Goal: Task Accomplishment & Management: Use online tool/utility

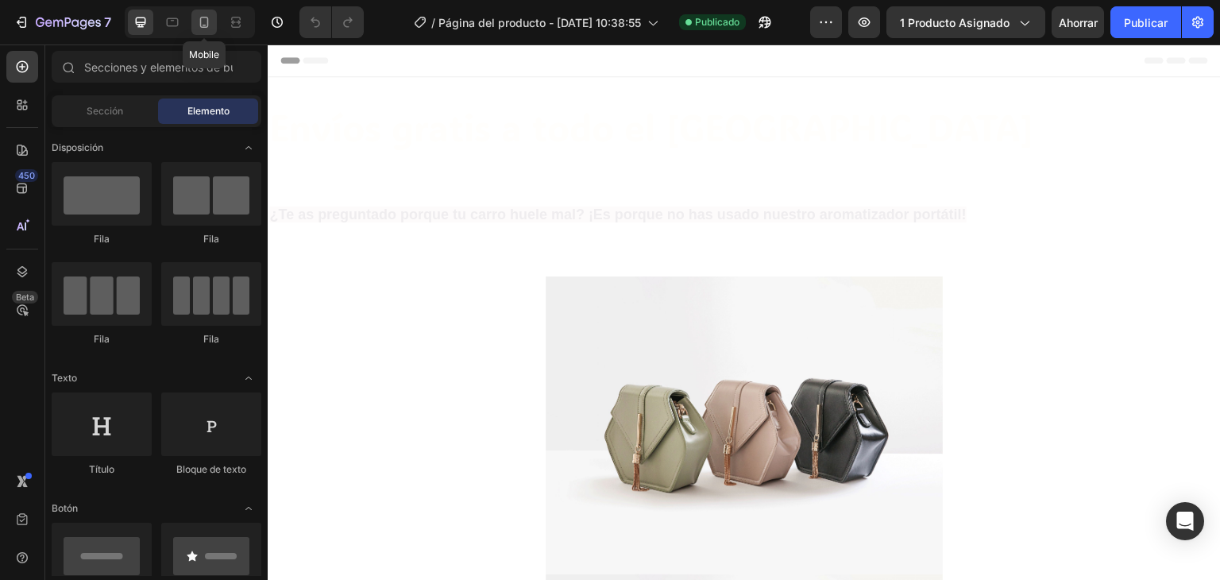
click at [203, 22] on icon at bounding box center [204, 22] width 16 height 16
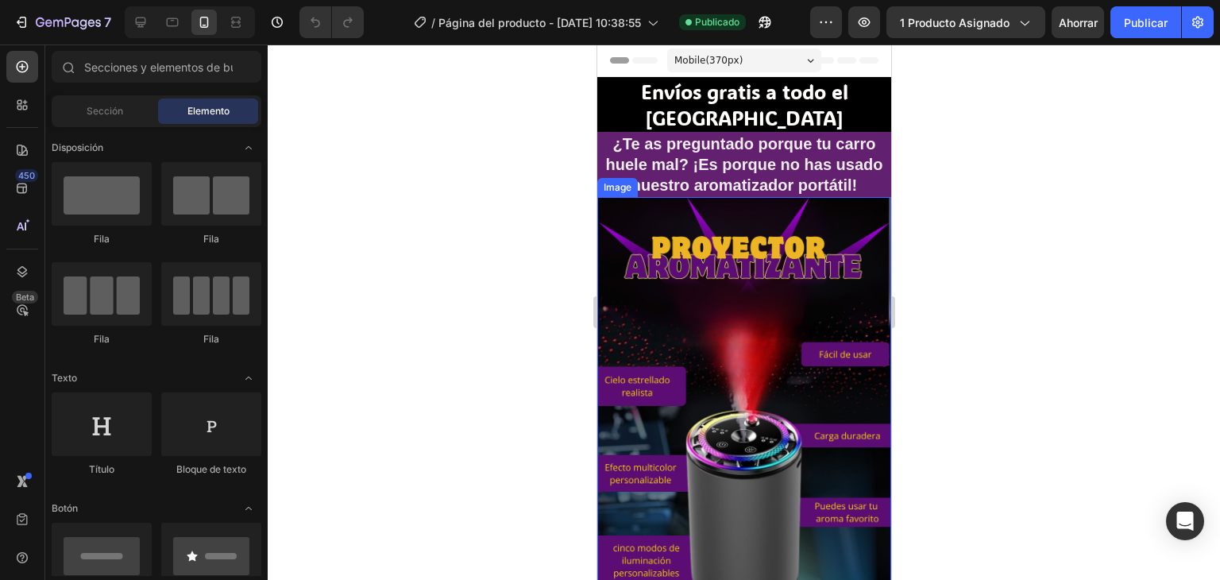
click at [750, 306] on img at bounding box center [743, 458] width 294 height 522
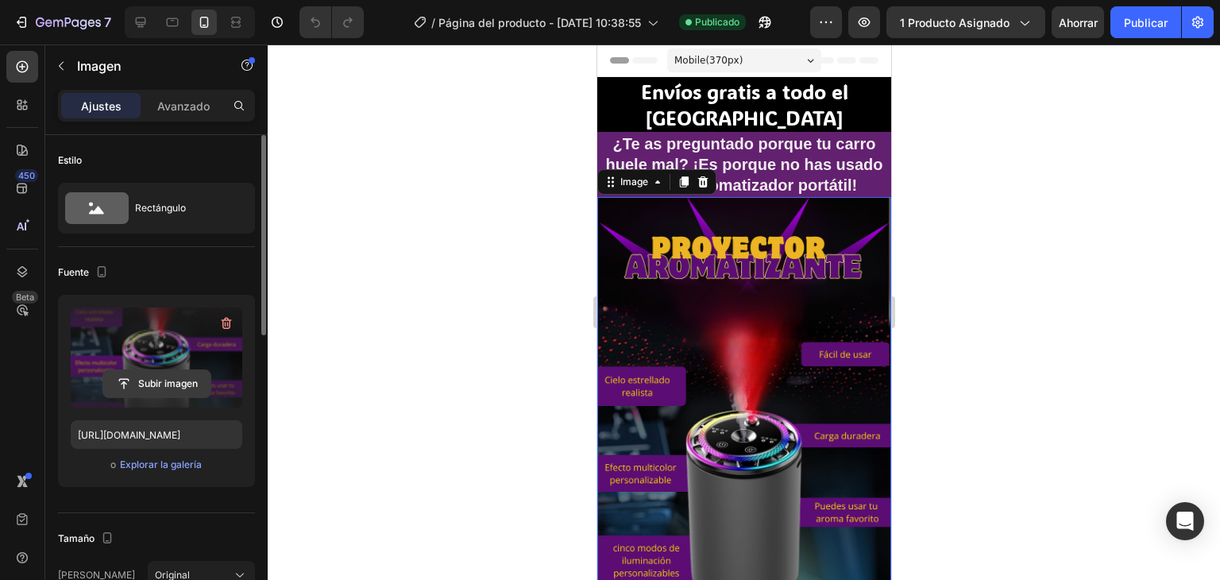
click at [176, 379] on input "file" at bounding box center [156, 383] width 107 height 27
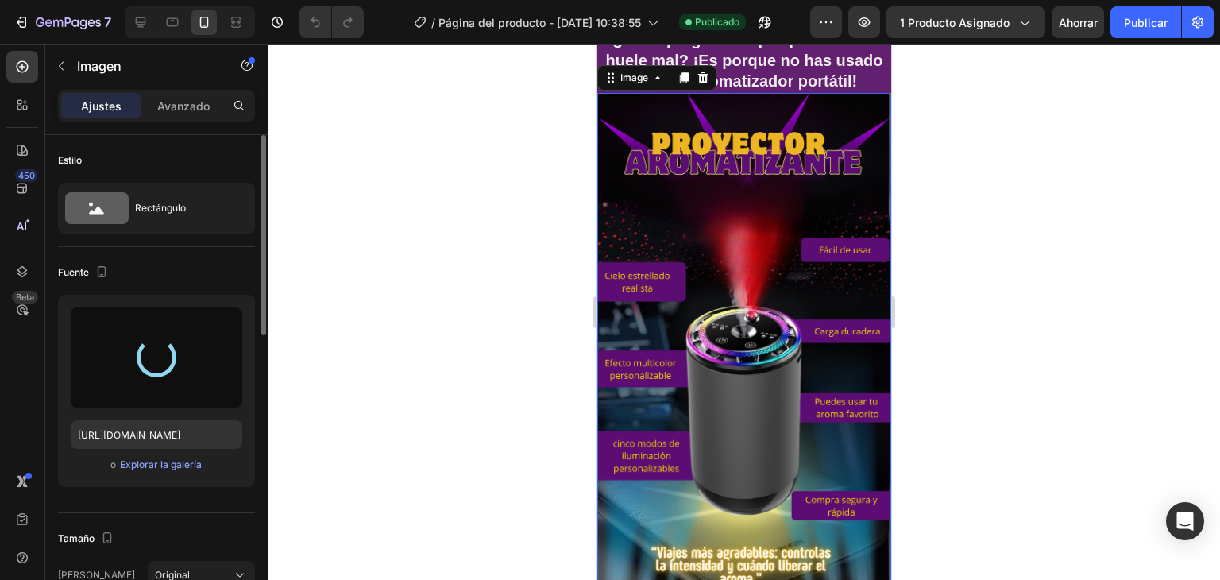
scroll to position [79, 0]
type input "[URL][DOMAIN_NAME]"
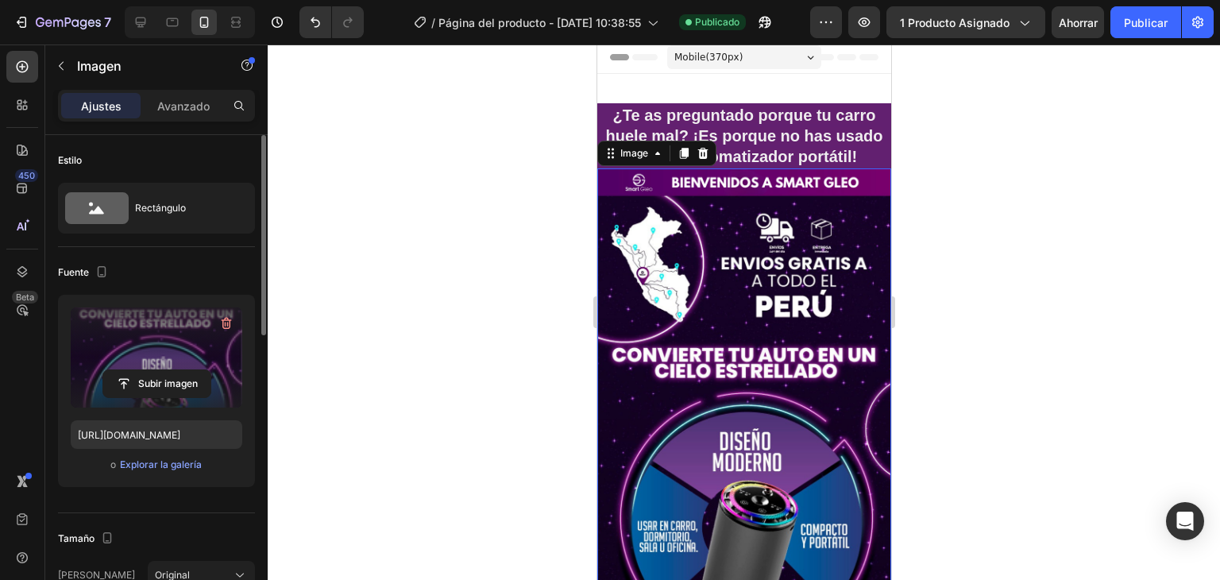
scroll to position [0, 0]
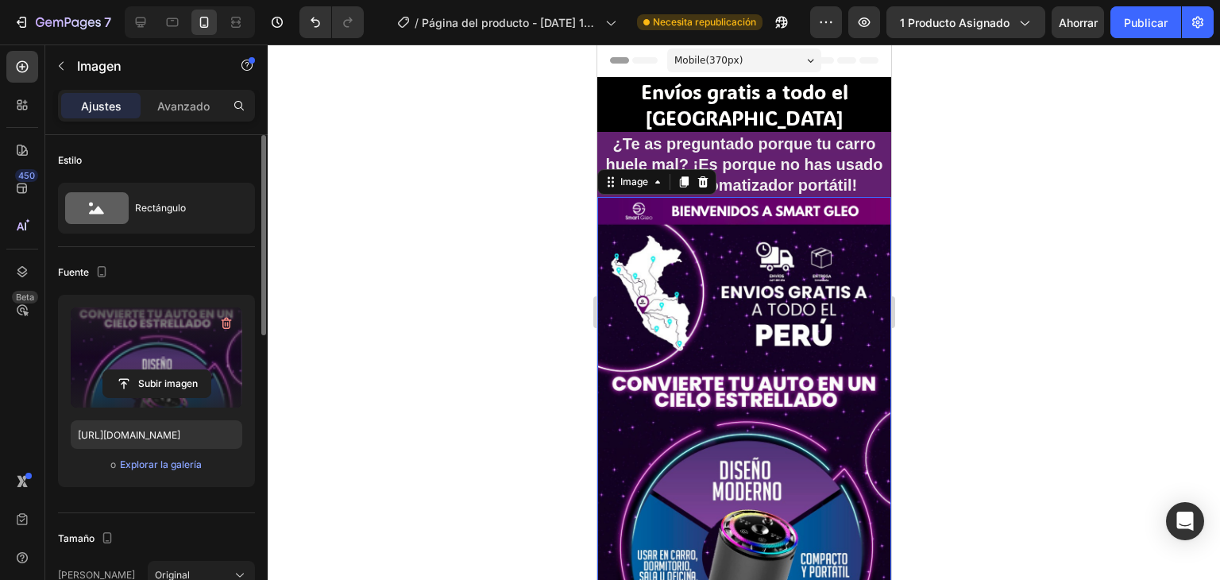
click at [950, 186] on div at bounding box center [744, 311] width 952 height 535
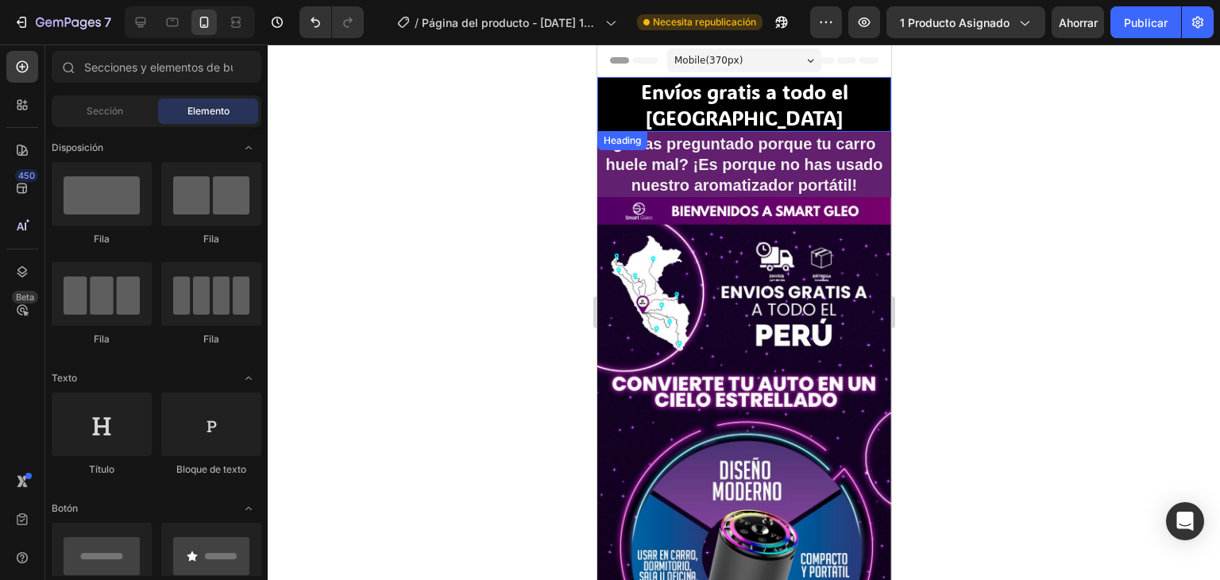
click at [796, 95] on h2 "Envíos gratis a todo el [GEOGRAPHIC_DATA]" at bounding box center [743, 104] width 294 height 55
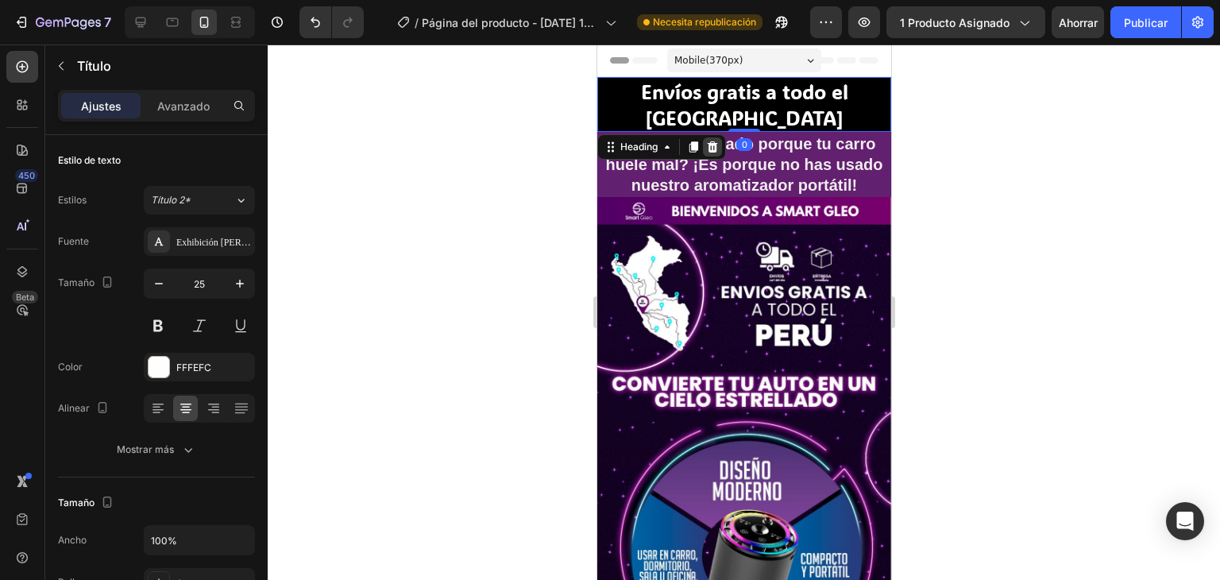
click at [713, 141] on icon at bounding box center [712, 146] width 10 height 11
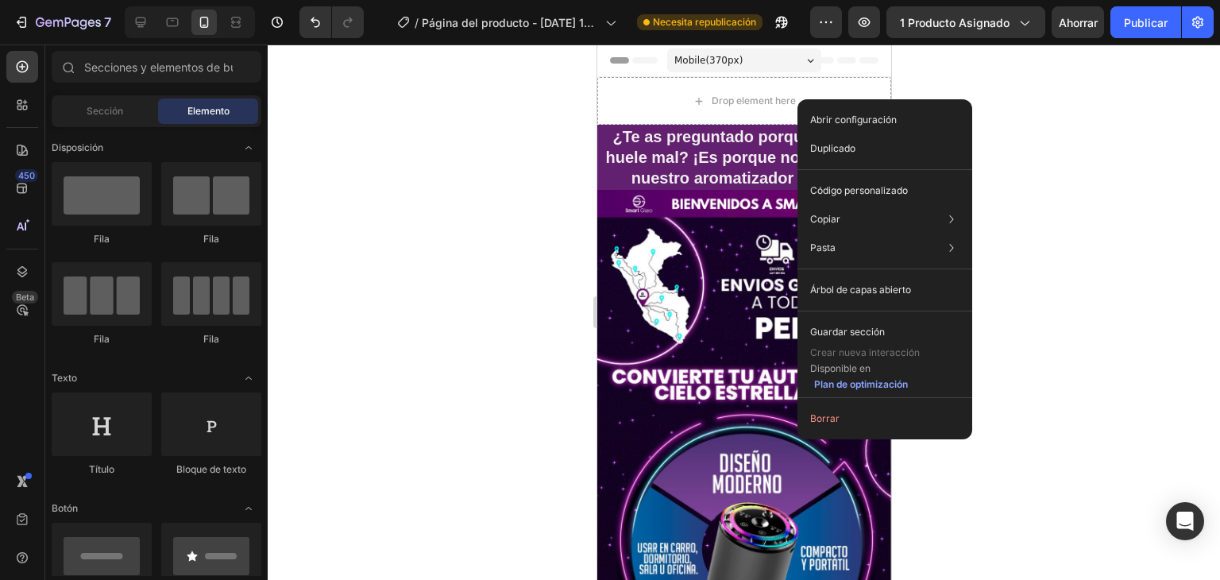
click at [989, 96] on div at bounding box center [744, 311] width 952 height 535
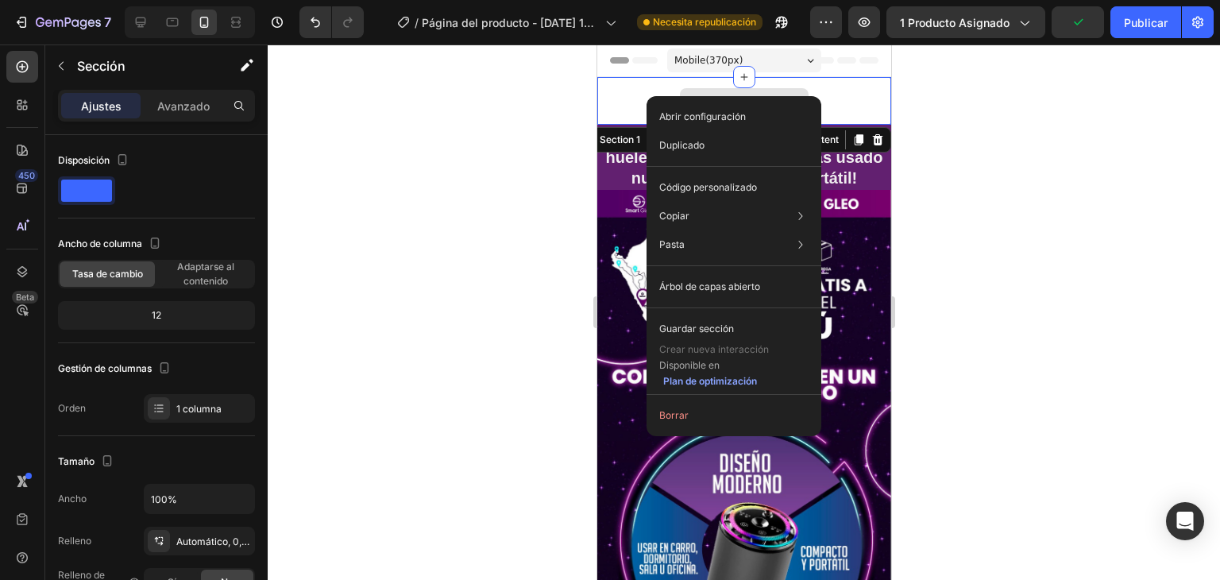
click at [634, 96] on div "Drop element here" at bounding box center [743, 101] width 294 height 48
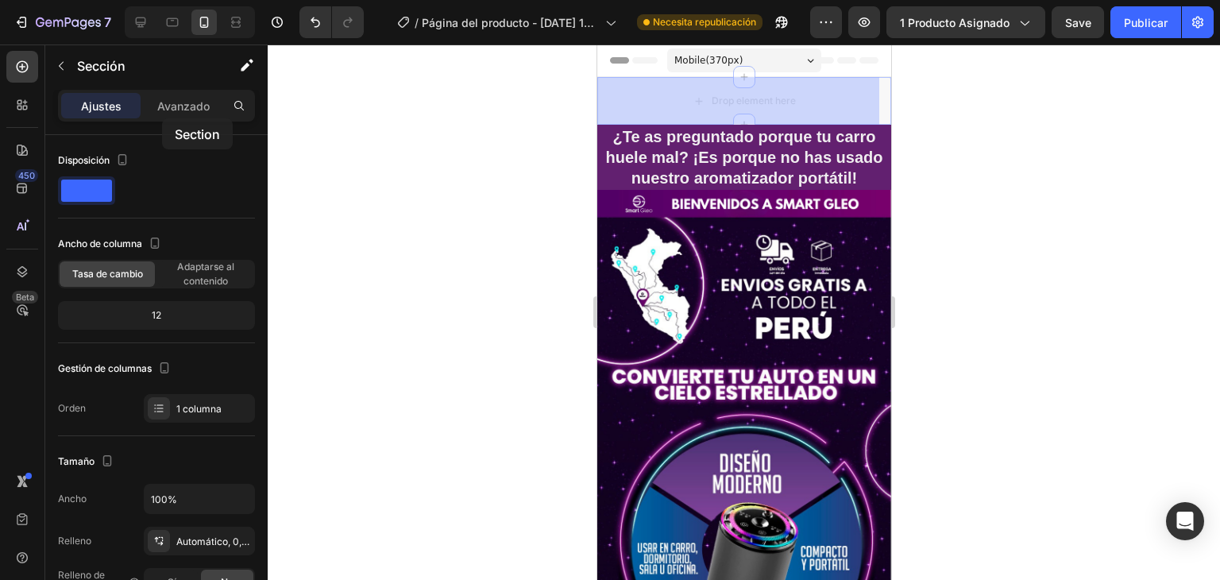
drag, startPoint x: 642, startPoint y: 96, endPoint x: 161, endPoint y: 118, distance: 481.7
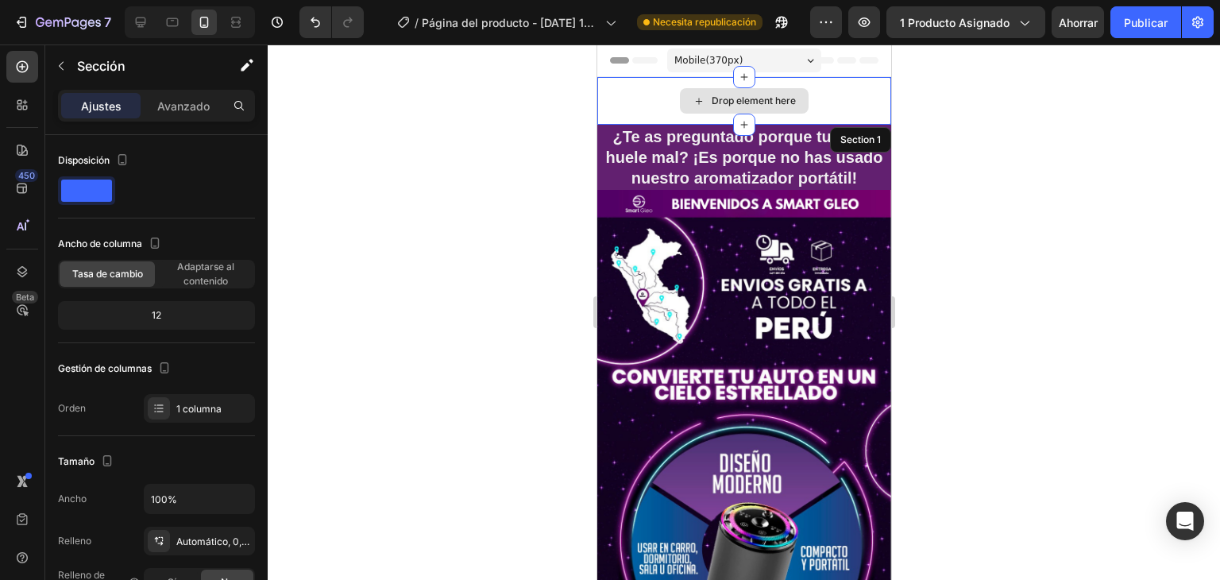
click at [696, 96] on icon at bounding box center [698, 100] width 13 height 13
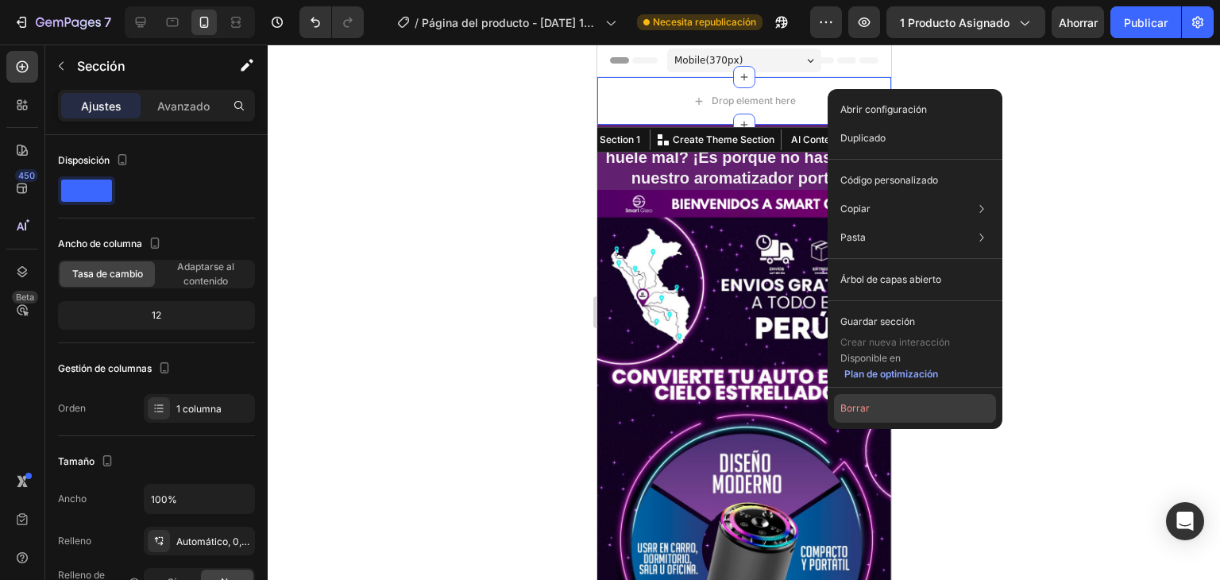
click at [854, 414] on font "Borrar" at bounding box center [854, 408] width 29 height 14
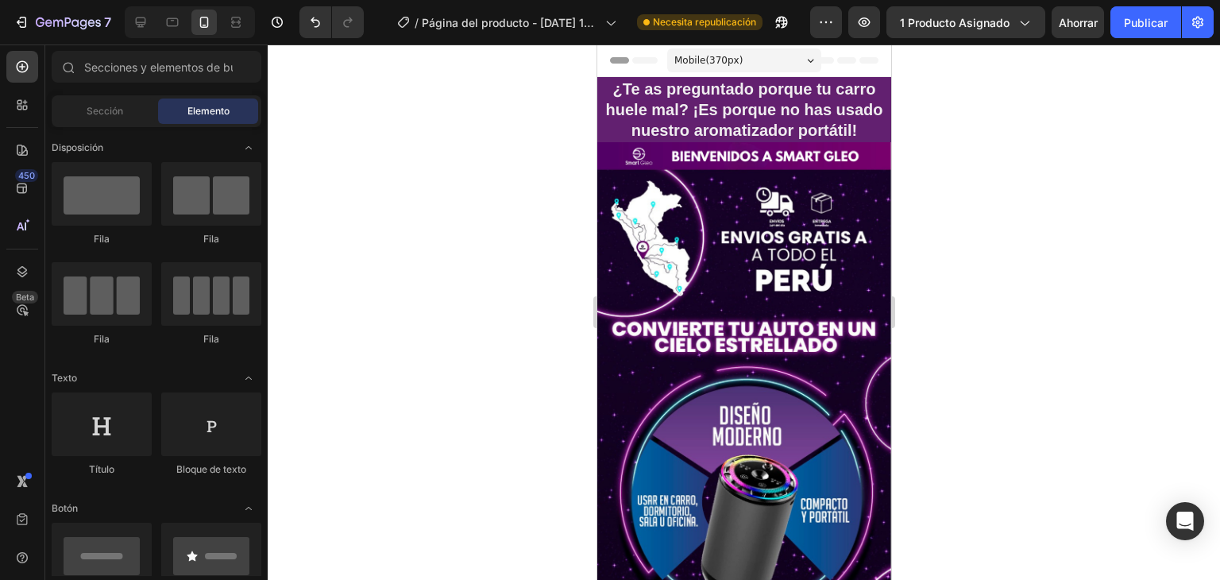
click at [954, 214] on div at bounding box center [744, 311] width 952 height 535
click at [836, 114] on span "¿Te as preguntado porque tu carro huele mal? ¡Es porque no has usado nuestro ar…" at bounding box center [743, 109] width 277 height 59
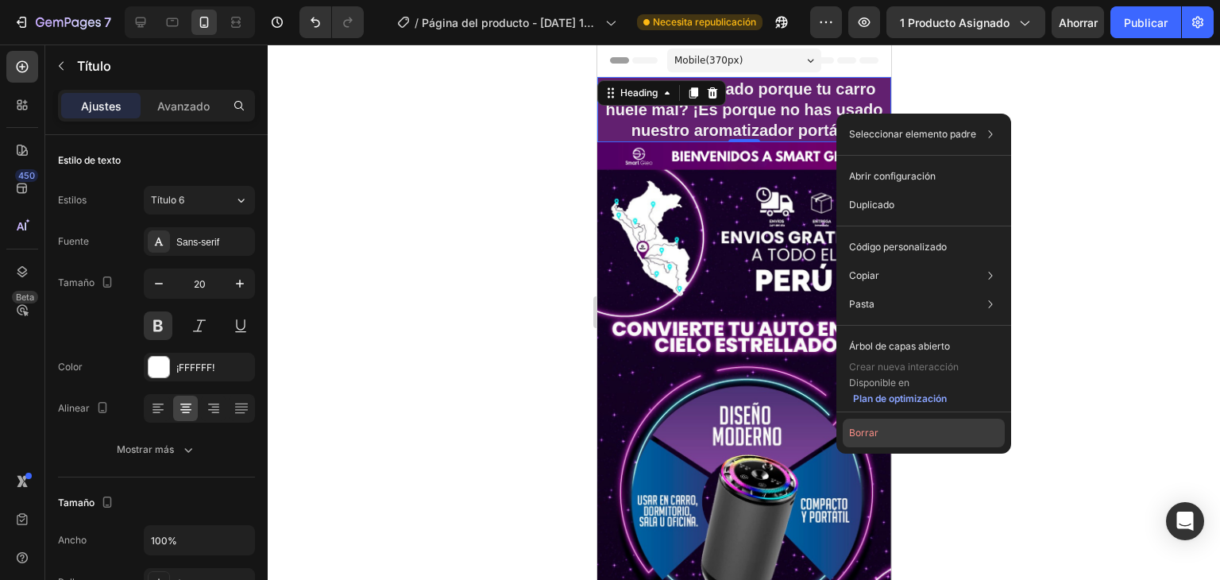
click at [870, 436] on font "Borrar" at bounding box center [863, 432] width 29 height 12
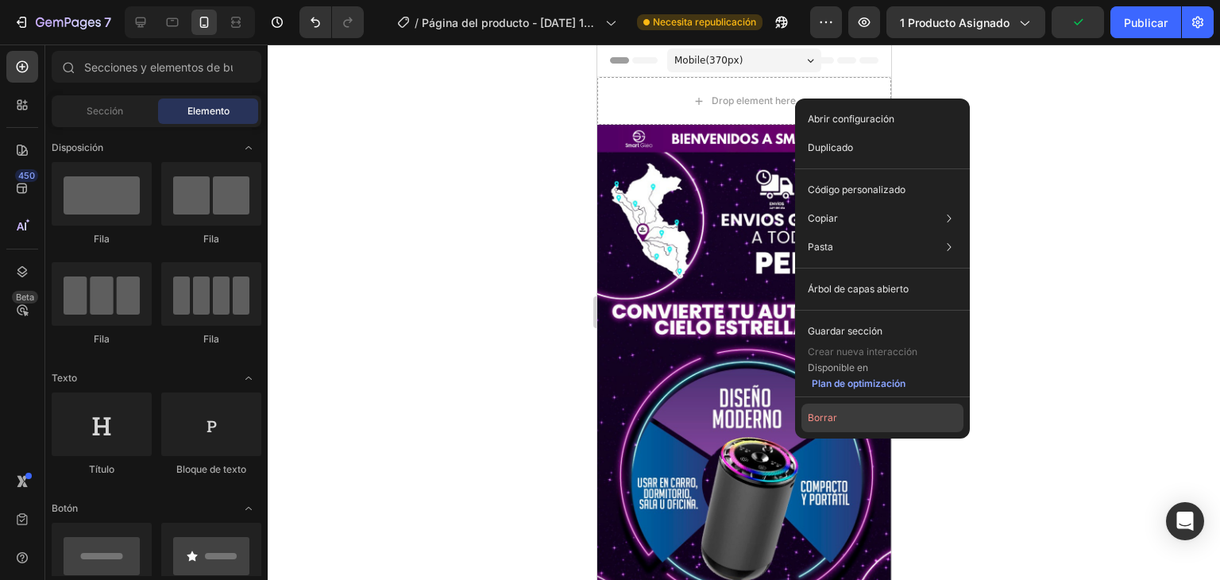
click at [846, 414] on button "Borrar" at bounding box center [882, 417] width 162 height 29
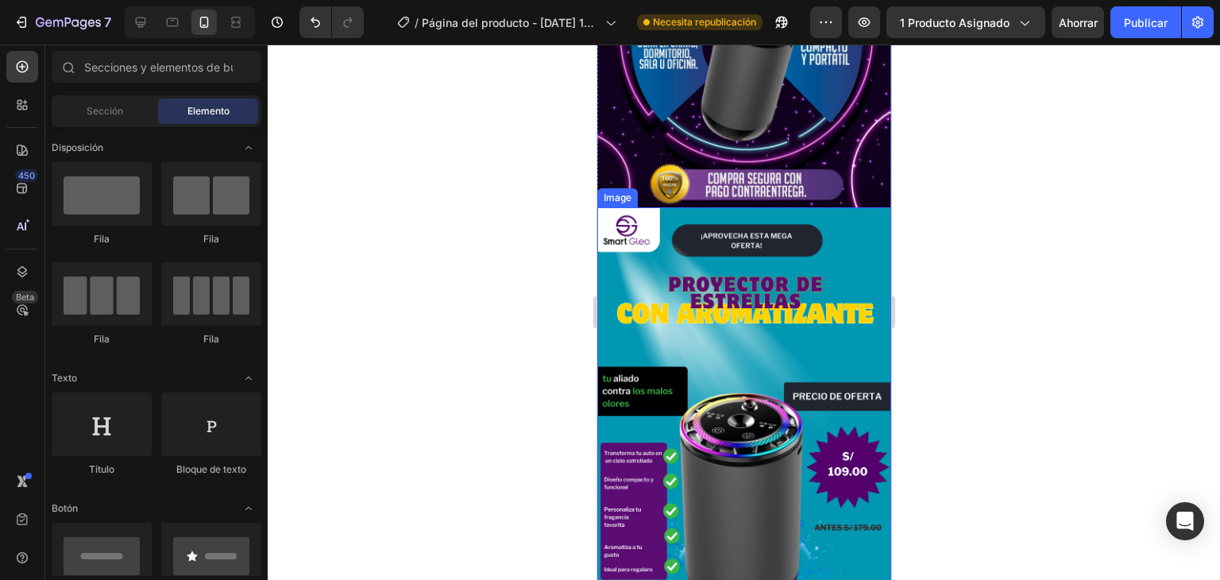
scroll to position [397, 0]
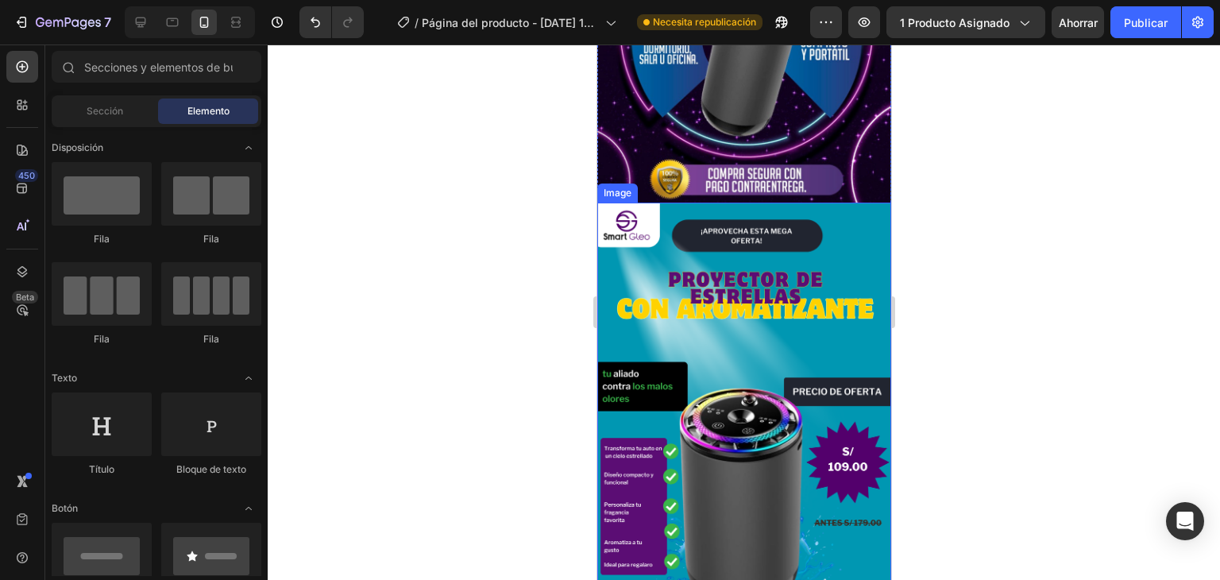
click at [756, 340] on img at bounding box center [743, 463] width 294 height 522
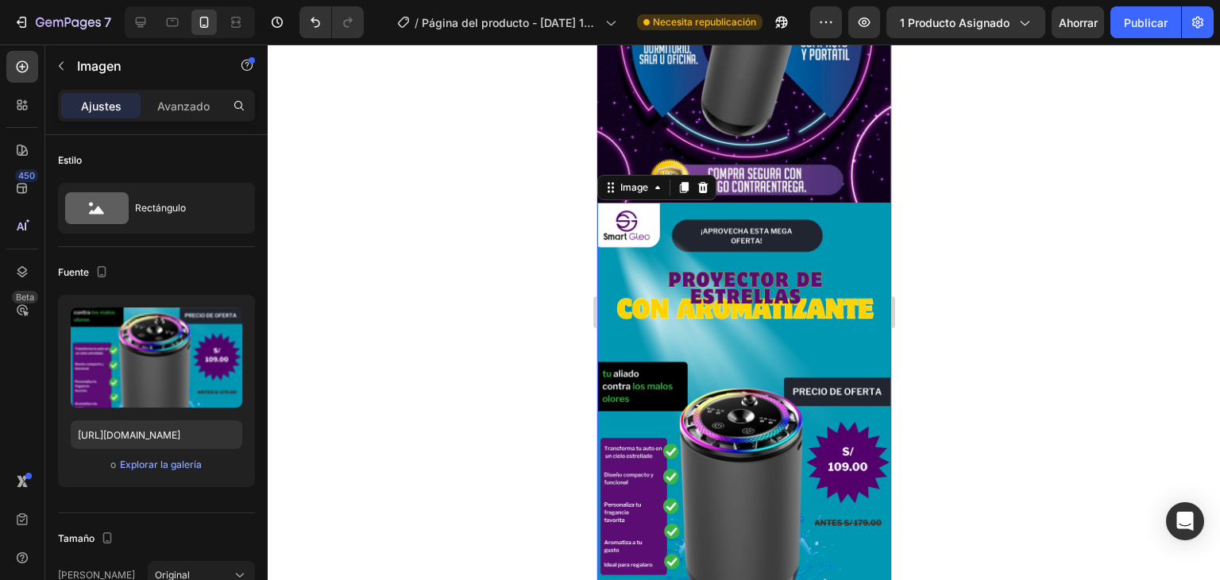
click at [738, 326] on img at bounding box center [743, 463] width 294 height 522
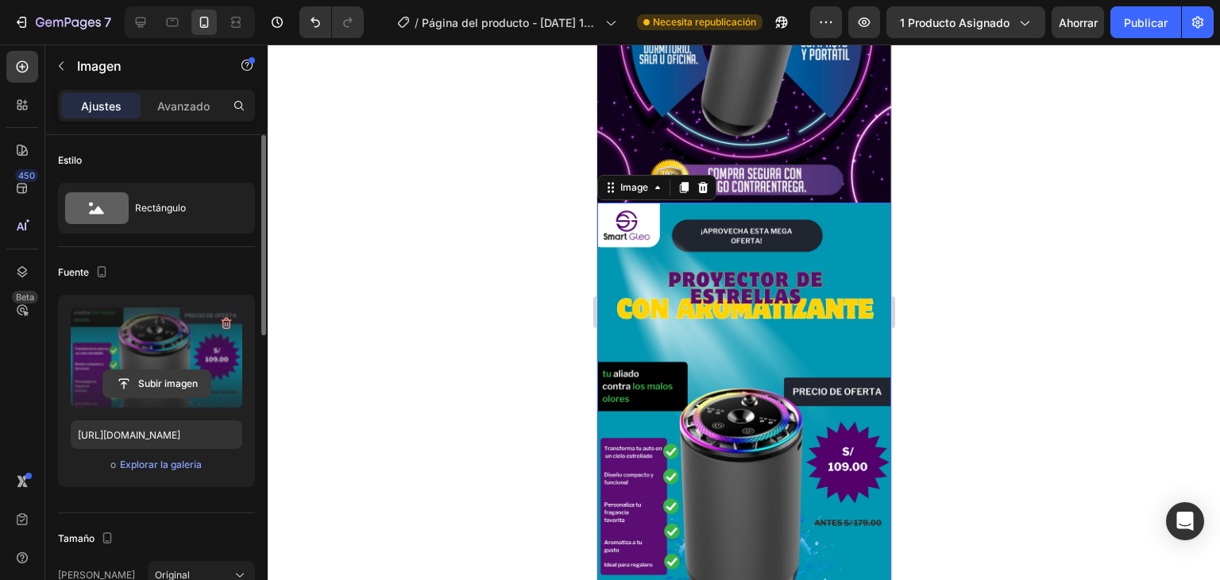
click at [163, 383] on input "file" at bounding box center [156, 383] width 107 height 27
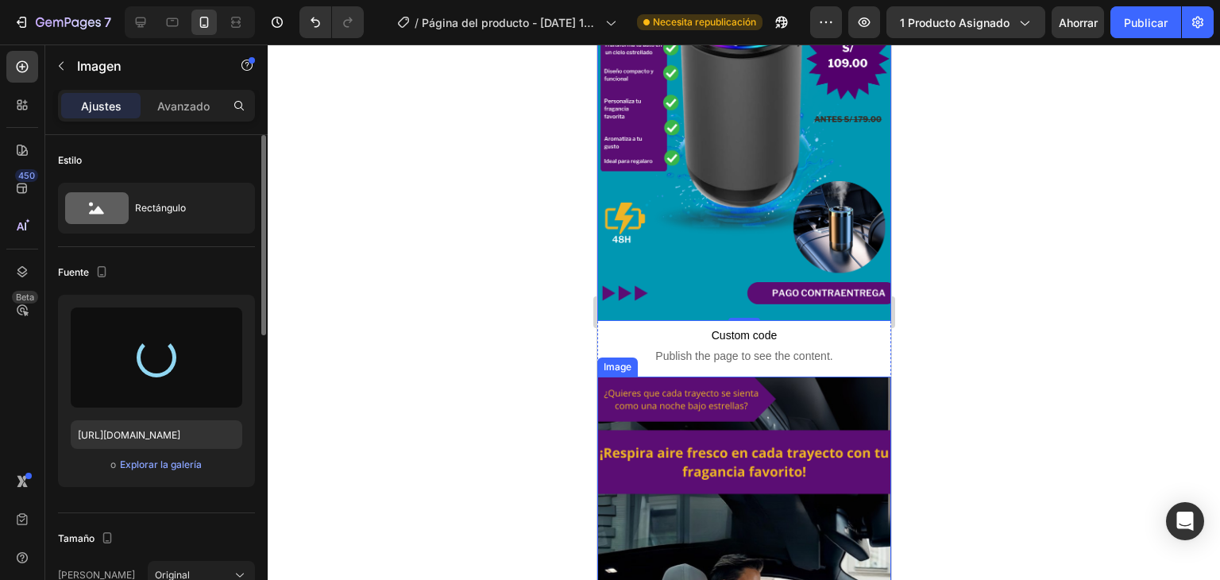
scroll to position [715, 0]
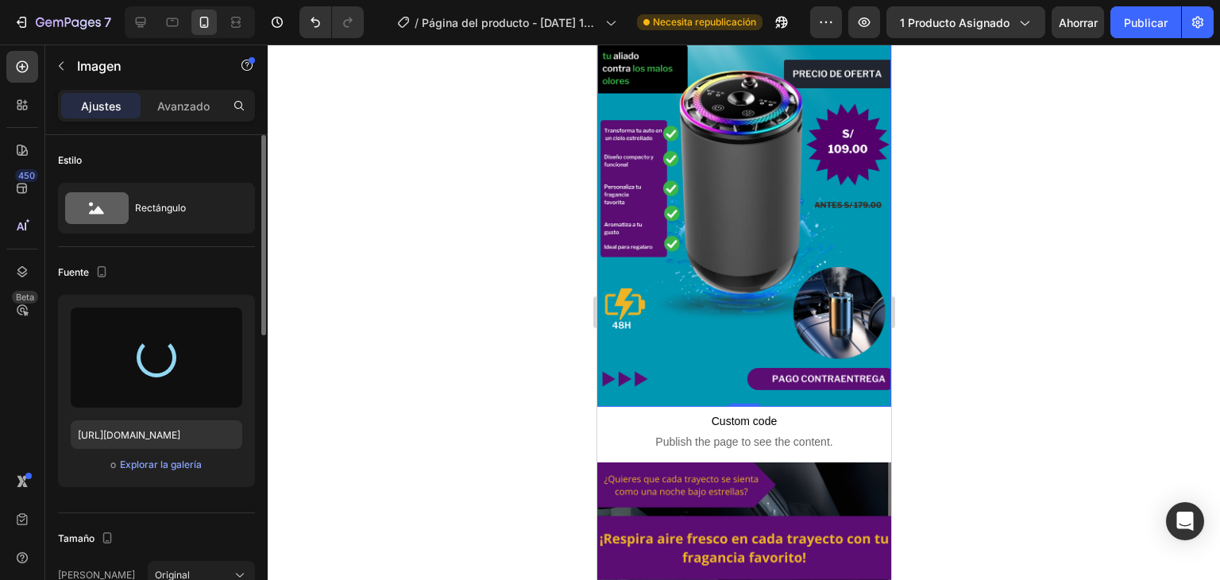
type input "[URL][DOMAIN_NAME]"
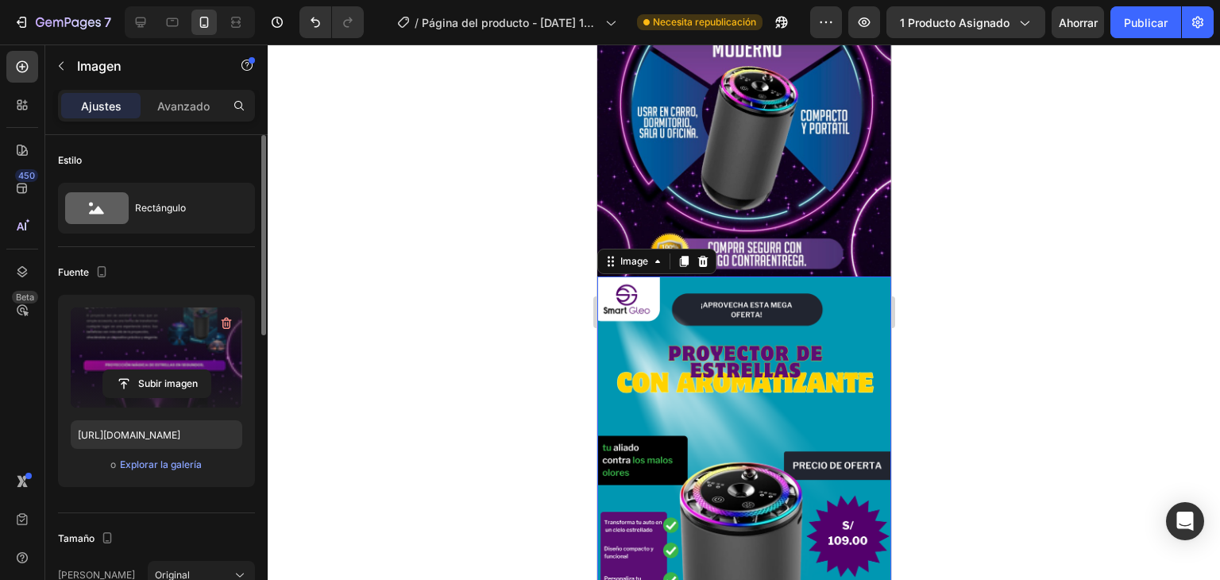
scroll to position [318, 0]
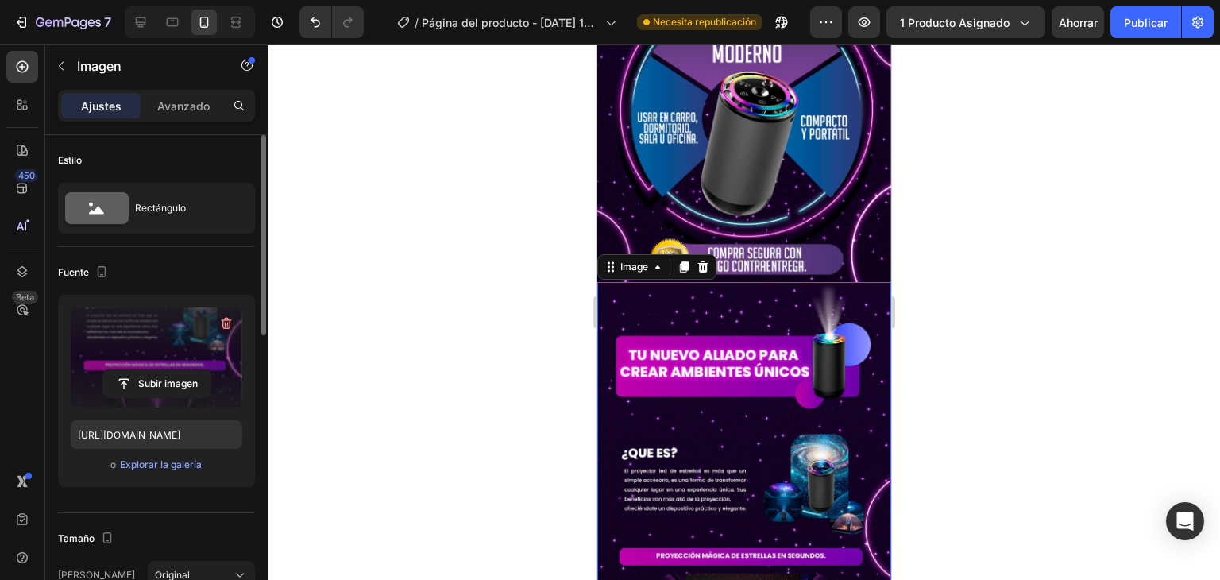
click at [1018, 335] on div at bounding box center [744, 311] width 952 height 535
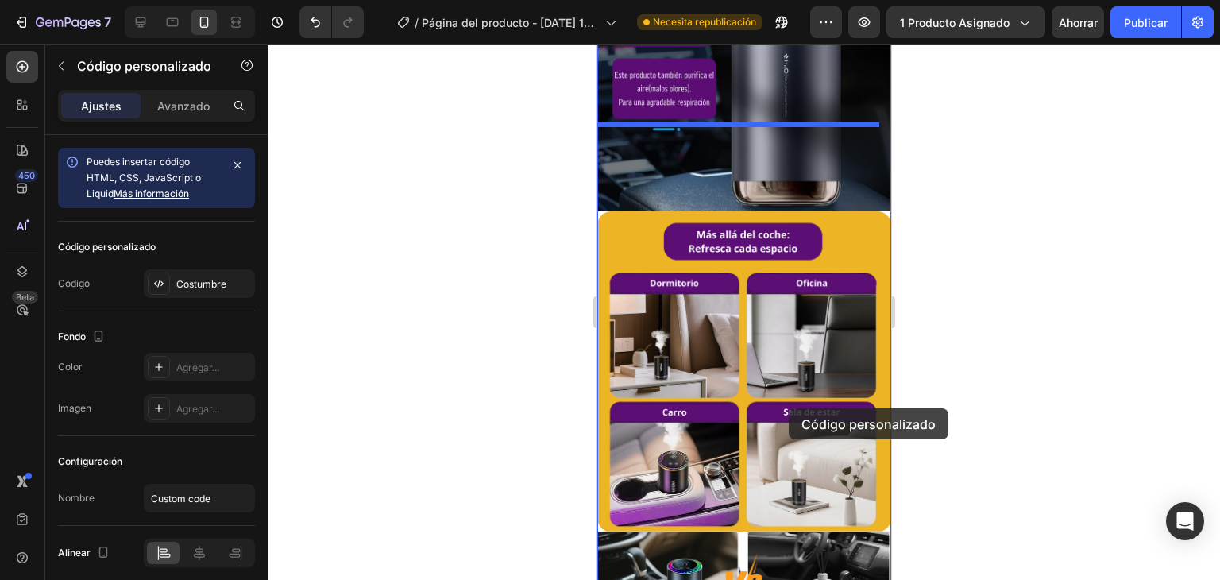
scroll to position [2115, 0]
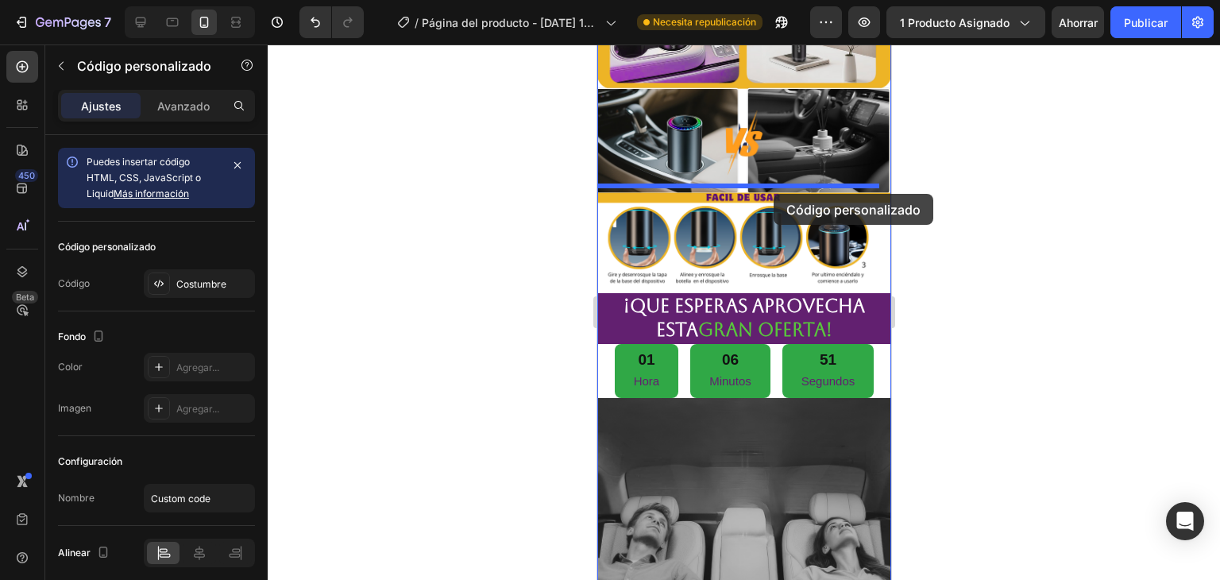
drag, startPoint x: 783, startPoint y: 239, endPoint x: 773, endPoint y: 176, distance: 63.6
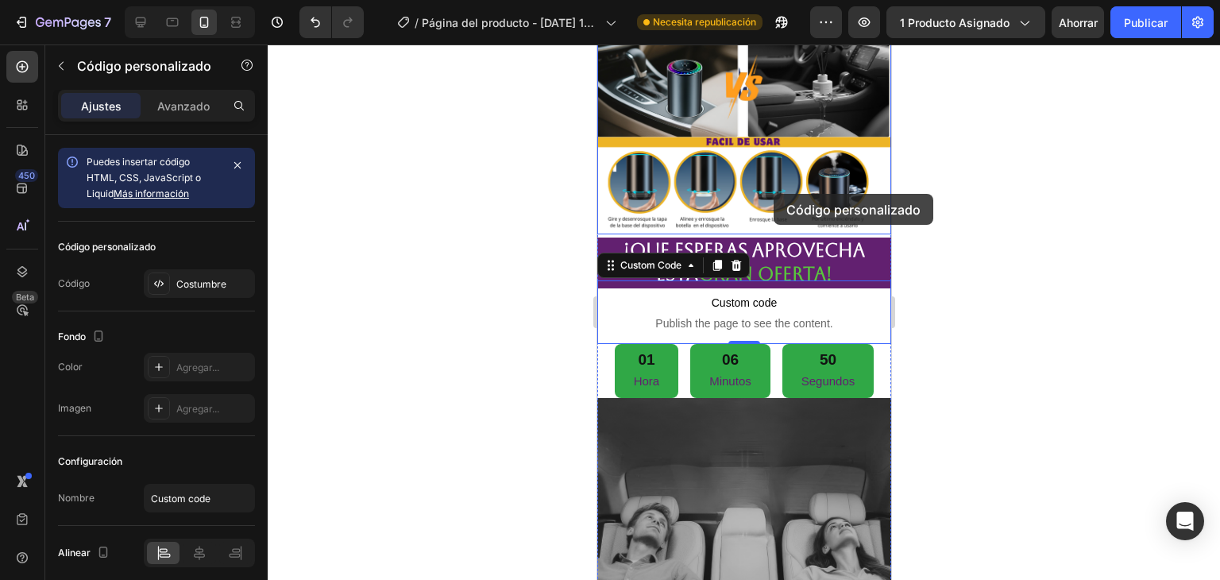
scroll to position [2463, 0]
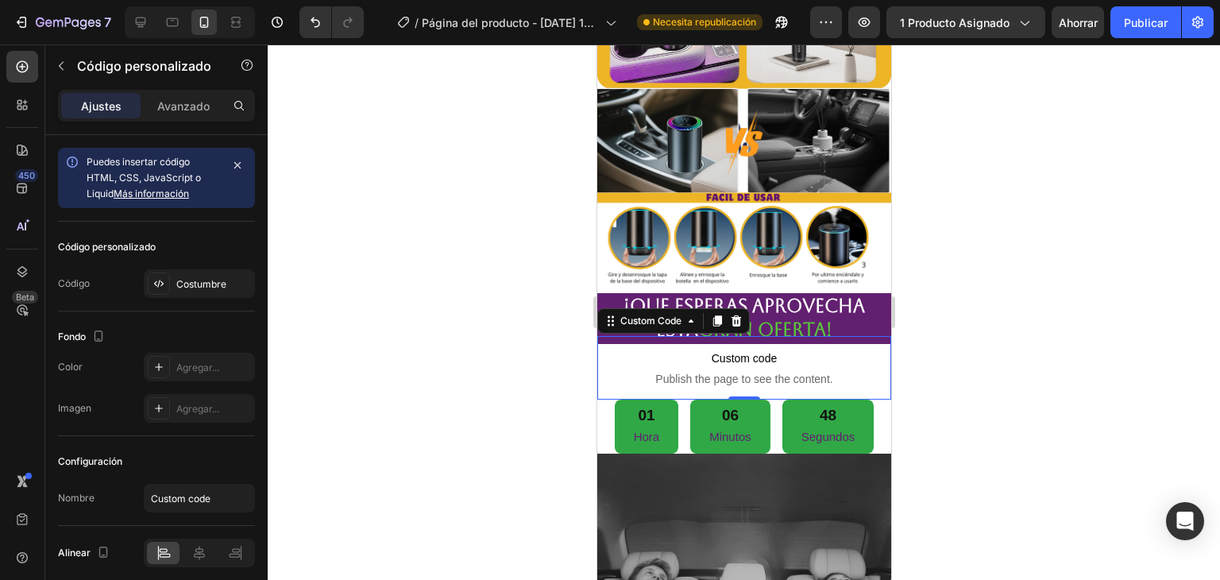
click at [993, 207] on div at bounding box center [744, 311] width 952 height 535
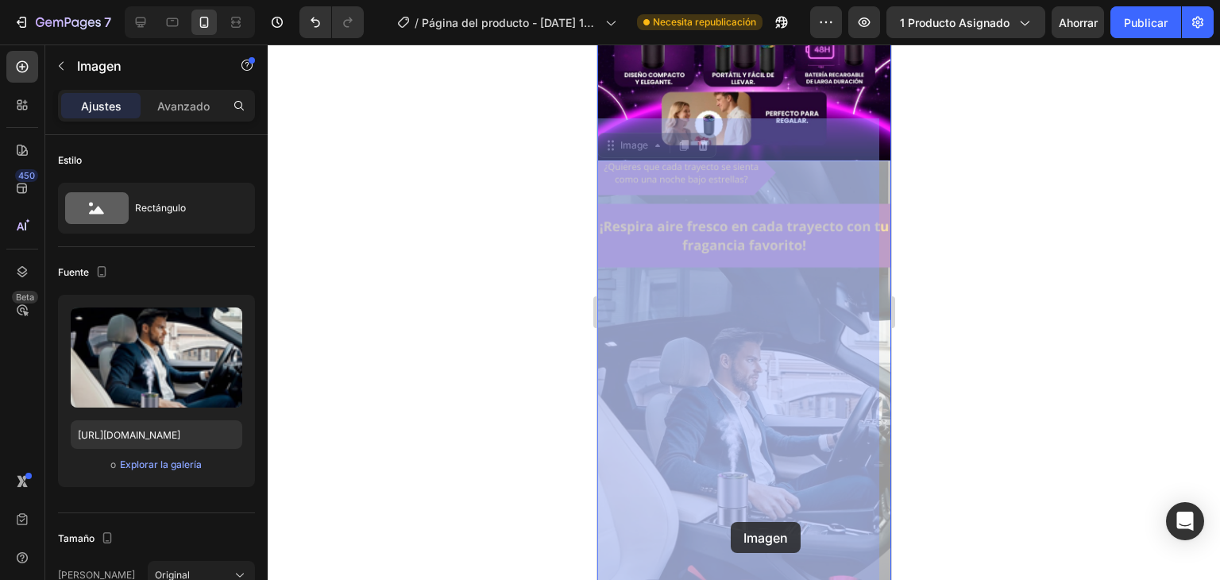
scroll to position [989, 0]
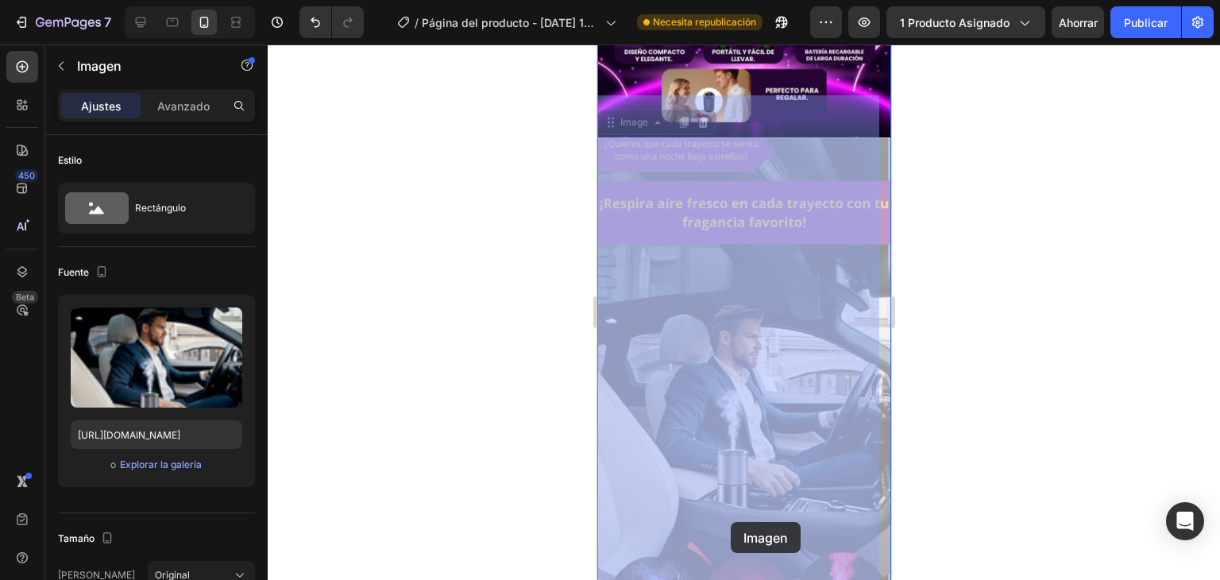
drag, startPoint x: 735, startPoint y: 366, endPoint x: 728, endPoint y: 513, distance: 147.1
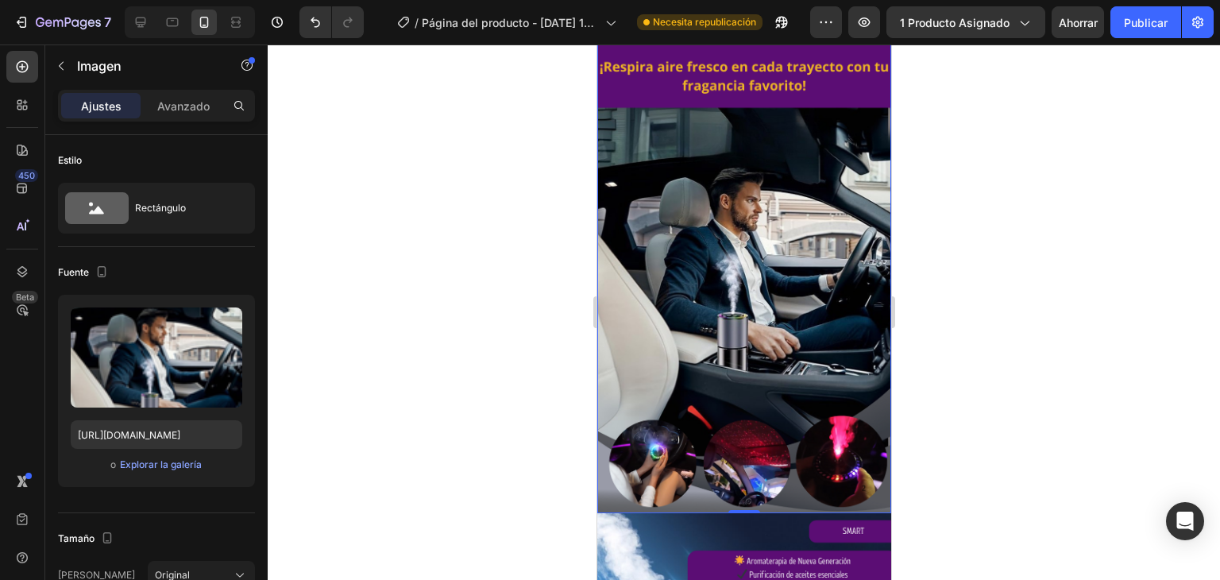
scroll to position [1148, 0]
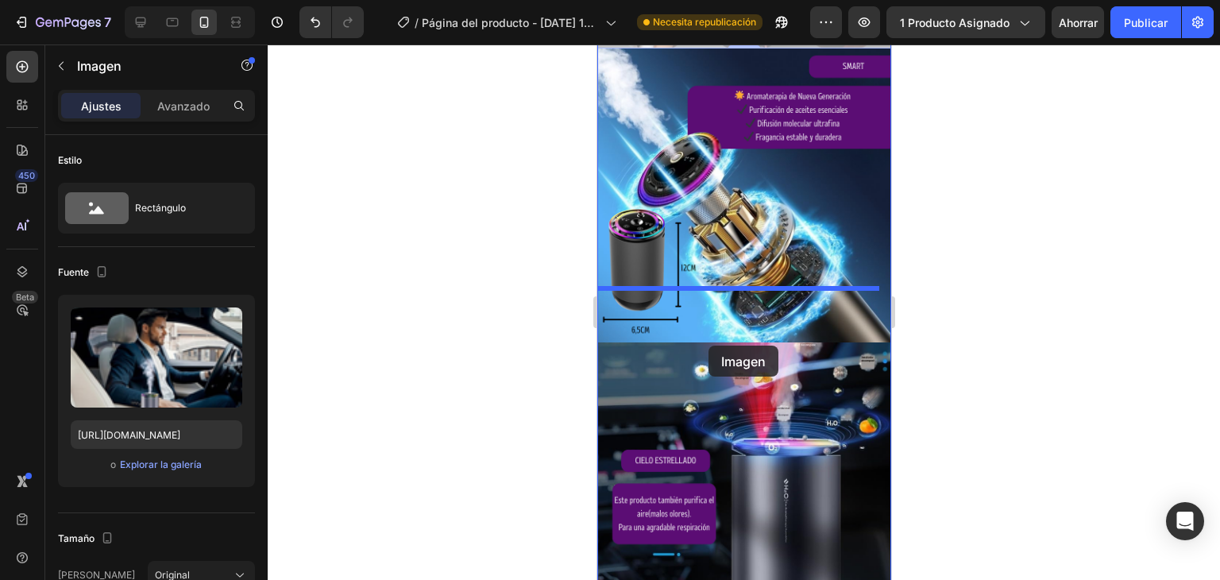
drag, startPoint x: 750, startPoint y: 357, endPoint x: 706, endPoint y: 341, distance: 47.2
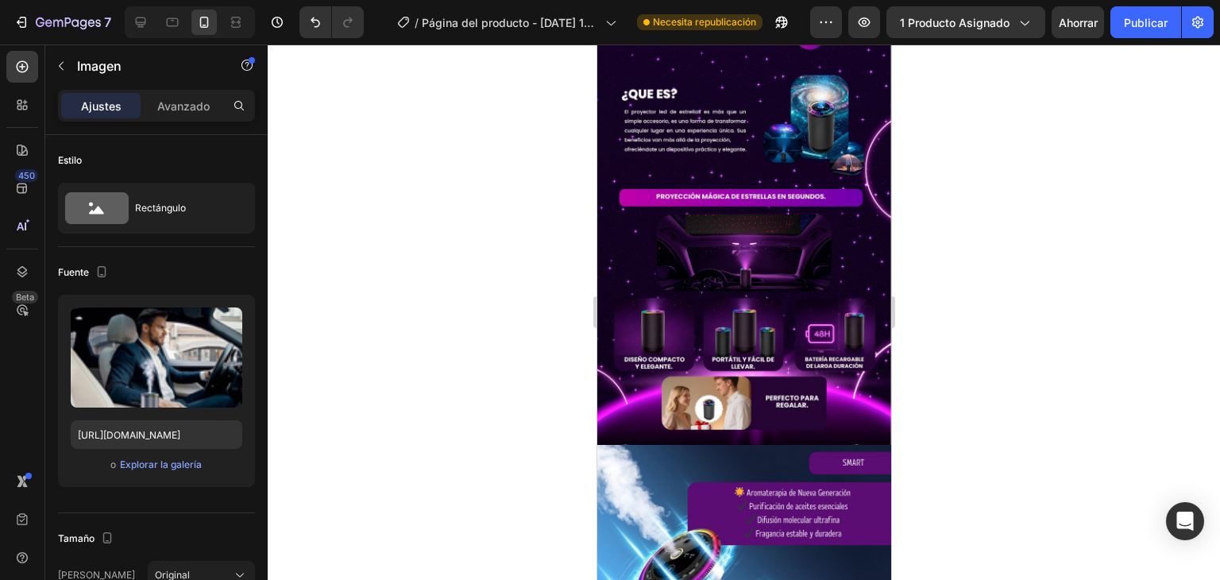
scroll to position [756, 0]
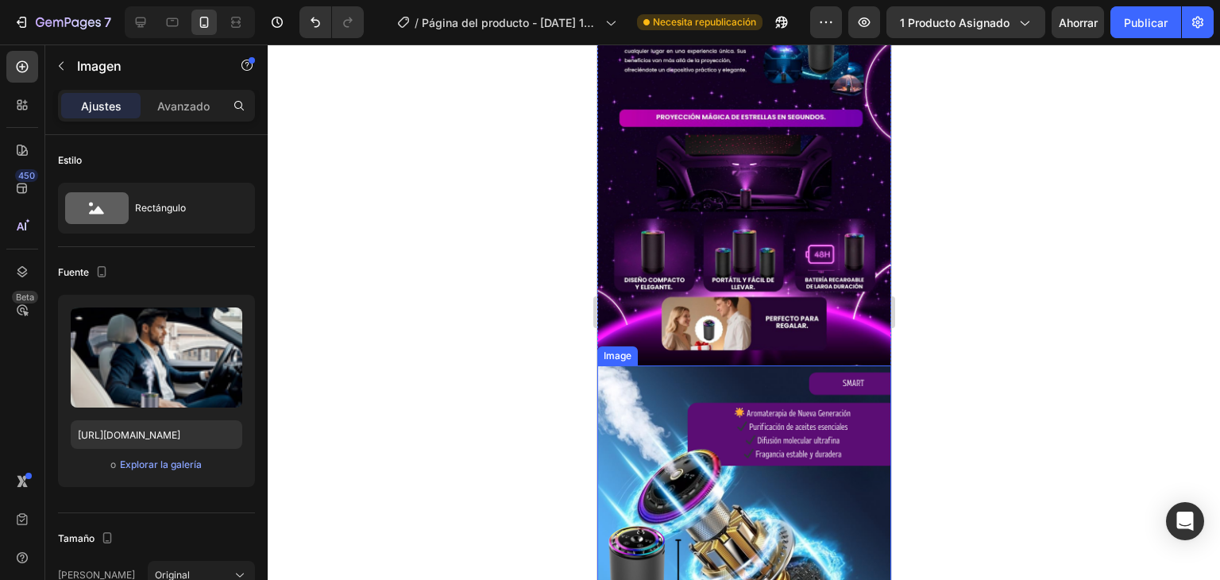
click at [706, 384] on img at bounding box center [743, 512] width 294 height 294
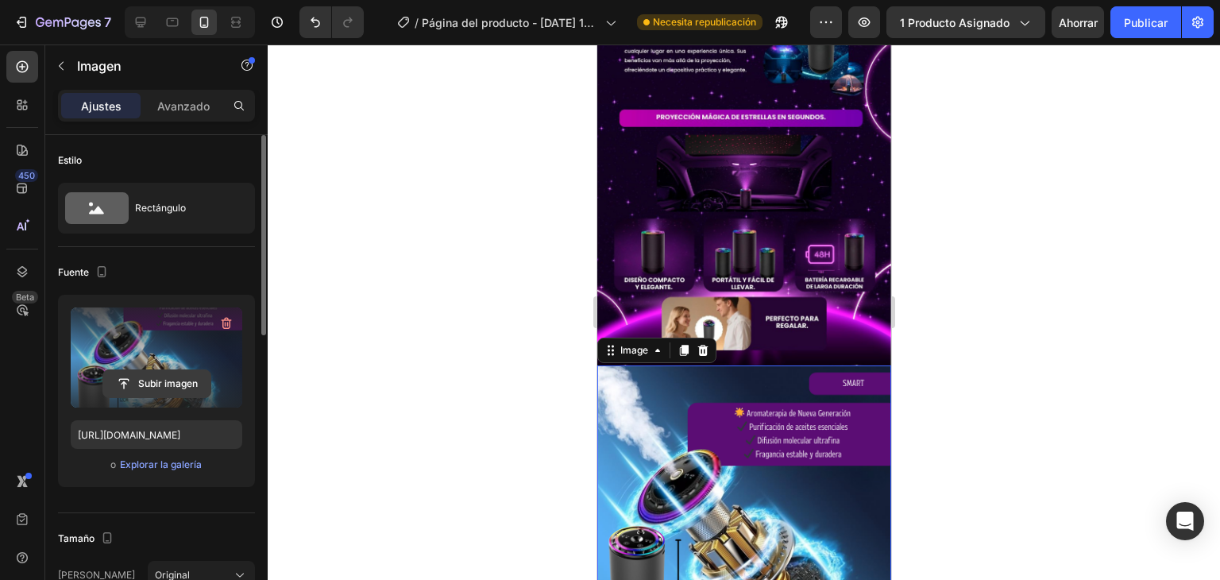
click at [158, 380] on input "file" at bounding box center [156, 383] width 107 height 27
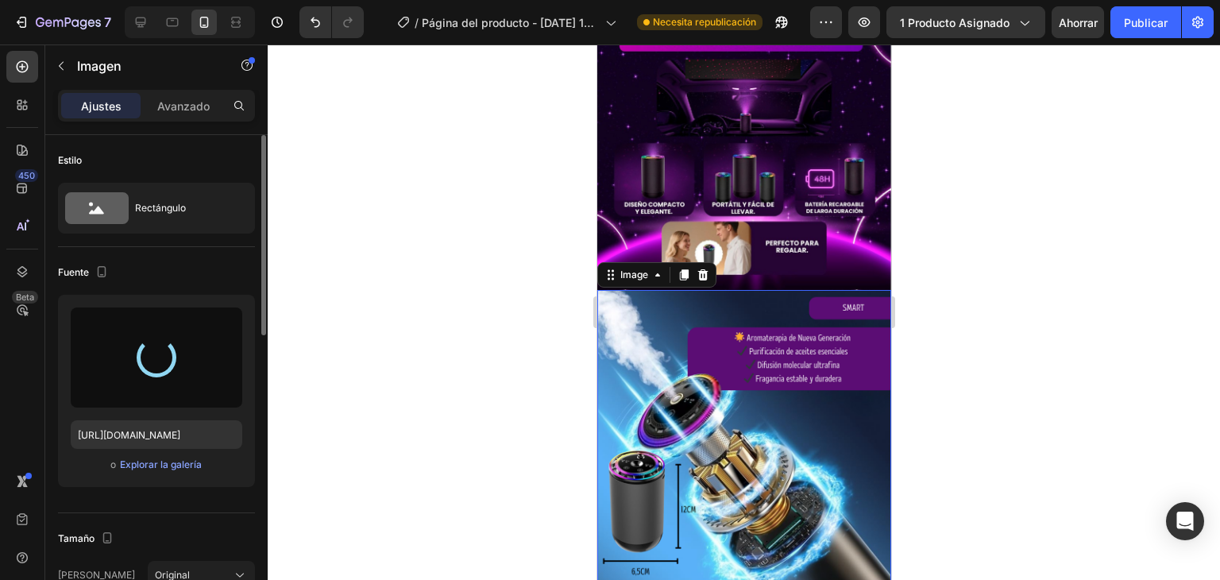
scroll to position [835, 0]
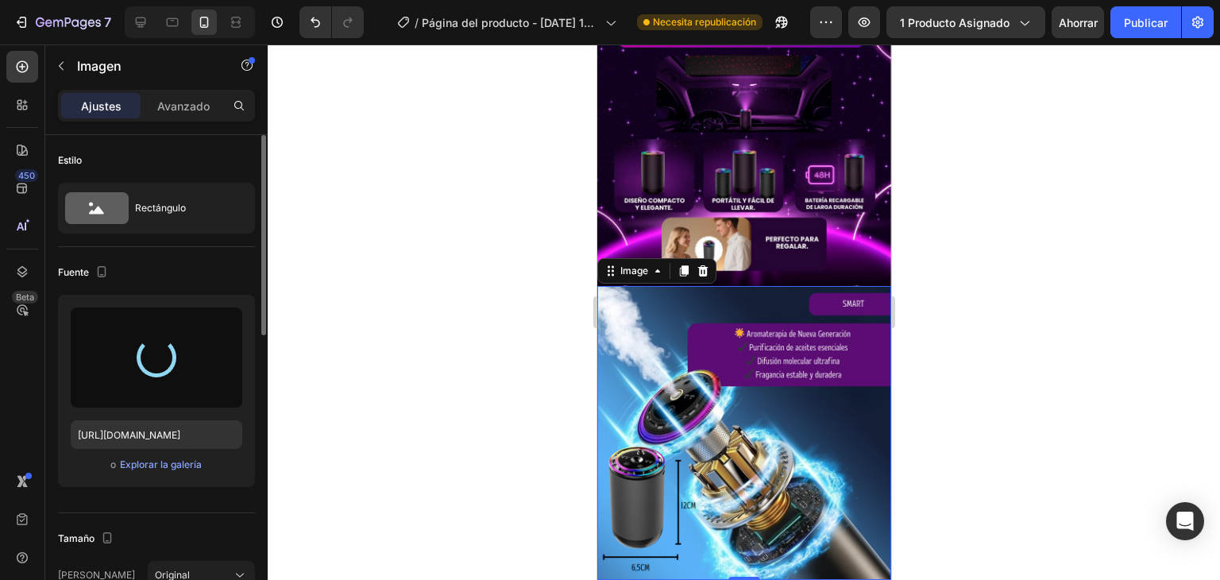
type input "[URL][DOMAIN_NAME]"
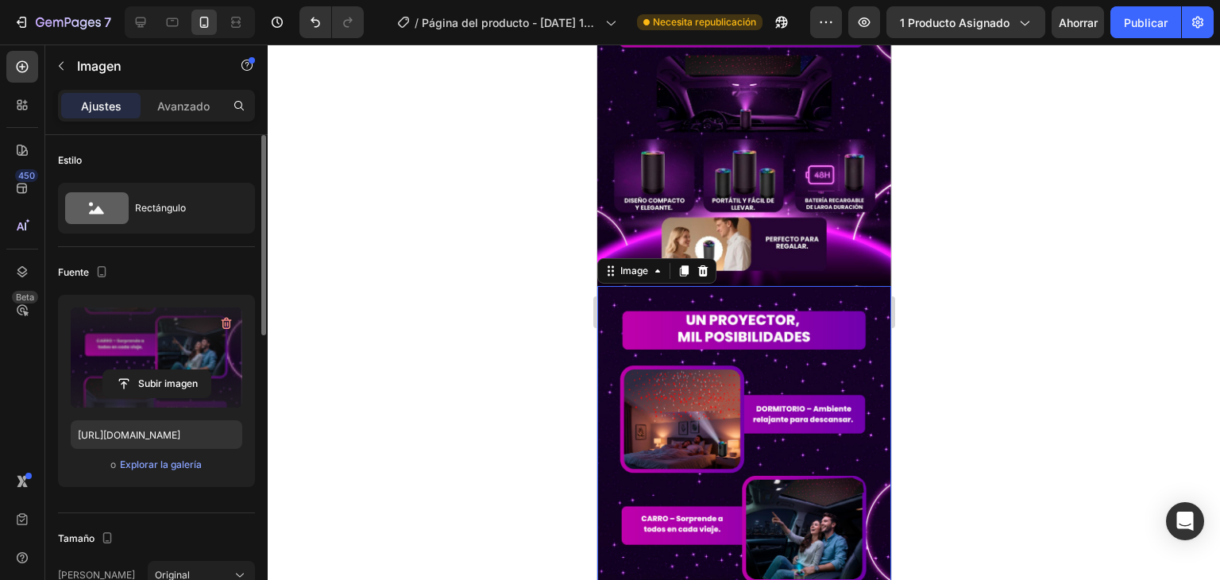
click at [935, 296] on div at bounding box center [744, 311] width 952 height 535
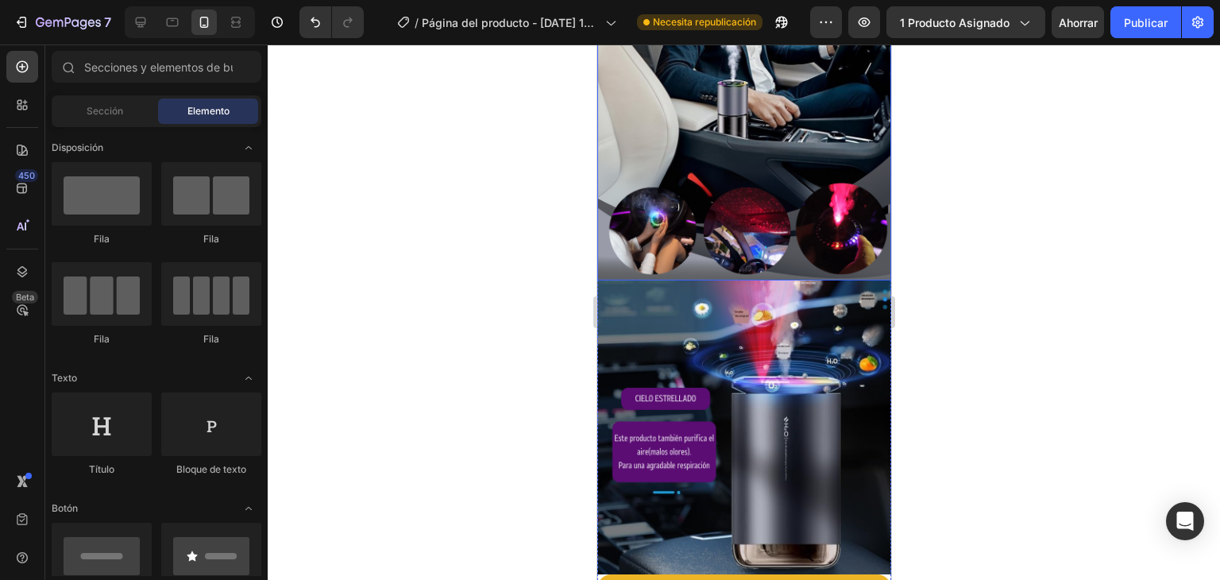
scroll to position [1906, 0]
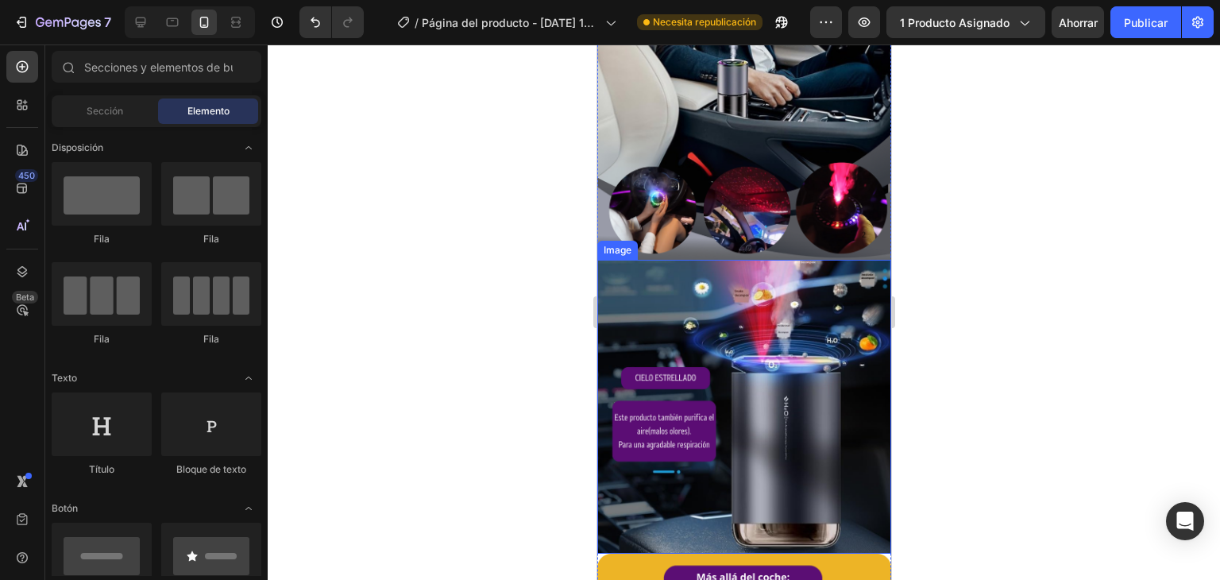
click at [811, 324] on img at bounding box center [743, 407] width 294 height 294
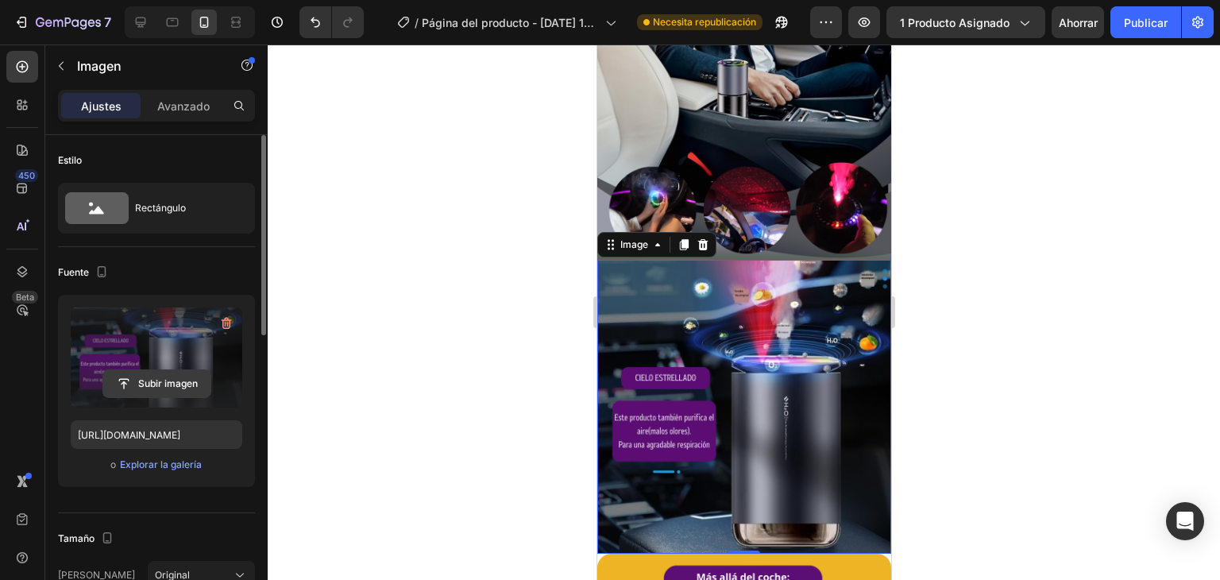
click at [145, 380] on input "file" at bounding box center [156, 383] width 107 height 27
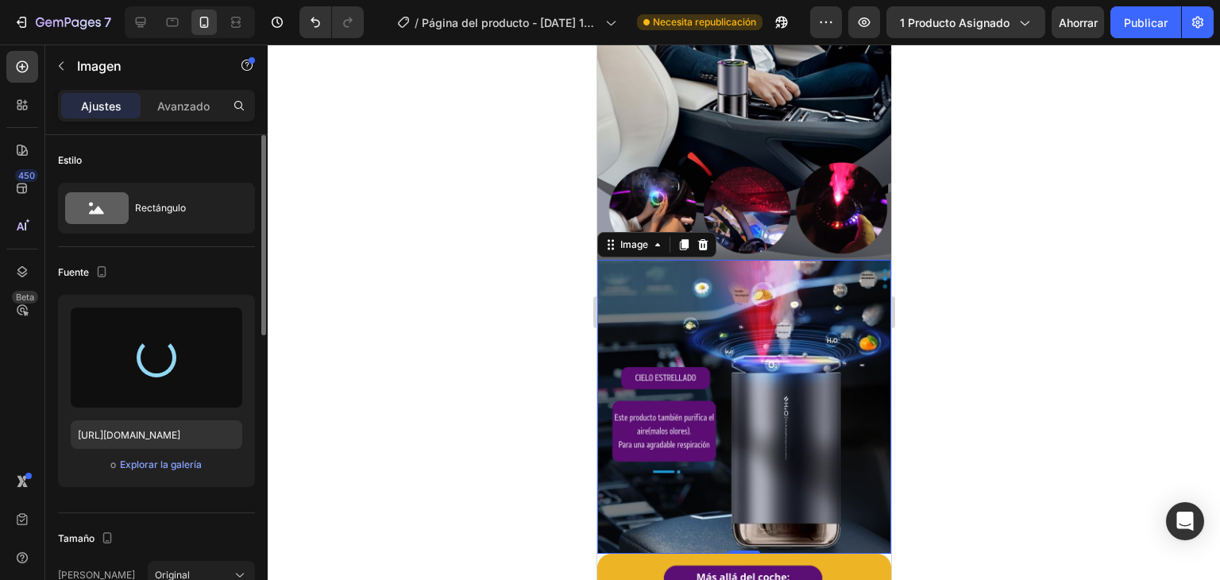
type input "[URL][DOMAIN_NAME]"
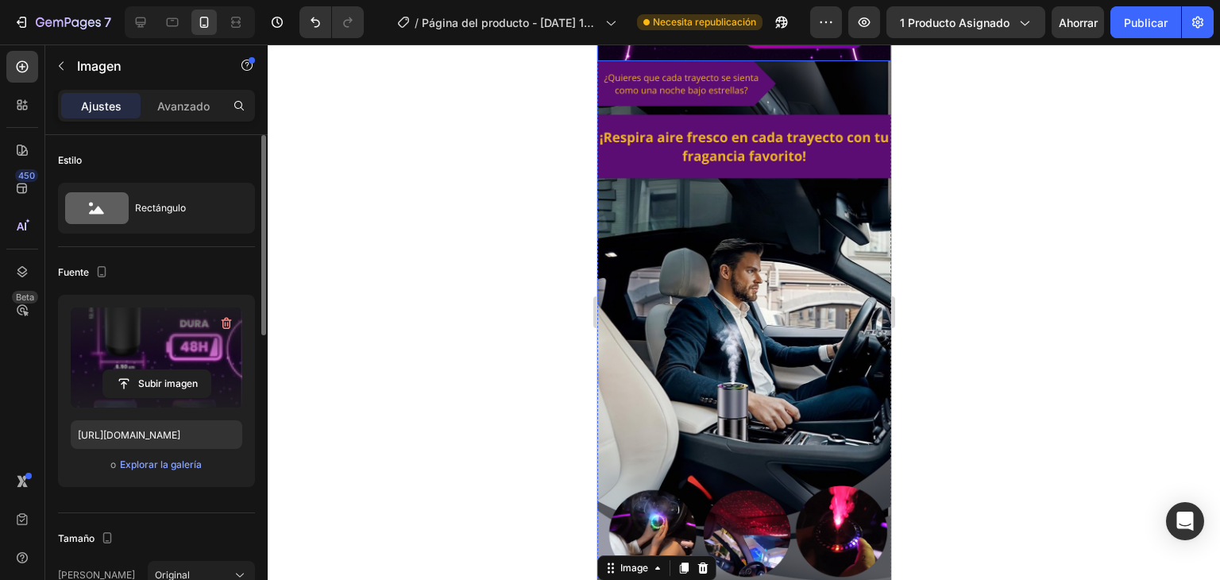
scroll to position [1588, 0]
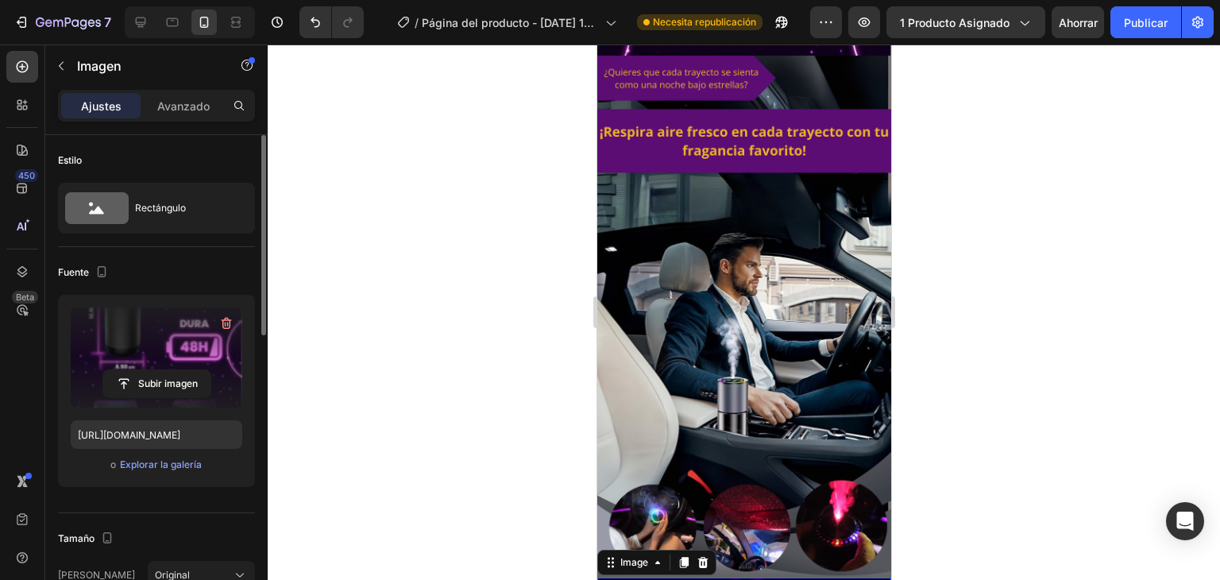
click at [962, 306] on div at bounding box center [744, 311] width 952 height 535
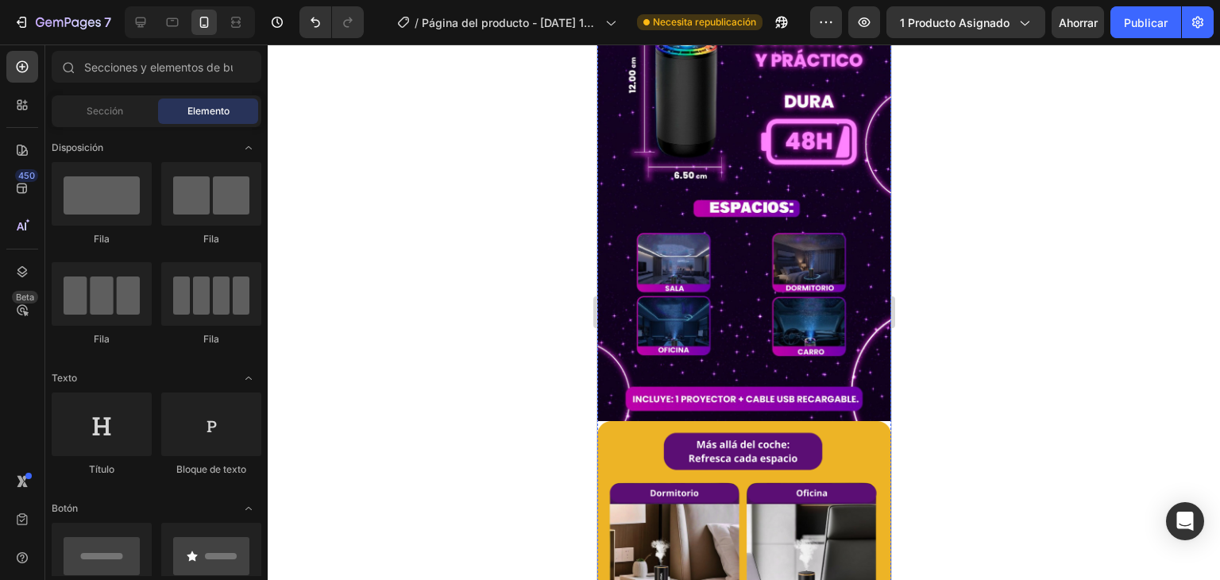
scroll to position [2382, 0]
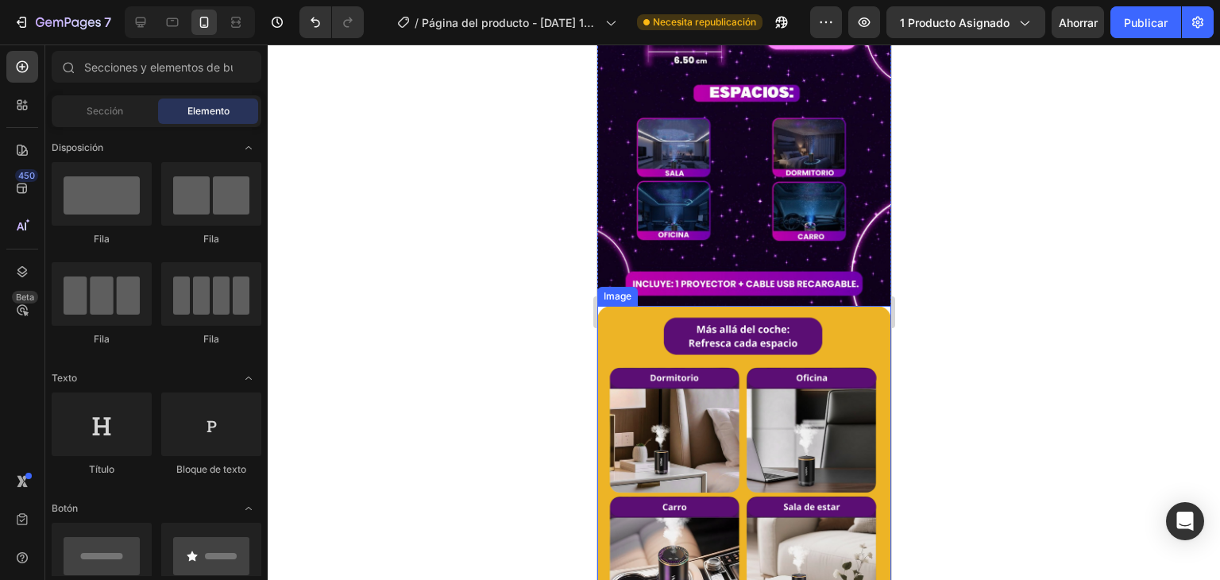
click at [754, 326] on img at bounding box center [743, 567] width 294 height 522
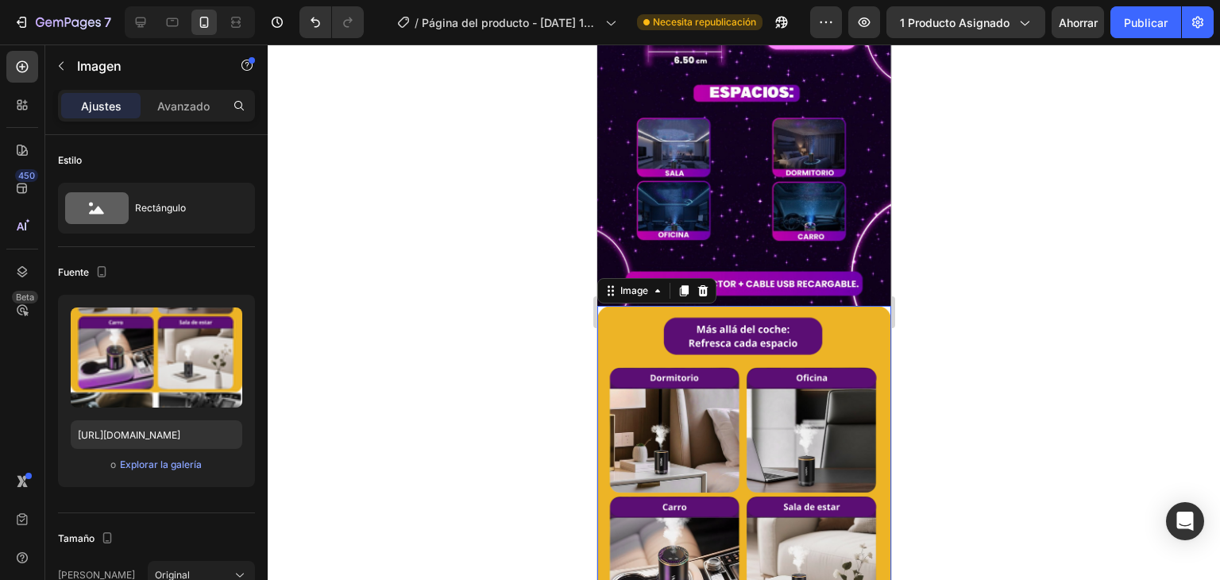
click at [623, 306] on img at bounding box center [743, 567] width 294 height 522
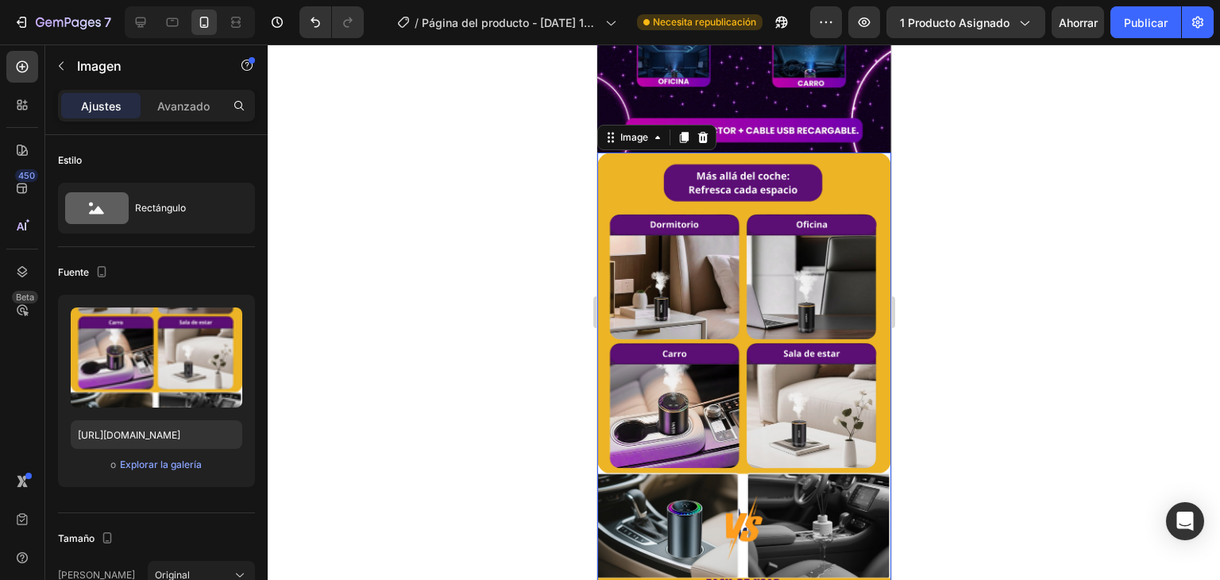
scroll to position [2541, 0]
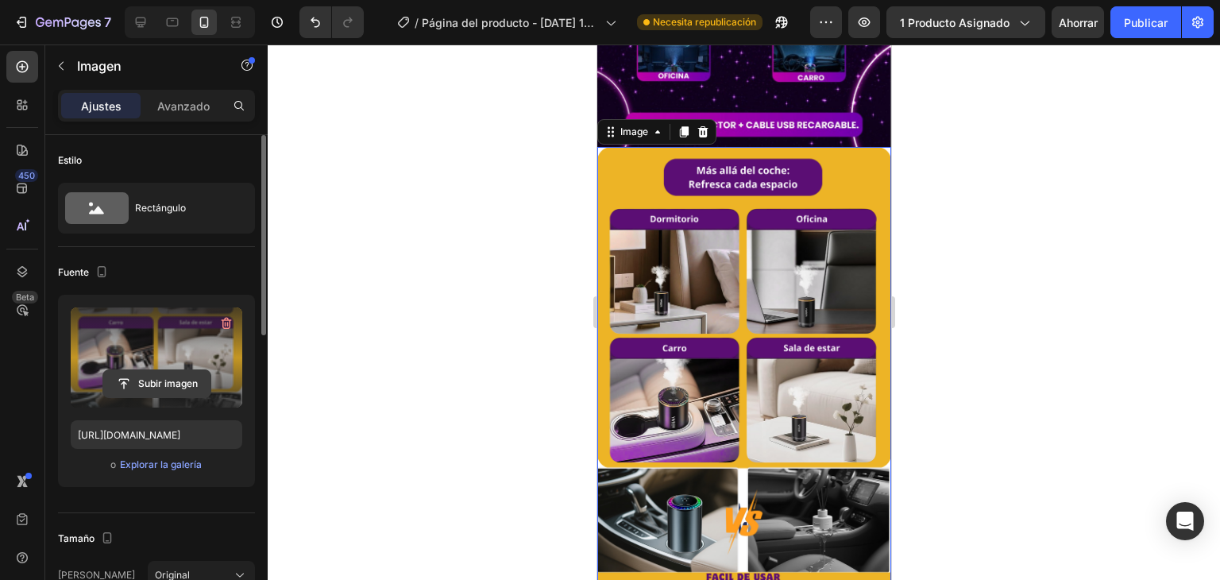
click at [159, 380] on input "file" at bounding box center [156, 383] width 107 height 27
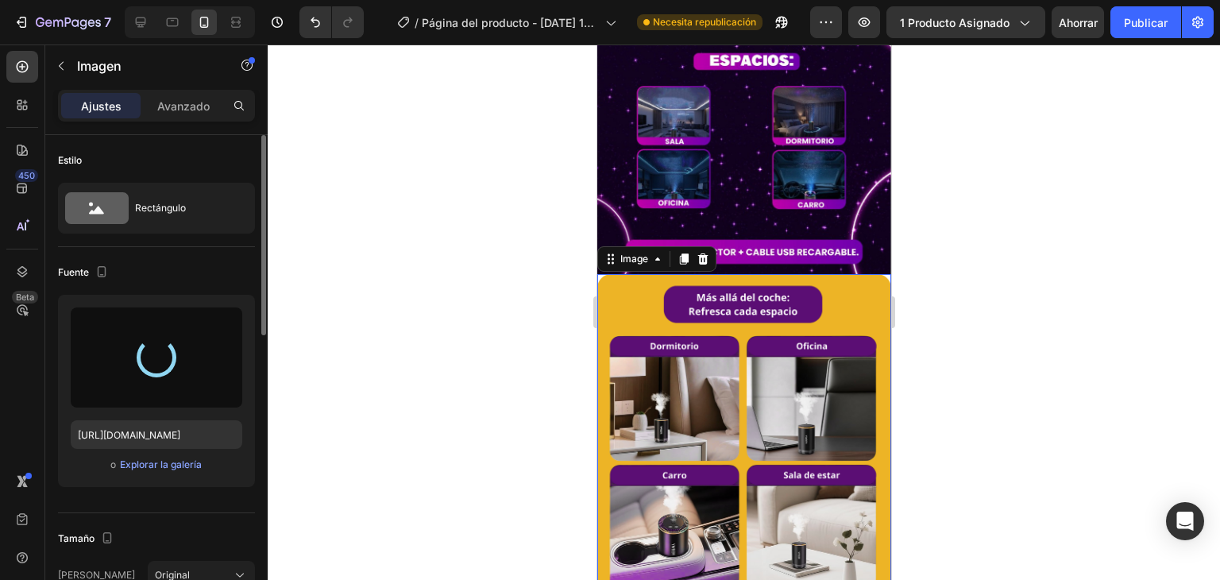
scroll to position [2382, 0]
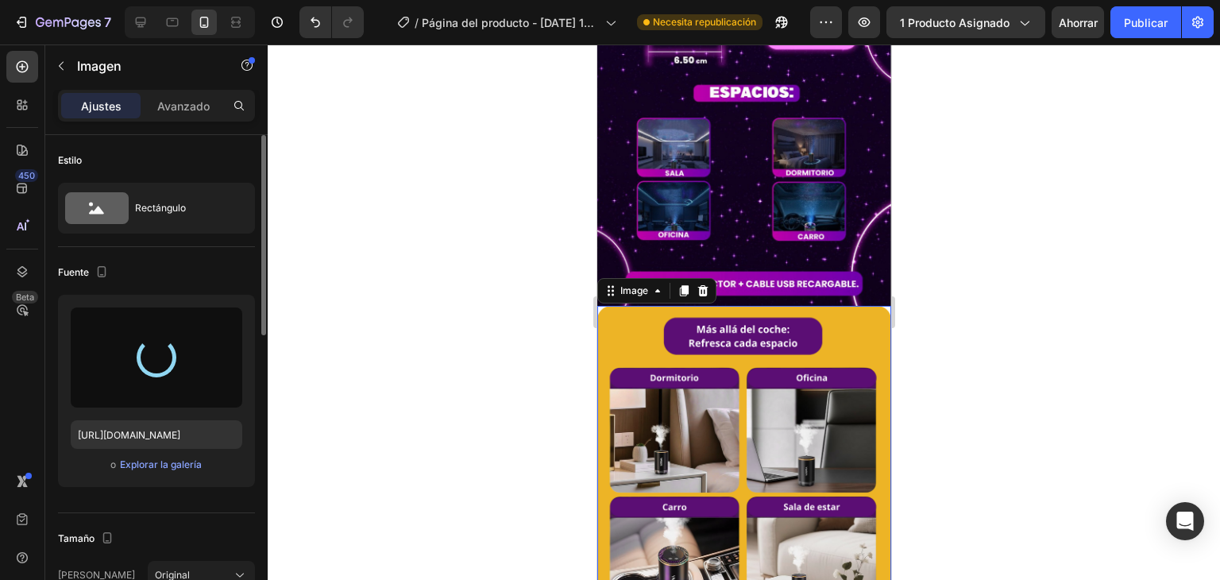
type input "[URL][DOMAIN_NAME]"
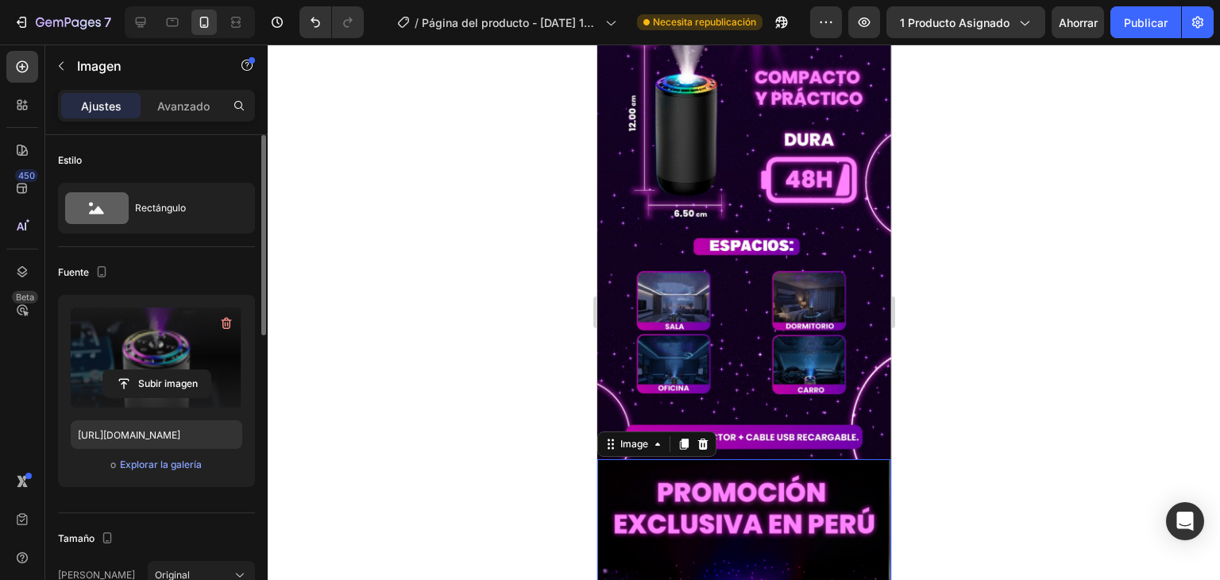
scroll to position [2223, 0]
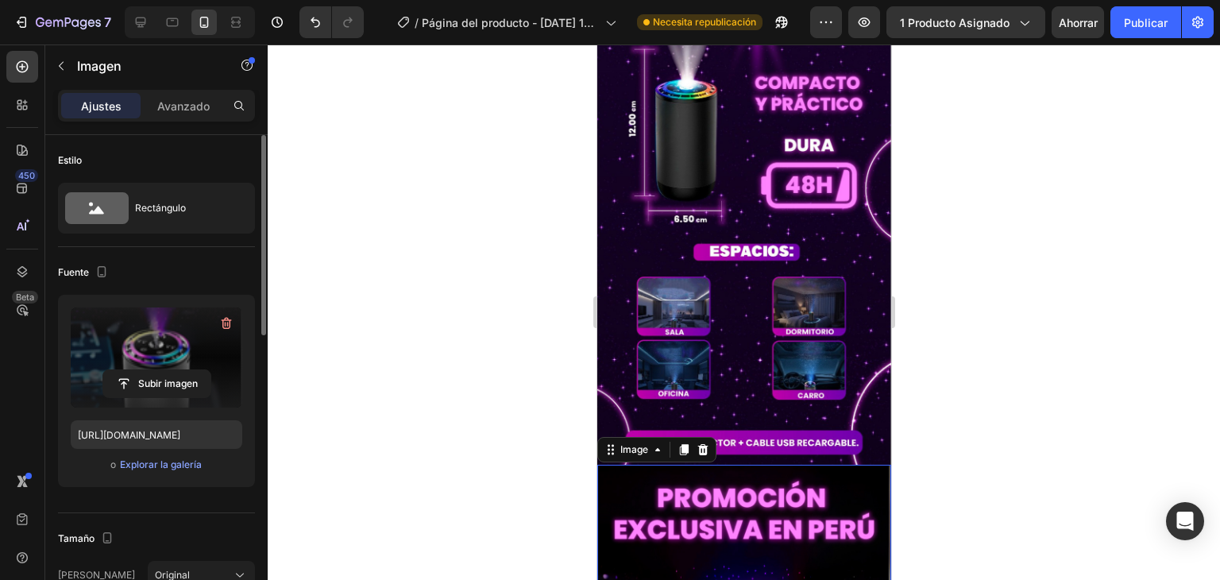
click at [973, 363] on div at bounding box center [744, 311] width 952 height 535
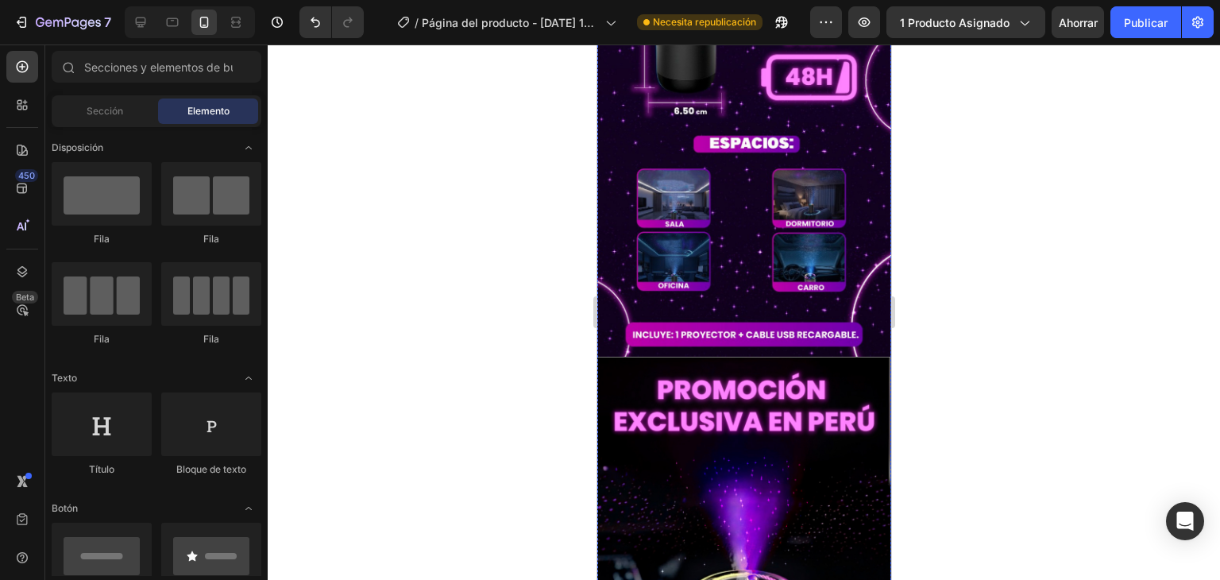
scroll to position [2382, 0]
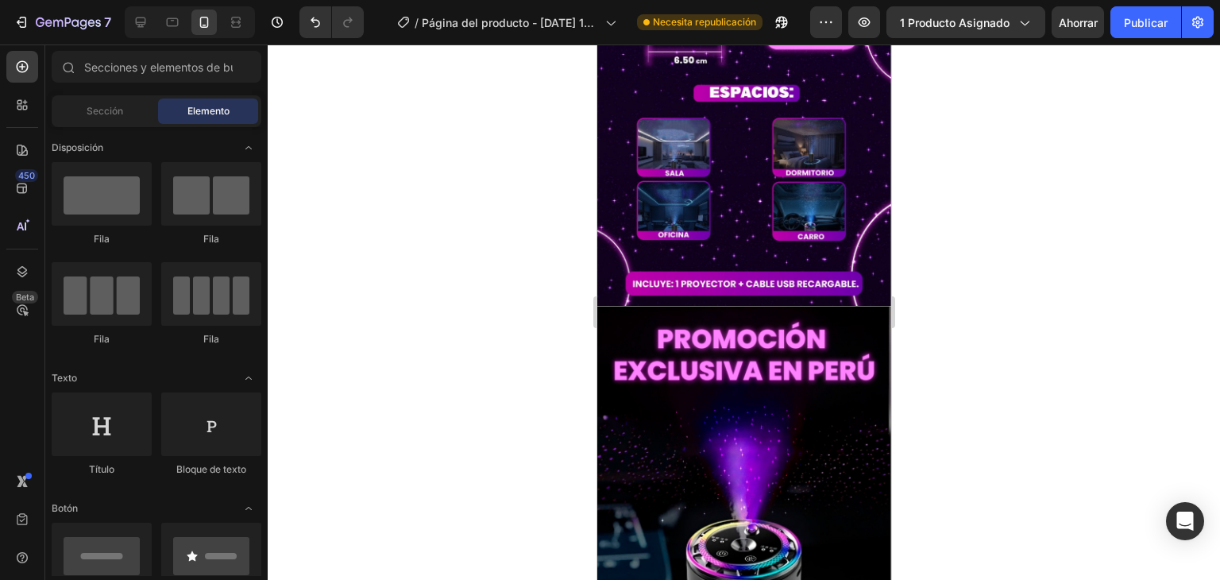
click at [934, 345] on div at bounding box center [744, 311] width 952 height 535
click at [991, 339] on div at bounding box center [744, 311] width 952 height 535
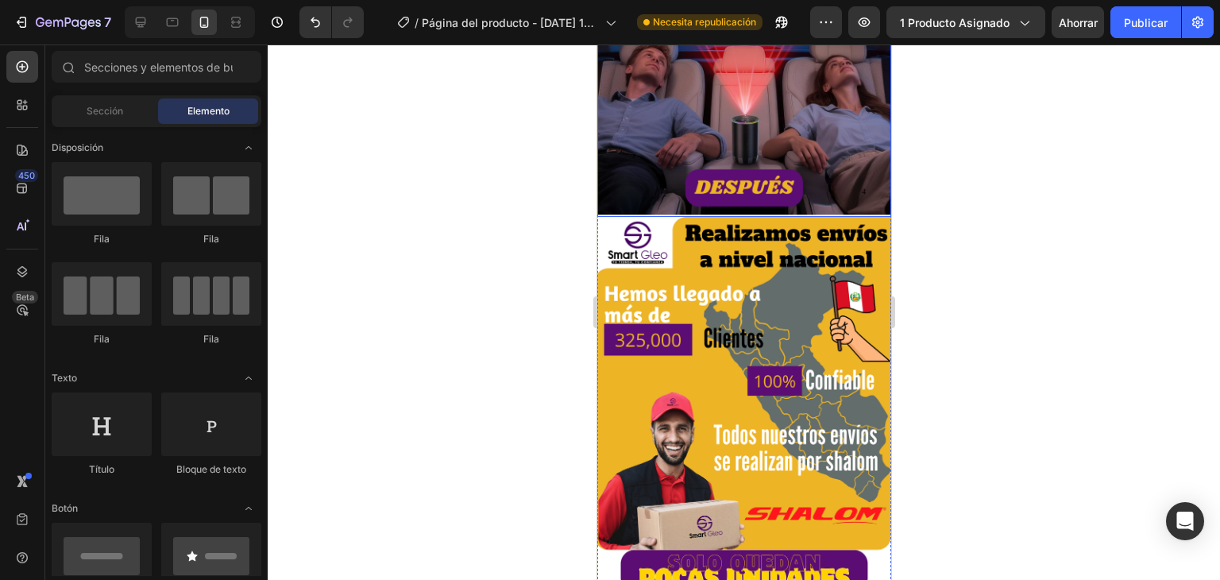
scroll to position [3732, 0]
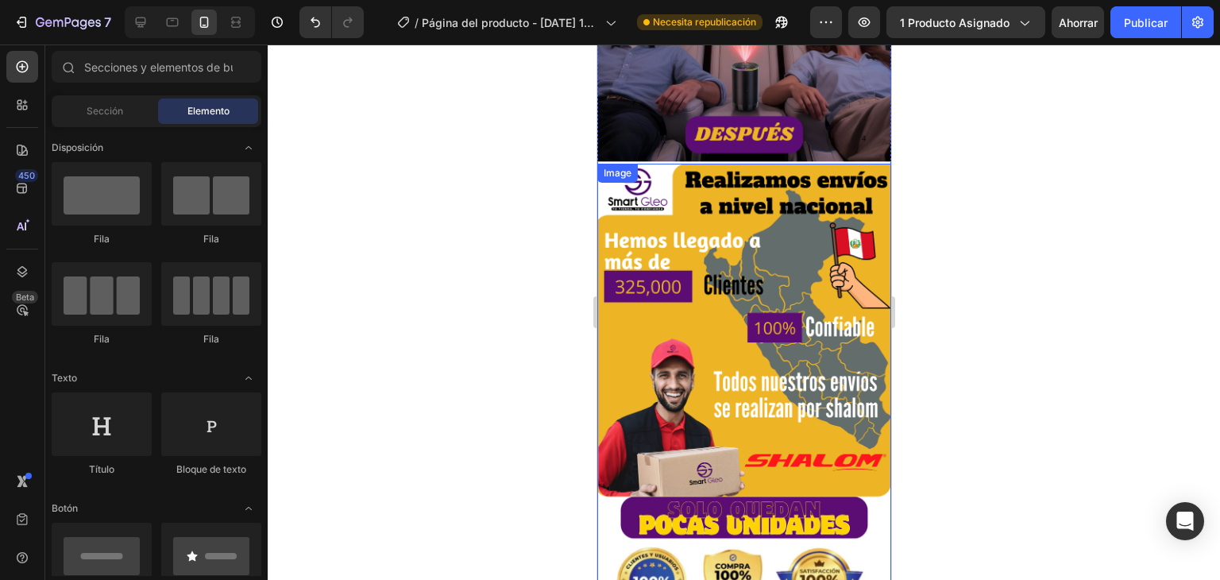
click at [798, 257] on img at bounding box center [743, 425] width 294 height 522
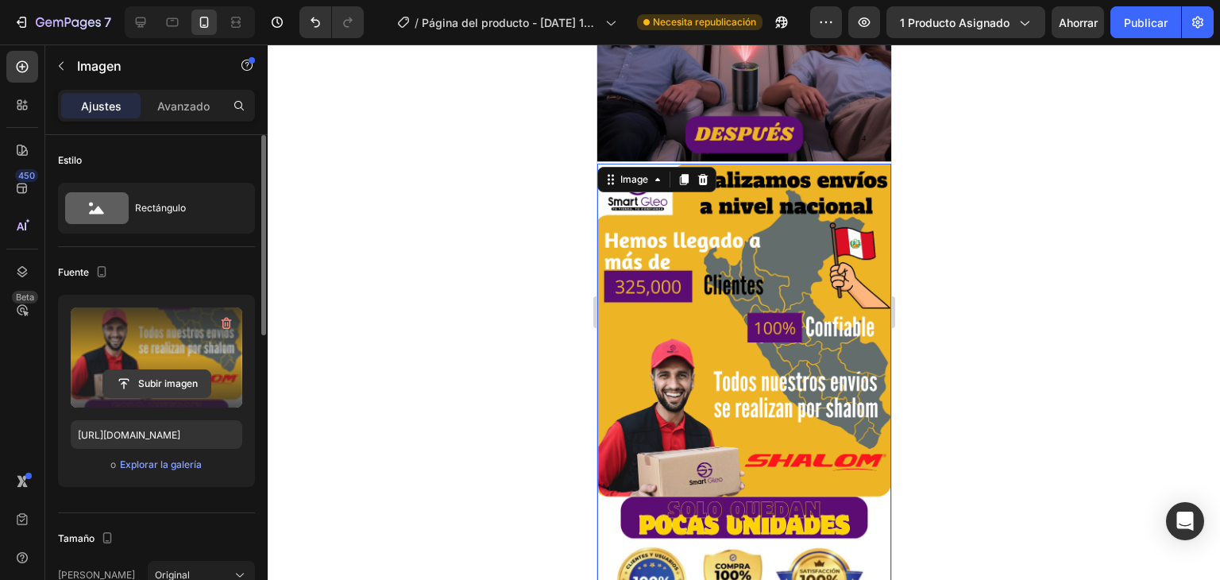
click at [153, 384] on input "file" at bounding box center [156, 383] width 107 height 27
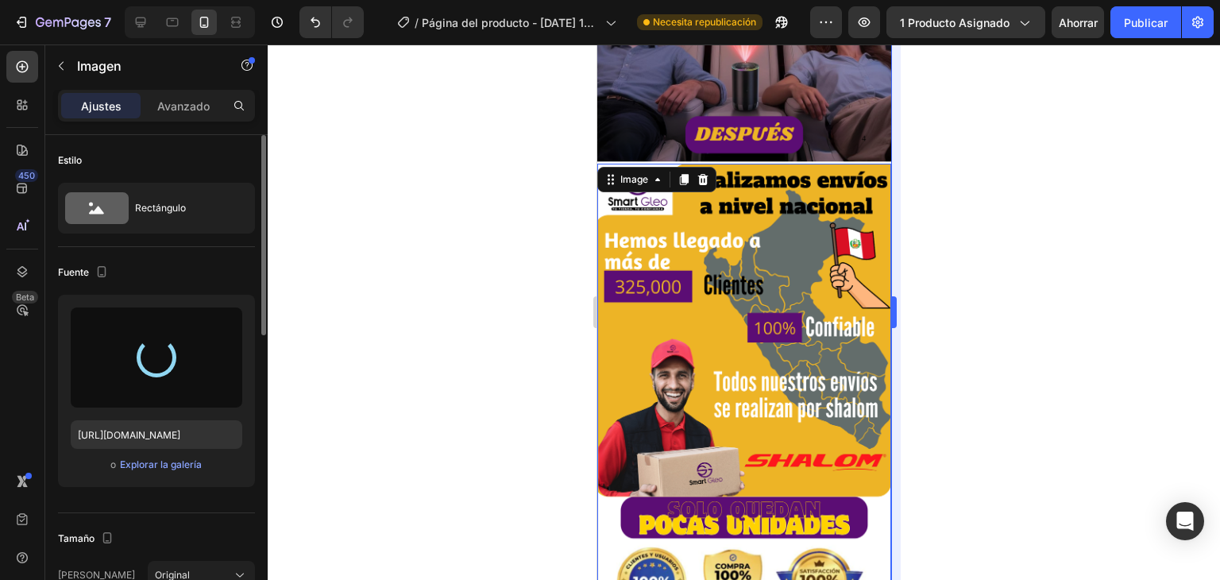
type input "[URL][DOMAIN_NAME]"
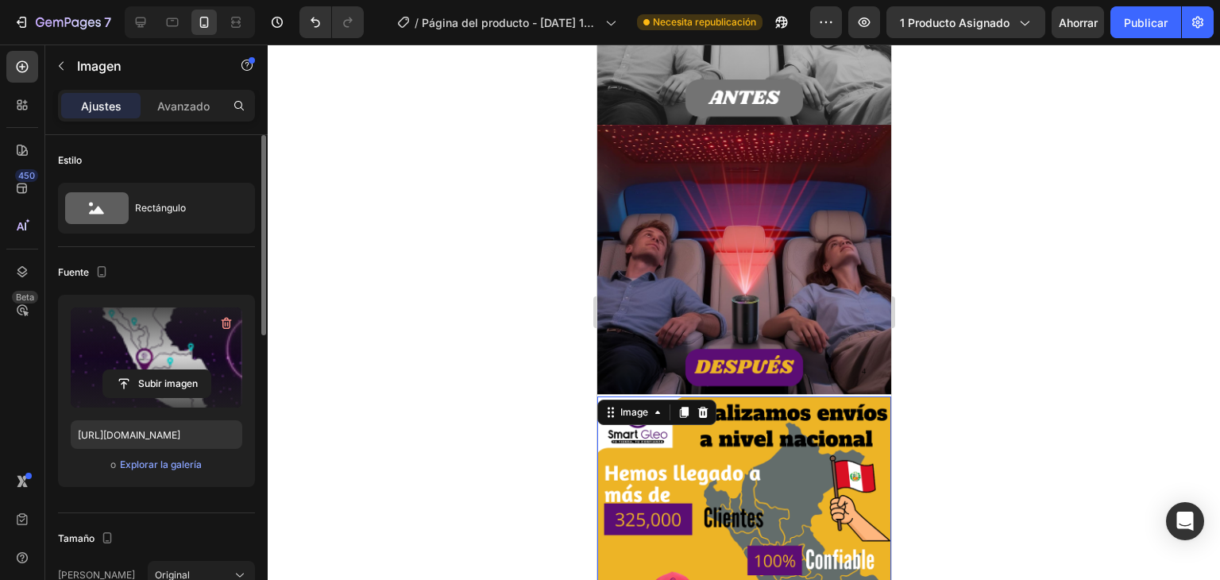
scroll to position [3494, 0]
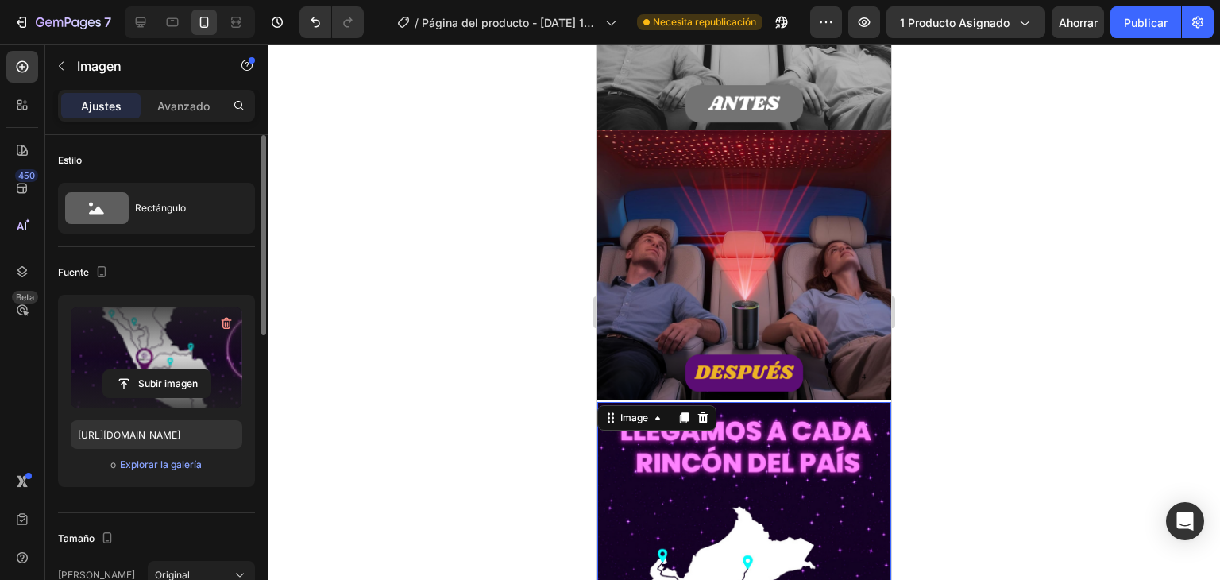
click at [1016, 241] on div at bounding box center [744, 311] width 952 height 535
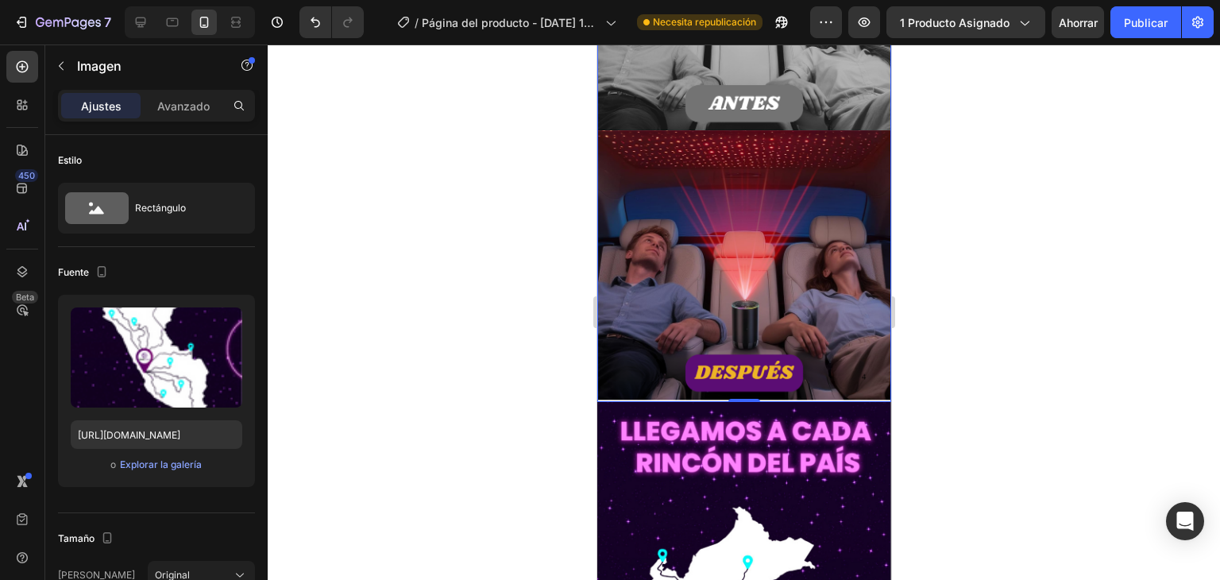
click at [833, 186] on img at bounding box center [743, 140] width 294 height 522
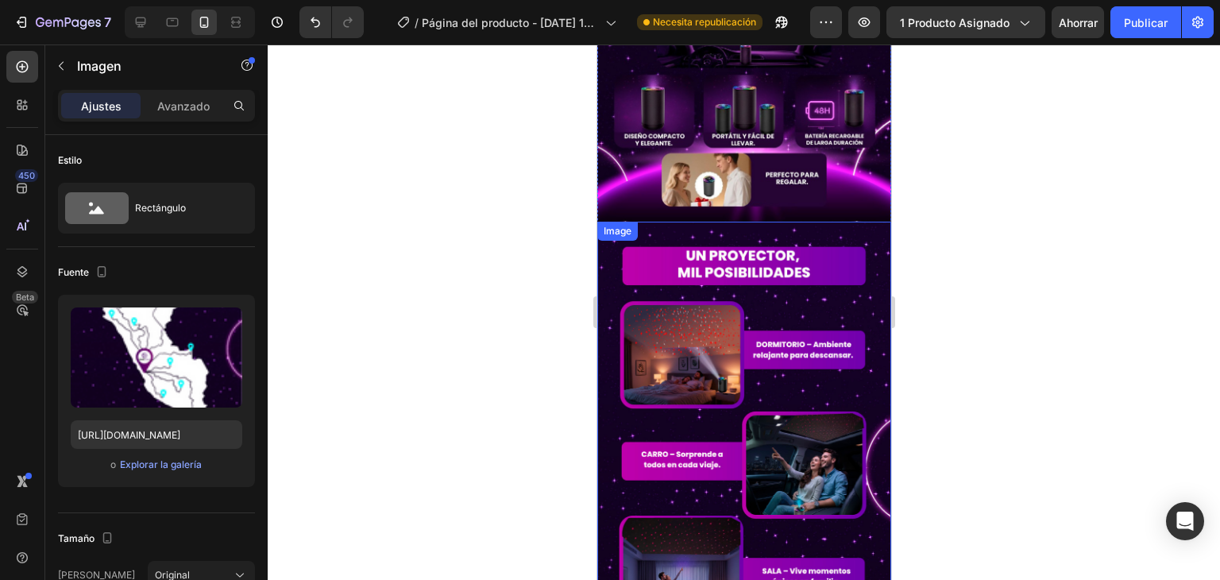
scroll to position [794, 0]
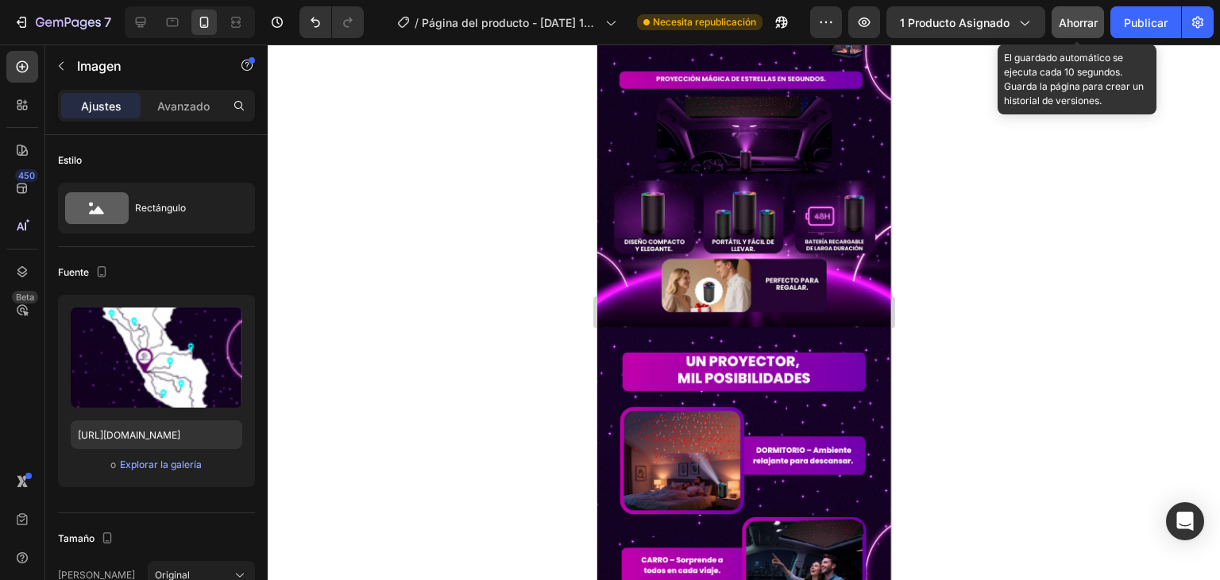
click at [1077, 20] on font "Ahorrar" at bounding box center [1077, 22] width 39 height 13
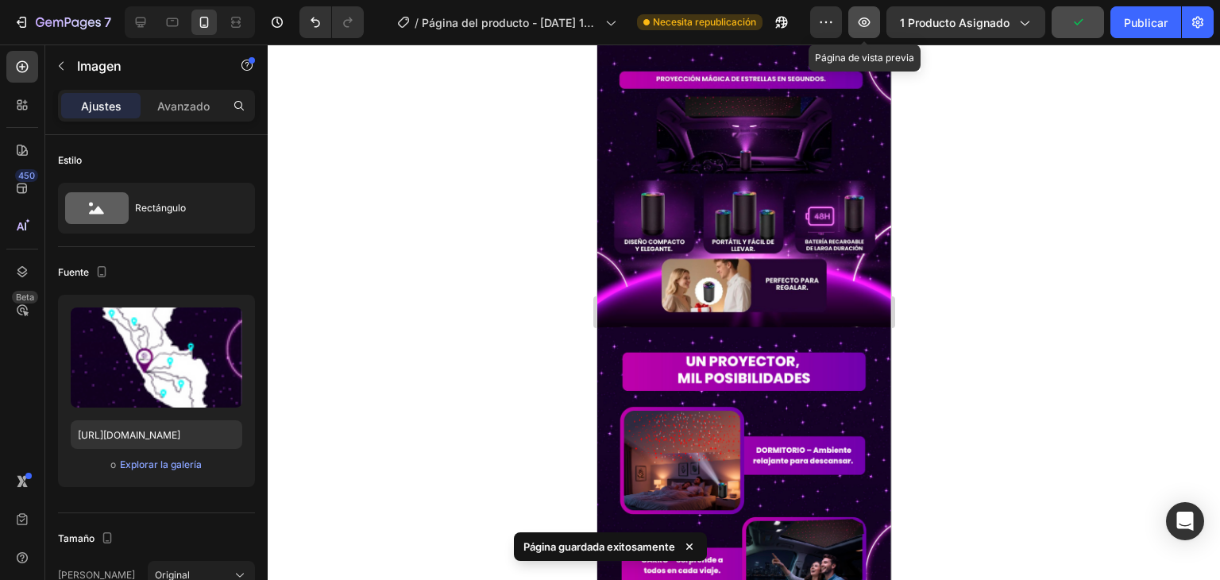
click at [862, 24] on icon "button" at bounding box center [864, 22] width 16 height 16
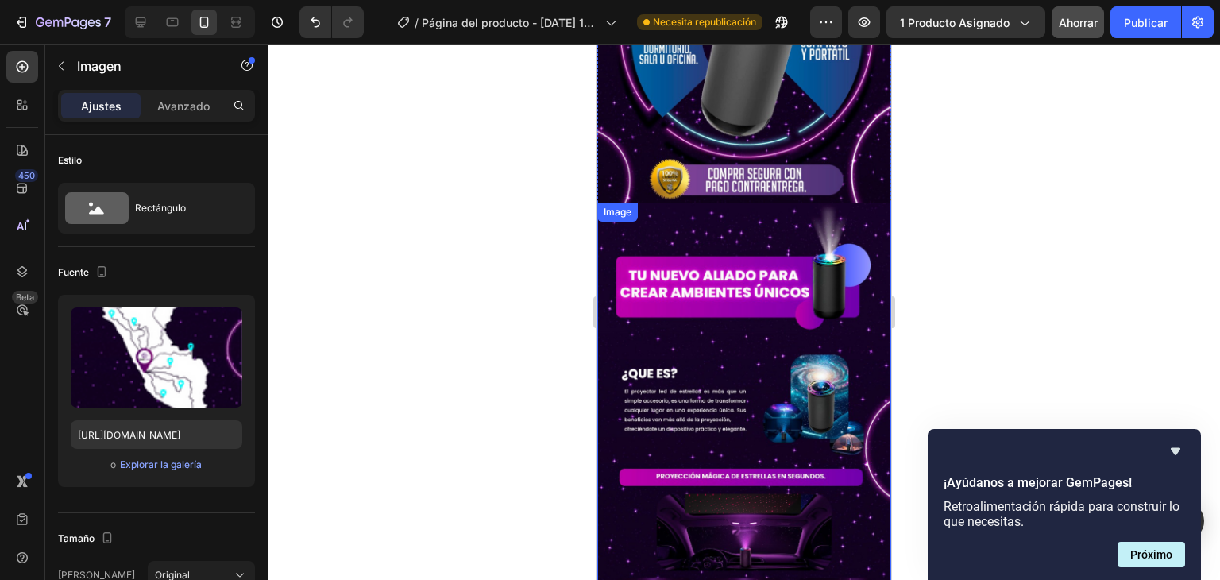
scroll to position [0, 0]
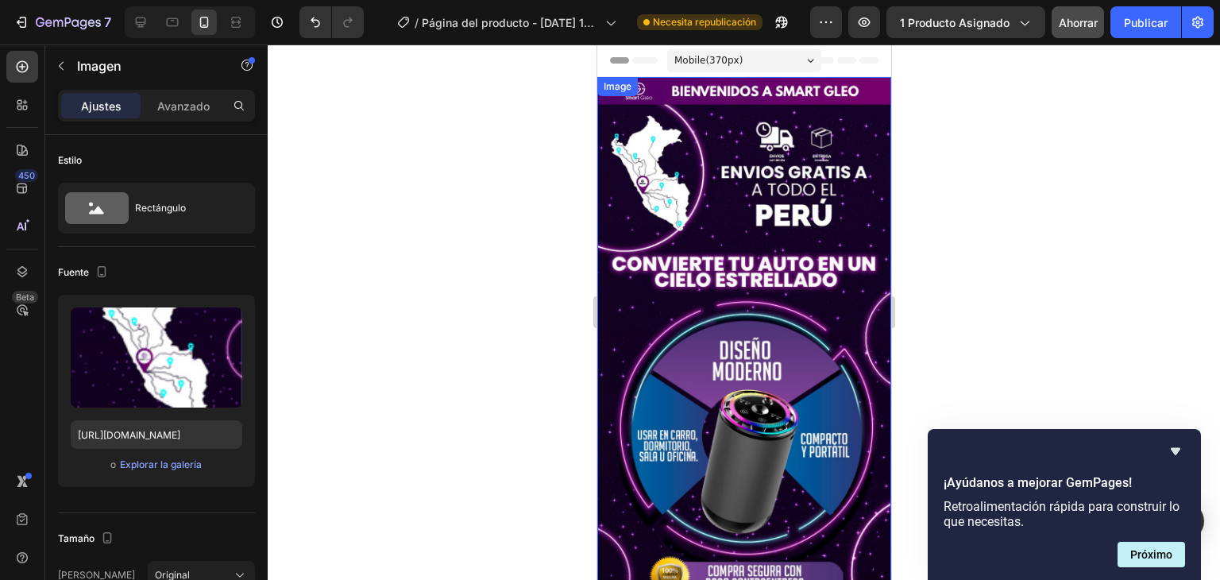
click at [709, 199] on img at bounding box center [743, 338] width 294 height 522
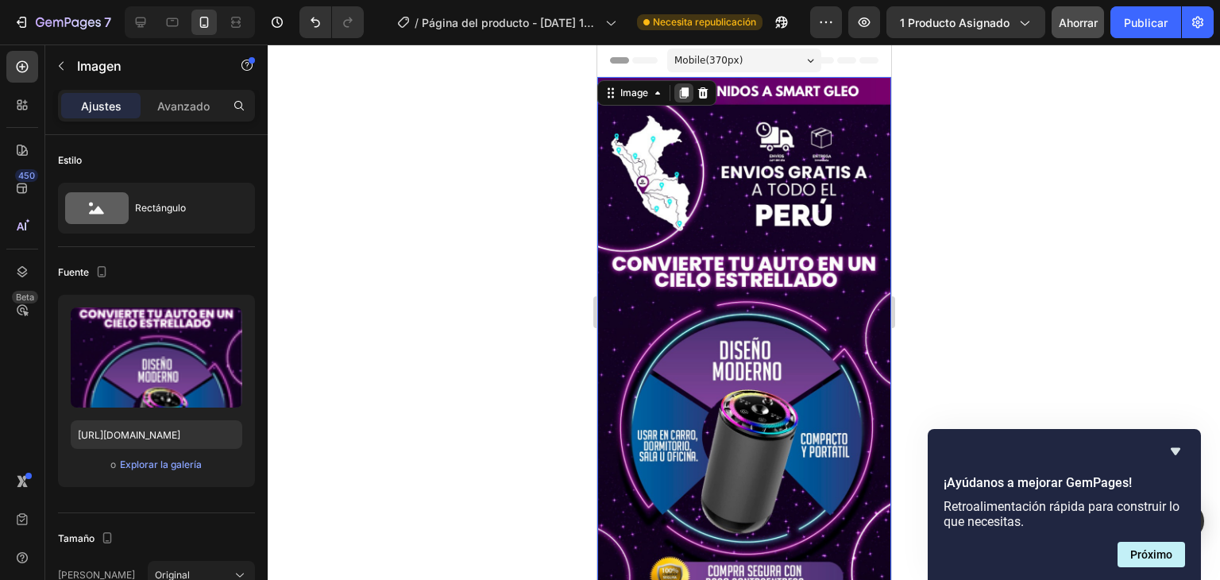
click at [681, 90] on icon at bounding box center [683, 92] width 9 height 11
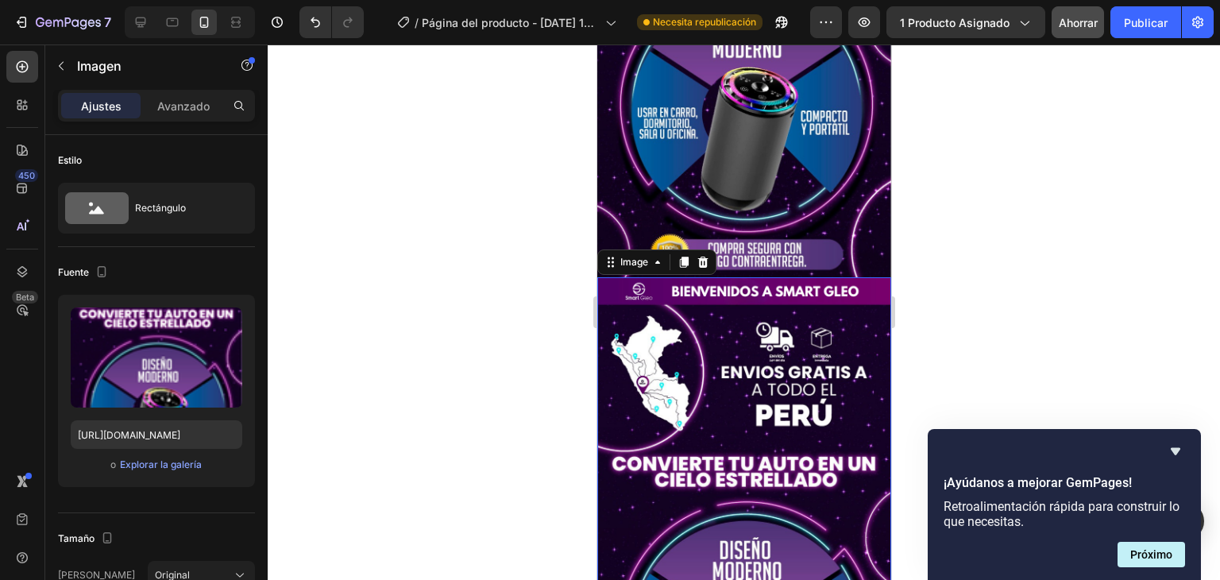
scroll to position [318, 0]
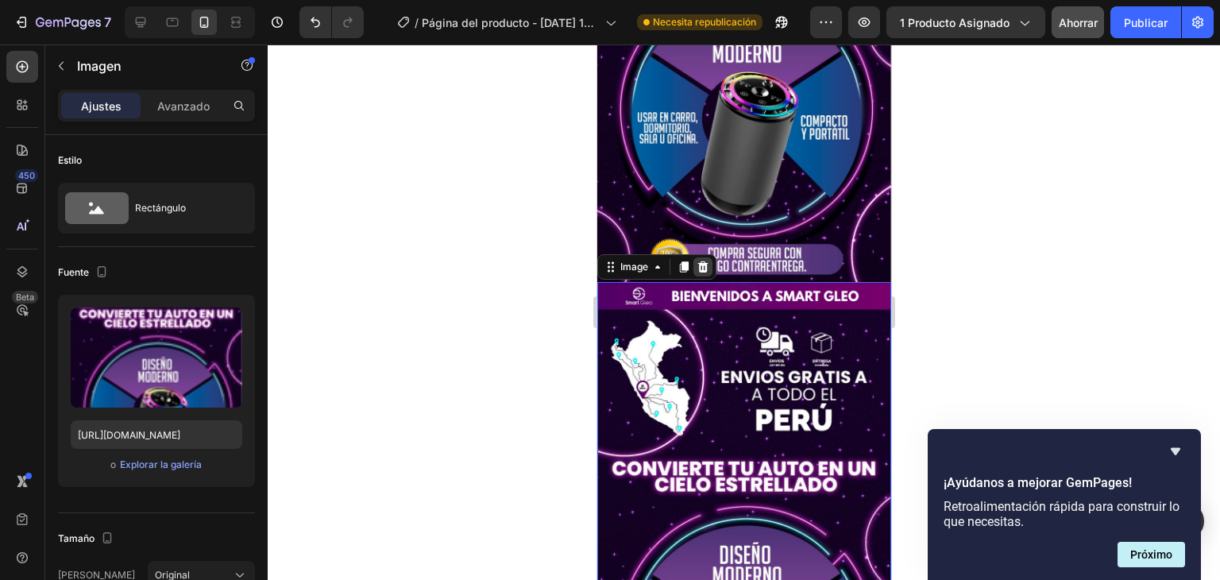
click at [706, 260] on icon at bounding box center [702, 265] width 10 height 11
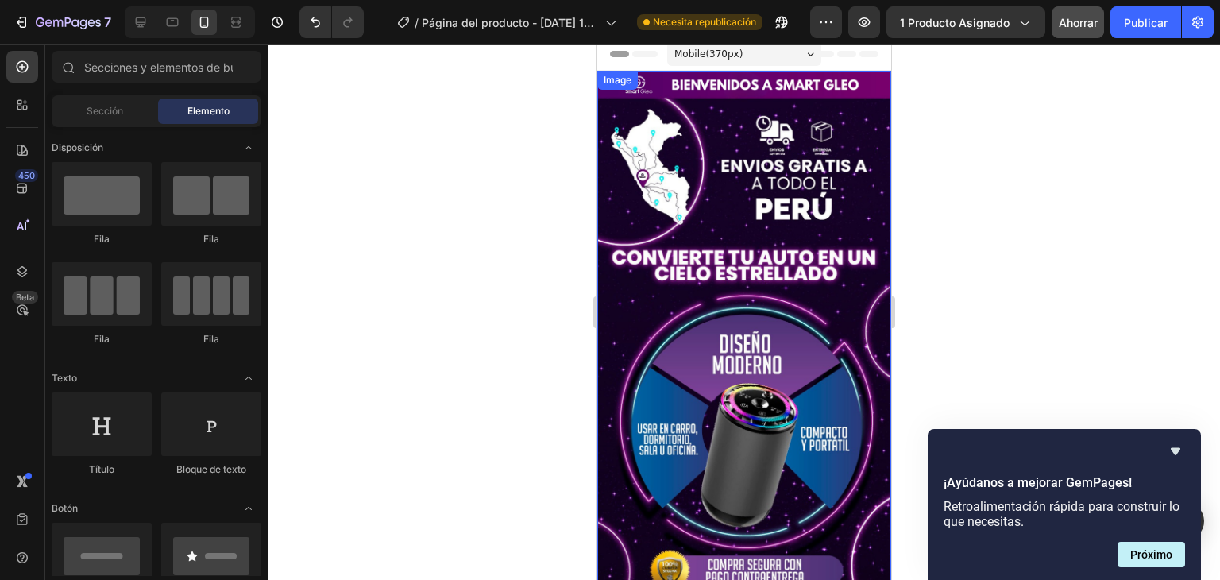
scroll to position [0, 0]
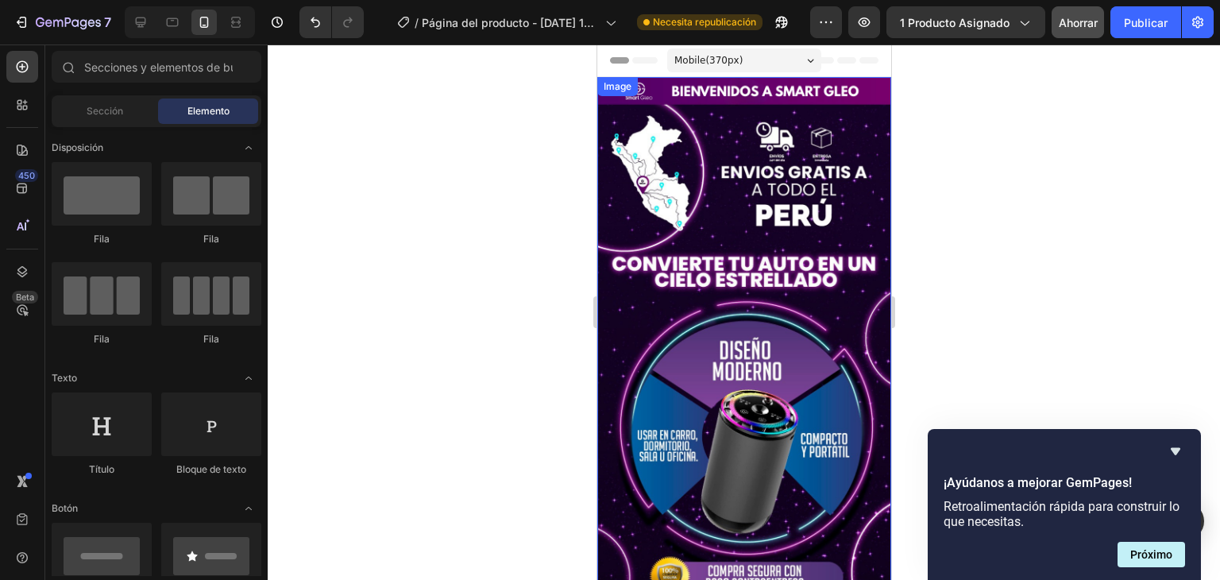
click at [734, 211] on img at bounding box center [743, 338] width 294 height 522
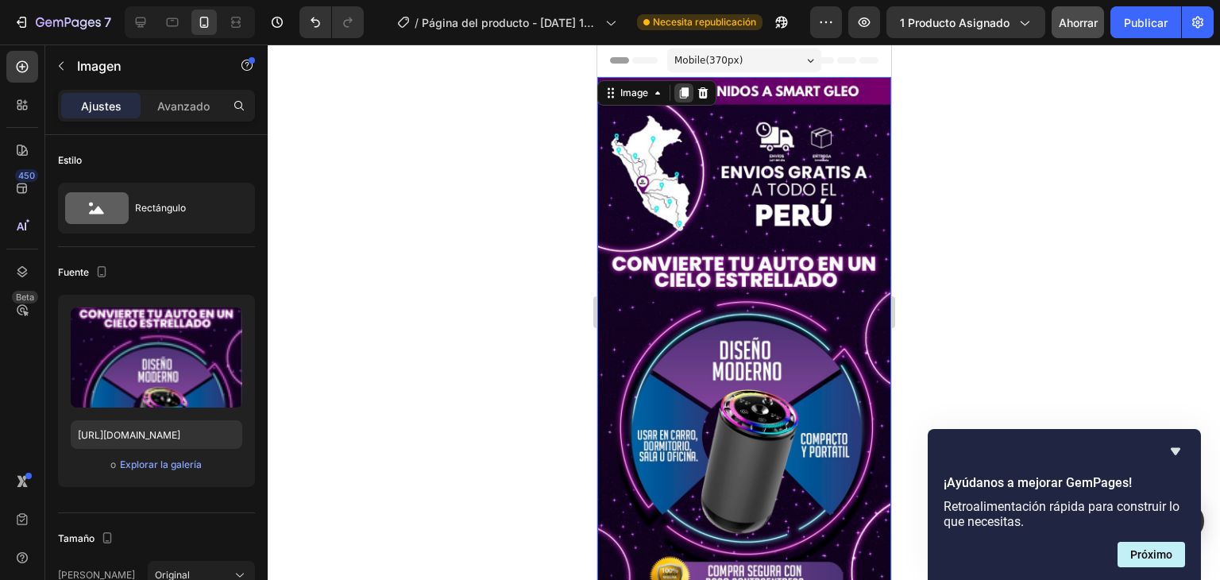
click at [684, 96] on icon at bounding box center [683, 93] width 13 height 13
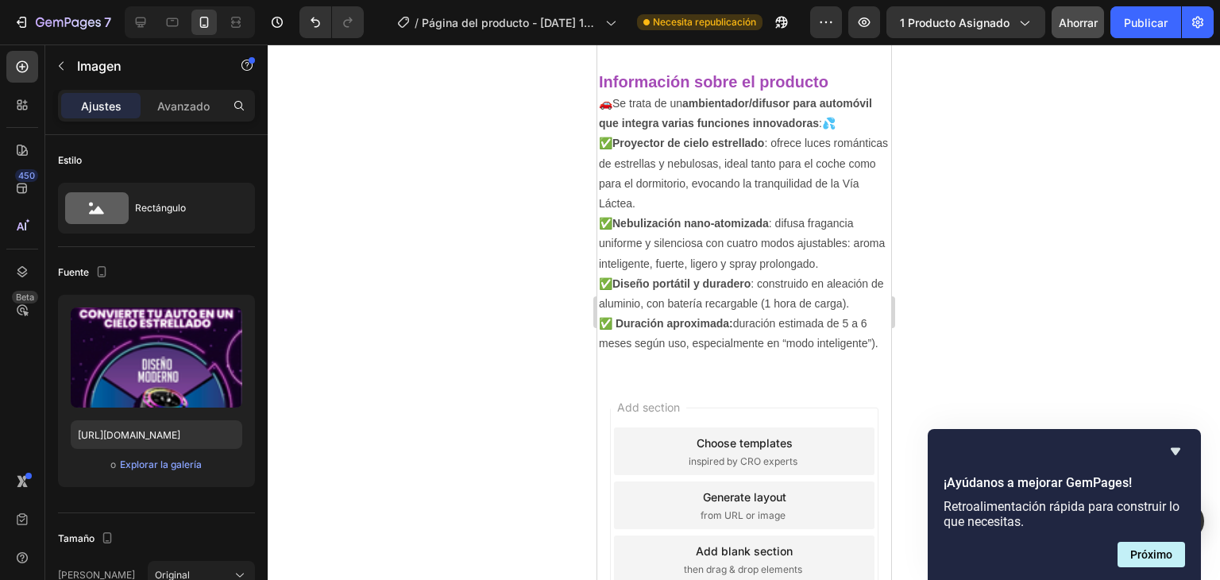
scroll to position [5108, 0]
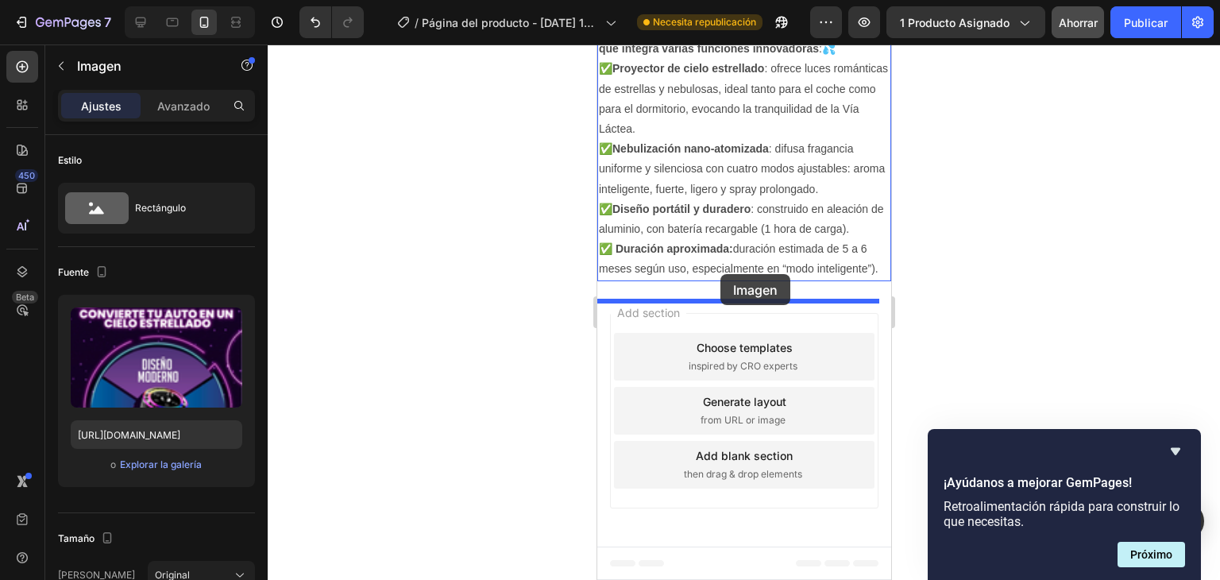
drag, startPoint x: 744, startPoint y: 183, endPoint x: 719, endPoint y: 274, distance: 93.8
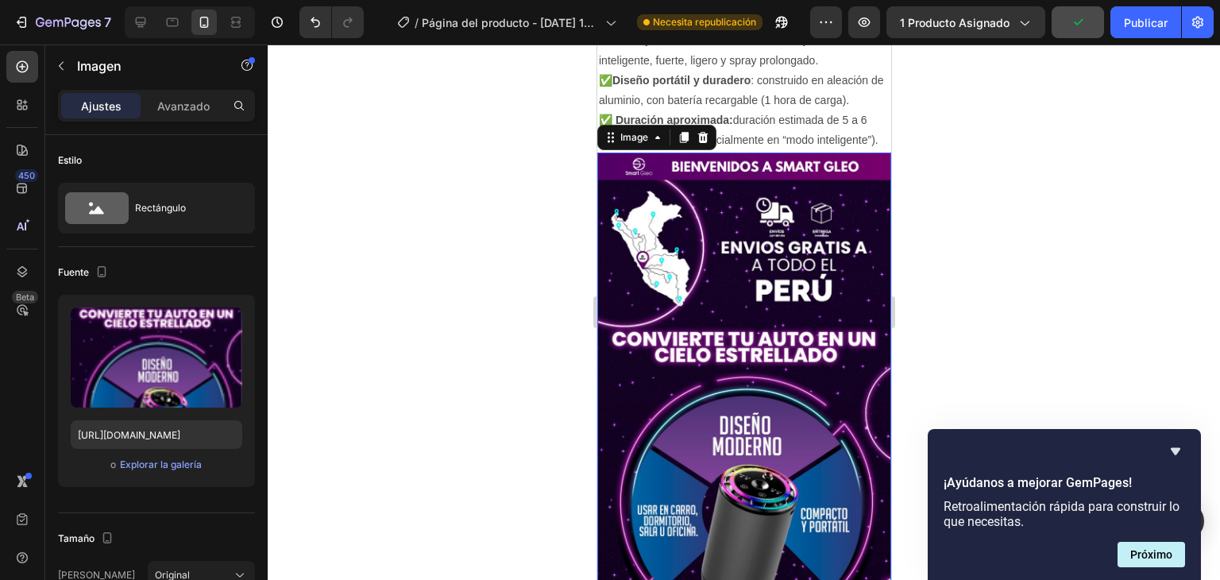
scroll to position [5267, 0]
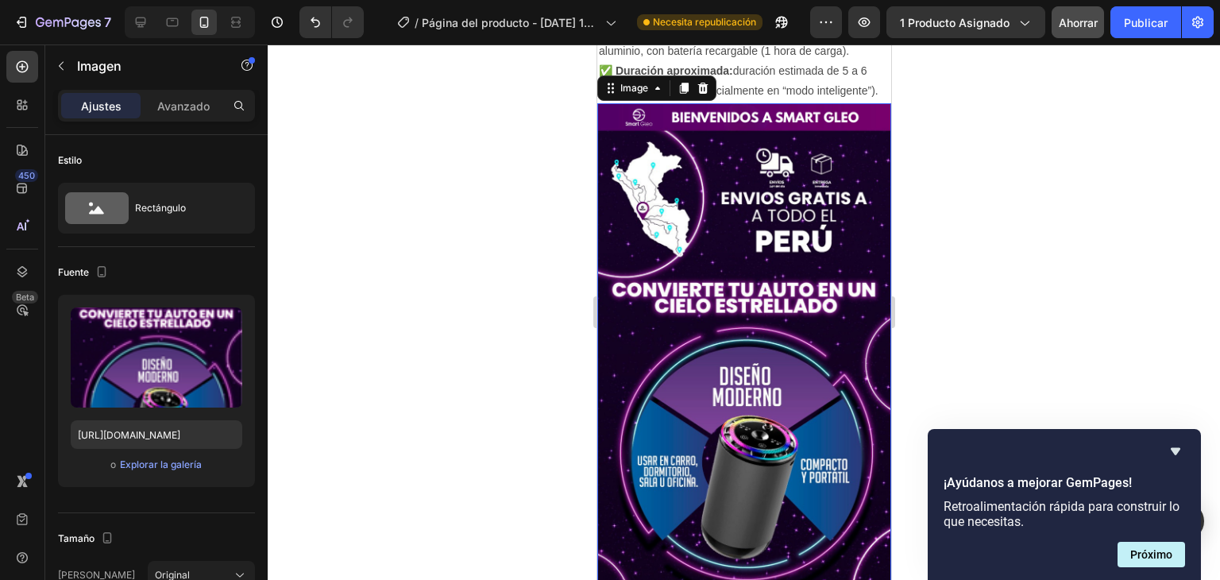
click at [694, 378] on img at bounding box center [743, 364] width 294 height 522
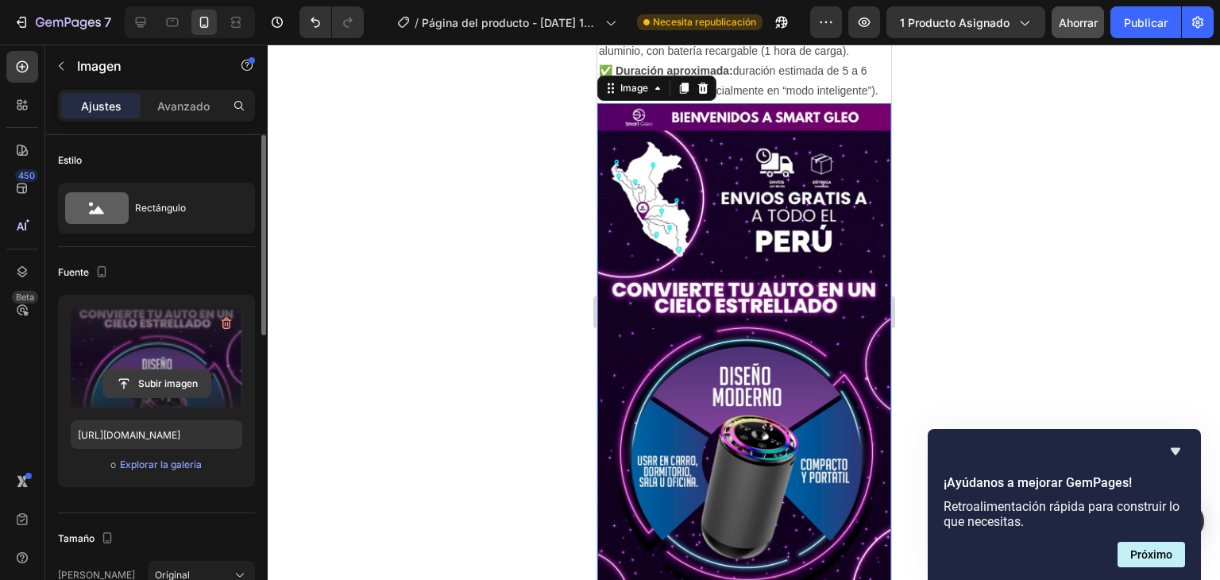
click at [152, 382] on input "file" at bounding box center [156, 383] width 107 height 27
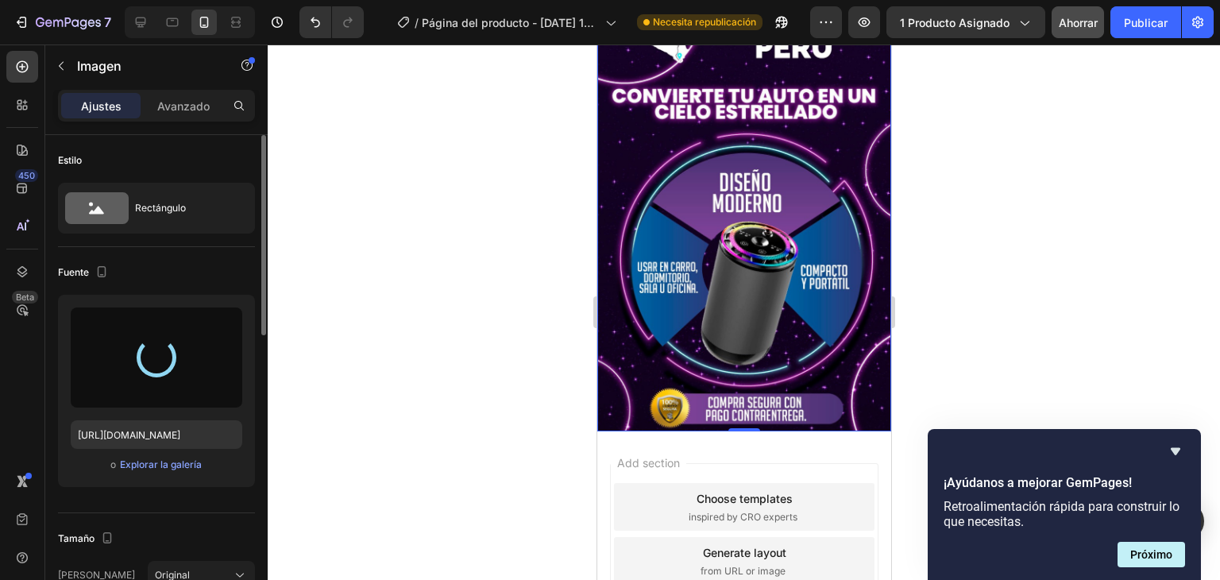
scroll to position [5505, 0]
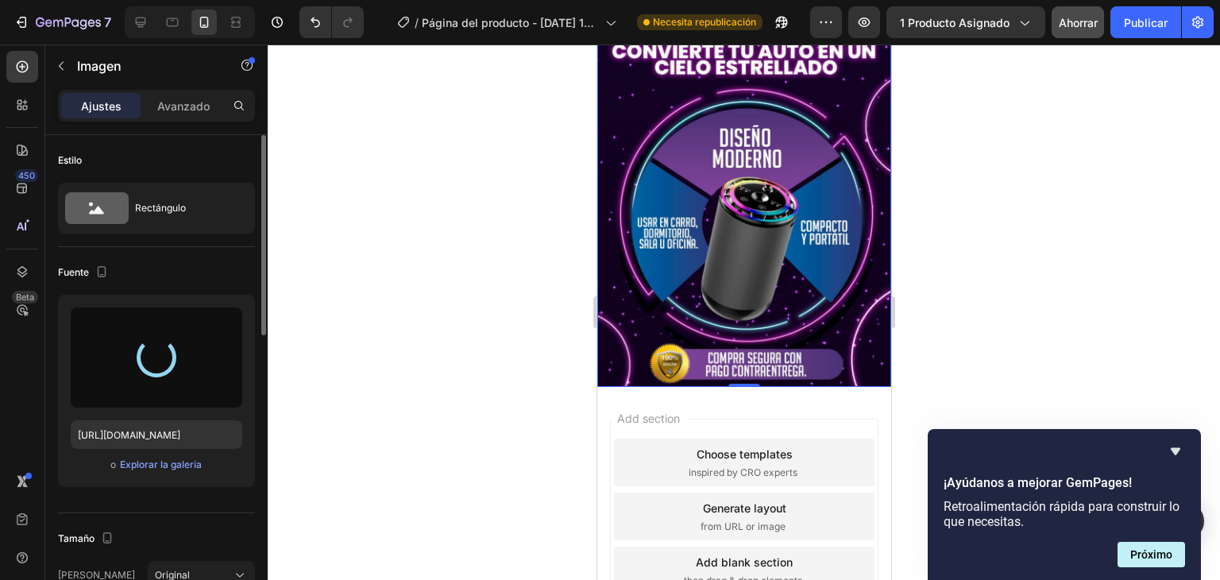
type input "[URL][DOMAIN_NAME]"
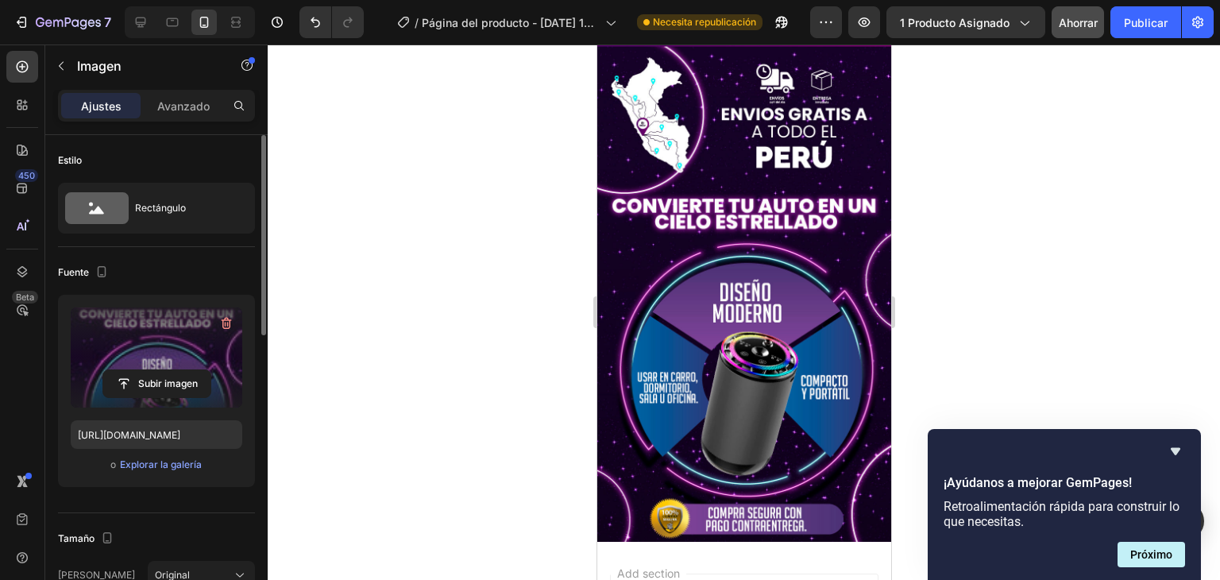
scroll to position [4844, 0]
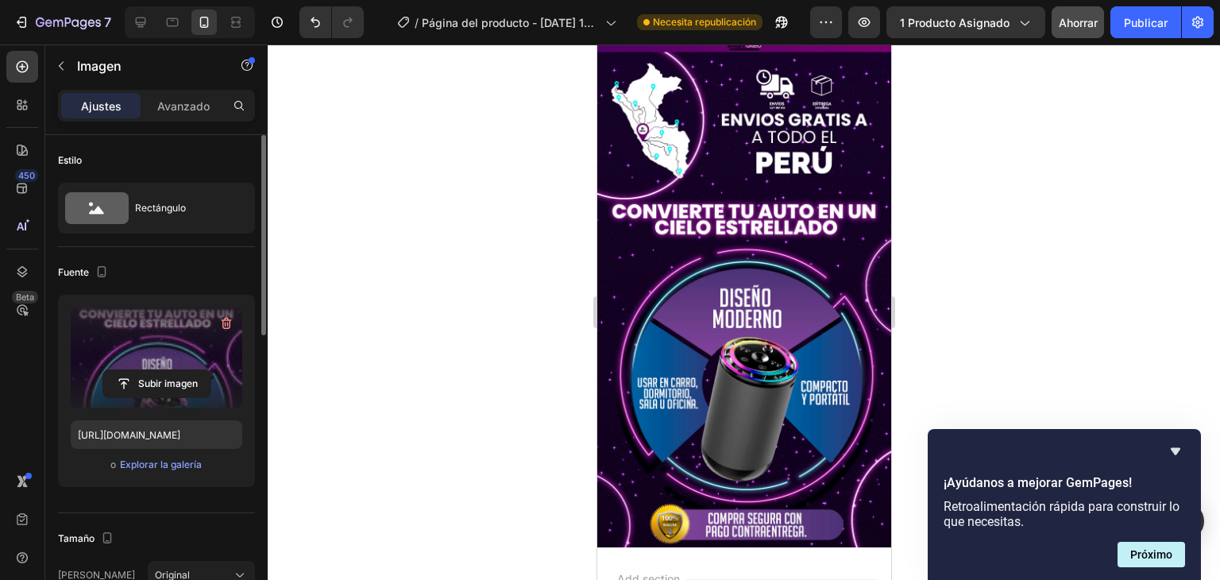
click at [770, 236] on img at bounding box center [743, 286] width 294 height 522
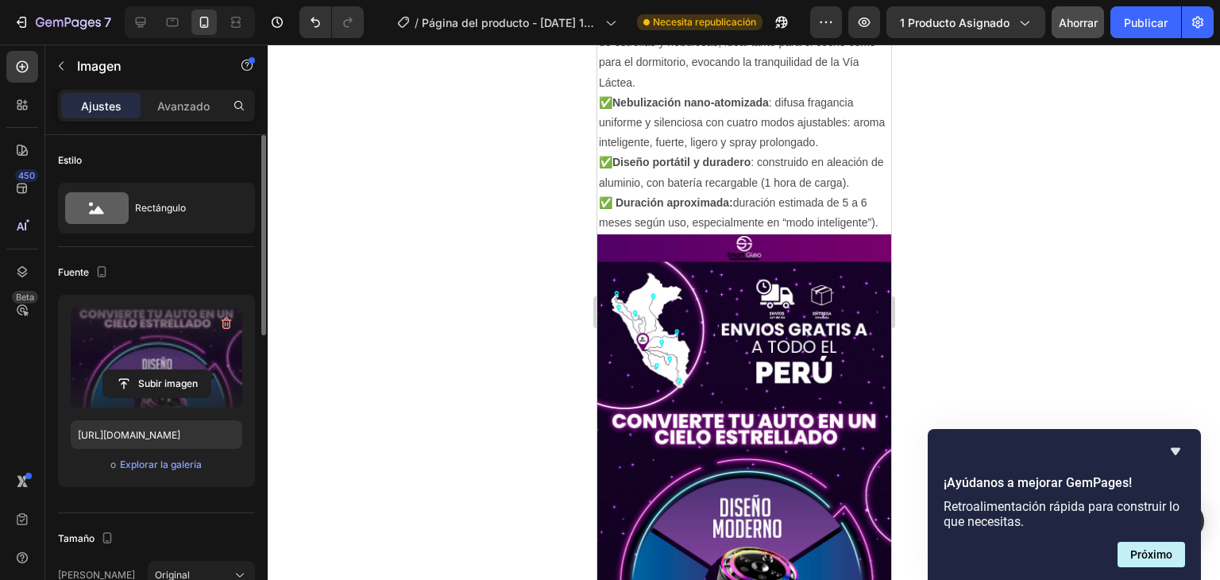
scroll to position [4605, 0]
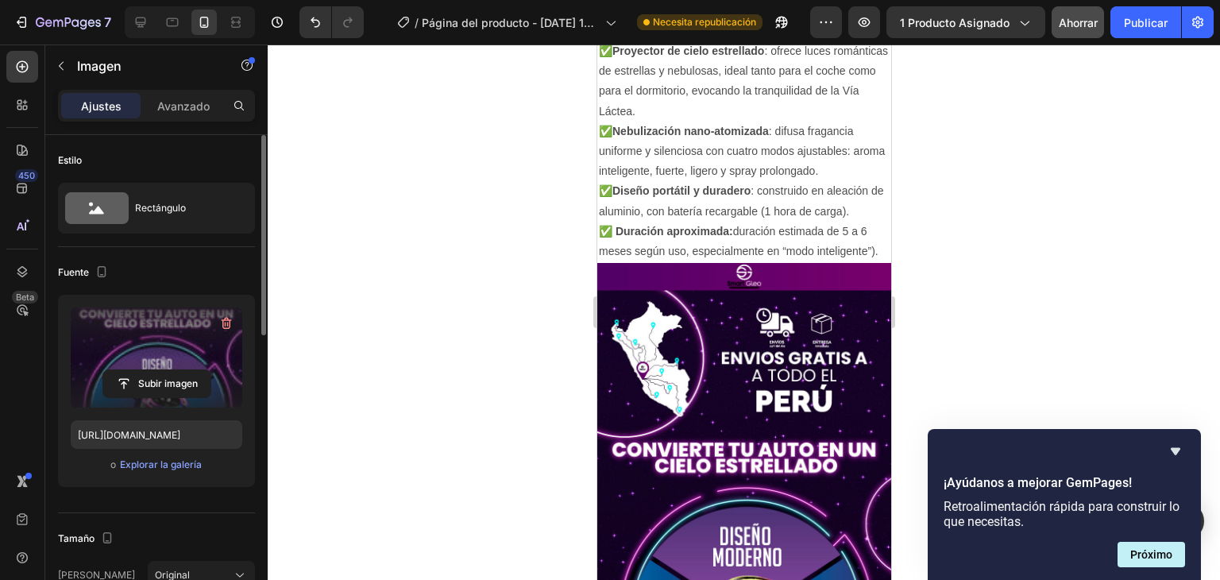
click at [742, 387] on img at bounding box center [743, 524] width 294 height 522
drag, startPoint x: 724, startPoint y: 391, endPoint x: 718, endPoint y: 383, distance: 10.8
click at [723, 391] on img at bounding box center [743, 524] width 294 height 522
click at [728, 370] on img at bounding box center [743, 524] width 294 height 522
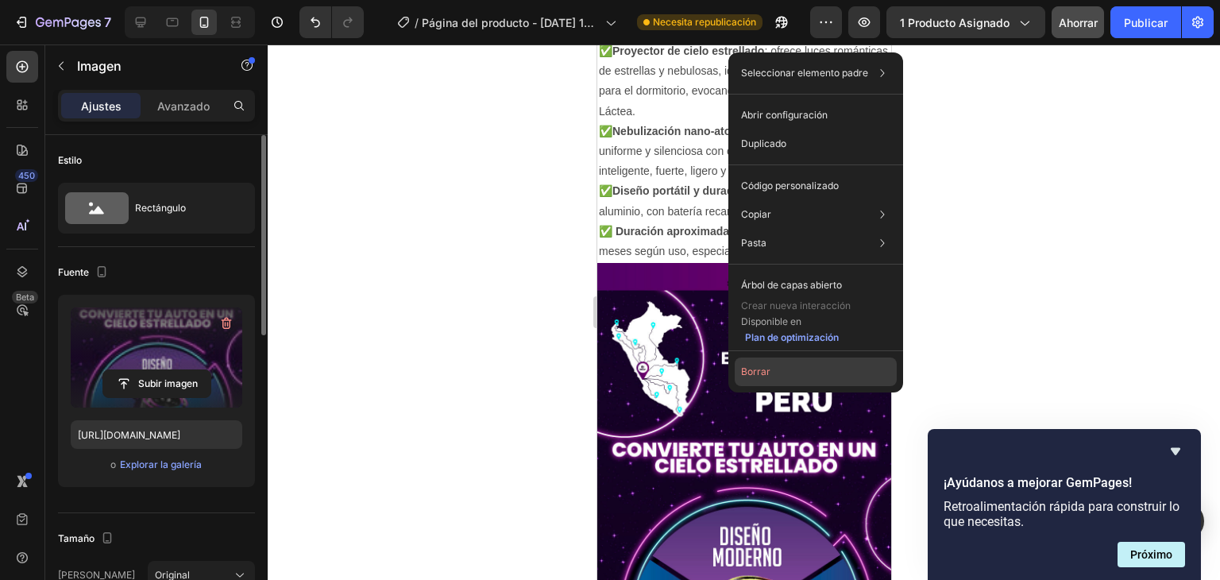
click at [772, 369] on button "Borrar" at bounding box center [815, 371] width 162 height 29
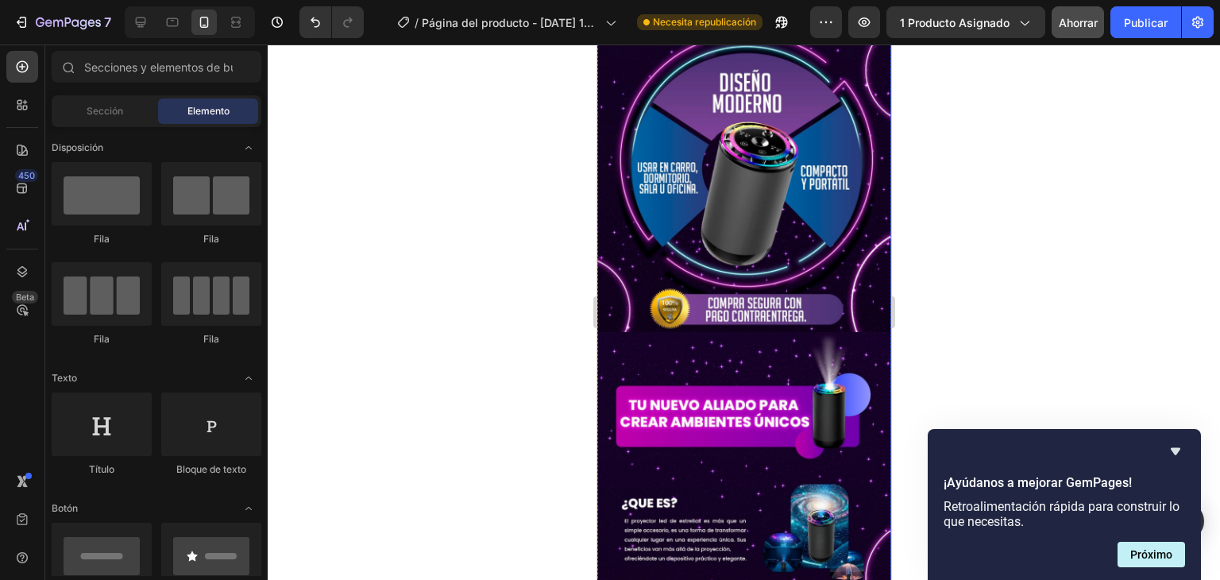
scroll to position [0, 0]
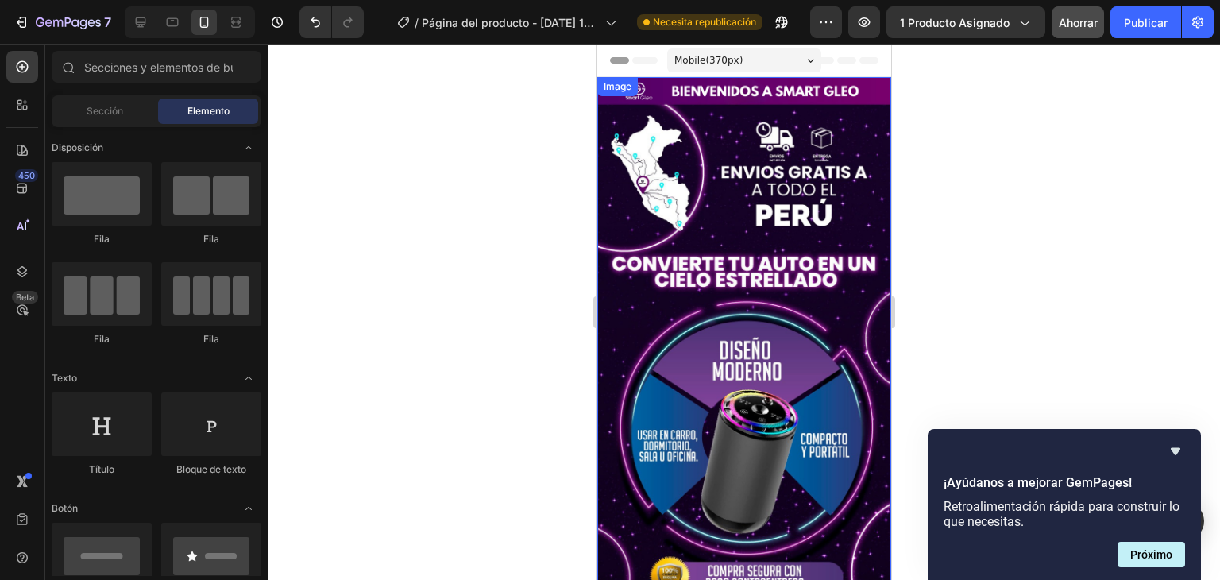
click at [712, 160] on img at bounding box center [743, 338] width 294 height 522
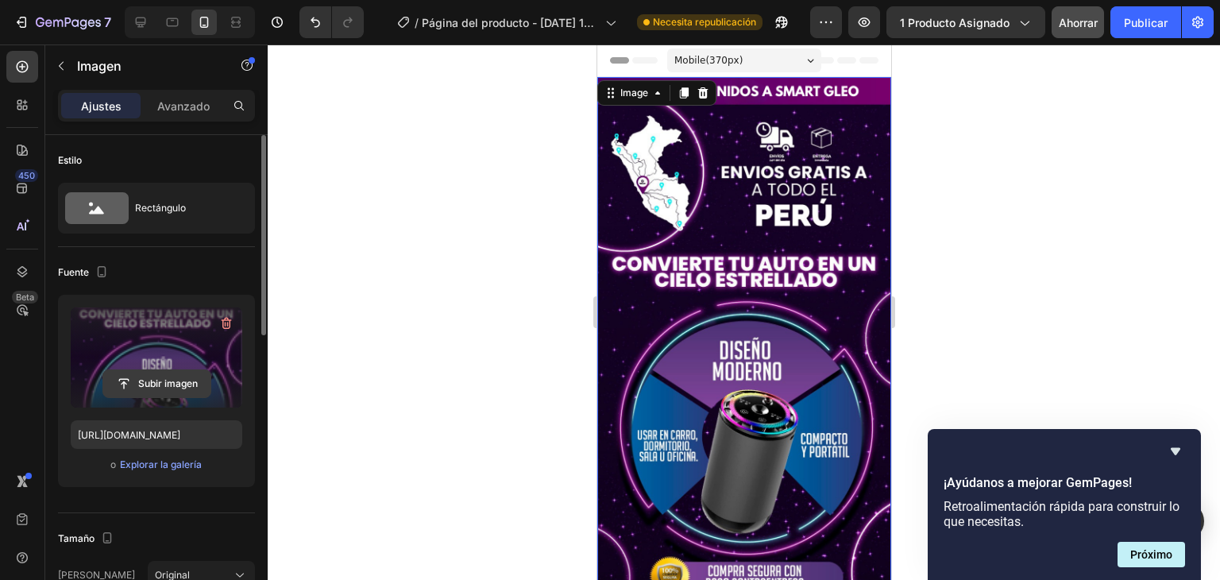
click at [160, 381] on input "file" at bounding box center [156, 383] width 107 height 27
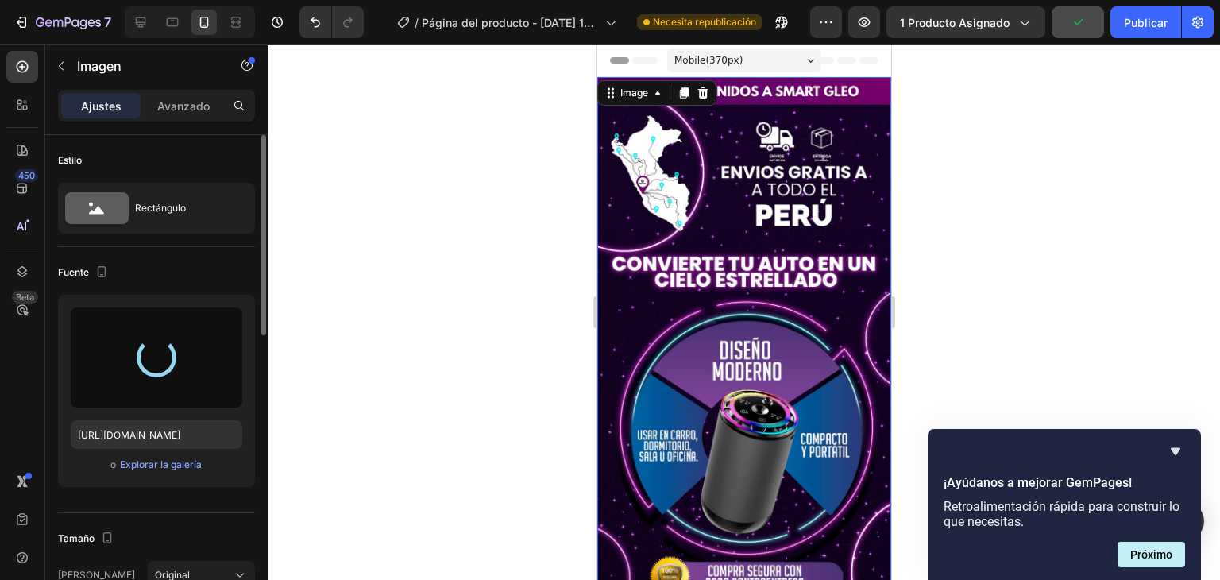
type input "[URL][DOMAIN_NAME]"
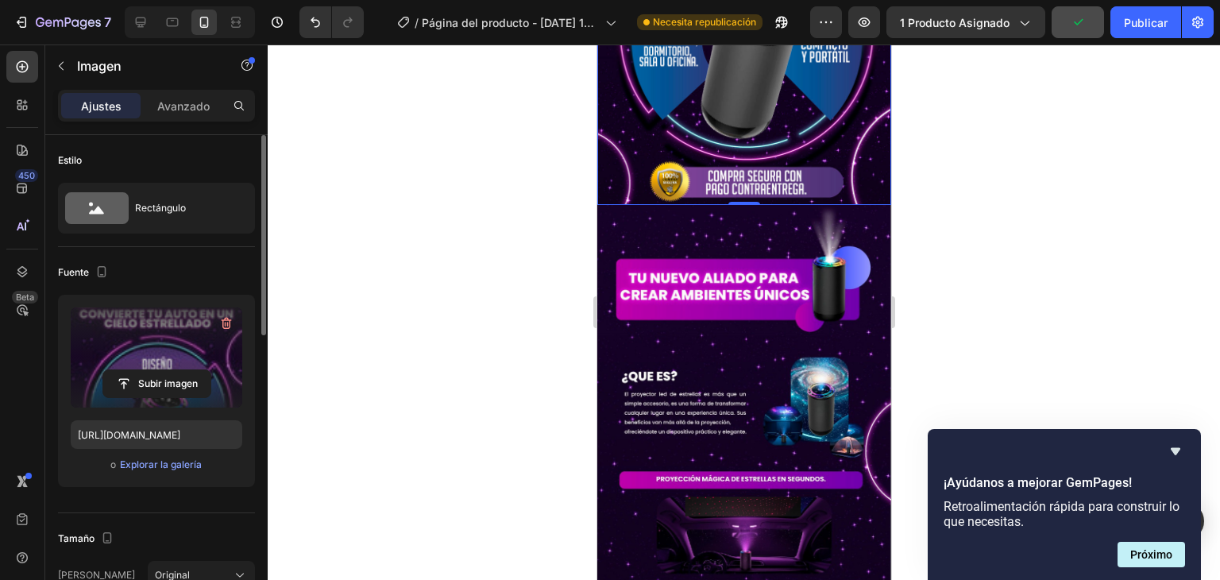
scroll to position [397, 0]
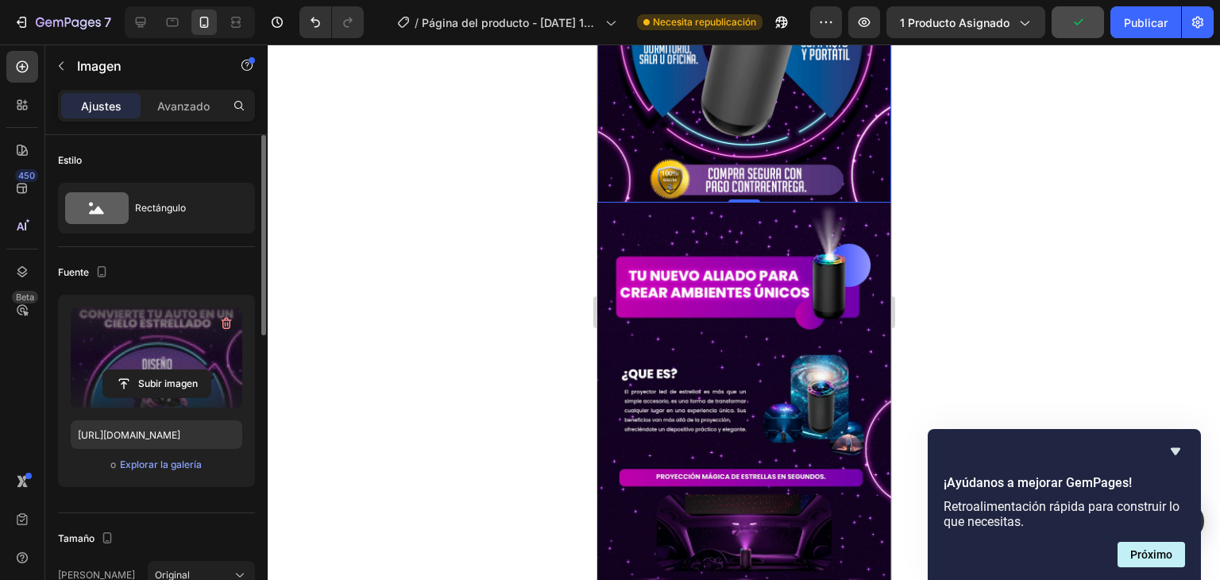
click at [723, 345] on img at bounding box center [743, 463] width 294 height 522
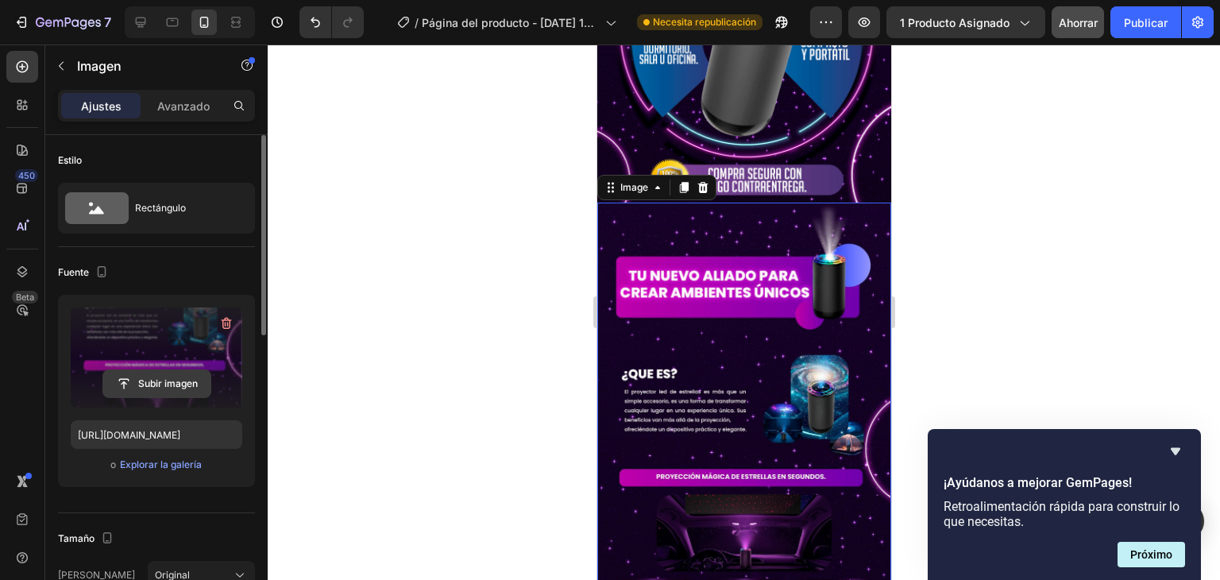
click at [145, 382] on input "file" at bounding box center [156, 383] width 107 height 27
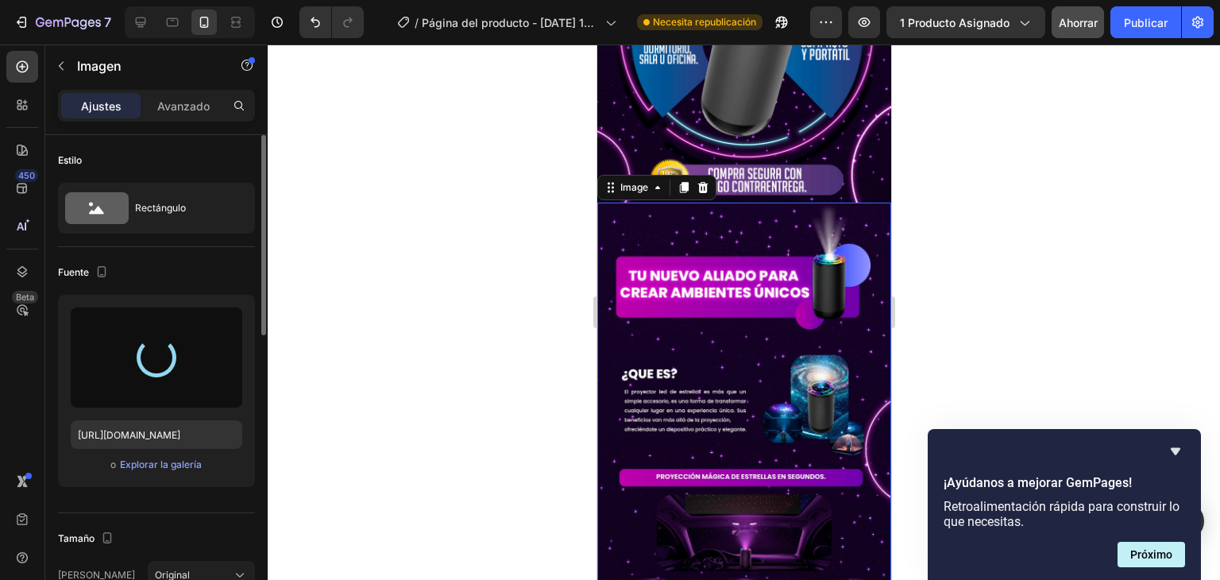
type input "[URL][DOMAIN_NAME]"
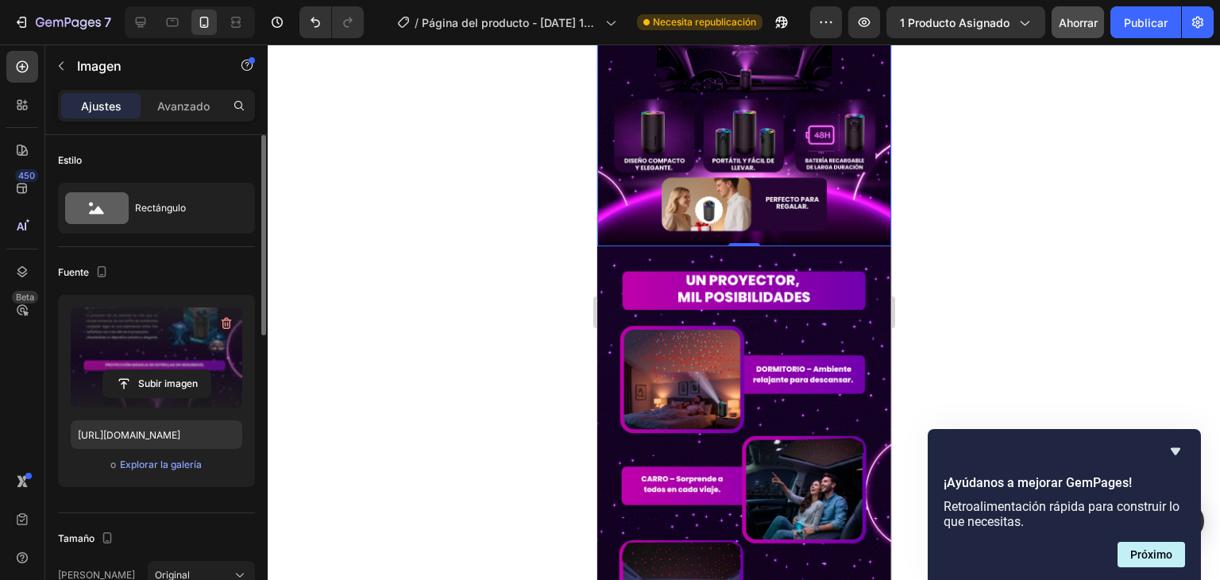
scroll to position [953, 0]
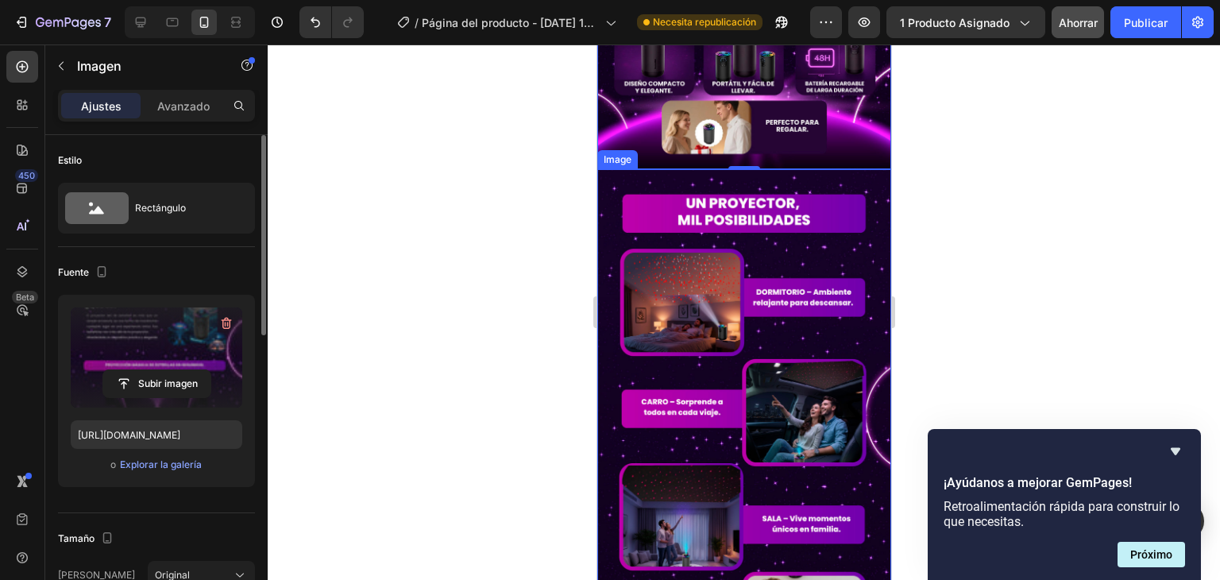
click at [721, 342] on img at bounding box center [743, 430] width 294 height 522
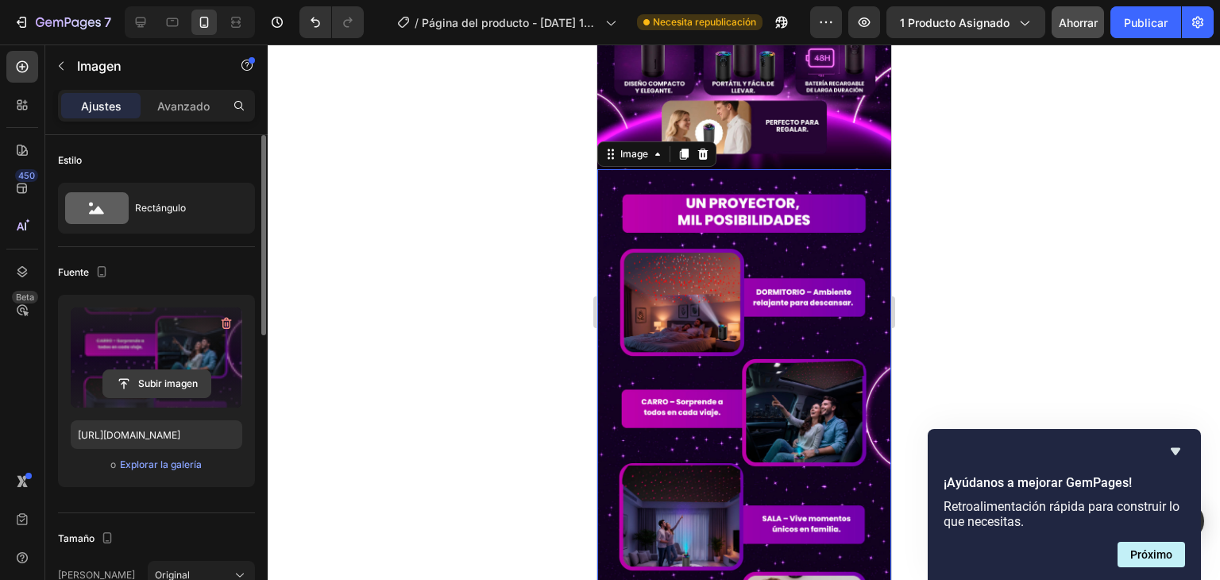
click at [157, 384] on input "file" at bounding box center [156, 383] width 107 height 27
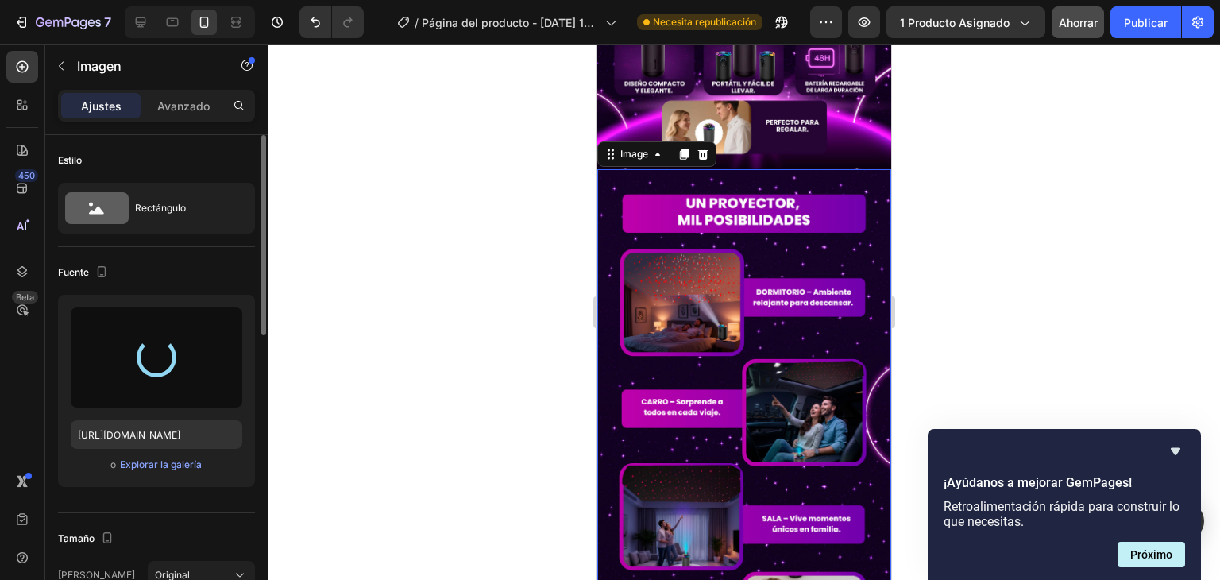
type input "[URL][DOMAIN_NAME]"
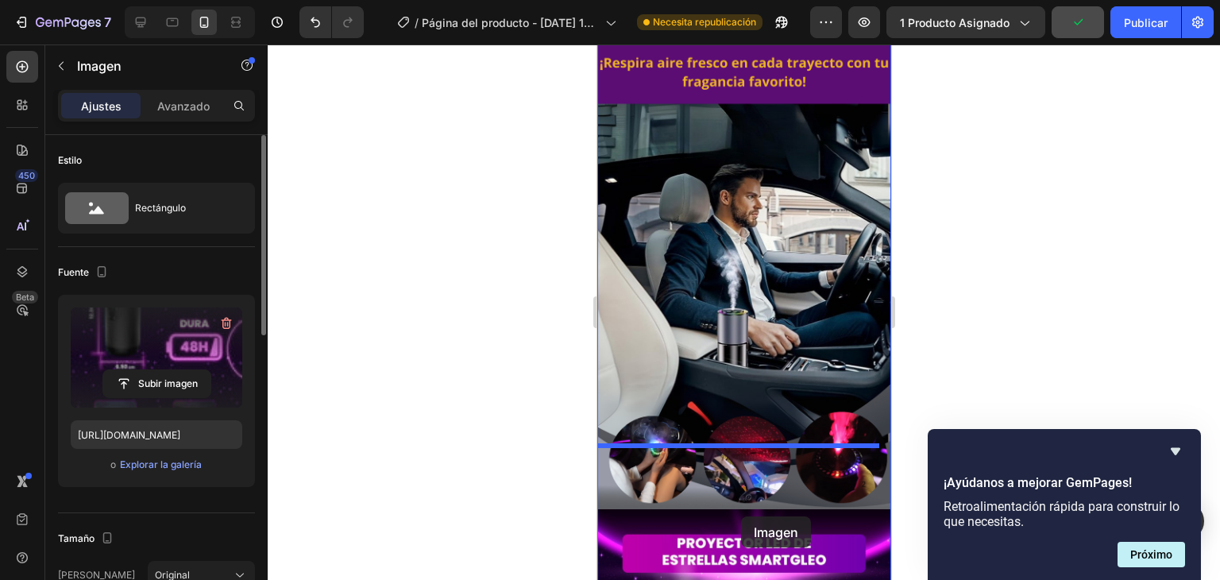
scroll to position [1673, 0]
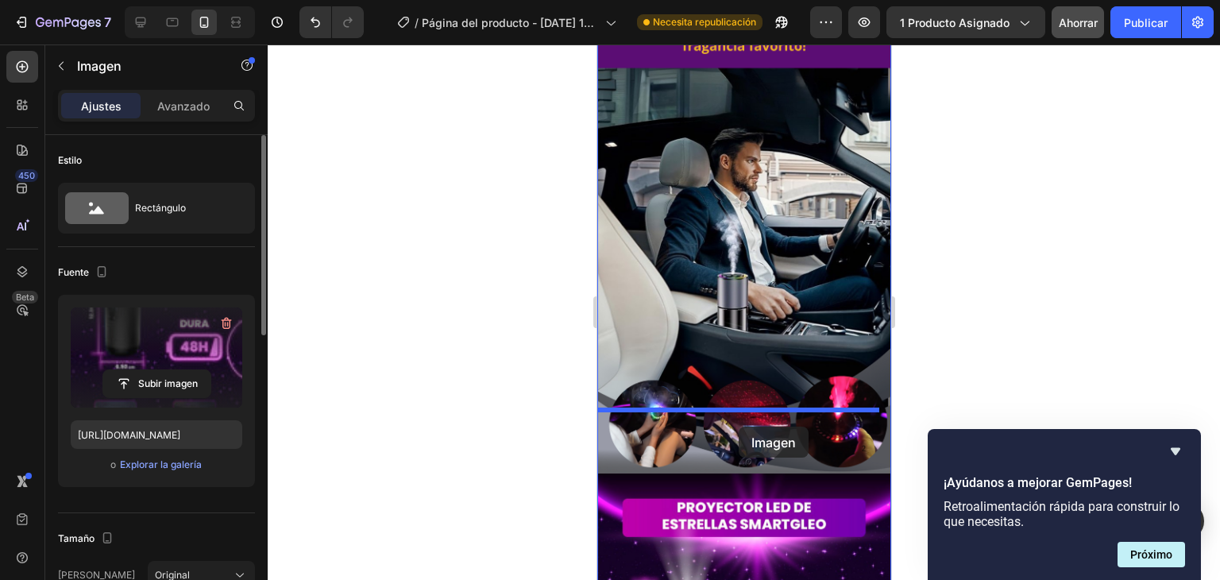
drag, startPoint x: 735, startPoint y: 199, endPoint x: 738, endPoint y: 426, distance: 227.1
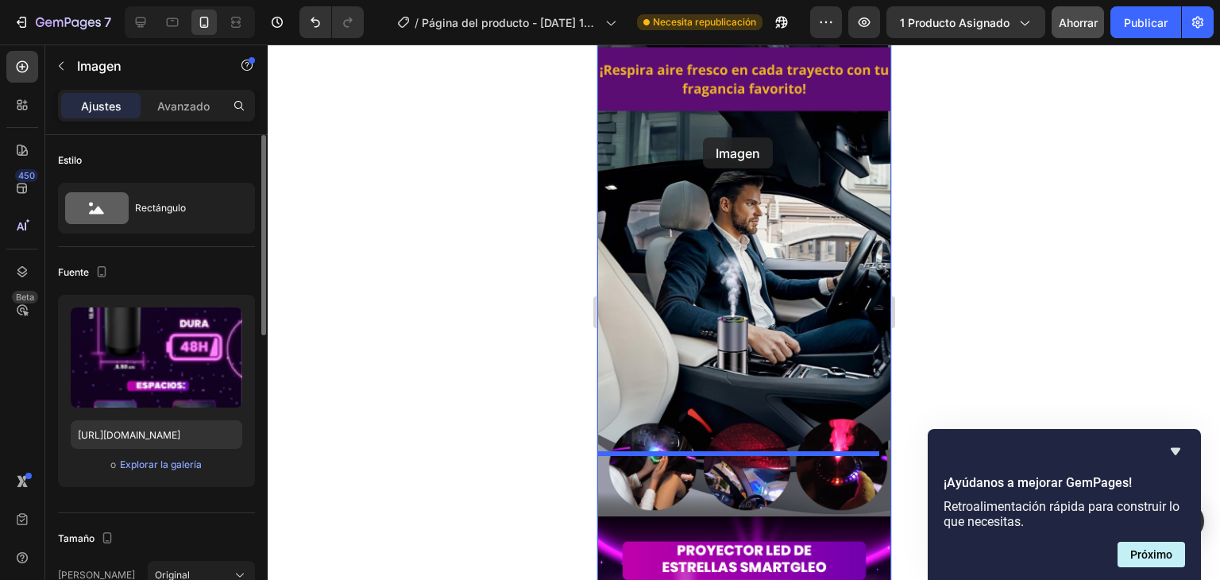
scroll to position [1118, 0]
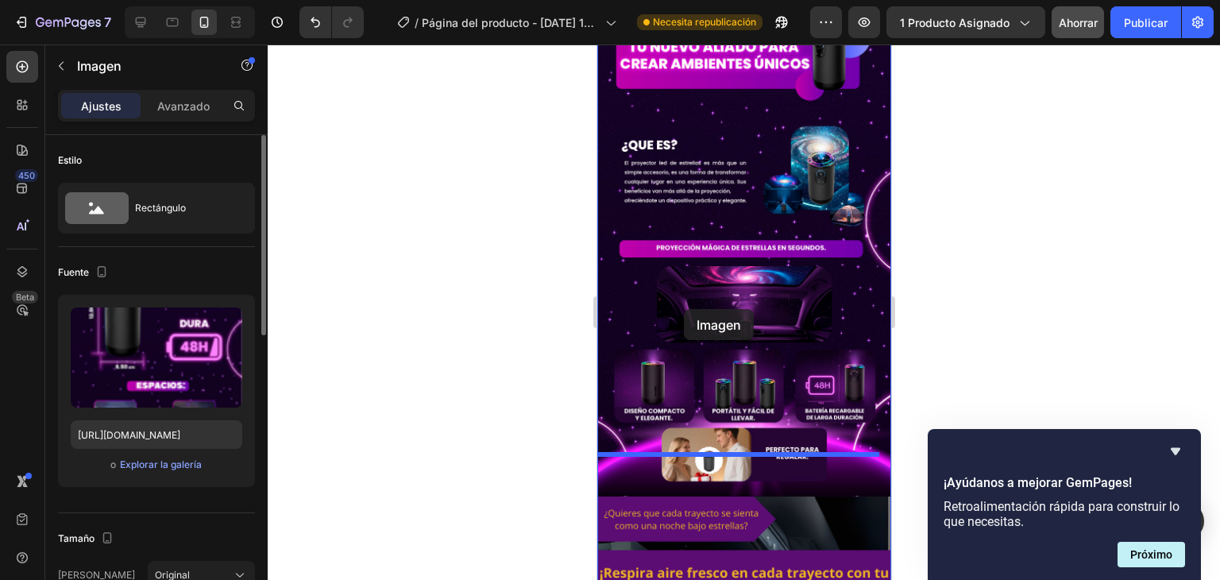
drag, startPoint x: 734, startPoint y: 439, endPoint x: 677, endPoint y: 341, distance: 112.8
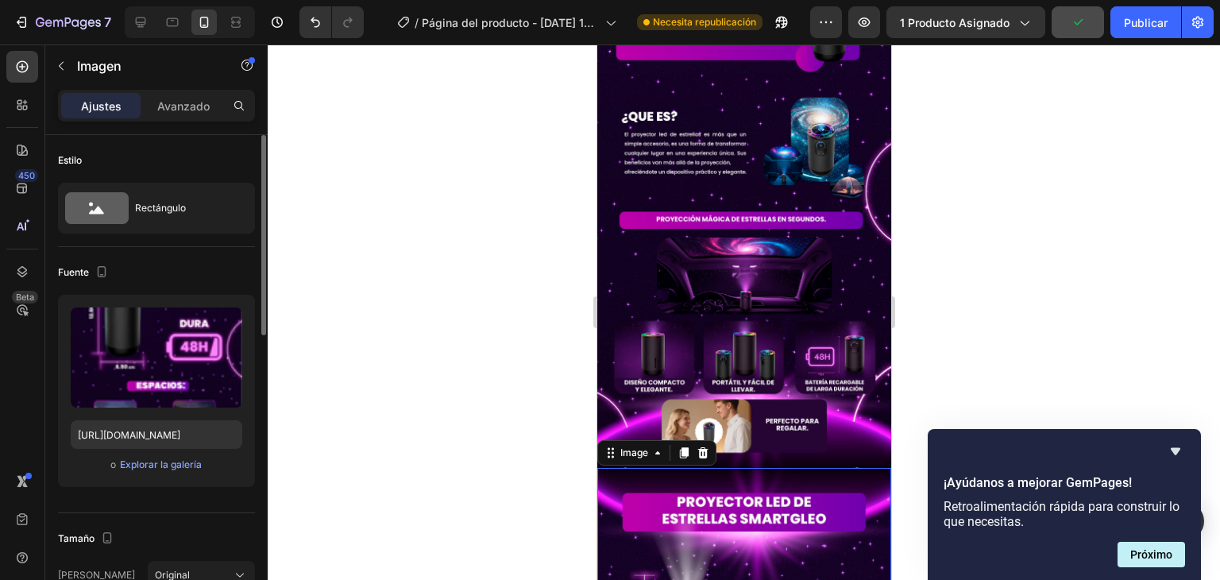
scroll to position [850, 0]
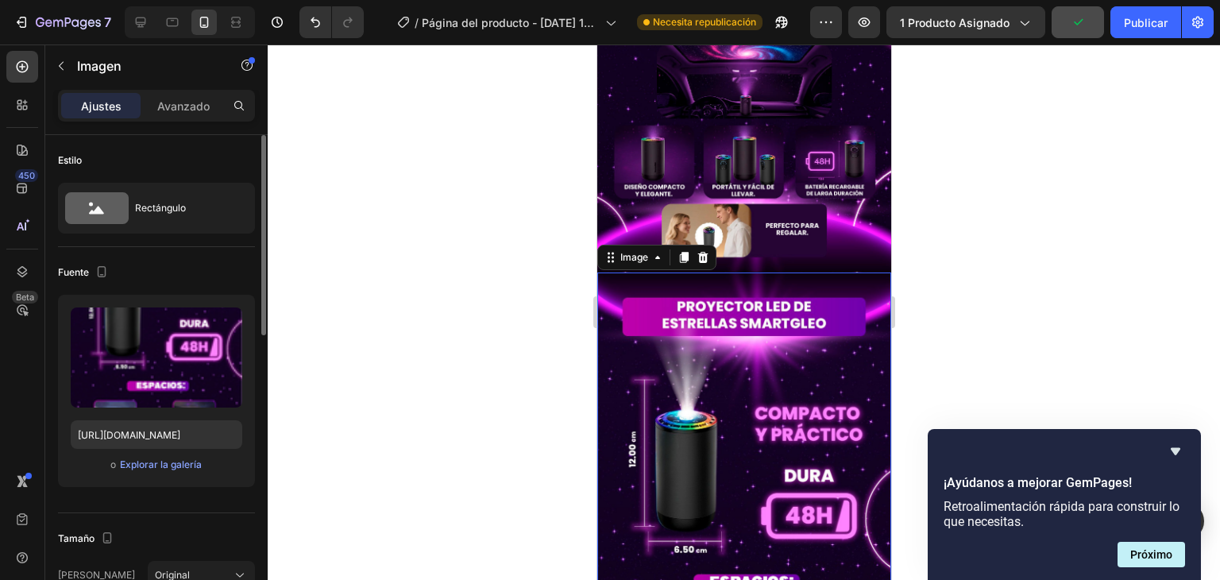
click at [715, 388] on img at bounding box center [743, 533] width 294 height 522
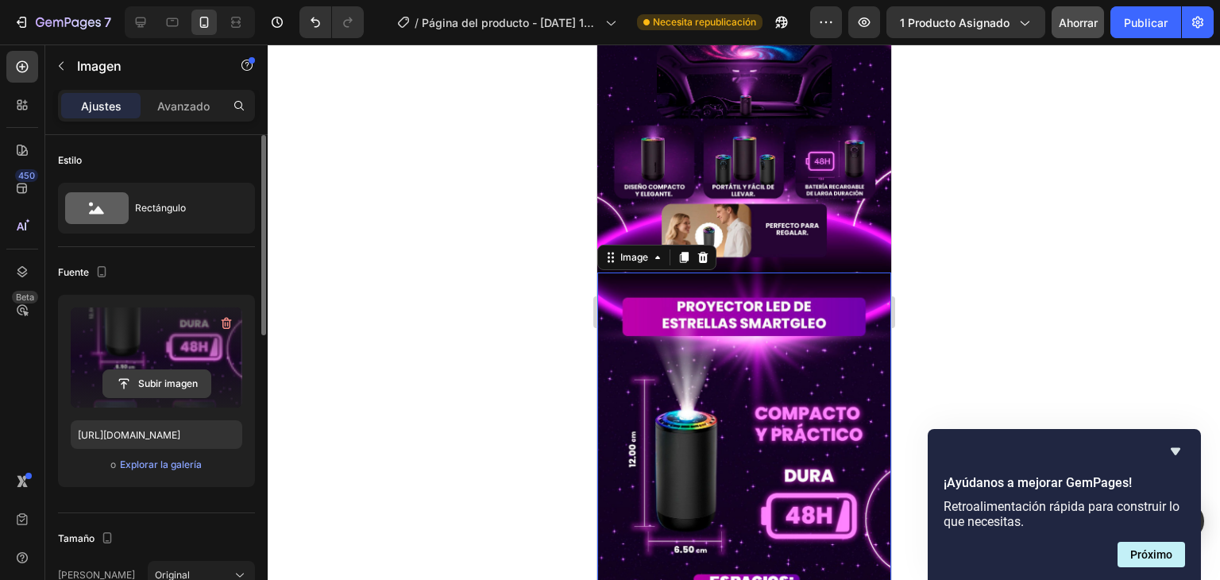
click at [156, 383] on input "file" at bounding box center [156, 383] width 107 height 27
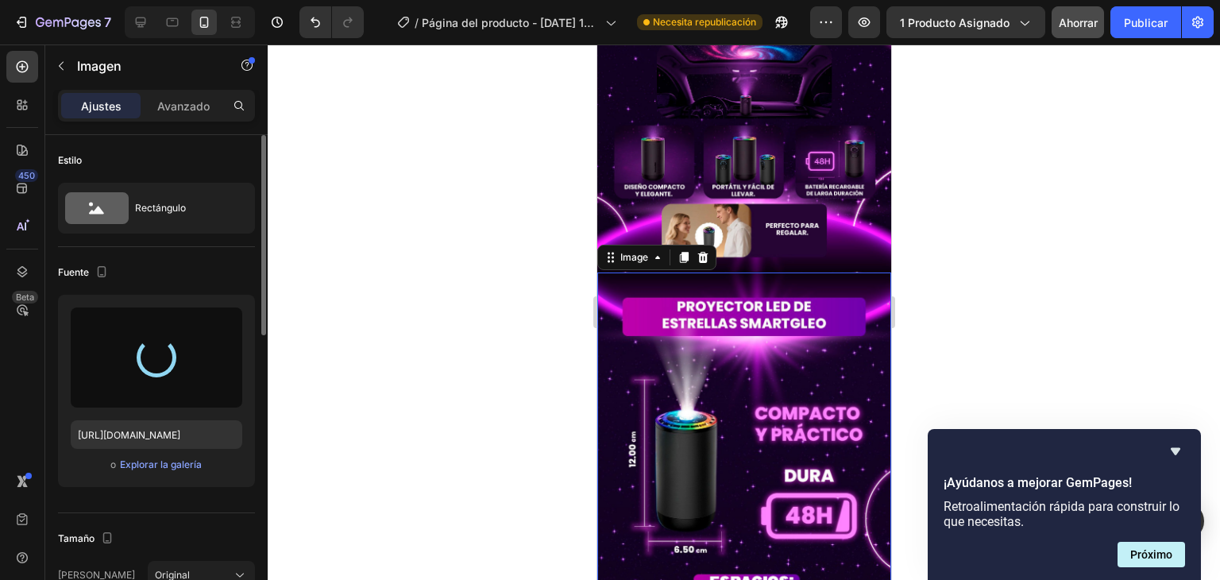
type input "[URL][DOMAIN_NAME]"
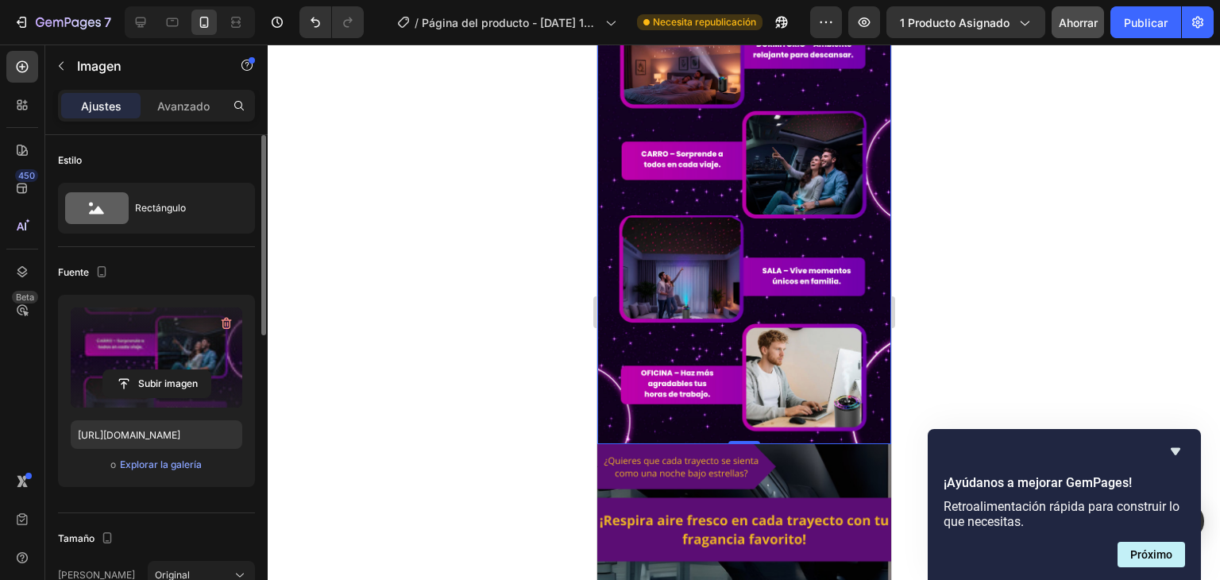
scroll to position [1247, 0]
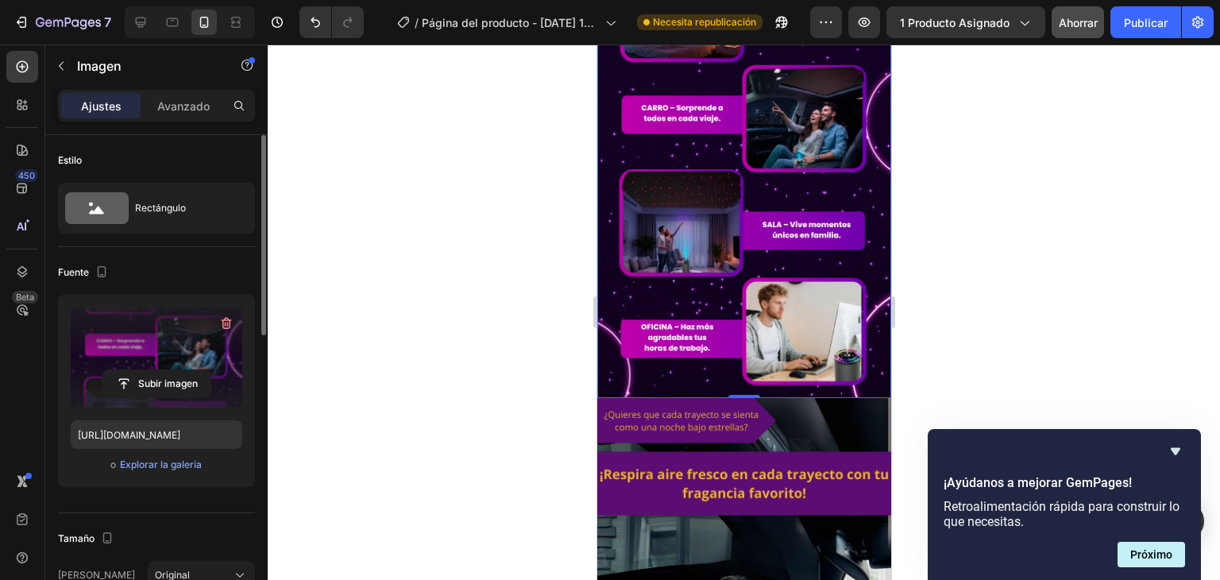
click at [989, 280] on div at bounding box center [744, 311] width 952 height 535
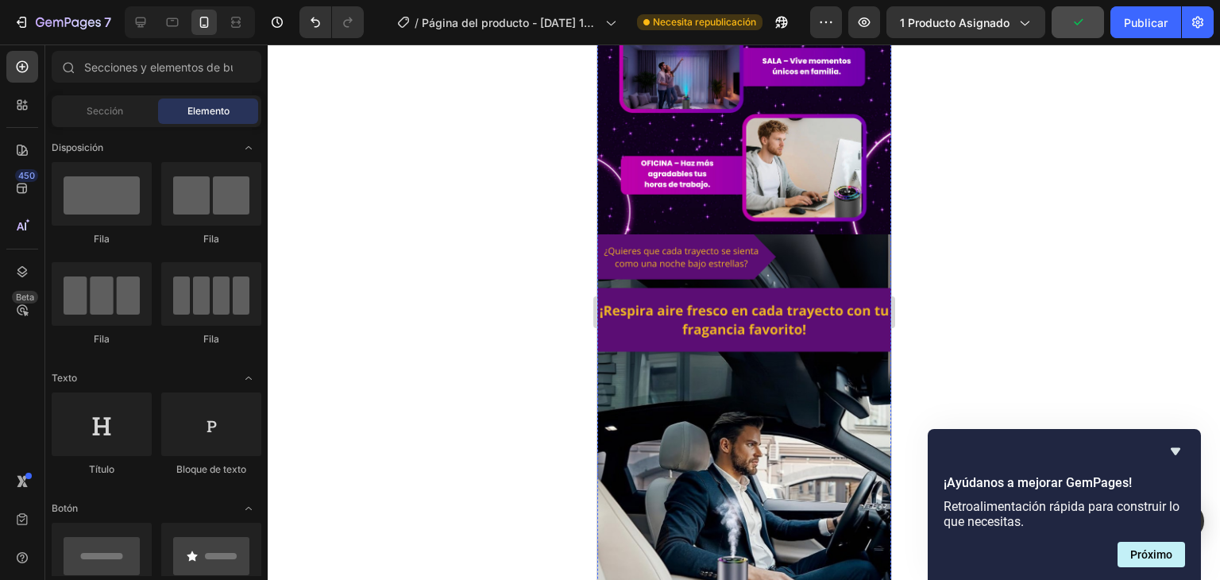
scroll to position [1405, 0]
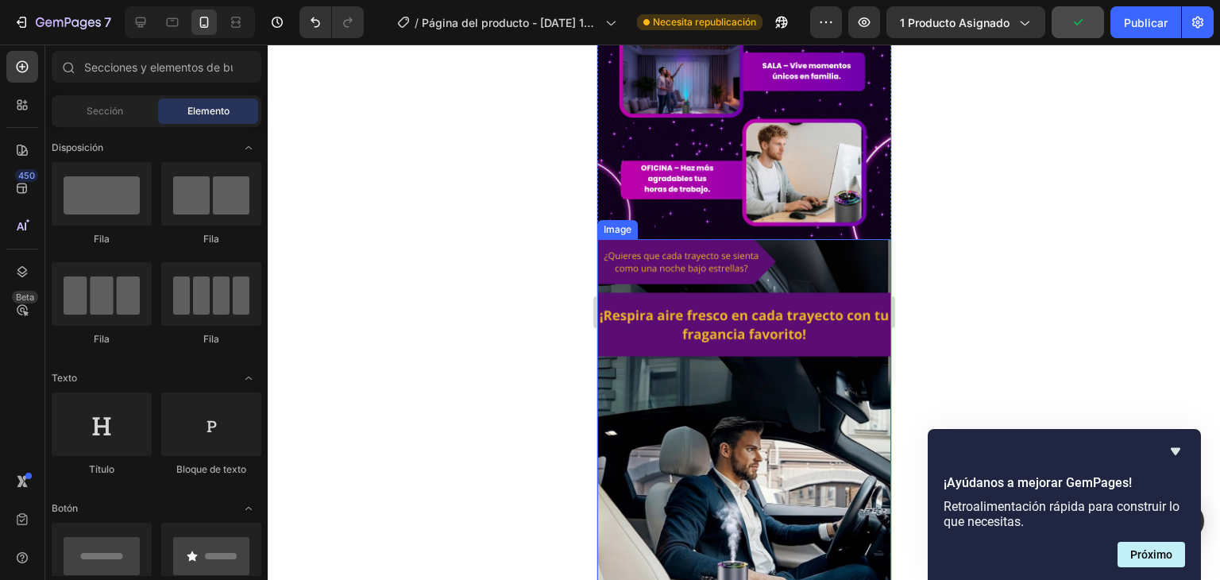
click at [773, 359] on img at bounding box center [743, 500] width 294 height 522
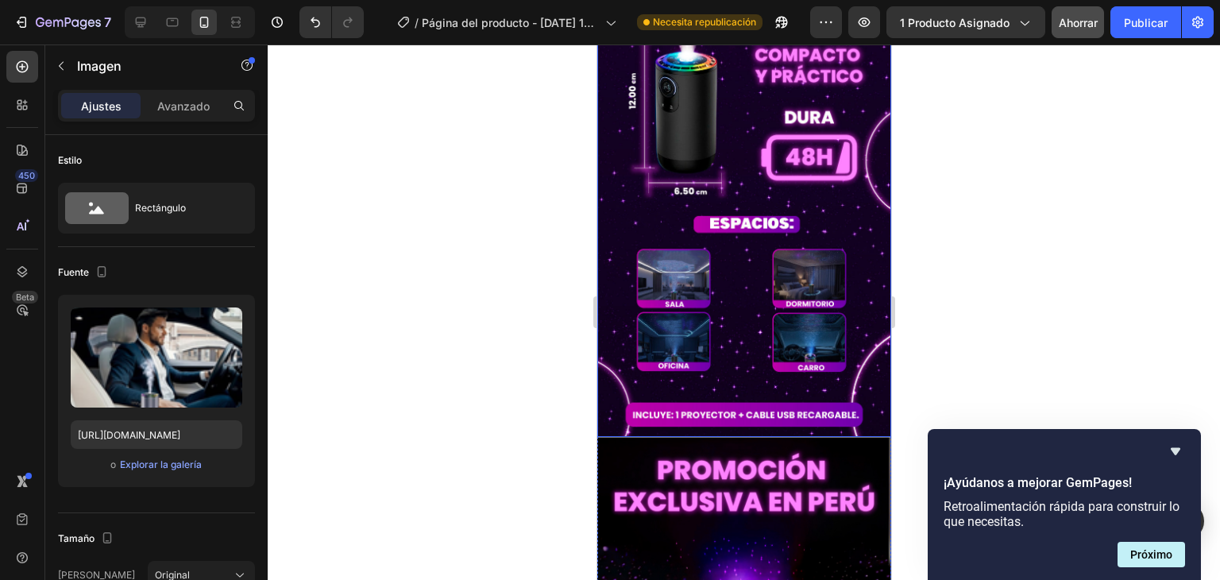
scroll to position [2303, 0]
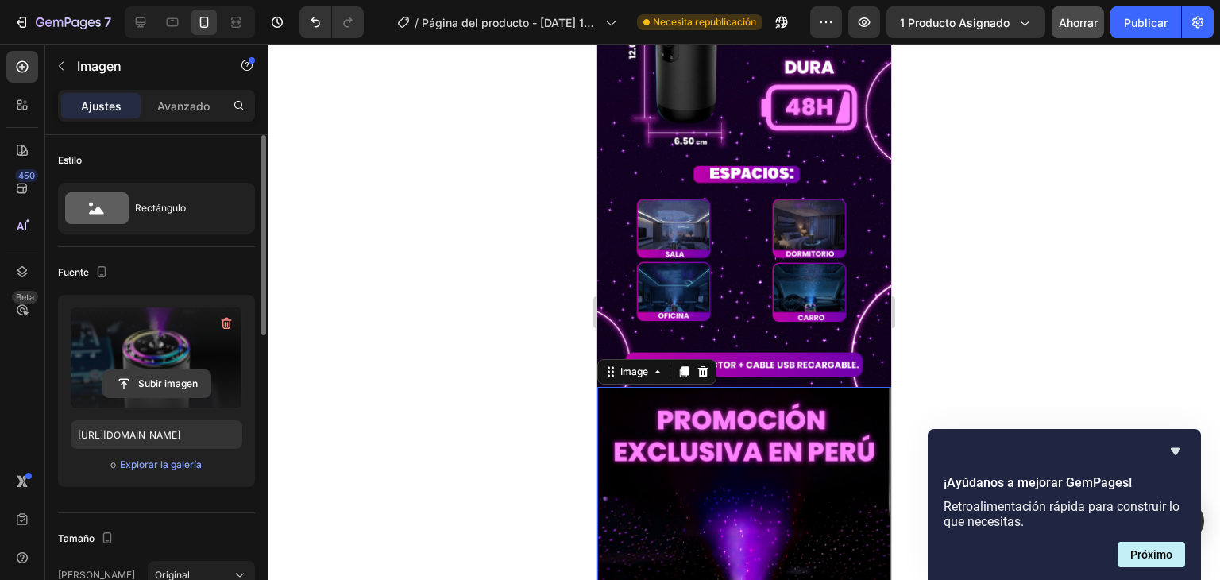
click at [160, 380] on input "file" at bounding box center [156, 383] width 107 height 27
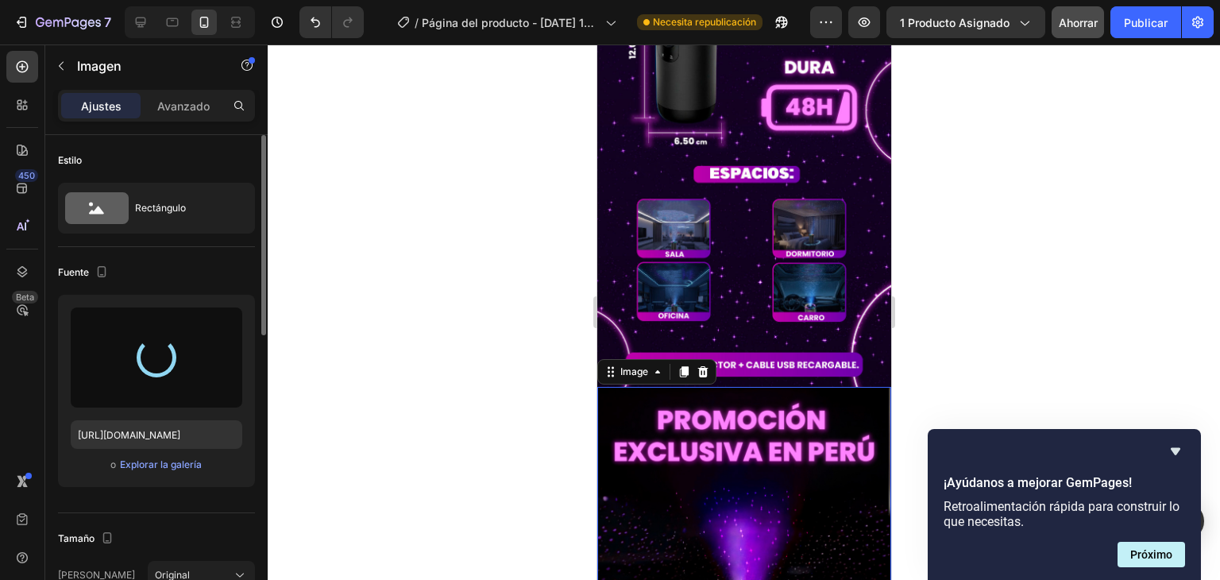
type input "[URL][DOMAIN_NAME]"
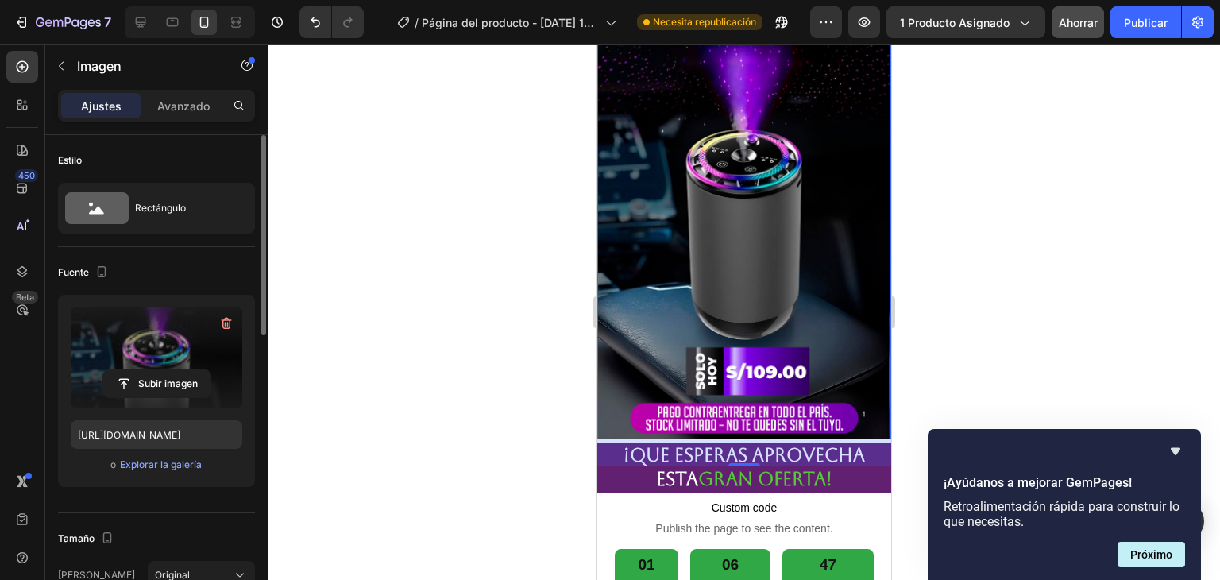
scroll to position [2779, 0]
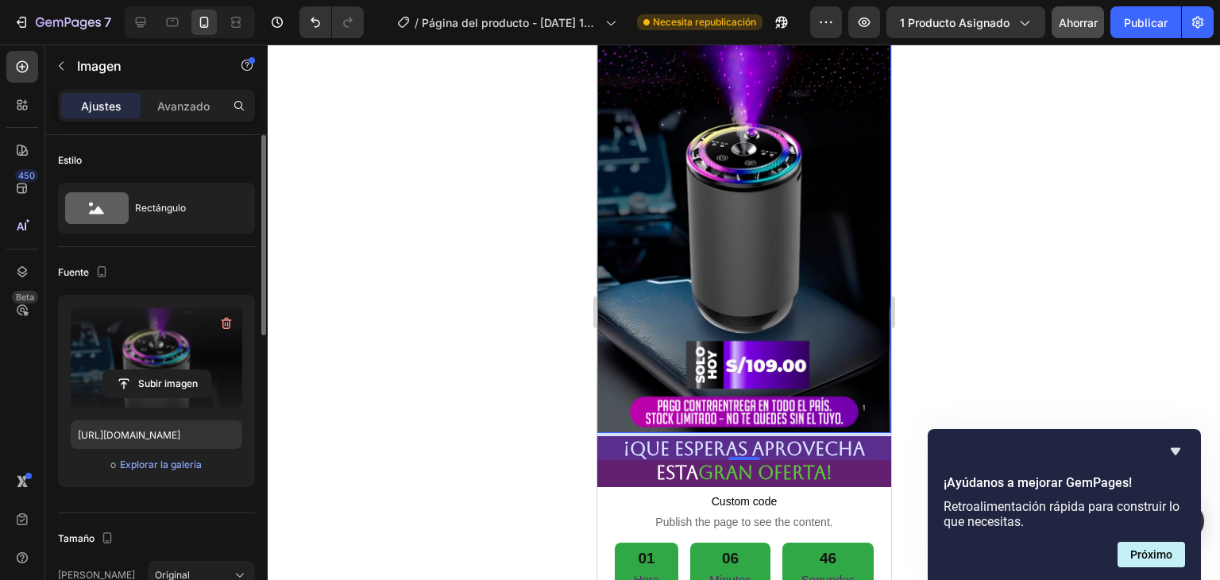
click at [997, 293] on div at bounding box center [744, 311] width 952 height 535
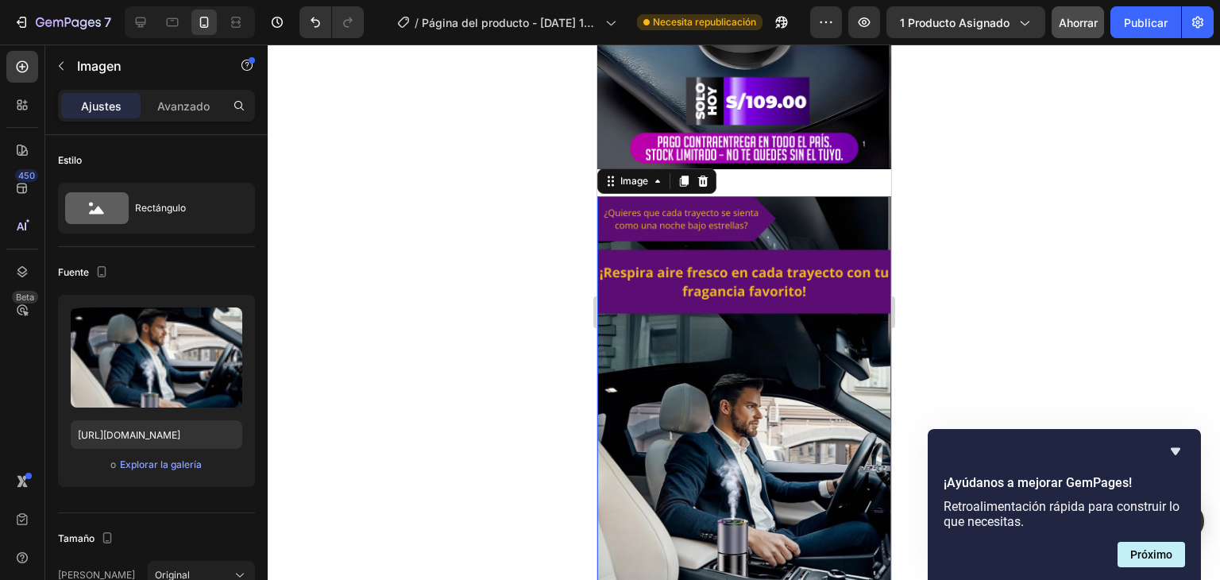
scroll to position [2570, 0]
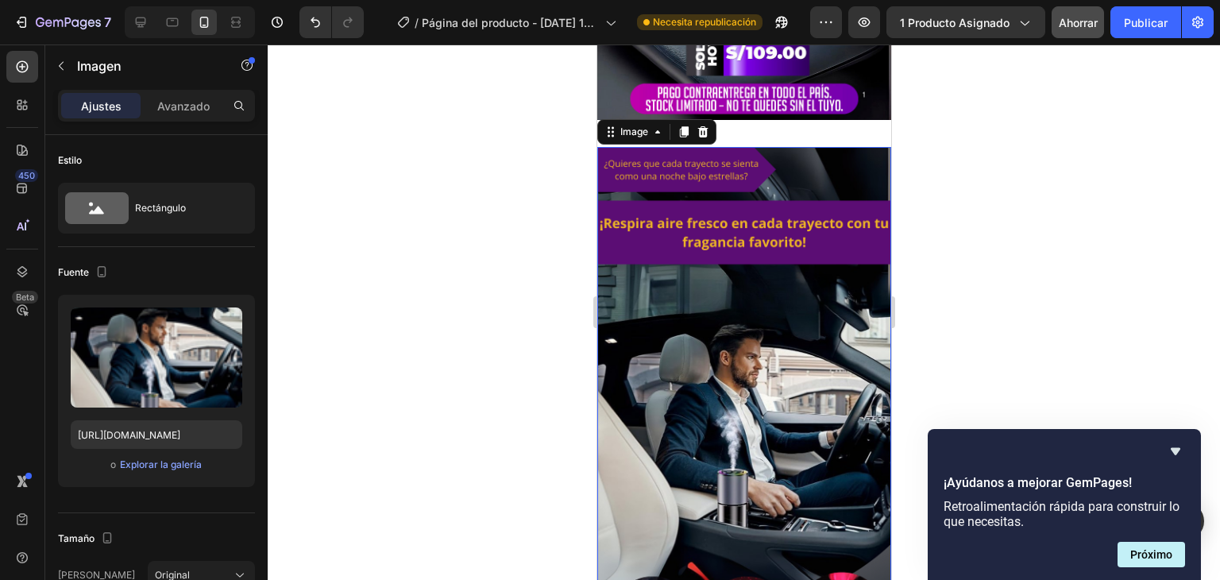
click at [1007, 214] on div at bounding box center [744, 311] width 952 height 535
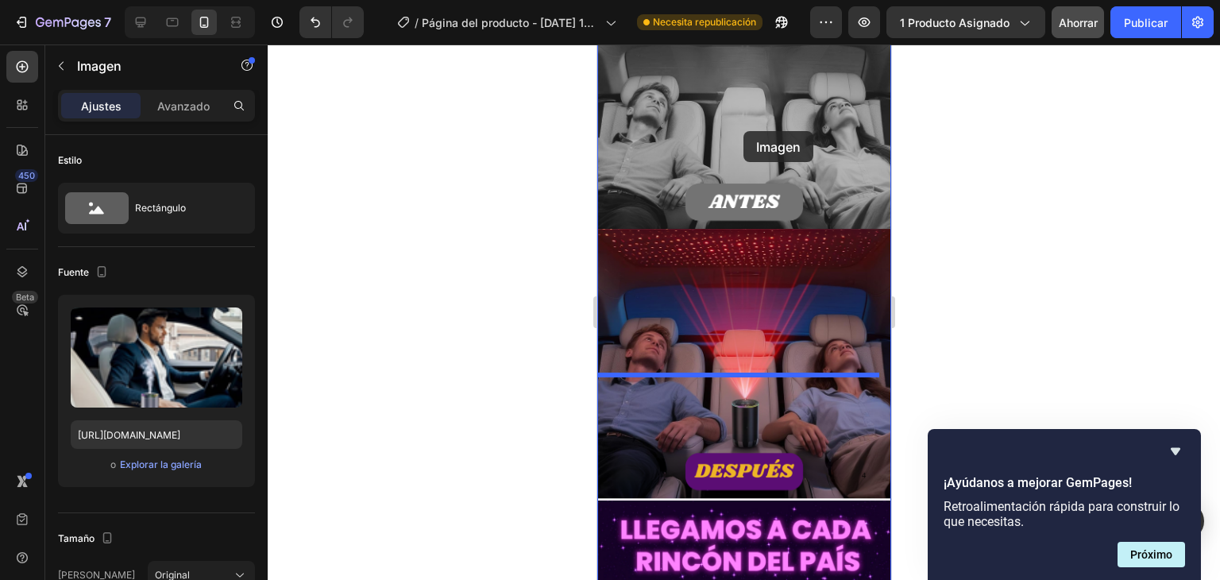
scroll to position [3341, 0]
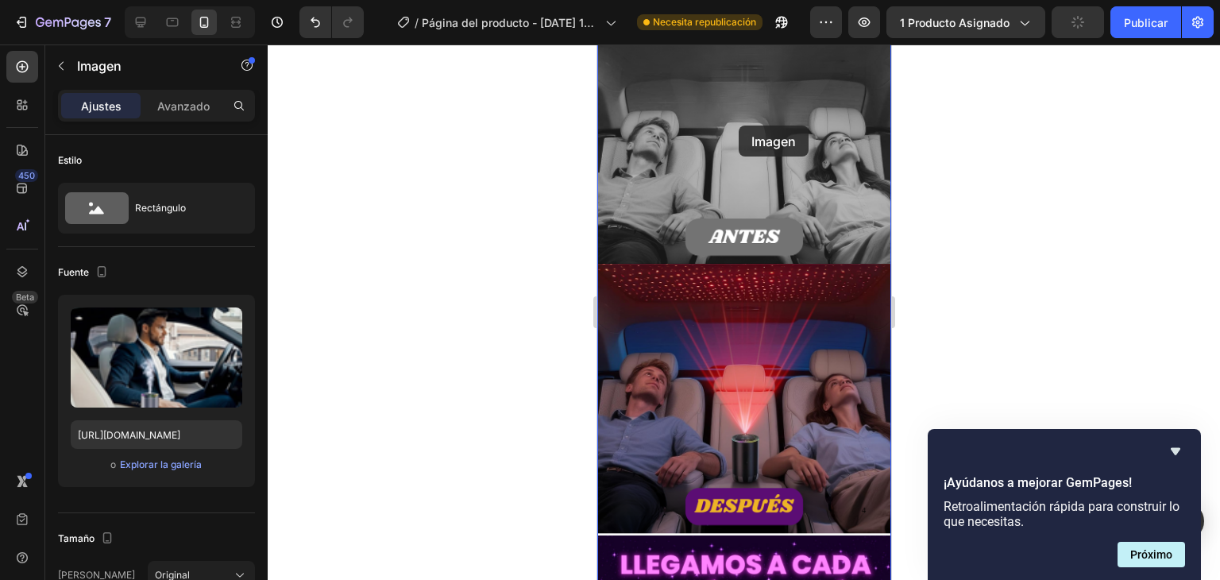
drag, startPoint x: 754, startPoint y: 331, endPoint x: 738, endPoint y: 125, distance: 206.3
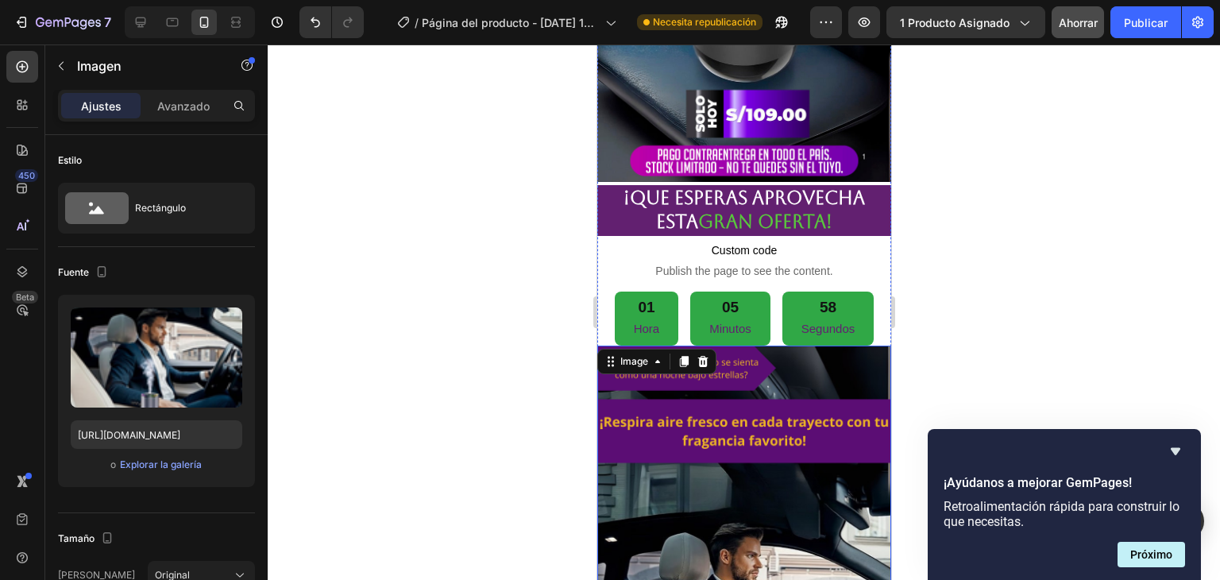
scroll to position [2468, 0]
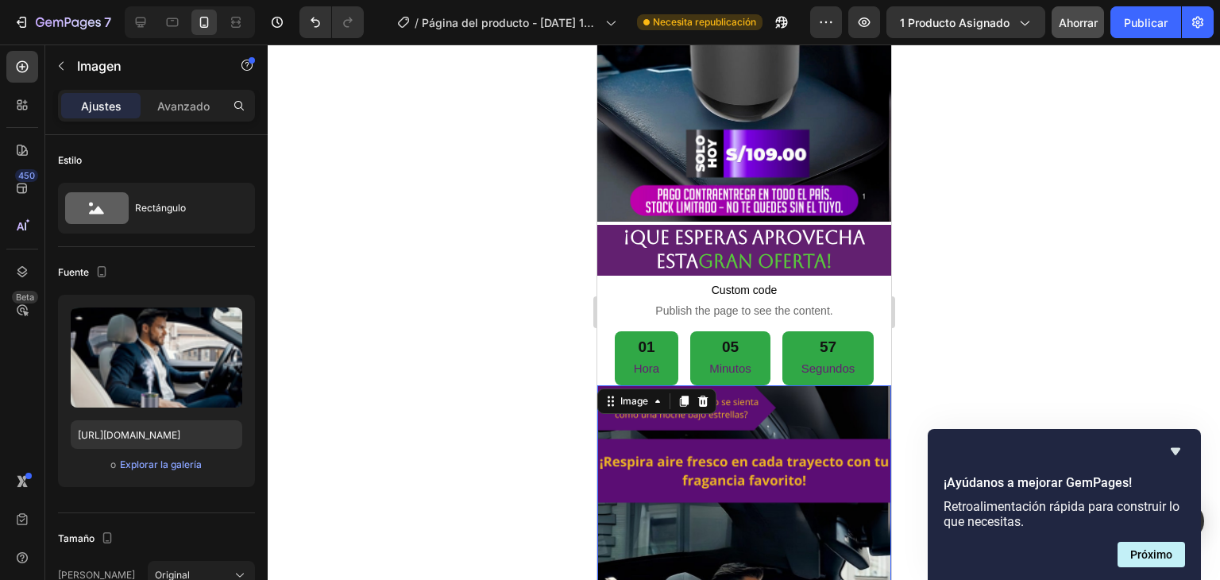
click at [990, 204] on div at bounding box center [744, 311] width 952 height 535
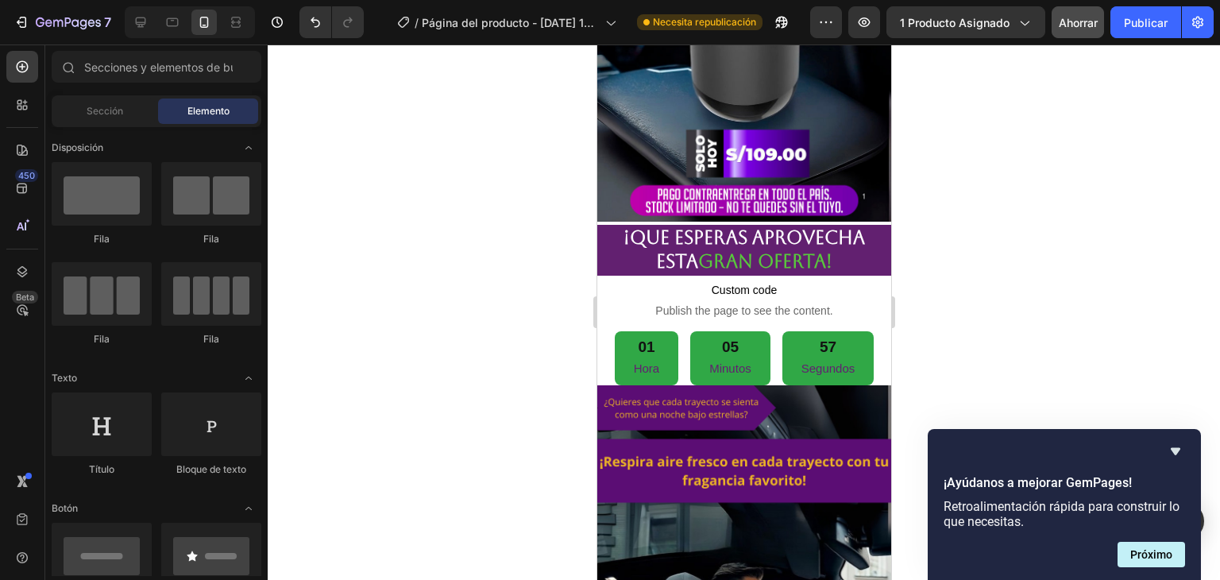
click at [1016, 211] on div at bounding box center [744, 311] width 952 height 535
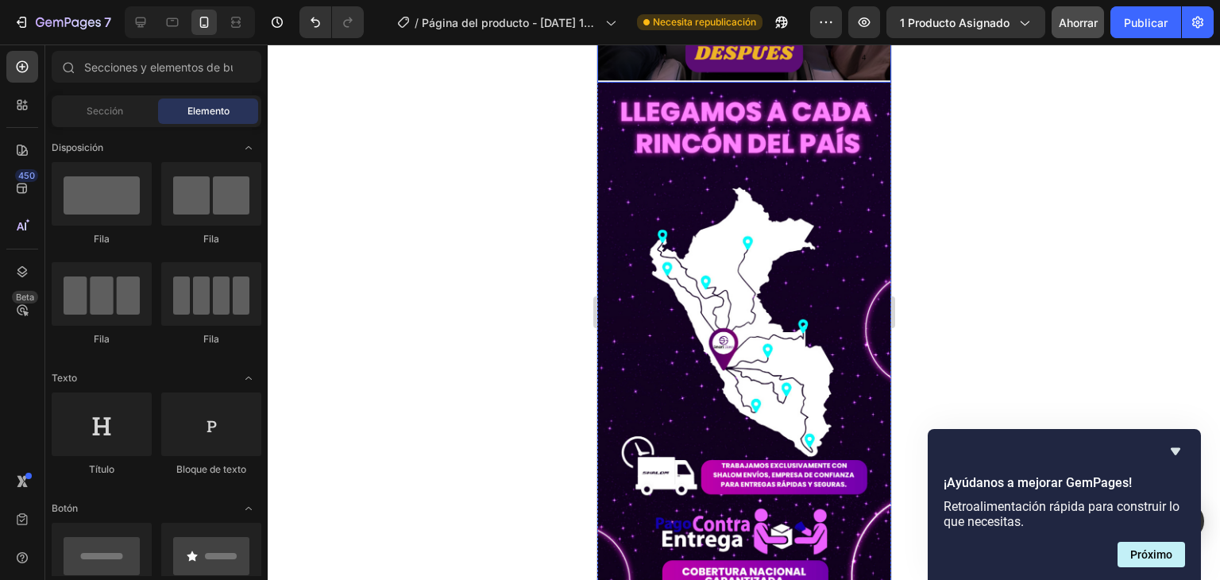
scroll to position [3818, 0]
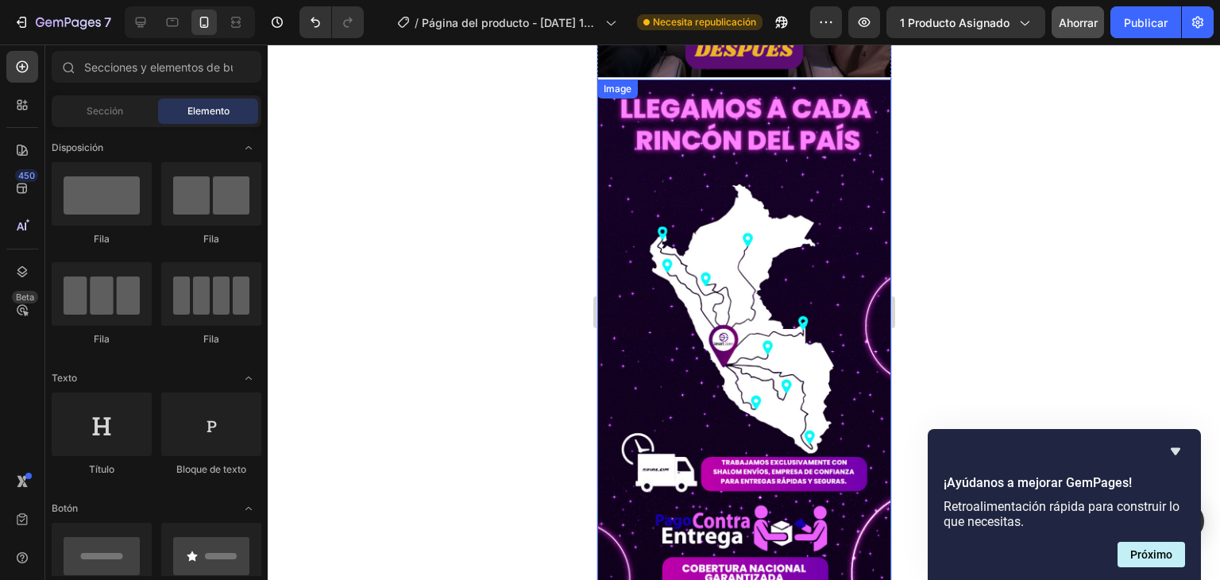
click at [747, 263] on img at bounding box center [743, 340] width 294 height 522
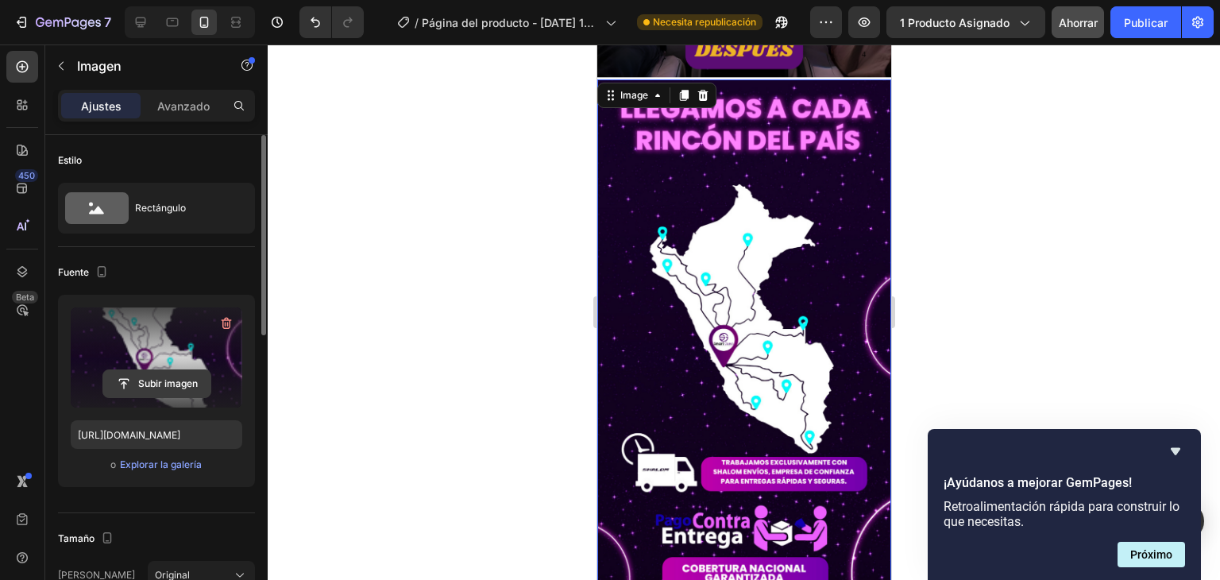
click at [159, 380] on input "file" at bounding box center [156, 383] width 107 height 27
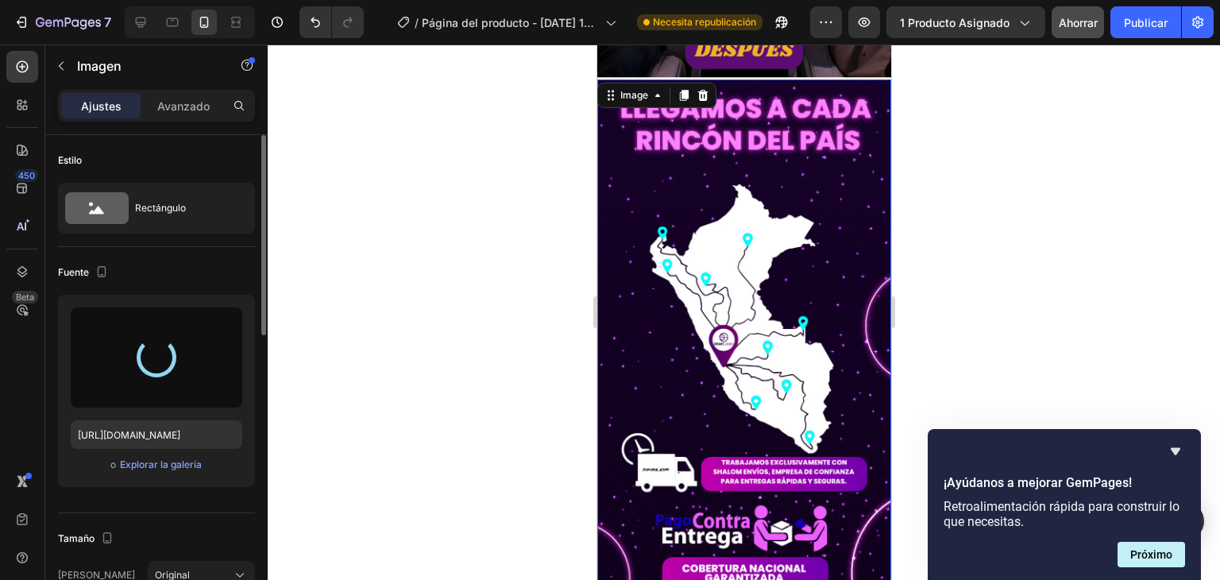
type input "[URL][DOMAIN_NAME]"
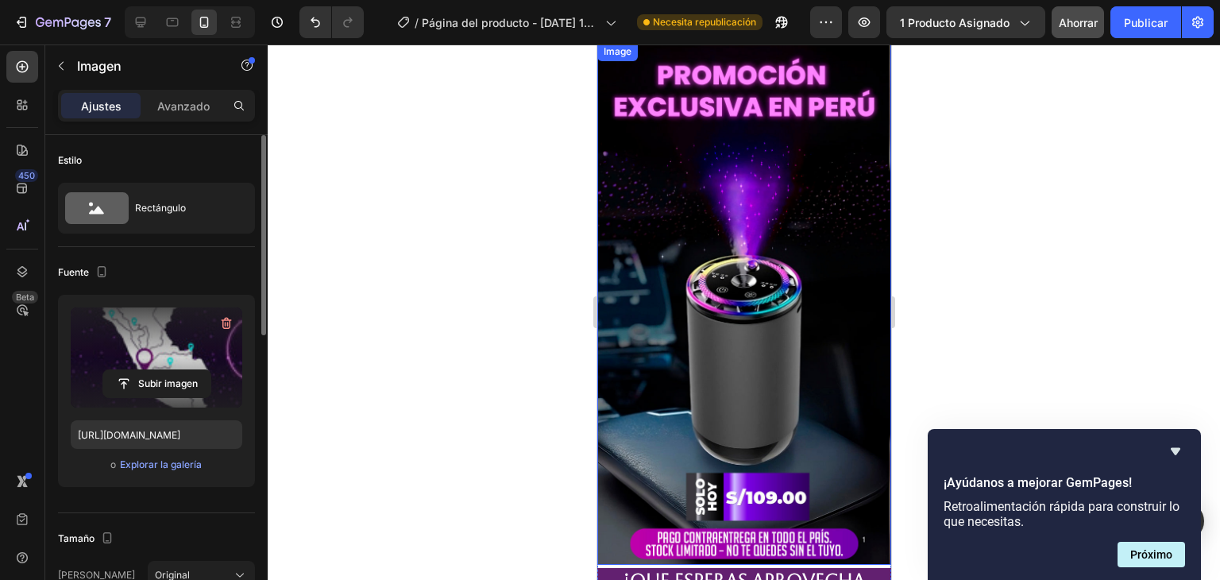
scroll to position [2071, 0]
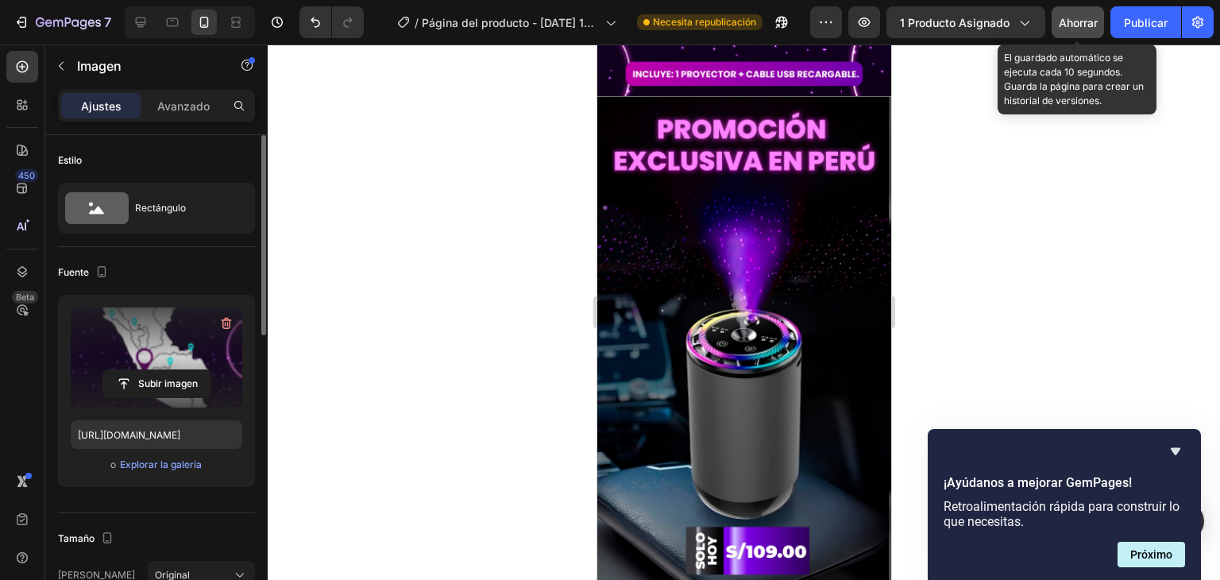
click at [1078, 21] on font "Ahorrar" at bounding box center [1077, 22] width 39 height 13
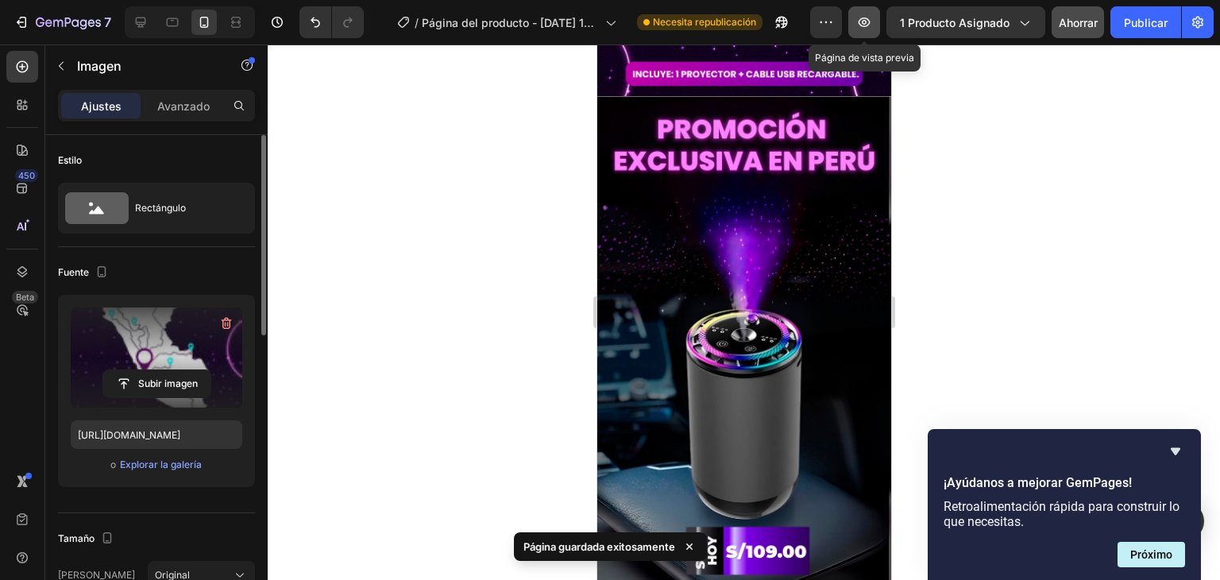
click at [865, 25] on icon "button" at bounding box center [864, 22] width 16 height 16
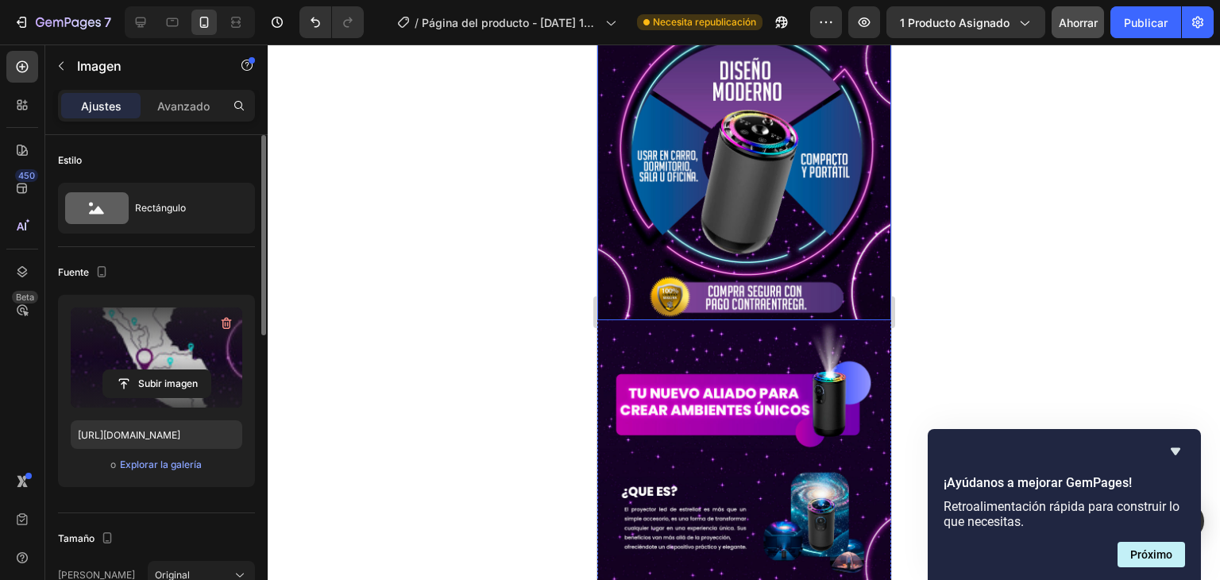
scroll to position [318, 0]
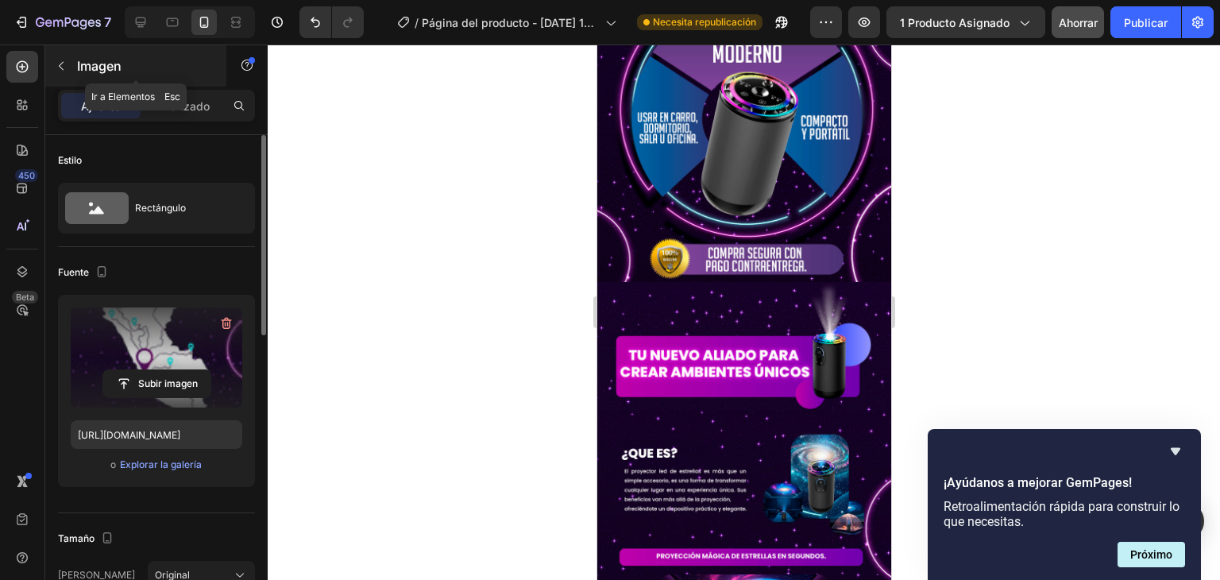
click at [60, 58] on button "button" at bounding box center [60, 65] width 25 height 25
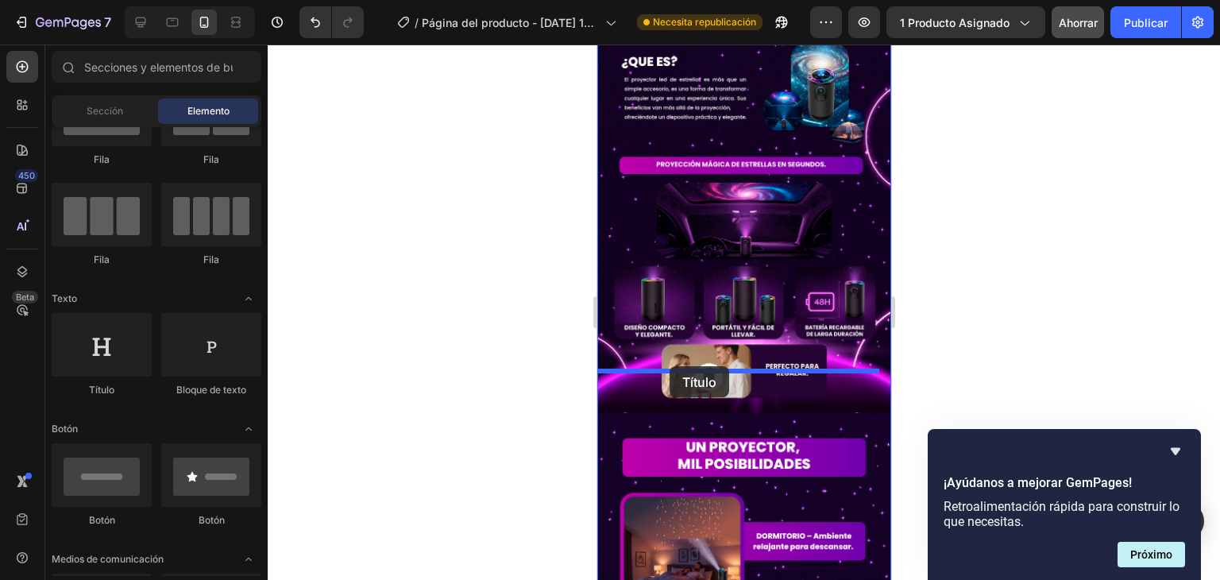
scroll to position [724, 0]
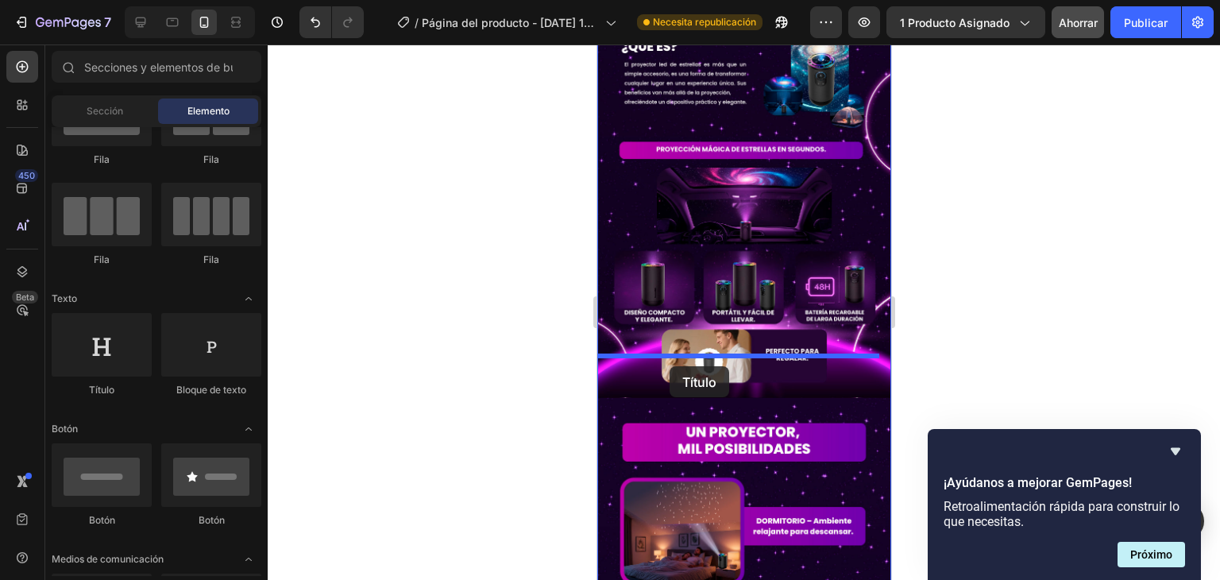
drag, startPoint x: 717, startPoint y: 398, endPoint x: 669, endPoint y: 330, distance: 83.1
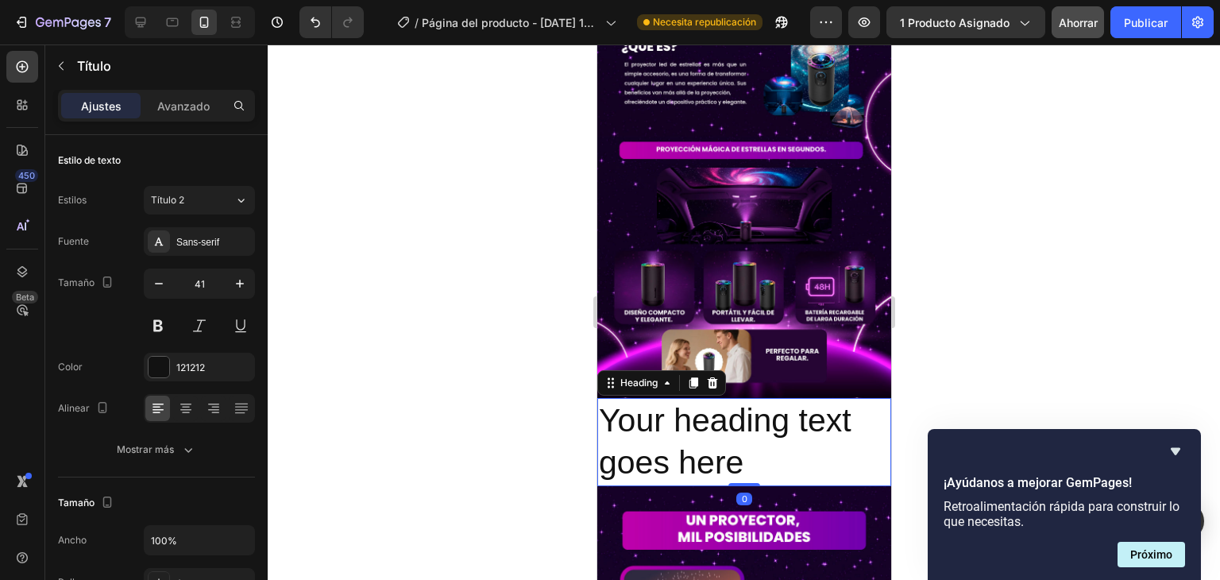
click at [750, 421] on h2 "Your heading text goes here" at bounding box center [743, 442] width 294 height 88
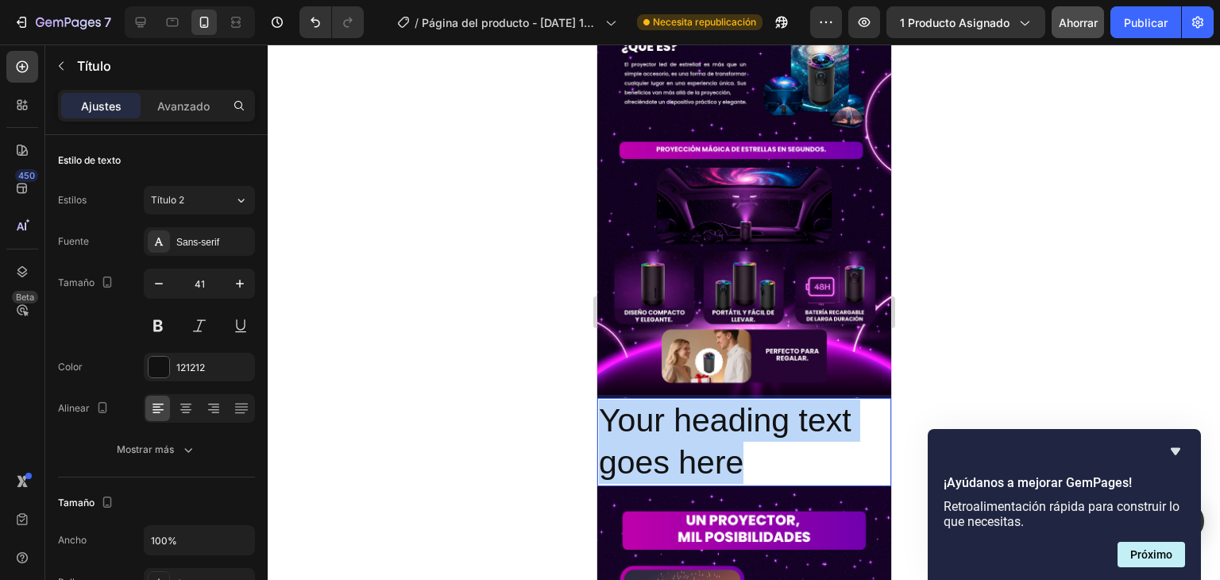
drag, startPoint x: 750, startPoint y: 421, endPoint x: 604, endPoint y: 386, distance: 150.2
click at [604, 399] on p "Your heading text goes here" at bounding box center [743, 441] width 291 height 85
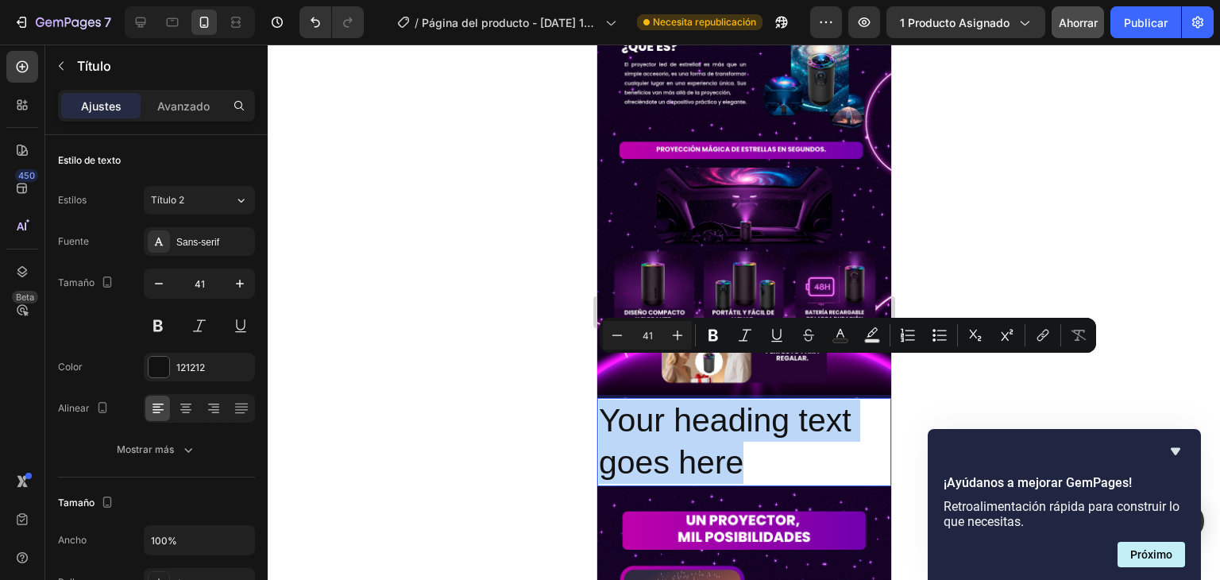
click at [750, 414] on p "Your heading text goes here" at bounding box center [743, 441] width 291 height 85
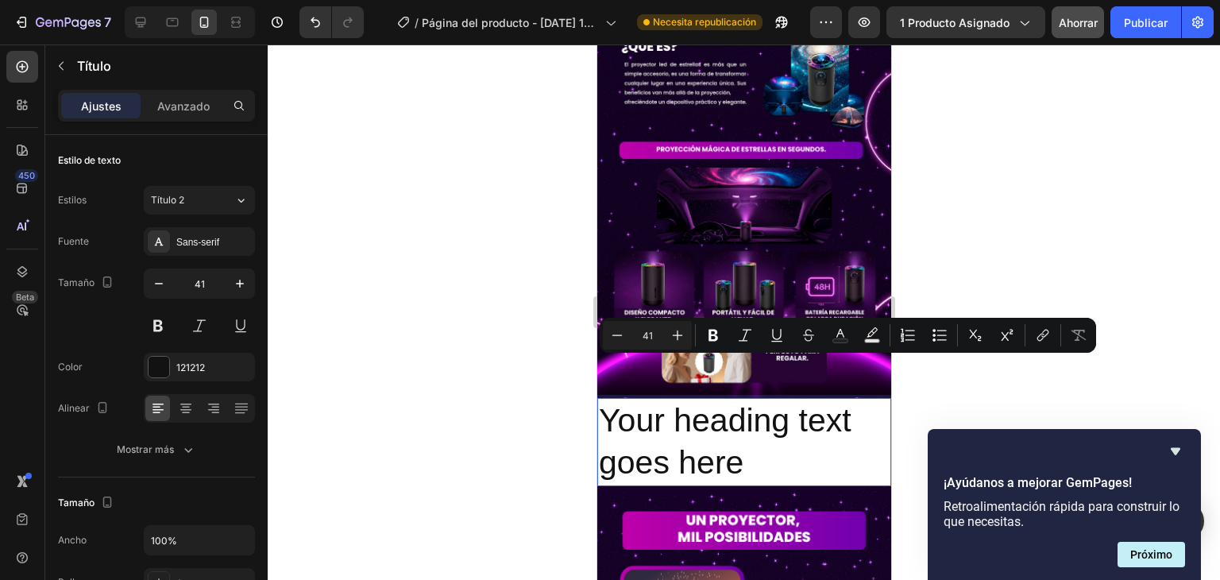
click at [750, 414] on p "Your heading text goes here" at bounding box center [743, 441] width 291 height 85
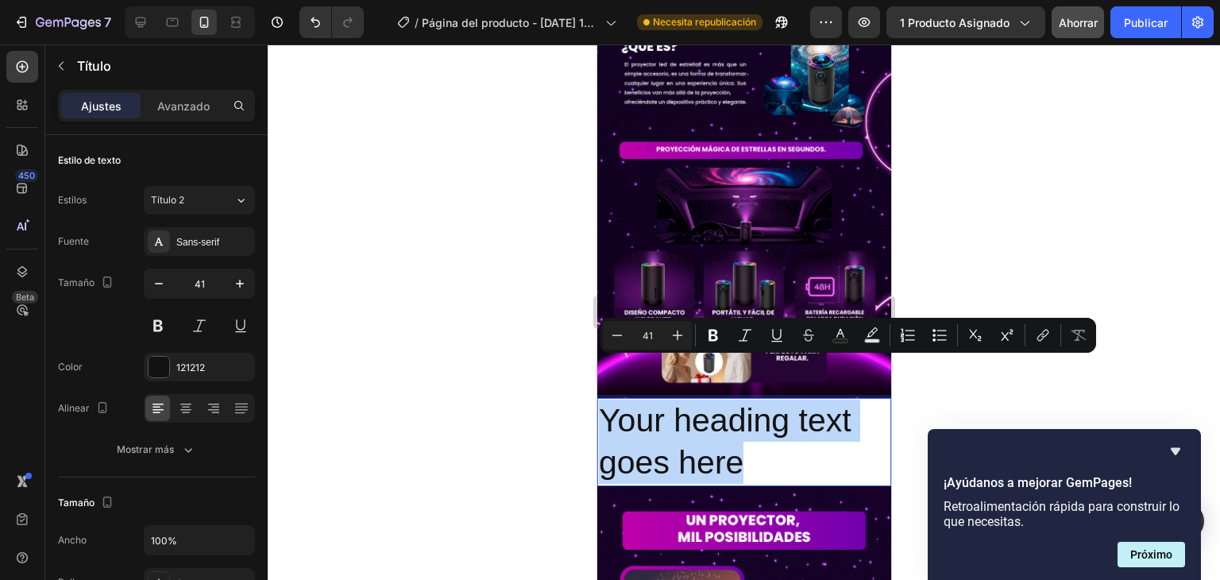
drag, startPoint x: 750, startPoint y: 414, endPoint x: 622, endPoint y: 414, distance: 128.6
click at [622, 414] on p "Your heading text goes here" at bounding box center [743, 441] width 291 height 85
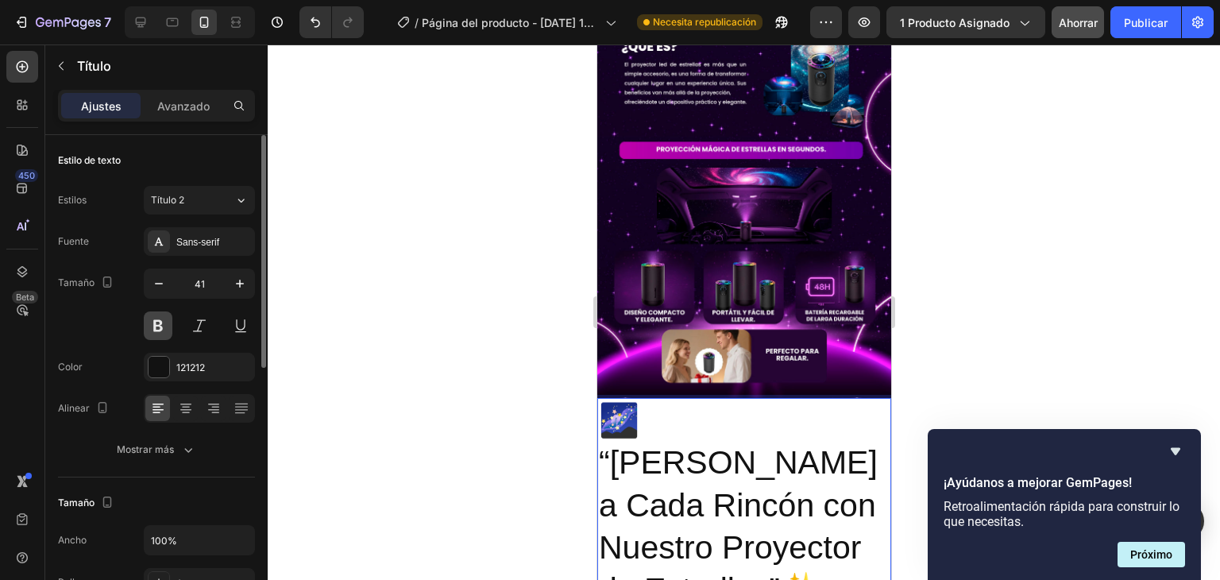
click at [156, 331] on button at bounding box center [158, 325] width 29 height 29
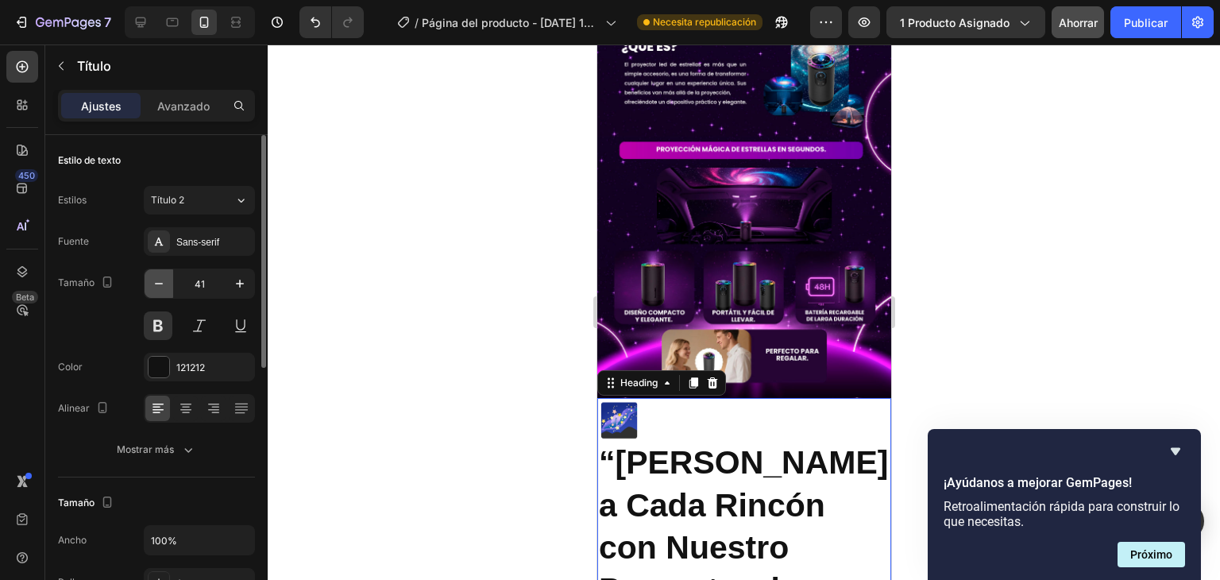
click at [160, 277] on icon "button" at bounding box center [159, 284] width 16 height 16
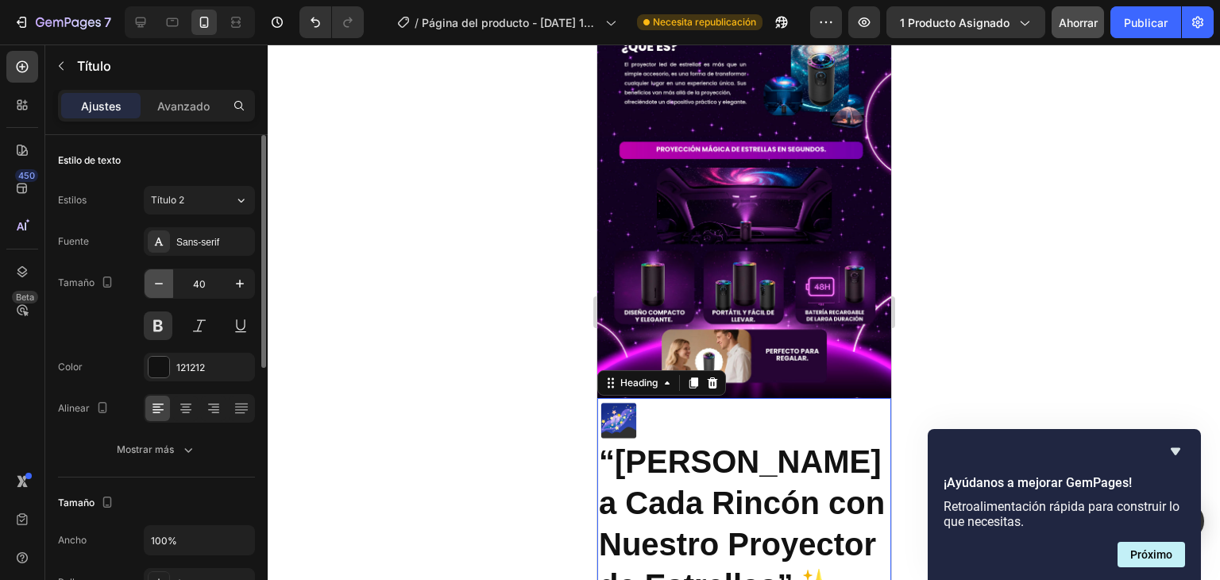
click at [160, 277] on icon "button" at bounding box center [159, 284] width 16 height 16
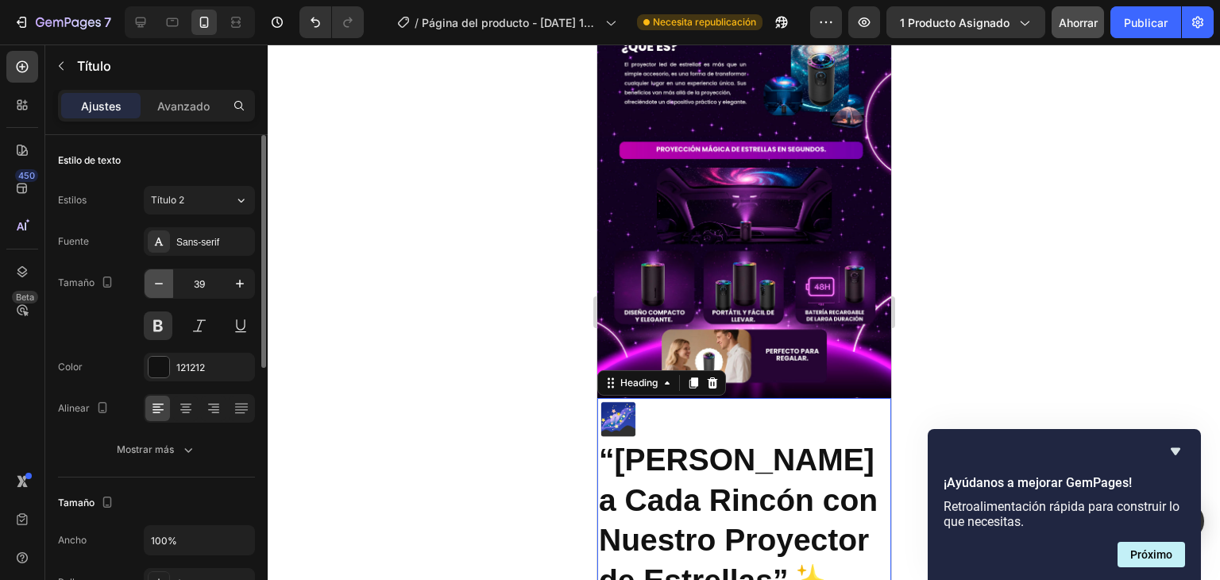
click at [160, 277] on icon "button" at bounding box center [159, 284] width 16 height 16
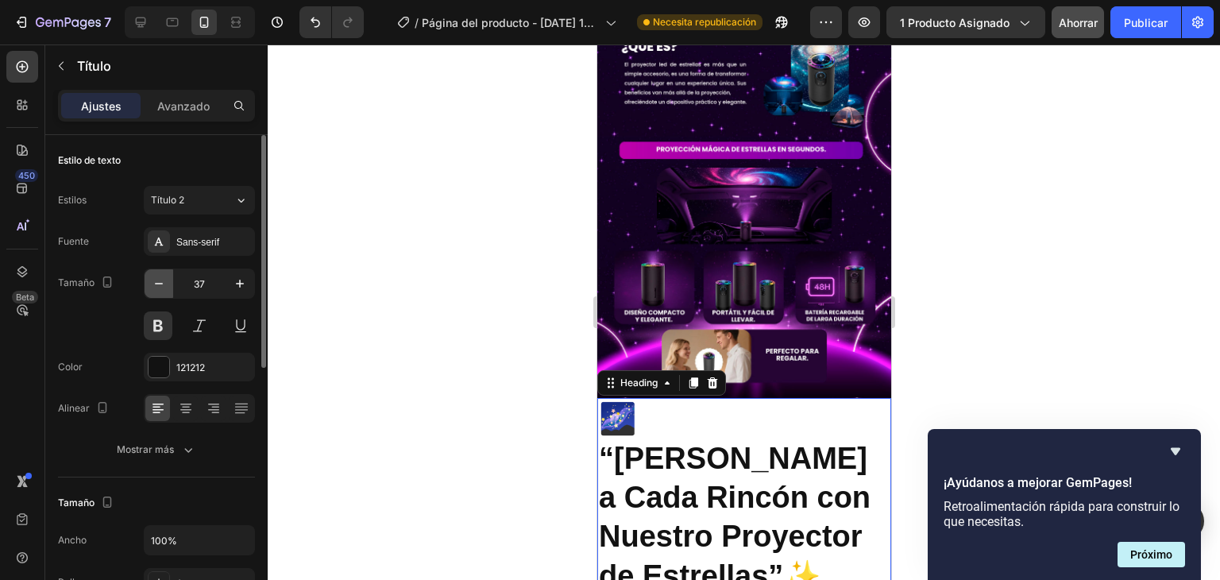
click at [160, 277] on icon "button" at bounding box center [159, 284] width 16 height 16
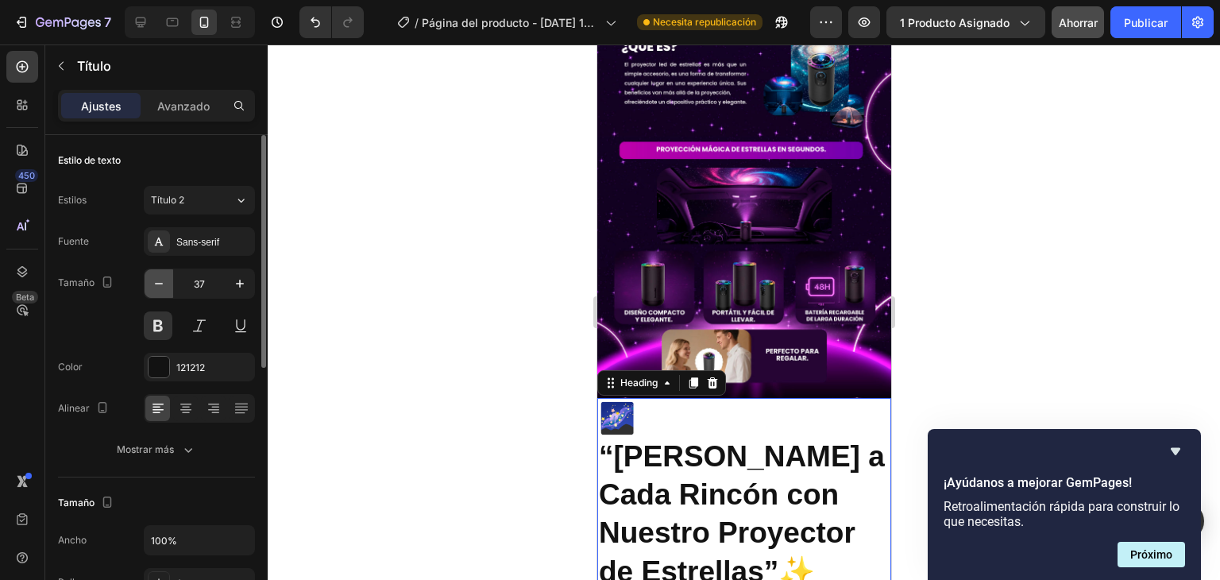
click at [160, 277] on icon "button" at bounding box center [159, 284] width 16 height 16
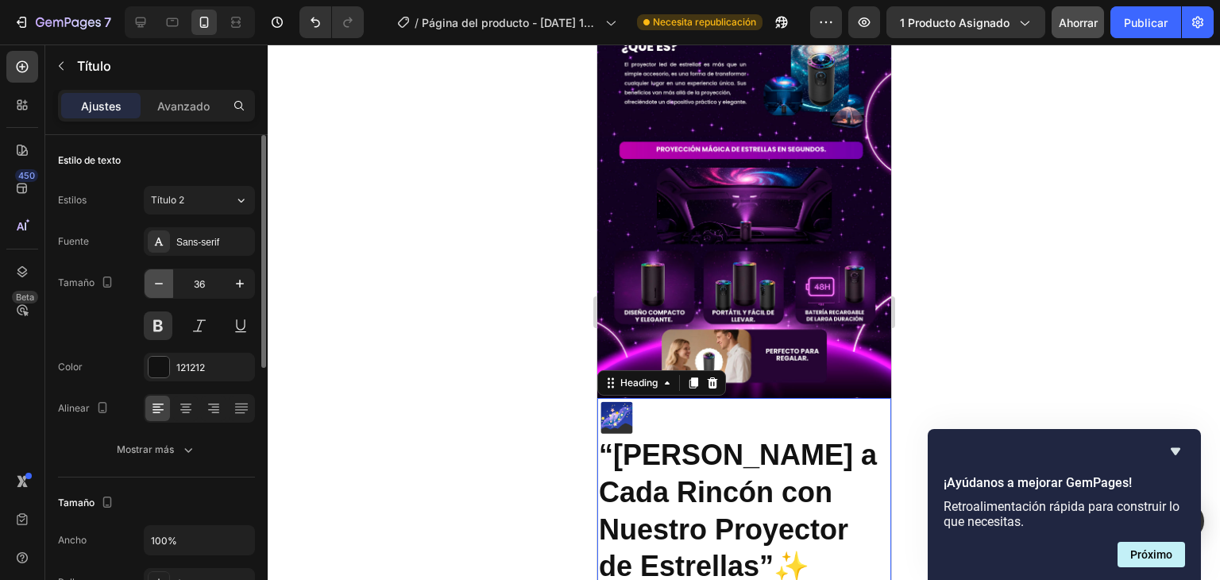
click at [160, 277] on icon "button" at bounding box center [159, 284] width 16 height 16
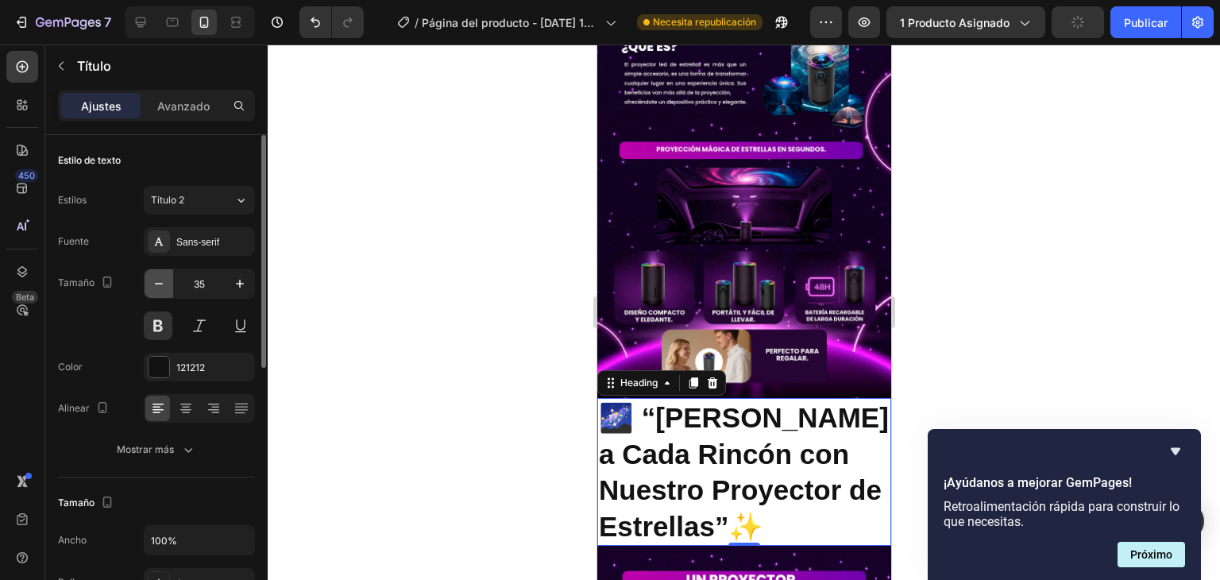
click at [160, 277] on icon "button" at bounding box center [159, 284] width 16 height 16
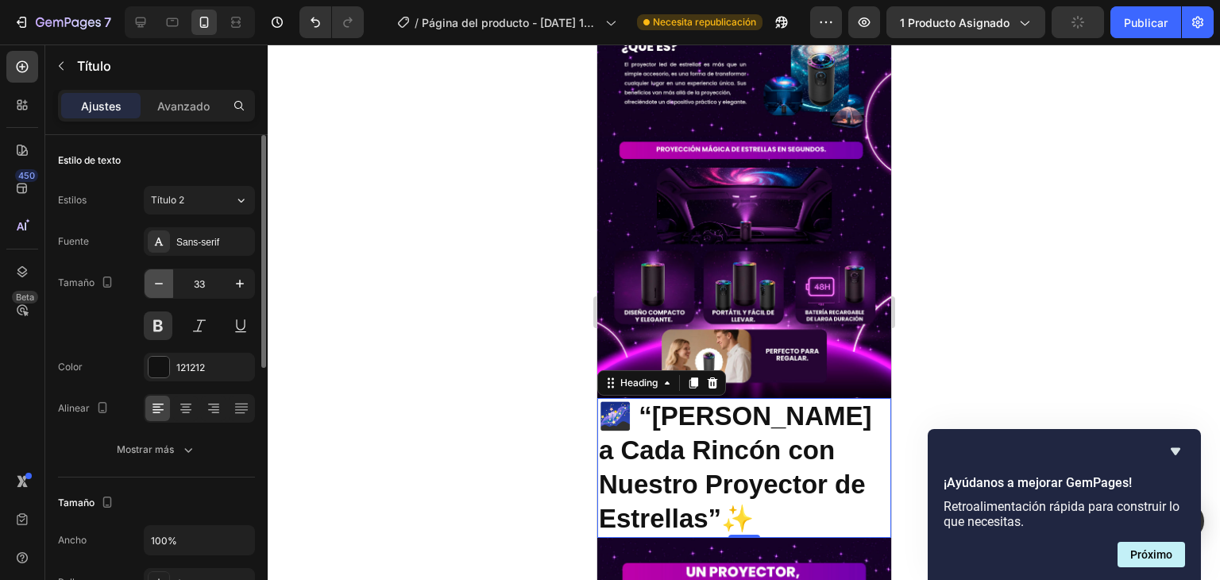
click at [160, 277] on icon "button" at bounding box center [159, 284] width 16 height 16
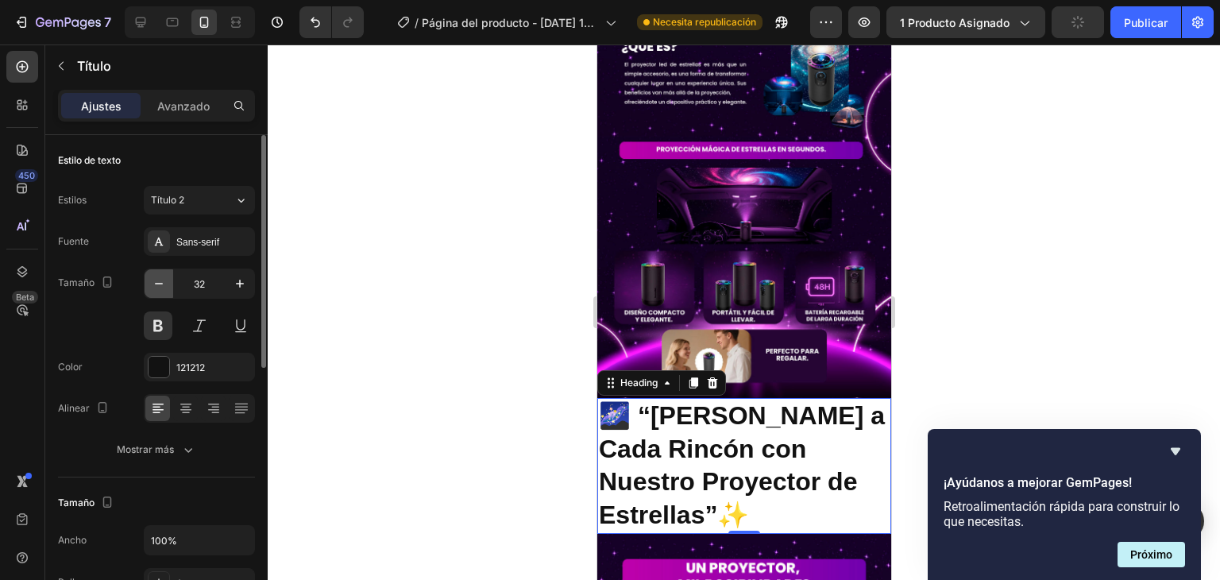
click at [160, 277] on icon "button" at bounding box center [159, 284] width 16 height 16
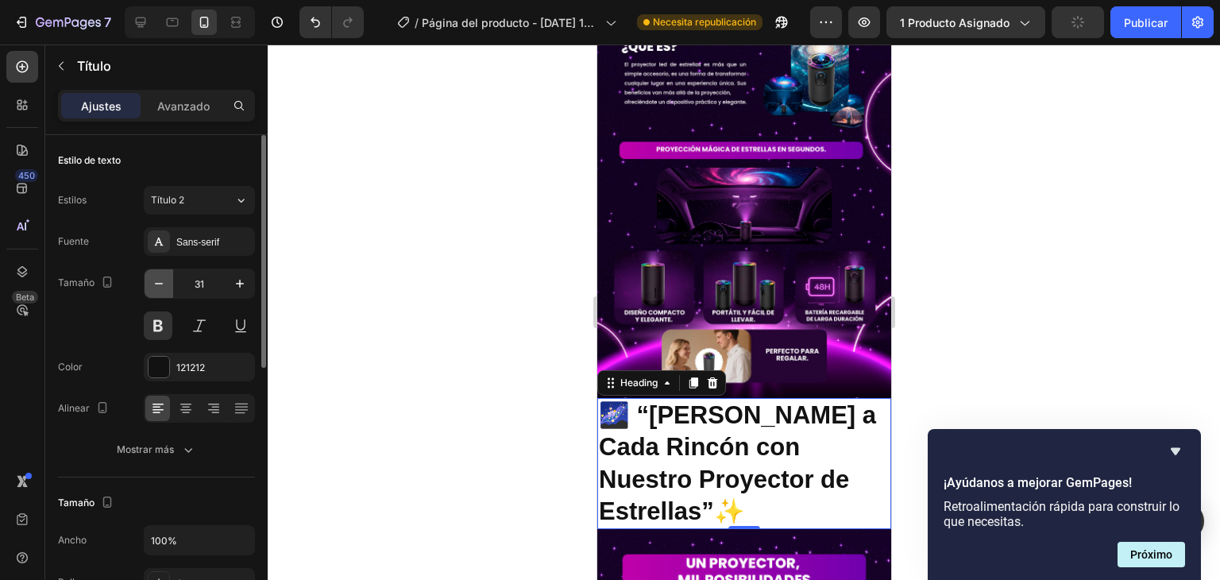
click at [160, 277] on icon "button" at bounding box center [159, 284] width 16 height 16
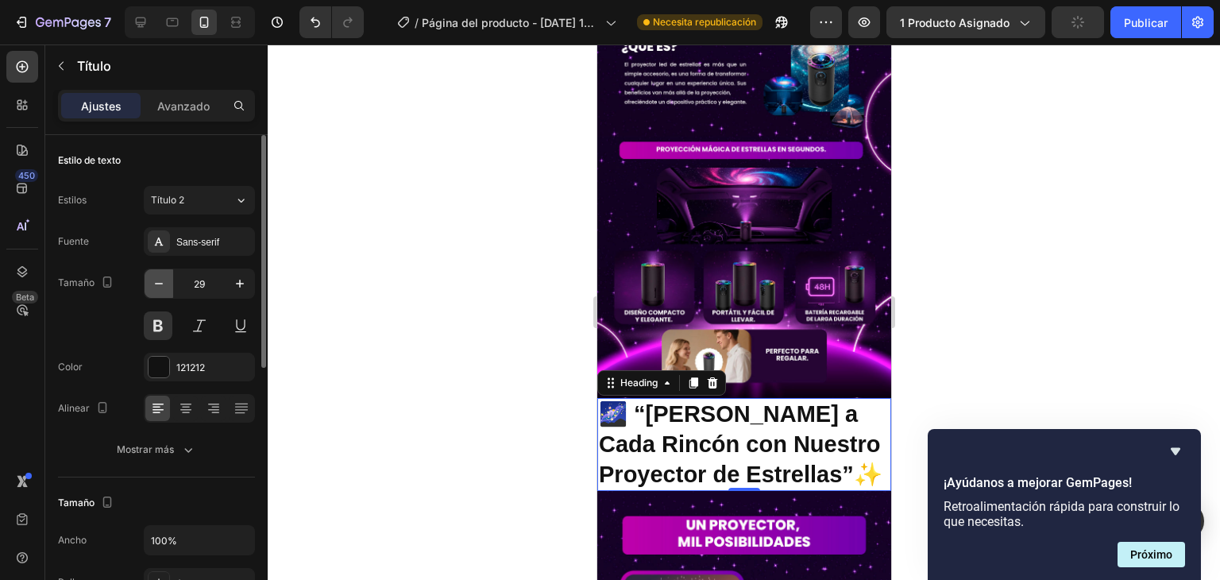
click at [160, 277] on icon "button" at bounding box center [159, 284] width 16 height 16
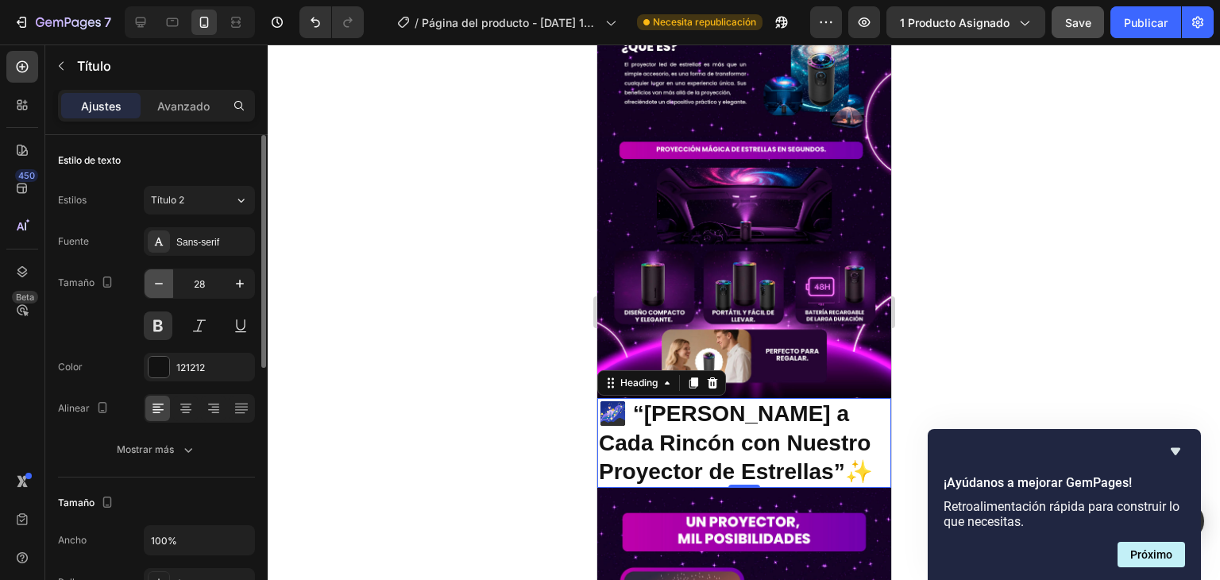
click at [160, 277] on icon "button" at bounding box center [159, 284] width 16 height 16
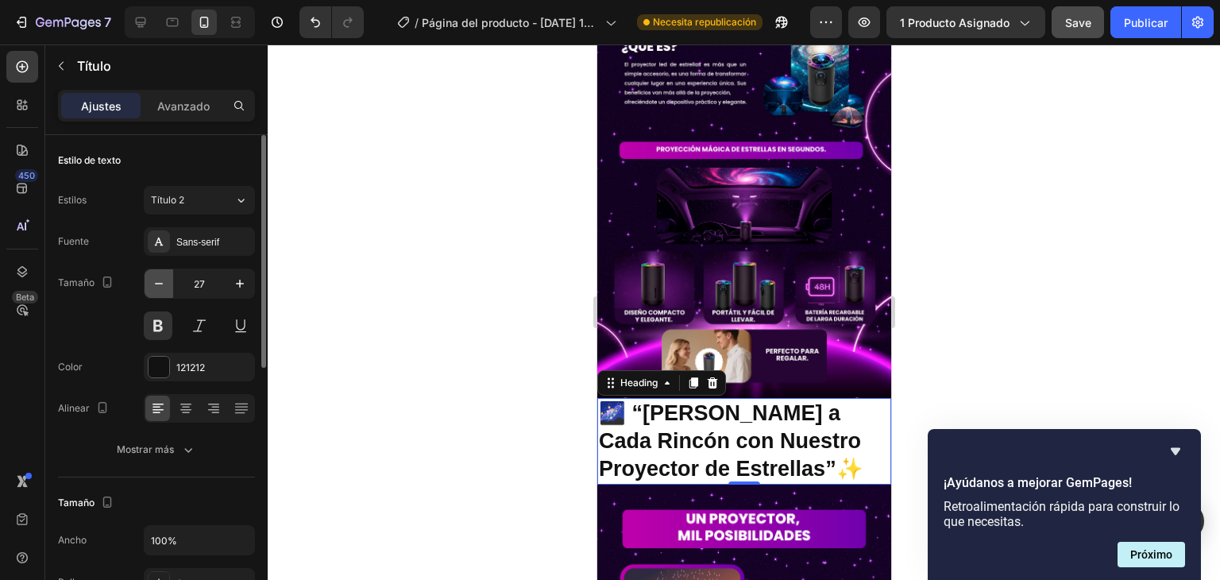
click at [160, 277] on icon "button" at bounding box center [159, 284] width 16 height 16
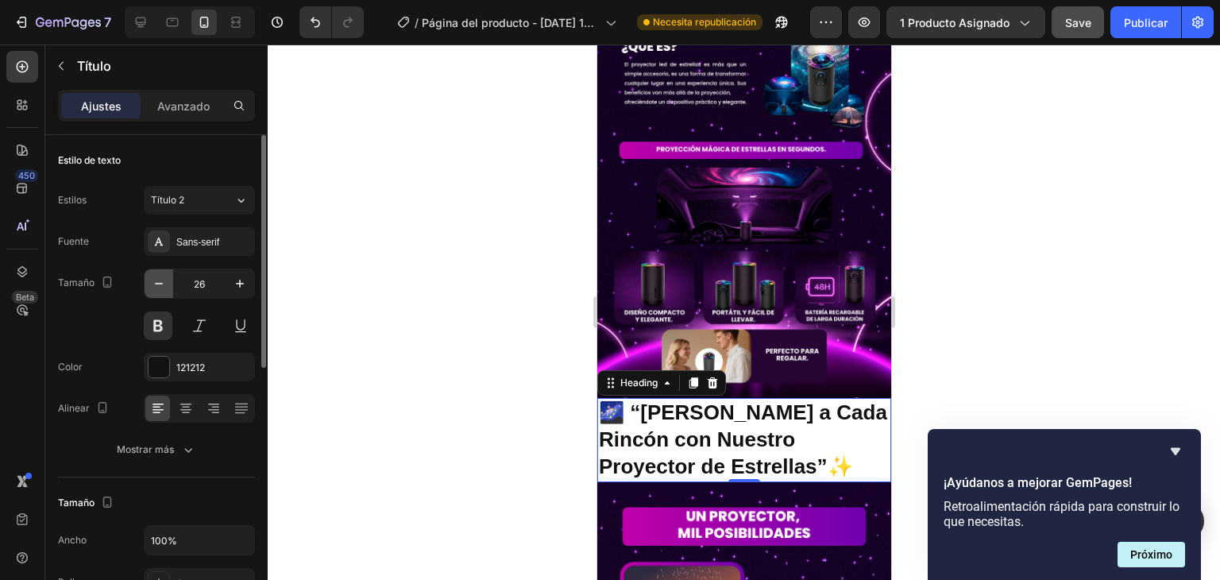
click at [160, 277] on icon "button" at bounding box center [159, 284] width 16 height 16
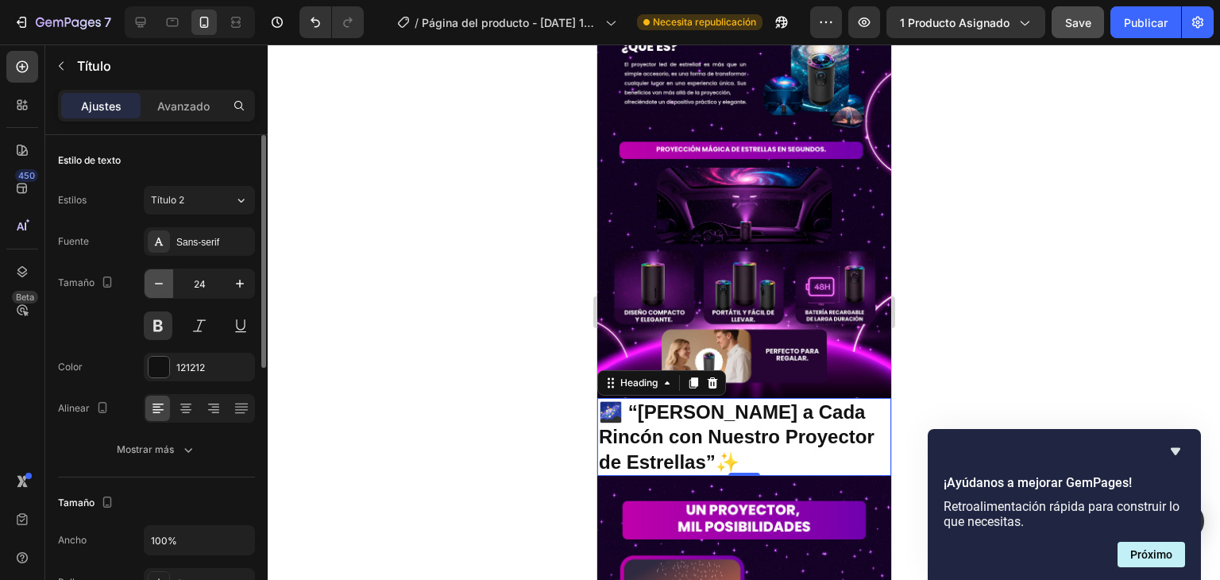
click at [160, 277] on icon "button" at bounding box center [159, 284] width 16 height 16
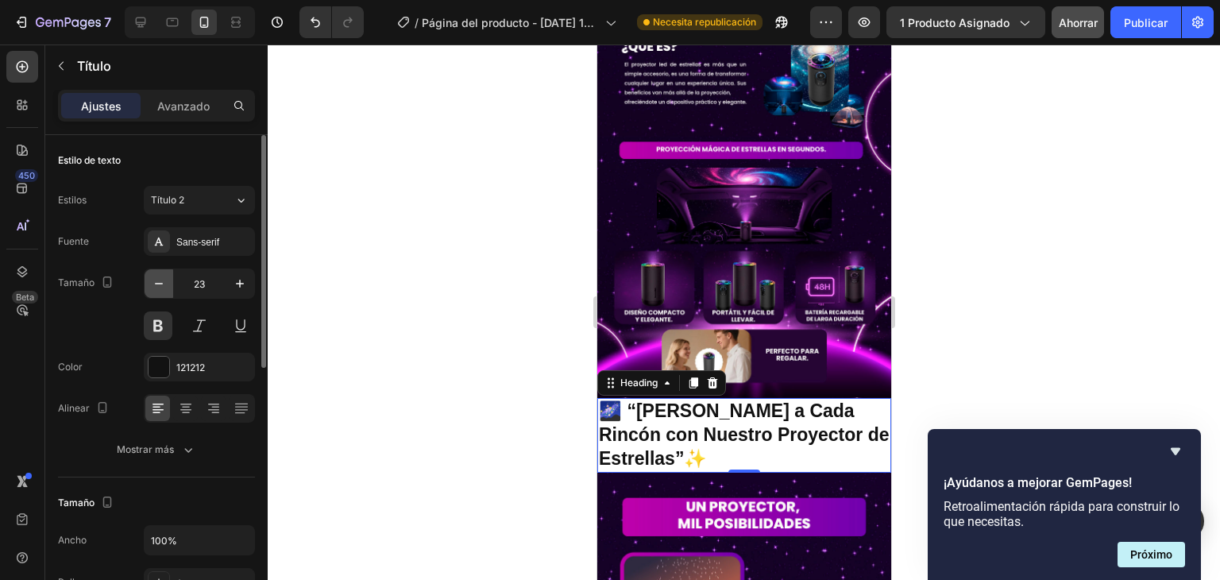
click at [160, 277] on icon "button" at bounding box center [159, 284] width 16 height 16
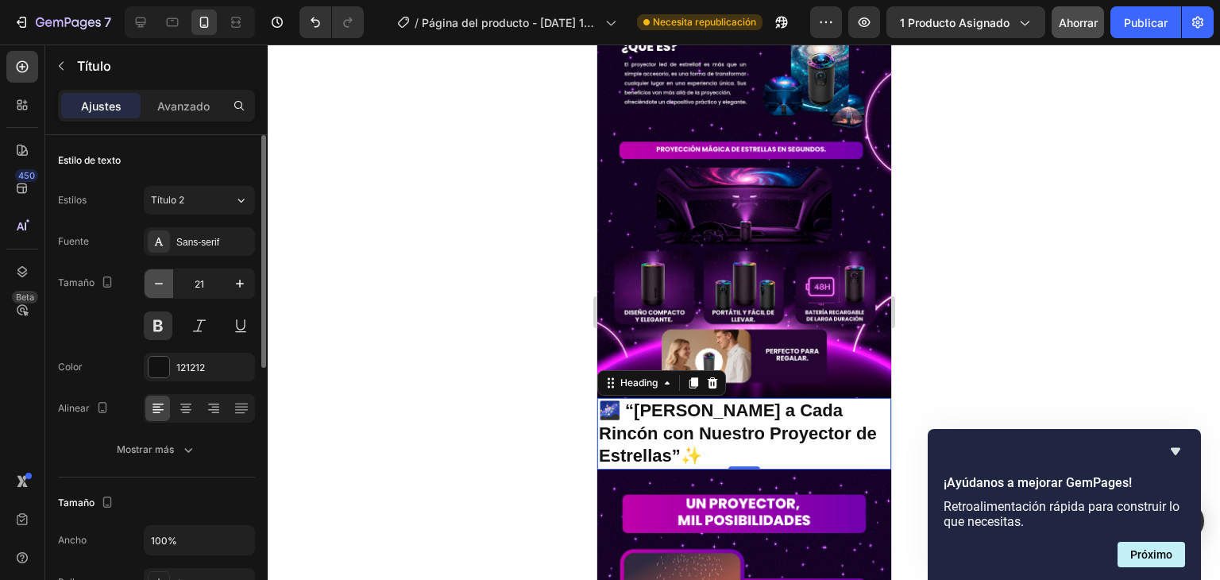
click at [160, 277] on icon "button" at bounding box center [159, 284] width 16 height 16
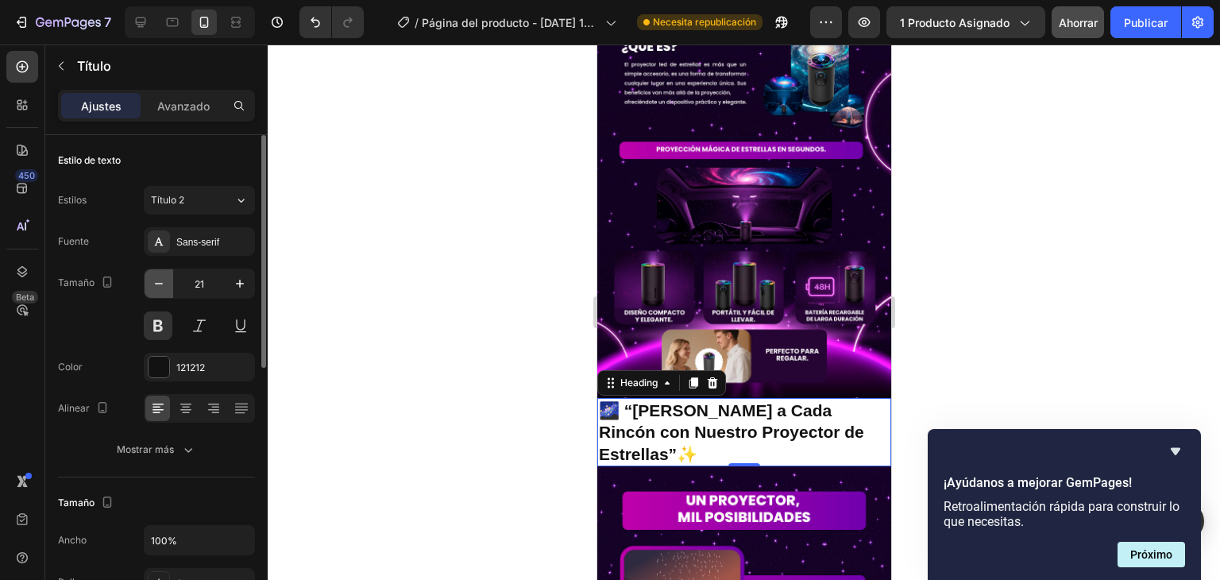
click at [160, 277] on icon "button" at bounding box center [159, 284] width 16 height 16
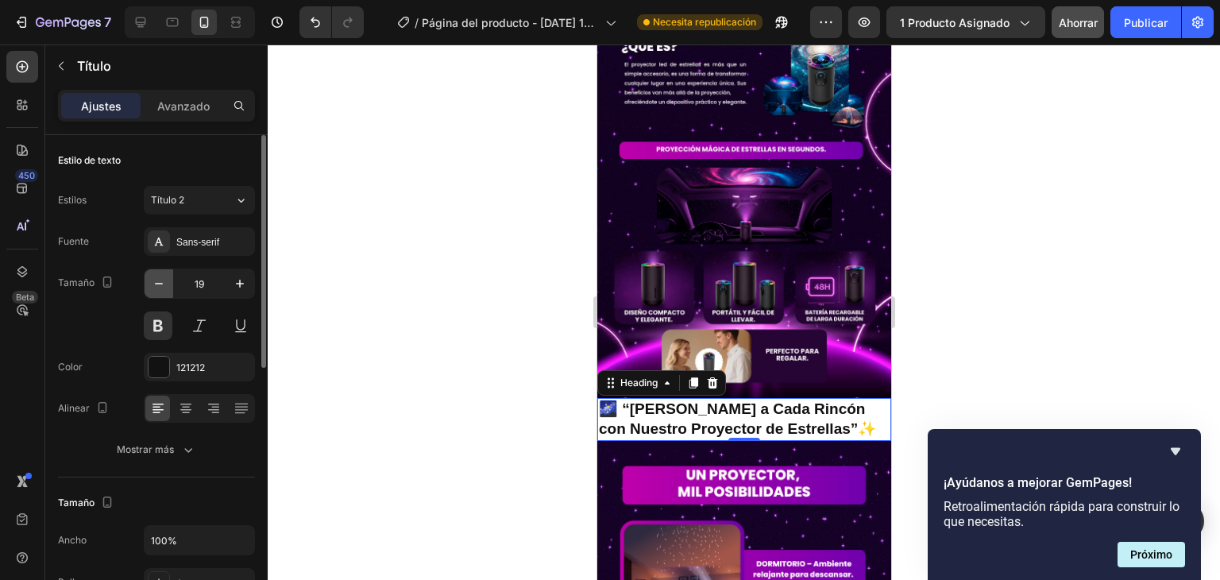
click at [159, 286] on icon "button" at bounding box center [159, 284] width 16 height 16
type input "18"
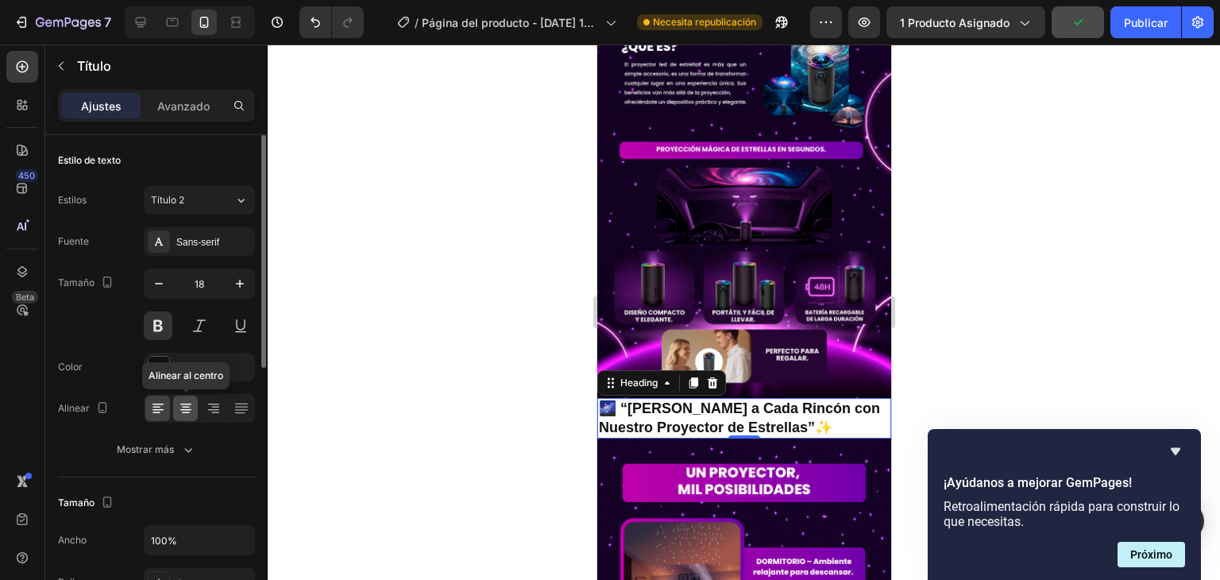
click at [182, 409] on icon at bounding box center [185, 410] width 11 height 2
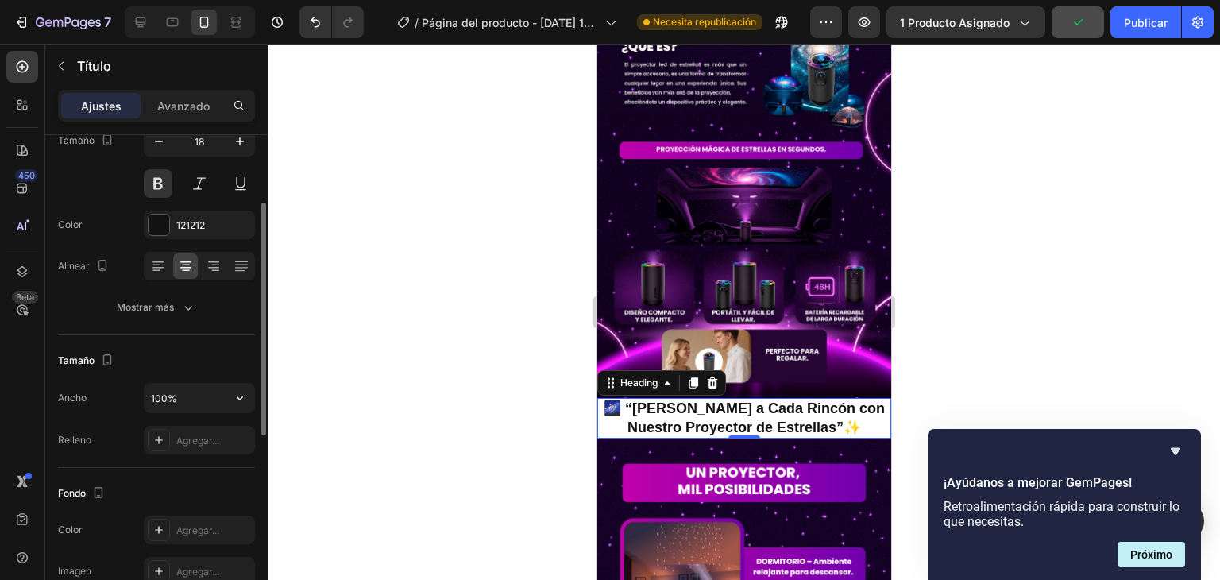
scroll to position [0, 0]
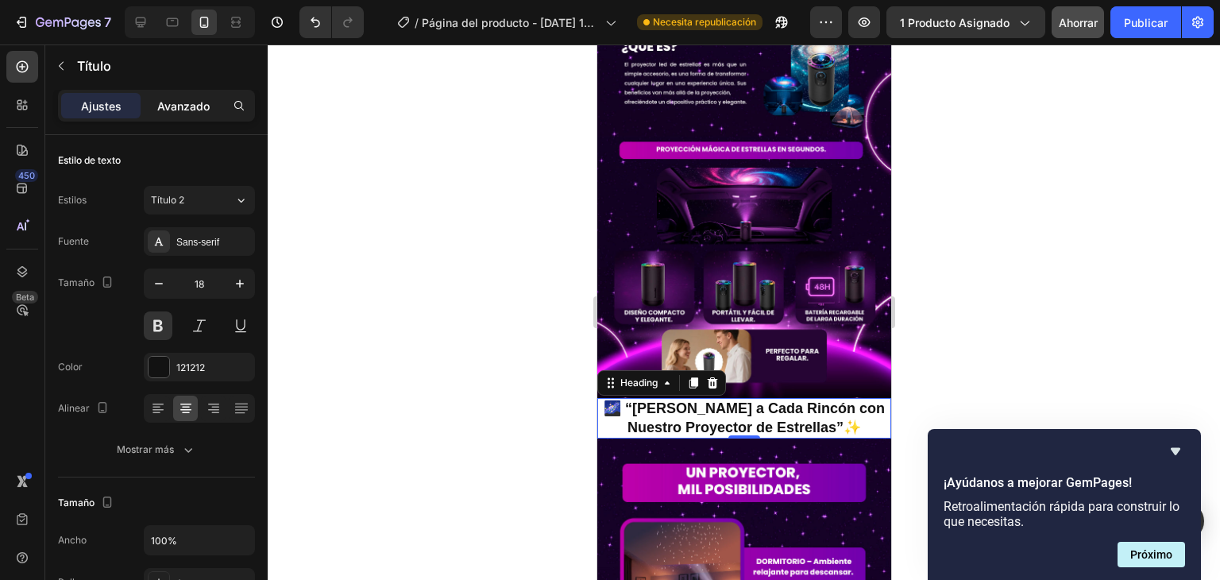
click at [180, 100] on font "Avanzado" at bounding box center [183, 105] width 52 height 13
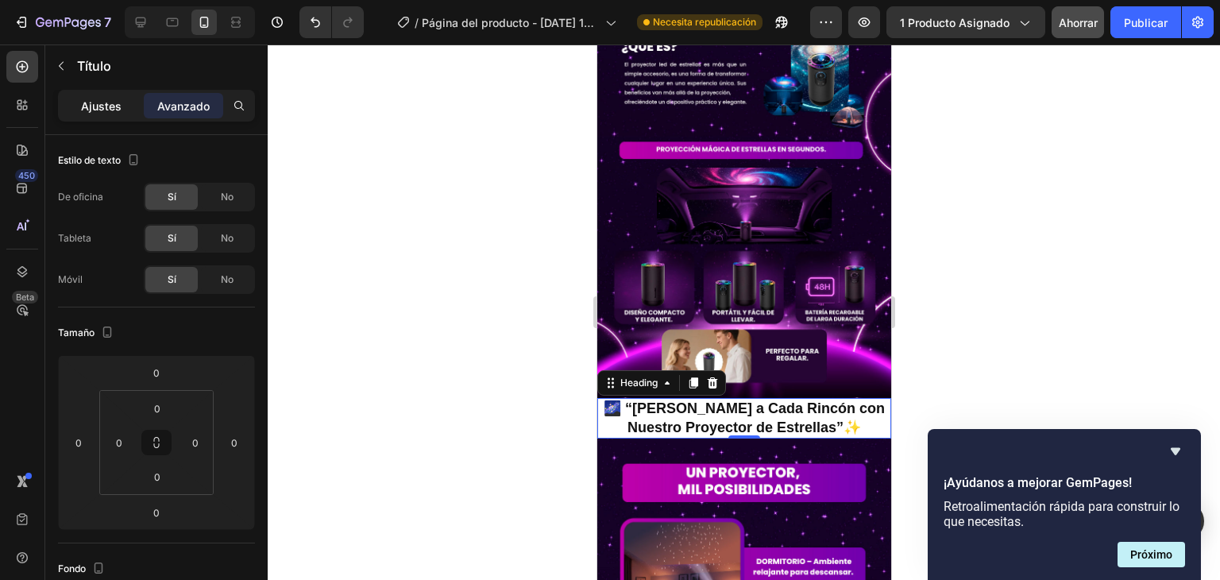
click at [95, 106] on font "Ajustes" at bounding box center [101, 105] width 40 height 13
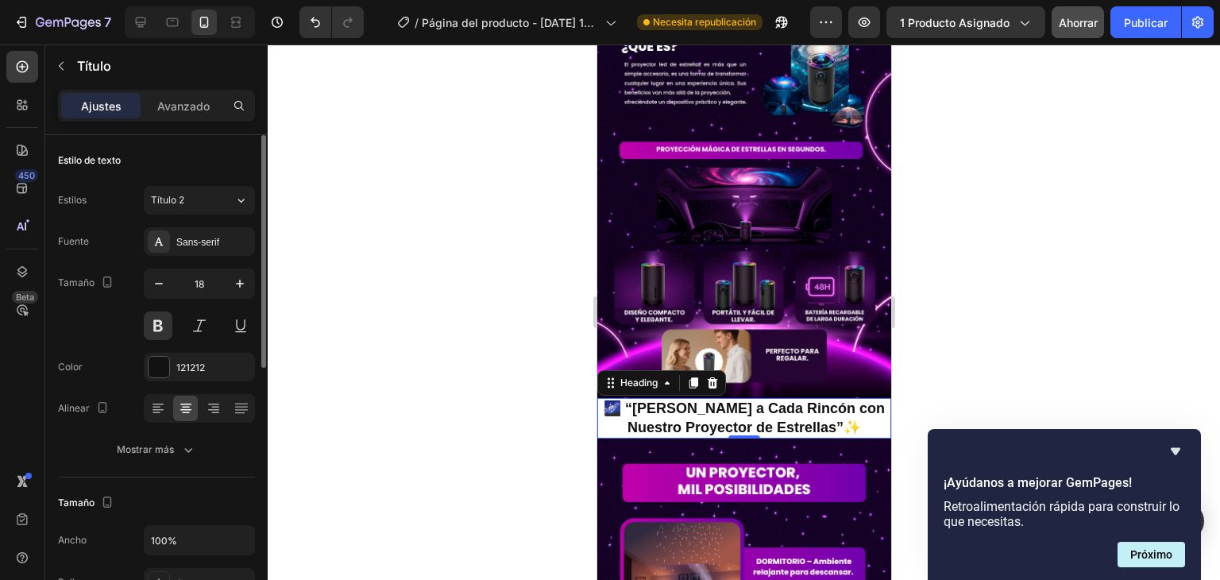
scroll to position [79, 0]
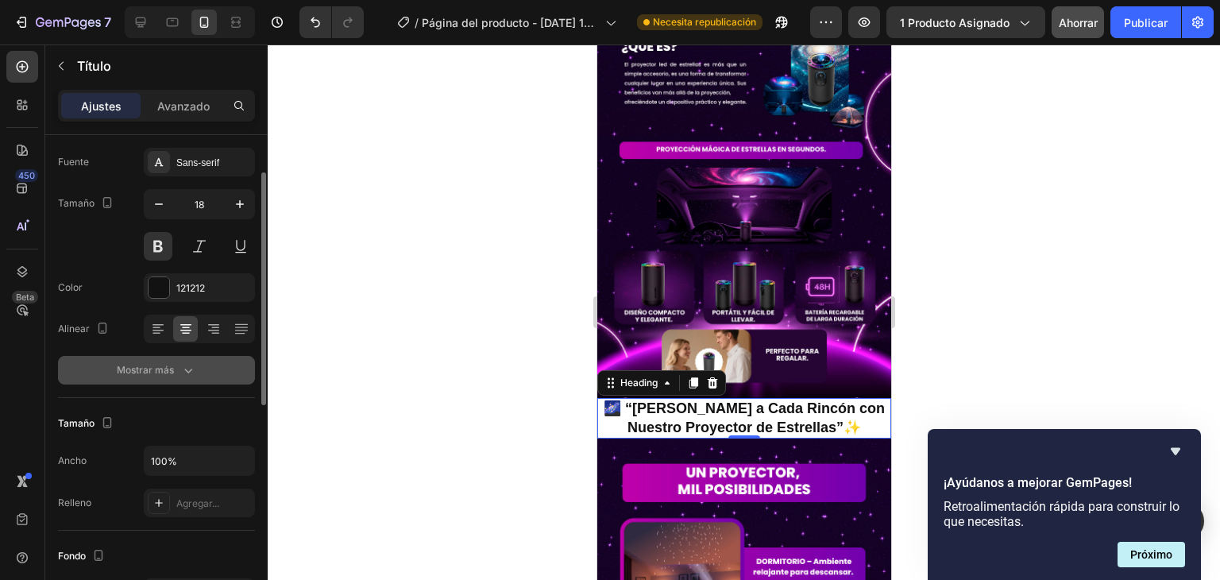
click at [175, 371] on div "Mostrar más" at bounding box center [156, 370] width 79 height 16
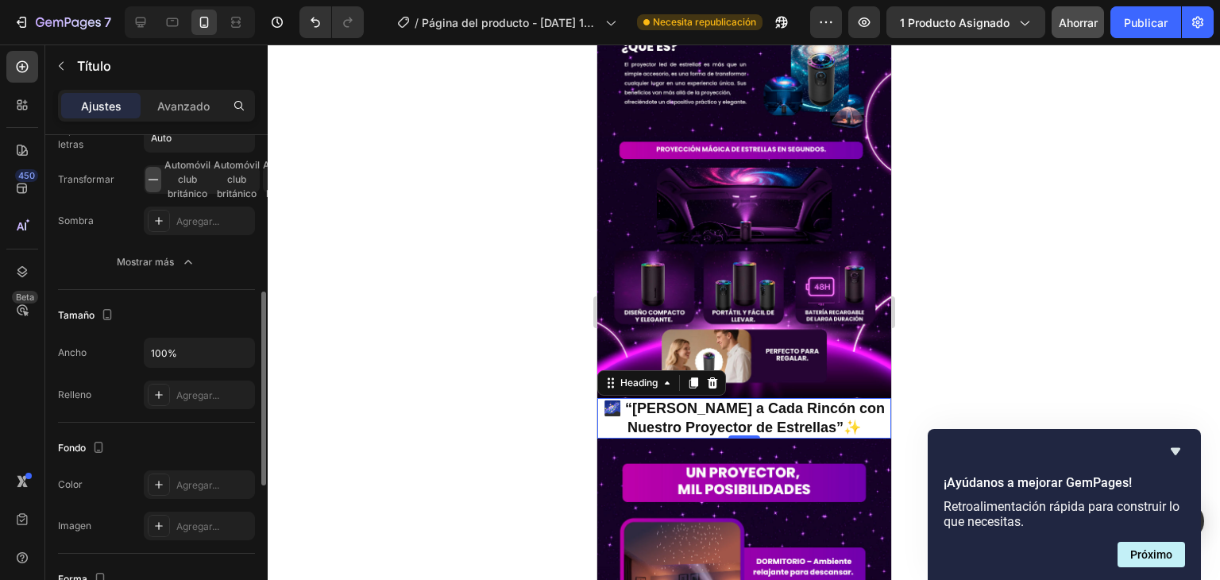
scroll to position [476, 0]
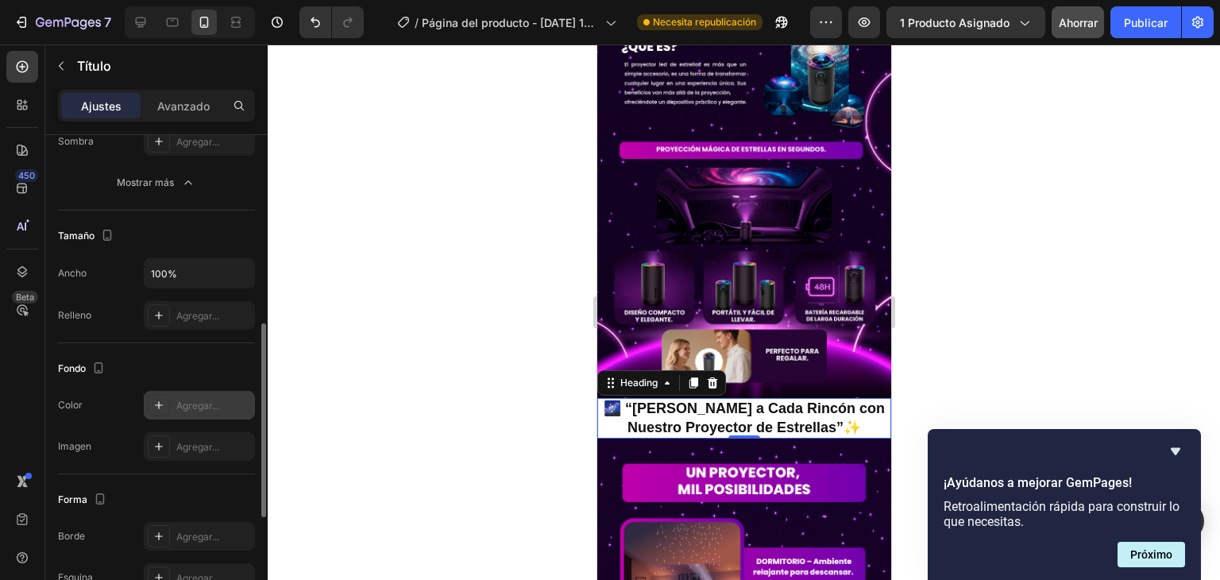
click at [158, 405] on icon at bounding box center [159, 405] width 8 height 8
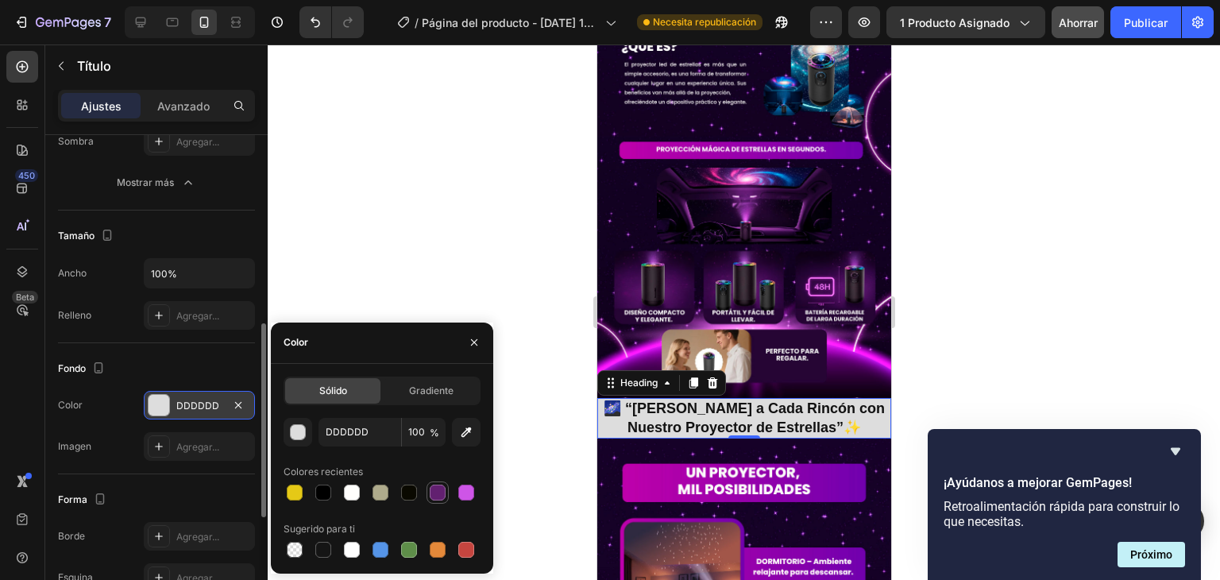
click at [438, 496] on div at bounding box center [438, 492] width 16 height 16
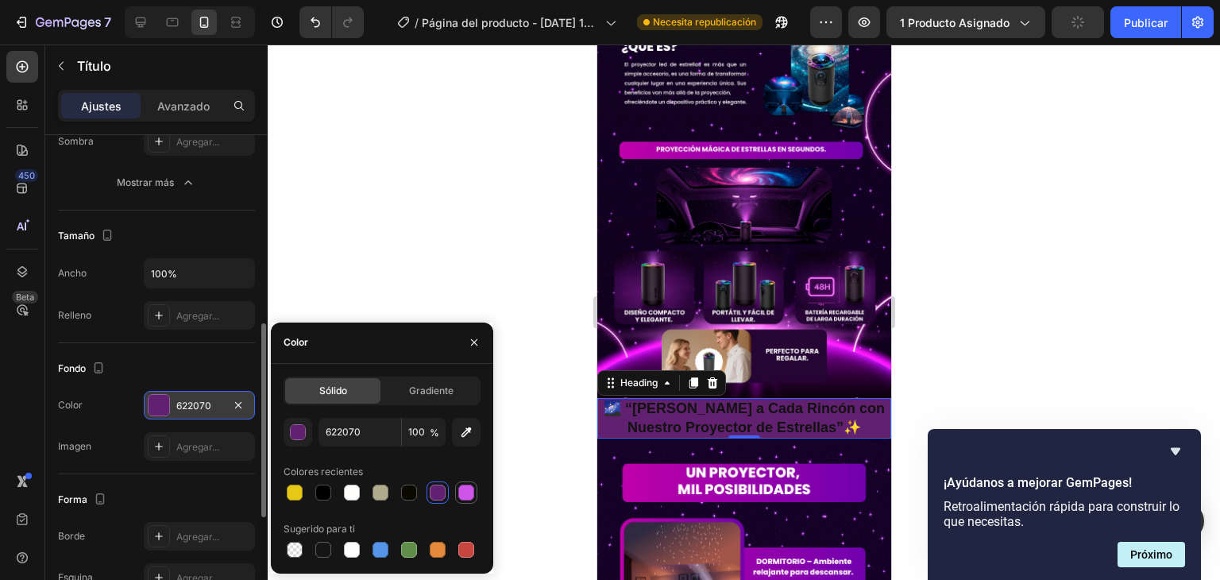
click at [464, 496] on div at bounding box center [466, 492] width 16 height 16
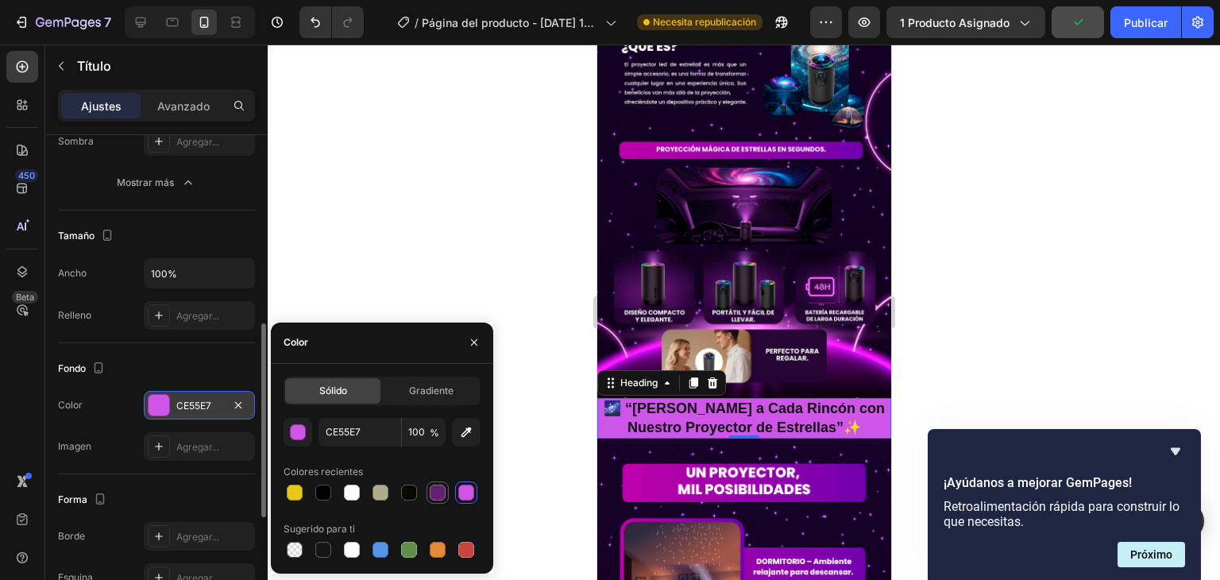
click at [438, 491] on div at bounding box center [438, 492] width 16 height 16
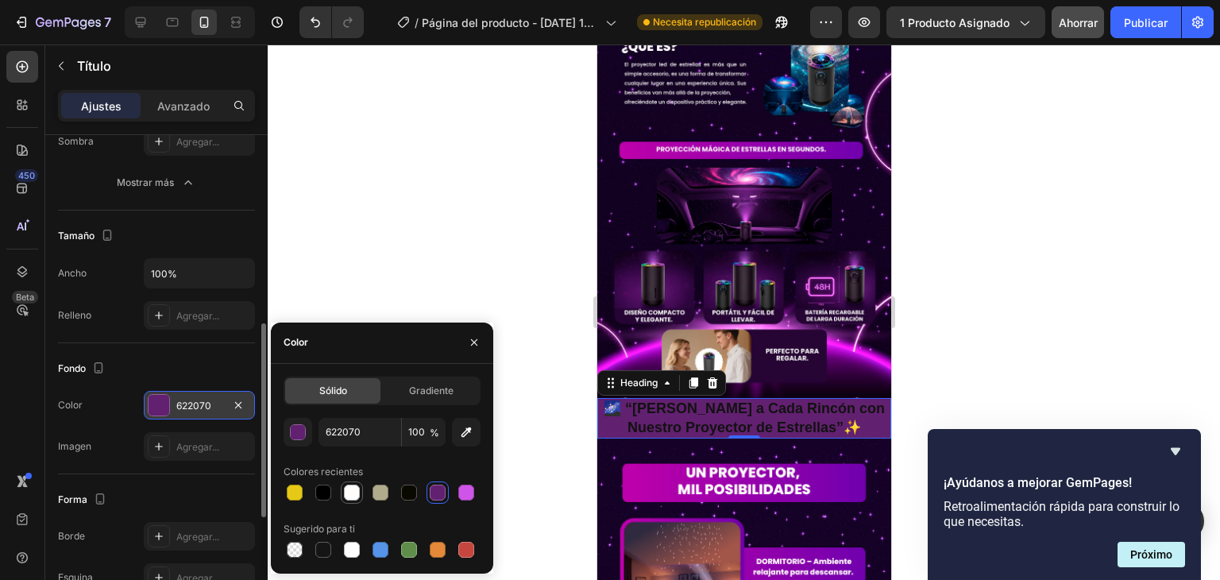
click at [356, 486] on div at bounding box center [352, 492] width 16 height 16
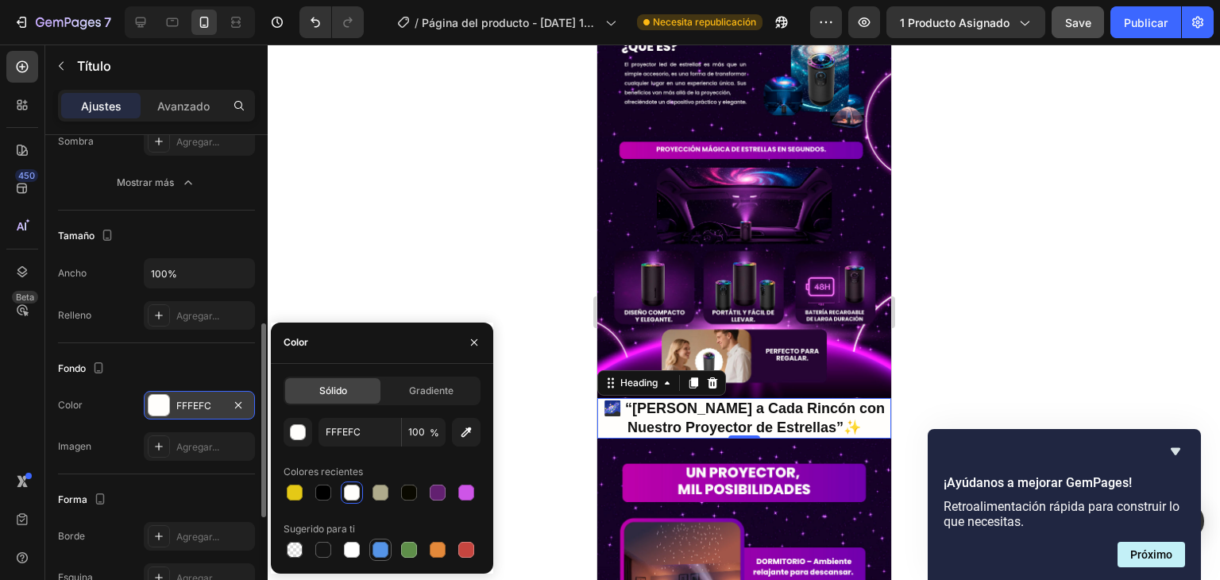
click at [386, 547] on div at bounding box center [380, 550] width 16 height 16
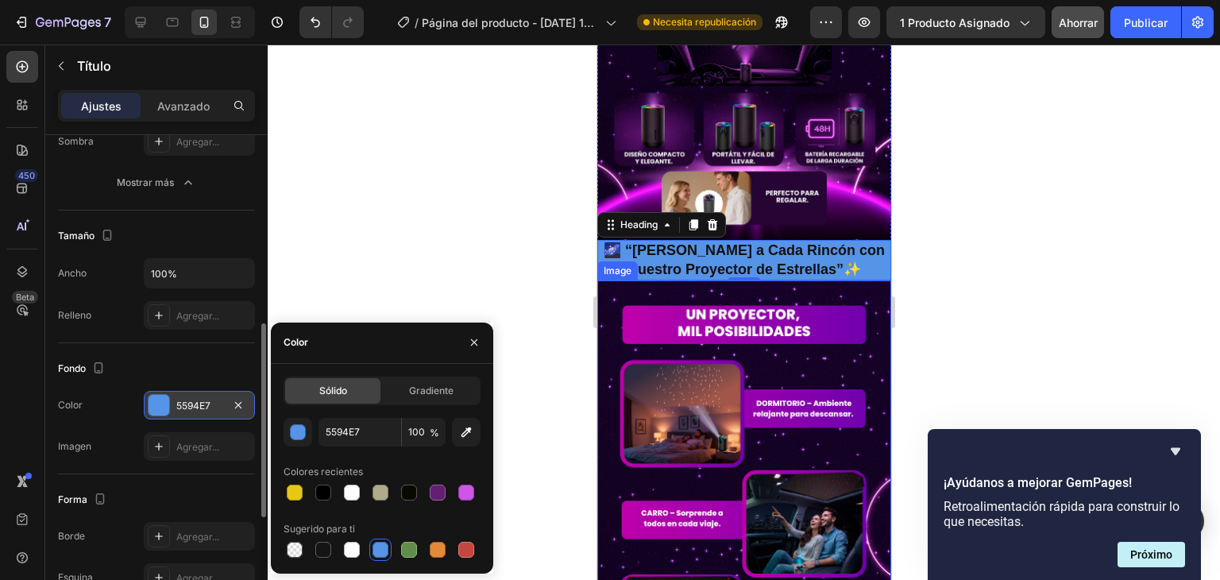
scroll to position [883, 0]
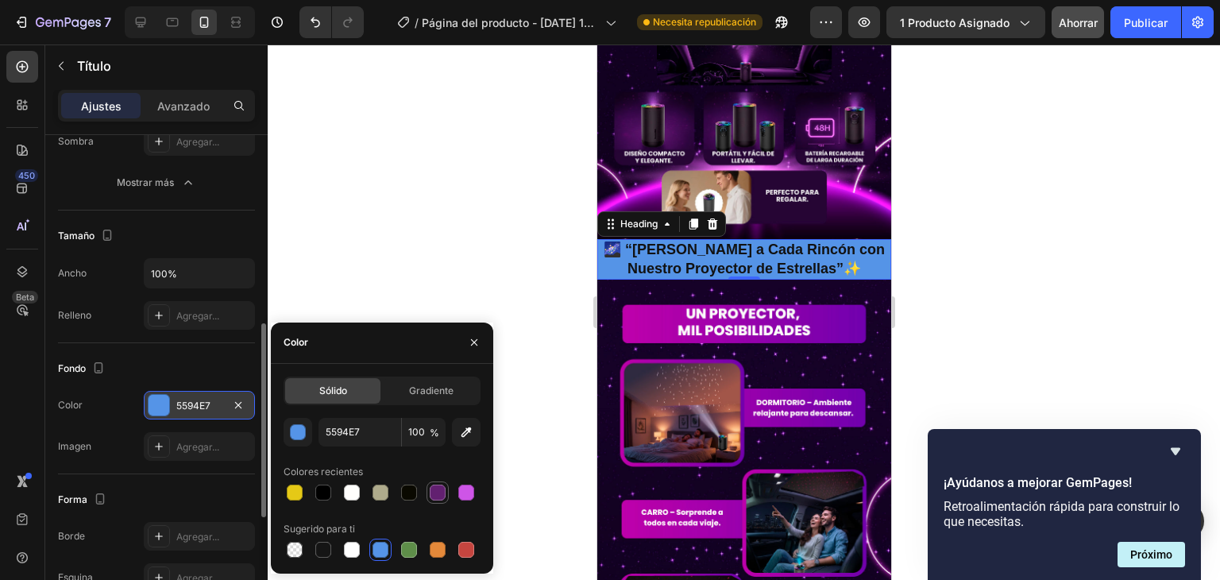
click at [432, 495] on div at bounding box center [438, 492] width 16 height 16
type input "622070"
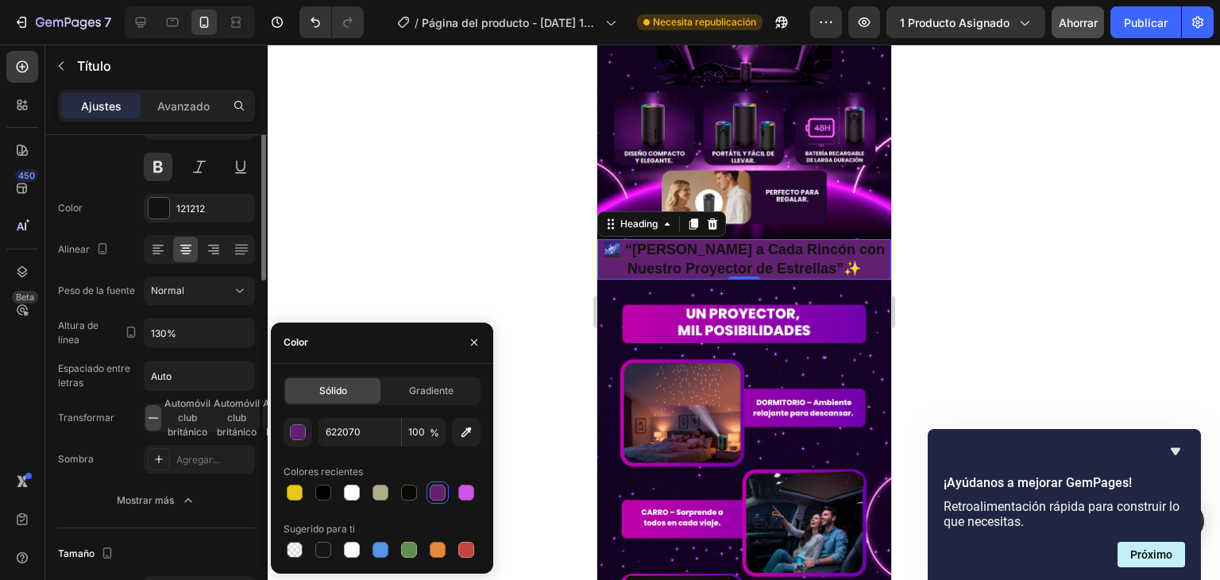
scroll to position [79, 0]
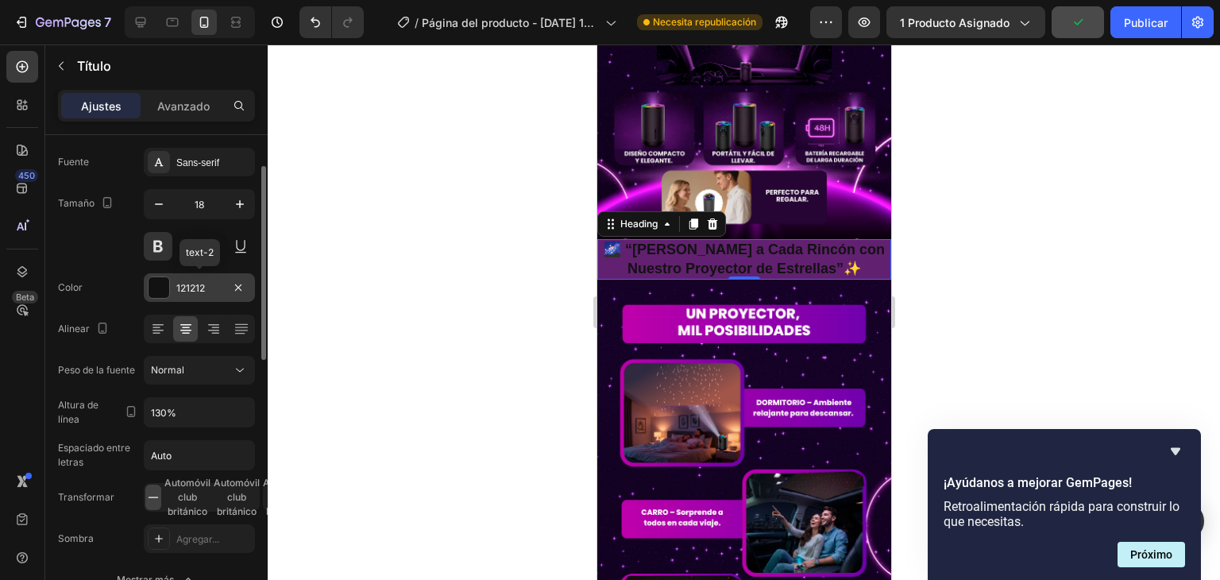
click at [152, 284] on div at bounding box center [158, 287] width 21 height 21
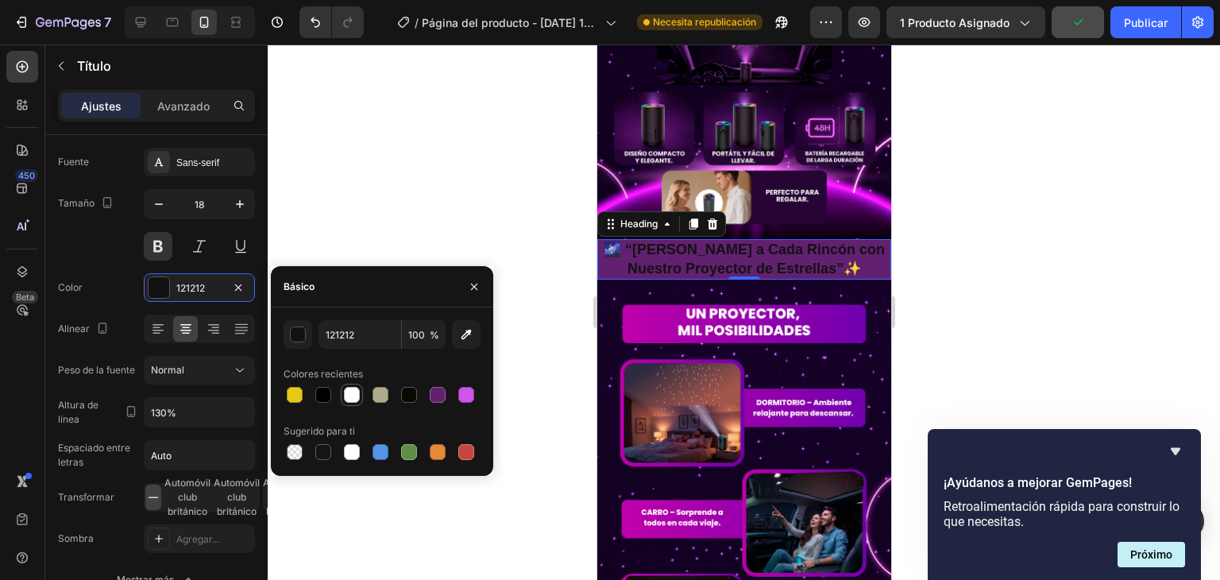
click at [356, 393] on div at bounding box center [352, 395] width 16 height 16
type input "FFFEFC"
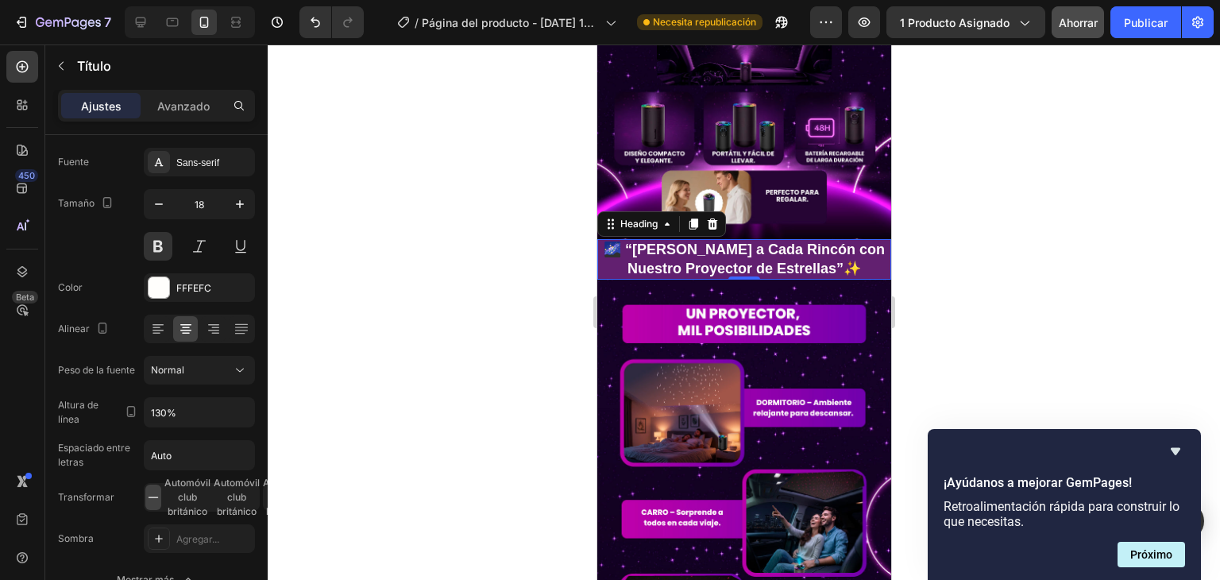
click at [990, 221] on div at bounding box center [744, 311] width 952 height 535
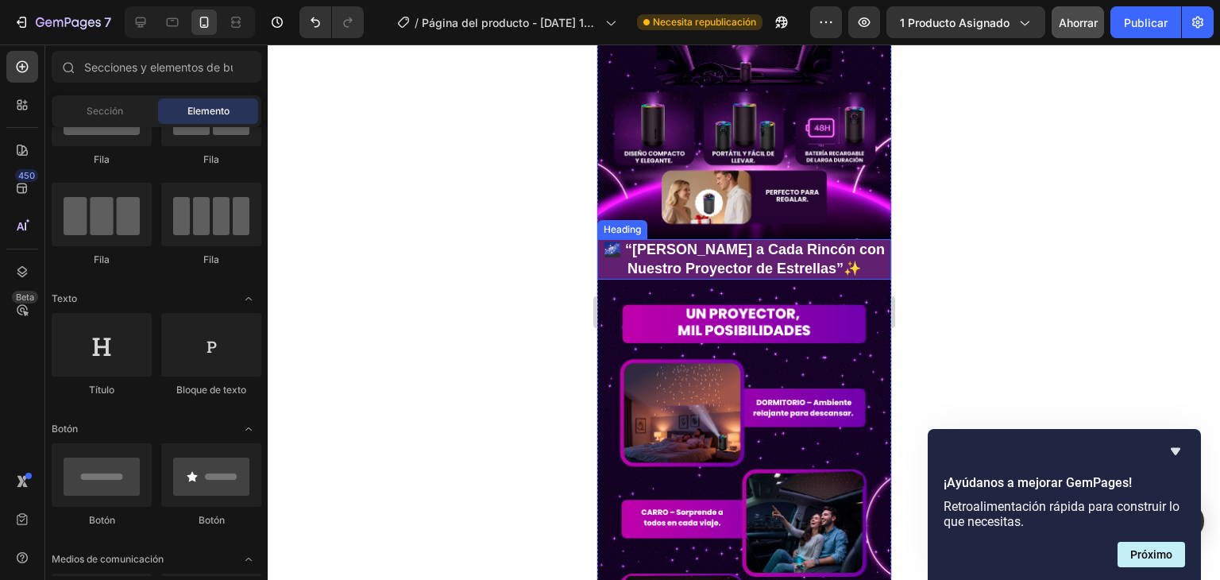
click at [610, 241] on p "🌌 “[PERSON_NAME] a Cada Rincón con Nuestro Proyector de Estrellas”✨" at bounding box center [743, 259] width 291 height 37
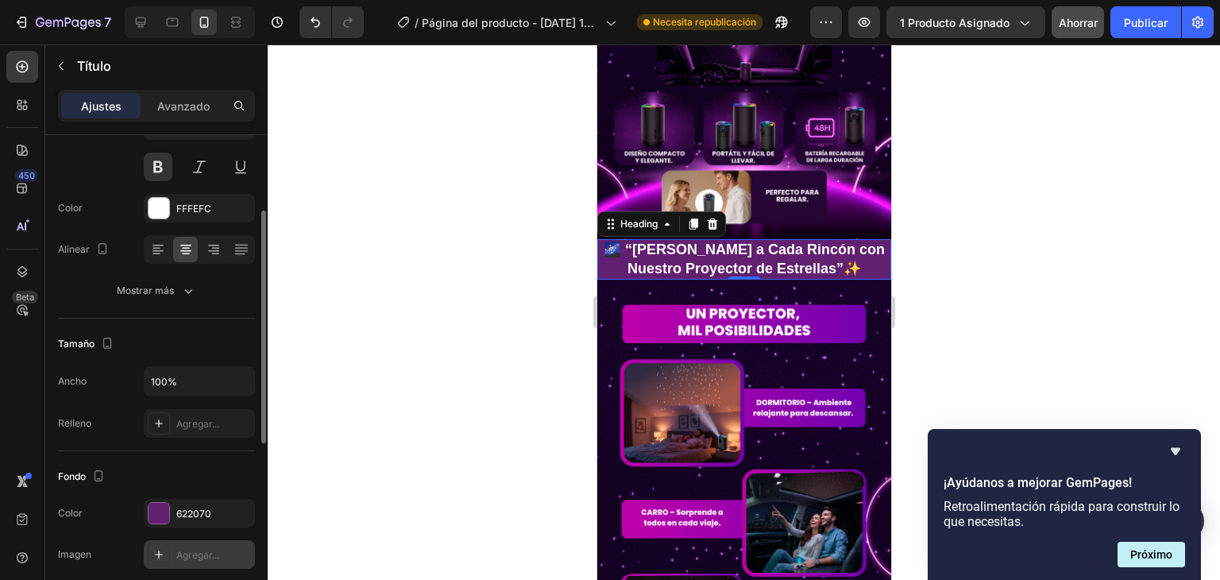
scroll to position [238, 0]
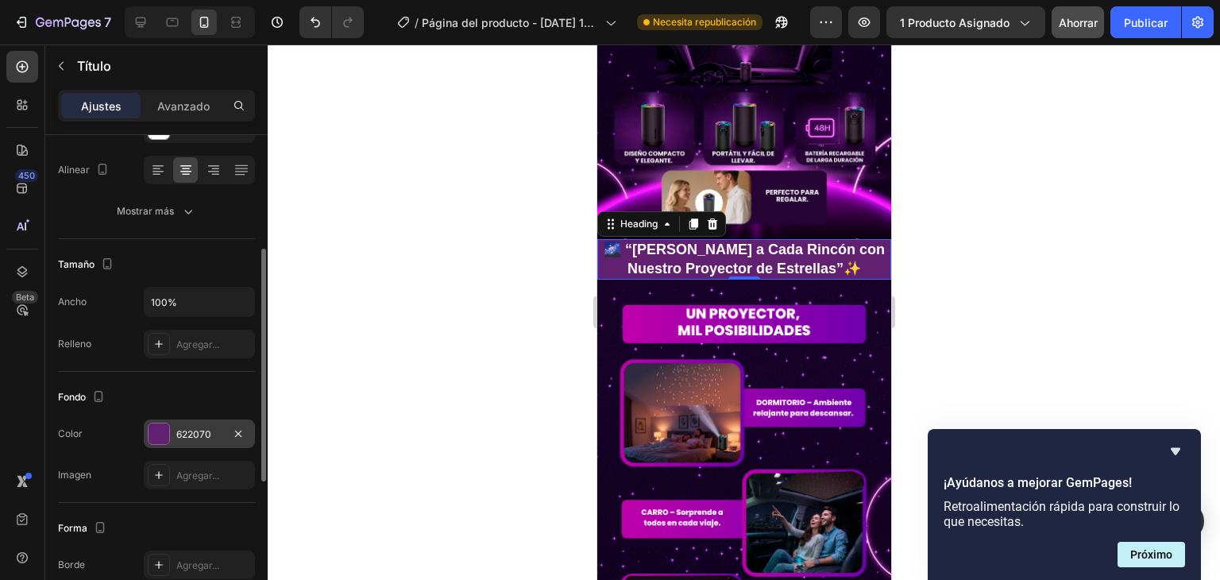
click at [159, 435] on div at bounding box center [158, 433] width 21 height 21
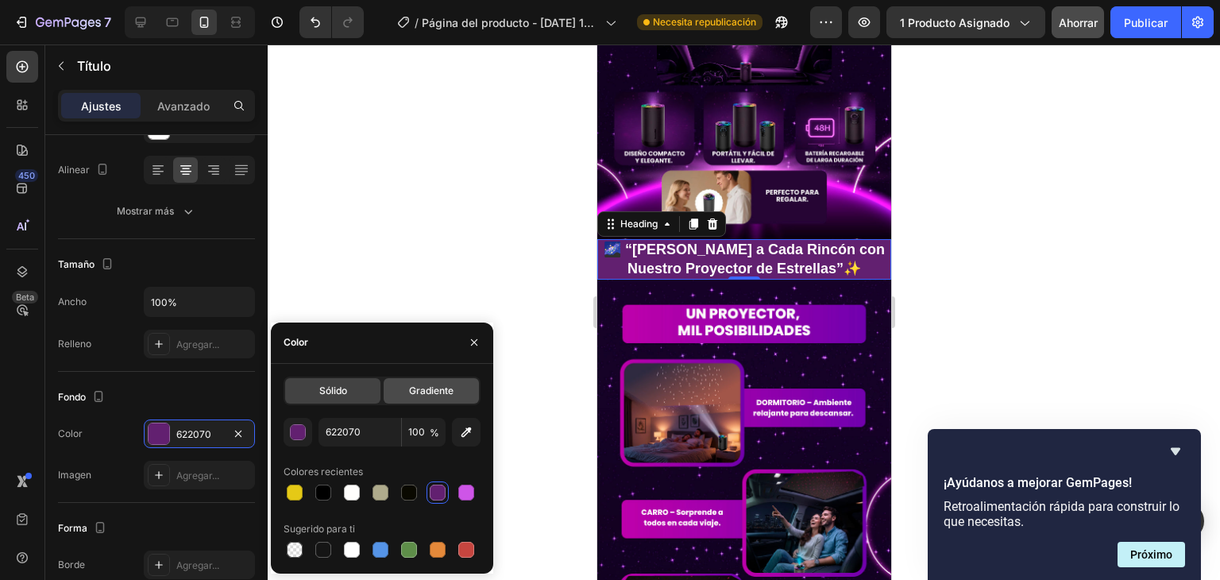
click at [427, 395] on font "Gradiente" at bounding box center [431, 390] width 44 height 12
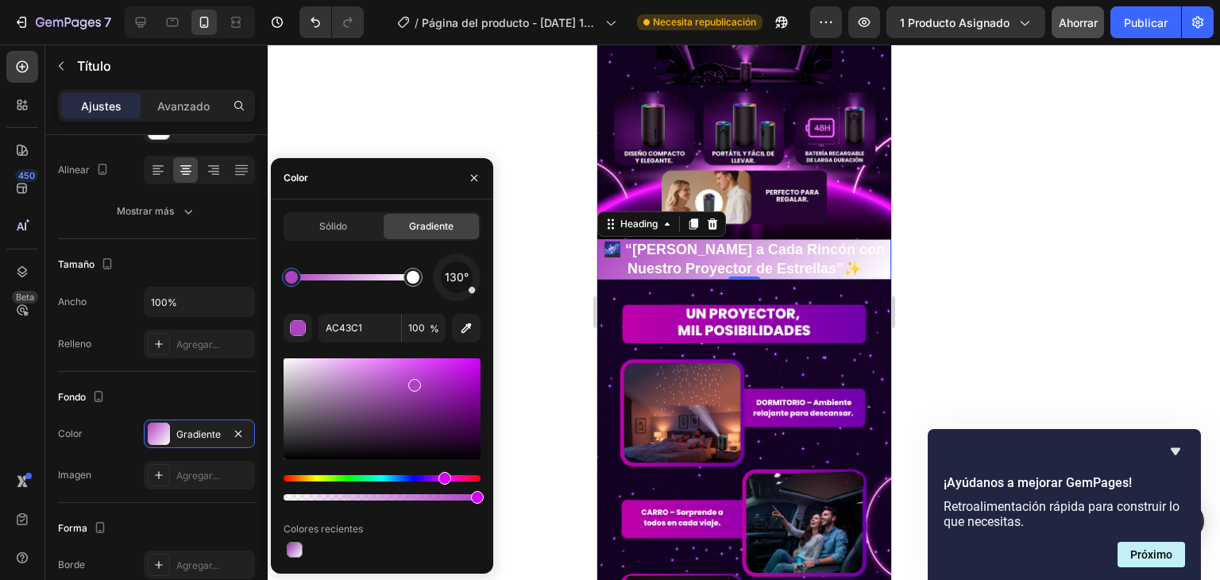
drag, startPoint x: 426, startPoint y: 422, endPoint x: 383, endPoint y: 392, distance: 52.0
click at [289, 281] on div at bounding box center [291, 277] width 13 height 13
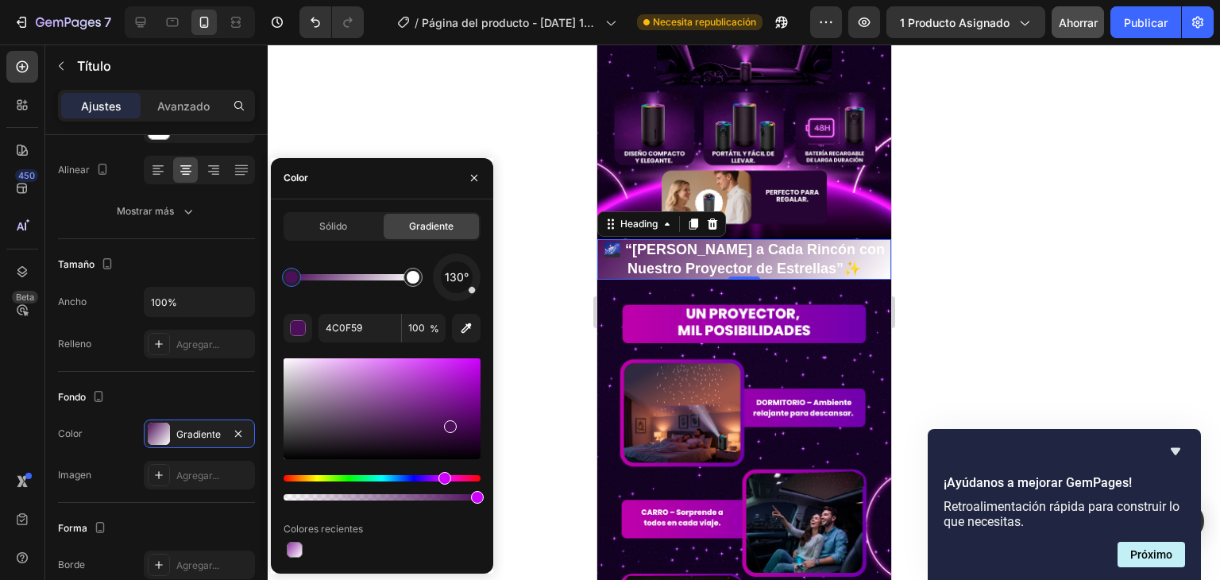
drag, startPoint x: 411, startPoint y: 385, endPoint x: 451, endPoint y: 423, distance: 55.0
click at [411, 283] on div at bounding box center [412, 277] width 19 height 19
click at [441, 477] on div "Hue" at bounding box center [381, 478] width 197 height 6
type input "772491"
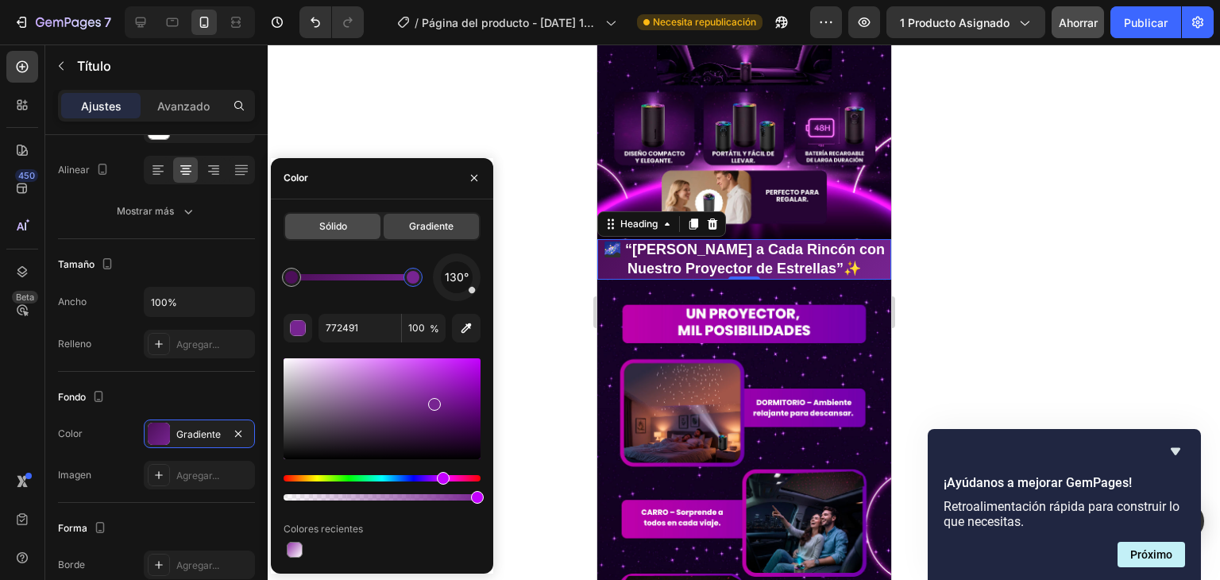
click at [342, 229] on font "Sólido" at bounding box center [333, 226] width 28 height 12
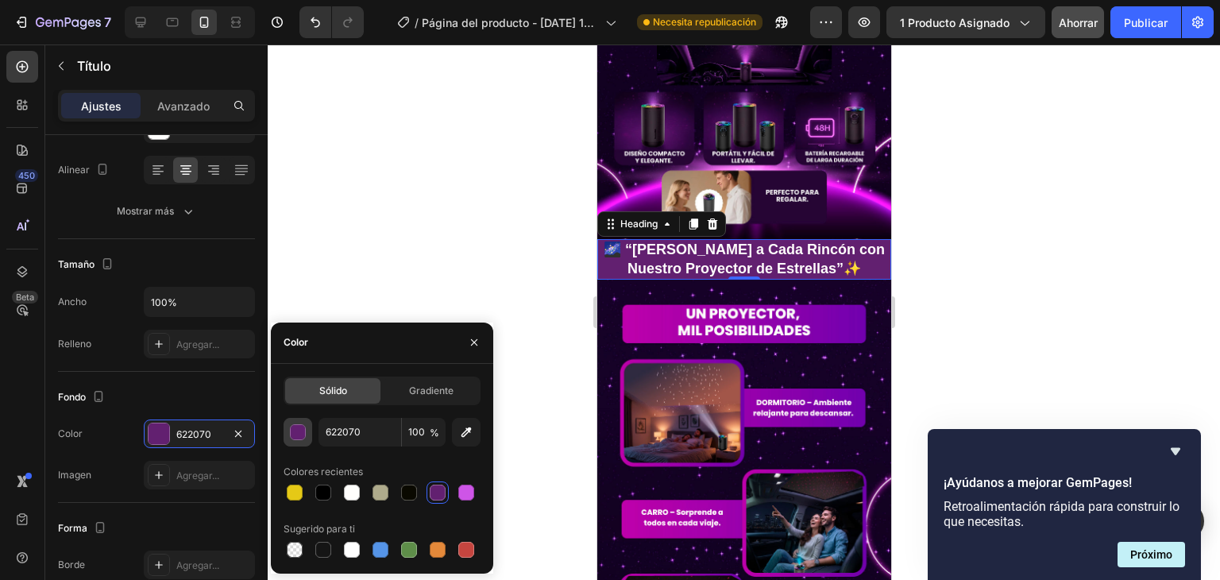
click at [301, 434] on div "button" at bounding box center [299, 433] width 16 height 16
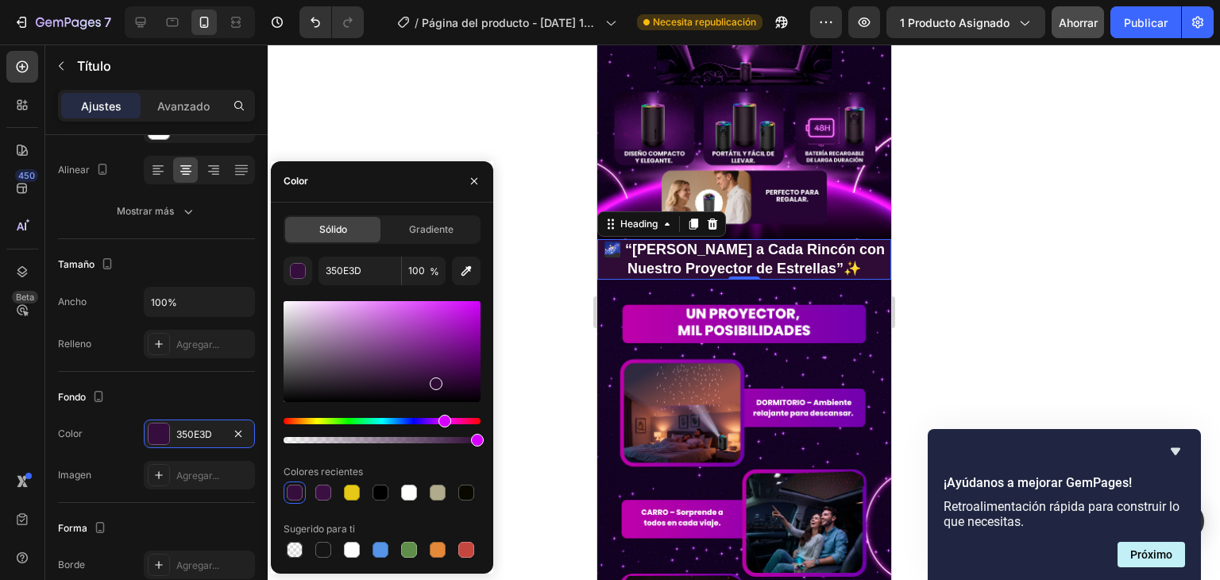
type input "2E0C35"
drag, startPoint x: 426, startPoint y: 360, endPoint x: 434, endPoint y: 380, distance: 21.4
click at [434, 380] on div at bounding box center [436, 383] width 13 height 13
click at [537, 296] on div at bounding box center [744, 311] width 952 height 535
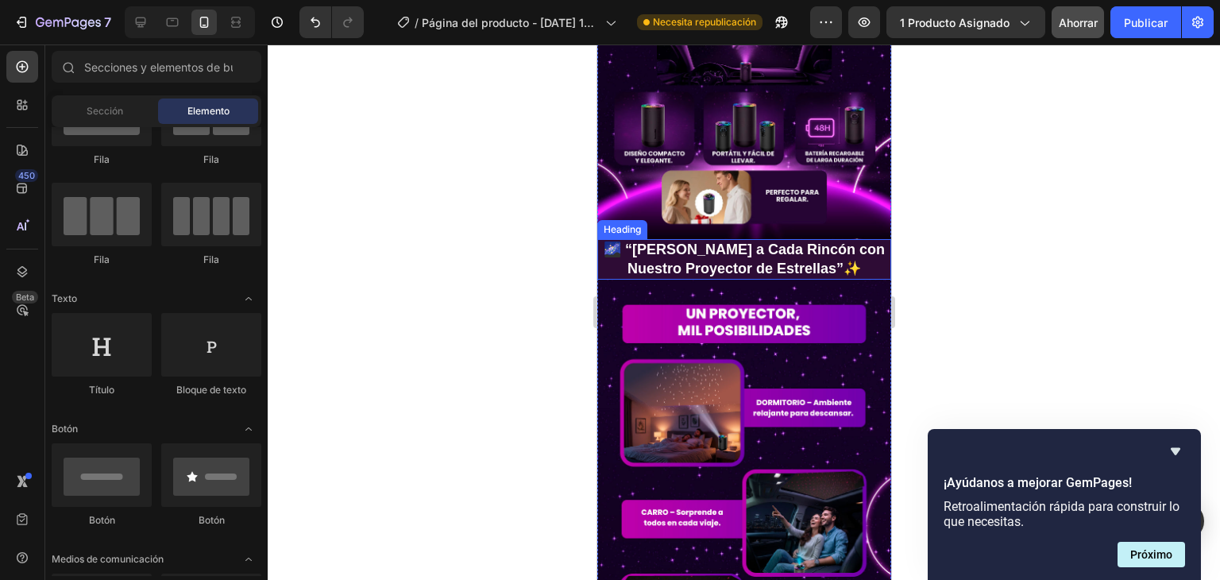
click at [607, 241] on p "🌌 “[PERSON_NAME] a Cada Rincón con Nuestro Proyector de Estrellas”✨" at bounding box center [743, 259] width 291 height 37
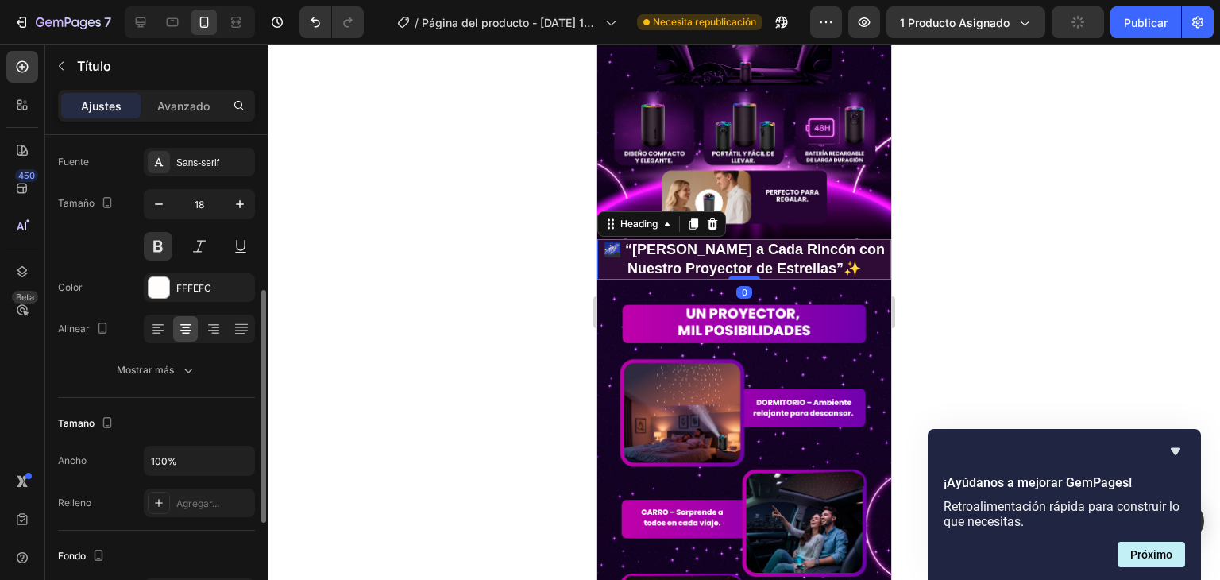
scroll to position [159, 0]
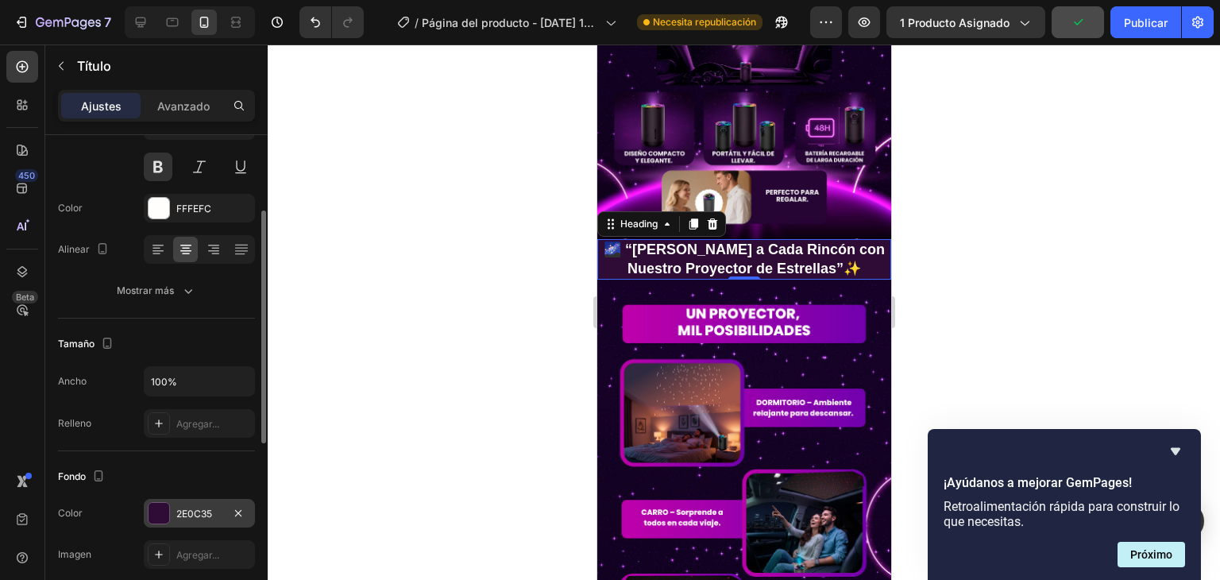
click at [162, 512] on div at bounding box center [158, 513] width 21 height 21
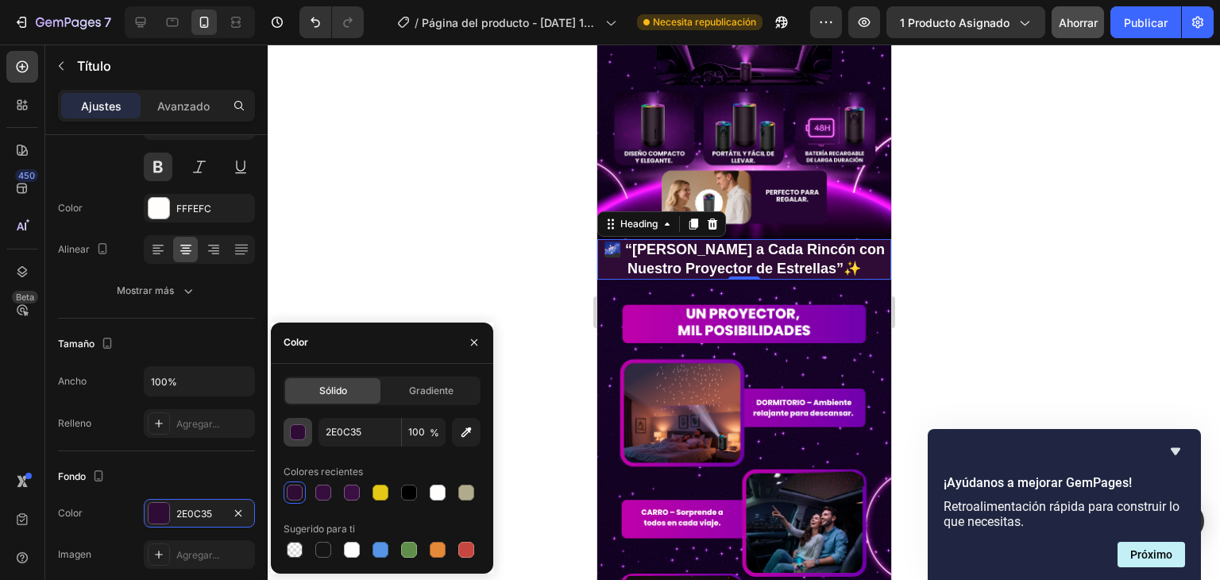
click at [297, 430] on div "button" at bounding box center [299, 433] width 16 height 16
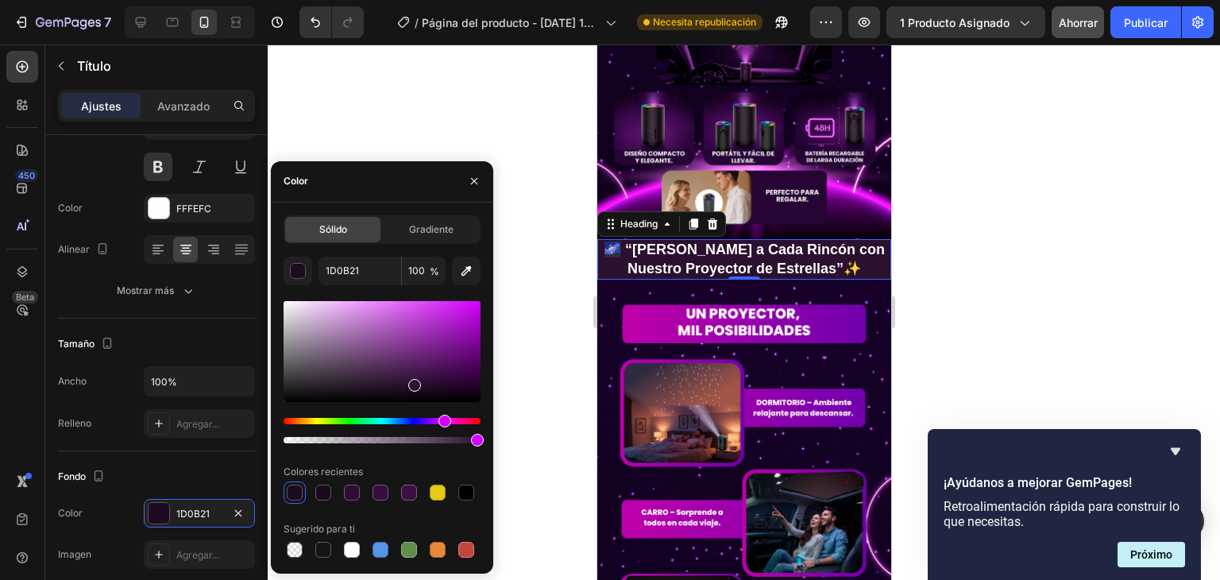
type input "2B1030"
drag, startPoint x: 435, startPoint y: 382, endPoint x: 557, endPoint y: 353, distance: 125.8
click at [413, 382] on div at bounding box center [414, 385] width 13 height 13
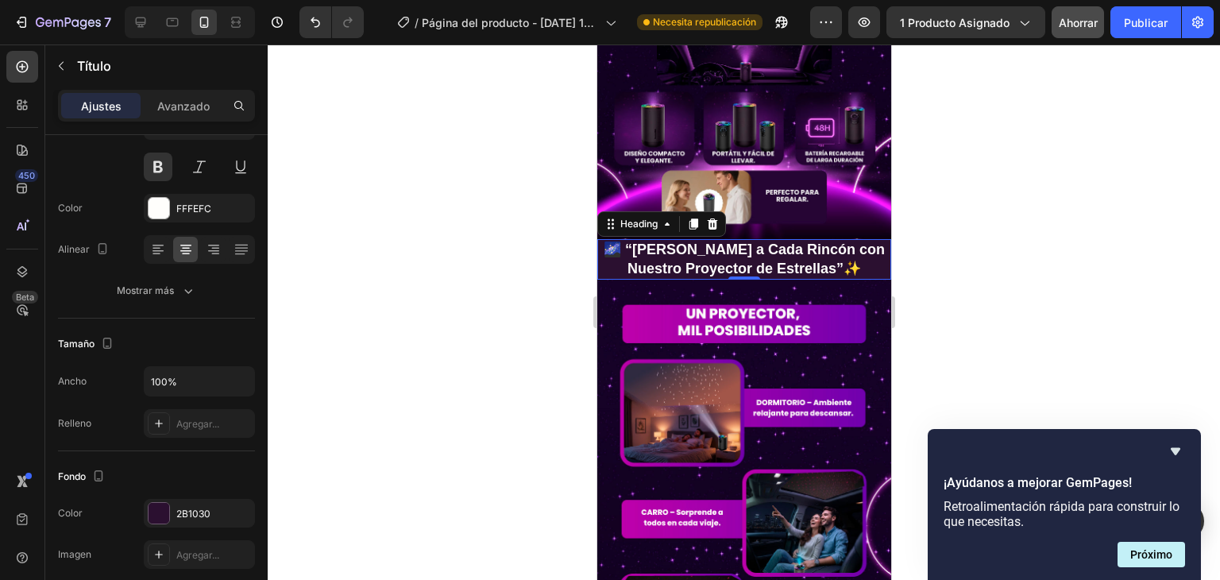
click at [1112, 258] on div at bounding box center [744, 311] width 952 height 535
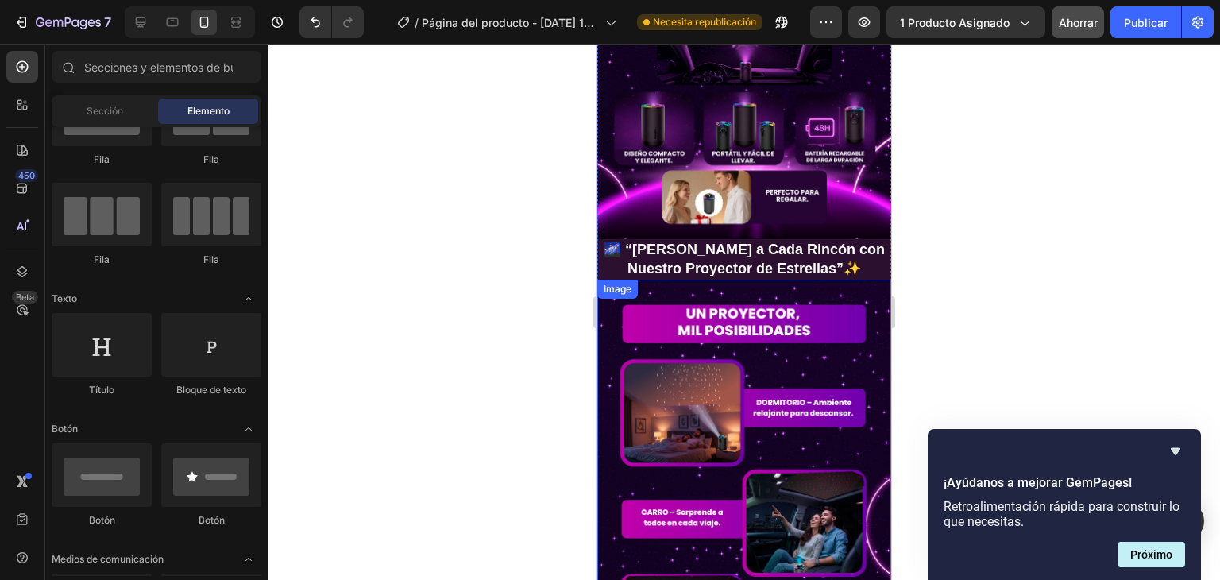
scroll to position [873, 0]
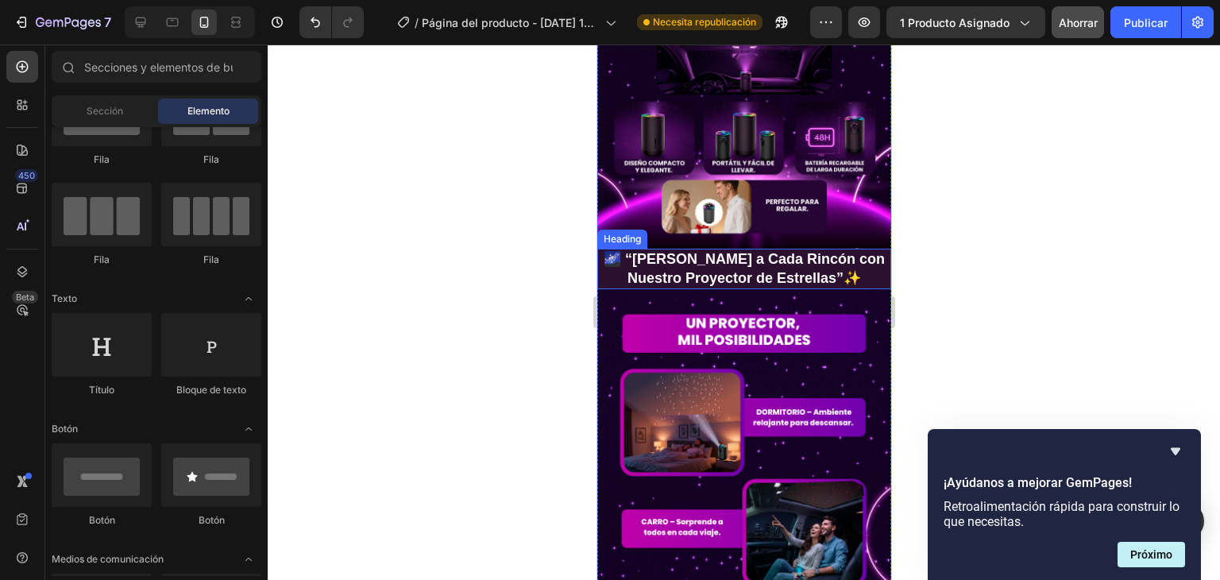
click at [755, 250] on p "🌌 “[PERSON_NAME] a Cada Rincón con Nuestro Proyector de Estrellas”✨" at bounding box center [743, 268] width 291 height 37
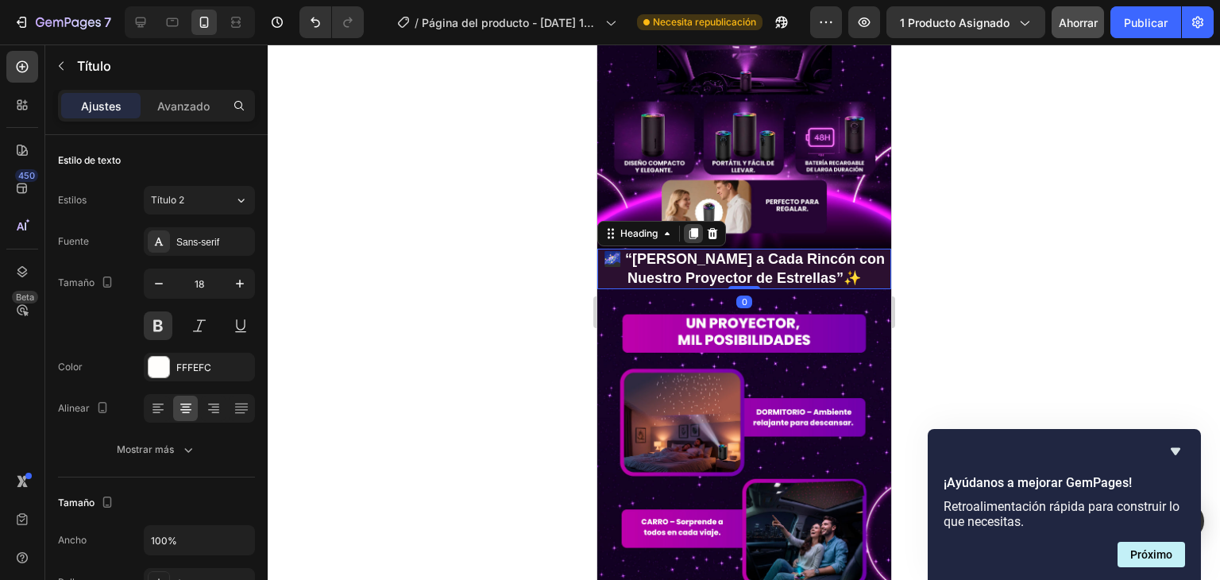
click at [696, 228] on icon at bounding box center [692, 233] width 9 height 11
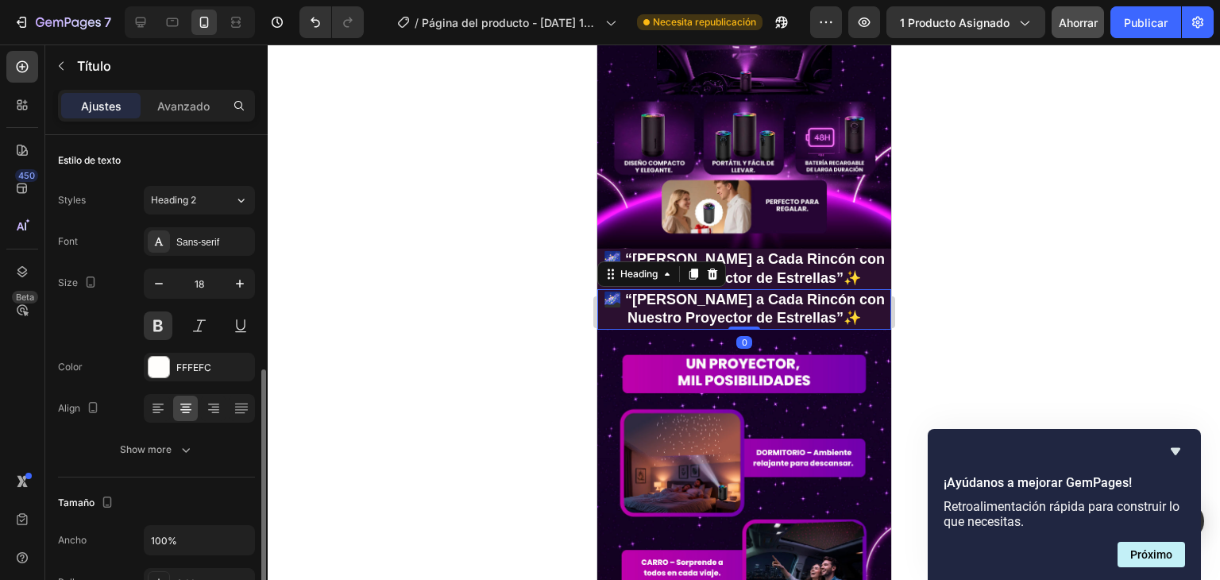
scroll to position [159, 0]
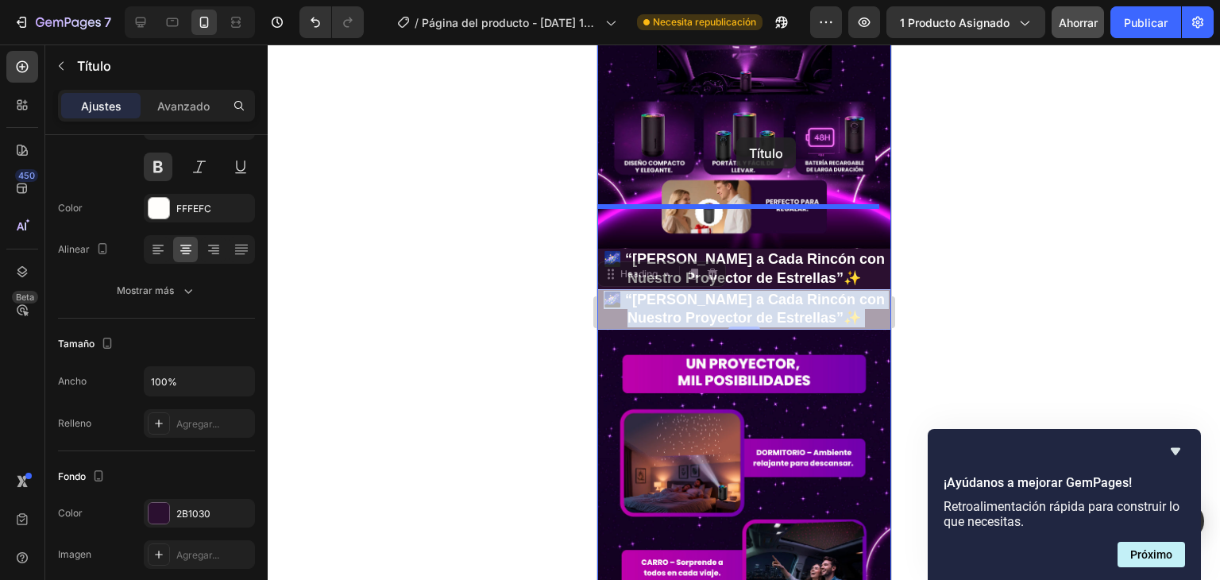
drag, startPoint x: 742, startPoint y: 271, endPoint x: 735, endPoint y: 137, distance: 133.5
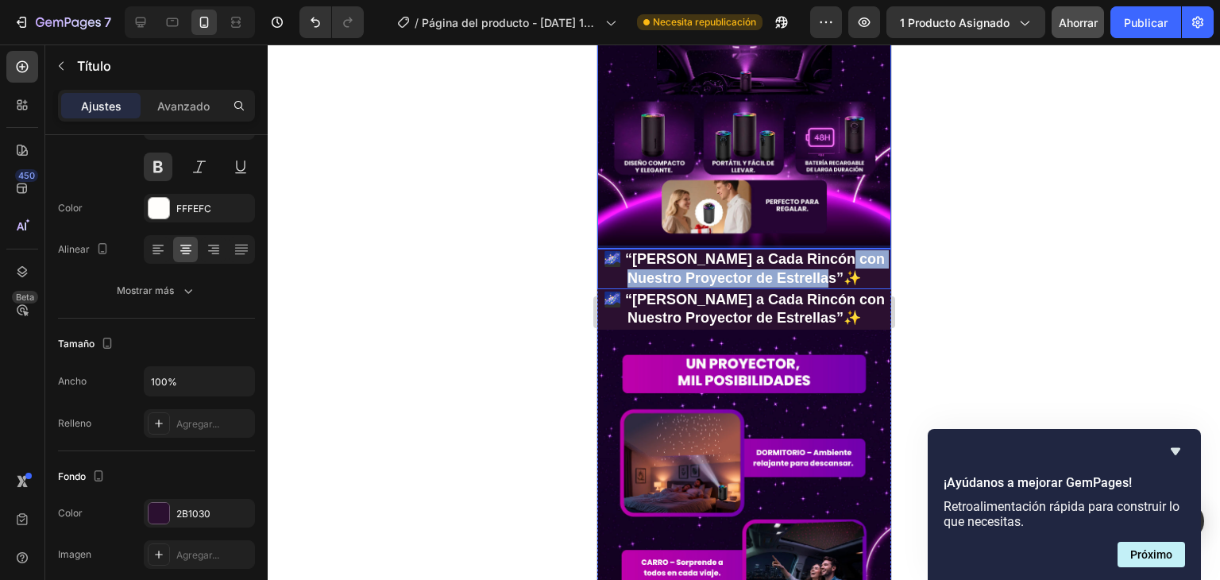
drag, startPoint x: 864, startPoint y: 233, endPoint x: 850, endPoint y: 166, distance: 69.0
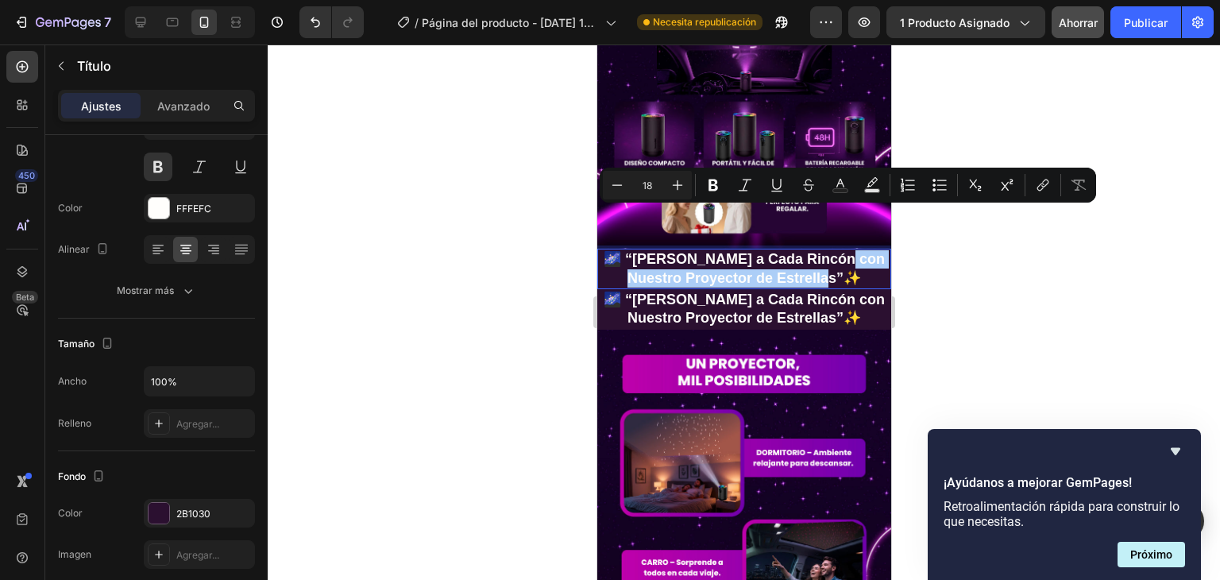
click at [979, 257] on div at bounding box center [744, 311] width 952 height 535
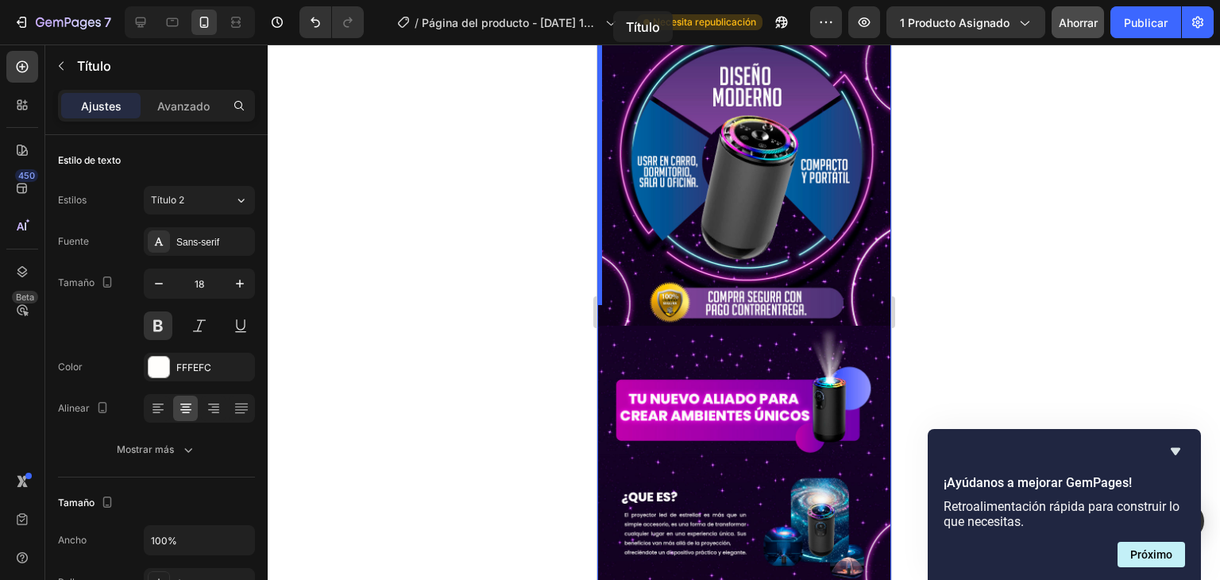
scroll to position [0, 0]
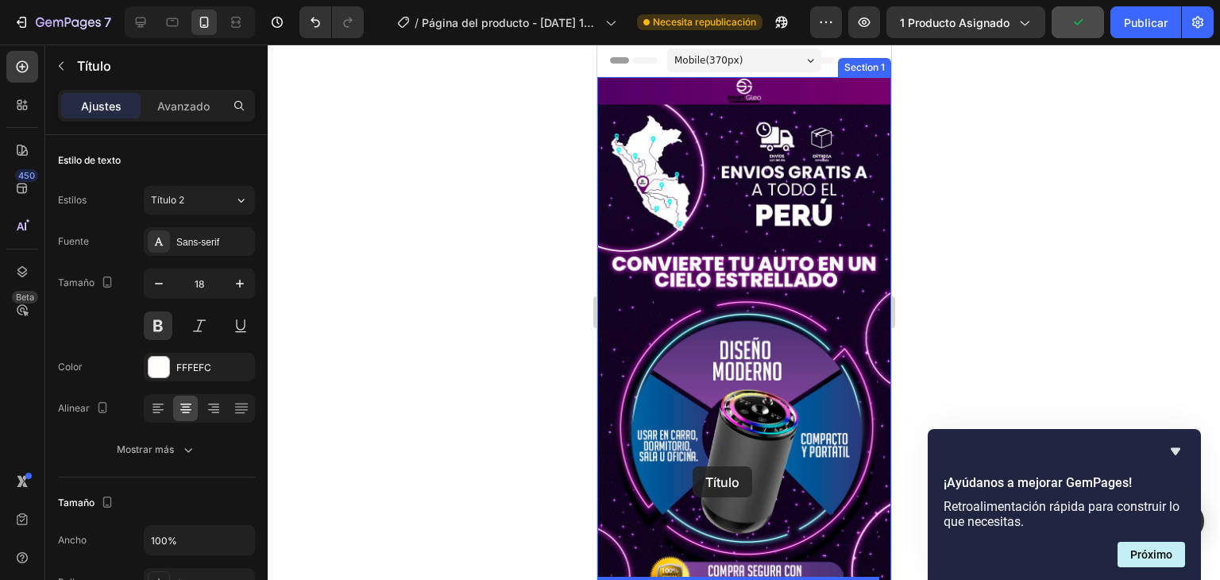
drag, startPoint x: 610, startPoint y: 223, endPoint x: 692, endPoint y: 466, distance: 256.4
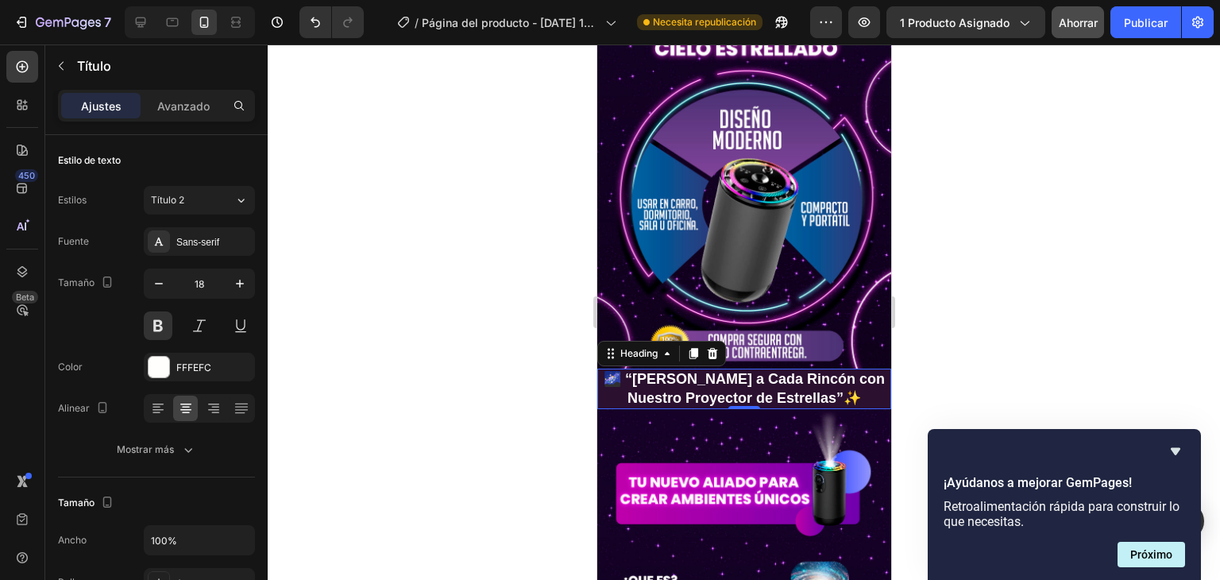
scroll to position [238, 0]
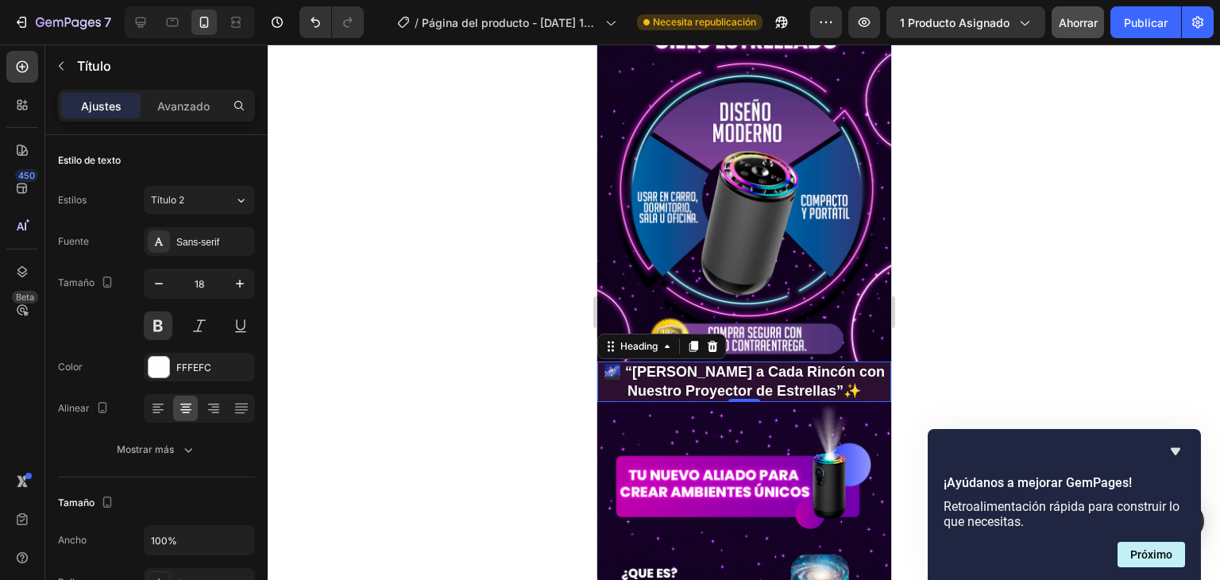
click at [850, 366] on p "🌌 “[PERSON_NAME] a Cada Rincón con Nuestro Proyector de Estrellas”✨" at bounding box center [743, 381] width 291 height 37
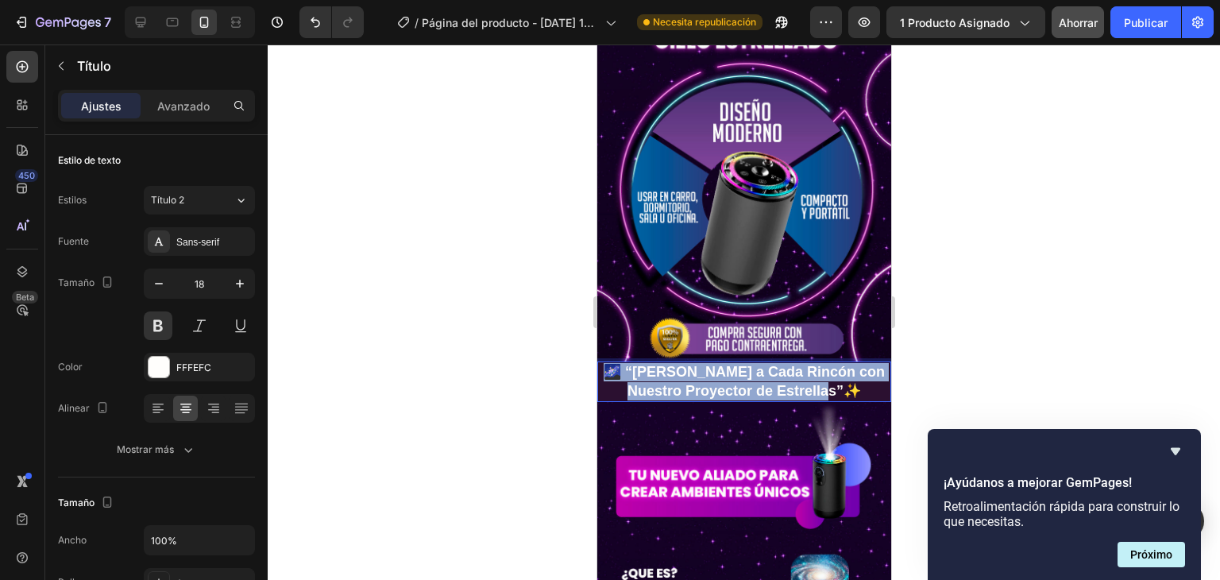
click at [850, 366] on p "🌌 “[PERSON_NAME] a Cada Rincón con Nuestro Proyector de Estrellas”✨" at bounding box center [743, 381] width 291 height 37
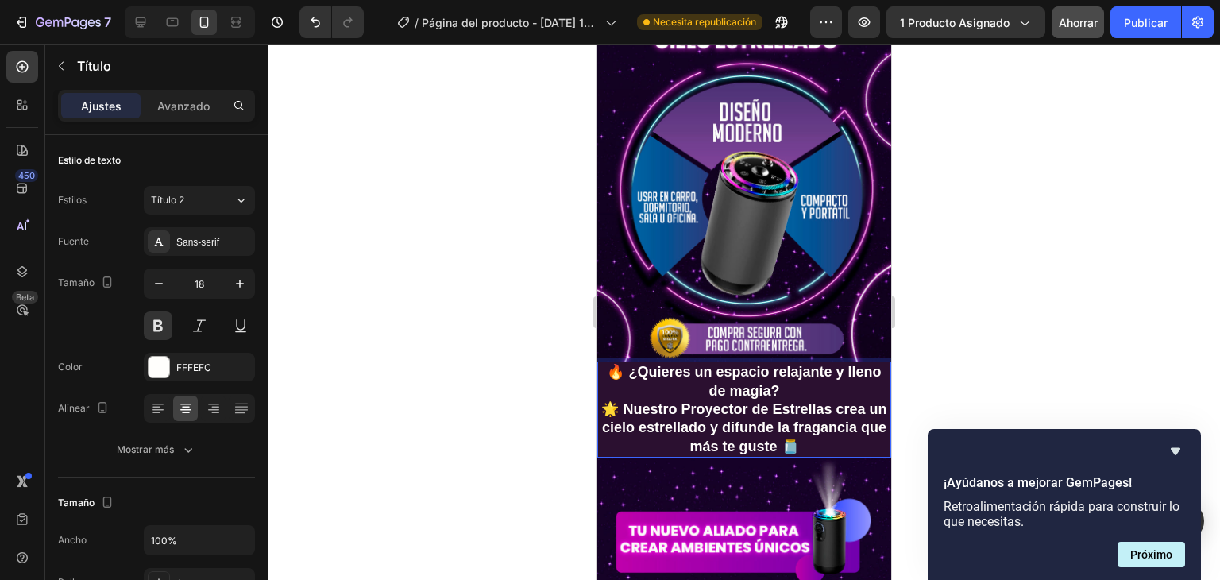
click at [1019, 305] on div at bounding box center [744, 311] width 952 height 535
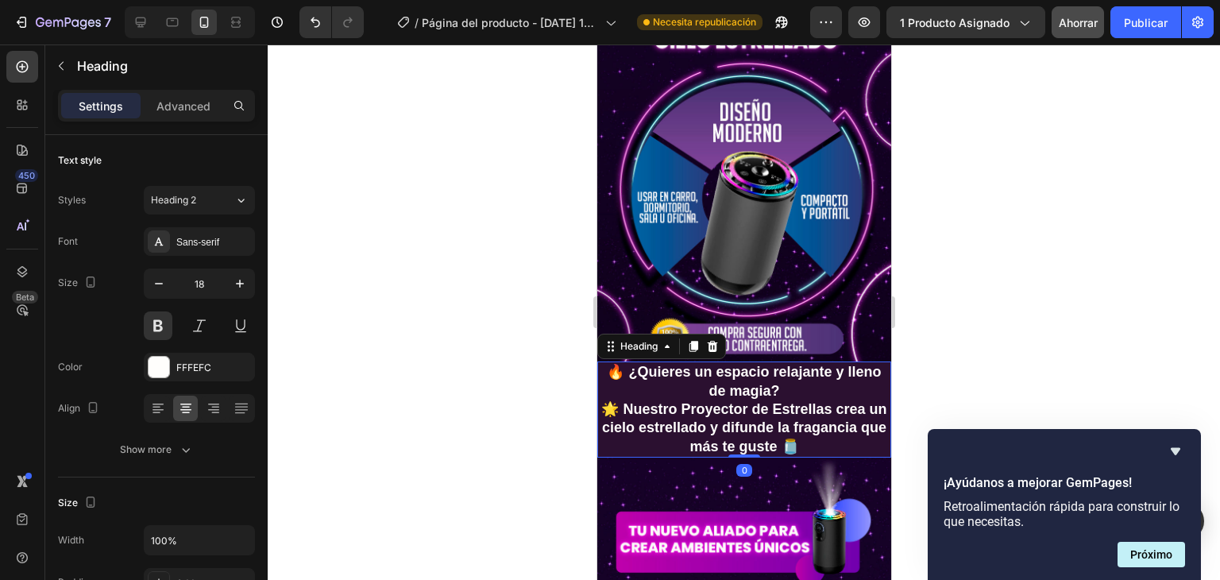
click at [805, 420] on p "🔥 ¿Quieres un espacio relajante y lleno de magia? 🌟 Nuestro Proyector de Estrel…" at bounding box center [743, 409] width 291 height 93
click at [152, 287] on icon "button" at bounding box center [159, 284] width 16 height 16
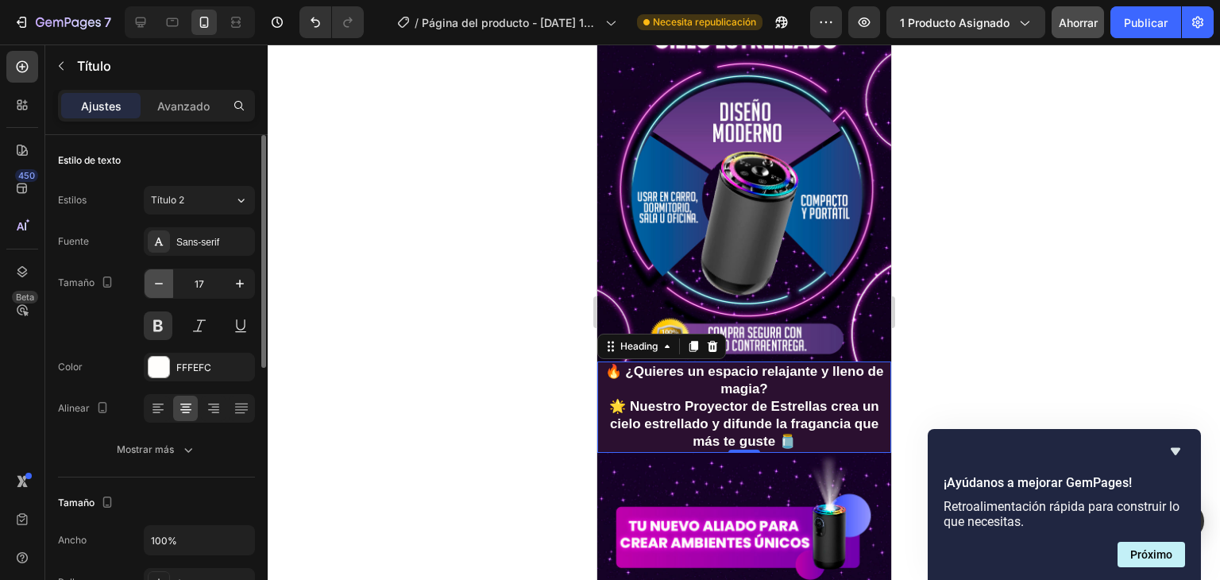
click at [152, 286] on icon "button" at bounding box center [159, 284] width 16 height 16
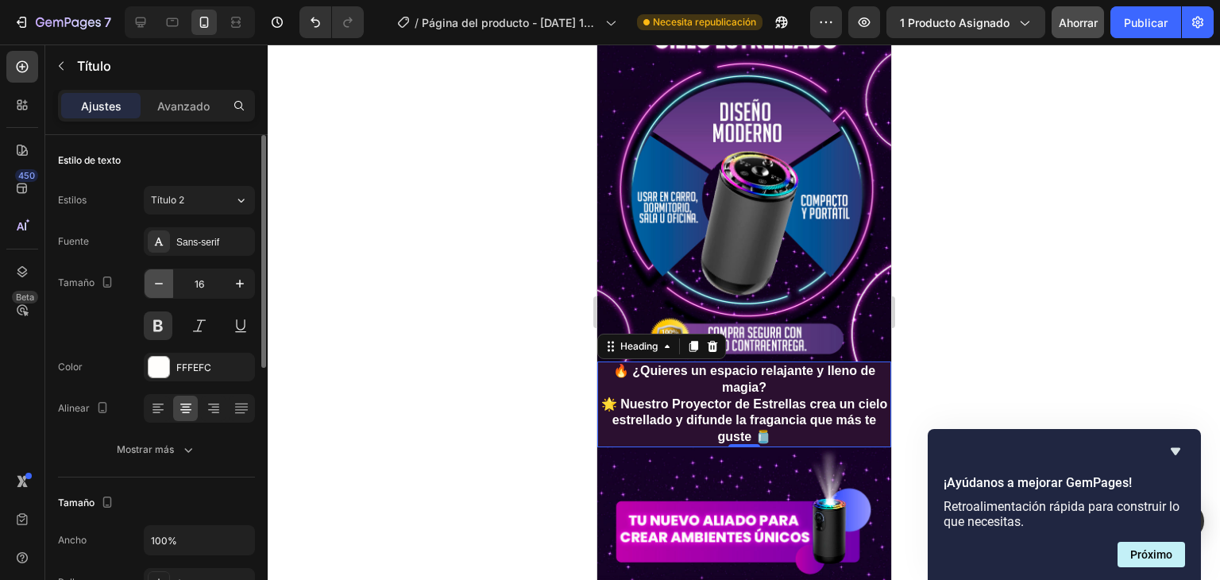
click at [153, 286] on icon "button" at bounding box center [159, 284] width 16 height 16
type input "15"
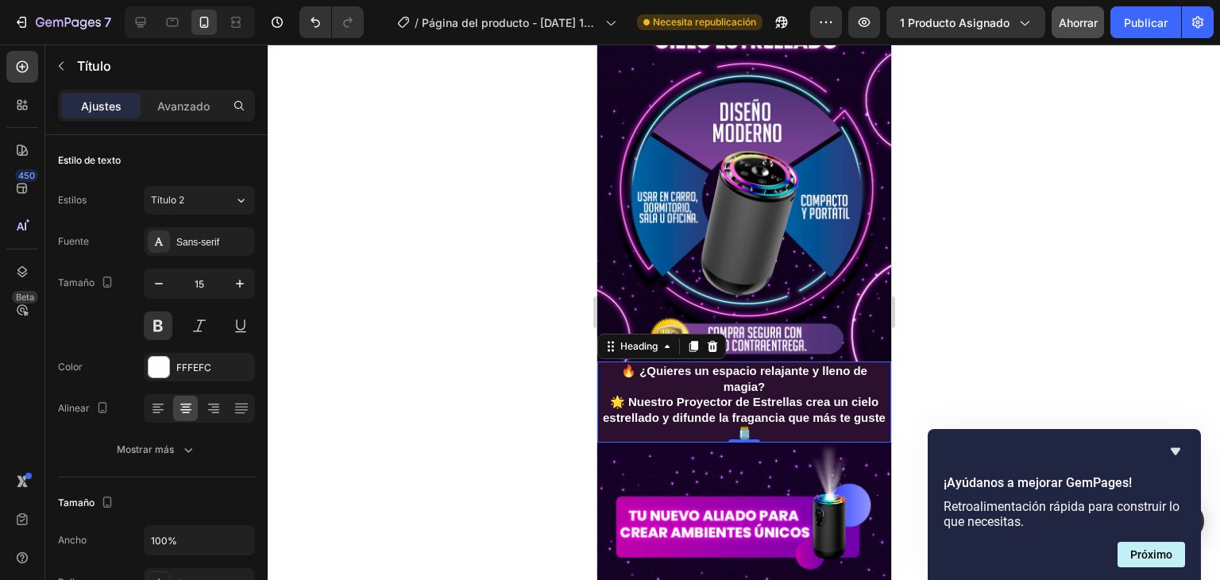
click at [1037, 299] on div at bounding box center [744, 311] width 952 height 535
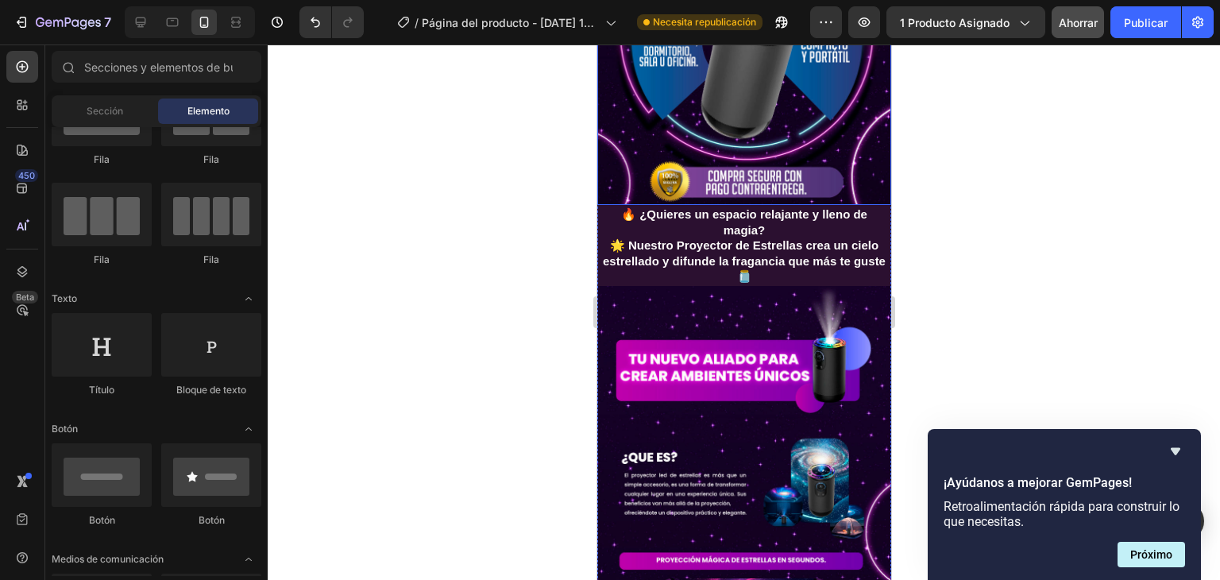
scroll to position [397, 0]
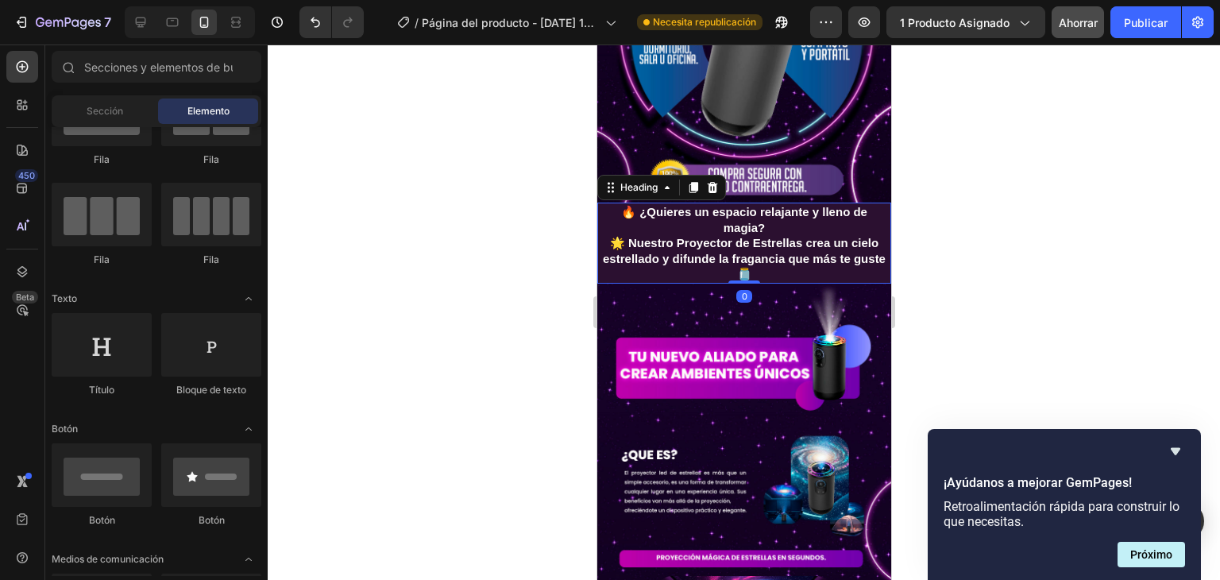
click at [722, 229] on p "🔥 ¿Quieres un espacio relajante y lleno de magia? 🌟 Nuestro Proyector de Estrel…" at bounding box center [743, 243] width 291 height 78
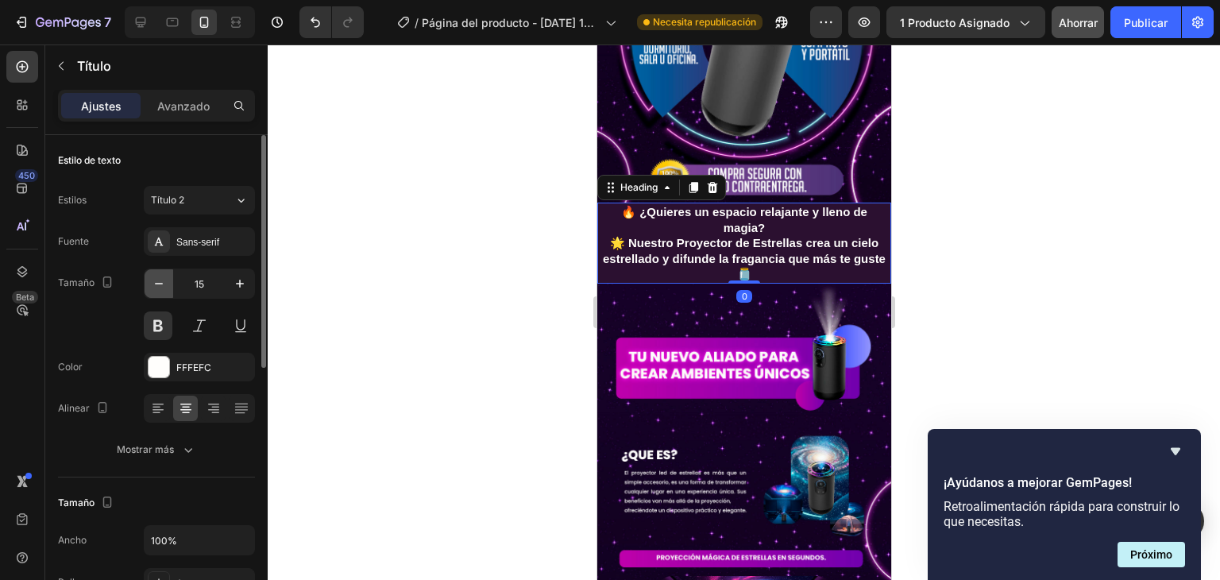
click at [164, 280] on icon "button" at bounding box center [159, 284] width 16 height 16
type input "14"
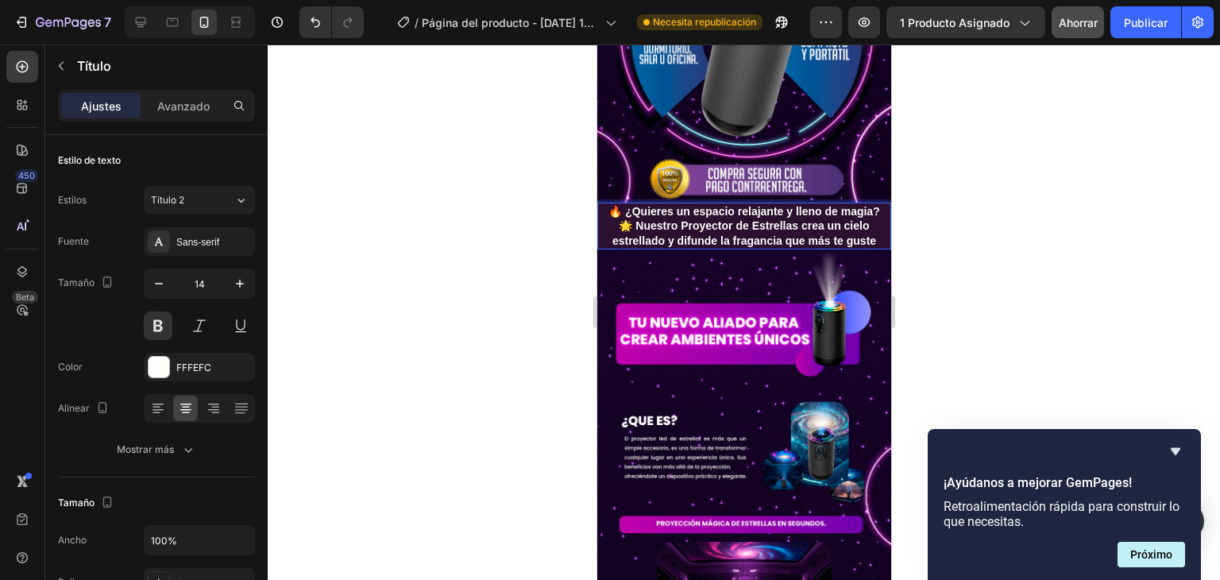
click at [1021, 209] on div at bounding box center [744, 311] width 952 height 535
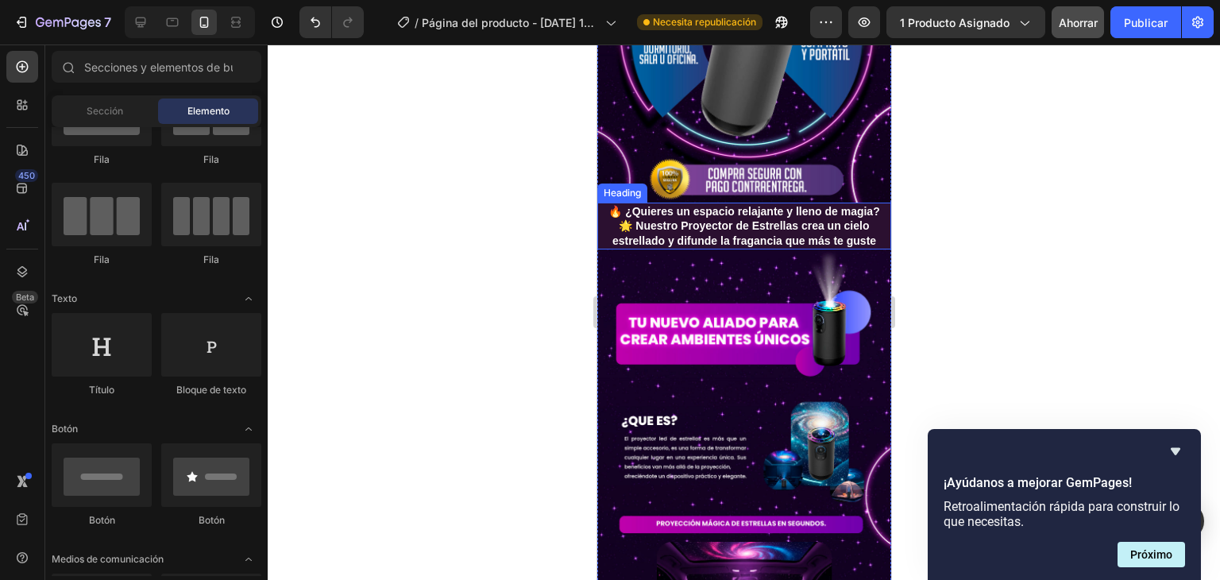
click at [800, 204] on p "🔥 ¿Quieres un espacio relajante y lleno de magia? 🌟 Nuestro Proyector de Estrel…" at bounding box center [743, 226] width 291 height 44
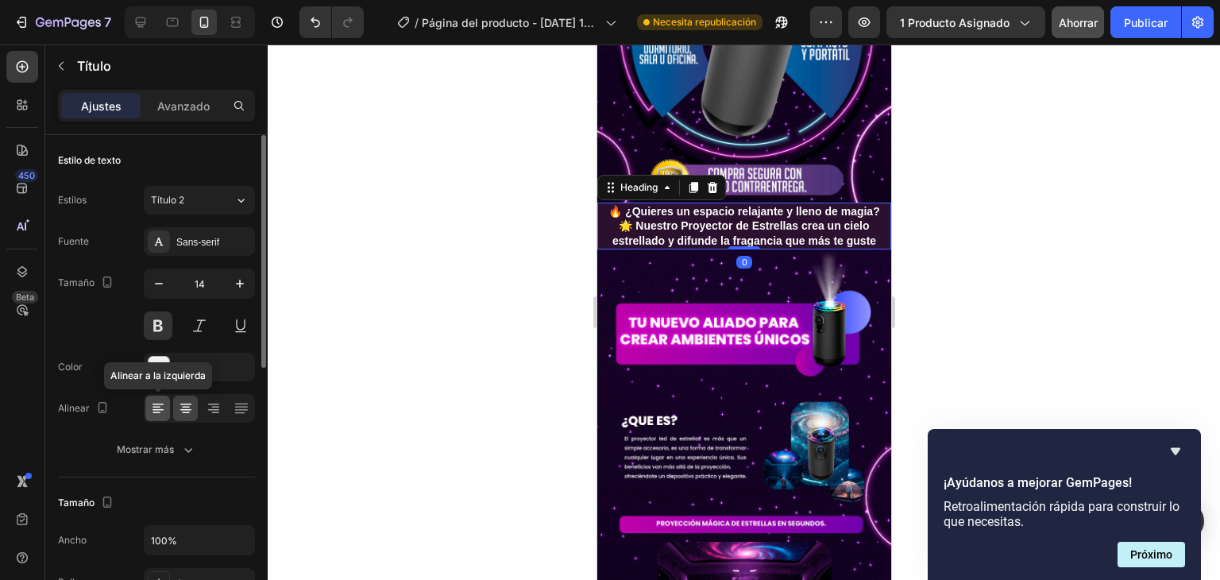
click at [155, 412] on icon at bounding box center [158, 408] width 16 height 16
click at [187, 407] on icon at bounding box center [186, 408] width 16 height 16
click at [1002, 226] on div at bounding box center [744, 311] width 952 height 535
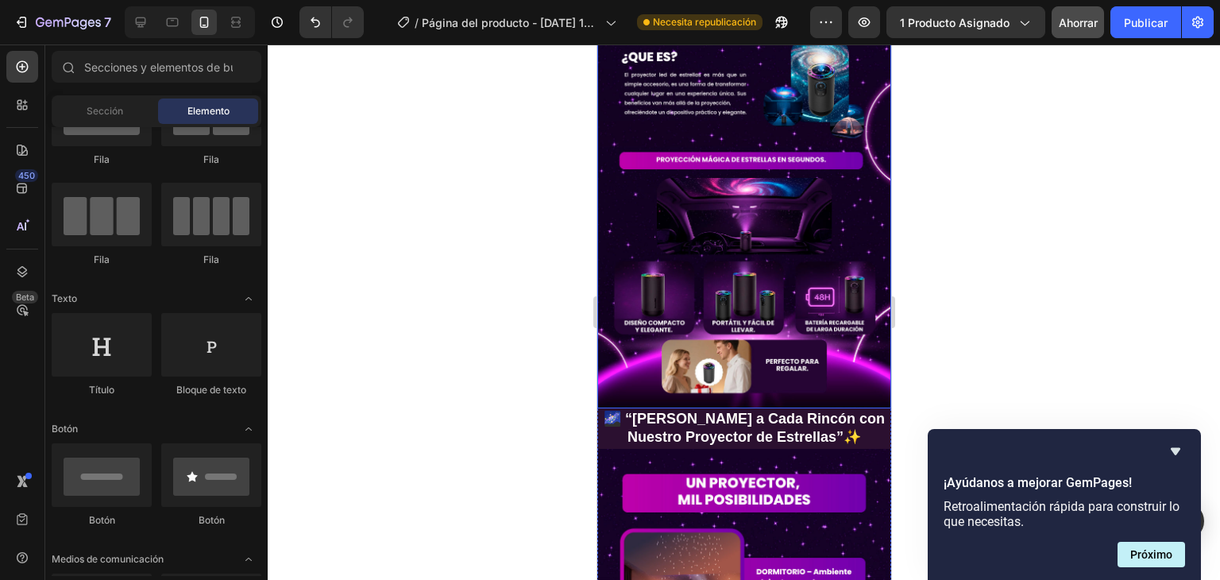
scroll to position [794, 0]
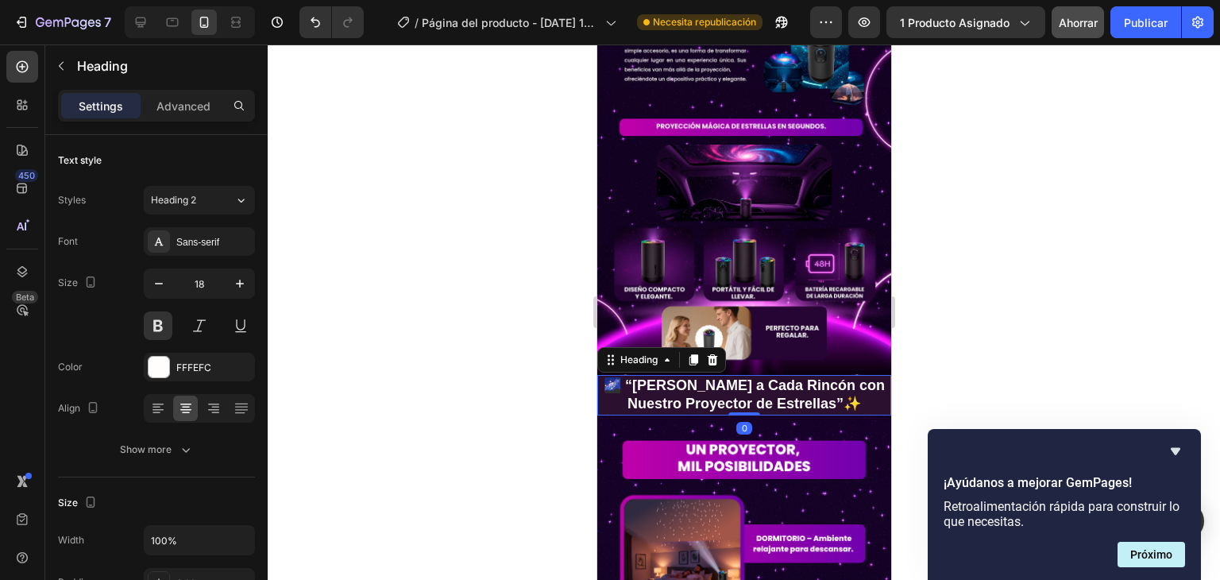
click at [775, 376] on p "🌌 “[PERSON_NAME] a Cada Rincón con Nuestro Proyector de Estrellas”✨" at bounding box center [743, 394] width 291 height 37
click at [693, 354] on icon at bounding box center [692, 359] width 9 height 11
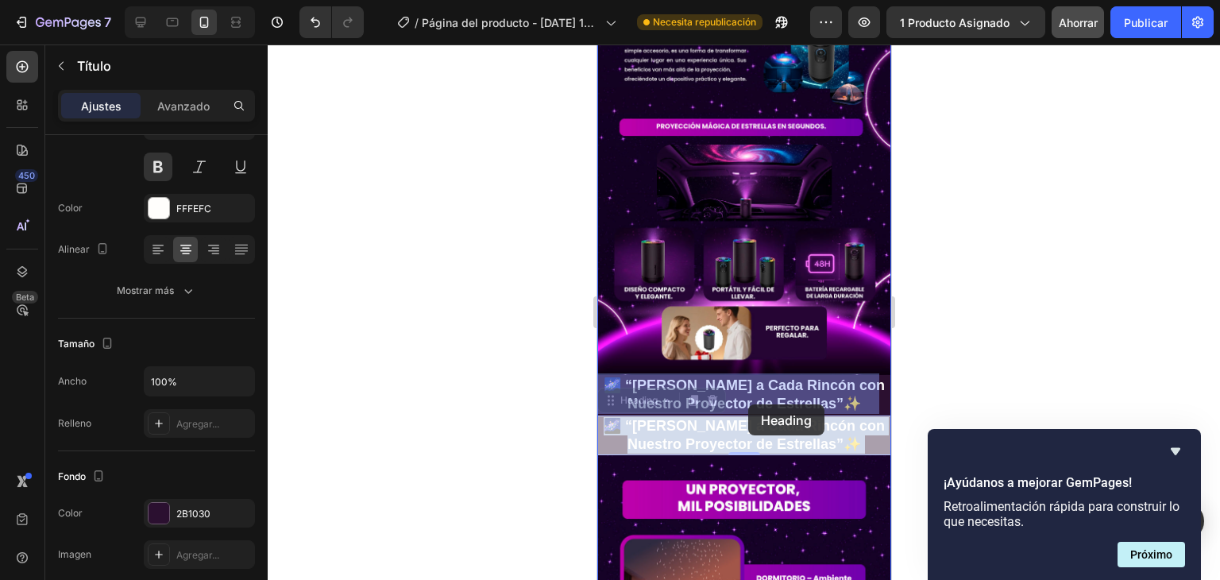
drag, startPoint x: 747, startPoint y: 391, endPoint x: 776, endPoint y: 397, distance: 29.3
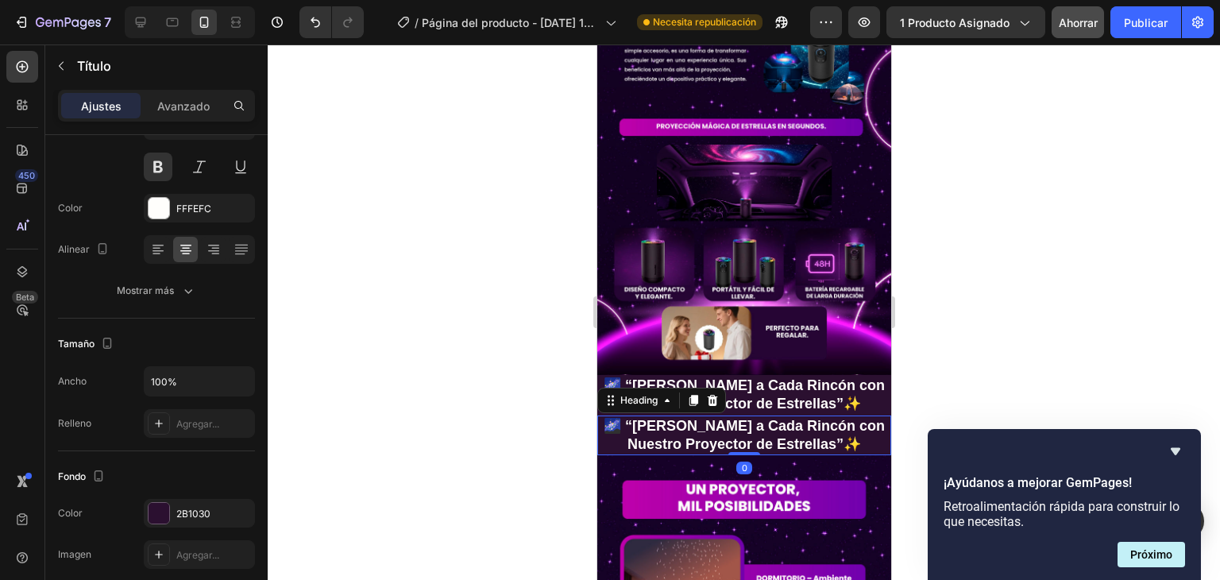
click at [975, 399] on div at bounding box center [744, 311] width 952 height 535
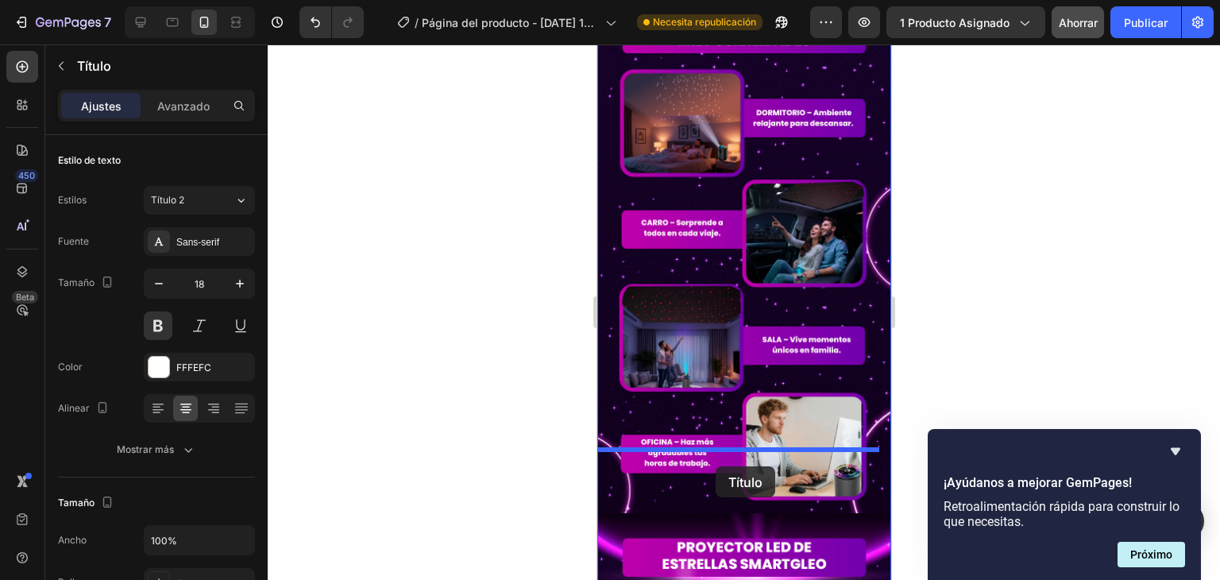
scroll to position [1304, 0]
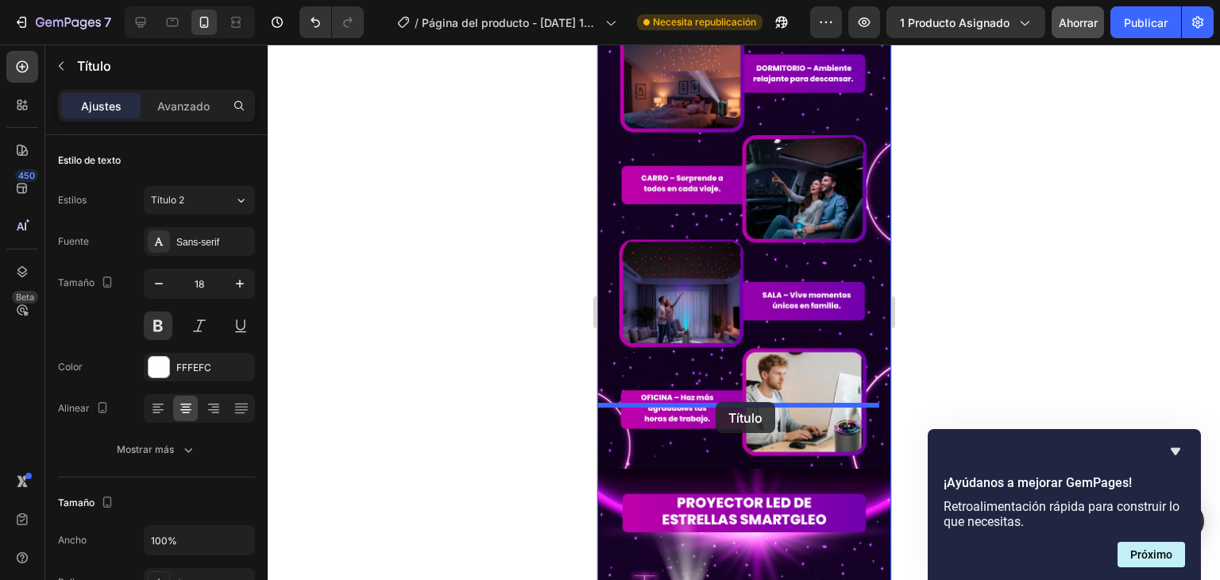
drag, startPoint x: 604, startPoint y: 405, endPoint x: 715, endPoint y: 402, distance: 110.4
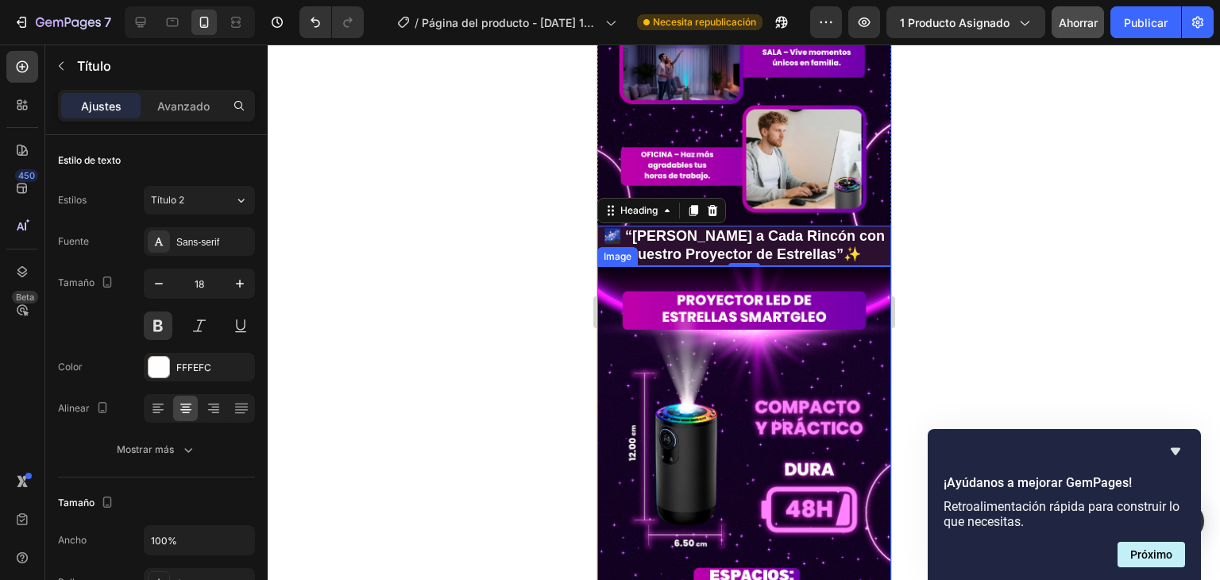
scroll to position [1502, 0]
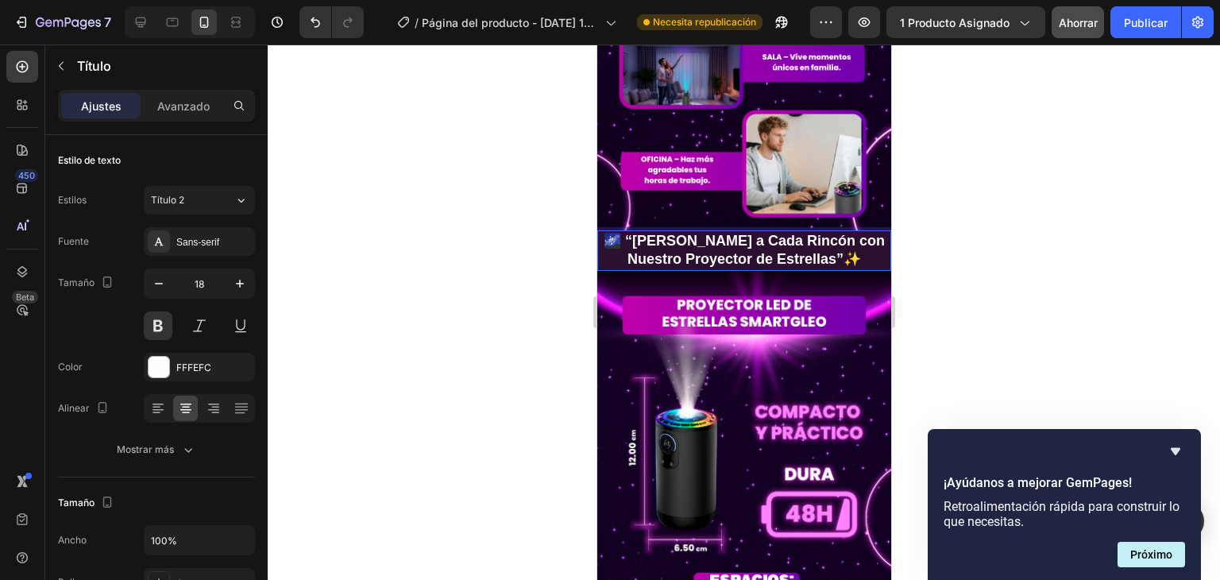
click at [839, 232] on p "🌌 “[PERSON_NAME] a Cada Rincón con Nuestro Proyector de Estrellas”✨" at bounding box center [743, 250] width 291 height 37
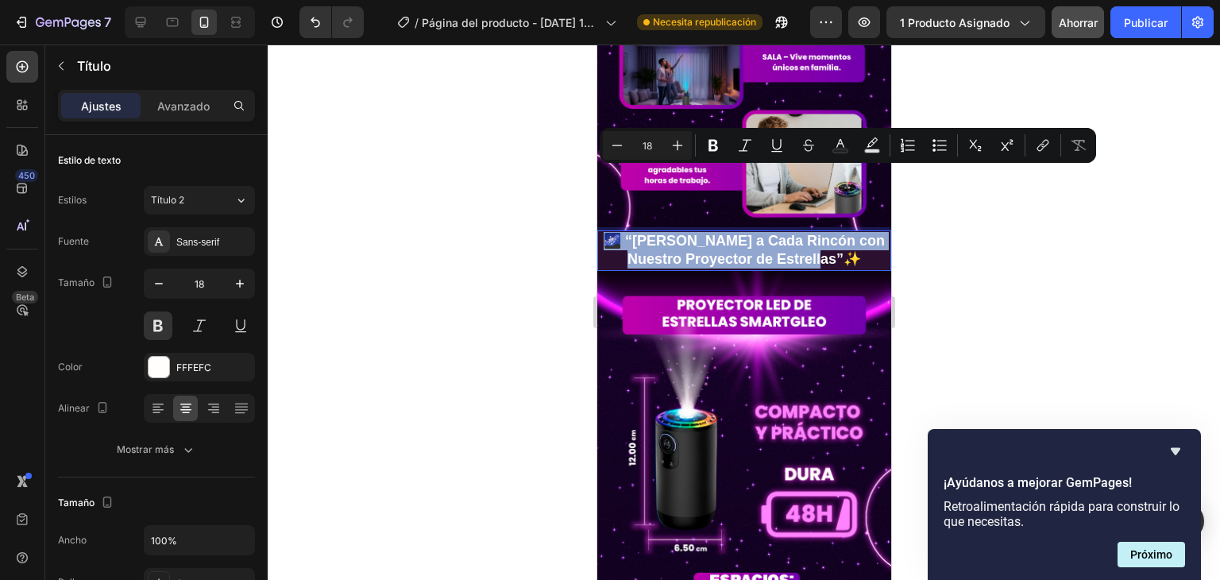
drag, startPoint x: 839, startPoint y: 195, endPoint x: 625, endPoint y: 182, distance: 214.8
click at [624, 232] on p "🌌 “[PERSON_NAME] a Cada Rincón con Nuestro Proyector de Estrellas”✨" at bounding box center [743, 250] width 291 height 37
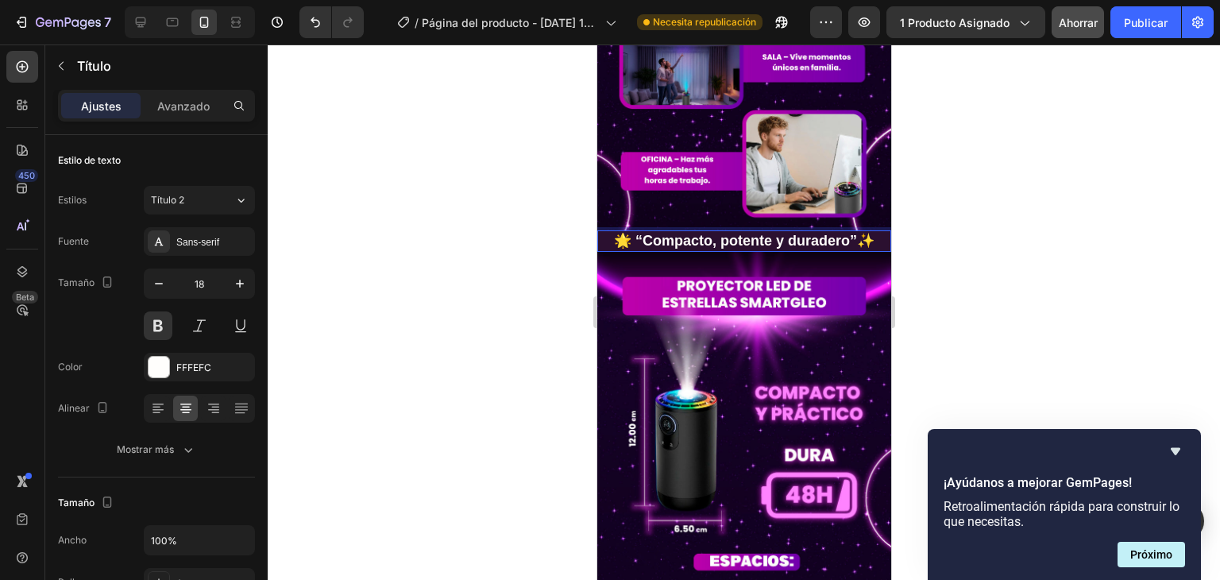
click at [1016, 160] on div at bounding box center [744, 311] width 952 height 535
click at [810, 232] on p "🌟 “Compacto, potente y duradero”✨" at bounding box center [743, 241] width 291 height 18
click at [691, 210] on icon at bounding box center [692, 215] width 9 height 11
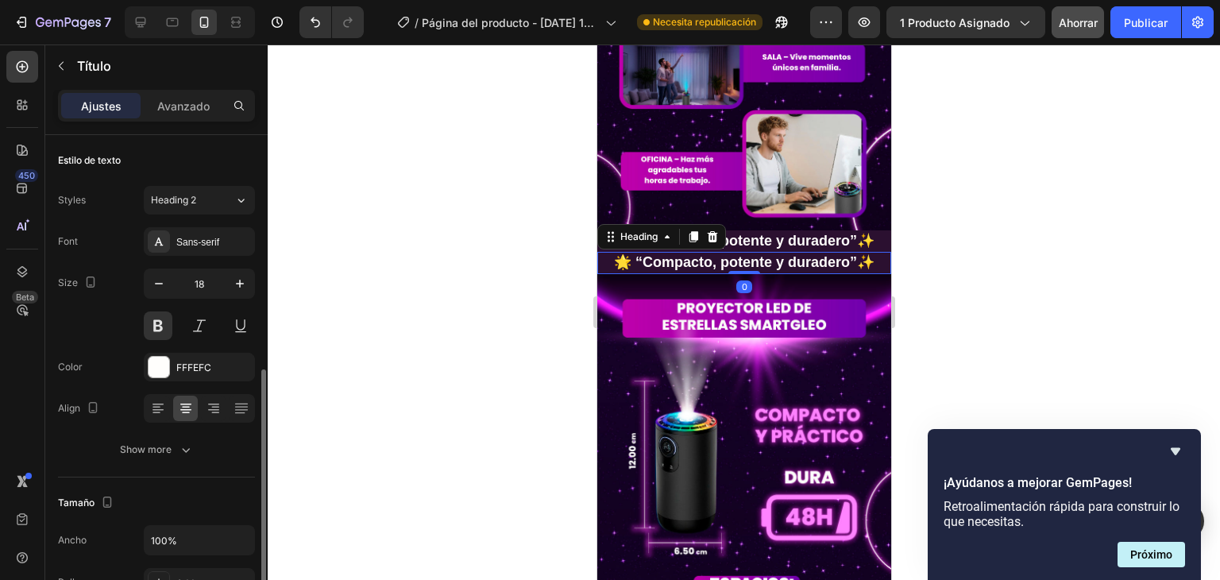
scroll to position [159, 0]
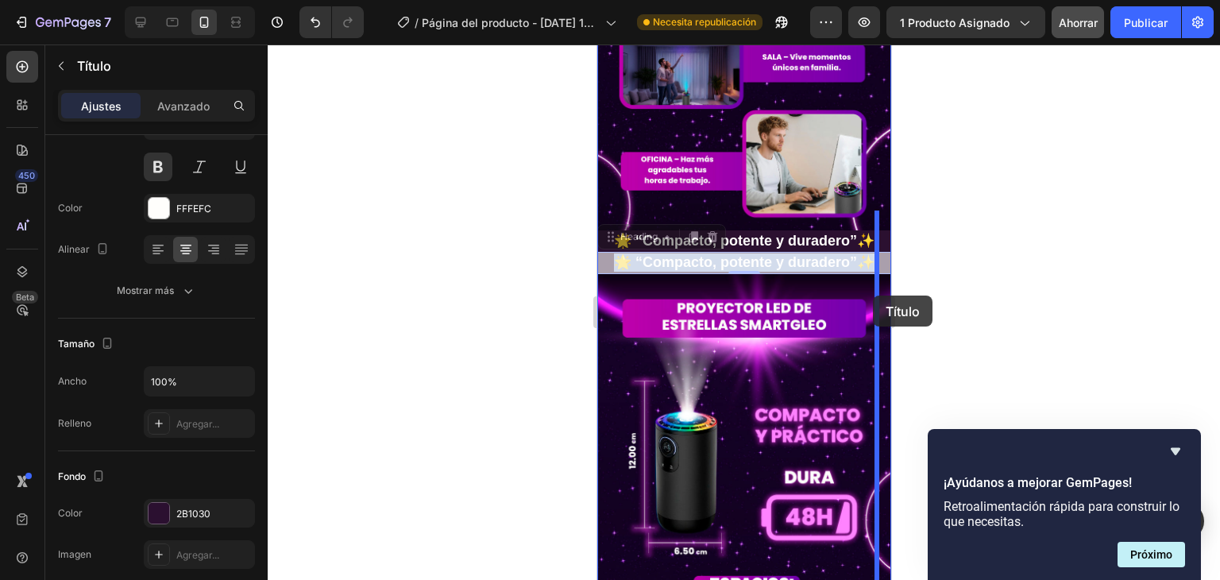
drag, startPoint x: 869, startPoint y: 201, endPoint x: 877, endPoint y: 280, distance: 79.0
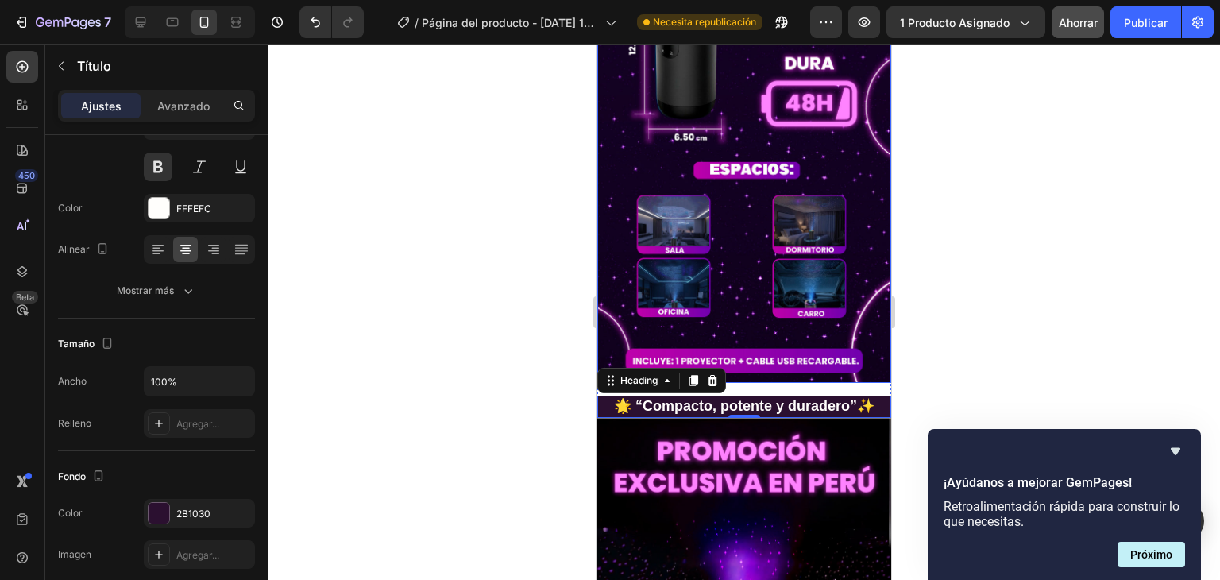
scroll to position [1899, 0]
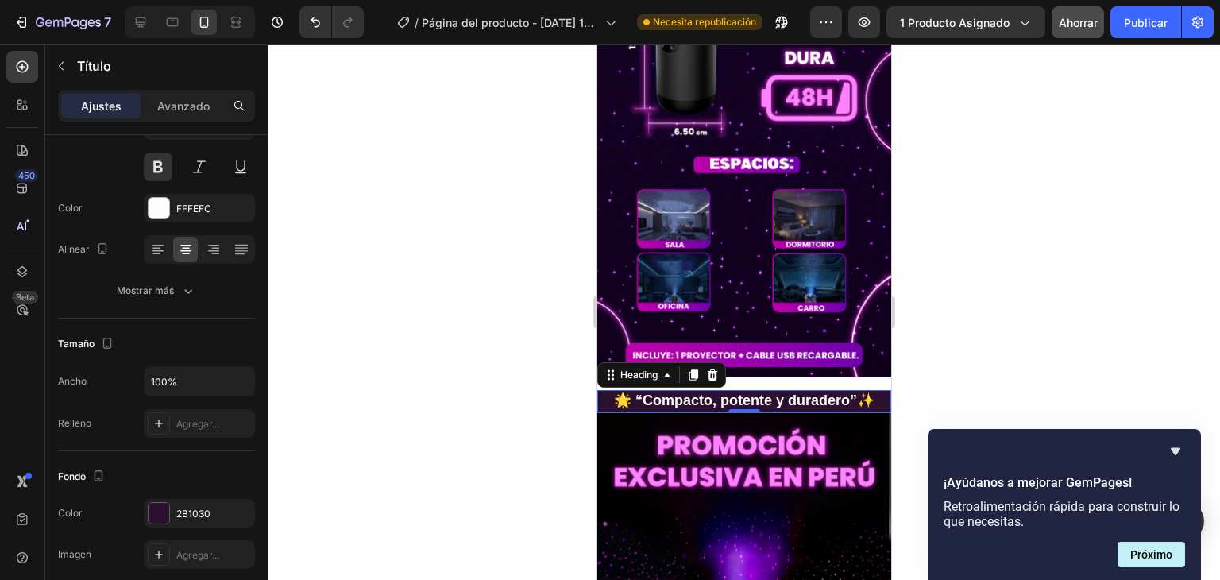
click at [978, 266] on div at bounding box center [744, 311] width 952 height 535
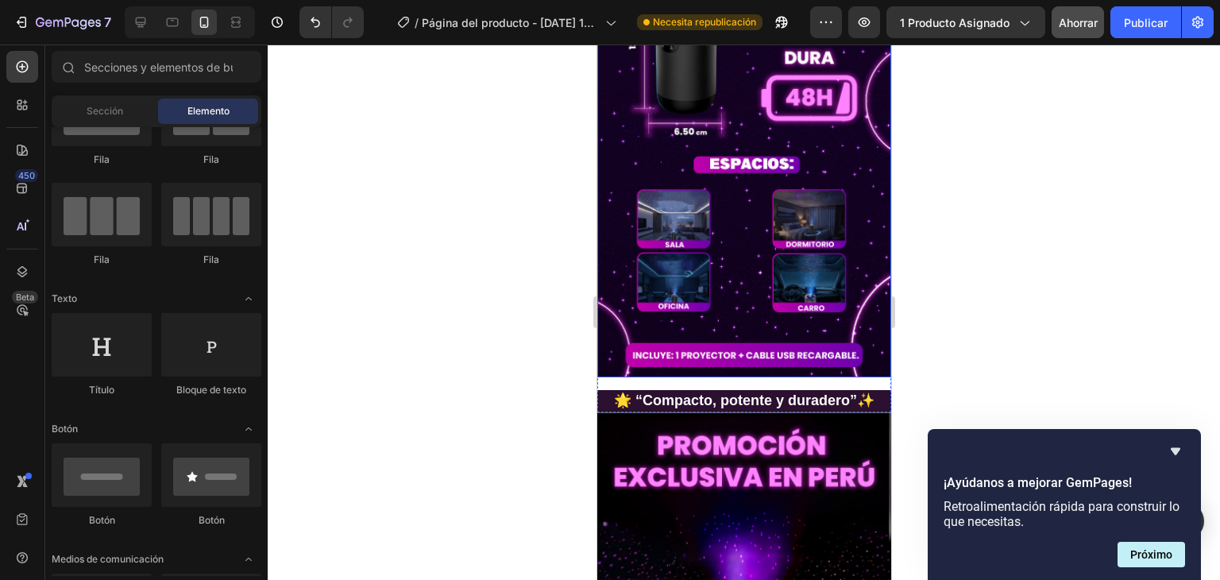
click at [776, 233] on img at bounding box center [743, 116] width 294 height 522
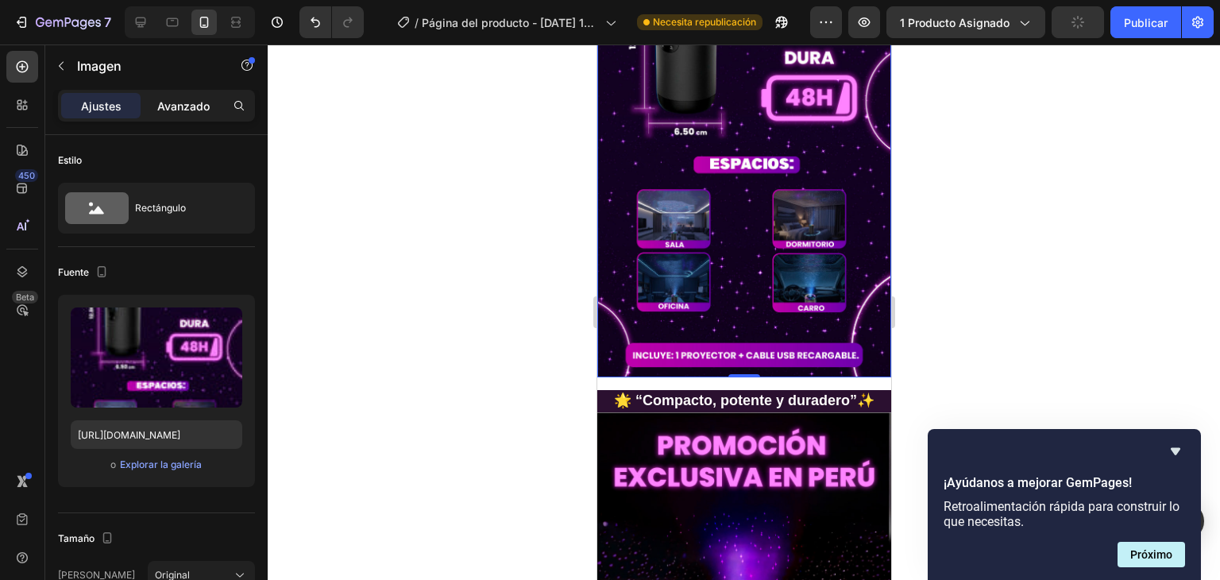
click at [178, 104] on font "Avanzado" at bounding box center [183, 105] width 52 height 13
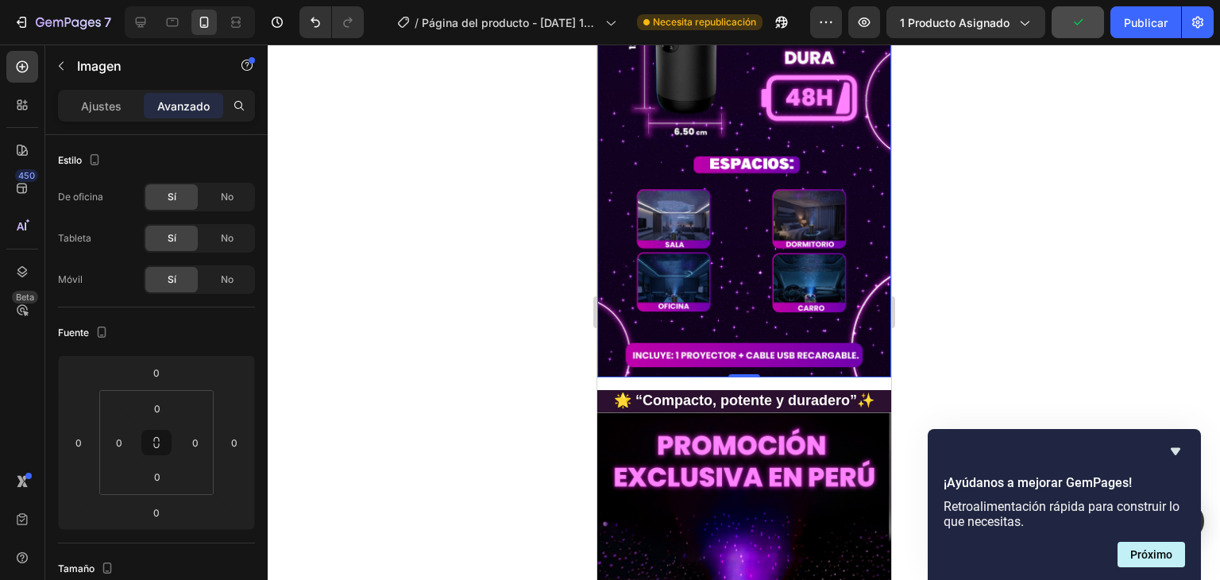
click at [648, 199] on img at bounding box center [743, 116] width 294 height 522
click at [754, 208] on img at bounding box center [743, 116] width 294 height 522
click at [765, 299] on div "Image 🌟 “Compacto, potente y duradero”✨ Heading Row 0" at bounding box center [743, 133] width 294 height 557
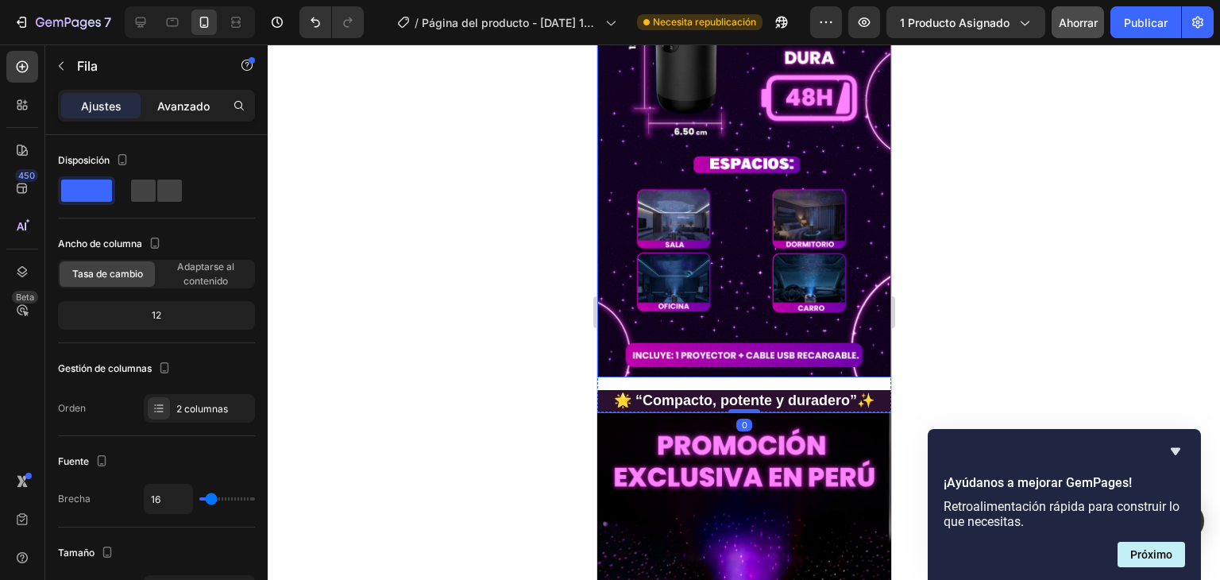
click at [173, 105] on font "Avanzado" at bounding box center [183, 105] width 52 height 13
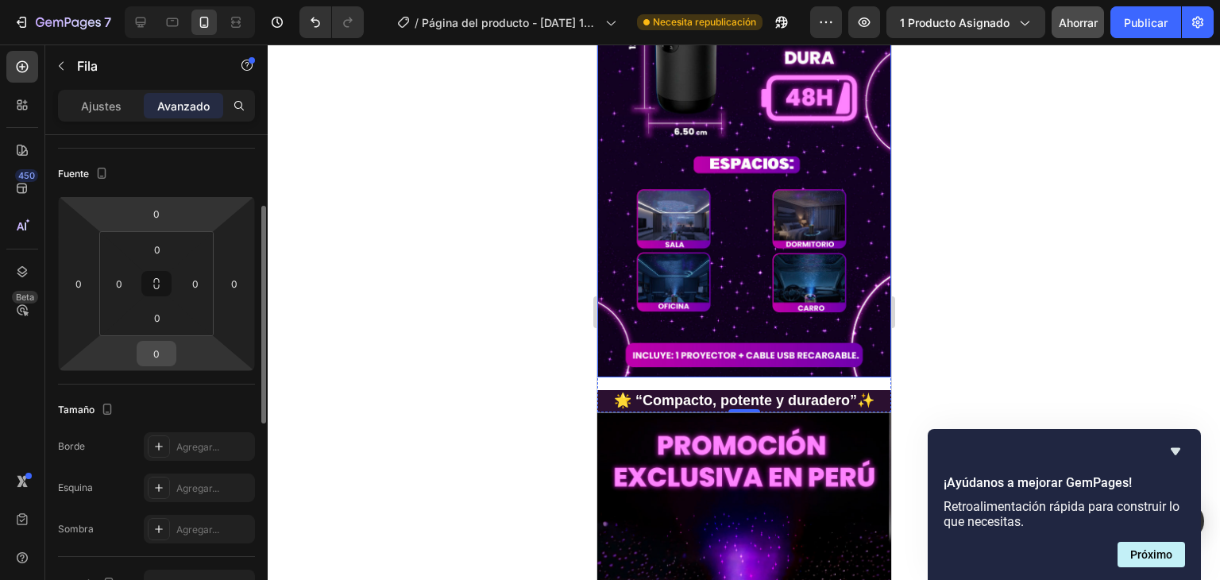
scroll to position [79, 0]
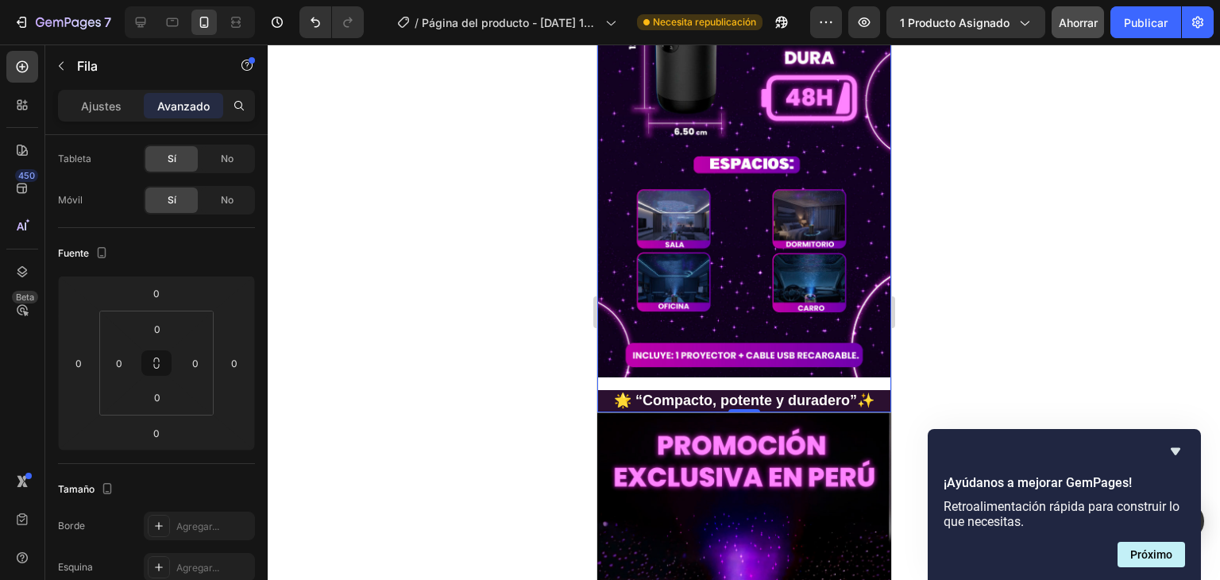
click at [1077, 206] on div at bounding box center [744, 311] width 952 height 535
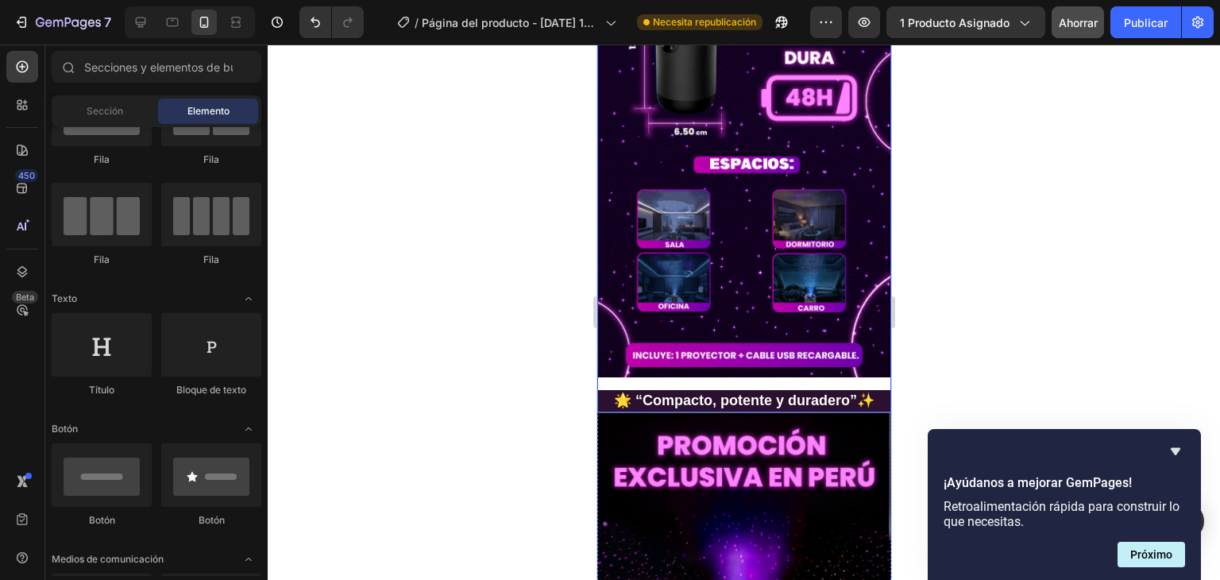
click at [746, 305] on div "Image 🌟 “Compacto, potente y duradero”✨ Heading Row" at bounding box center [743, 133] width 294 height 557
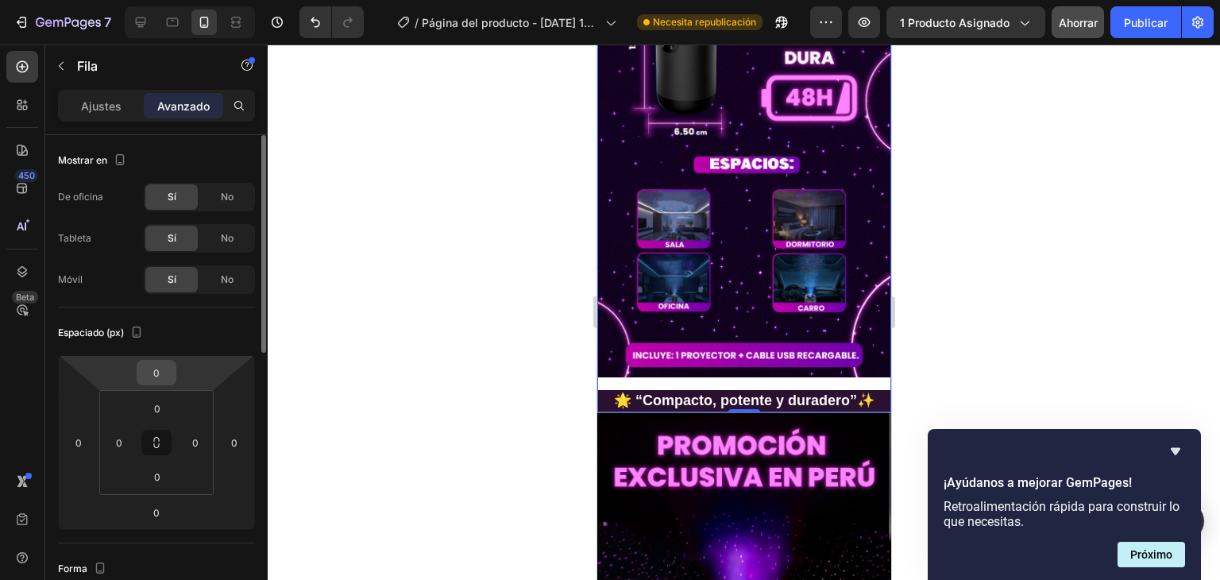
click at [172, 375] on input "0" at bounding box center [157, 372] width 32 height 24
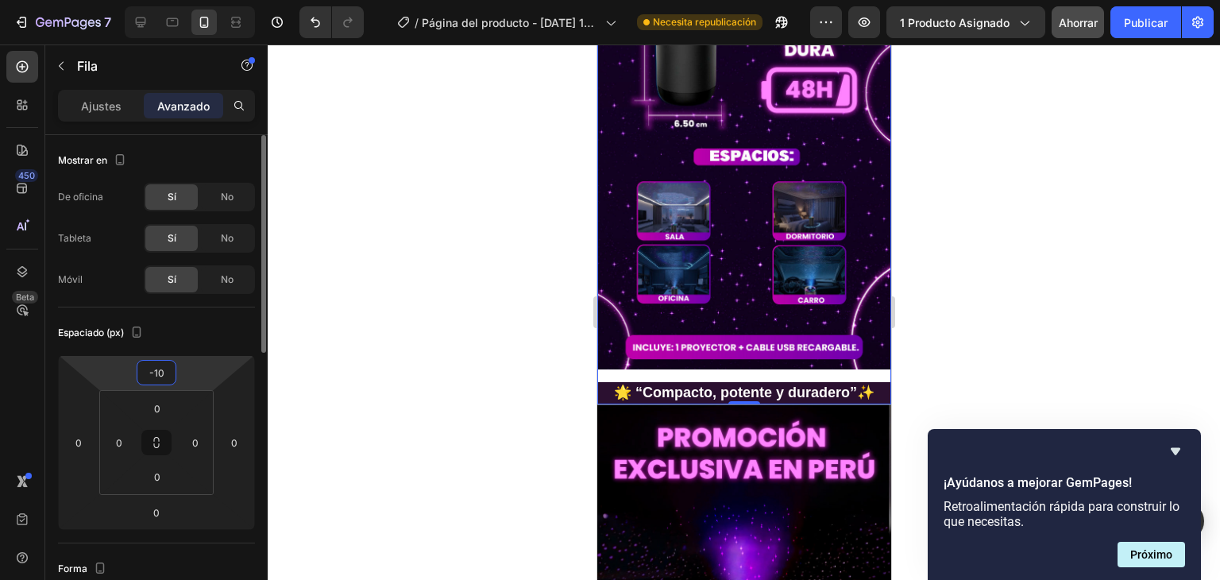
type input "-1"
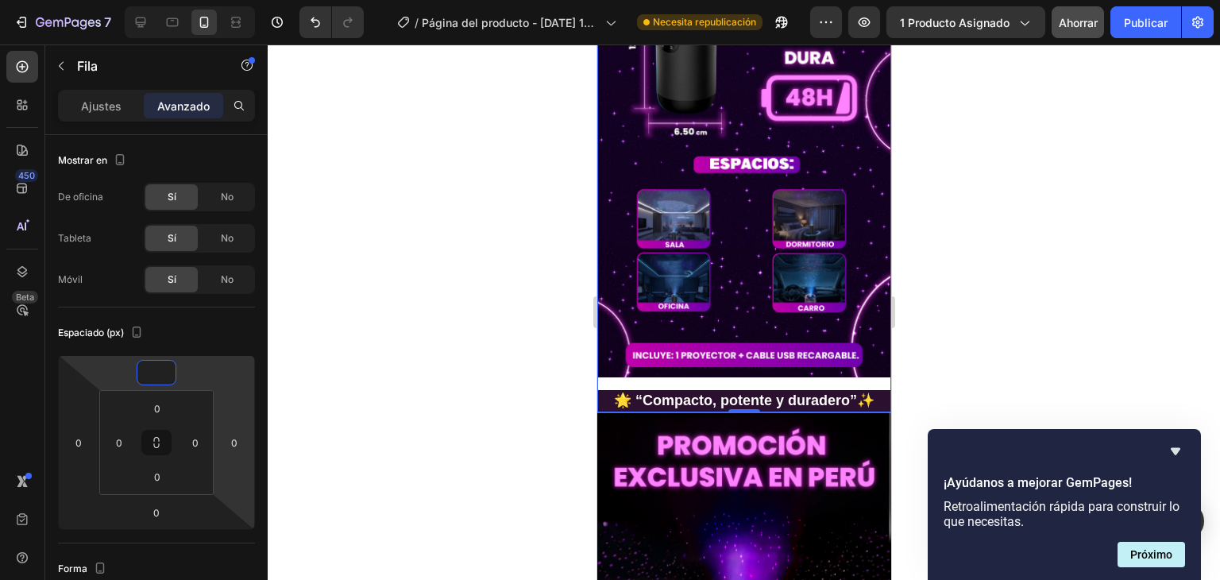
click at [302, 374] on div at bounding box center [744, 311] width 952 height 535
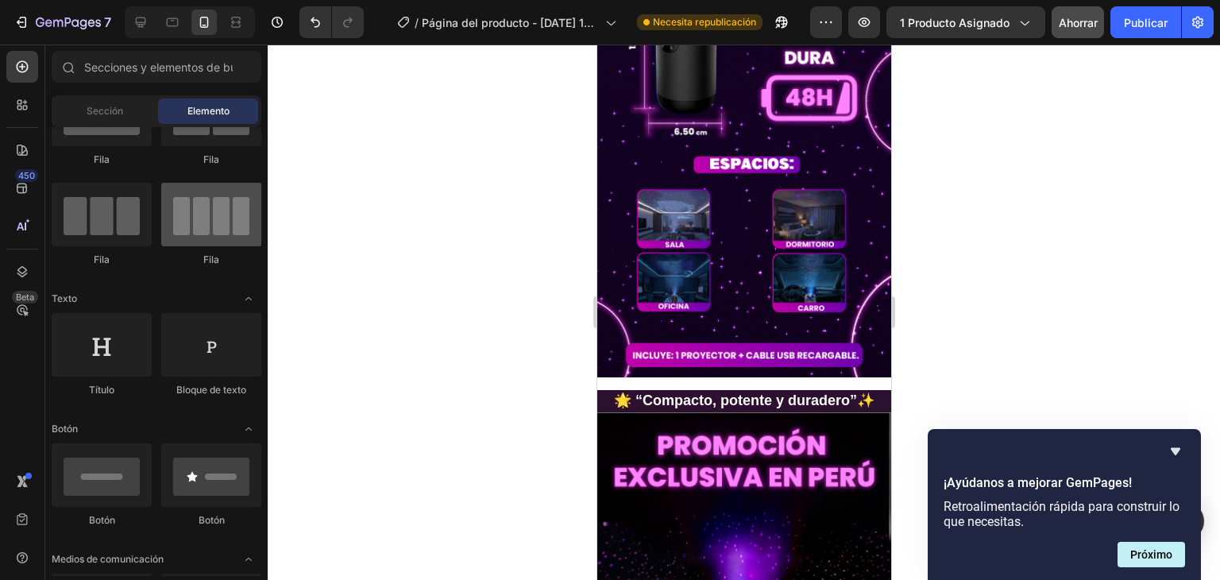
scroll to position [0, 0]
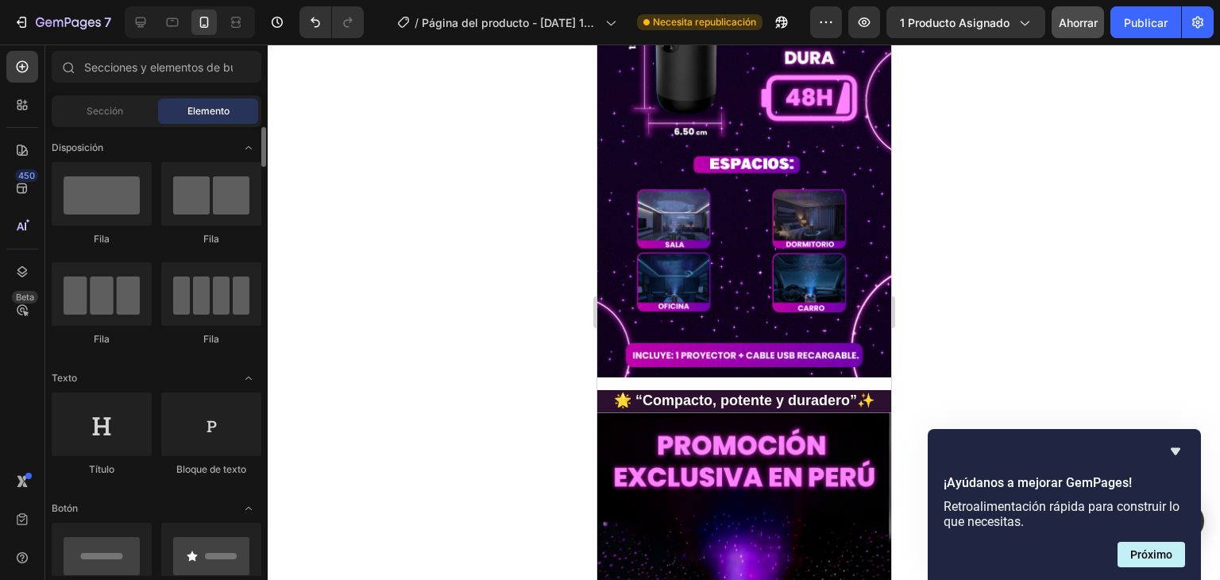
click at [985, 345] on div at bounding box center [744, 311] width 952 height 535
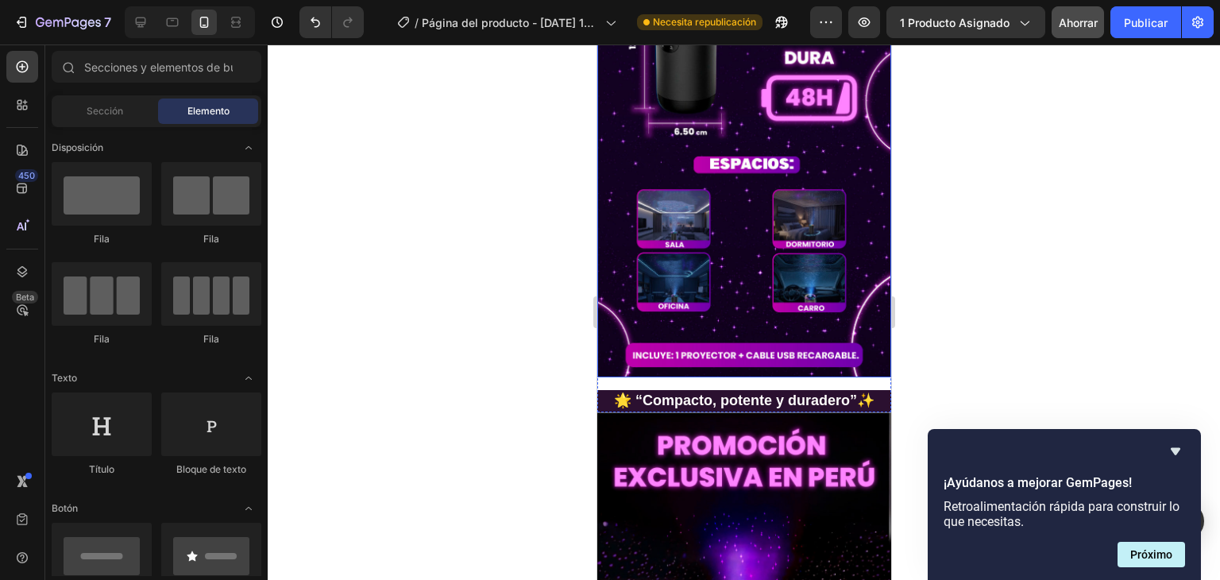
click at [826, 244] on img at bounding box center [743, 116] width 294 height 522
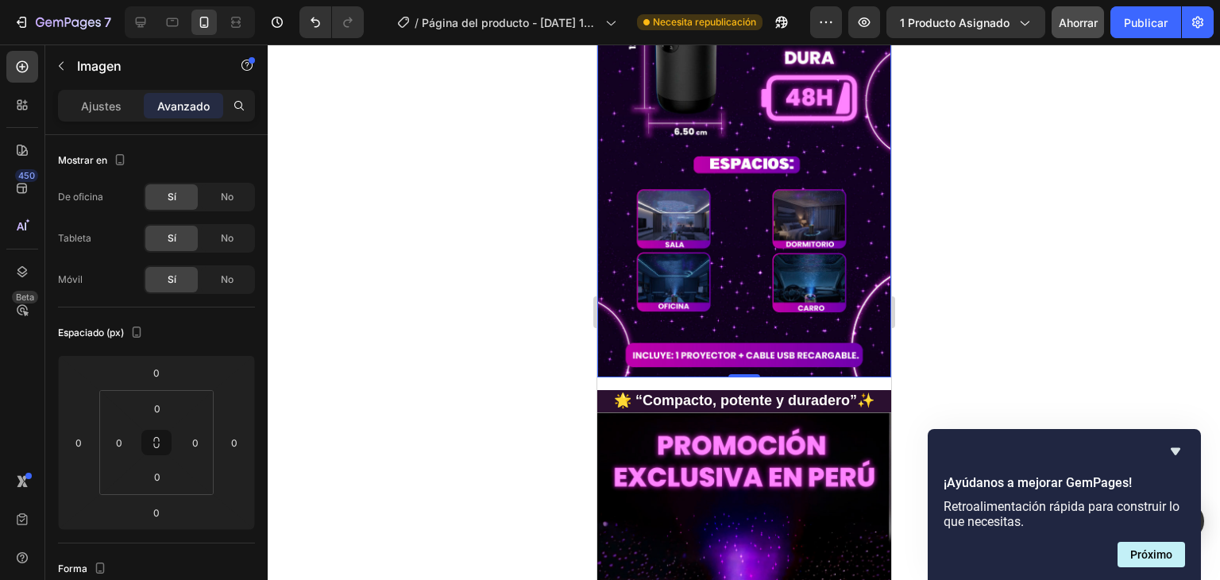
click at [922, 353] on div at bounding box center [744, 311] width 952 height 535
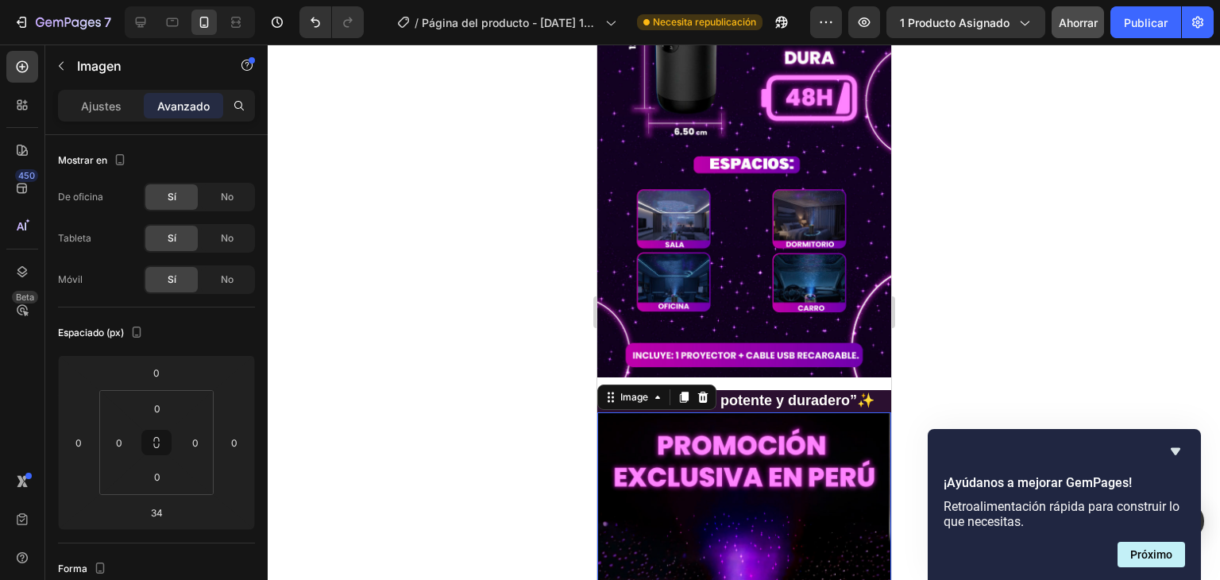
click at [935, 350] on div at bounding box center [744, 311] width 952 height 535
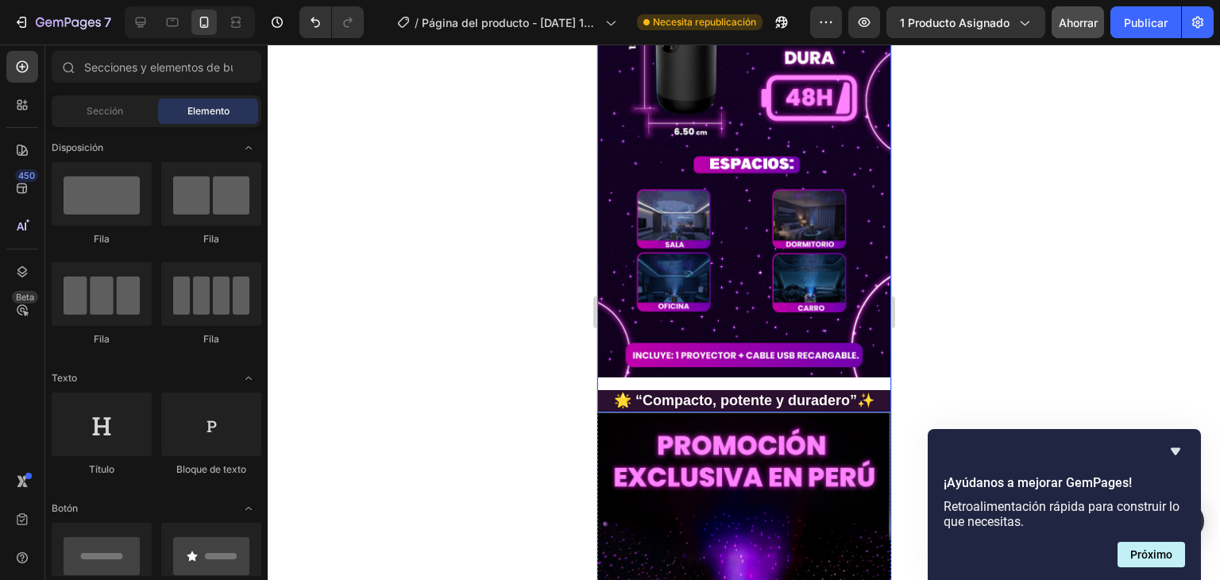
click at [802, 299] on div "Image 🌟 “Compacto, potente y duradero”✨ Heading Row" at bounding box center [743, 133] width 294 height 557
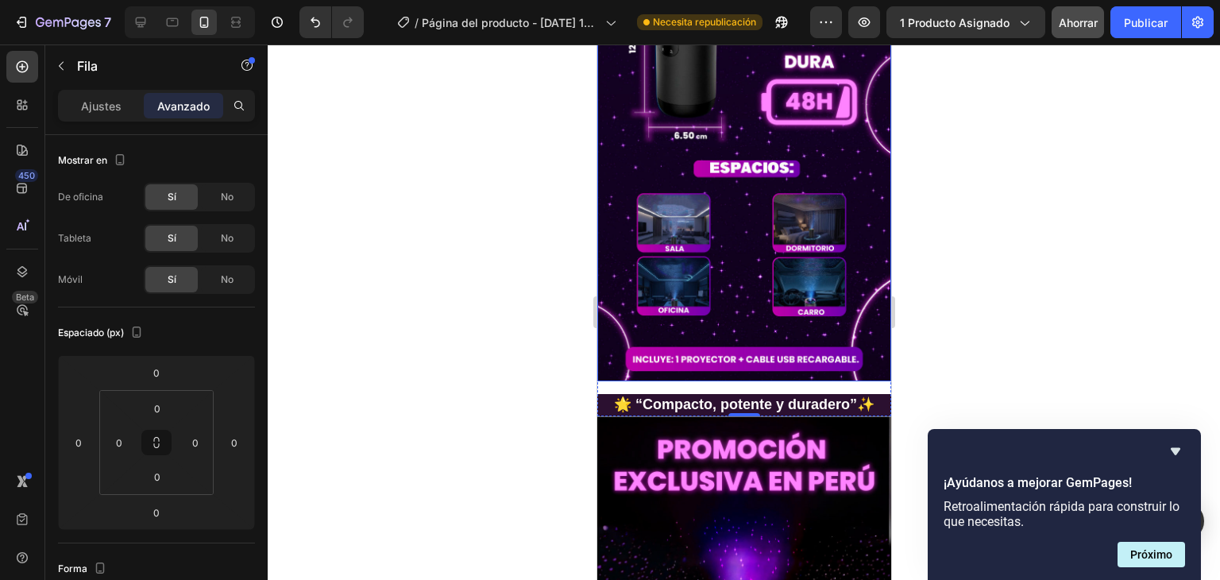
scroll to position [1899, 0]
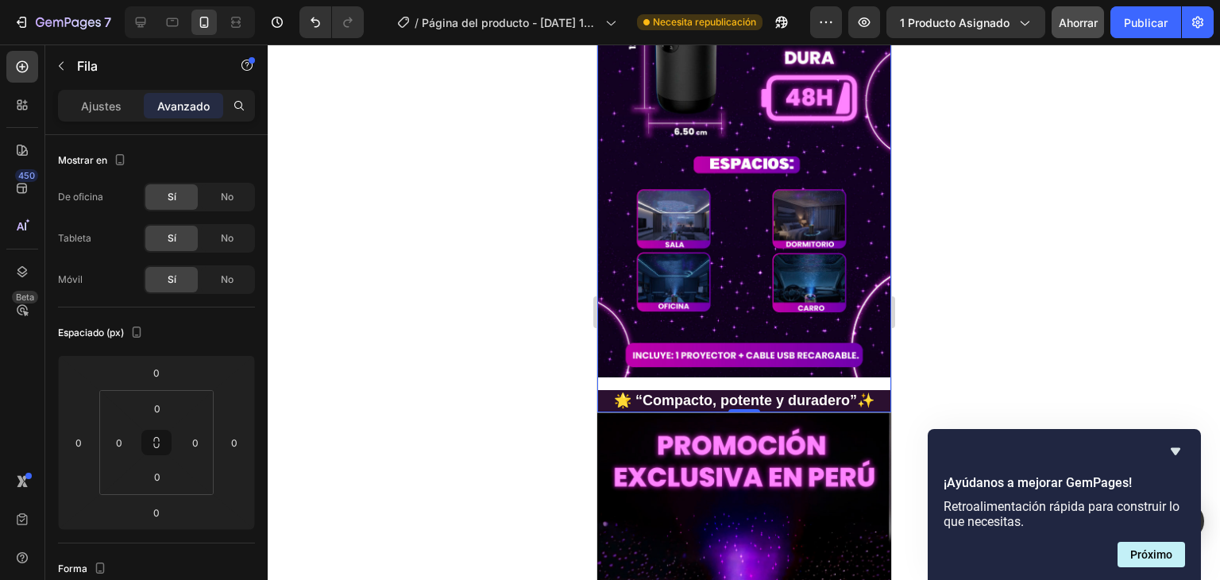
click at [953, 304] on div at bounding box center [744, 311] width 952 height 535
click at [784, 245] on img at bounding box center [743, 116] width 294 height 522
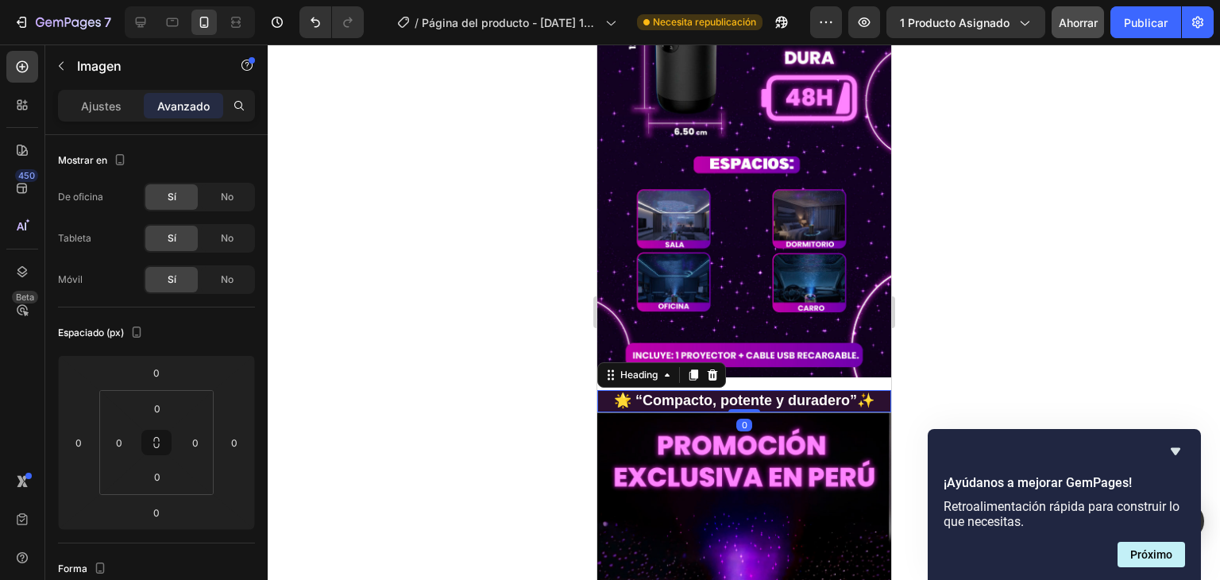
click at [718, 390] on h2 "🌟 “Compacto, potente y duradero”✨" at bounding box center [743, 400] width 294 height 21
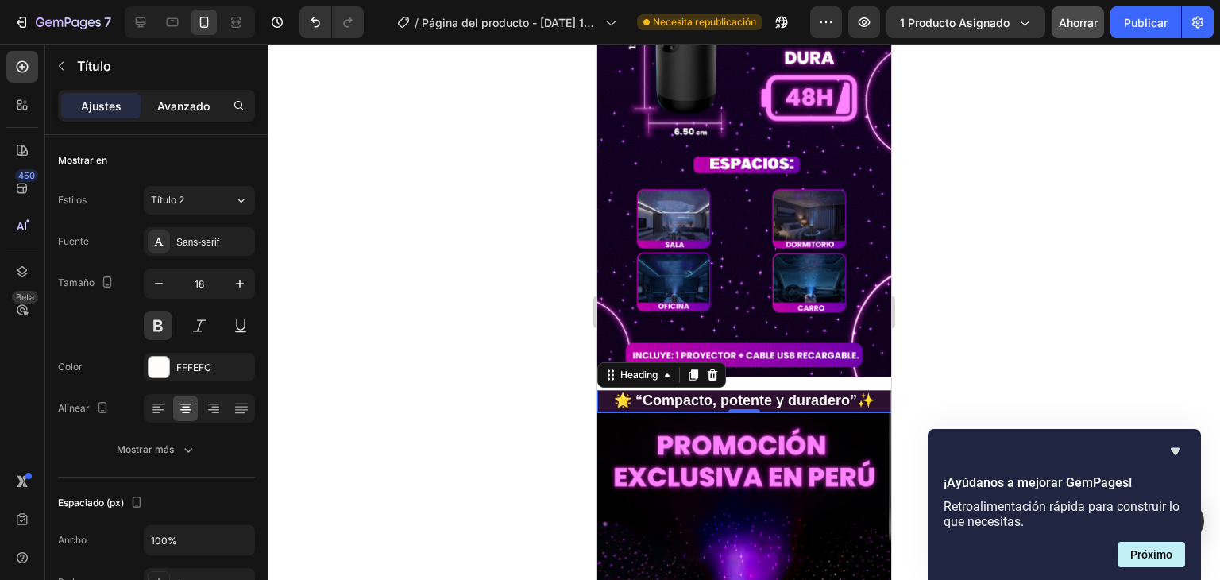
click at [182, 108] on font "Avanzado" at bounding box center [183, 105] width 52 height 13
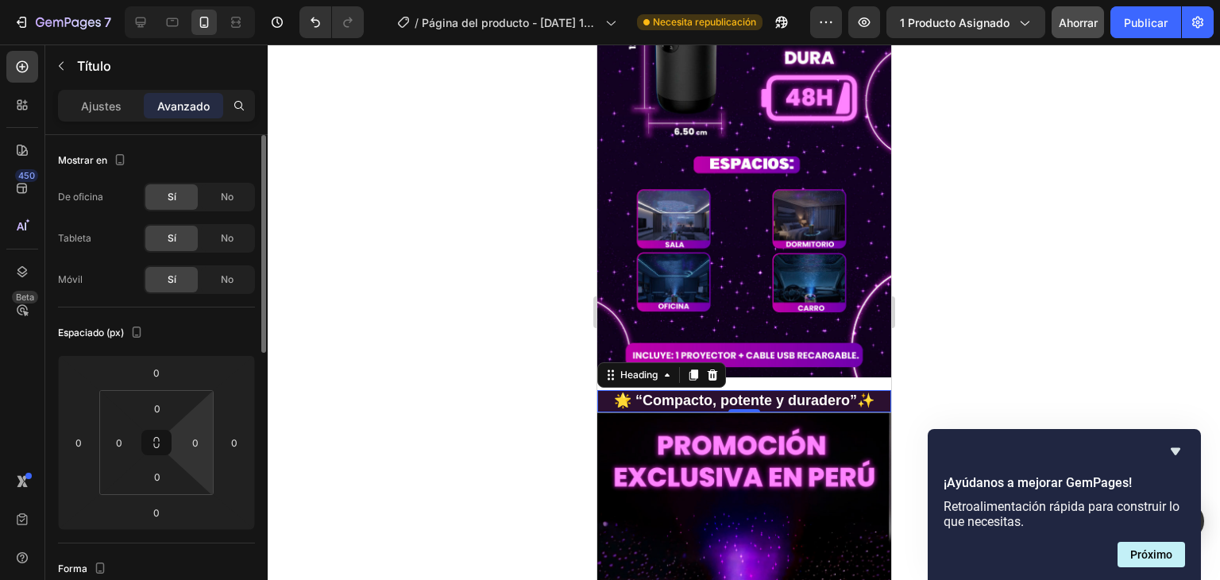
scroll to position [79, 0]
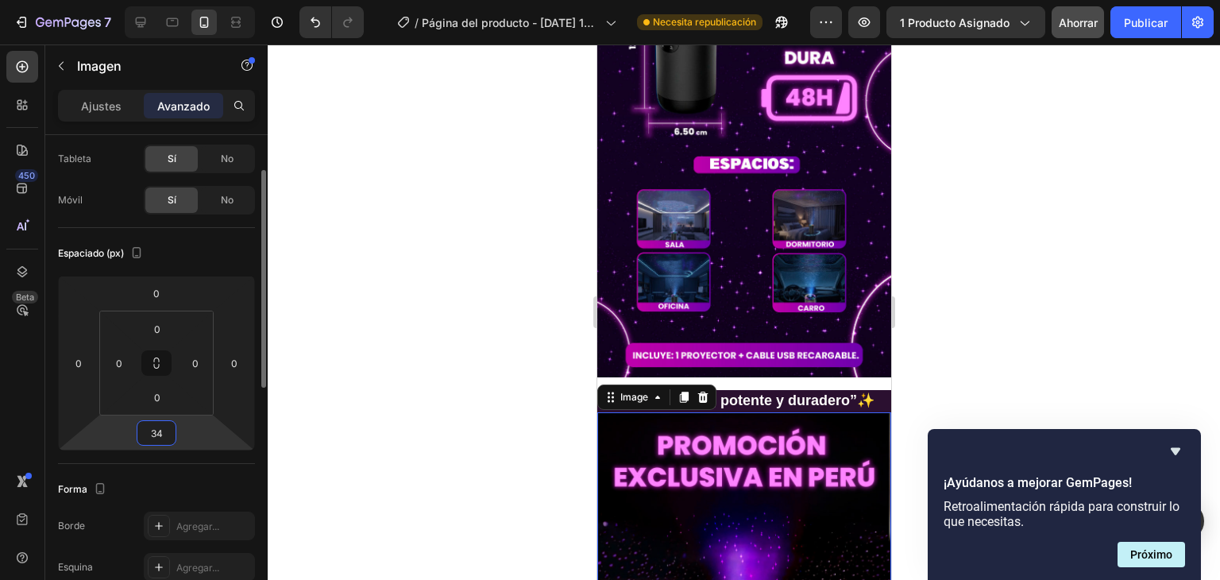
click at [172, 430] on input "34" at bounding box center [157, 433] width 32 height 24
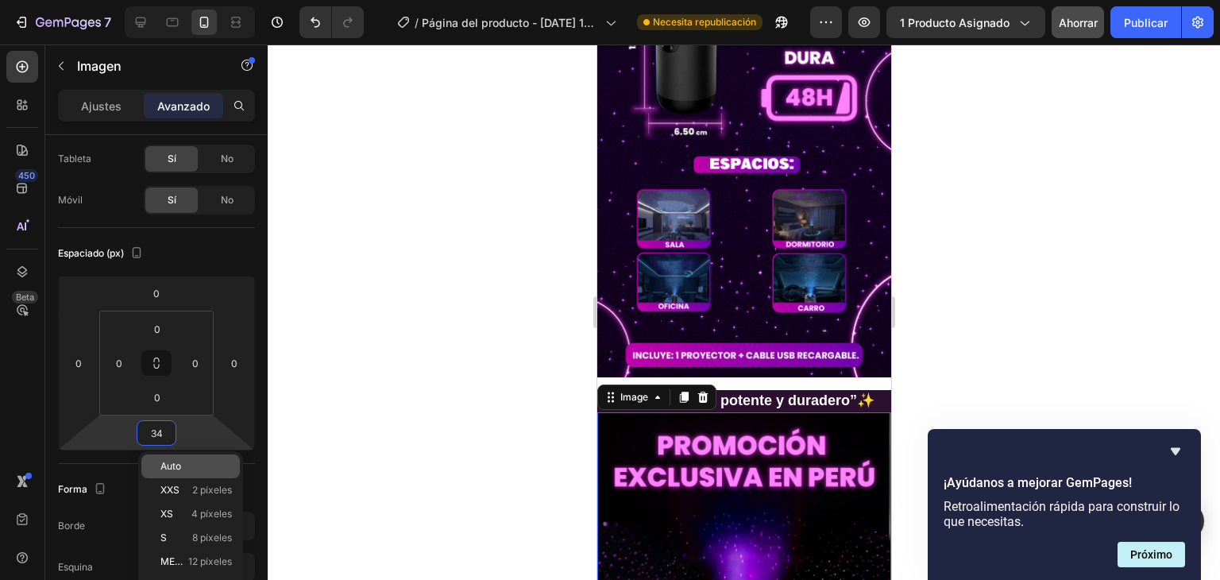
click at [189, 466] on p "Auto" at bounding box center [195, 466] width 71 height 11
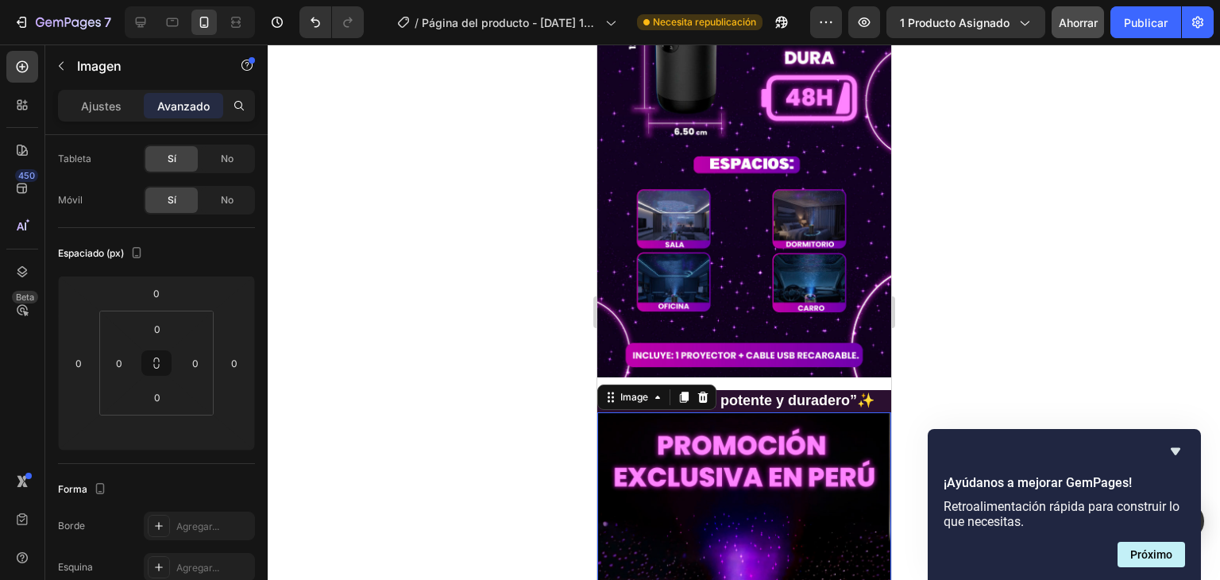
click at [957, 380] on div at bounding box center [744, 311] width 952 height 535
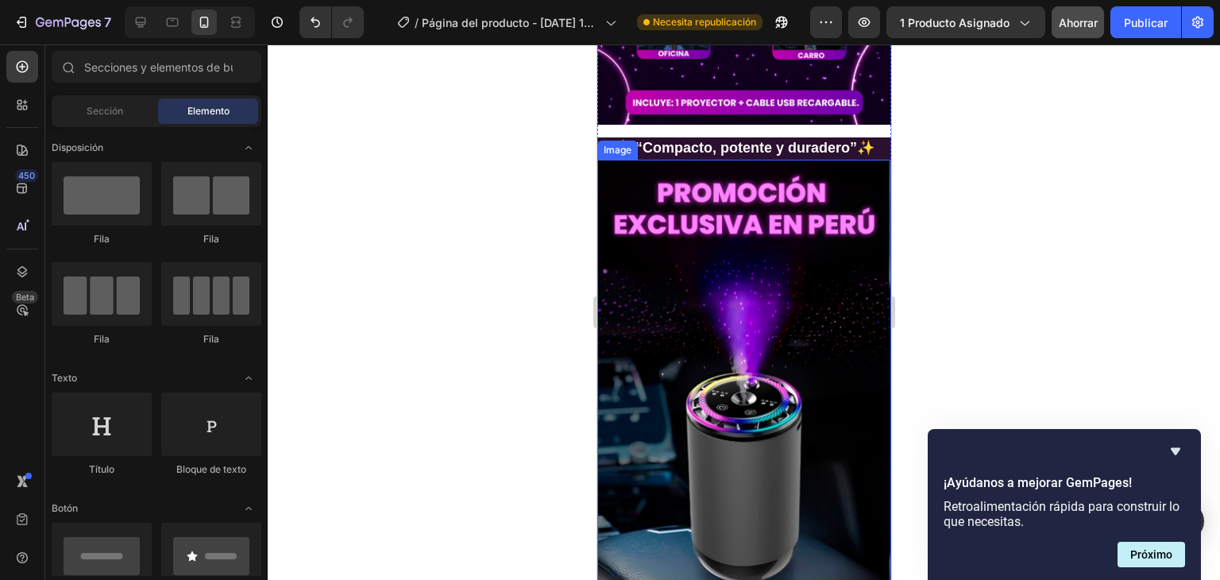
scroll to position [2296, 0]
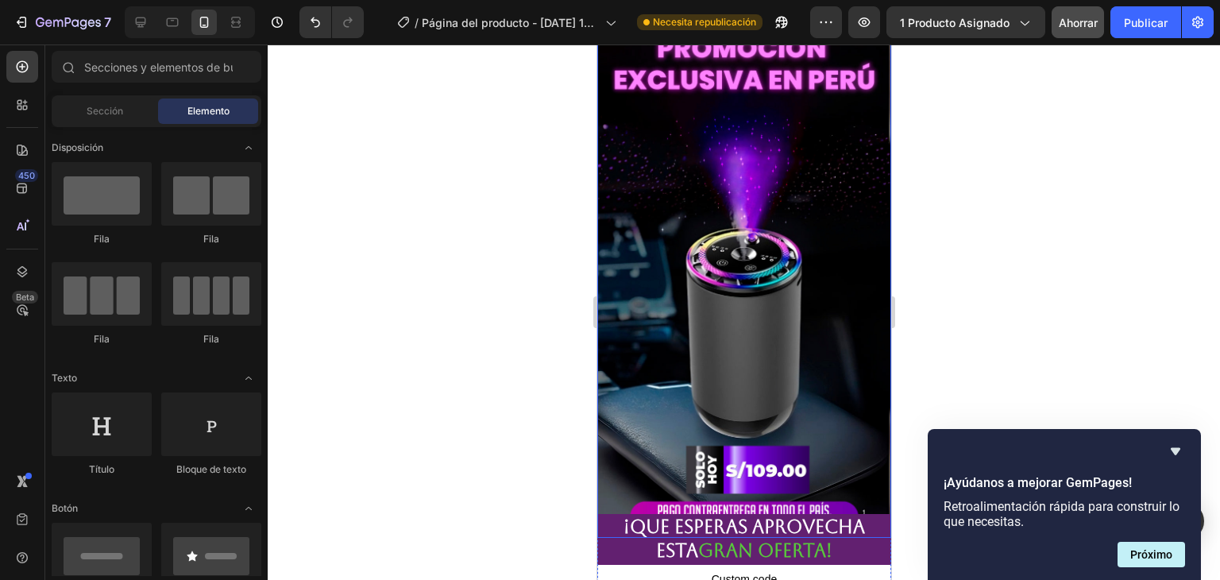
click at [751, 314] on img at bounding box center [743, 276] width 294 height 522
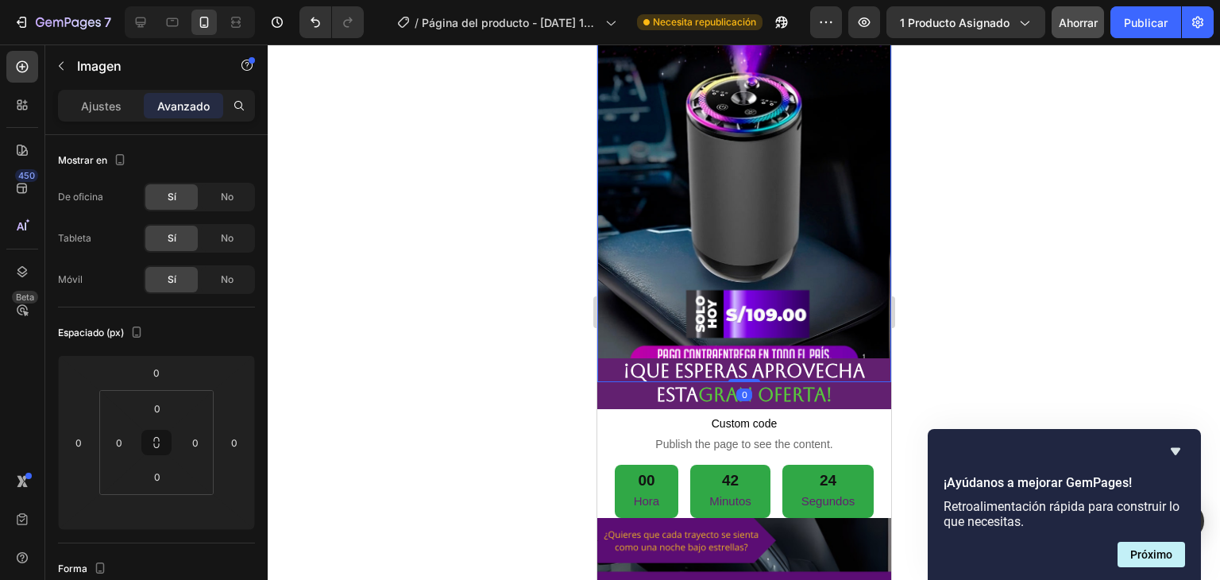
scroll to position [2454, 0]
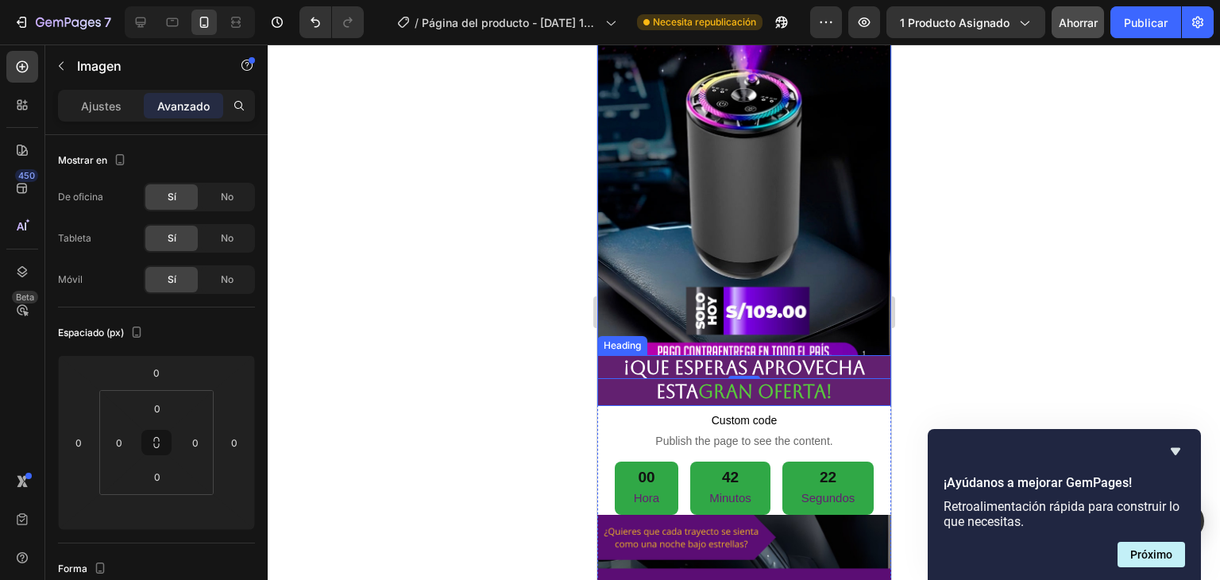
click at [846, 355] on h2 "¡Que esperas aprovecha esta gran oferta!" at bounding box center [743, 380] width 294 height 51
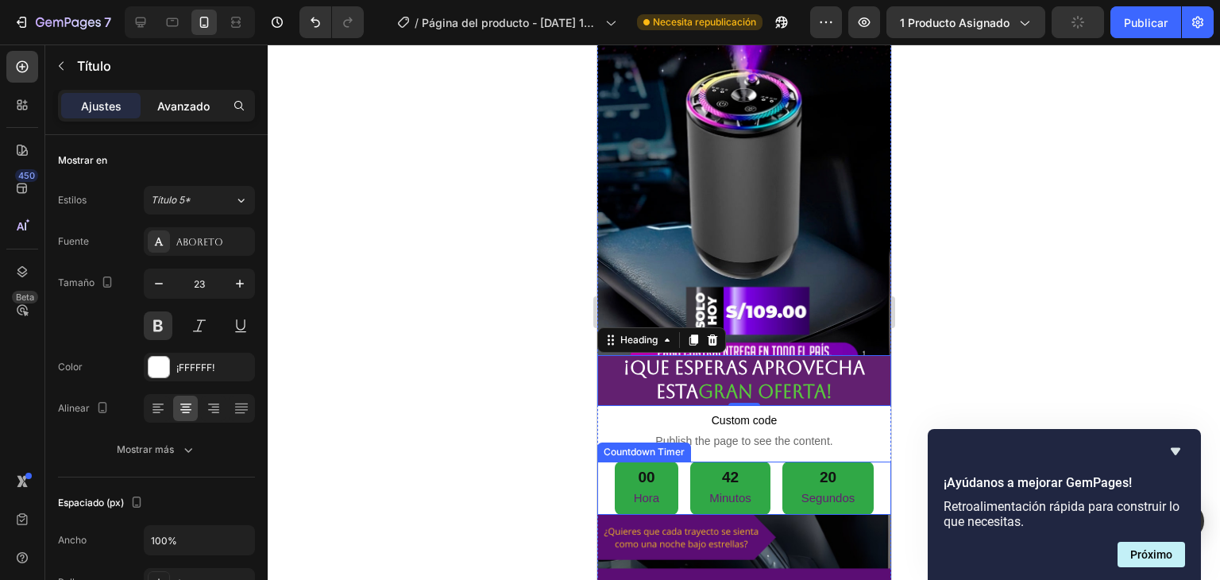
click at [193, 105] on font "Avanzado" at bounding box center [183, 105] width 52 height 13
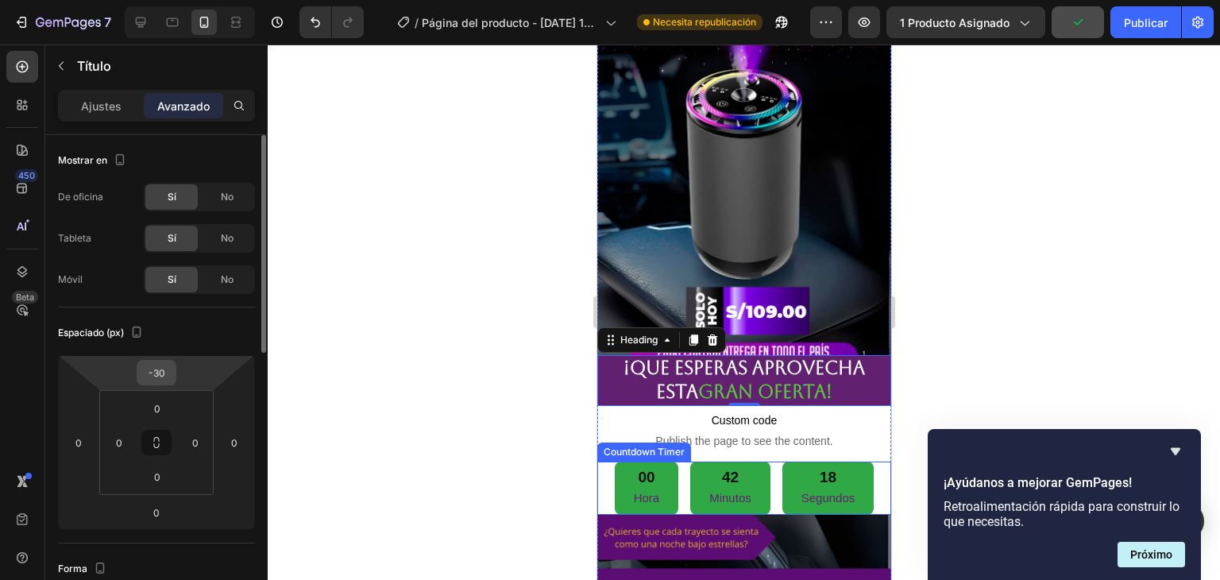
click at [175, 379] on div "-30" at bounding box center [157, 372] width 40 height 25
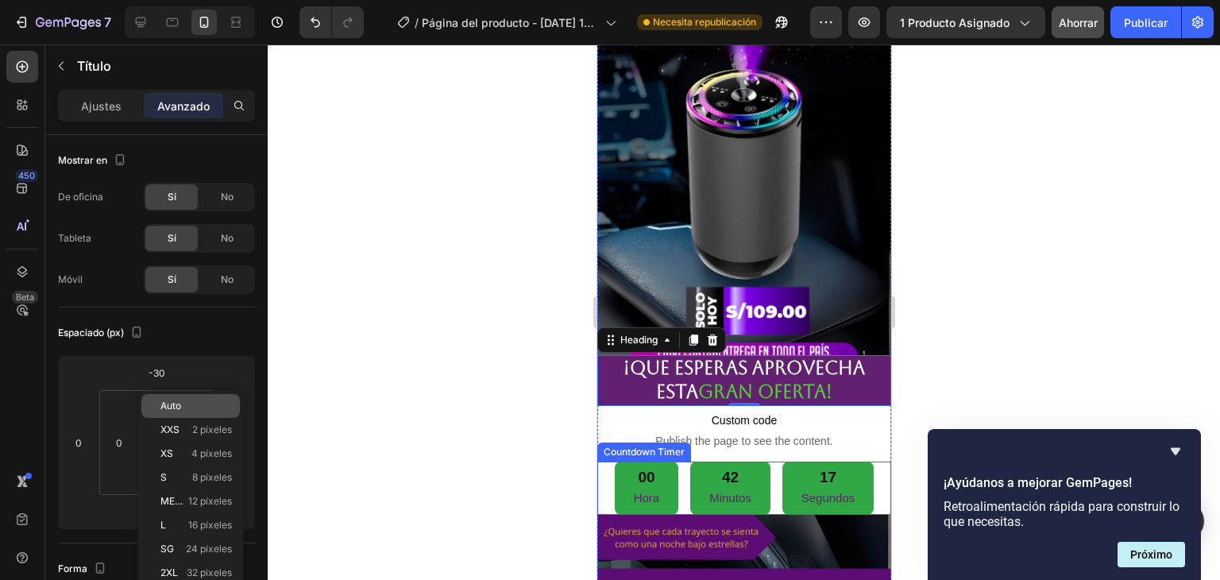
click at [180, 403] on font "Auto" at bounding box center [170, 405] width 21 height 12
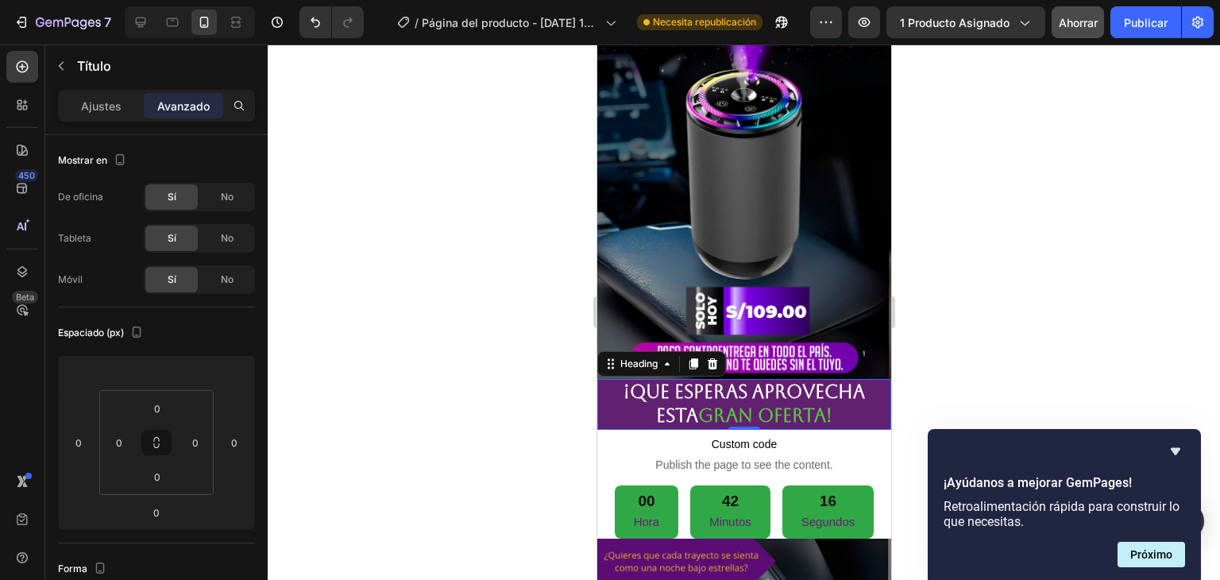
click at [959, 242] on div at bounding box center [744, 311] width 952 height 535
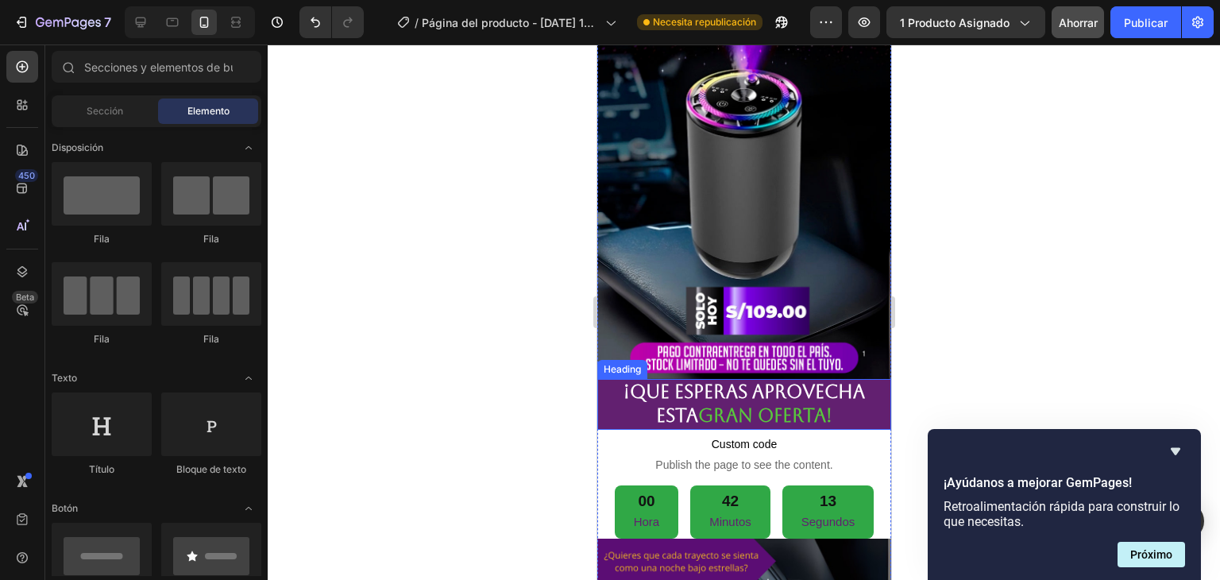
click at [853, 379] on h2 "¡Que esperas aprovecha esta gran oferta!" at bounding box center [743, 404] width 294 height 51
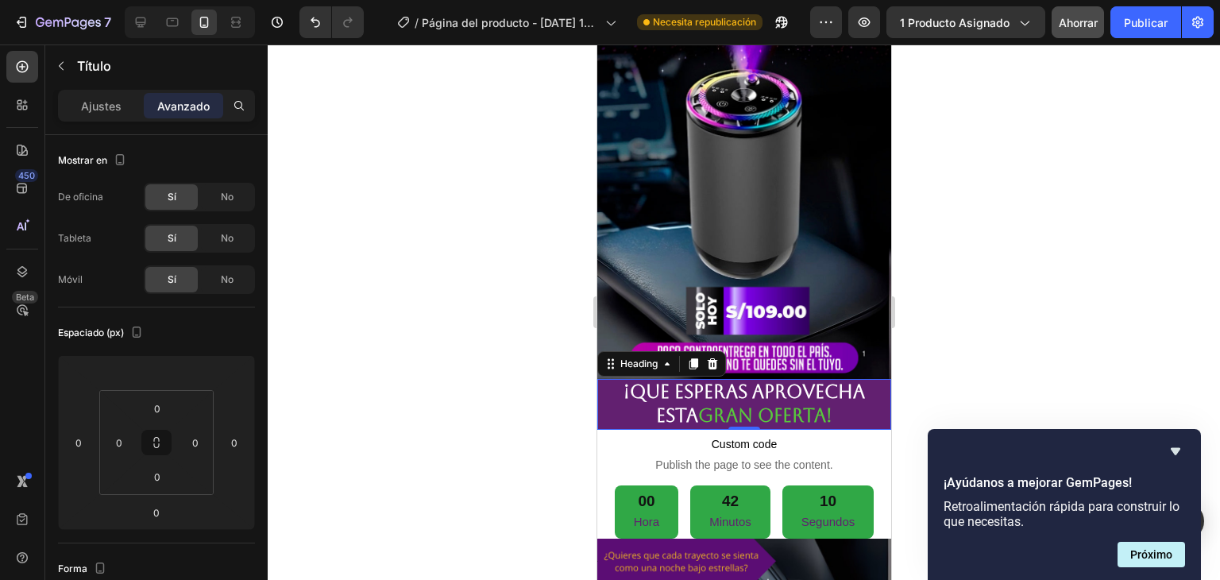
click at [977, 274] on div at bounding box center [744, 311] width 952 height 535
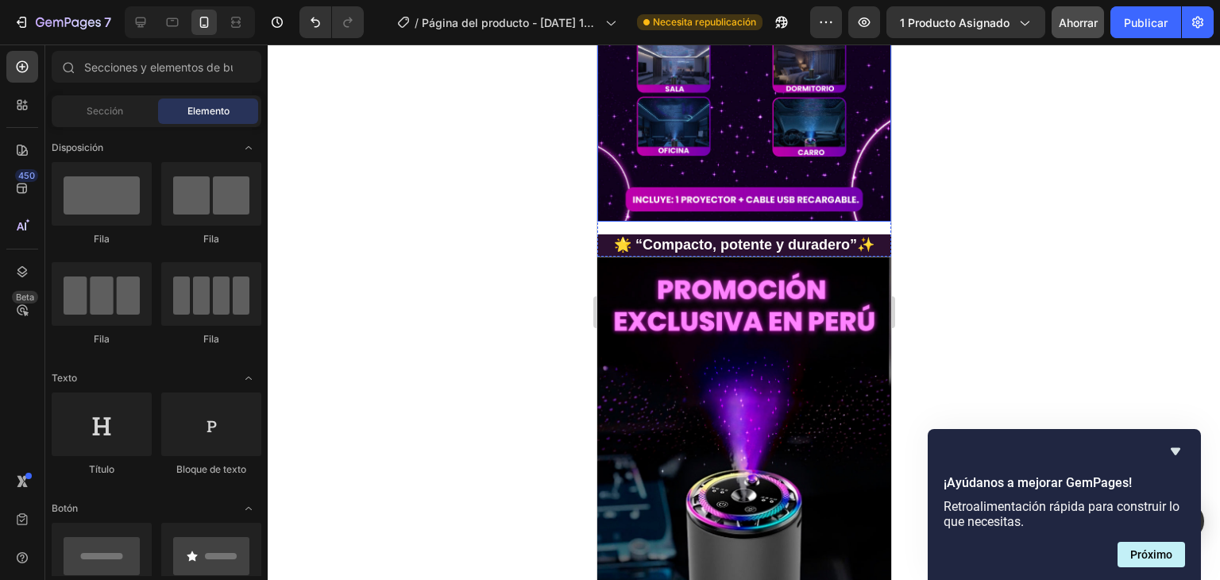
scroll to position [2064, 0]
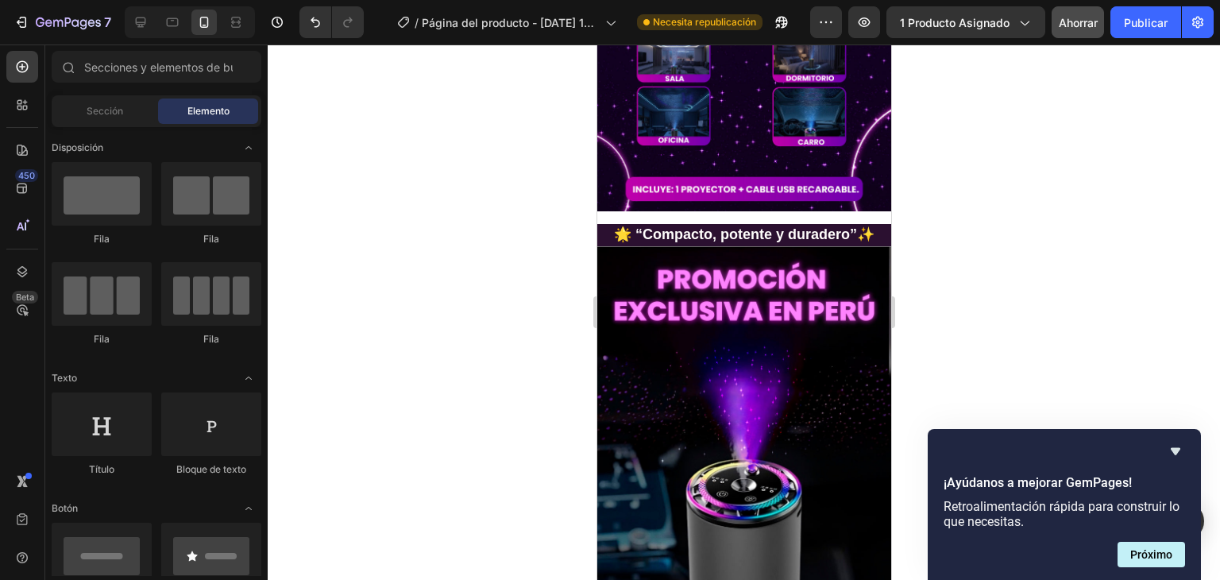
click at [969, 224] on div at bounding box center [744, 311] width 952 height 535
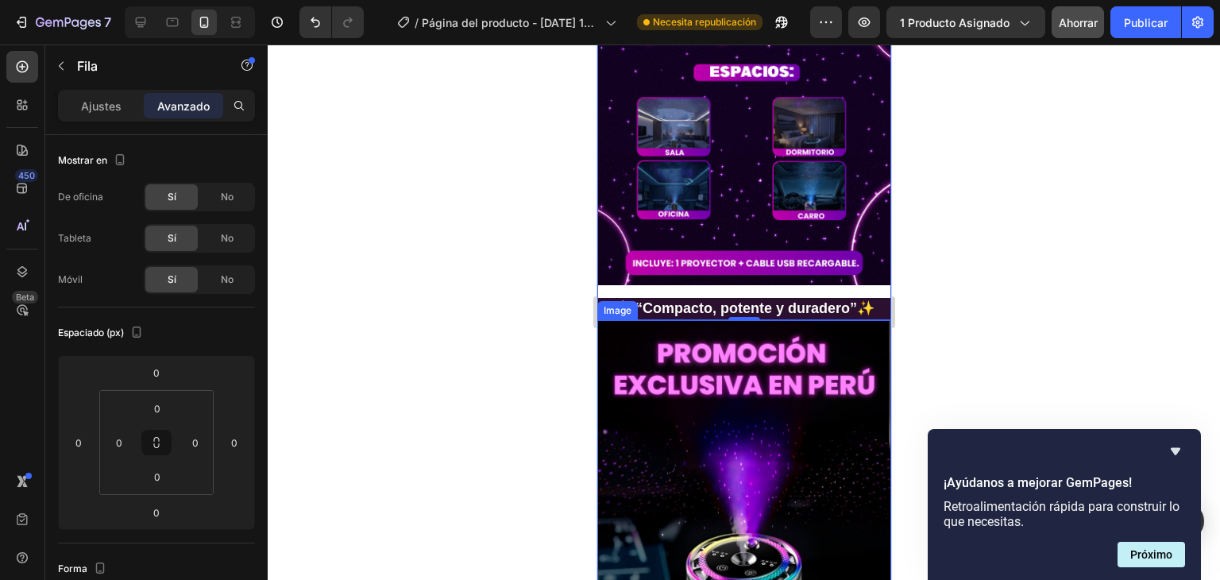
scroll to position [1985, 0]
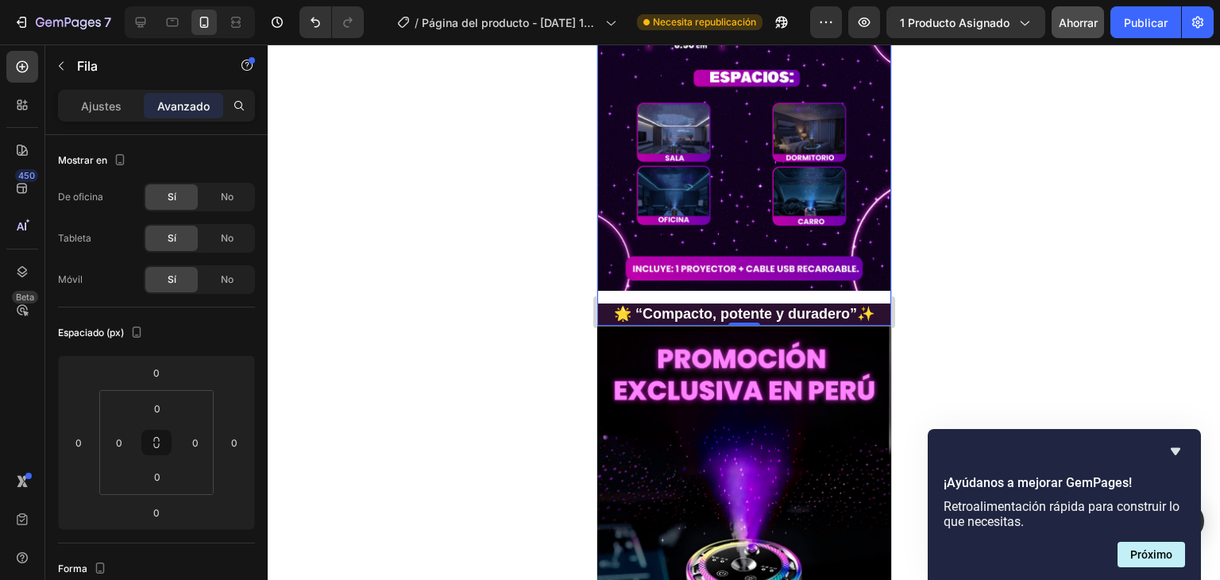
click at [959, 195] on div at bounding box center [744, 311] width 952 height 535
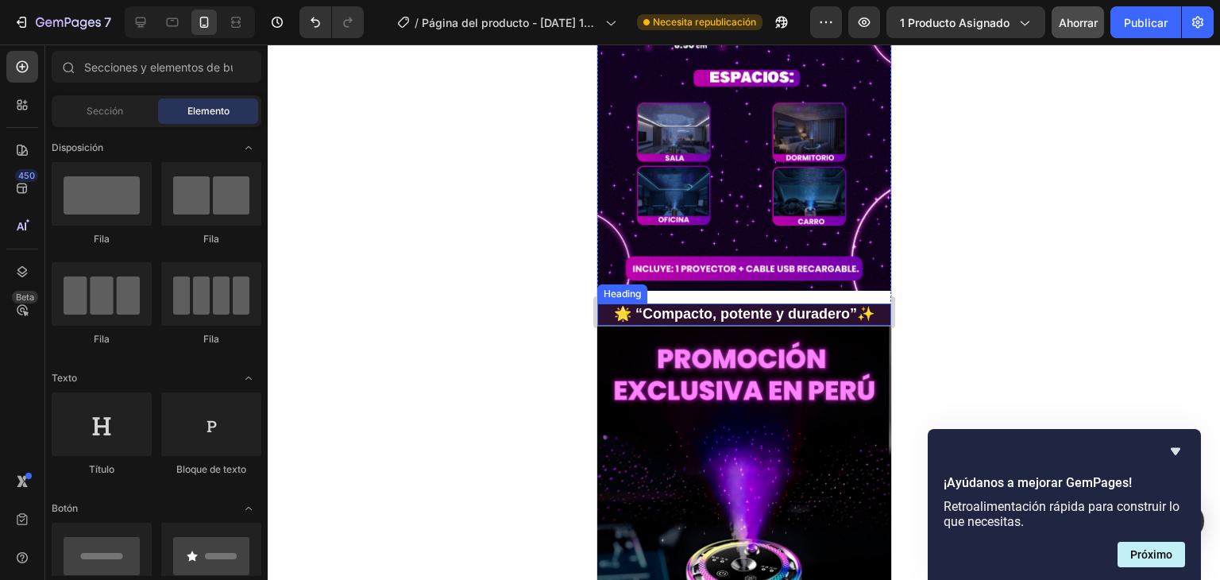
click at [816, 303] on h2 "🌟 “Compacto, potente y duradero”✨" at bounding box center [743, 313] width 294 height 21
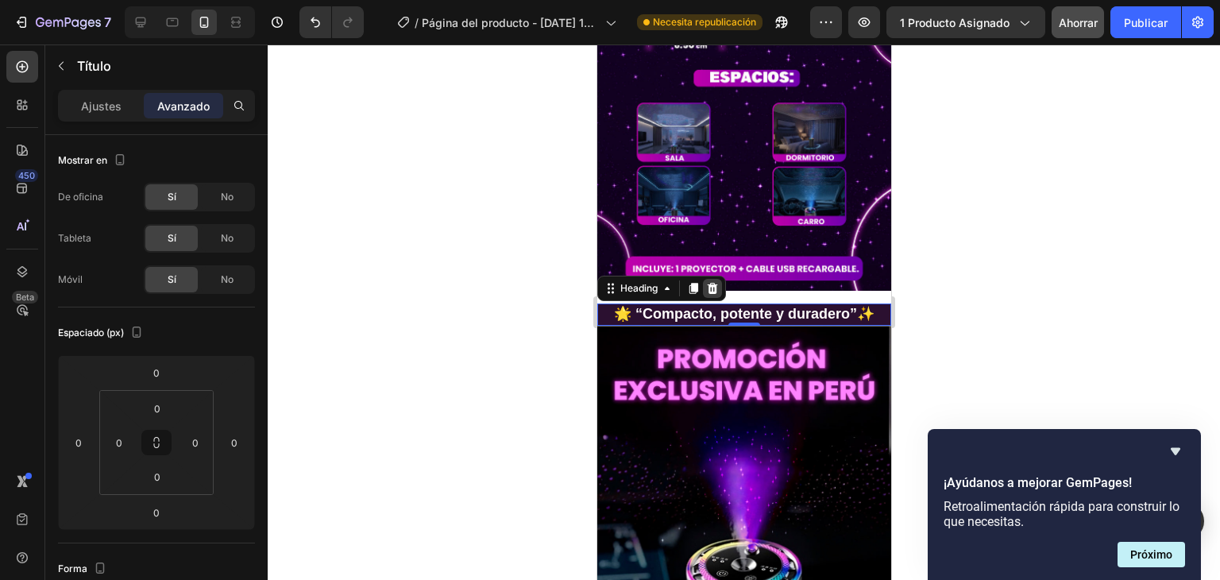
click at [712, 283] on icon at bounding box center [712, 288] width 10 height 11
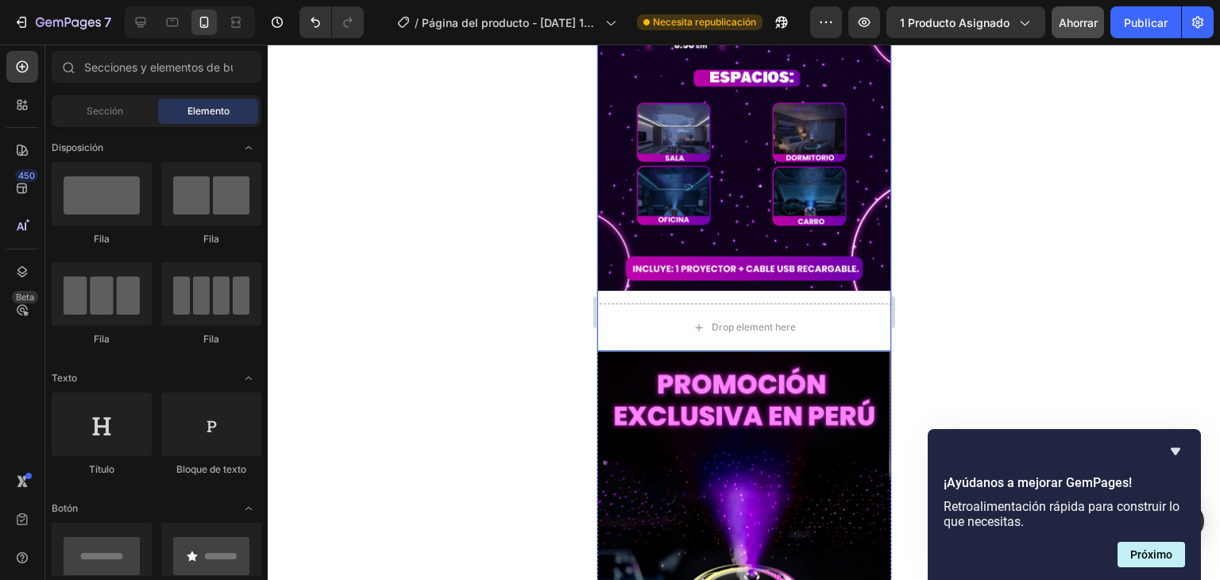
click at [811, 214] on div "Image Drop element here Row" at bounding box center [743, 59] width 294 height 583
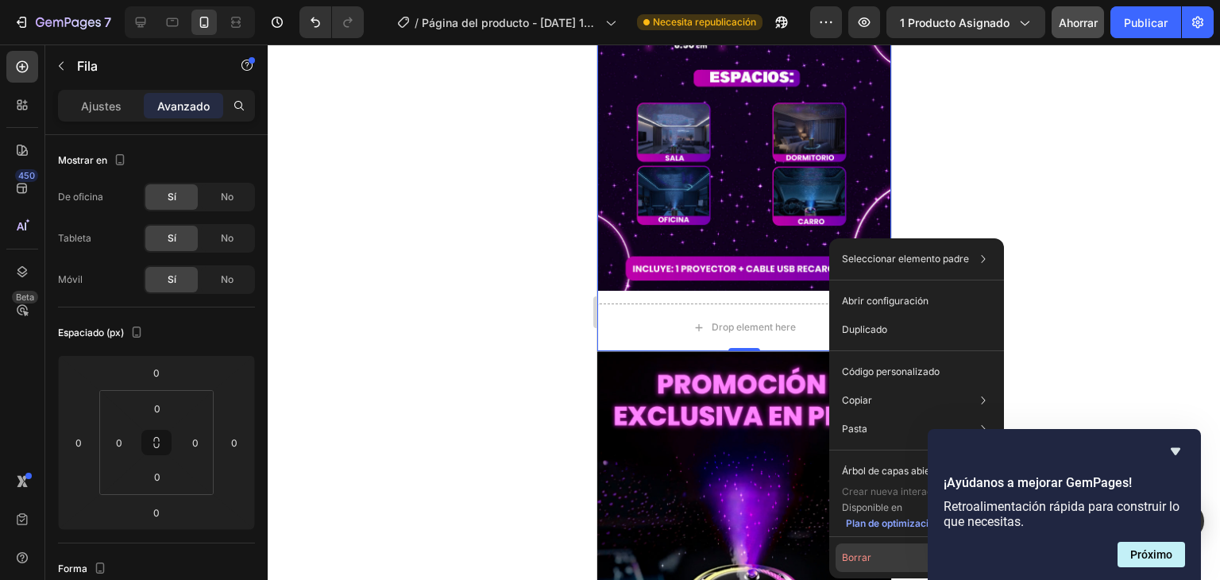
click at [853, 554] on font "Borrar" at bounding box center [856, 557] width 29 height 12
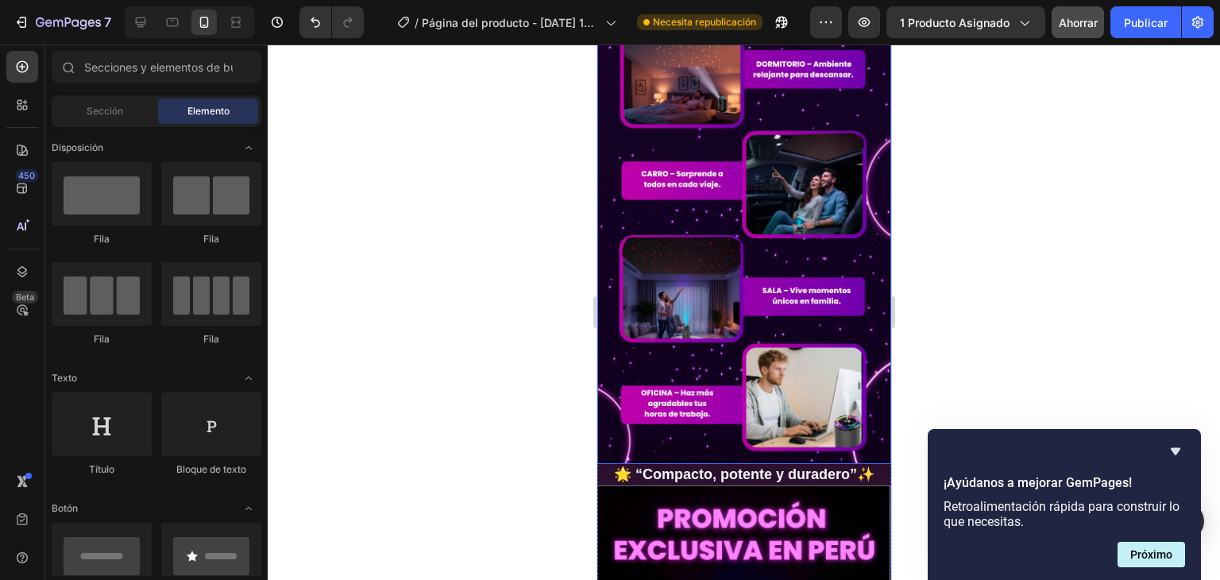
scroll to position [1264, 0]
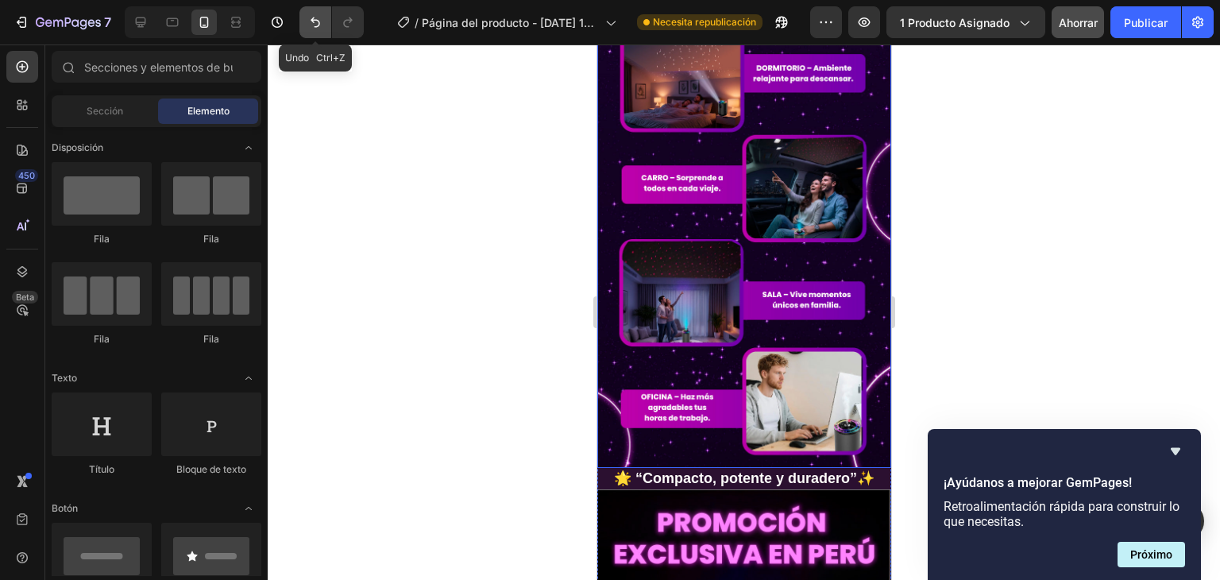
click at [319, 26] on icon "Deshacer/Rehacer" at bounding box center [315, 22] width 16 height 16
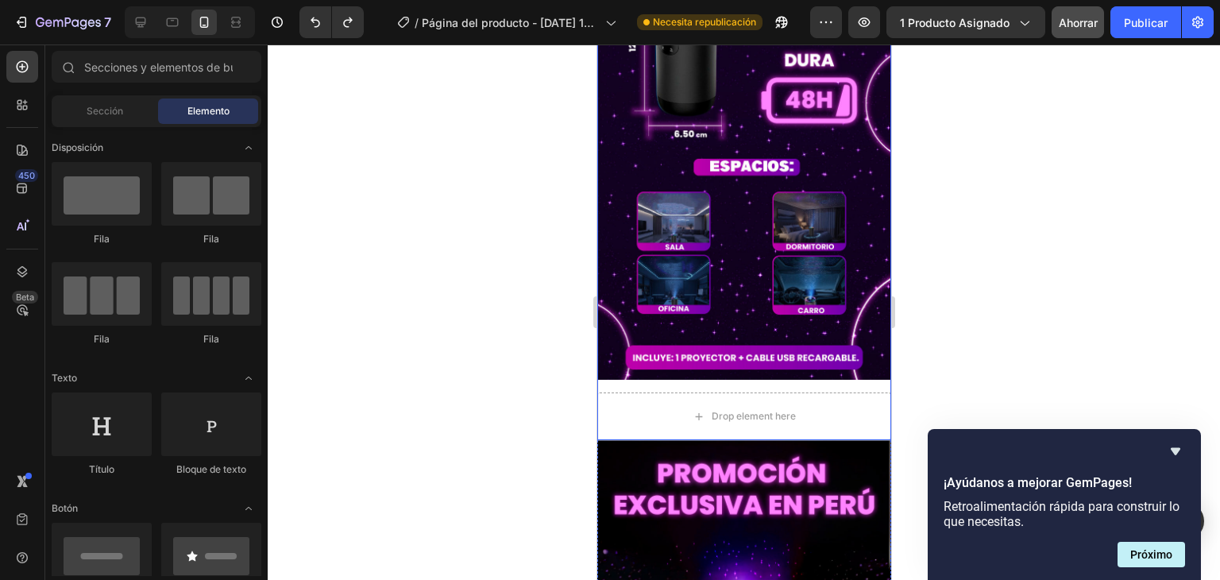
scroll to position [1899, 0]
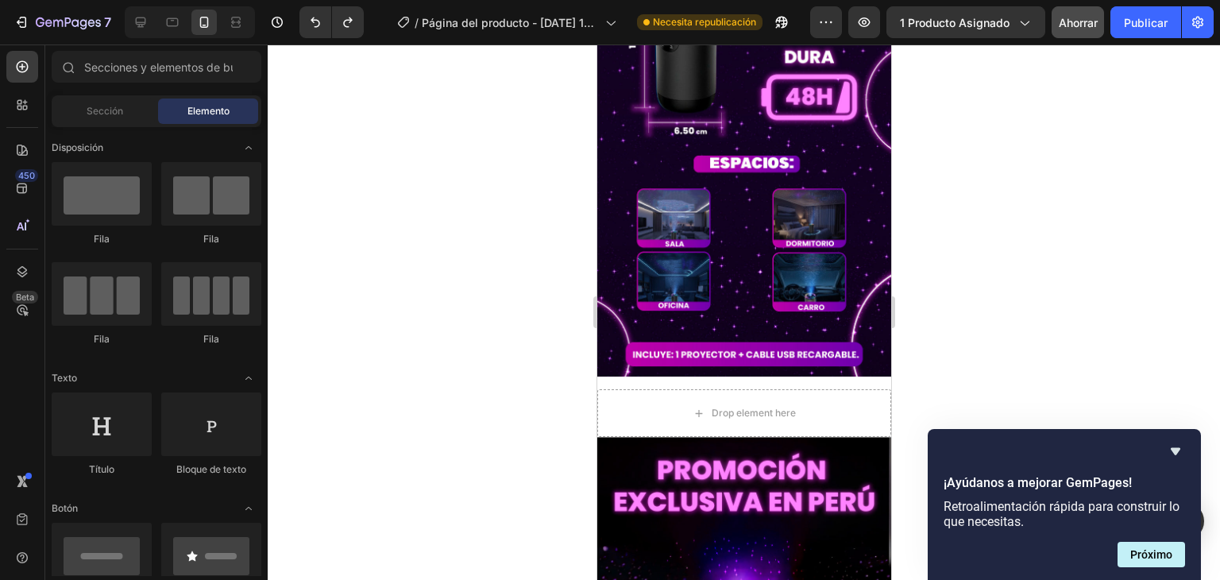
click at [1030, 294] on div at bounding box center [744, 311] width 952 height 535
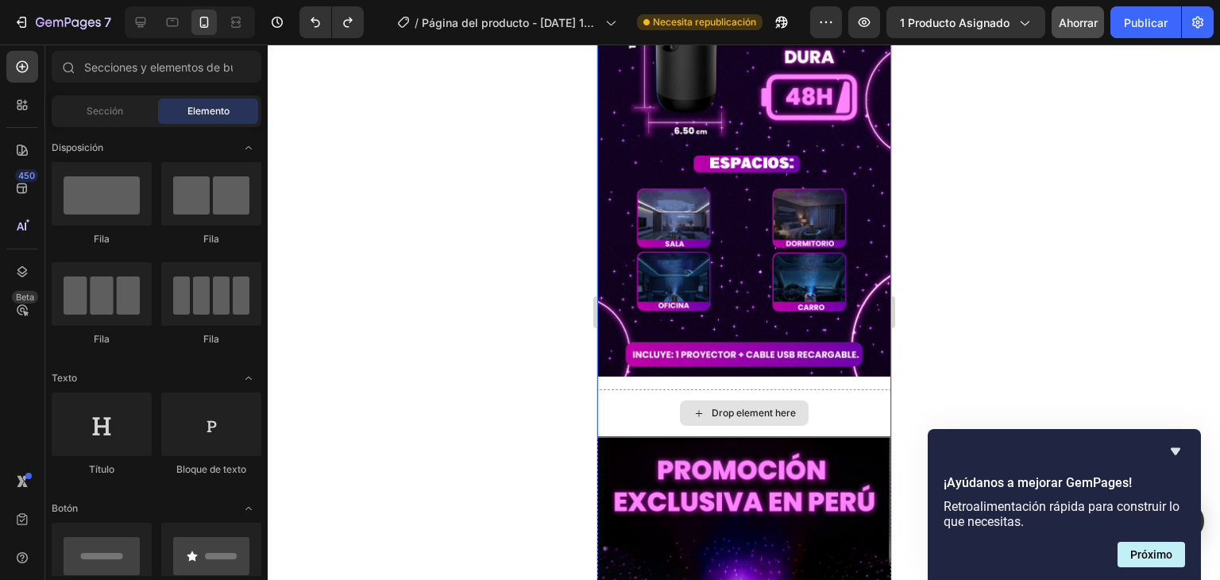
click at [833, 389] on div "Drop element here" at bounding box center [743, 413] width 294 height 48
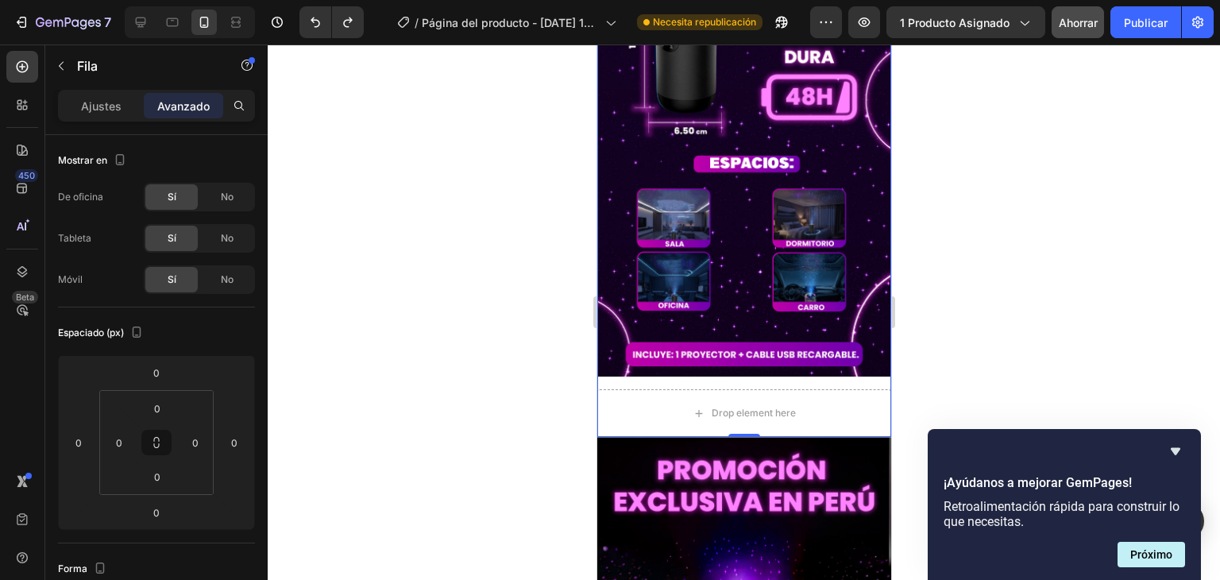
click at [738, 299] on div "Image Drop element here Row 0" at bounding box center [743, 145] width 294 height 583
click at [649, 389] on div "Drop element here" at bounding box center [743, 413] width 294 height 48
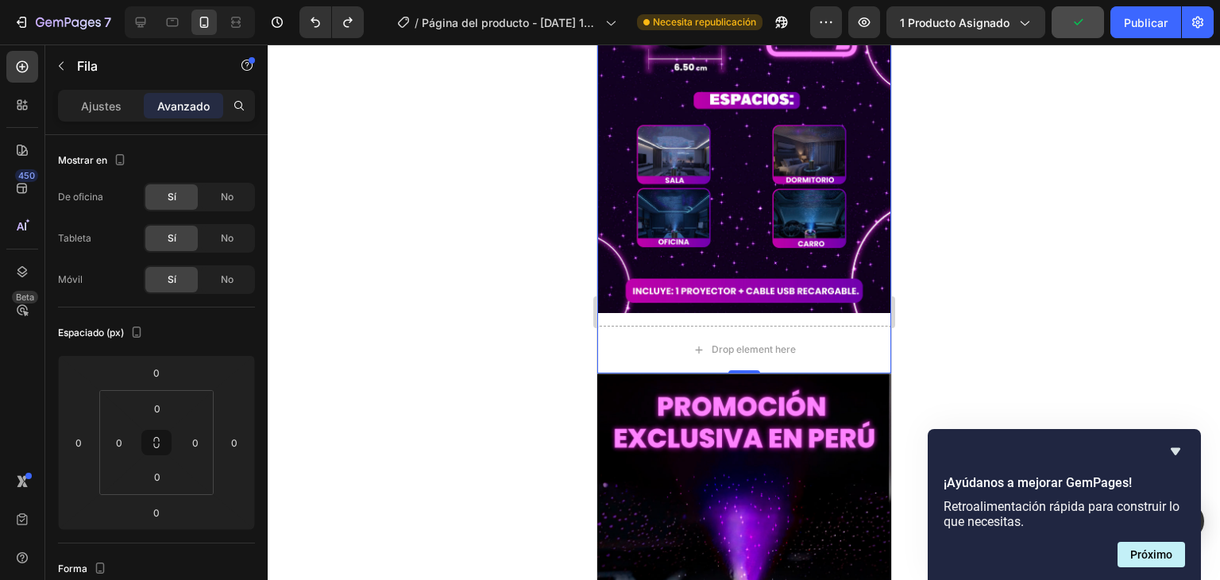
scroll to position [1979, 0]
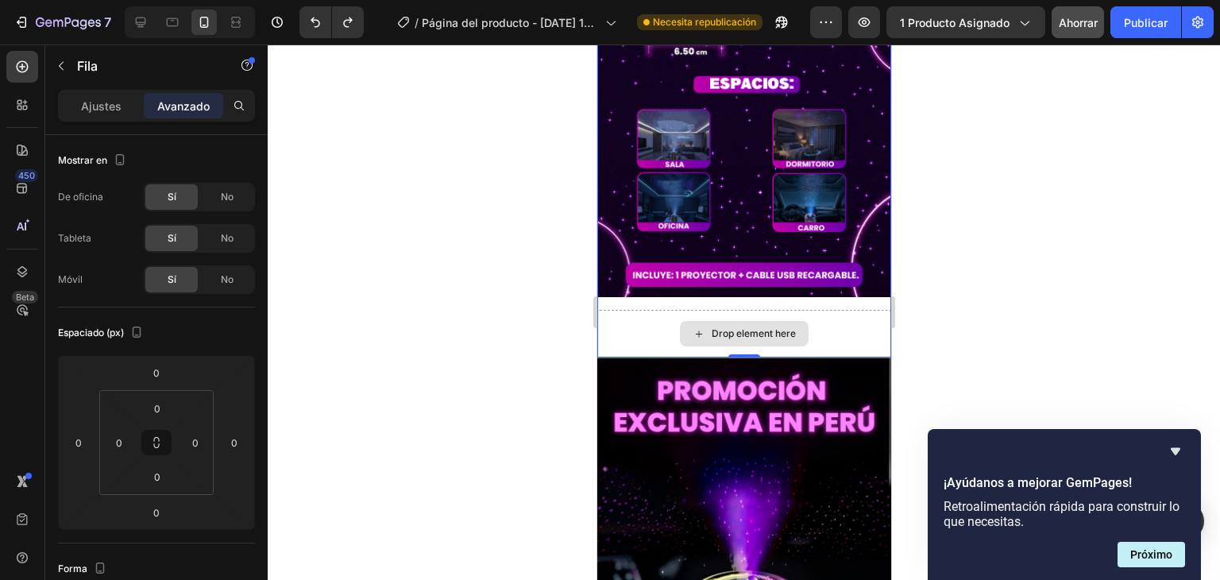
click at [839, 310] on div "Drop element here" at bounding box center [743, 334] width 294 height 48
click at [692, 327] on icon at bounding box center [698, 333] width 13 height 13
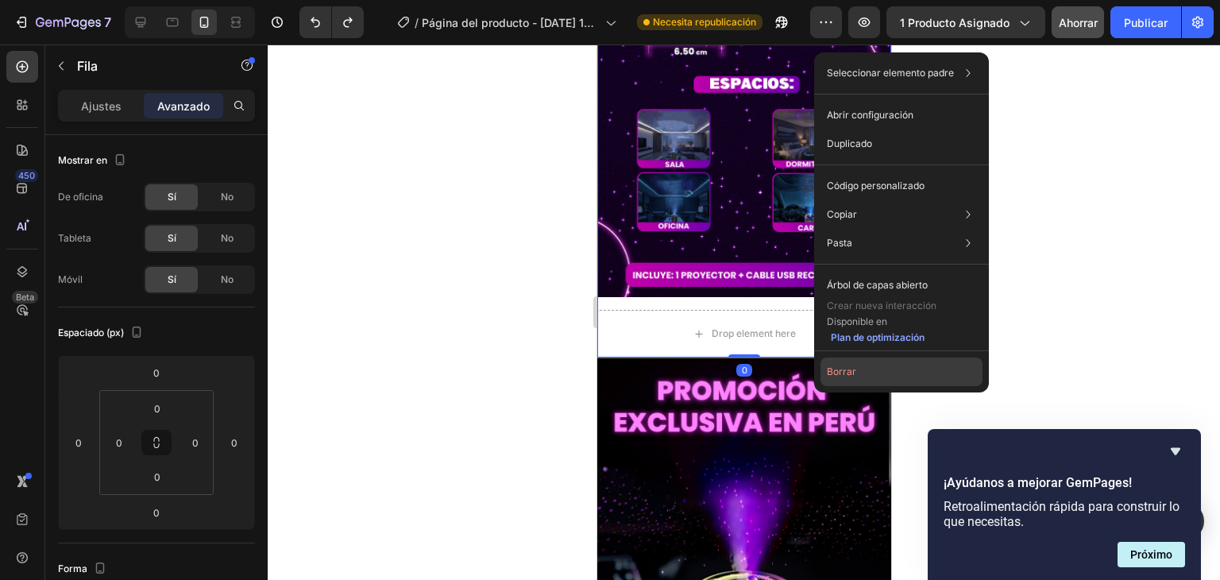
click at [845, 362] on button "Borrar" at bounding box center [901, 371] width 162 height 29
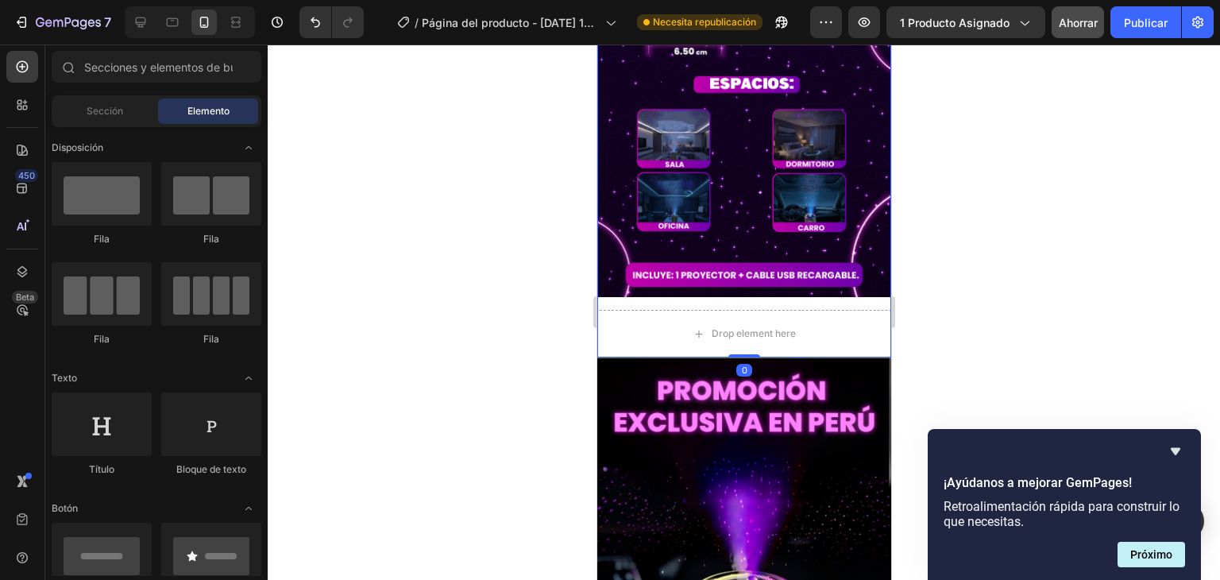
scroll to position [1417, 0]
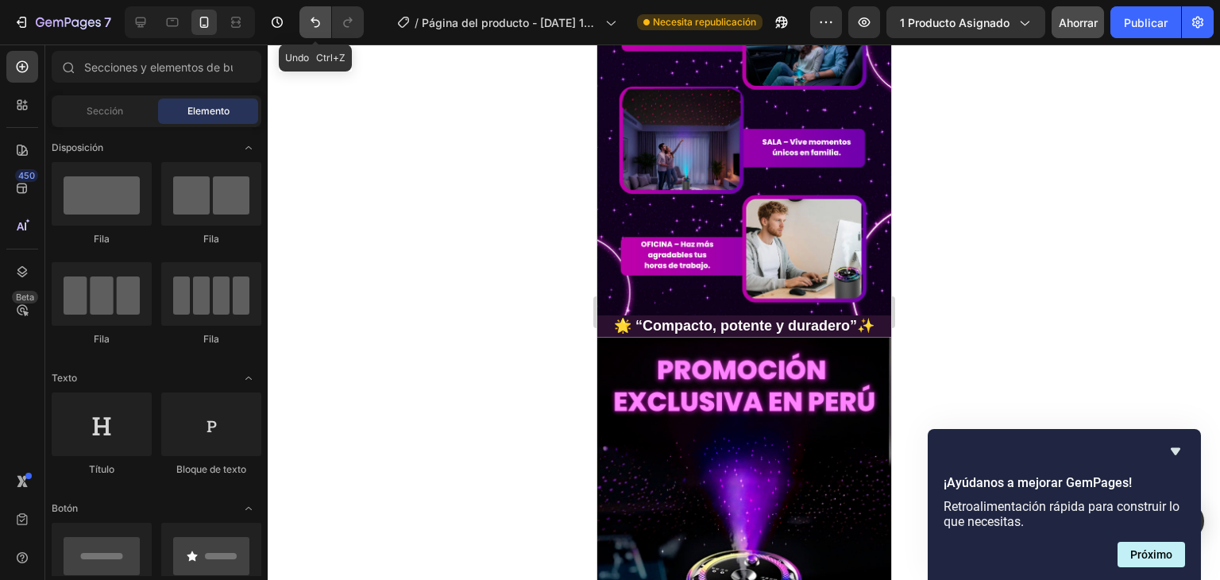
click at [308, 18] on icon "Deshacer/Rehacer" at bounding box center [315, 22] width 16 height 16
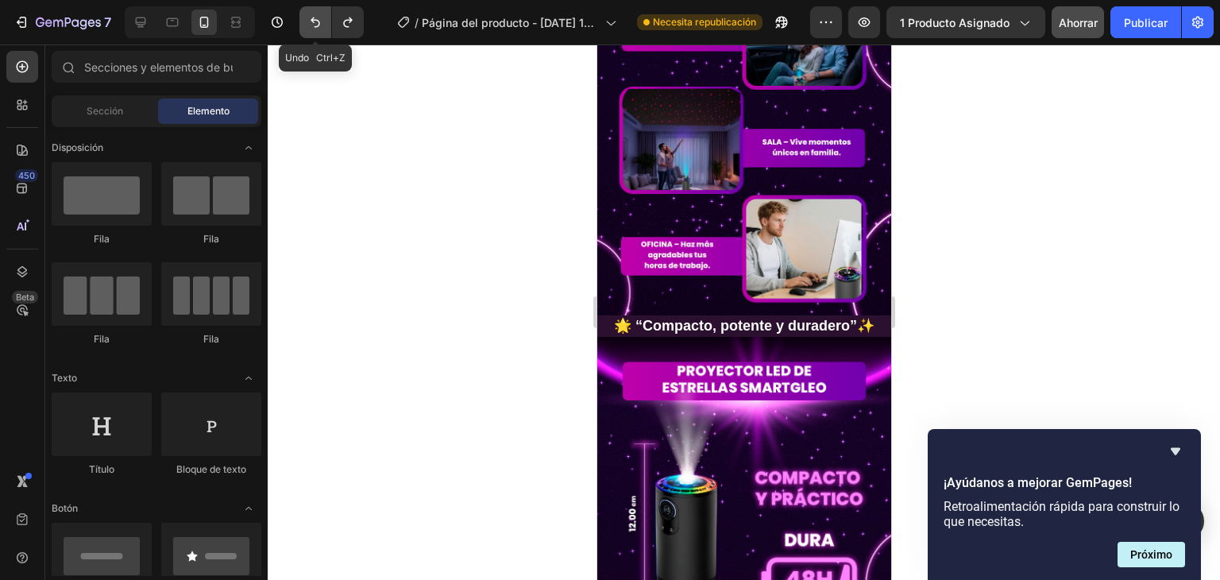
scroll to position [1979, 0]
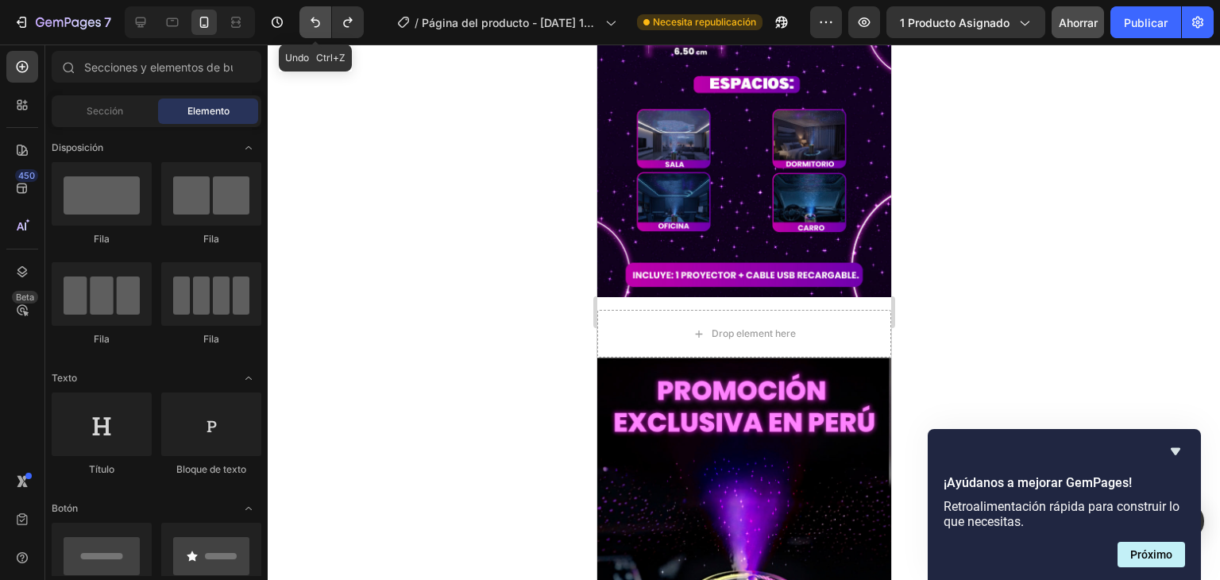
click at [318, 23] on icon "Deshacer/Rehacer" at bounding box center [315, 22] width 16 height 16
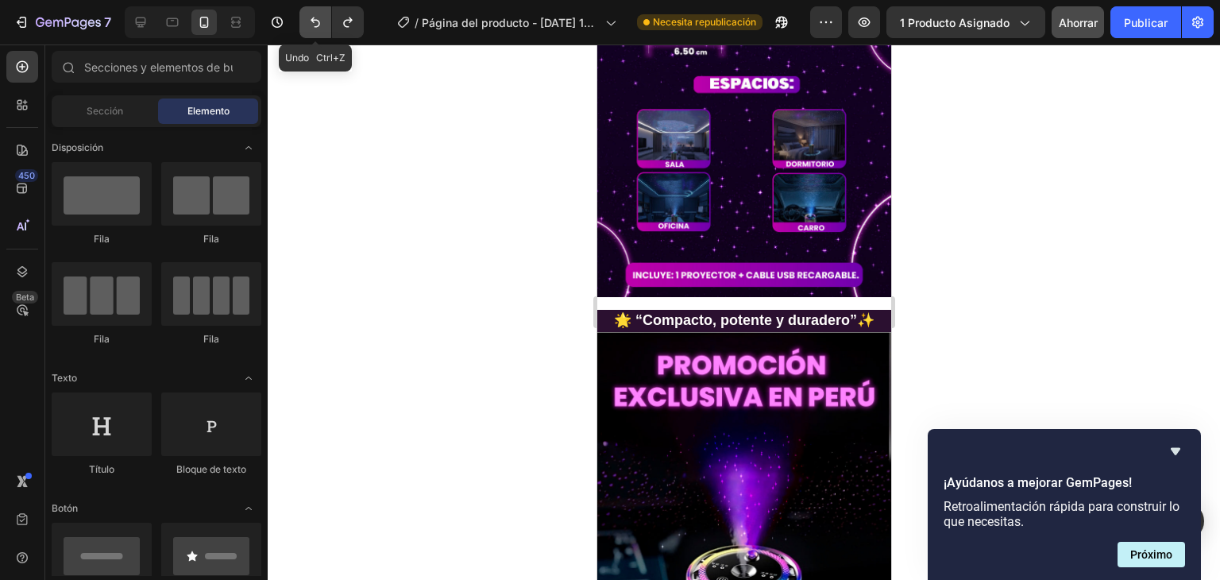
scroll to position [1953, 0]
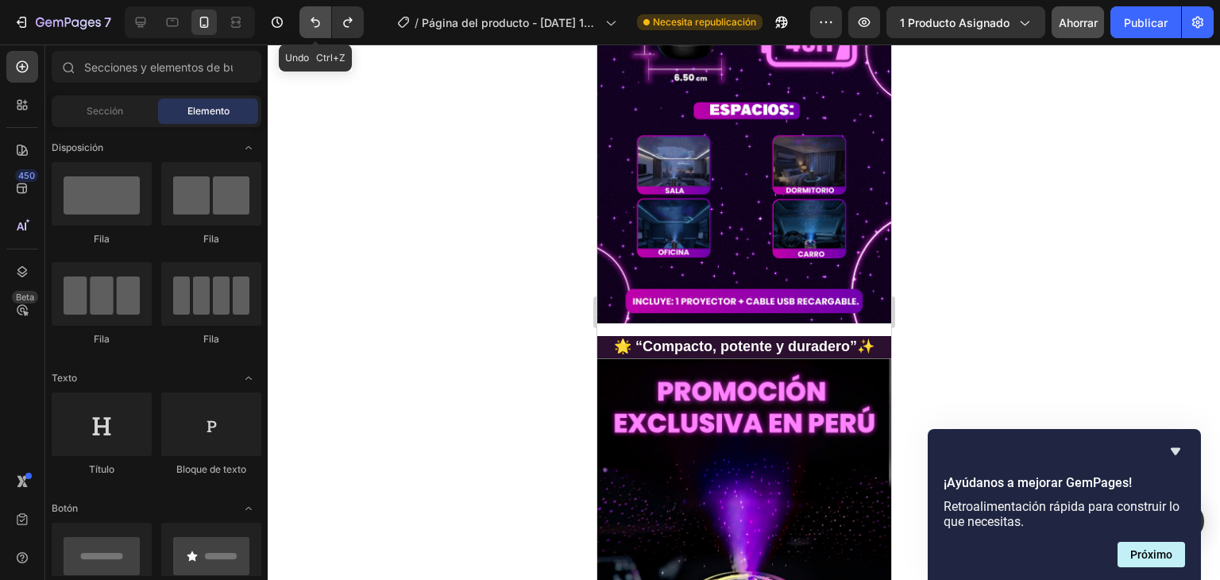
click at [315, 25] on icon "Deshacer/Rehacer" at bounding box center [315, 22] width 16 height 16
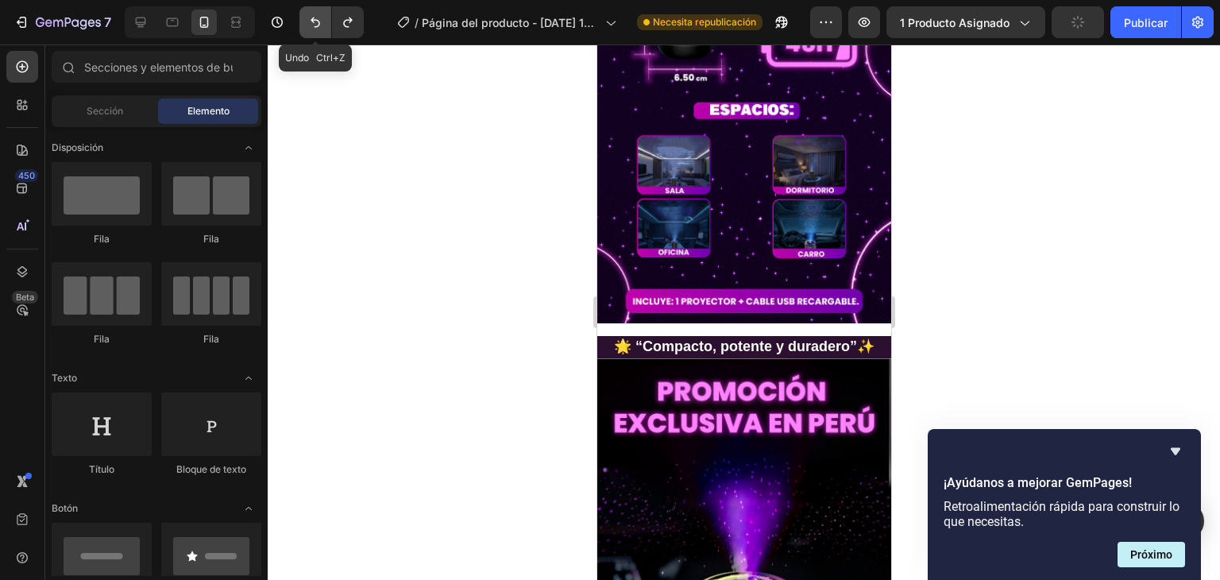
click at [315, 25] on icon "Deshacer/Rehacer" at bounding box center [315, 22] width 16 height 16
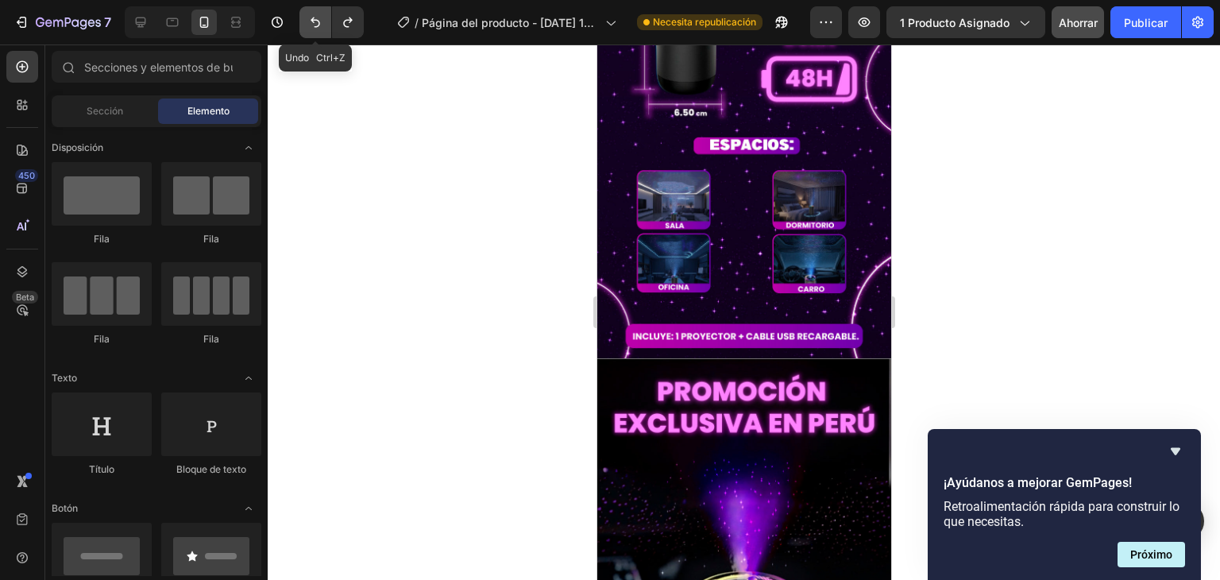
click at [315, 25] on icon "Deshacer/Rehacer" at bounding box center [315, 22] width 16 height 16
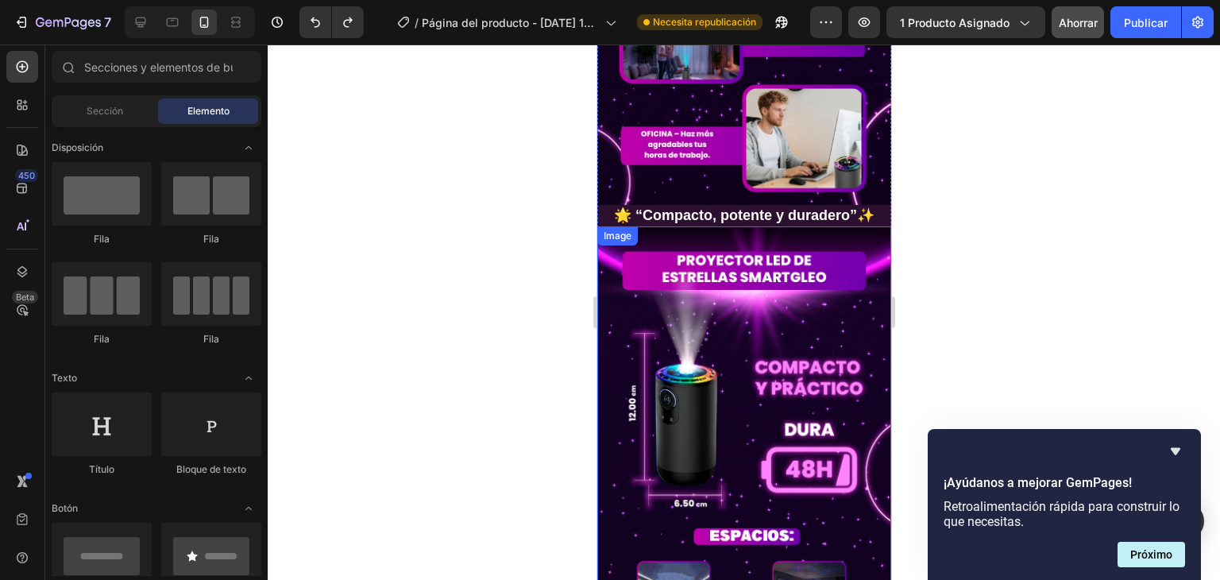
scroll to position [1521, 0]
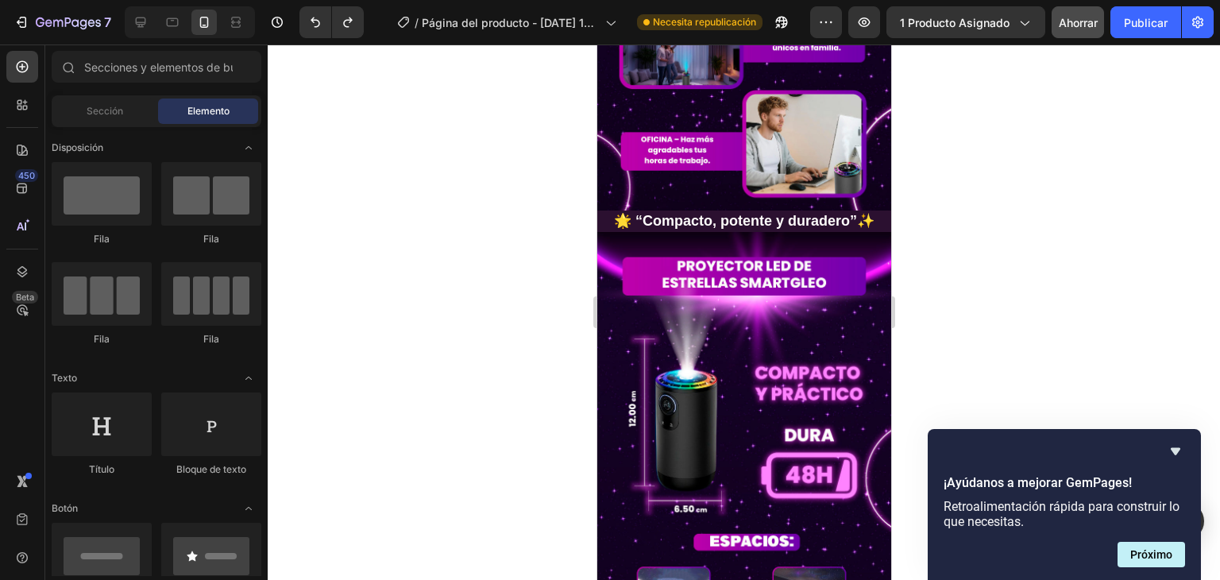
click at [961, 159] on div at bounding box center [744, 311] width 952 height 535
click at [766, 212] on p "🌟 “Compacto, potente y duradero”✨" at bounding box center [743, 221] width 291 height 18
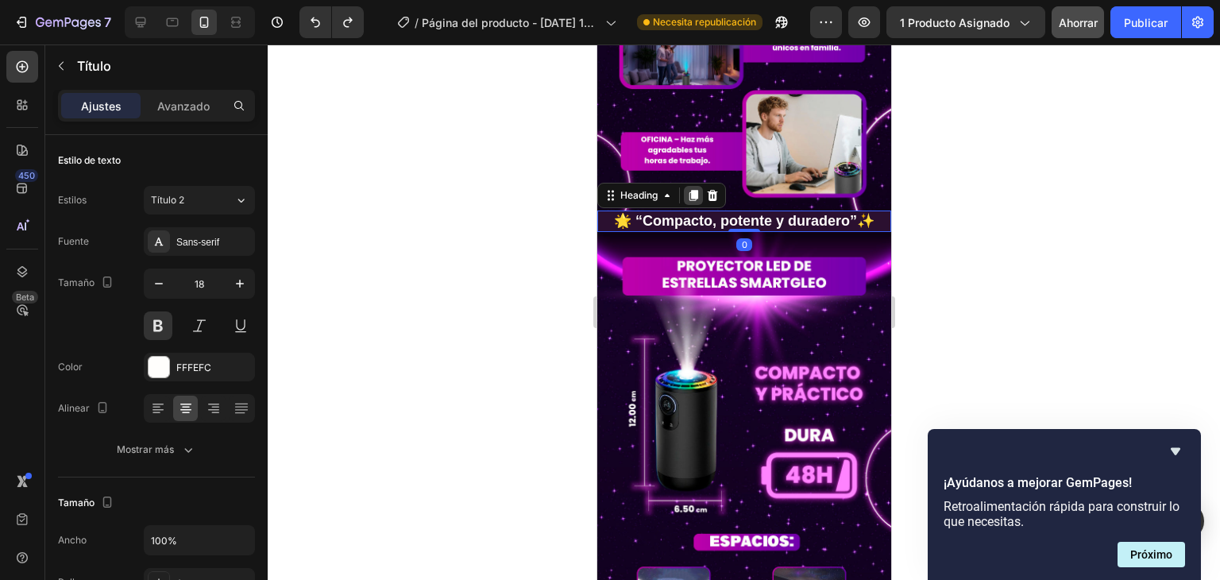
click at [691, 190] on icon at bounding box center [692, 195] width 9 height 11
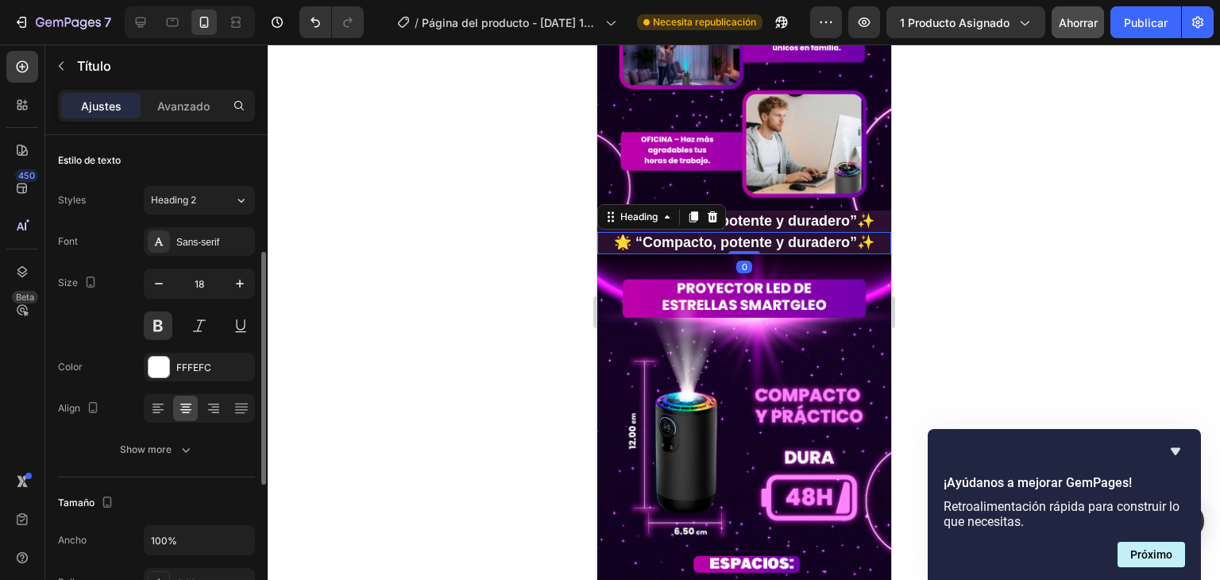
scroll to position [79, 0]
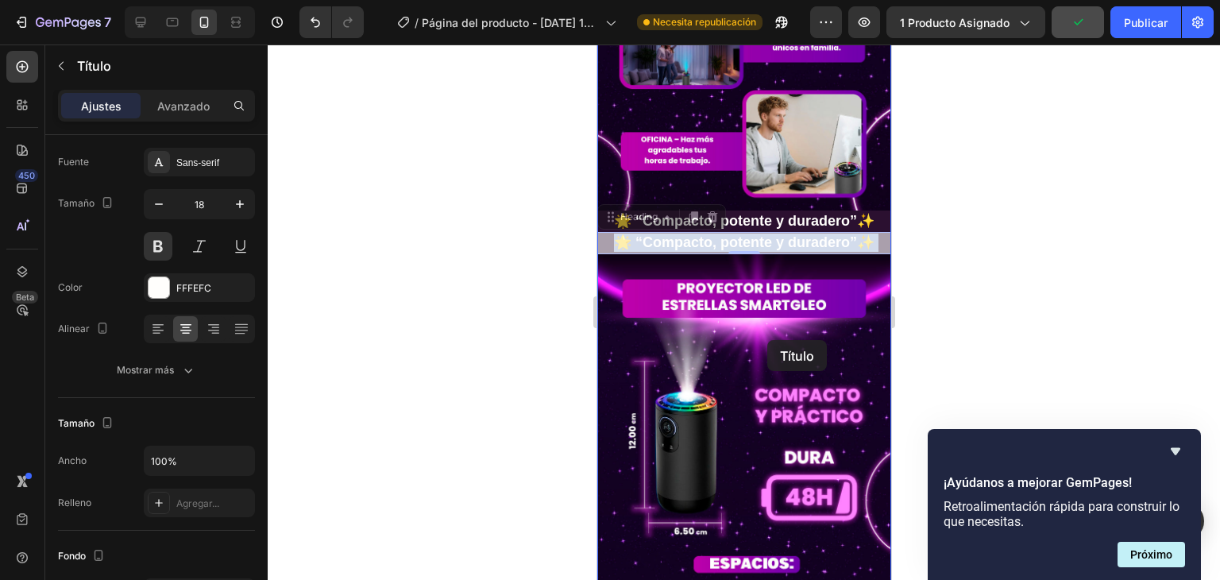
drag, startPoint x: 763, startPoint y: 177, endPoint x: 768, endPoint y: 291, distance: 113.6
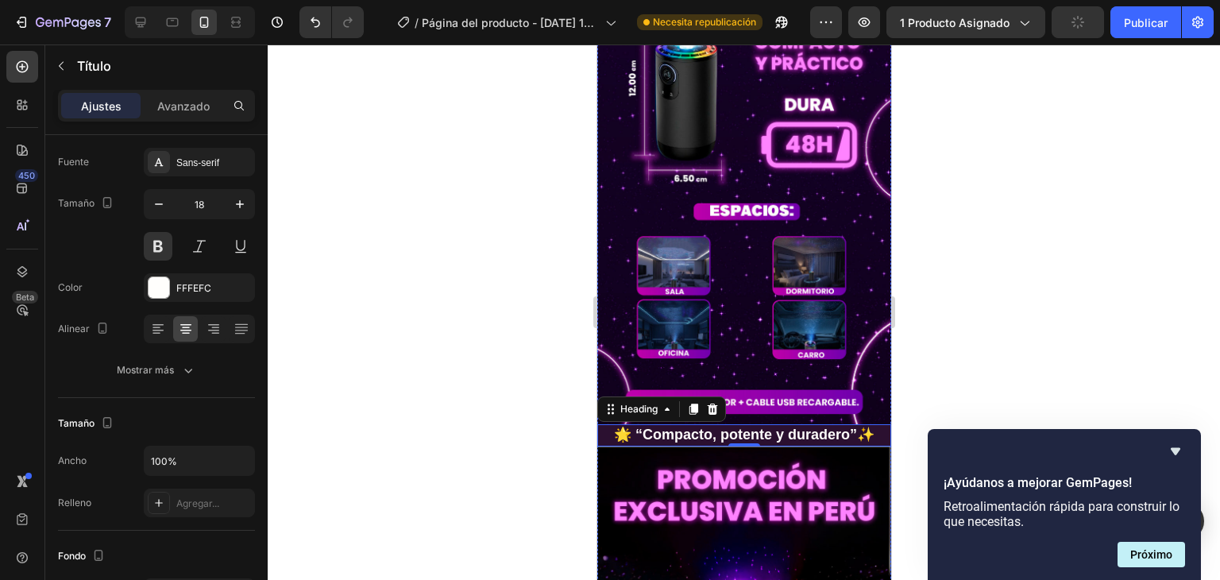
scroll to position [1918, 0]
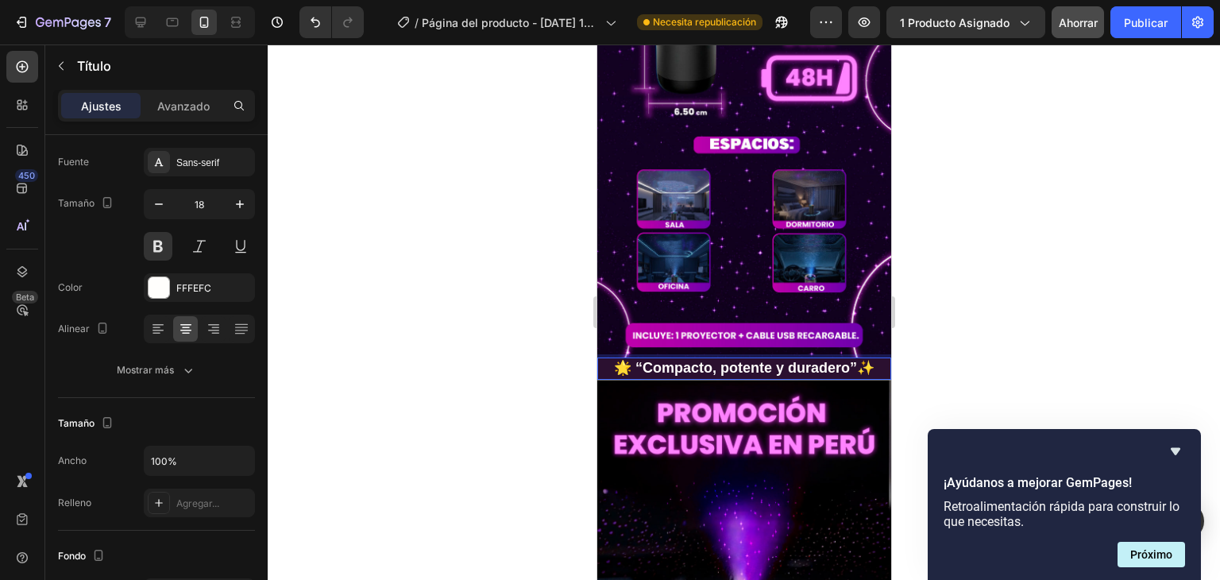
click at [865, 359] on p "🌟 “Compacto, potente y duradero”✨" at bounding box center [743, 368] width 291 height 18
click at [637, 359] on p "🌟 “Compacto, potente y duradero”" at bounding box center [743, 368] width 291 height 18
click at [842, 359] on p "“Compacto, potente y duradero”" at bounding box center [743, 368] width 291 height 18
click at [850, 359] on p "“Compacto, potente y duradero”" at bounding box center [743, 368] width 291 height 18
drag, startPoint x: 850, startPoint y: 280, endPoint x: 628, endPoint y: 280, distance: 222.3
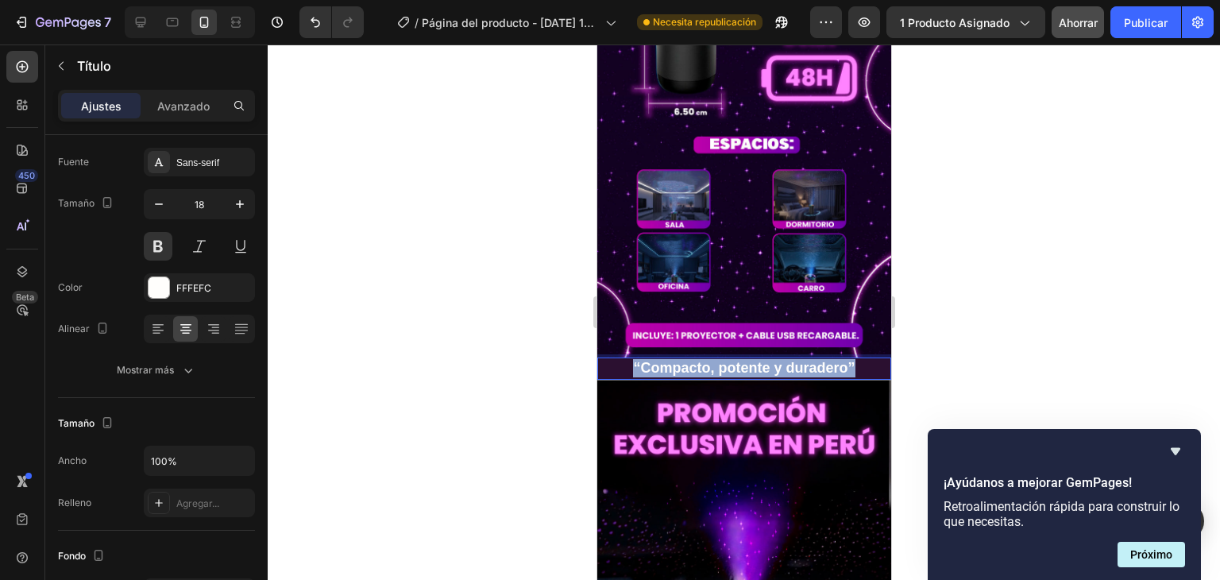
click at [628, 359] on p "“Compacto, potente y duradero”" at bounding box center [743, 368] width 291 height 18
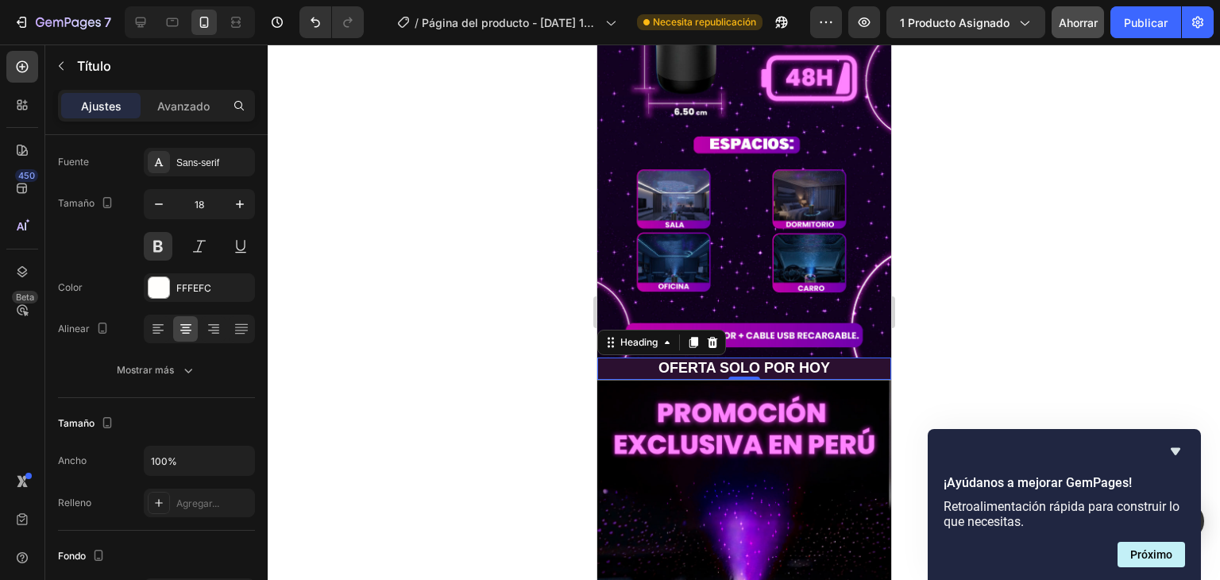
click at [1070, 221] on div at bounding box center [744, 311] width 952 height 535
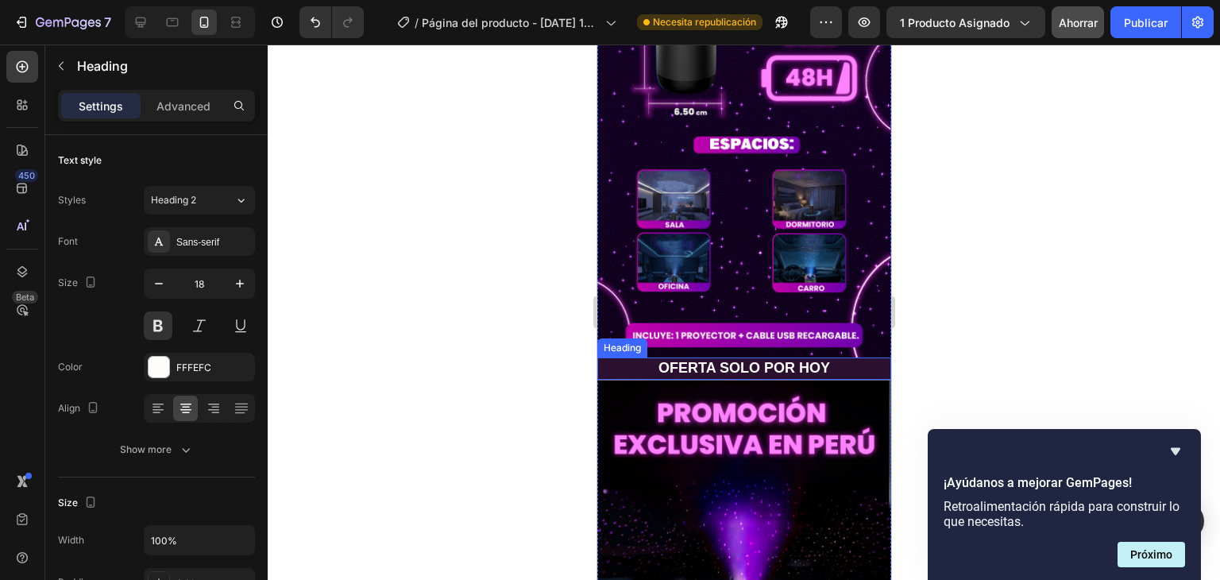
click at [703, 359] on p "OFERTA SOLO POR HOY" at bounding box center [743, 368] width 291 height 18
click at [690, 359] on p "OFERTA SOLO POR HOY" at bounding box center [743, 368] width 291 height 18
drag, startPoint x: 689, startPoint y: 281, endPoint x: 735, endPoint y: 283, distance: 46.1
click at [735, 359] on p "OFERTA SOLO POR HOY" at bounding box center [743, 368] width 291 height 18
click at [962, 251] on div at bounding box center [744, 311] width 952 height 535
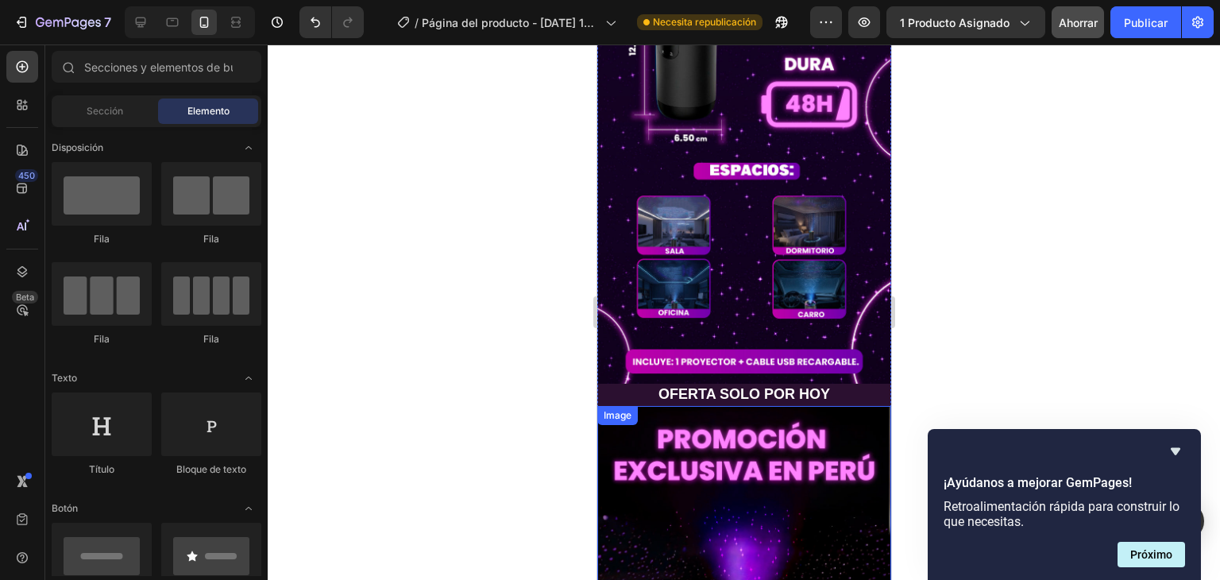
scroll to position [1839, 0]
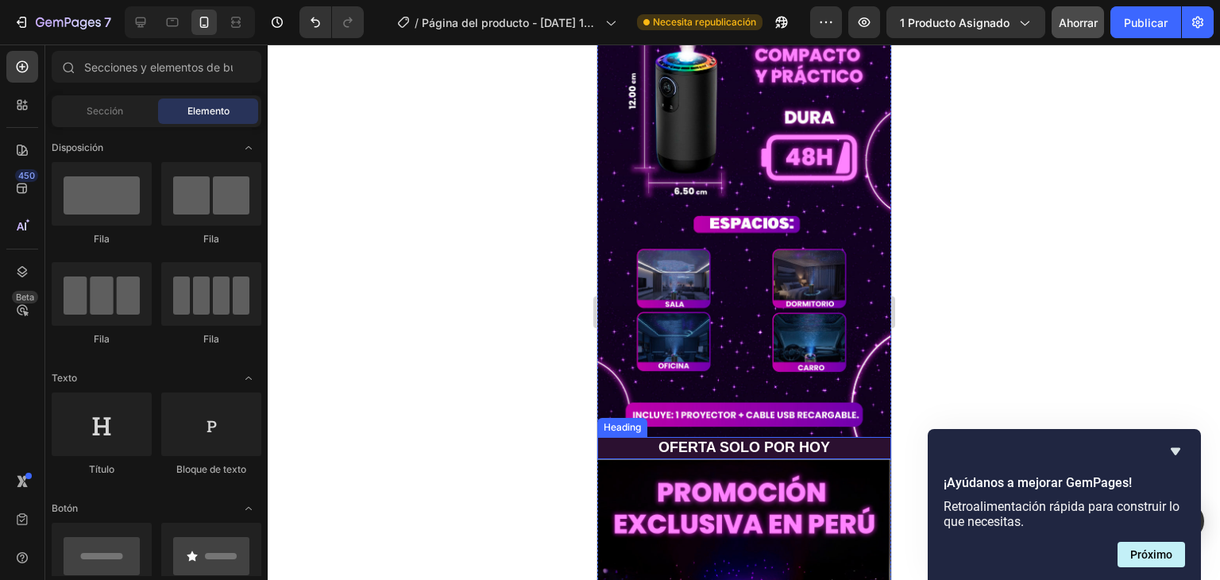
click at [833, 438] on p "OFERTA SOLO POR HOY" at bounding box center [743, 447] width 291 height 18
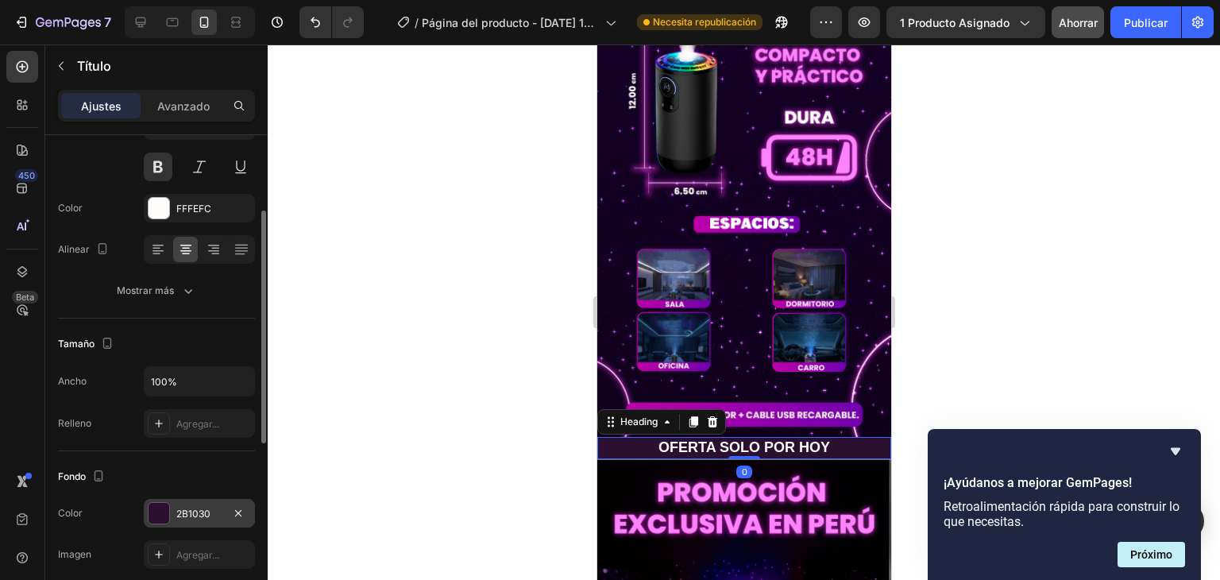
scroll to position [318, 0]
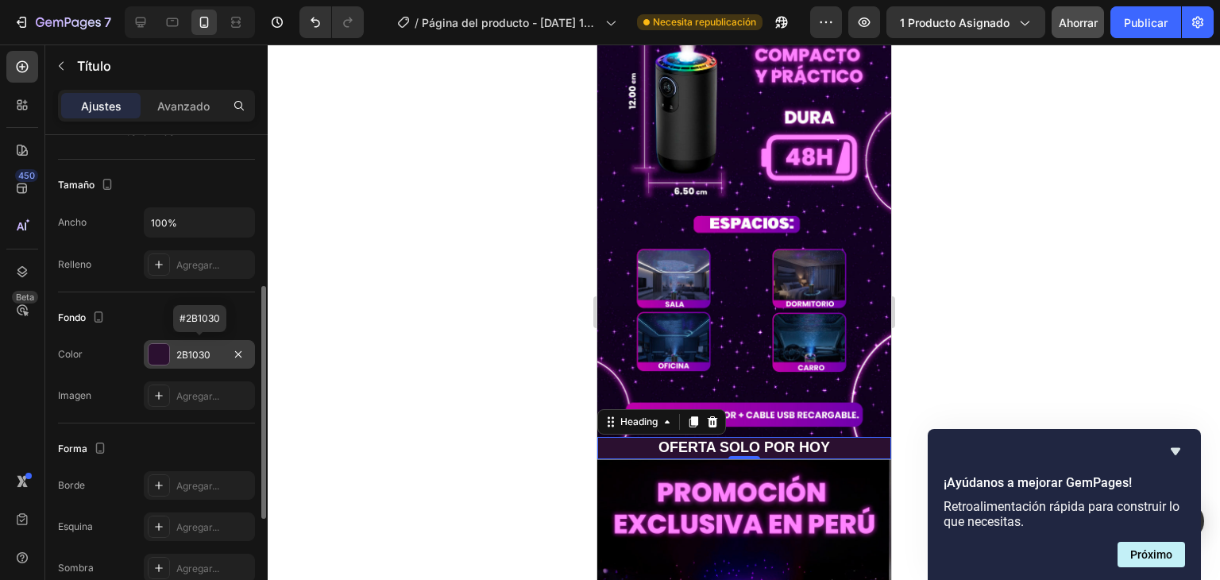
click at [210, 350] on div "2B1030" at bounding box center [199, 355] width 46 height 14
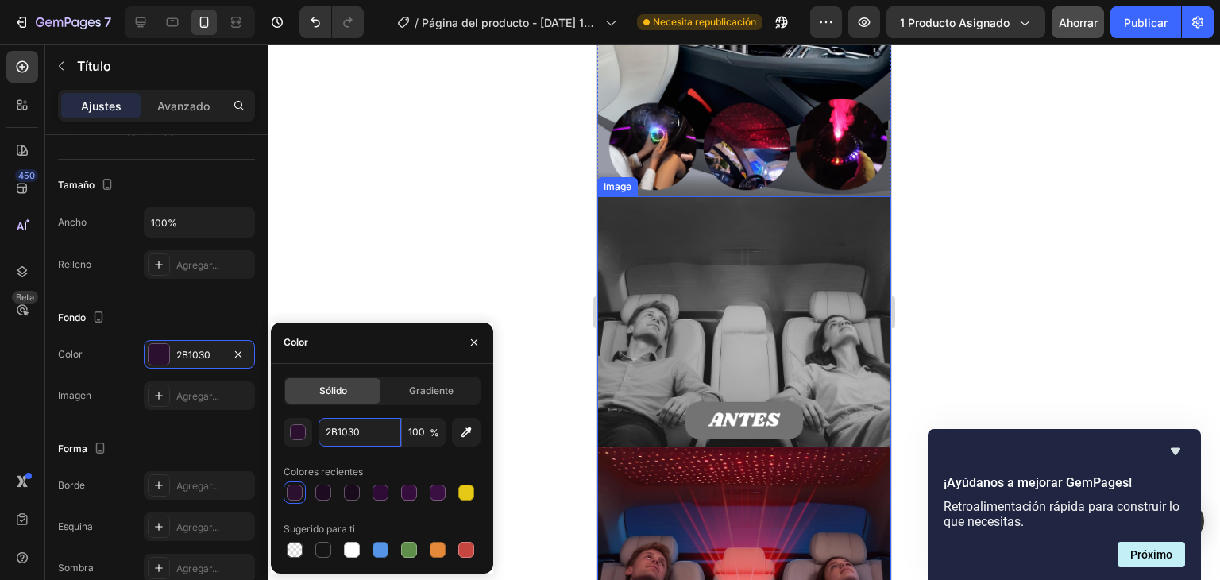
scroll to position [3506, 0]
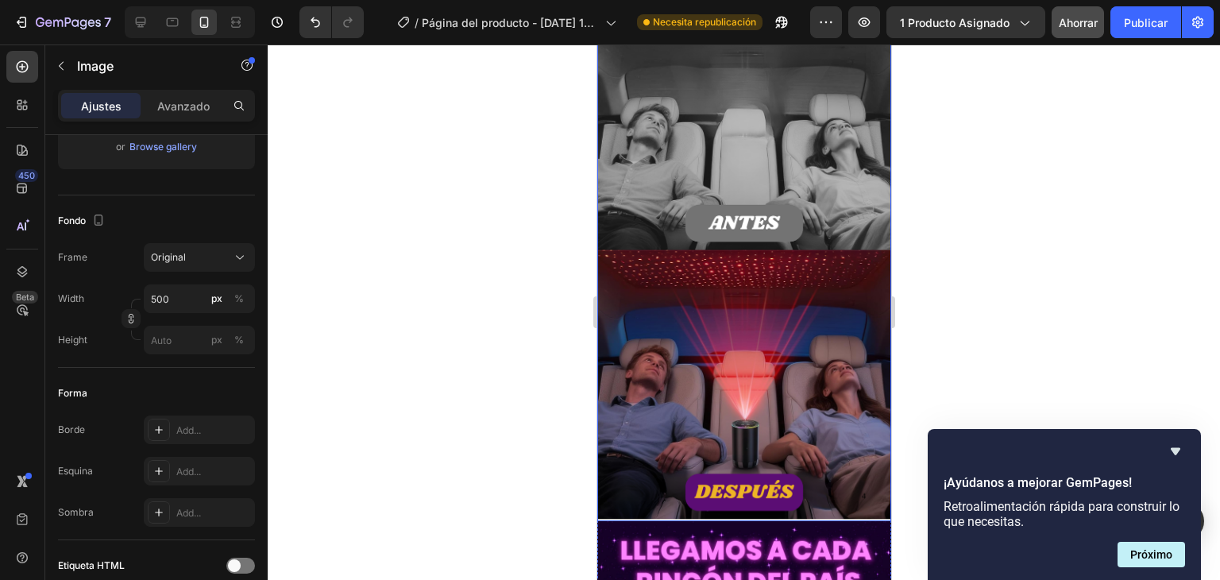
click at [711, 264] on img at bounding box center [743, 260] width 294 height 522
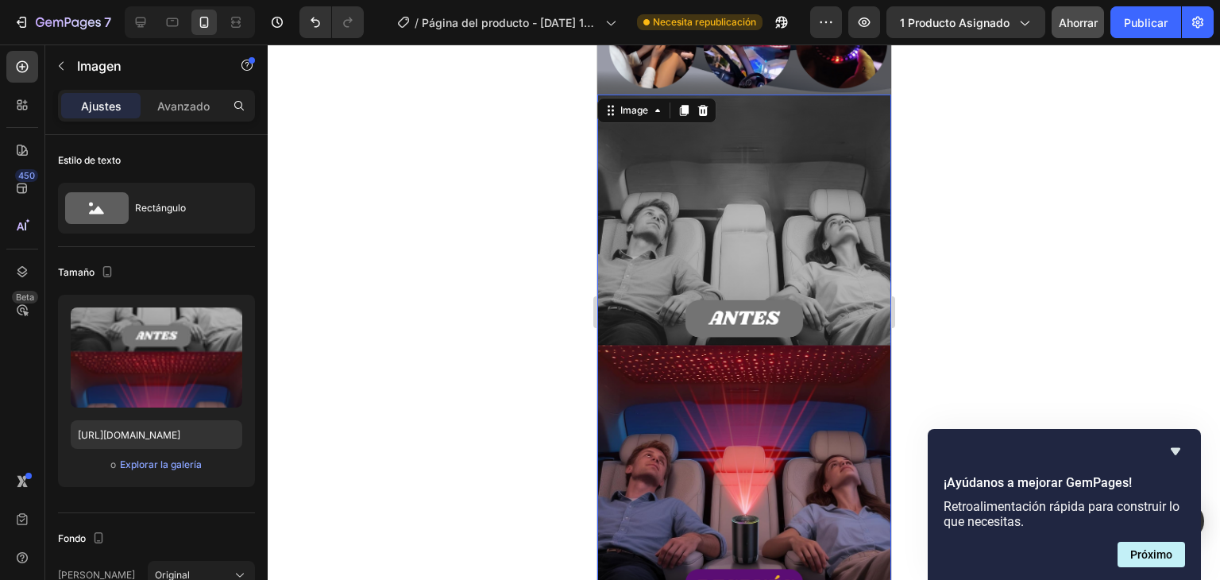
scroll to position [3427, 0]
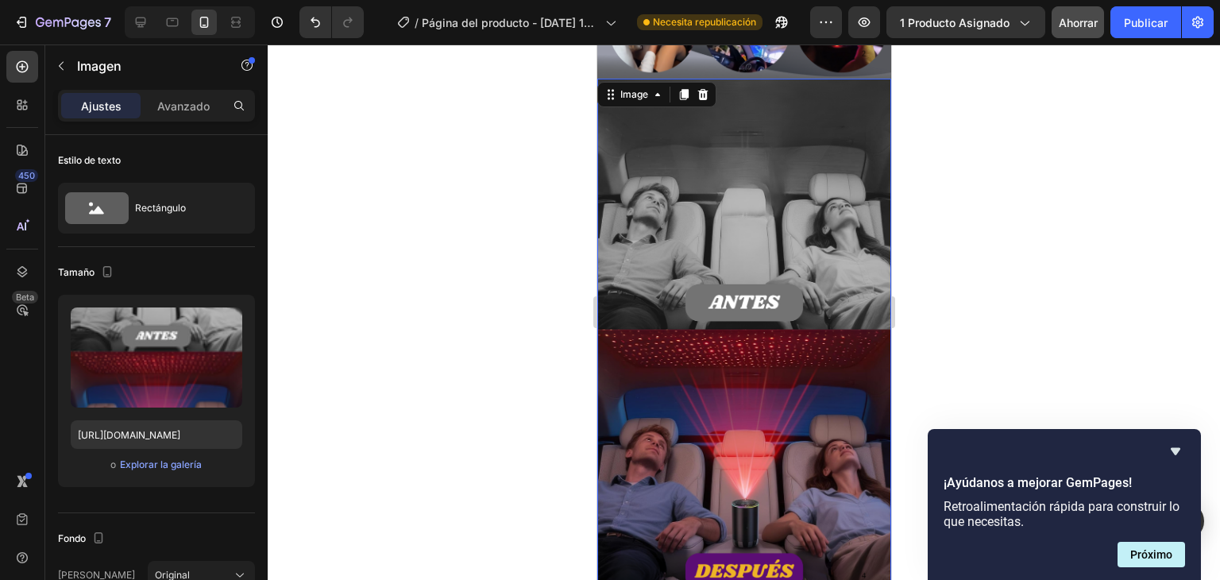
click at [706, 276] on img at bounding box center [743, 340] width 294 height 522
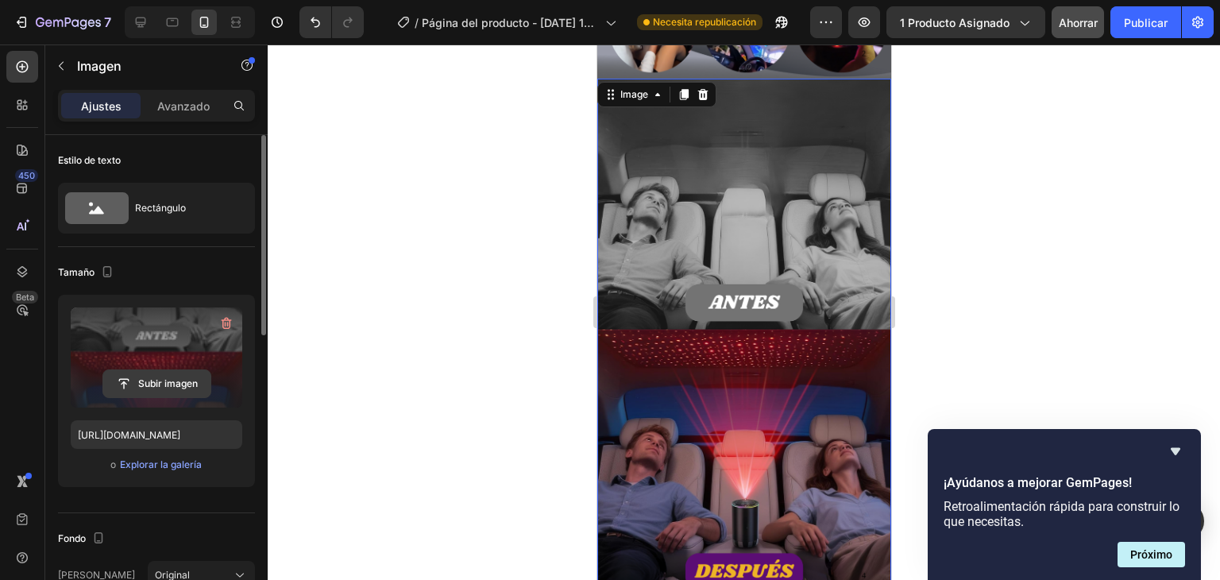
click at [163, 380] on input "file" at bounding box center [156, 383] width 107 height 27
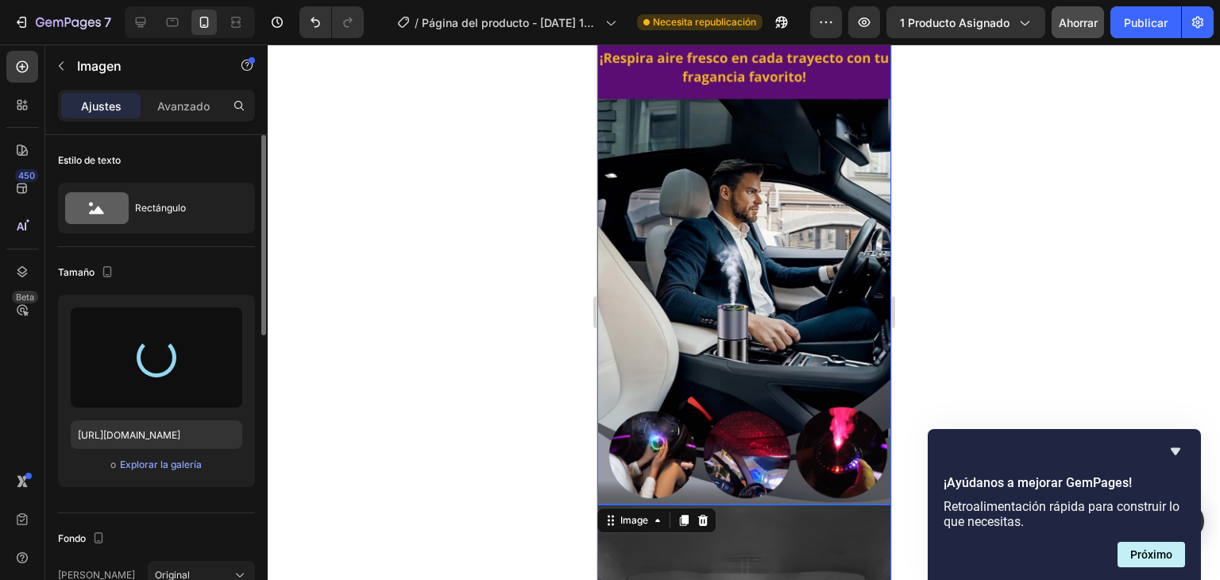
scroll to position [3030, 0]
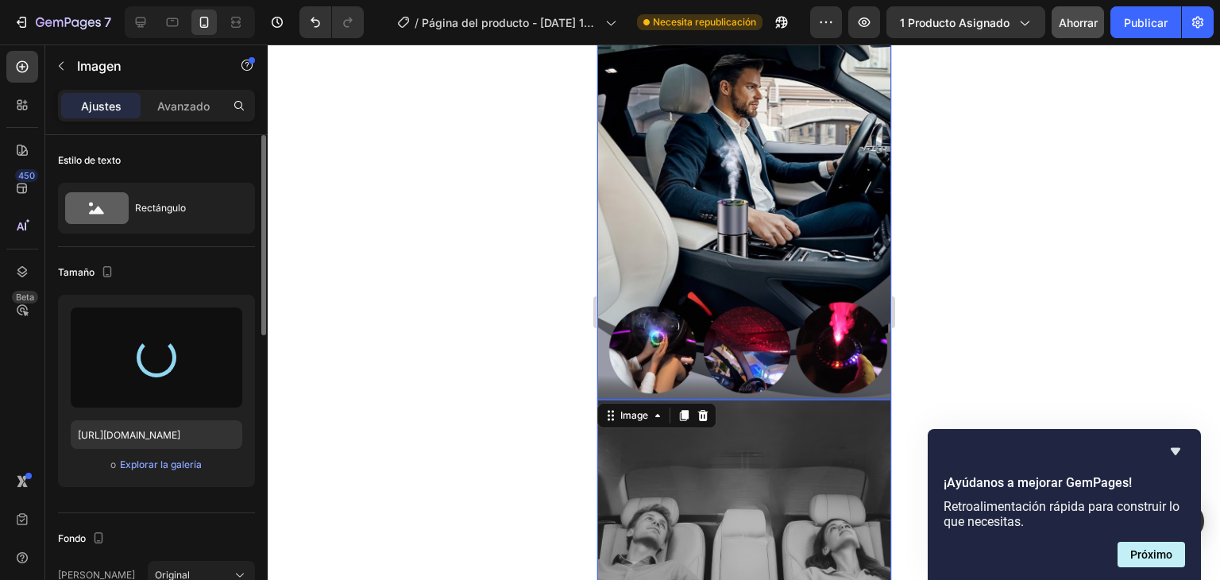
type input "[URL][DOMAIN_NAME]"
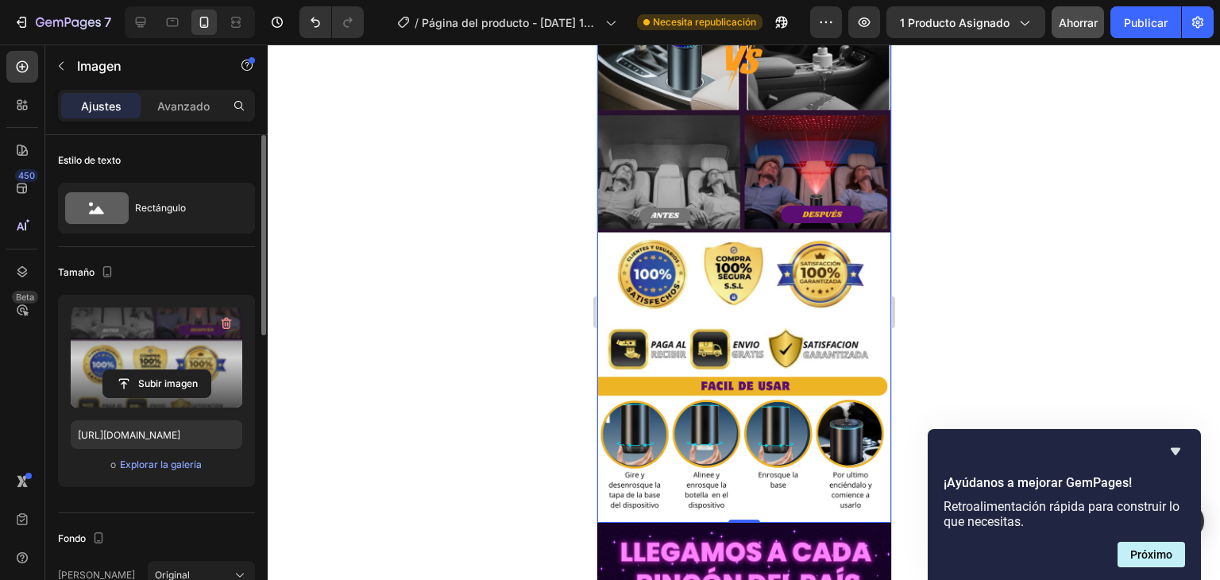
scroll to position [3506, 0]
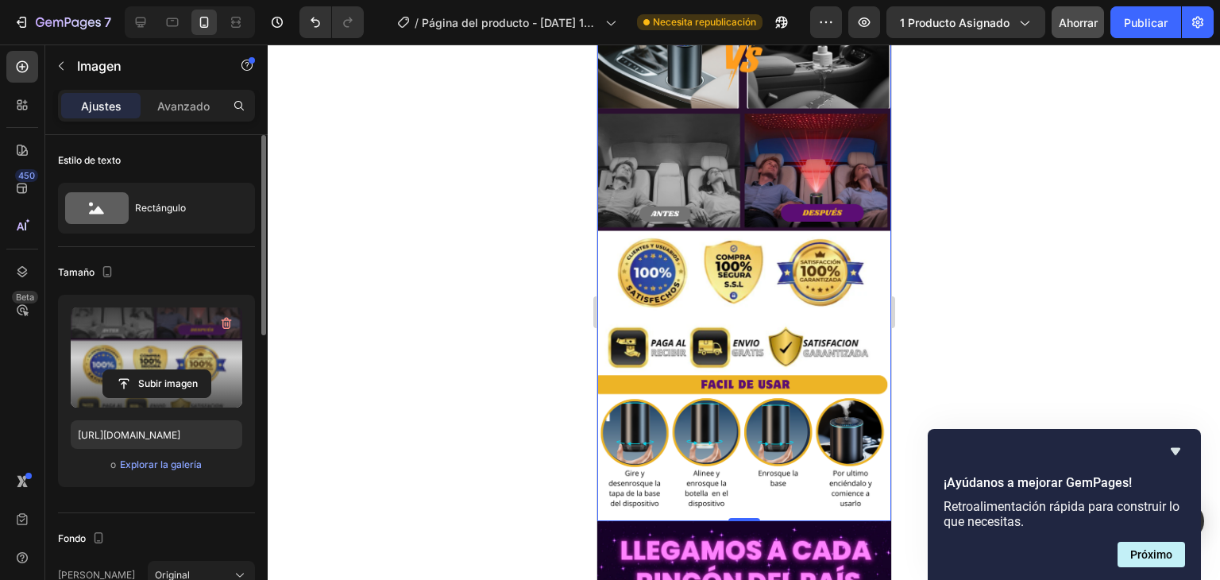
click at [1037, 259] on div at bounding box center [744, 311] width 952 height 535
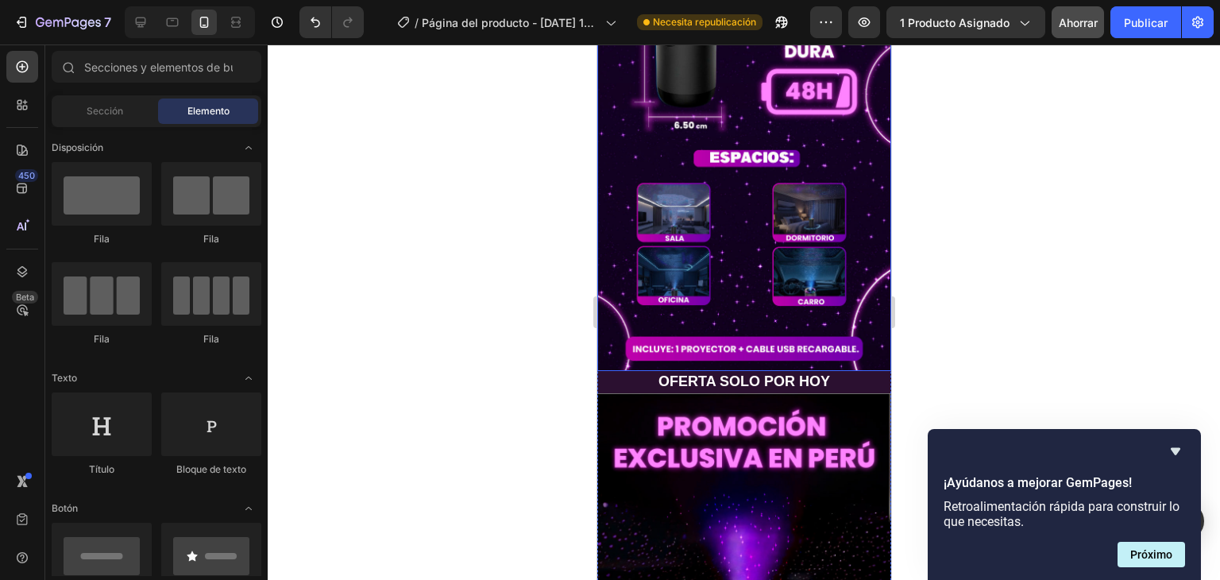
scroll to position [1906, 0]
click at [825, 372] on p "OFERTA SOLO POR HOY" at bounding box center [743, 381] width 291 height 18
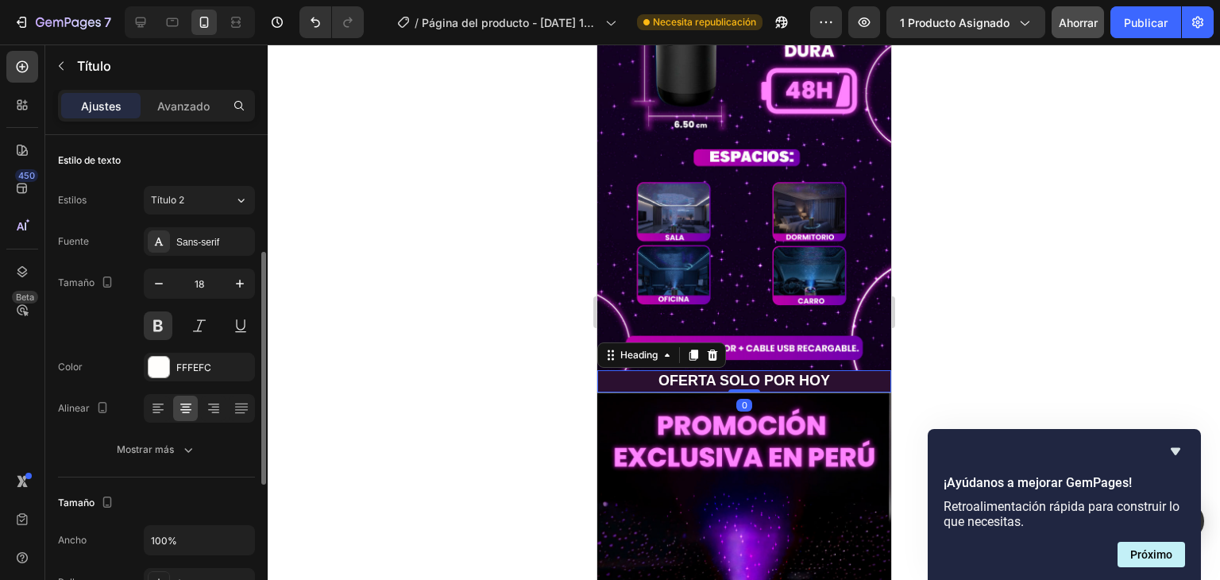
scroll to position [159, 0]
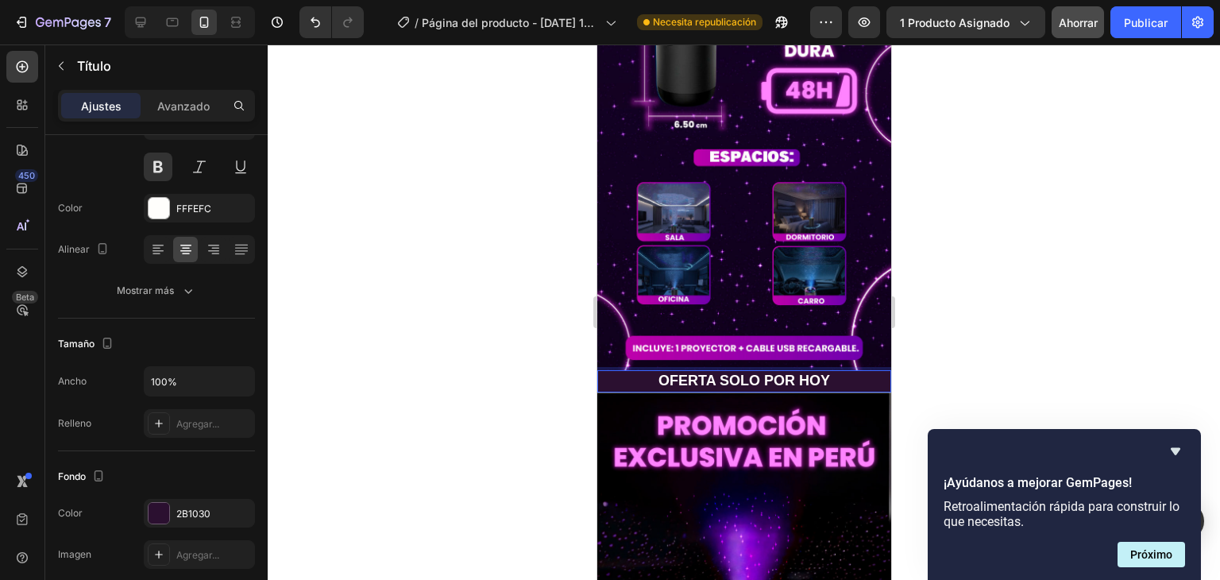
click at [821, 372] on p "OFERTA SOLO POR HOY" at bounding box center [743, 381] width 291 height 18
click at [975, 175] on div at bounding box center [744, 311] width 952 height 535
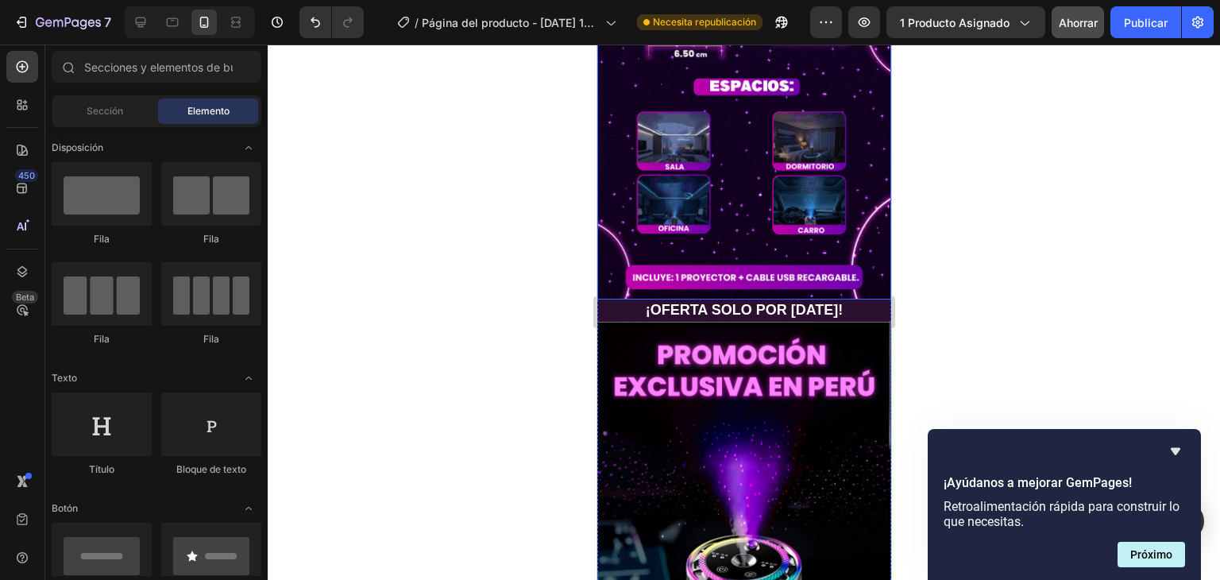
scroll to position [1985, 0]
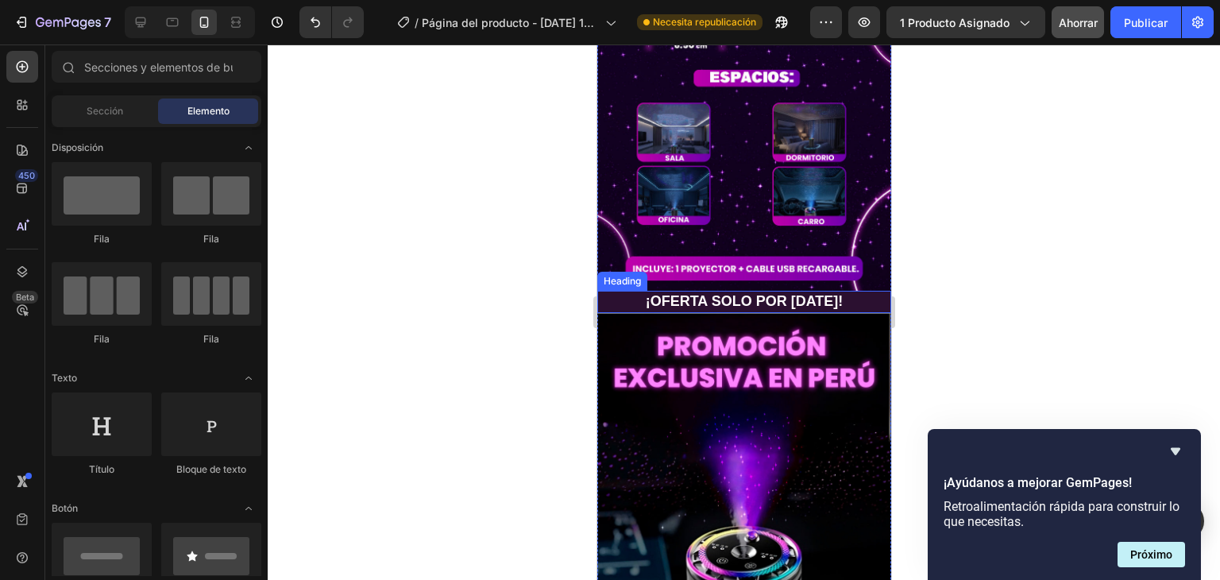
click at [814, 292] on p "¡OFERTA SOLO POR [DATE]!" at bounding box center [743, 301] width 291 height 18
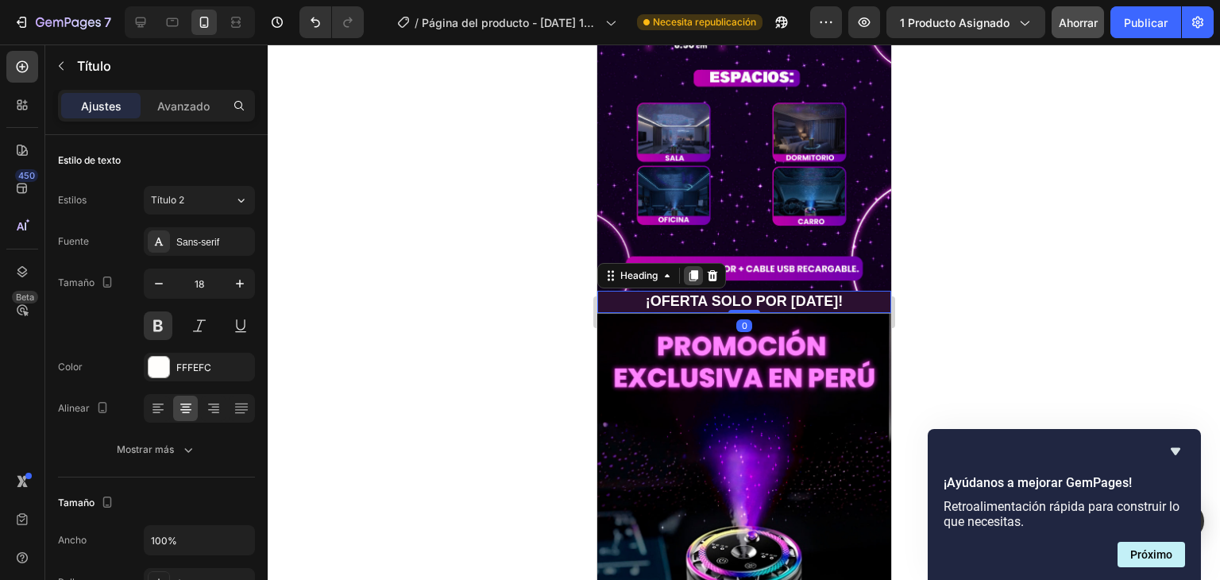
click at [693, 270] on icon at bounding box center [692, 275] width 9 height 11
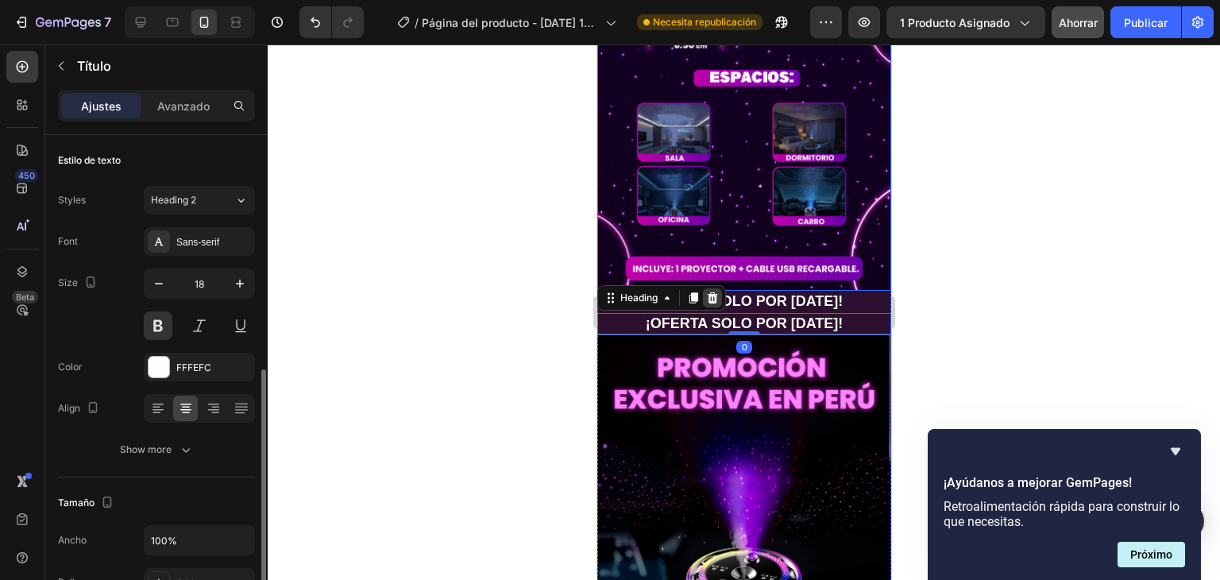
scroll to position [159, 0]
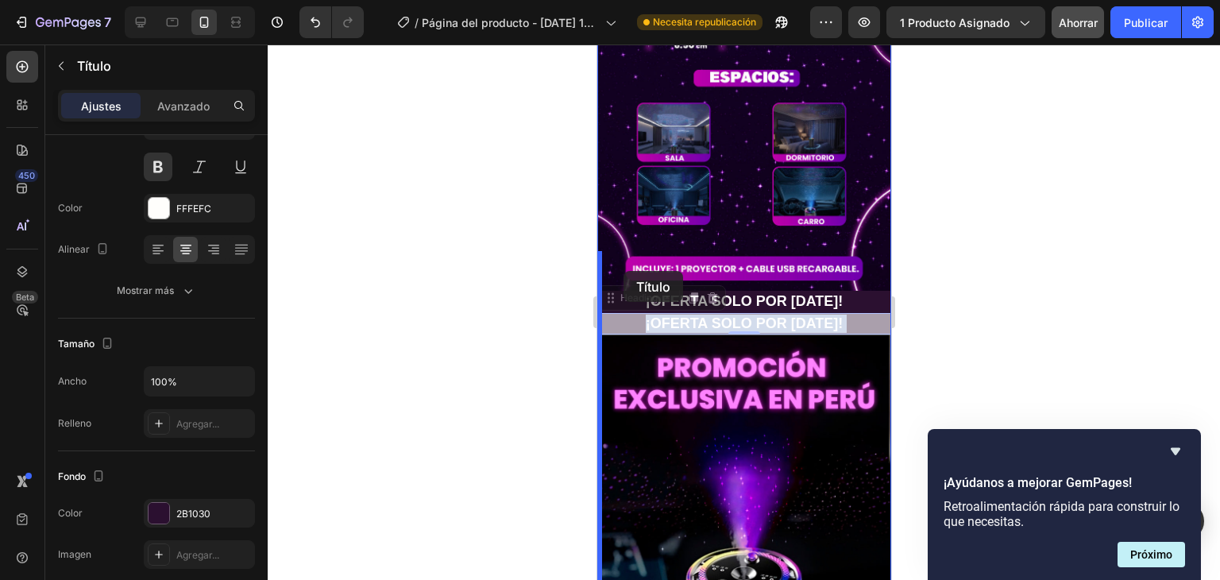
drag, startPoint x: 623, startPoint y: 236, endPoint x: 623, endPoint y: 269, distance: 33.4
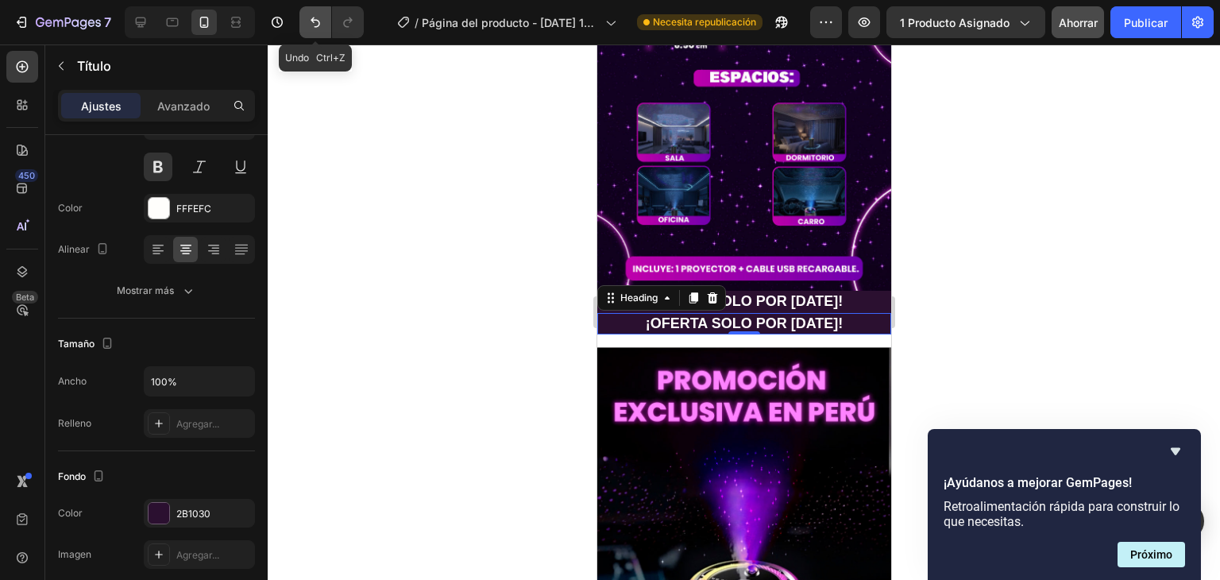
click at [304, 23] on button "Deshacer/Rehacer" at bounding box center [315, 22] width 32 height 32
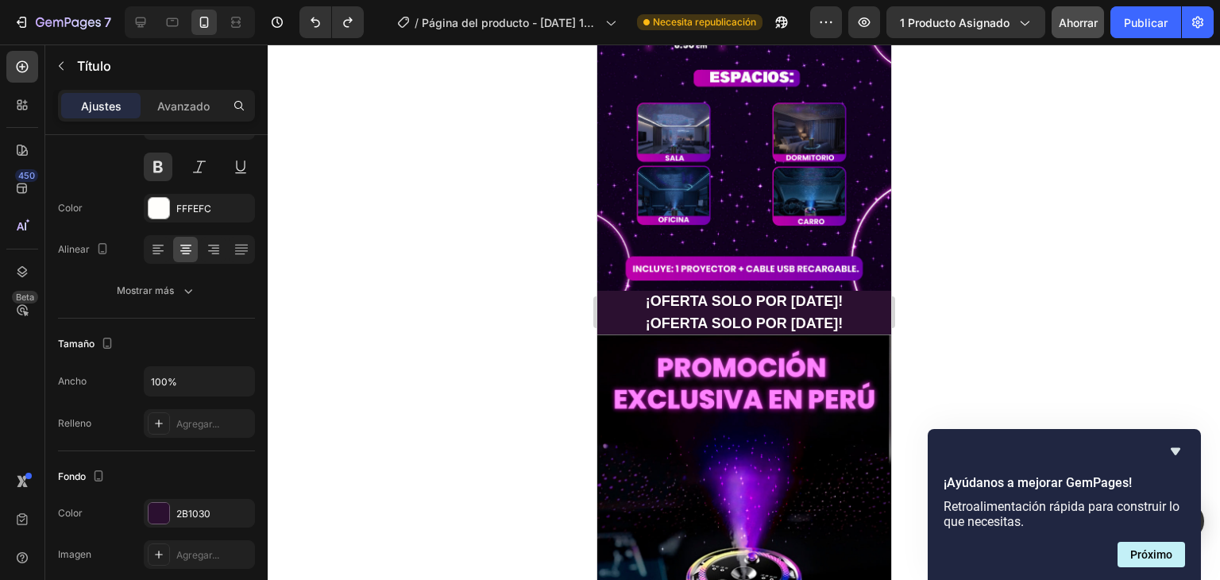
click at [621, 313] on h2 "¡OFERTA SOLO POR [DATE]!" at bounding box center [743, 323] width 294 height 21
click at [940, 226] on div at bounding box center [744, 311] width 952 height 535
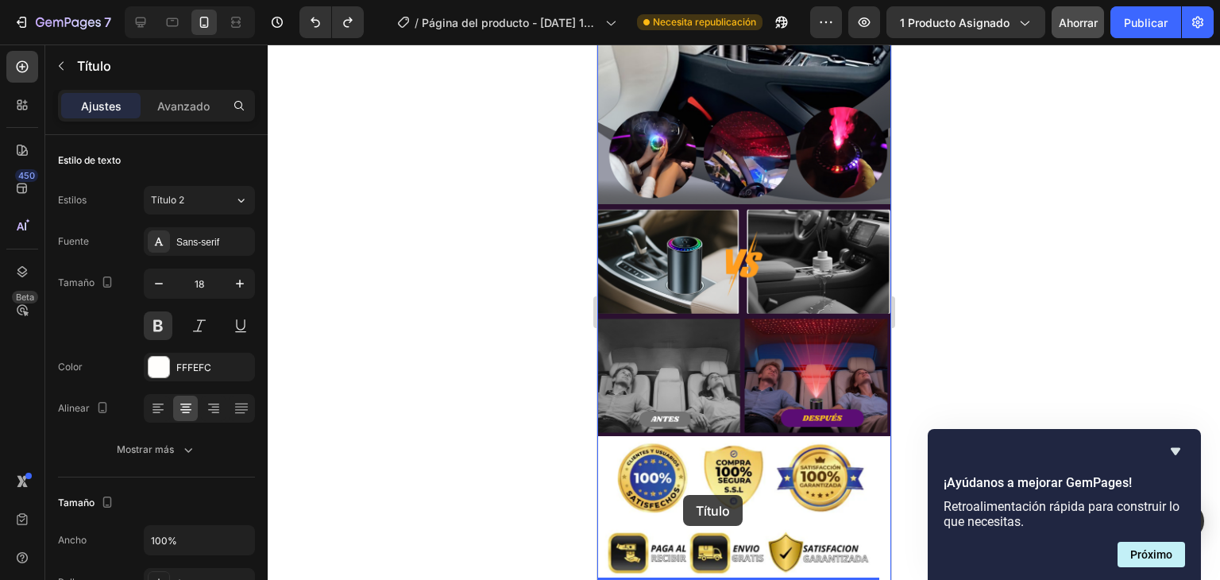
scroll to position [3352, 0]
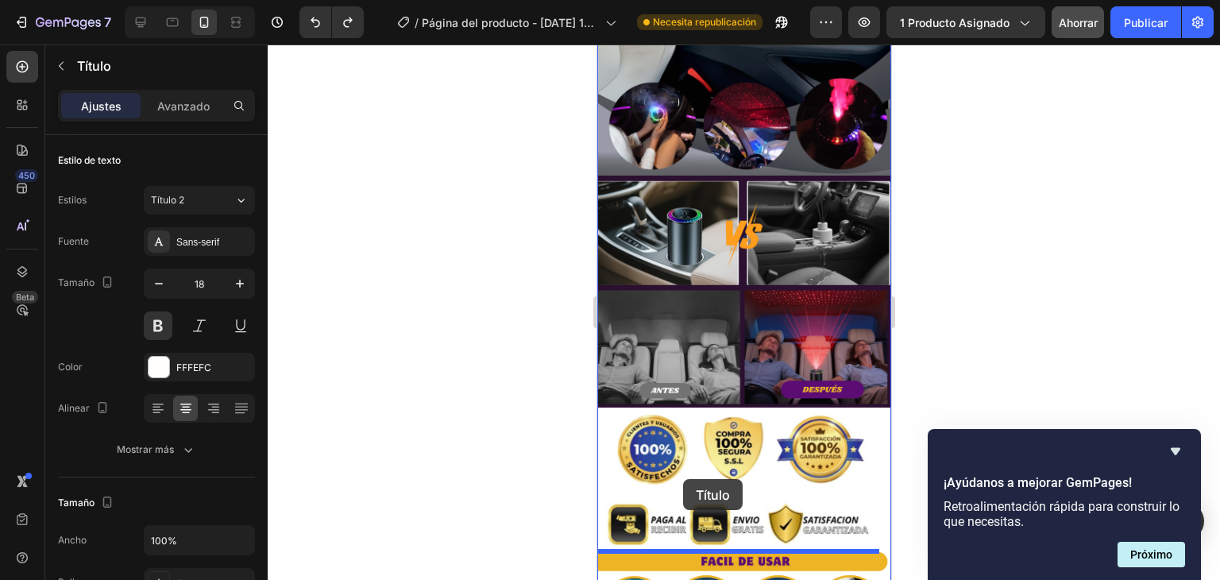
drag, startPoint x: 852, startPoint y: 253, endPoint x: 682, endPoint y: 479, distance: 282.4
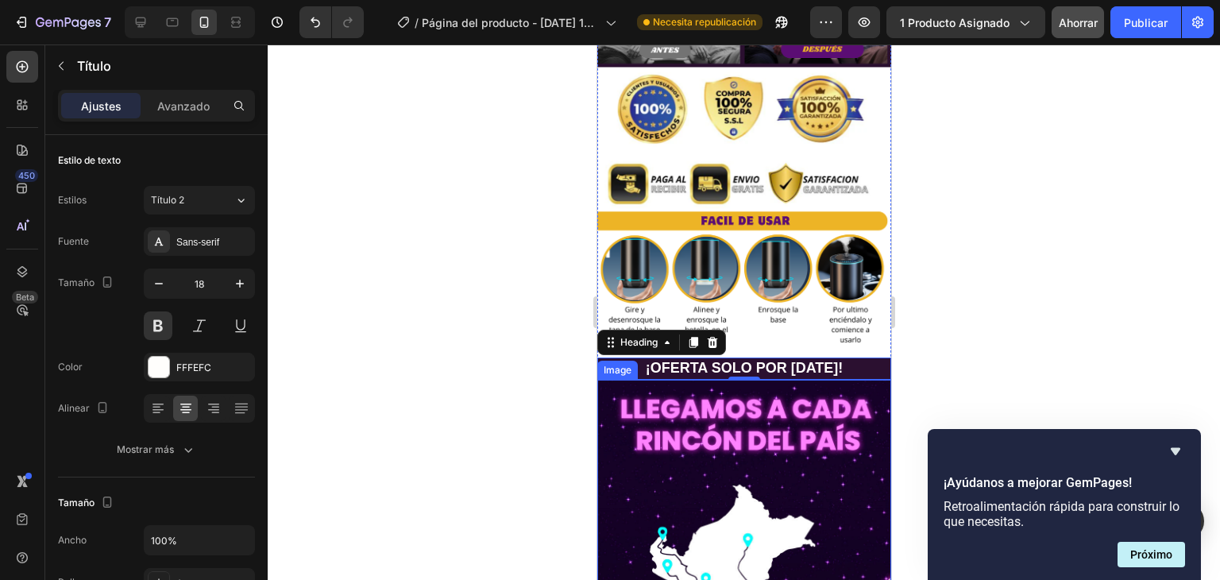
scroll to position [3648, 0]
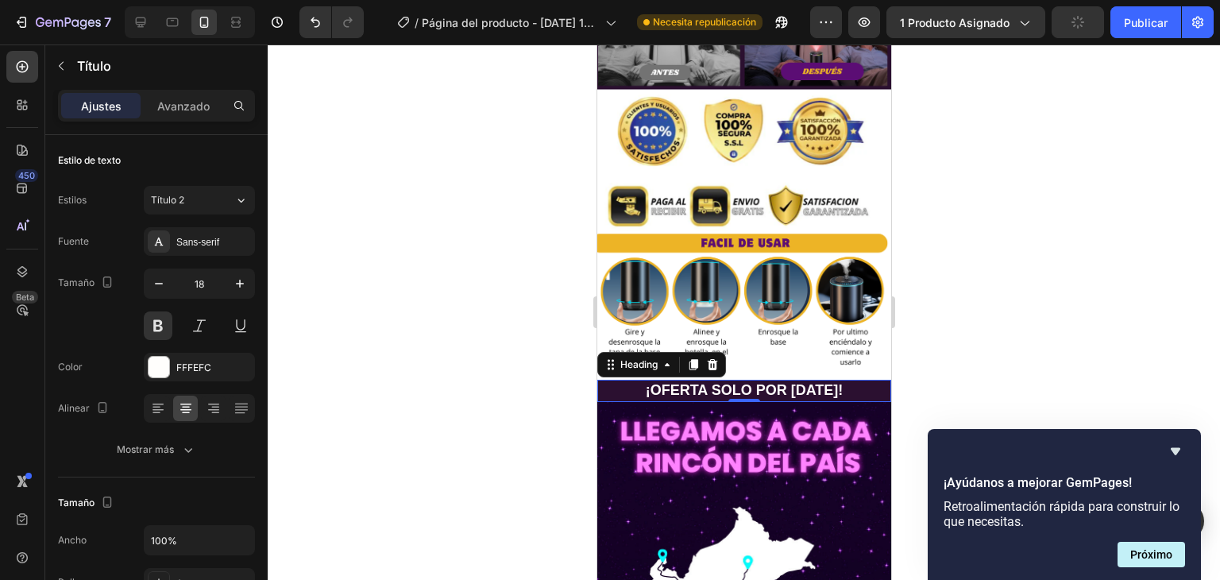
click at [818, 380] on h2 "¡OFERTA SOLO POR [DATE]!" at bounding box center [743, 390] width 294 height 21
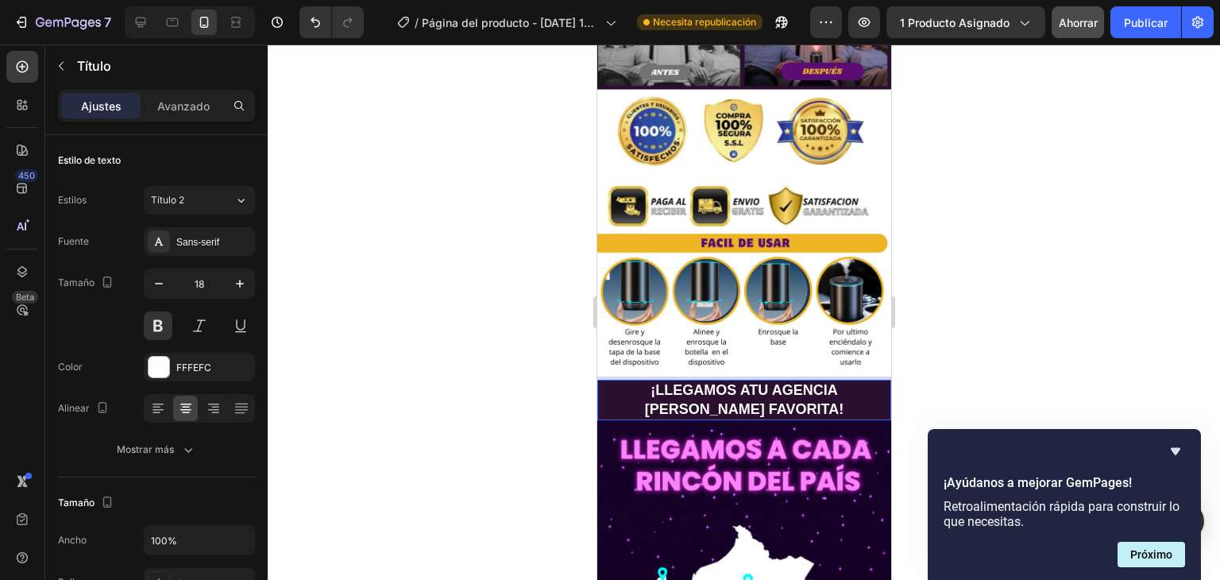
click at [976, 222] on div at bounding box center [744, 311] width 952 height 535
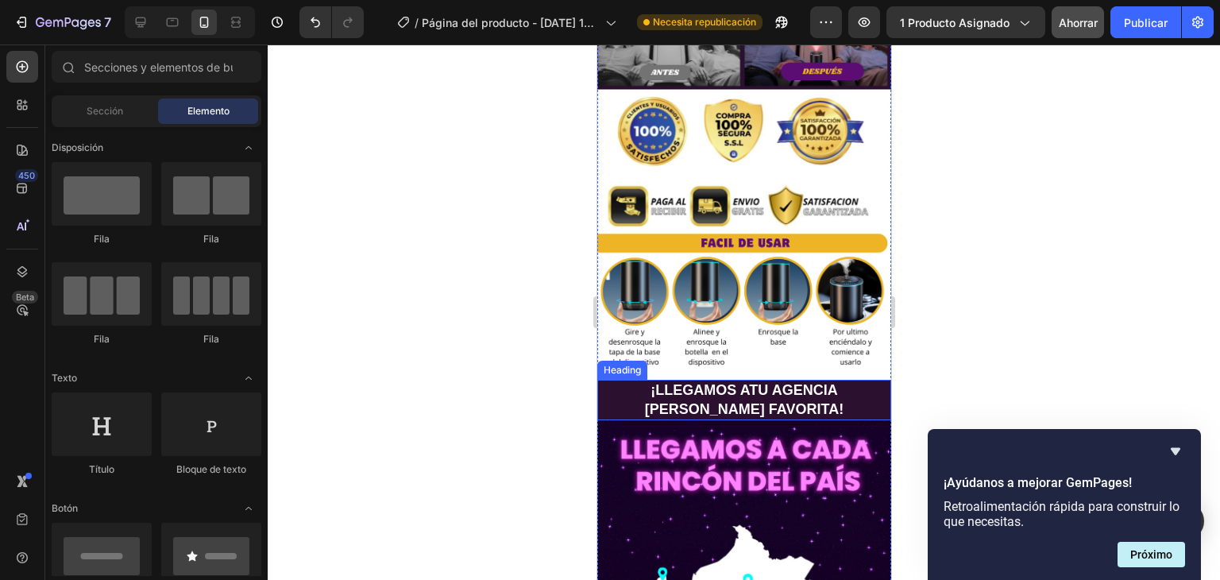
click at [646, 381] on p "¡LLEGAMOS ATU AGENCIA [PERSON_NAME] FAVORITA!" at bounding box center [743, 399] width 291 height 37
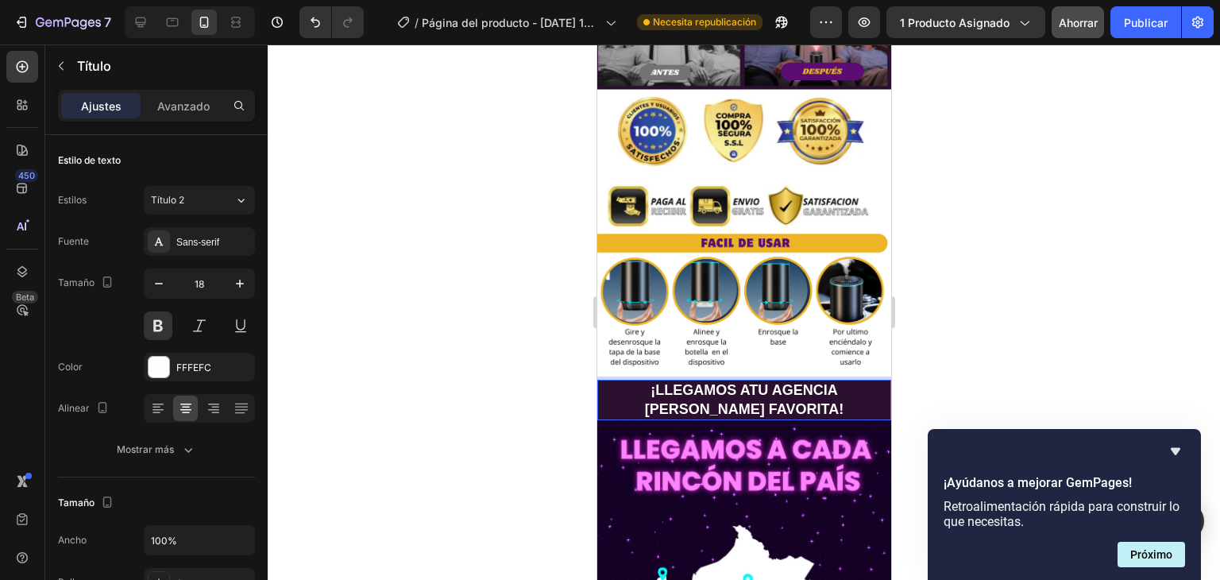
click at [655, 381] on p "¡LLEGAMOS ATU AGENCIA [PERSON_NAME] FAVORITA!" at bounding box center [743, 399] width 291 height 37
click at [779, 381] on p "¡LLEGAMOS ATU AGENCIA [PERSON_NAME] FAVORITA!" at bounding box center [743, 399] width 291 height 37
click at [768, 381] on p "¡LLEGAMOS ATU AGENCIA [PERSON_NAME] FAVORITA!" at bounding box center [743, 399] width 291 height 37
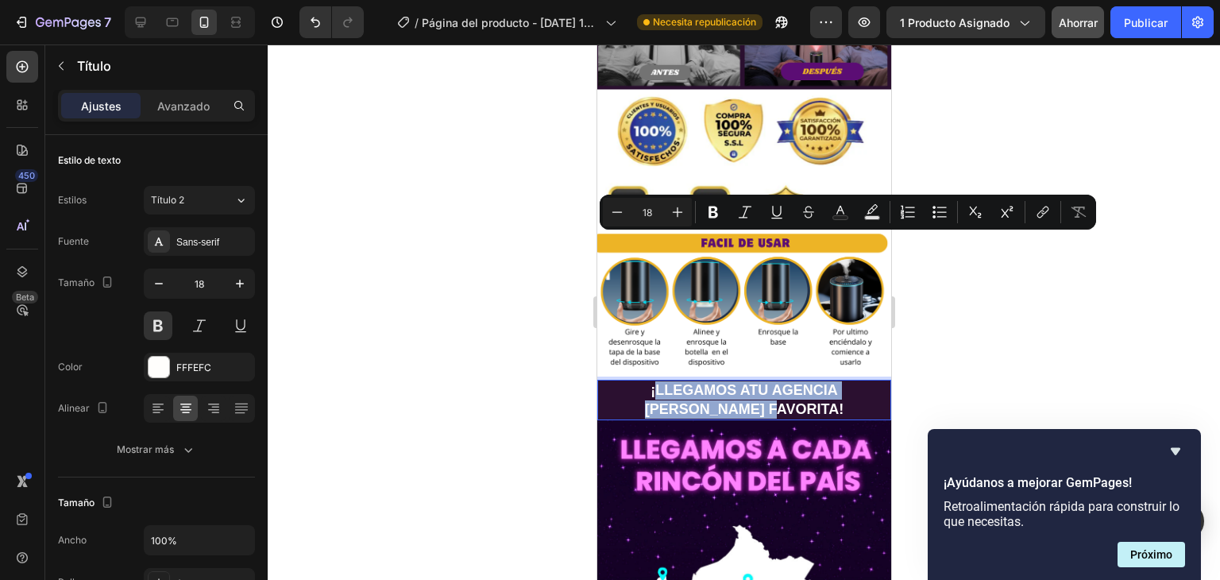
drag, startPoint x: 766, startPoint y: 261, endPoint x: 617, endPoint y: 245, distance: 150.1
click at [617, 381] on p "¡LLEGAMOS ATU AGENCIA [PERSON_NAME] FAVORITA!" at bounding box center [743, 399] width 291 height 37
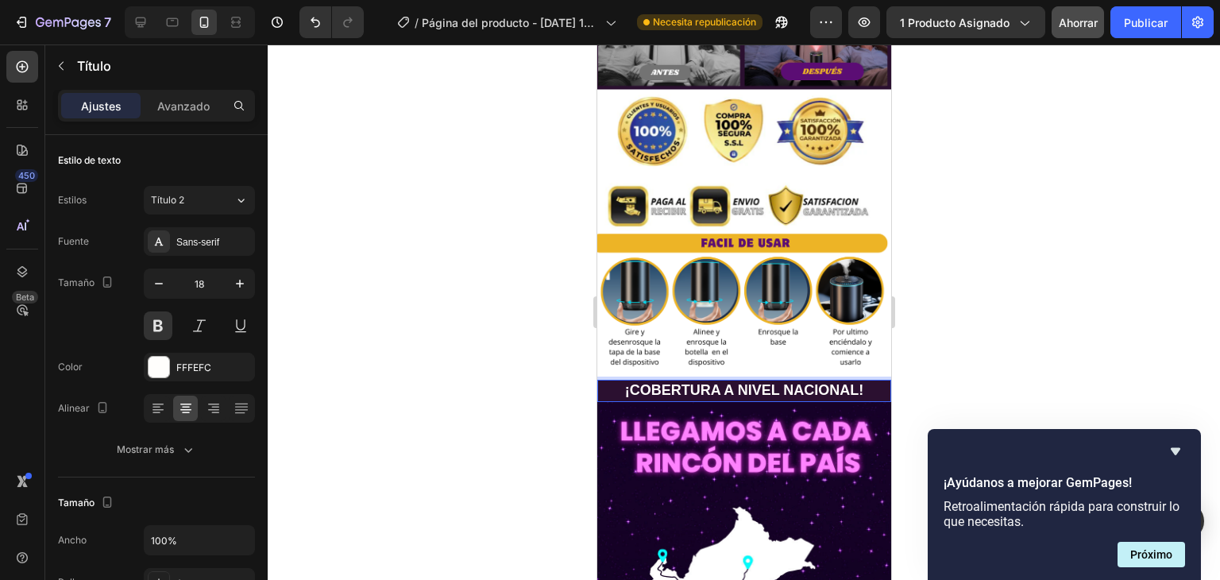
click at [1001, 238] on div at bounding box center [744, 311] width 952 height 535
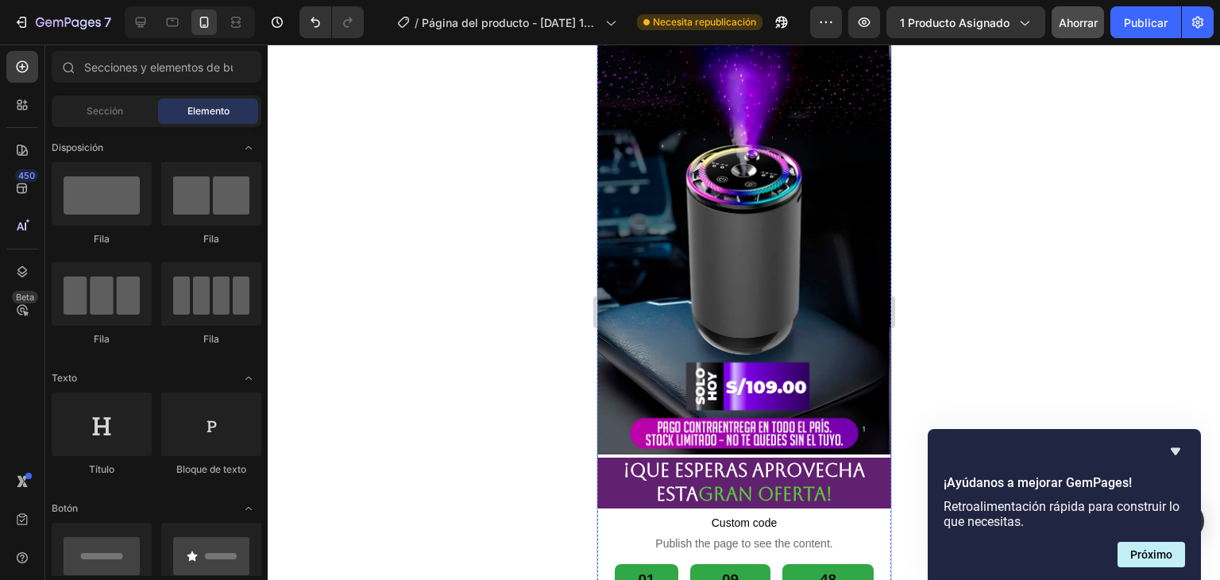
scroll to position [2377, 0]
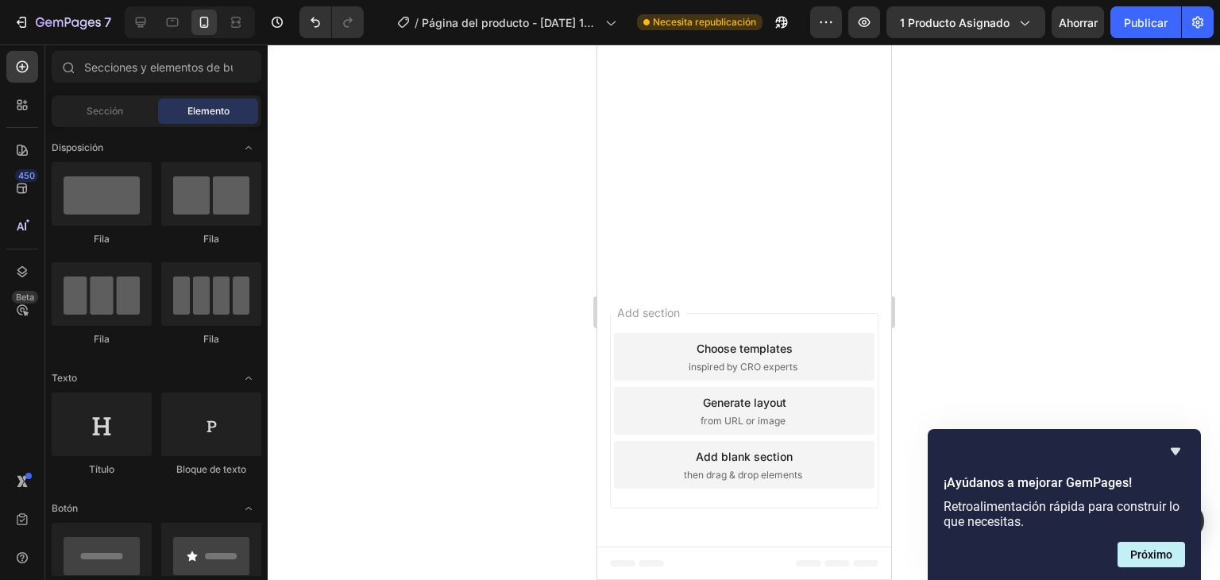
scroll to position [2616, 0]
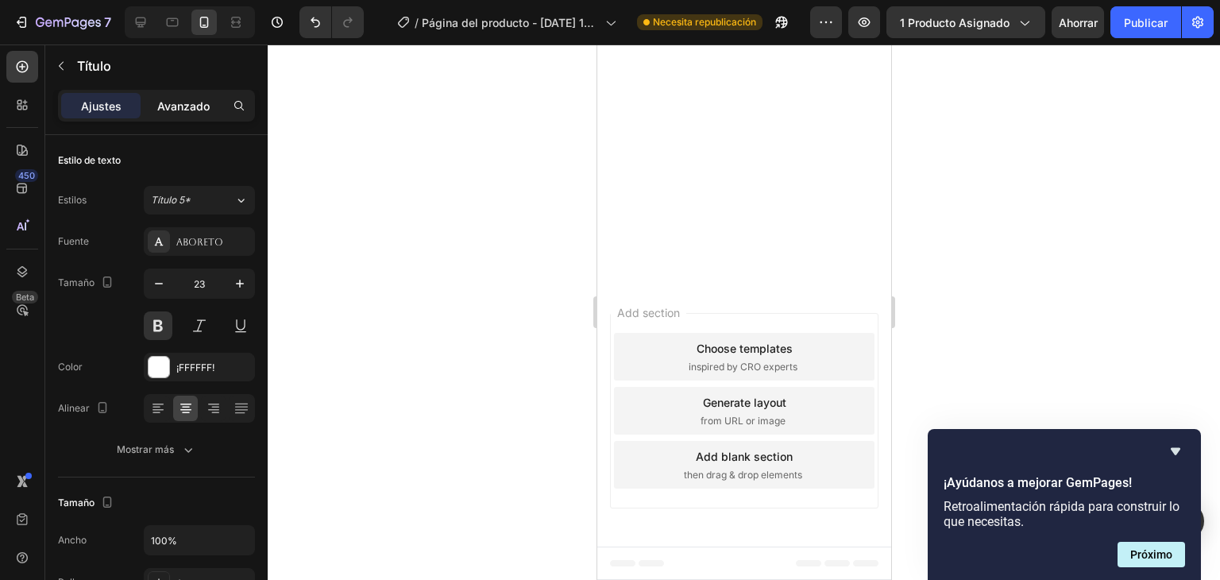
click at [195, 102] on font "Avanzado" at bounding box center [183, 105] width 52 height 13
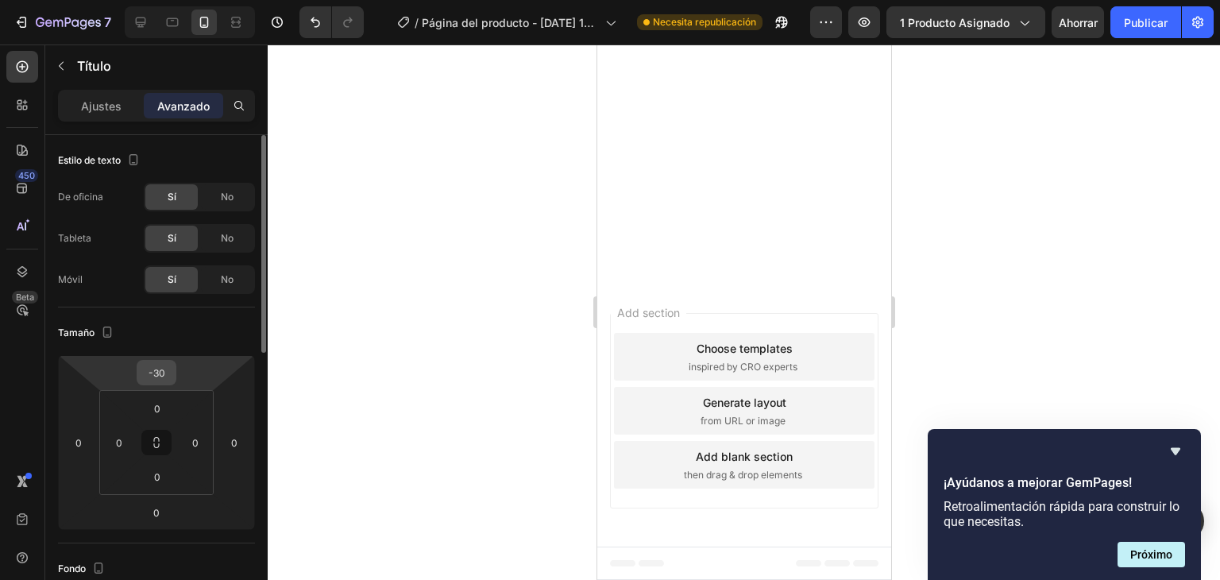
click at [172, 373] on div "-30" at bounding box center [157, 372] width 40 height 25
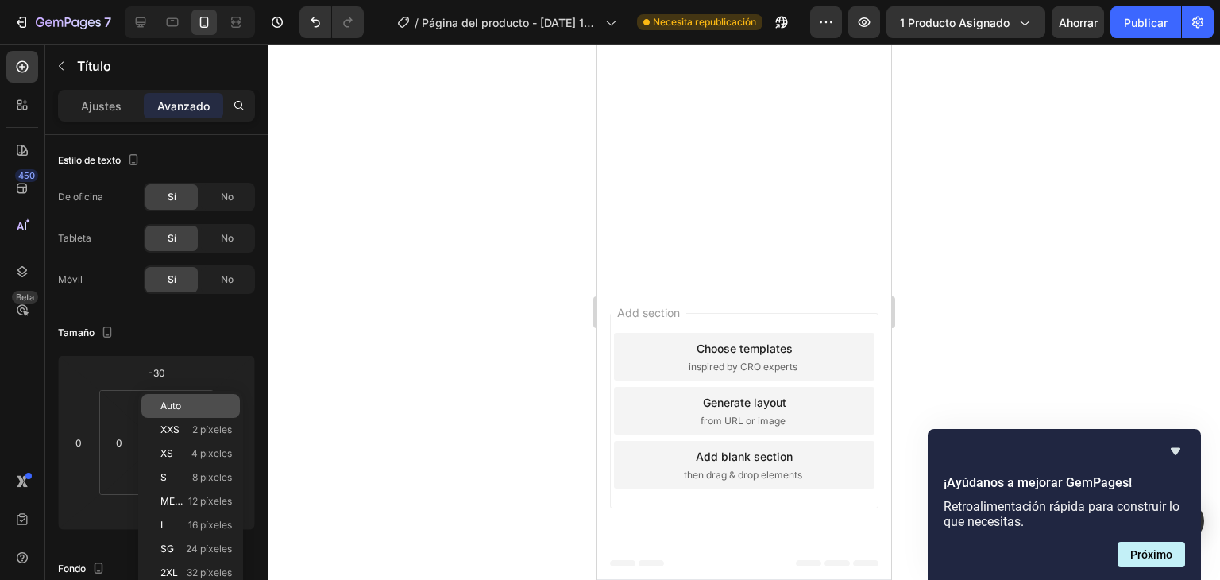
click at [175, 403] on font "Auto" at bounding box center [170, 405] width 21 height 12
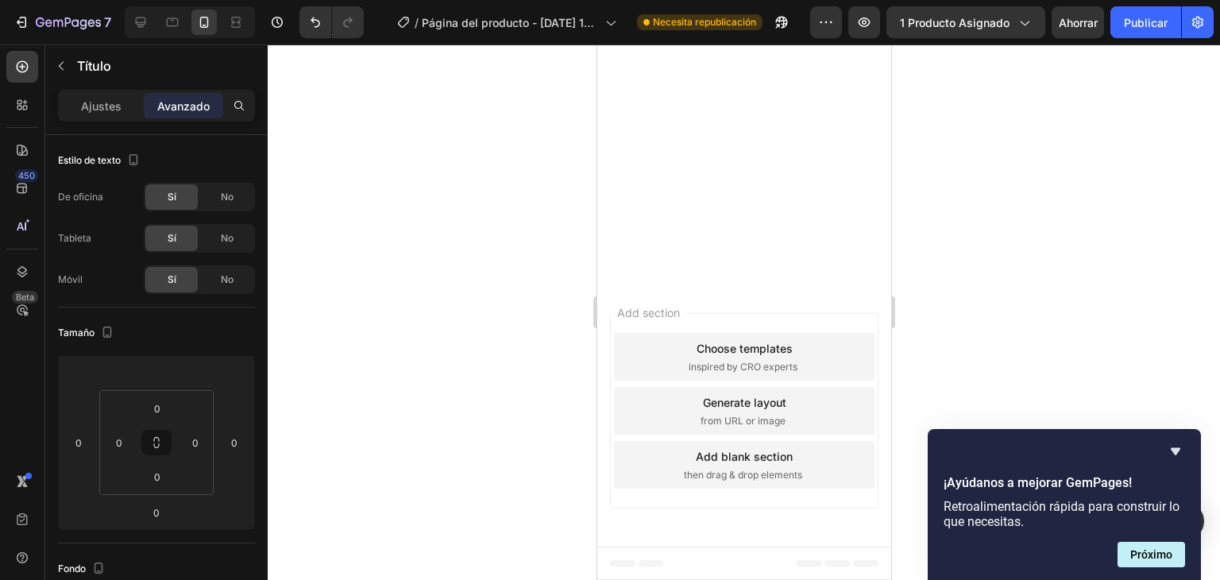
scroll to position [2536, 0]
click at [937, 161] on div at bounding box center [744, 311] width 952 height 535
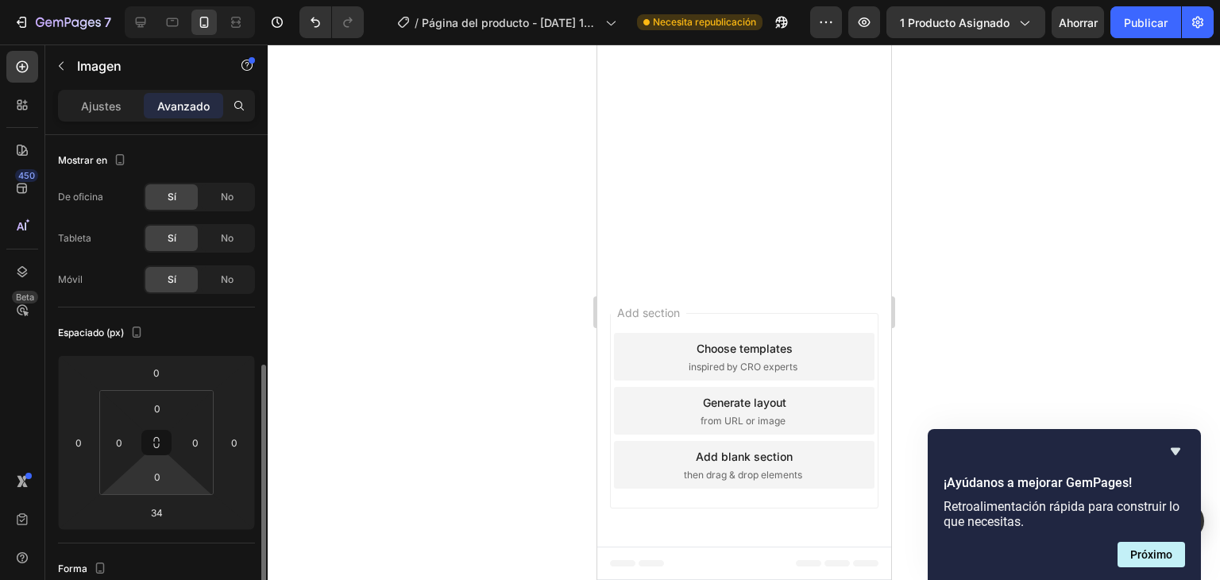
scroll to position [159, 0]
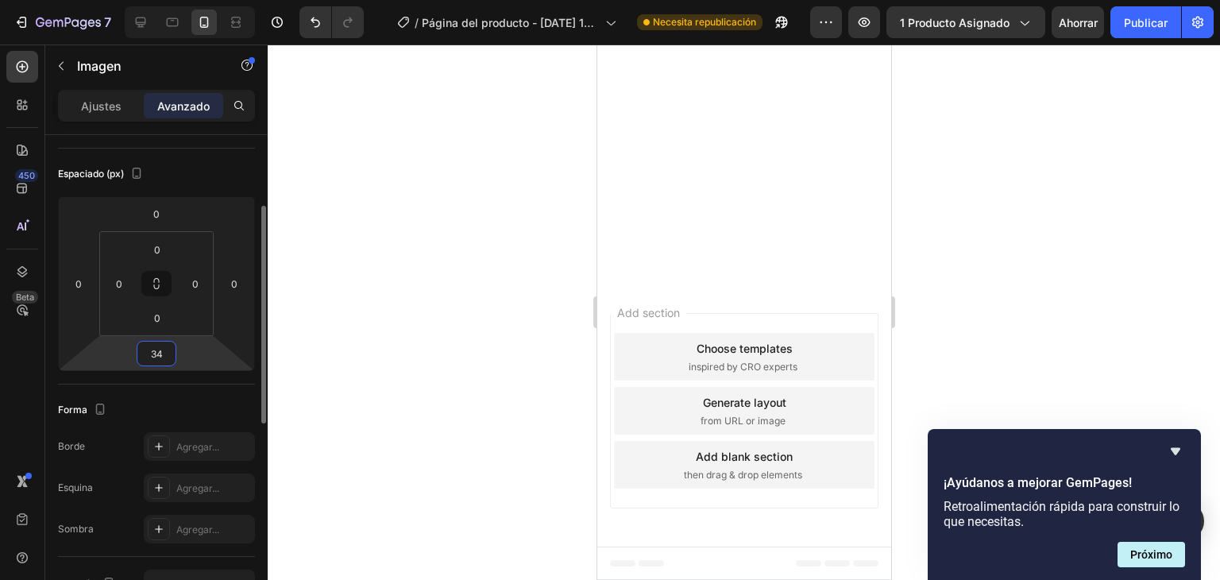
click at [166, 341] on input "34" at bounding box center [157, 353] width 32 height 24
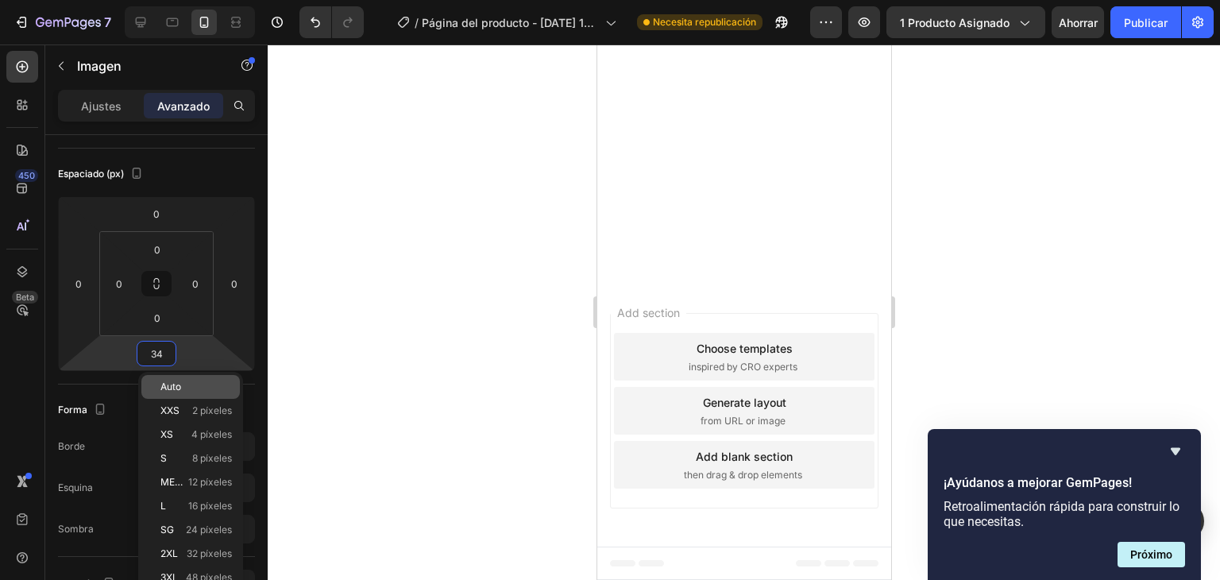
click at [175, 384] on font "Auto" at bounding box center [170, 386] width 21 height 12
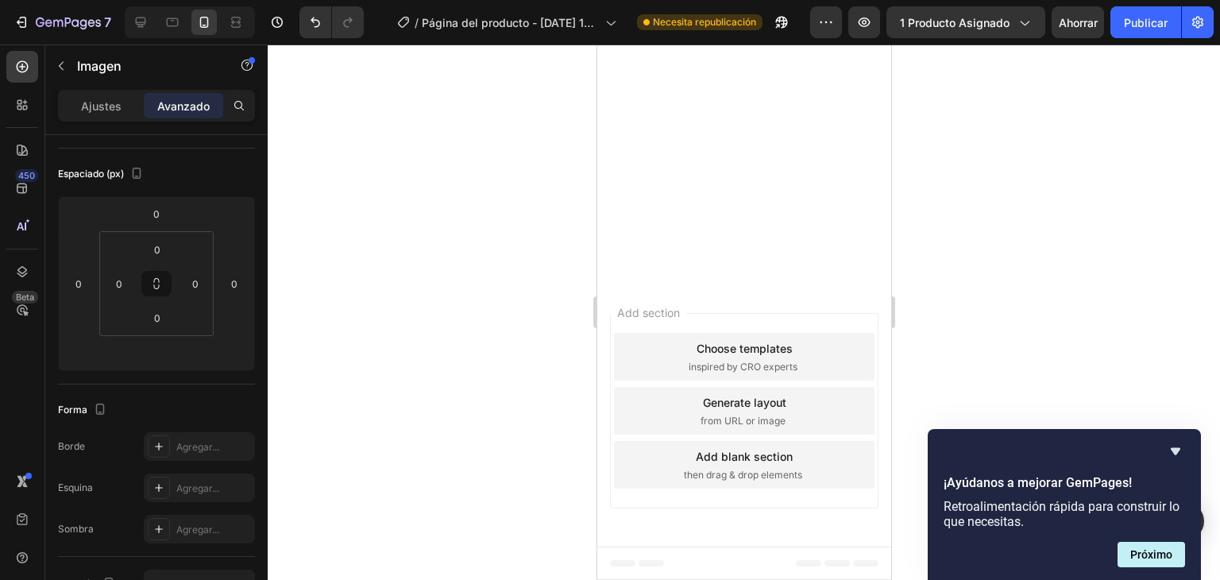
click at [970, 219] on div at bounding box center [744, 311] width 952 height 535
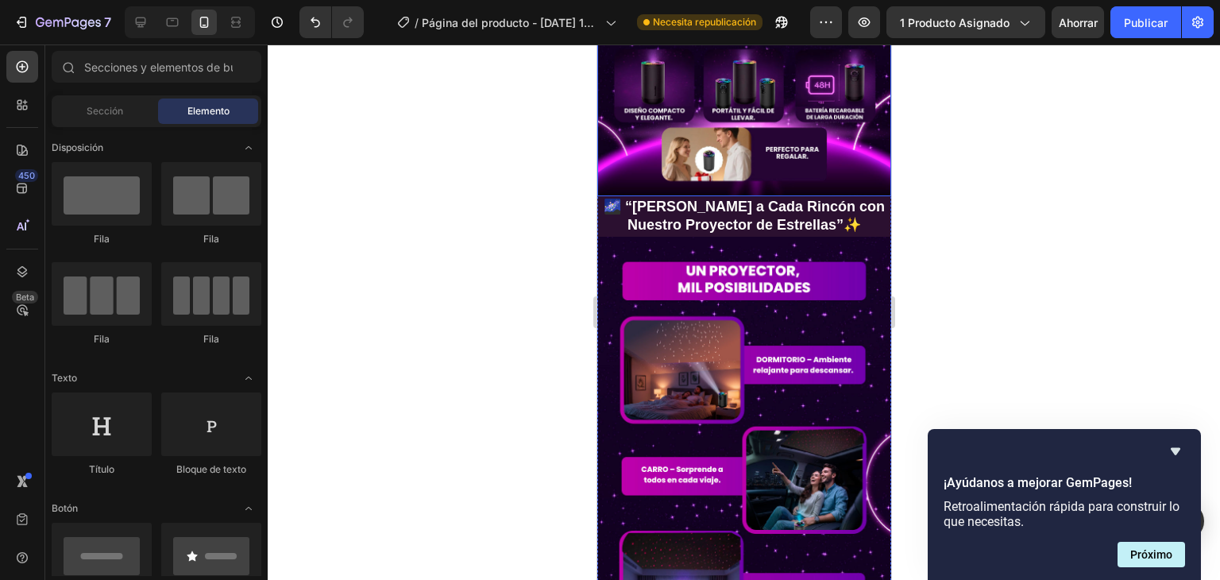
scroll to position [1032, 0]
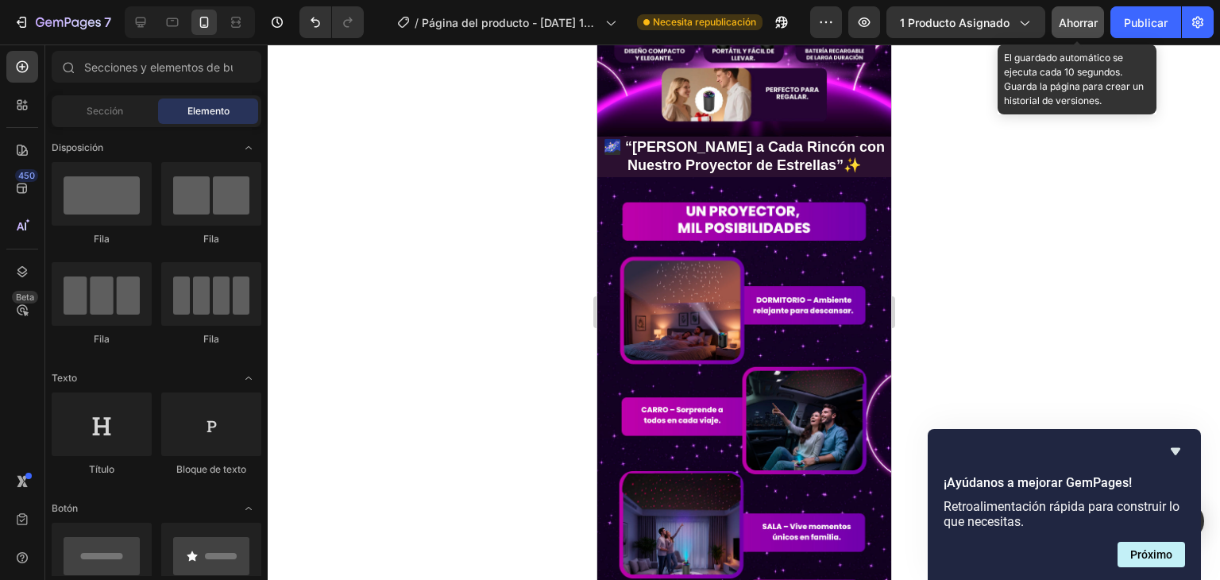
click at [1070, 24] on font "Ahorrar" at bounding box center [1077, 22] width 39 height 13
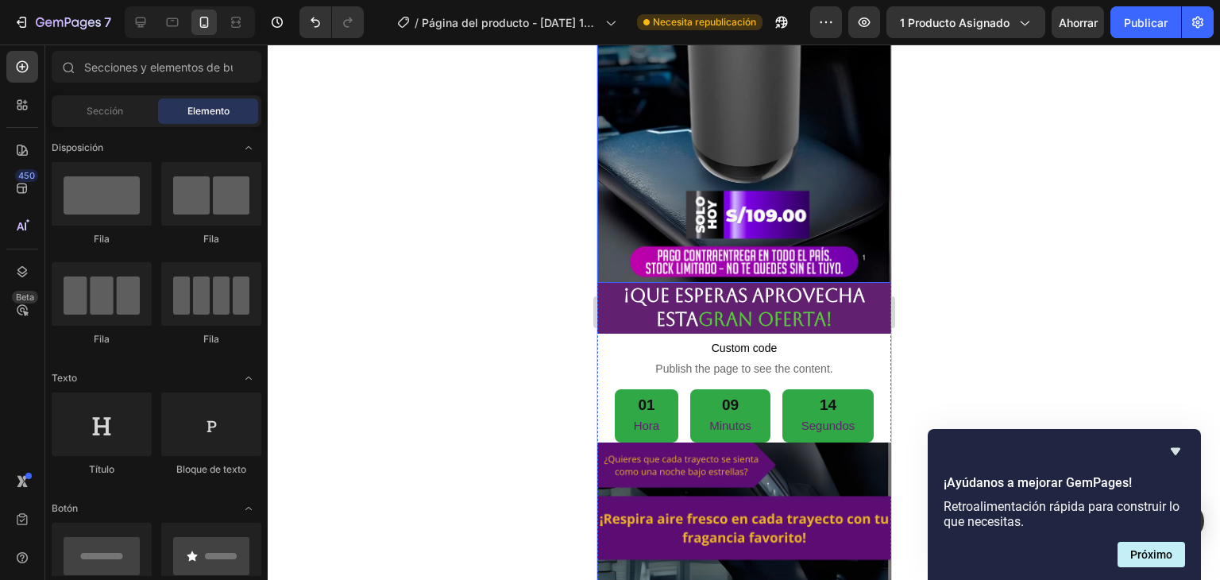
scroll to position [2541, 0]
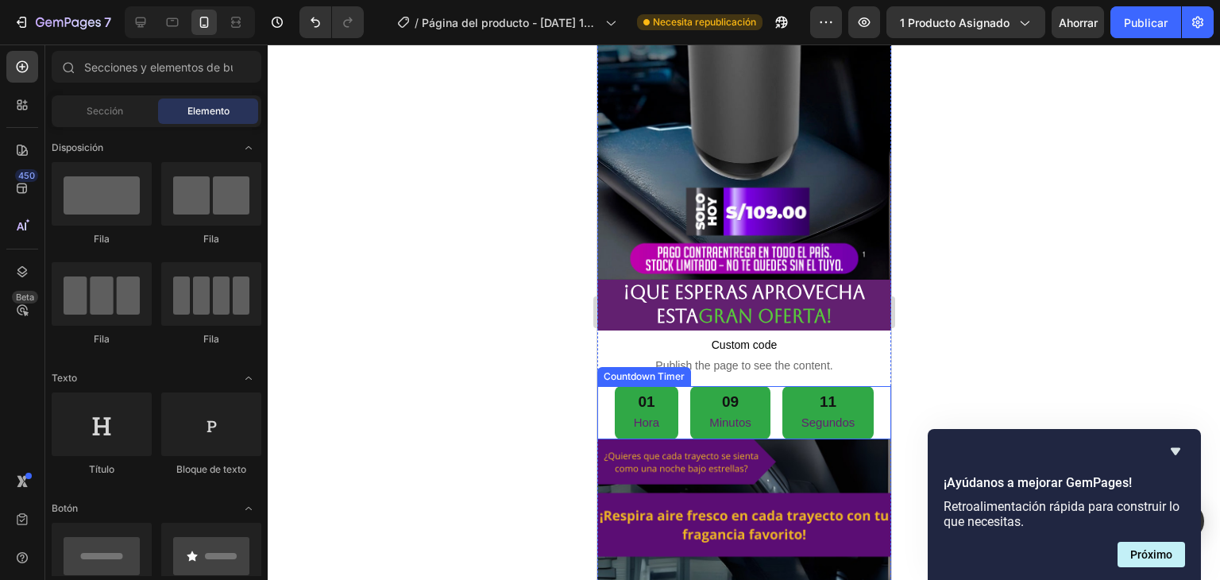
click at [659, 386] on div "01 Hora" at bounding box center [646, 413] width 64 height 54
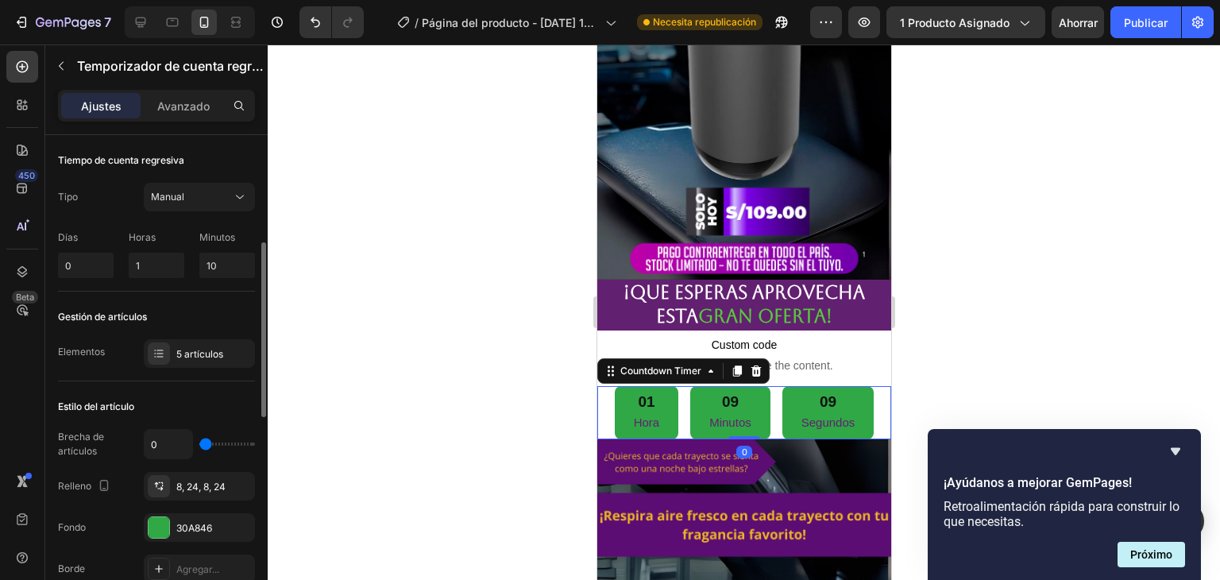
scroll to position [159, 0]
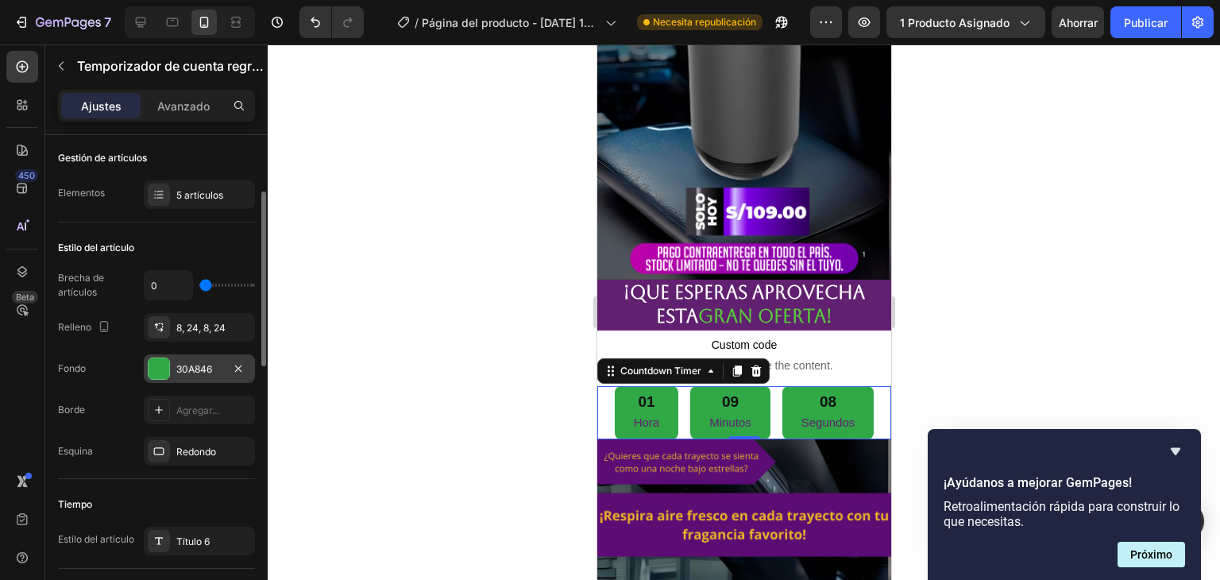
click at [152, 372] on div at bounding box center [158, 368] width 21 height 21
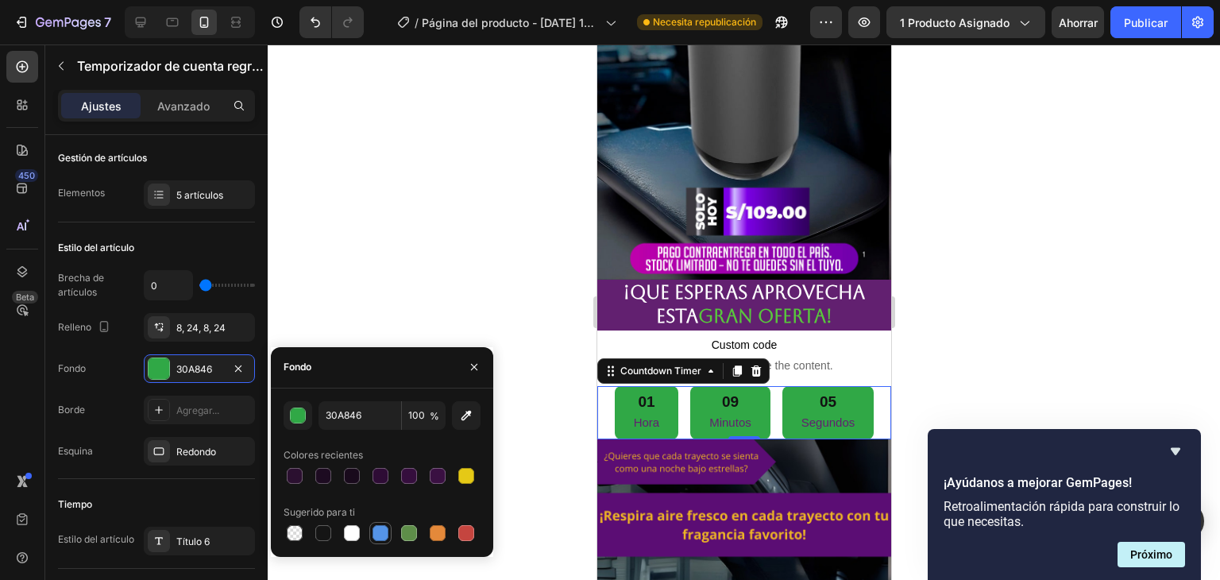
click at [381, 530] on div at bounding box center [380, 533] width 16 height 16
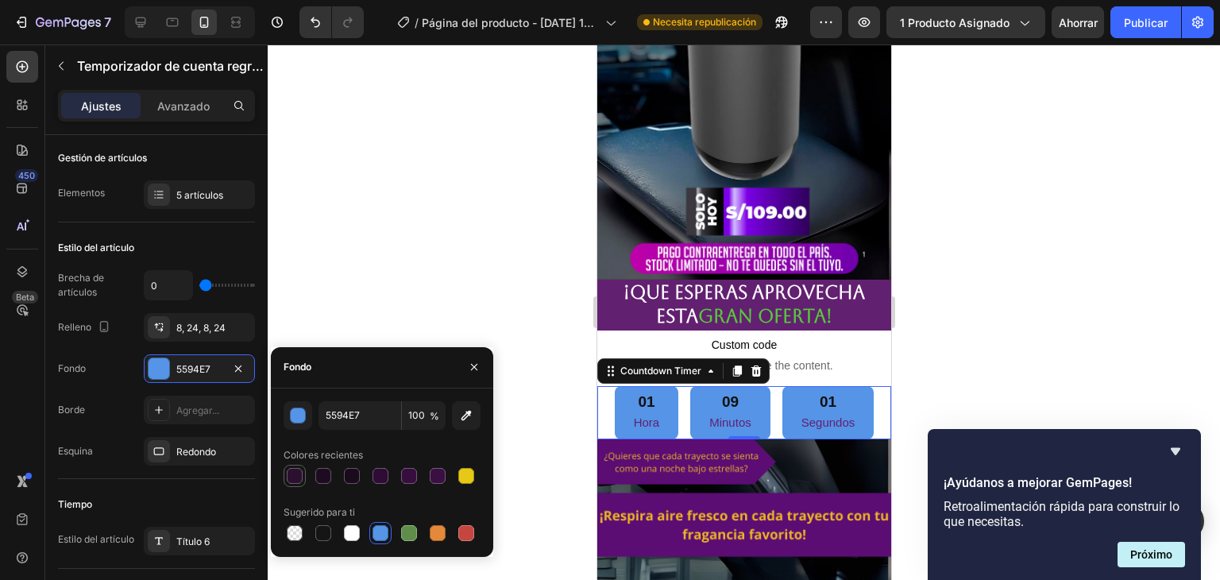
click at [291, 482] on div at bounding box center [295, 476] width 16 height 16
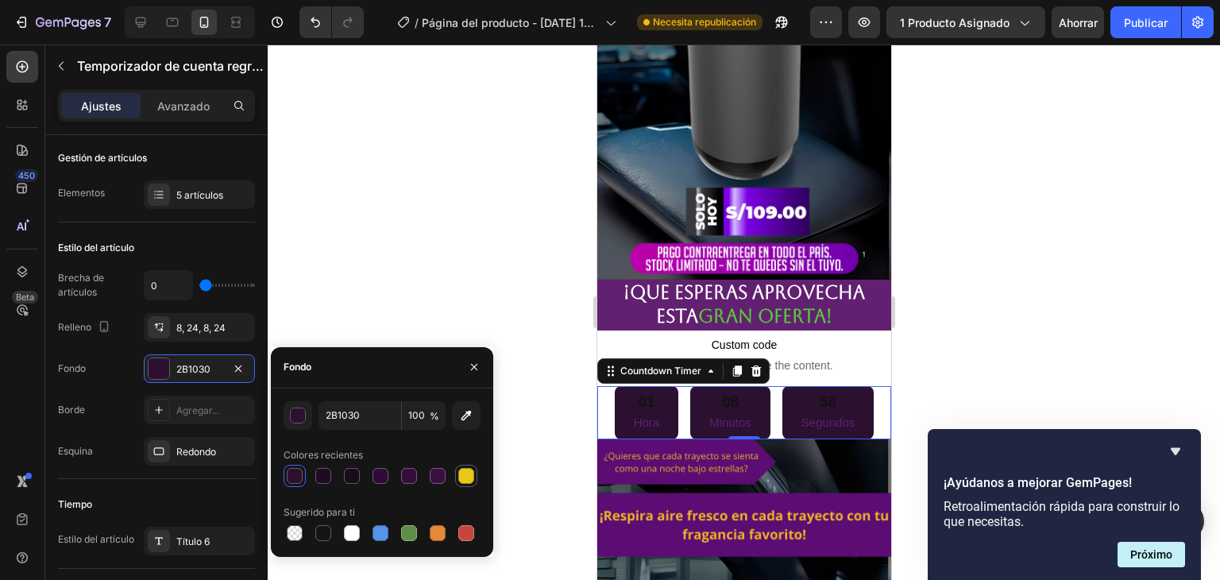
click at [465, 472] on div at bounding box center [466, 476] width 16 height 16
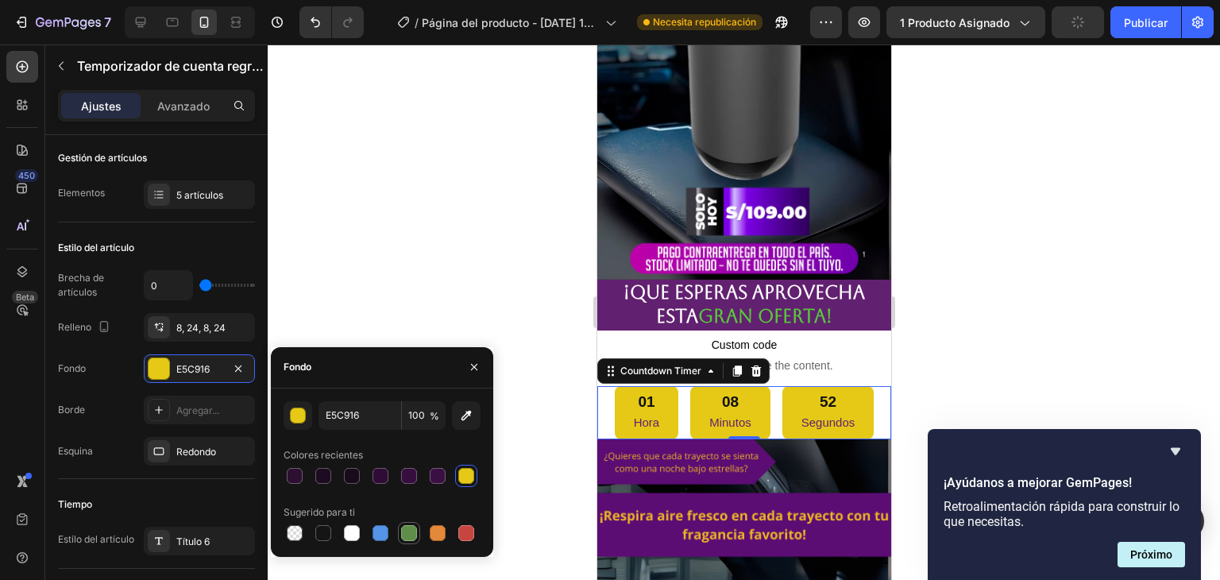
click at [403, 538] on div at bounding box center [409, 533] width 16 height 16
type input "5E8E49"
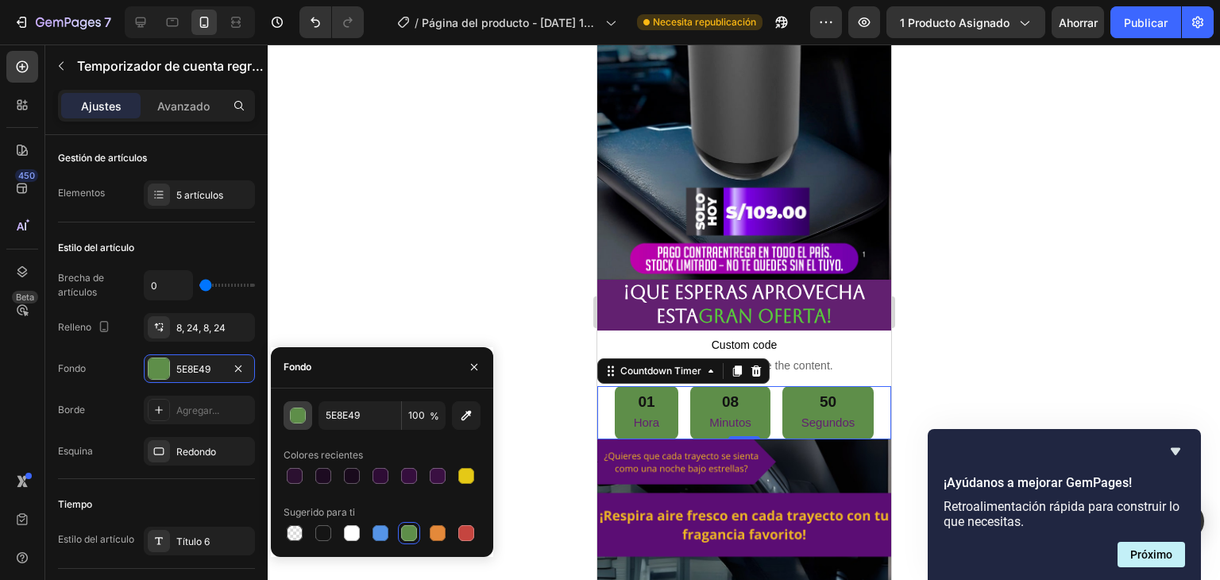
click at [292, 411] on div "button" at bounding box center [299, 416] width 16 height 16
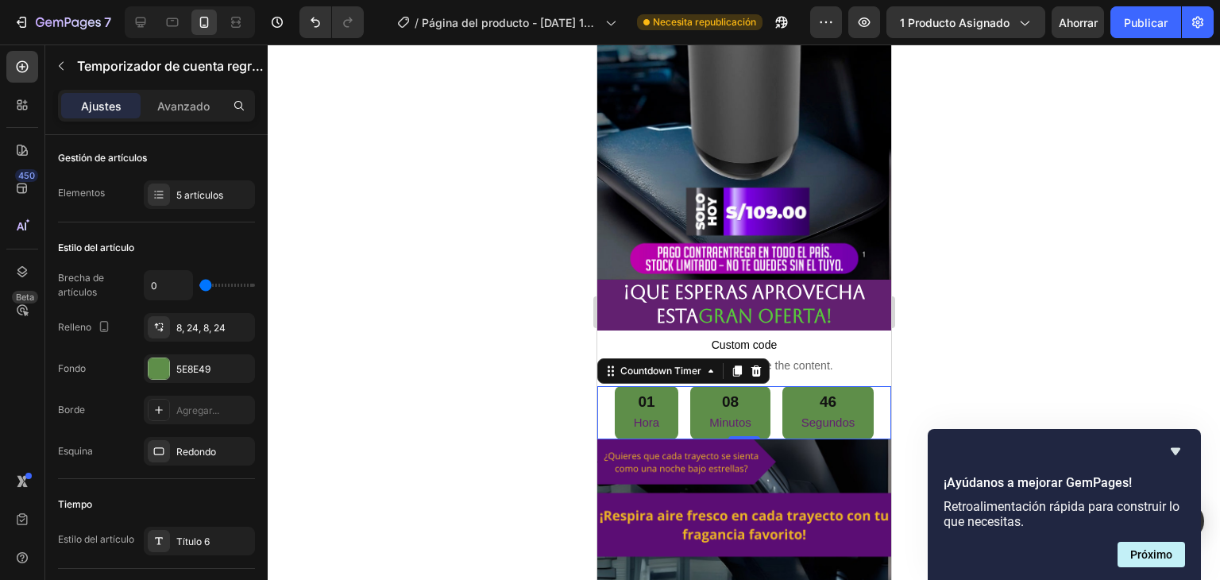
click at [1091, 112] on div at bounding box center [744, 311] width 952 height 535
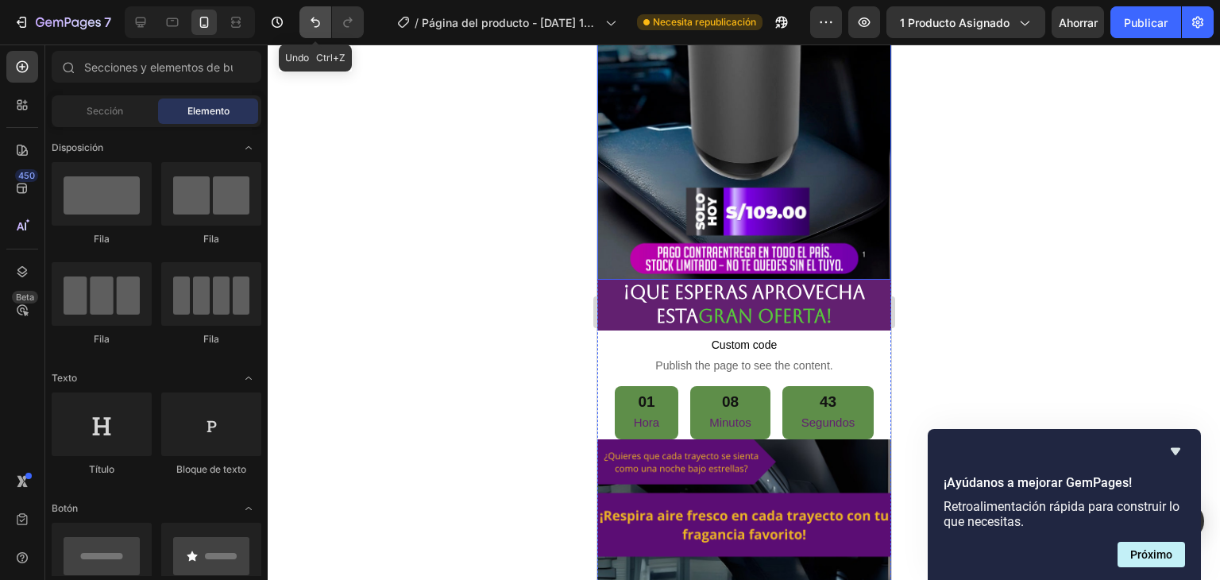
click at [308, 25] on icon "Deshacer/Rehacer" at bounding box center [315, 22] width 16 height 16
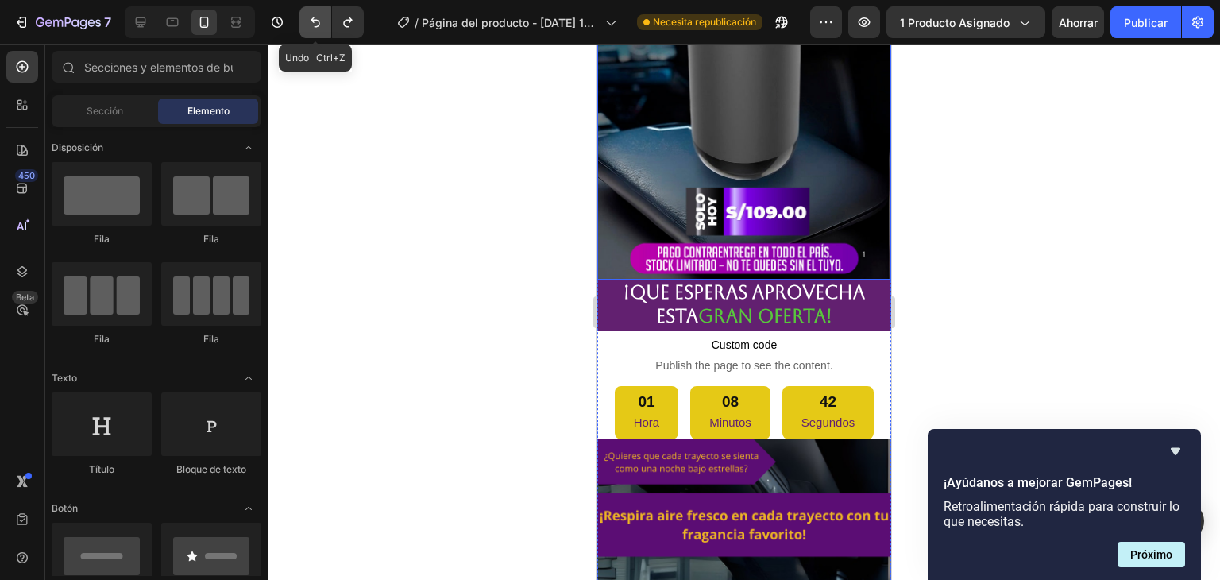
click at [308, 25] on icon "Deshacer/Rehacer" at bounding box center [315, 22] width 16 height 16
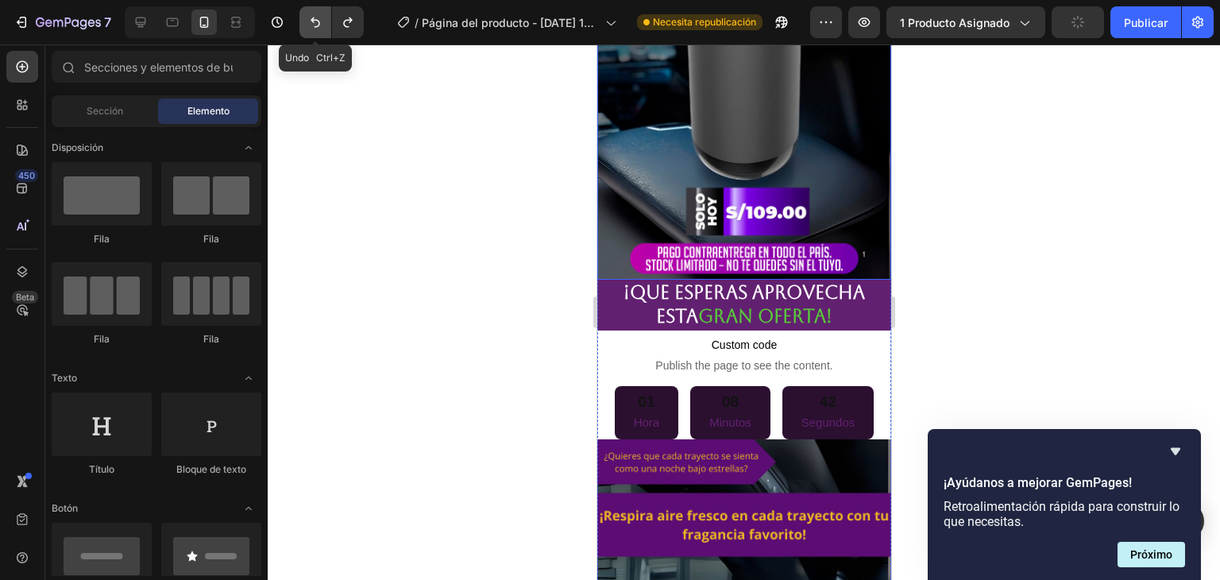
click at [308, 24] on icon "Deshacer/Rehacer" at bounding box center [315, 22] width 16 height 16
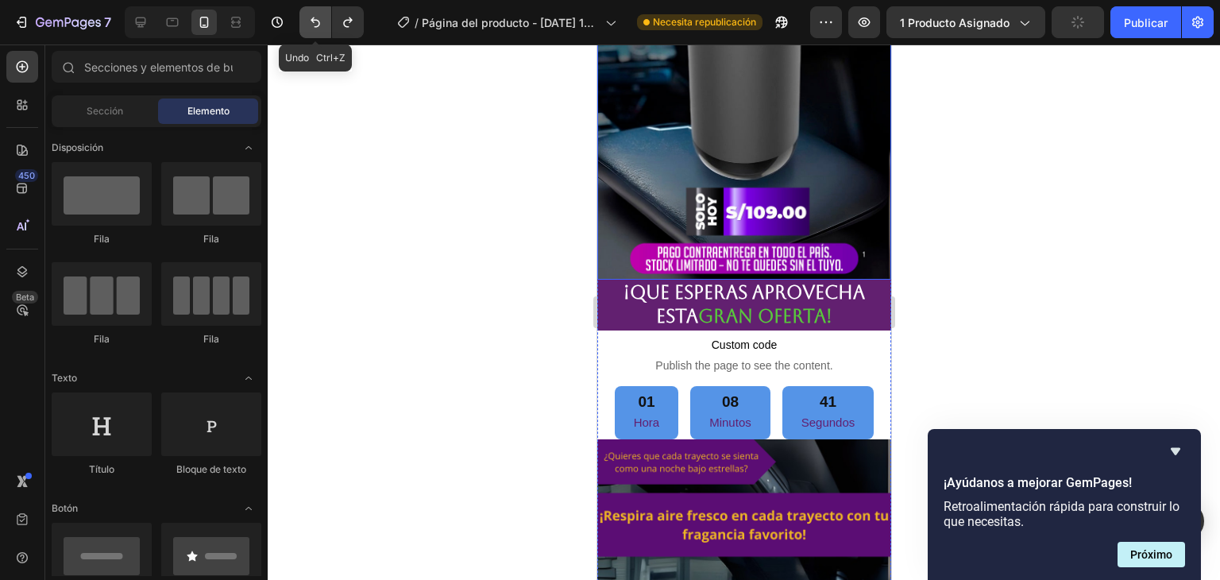
click at [308, 24] on icon "Deshacer/Rehacer" at bounding box center [315, 22] width 16 height 16
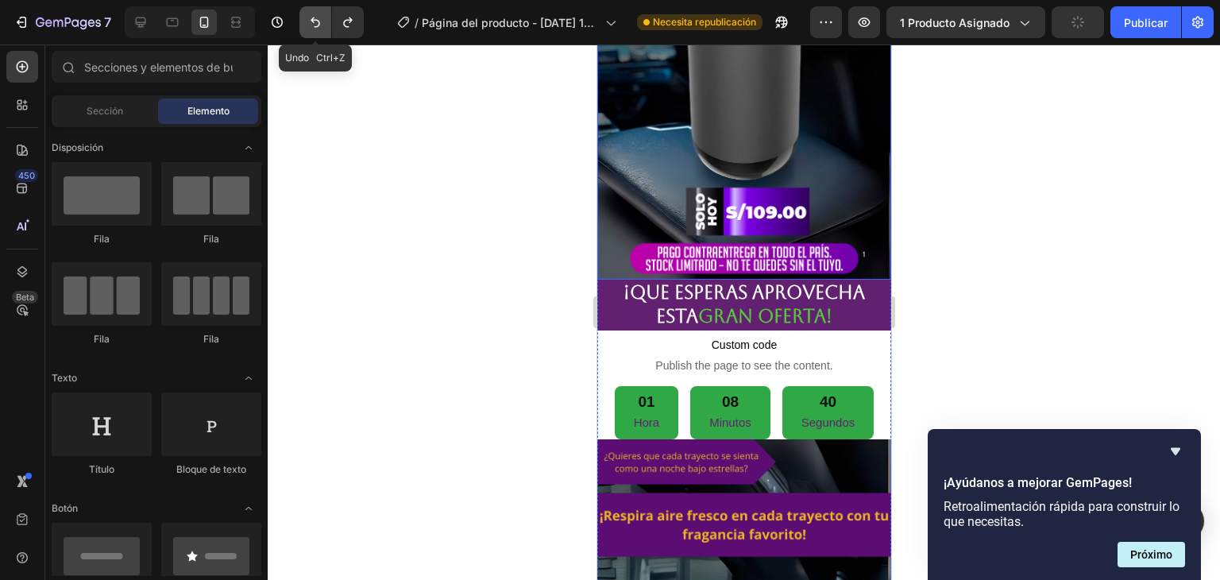
click at [308, 24] on icon "Deshacer/Rehacer" at bounding box center [315, 22] width 16 height 16
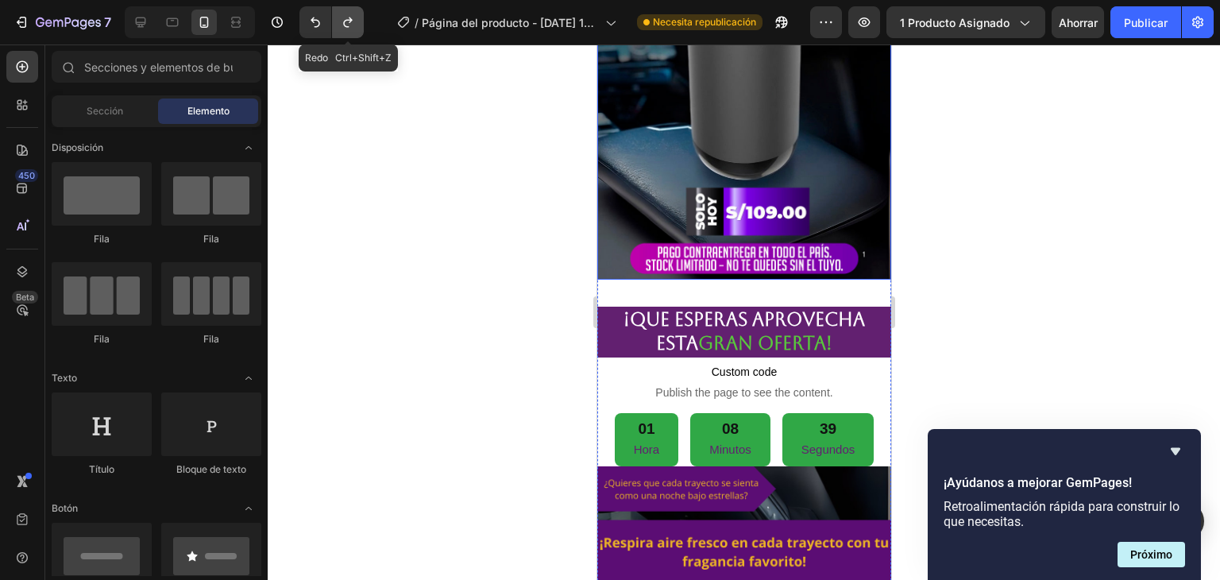
click at [349, 17] on icon "Deshacer/Rehacer" at bounding box center [347, 22] width 9 height 10
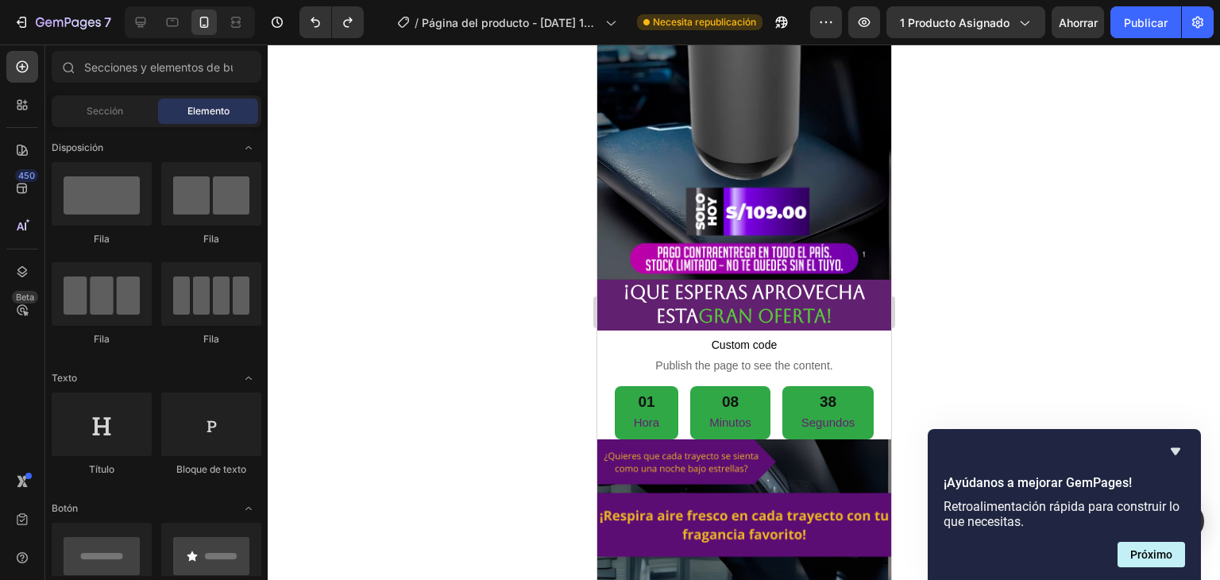
click at [1028, 243] on div at bounding box center [744, 311] width 952 height 535
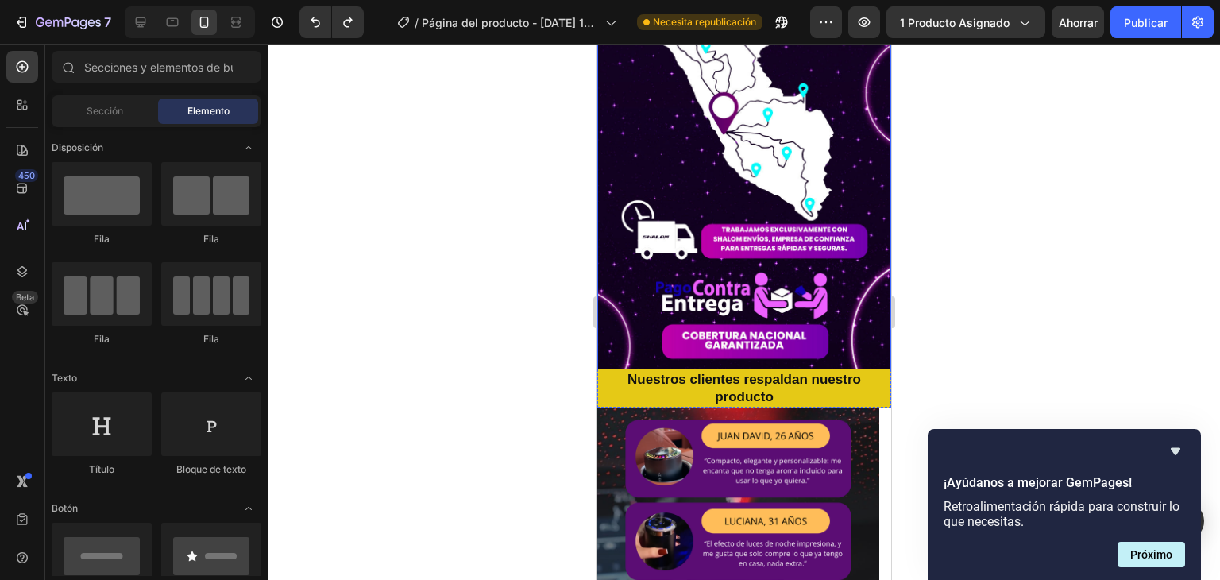
scroll to position [4208, 0]
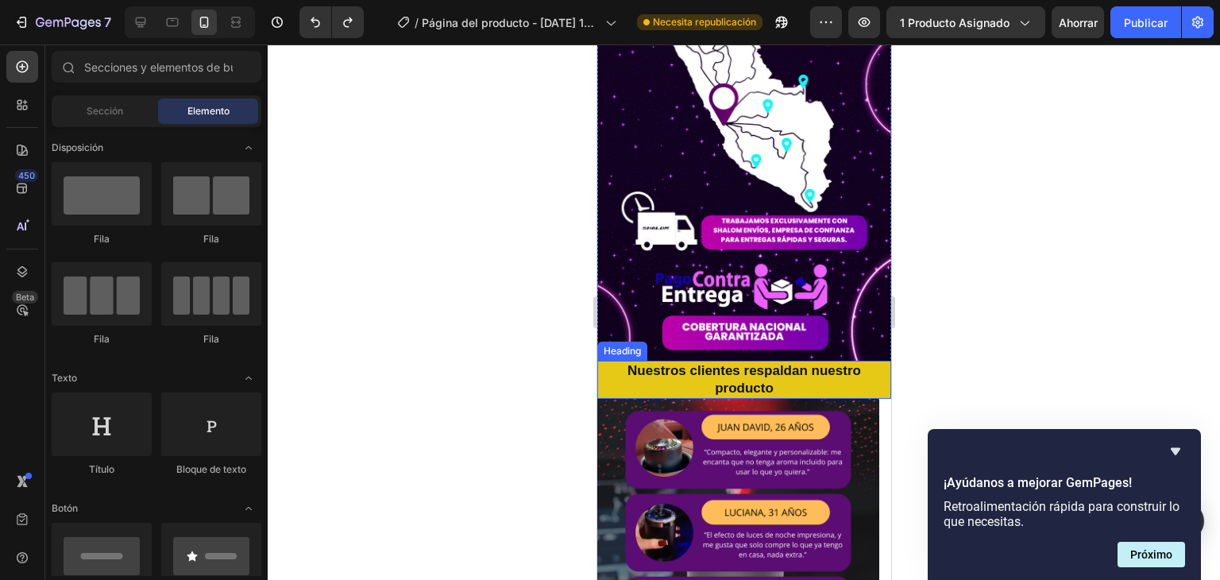
click at [803, 360] on h2 "Nuestros clientes respaldan nuestro producto" at bounding box center [743, 379] width 294 height 38
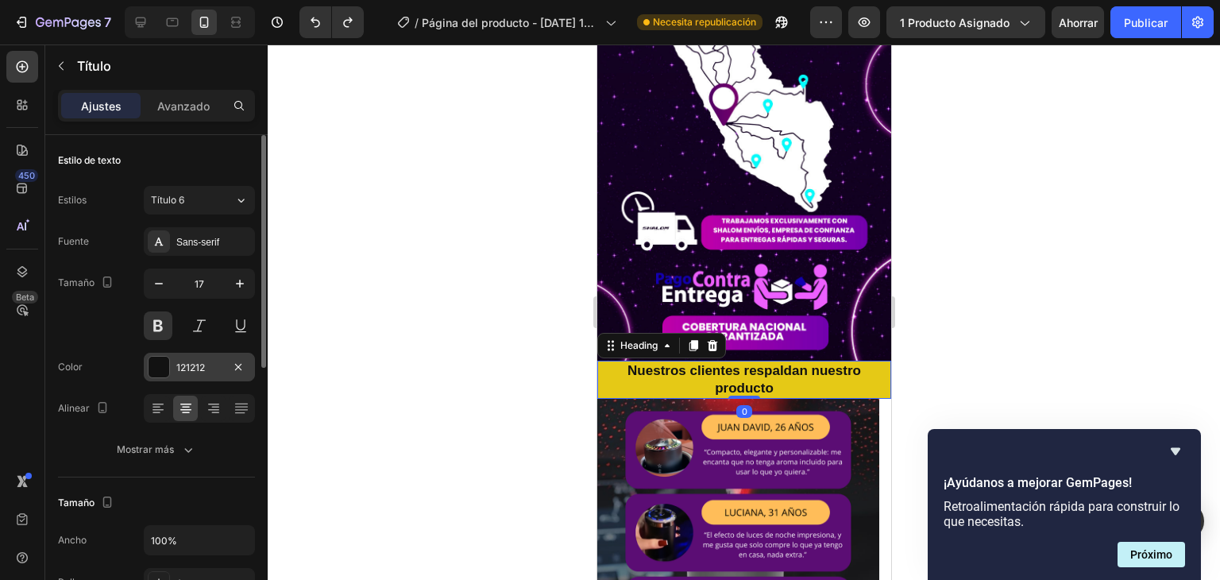
click at [159, 364] on div at bounding box center [158, 367] width 21 height 21
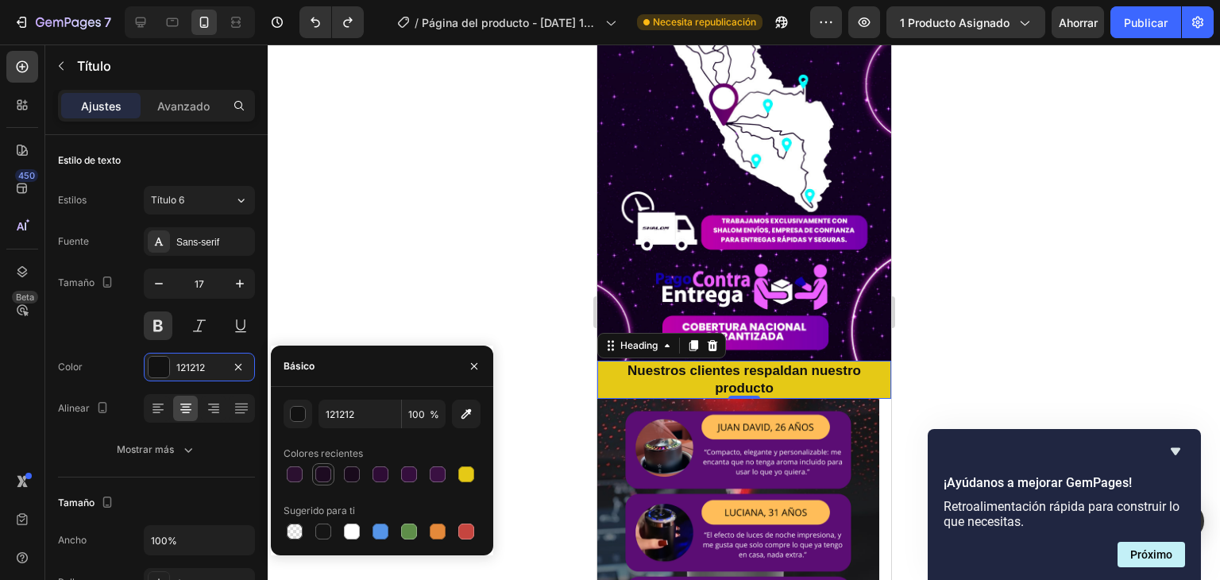
click at [322, 477] on div at bounding box center [323, 474] width 16 height 16
type input "1D0B21"
click at [322, 477] on div at bounding box center [323, 474] width 16 height 16
click at [308, 23] on icon "Deshacer/Rehacer" at bounding box center [315, 22] width 16 height 16
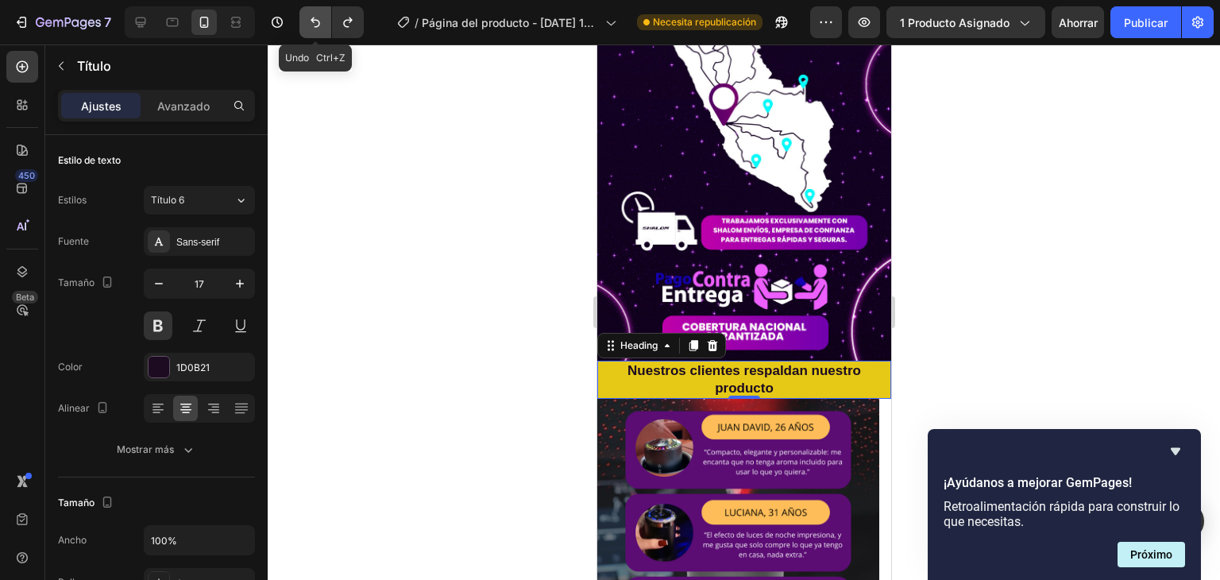
click at [315, 23] on icon "Deshacer/Rehacer" at bounding box center [315, 22] width 16 height 16
click at [662, 360] on h2 "Nuestros clientes respaldan nuestro producto" at bounding box center [743, 379] width 294 height 38
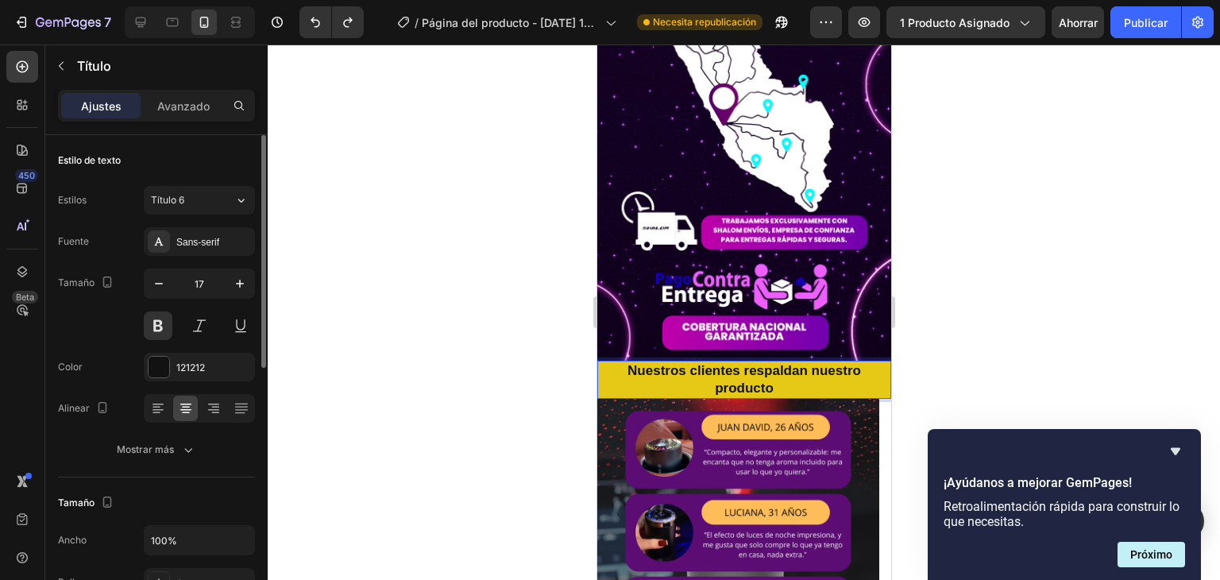
scroll to position [159, 0]
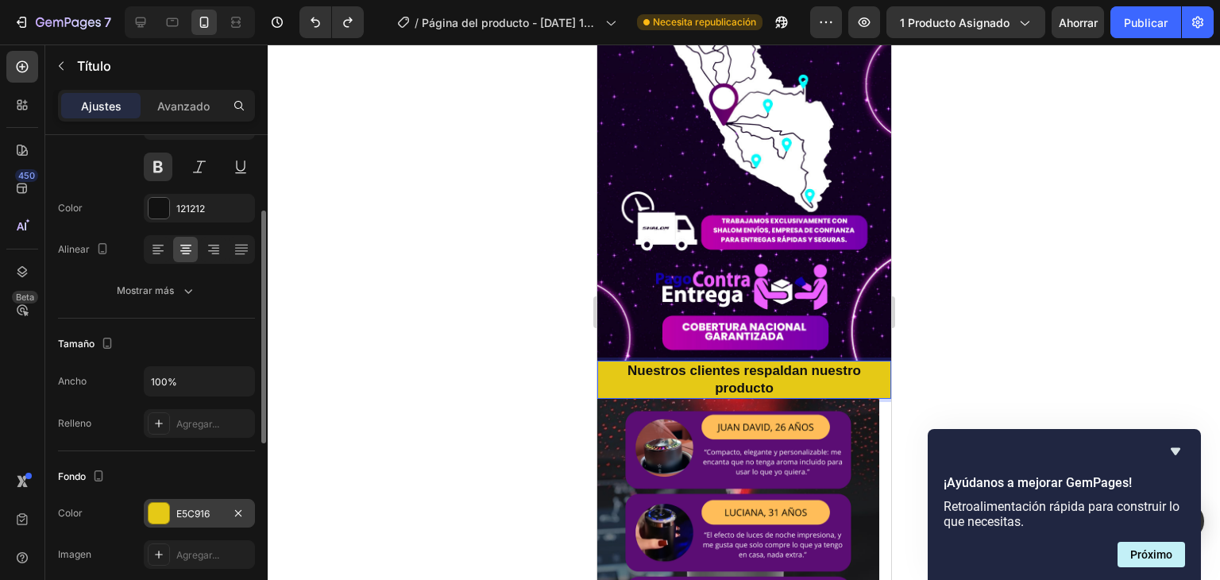
click at [163, 509] on div at bounding box center [158, 513] width 21 height 21
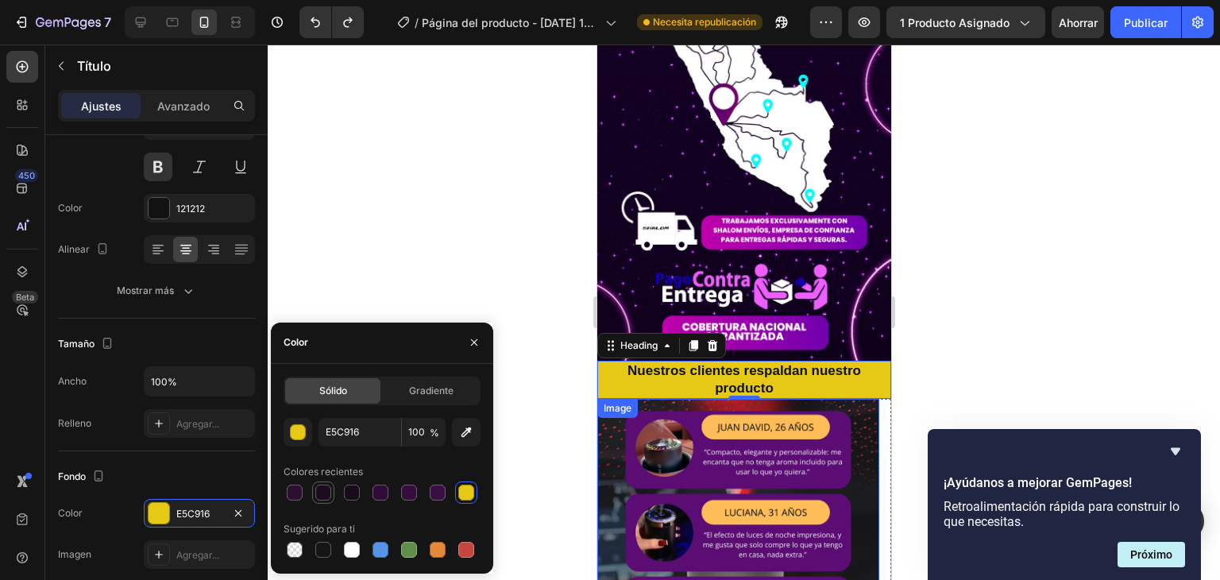
click at [326, 492] on div at bounding box center [323, 492] width 16 height 16
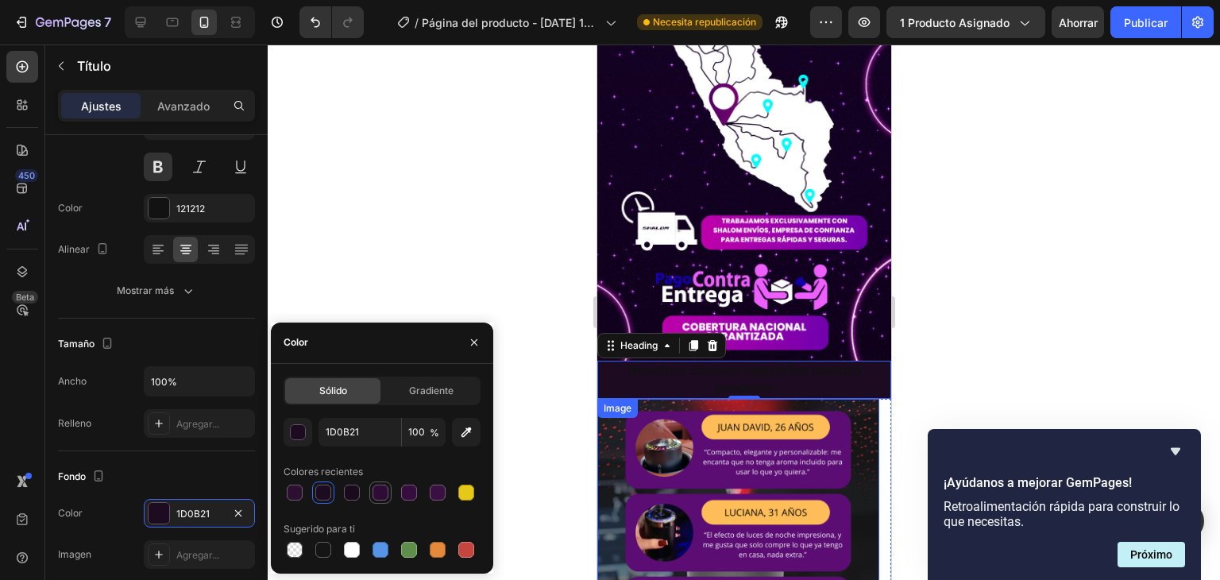
click at [378, 491] on div at bounding box center [380, 492] width 16 height 16
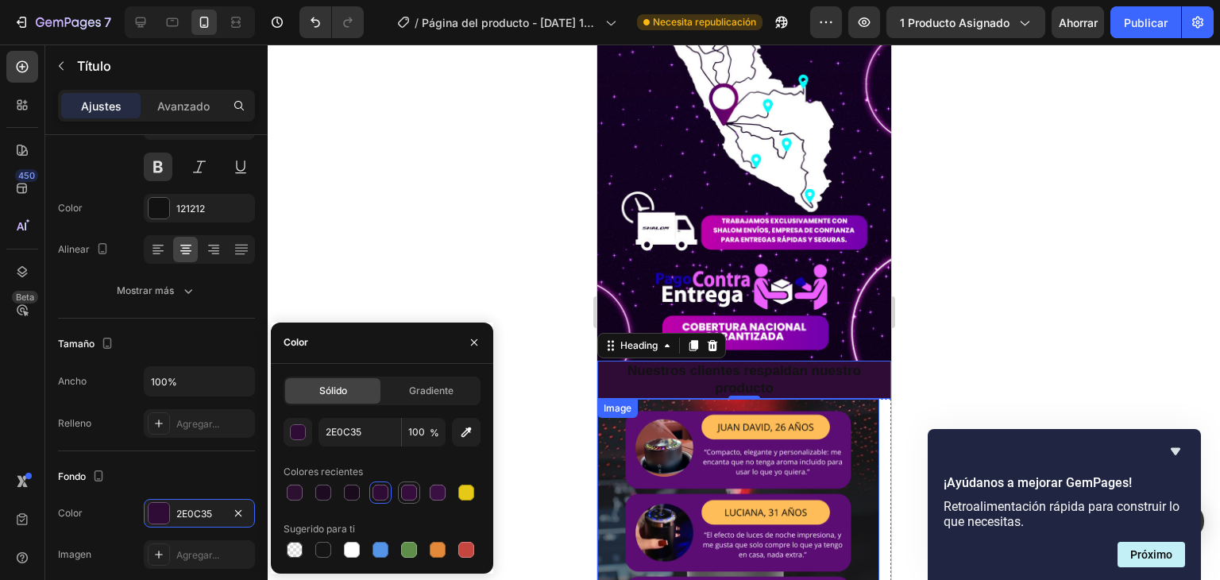
click at [403, 493] on div at bounding box center [409, 492] width 16 height 16
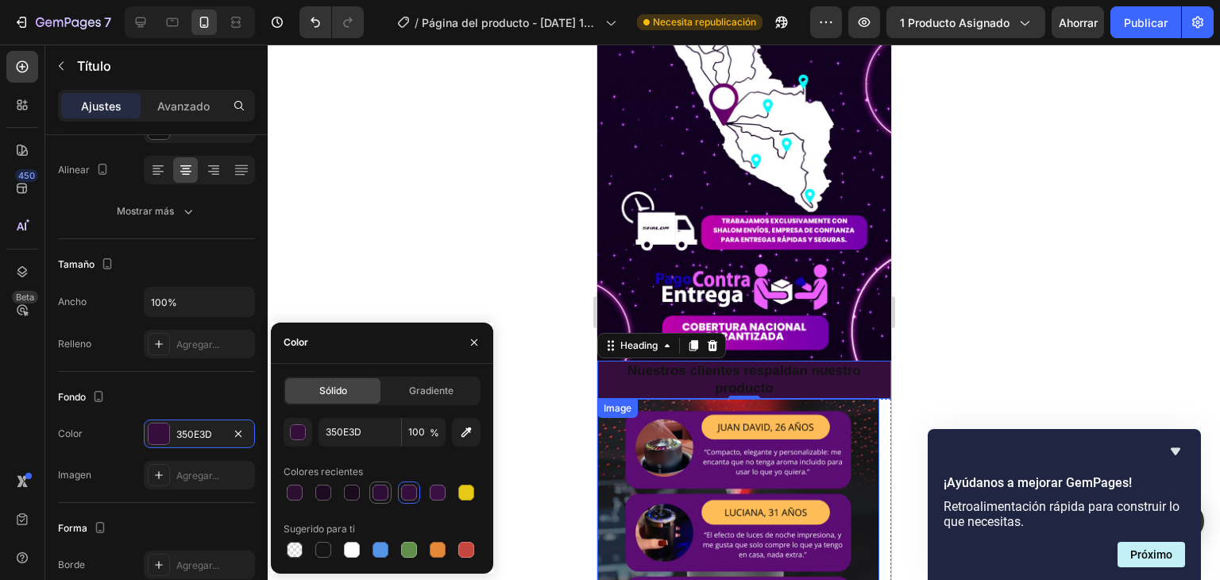
click at [386, 495] on div at bounding box center [380, 492] width 16 height 16
click at [438, 496] on div at bounding box center [438, 492] width 16 height 16
type input "3A1042"
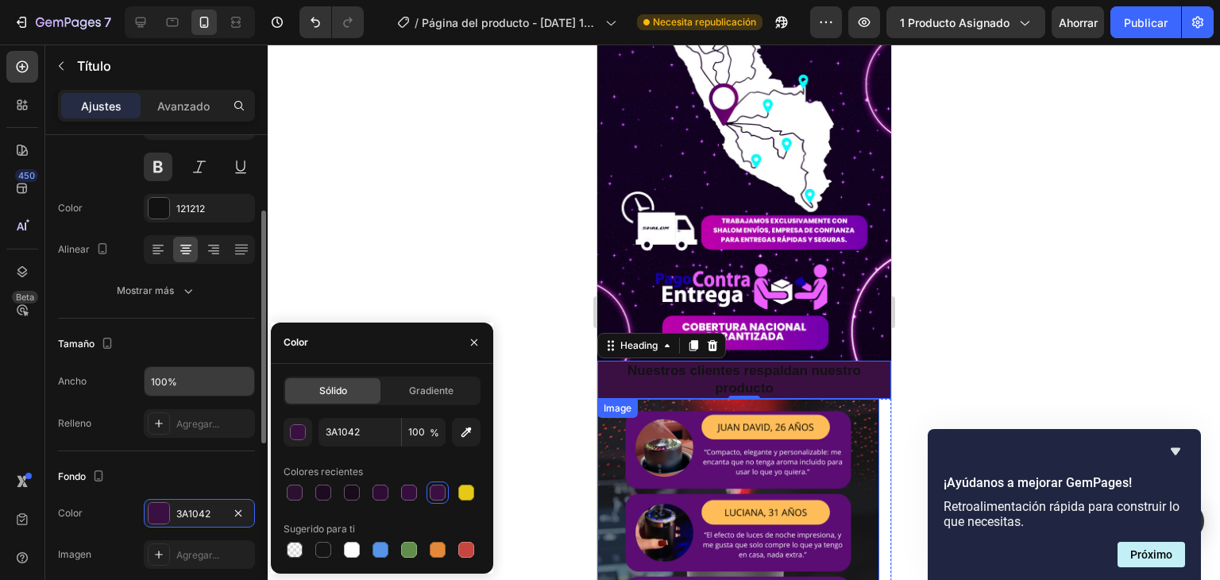
scroll to position [79, 0]
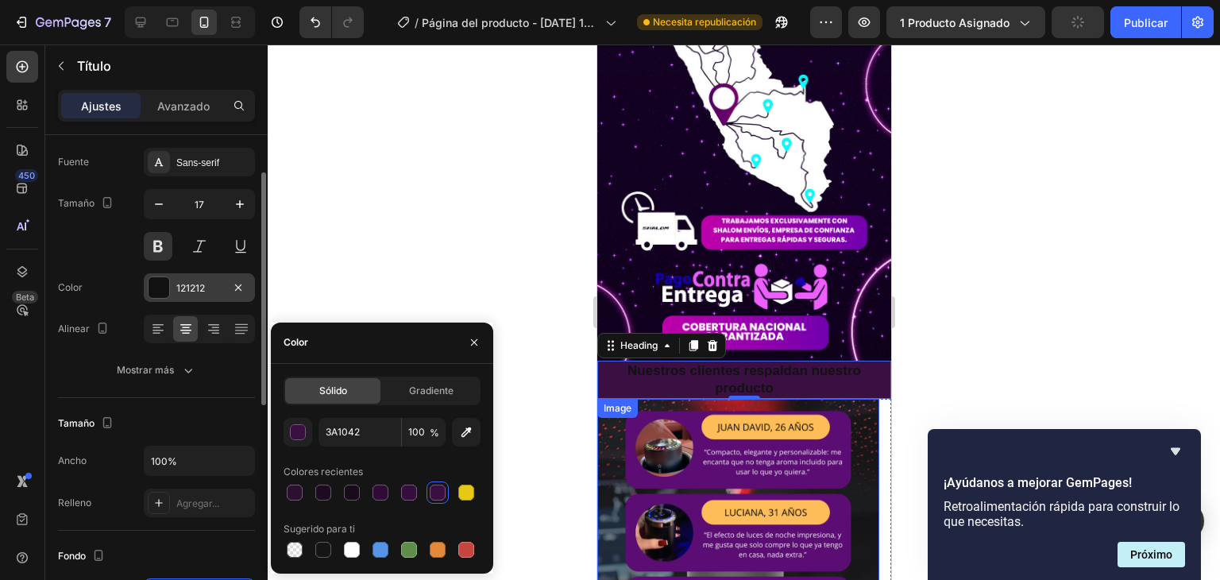
click at [159, 291] on div at bounding box center [158, 287] width 21 height 21
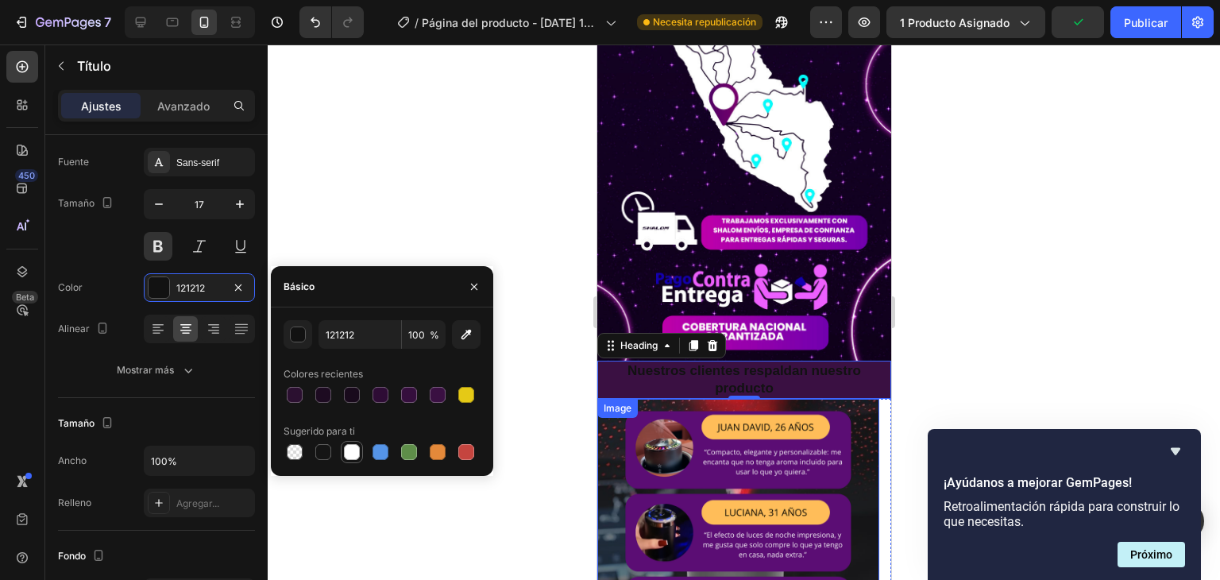
click at [345, 455] on div at bounding box center [352, 452] width 16 height 16
type input "FFFFFF"
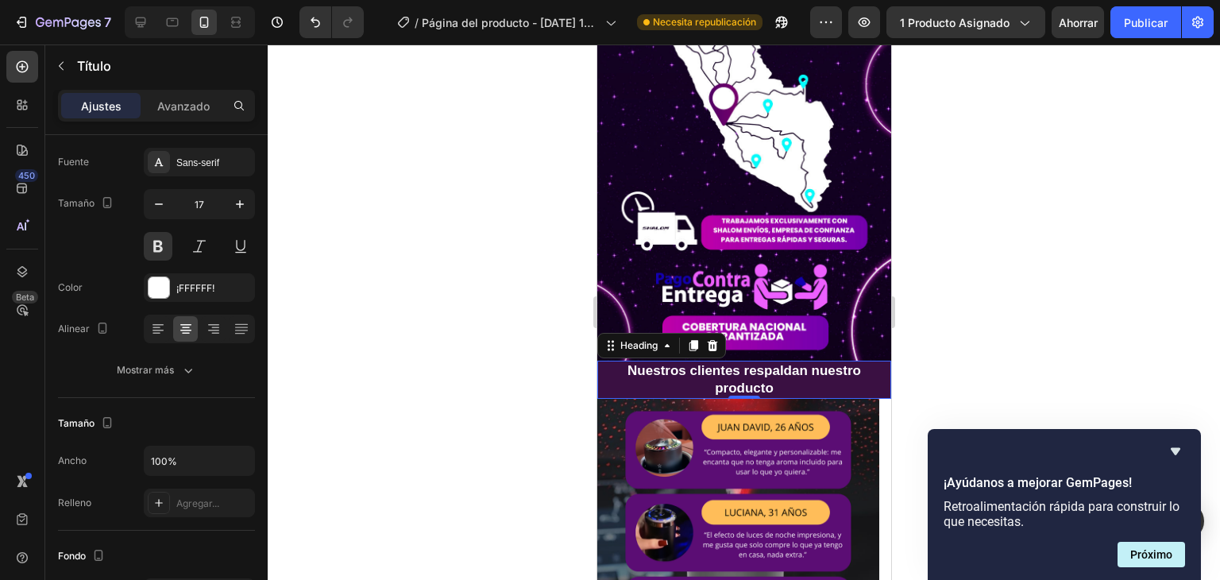
click at [993, 287] on div at bounding box center [744, 311] width 952 height 535
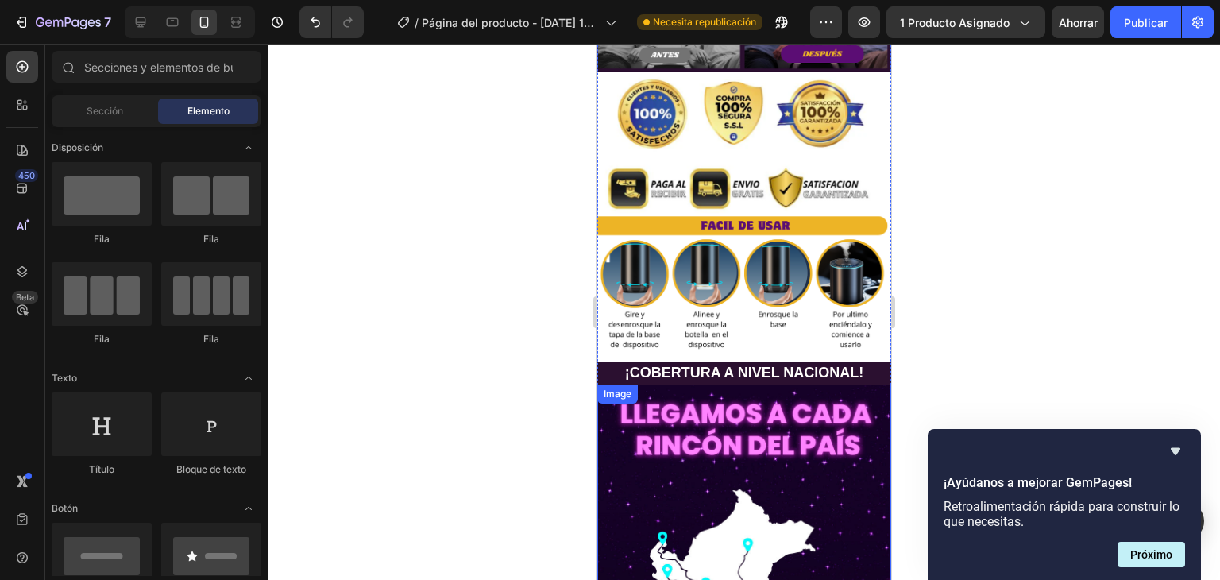
scroll to position [3653, 0]
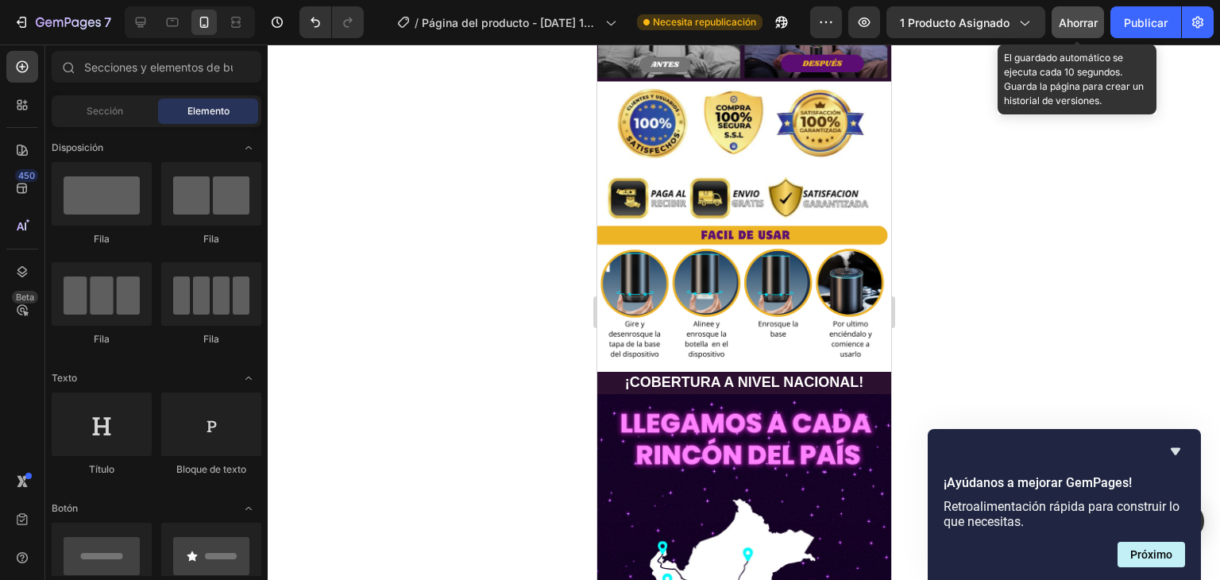
click at [1066, 26] on font "Ahorrar" at bounding box center [1077, 22] width 39 height 13
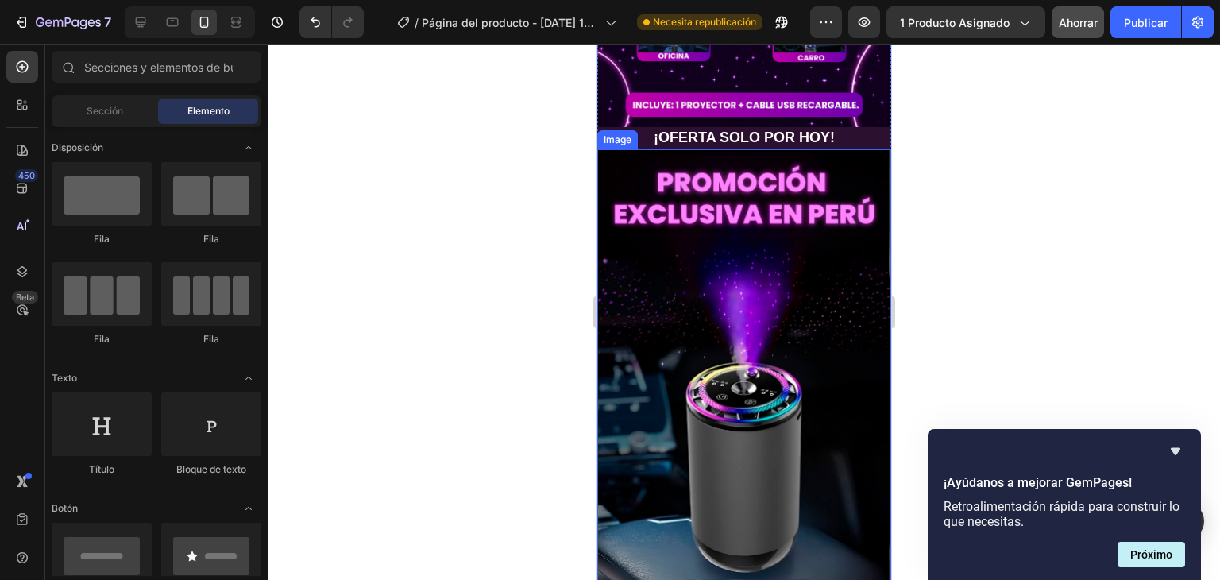
scroll to position [2217, 0]
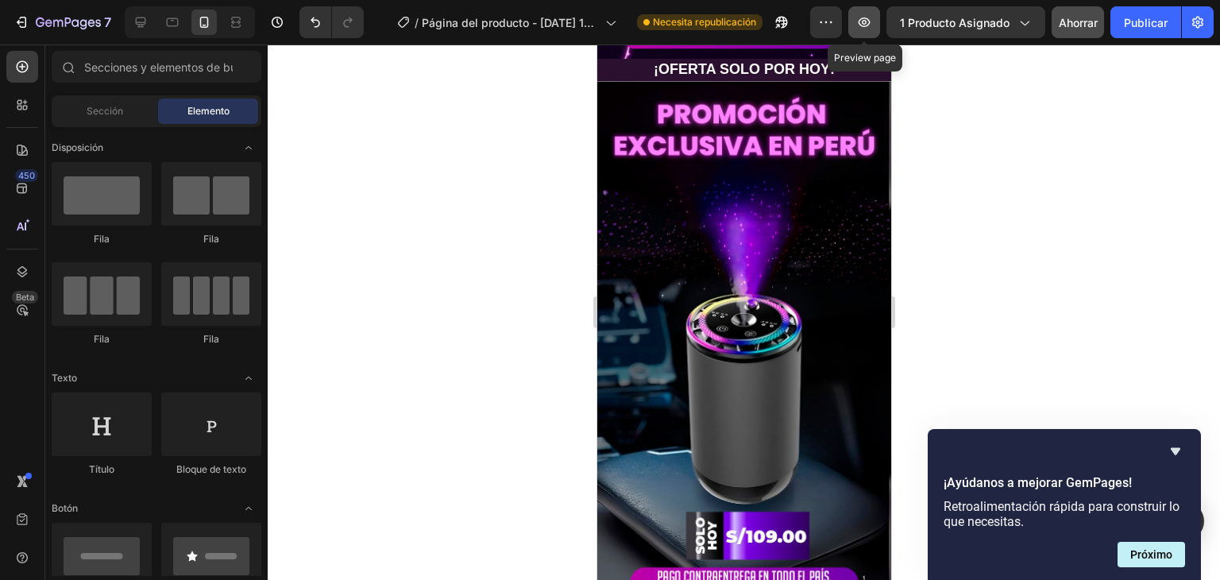
click at [872, 25] on icon "button" at bounding box center [864, 22] width 16 height 16
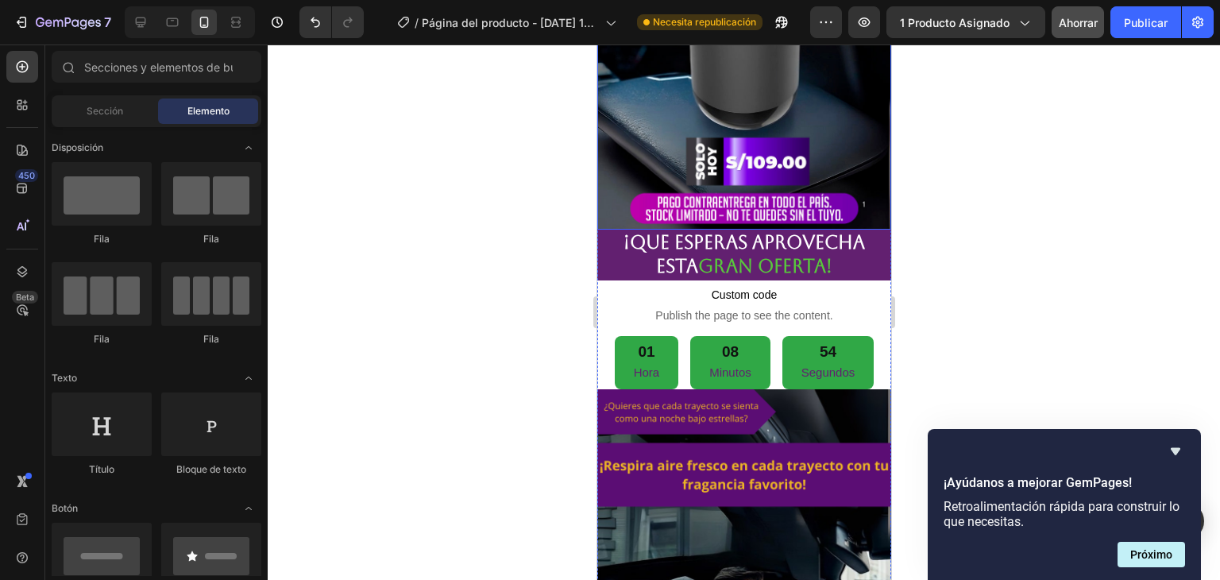
scroll to position [2614, 0]
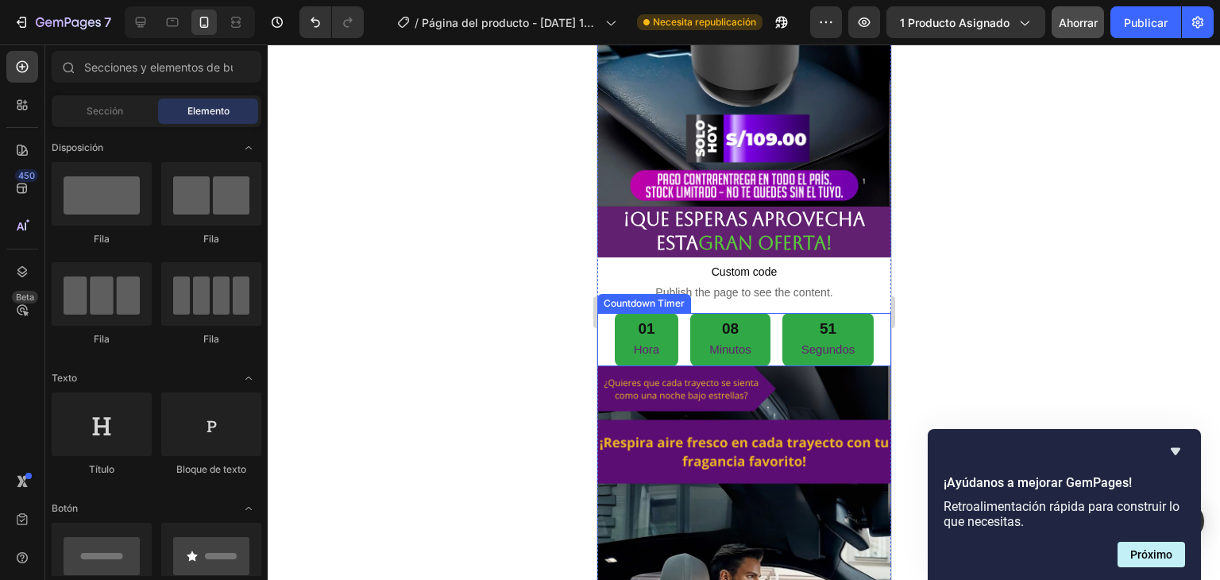
click at [867, 313] on div "01 Hora 08 Minutos 51 Segundos" at bounding box center [743, 340] width 294 height 54
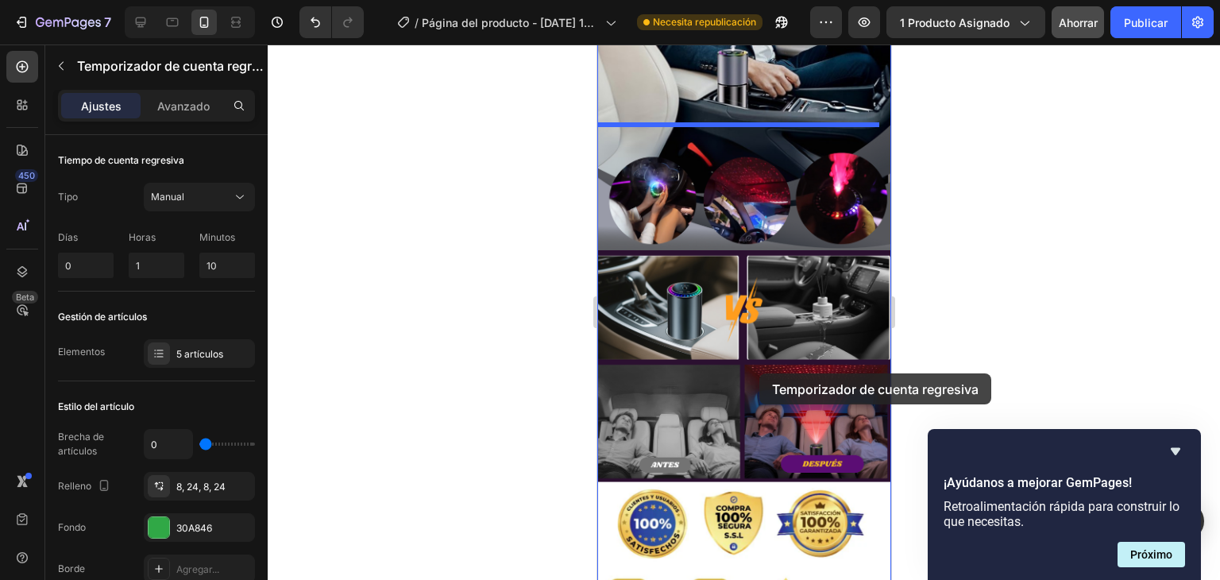
scroll to position [3314, 0]
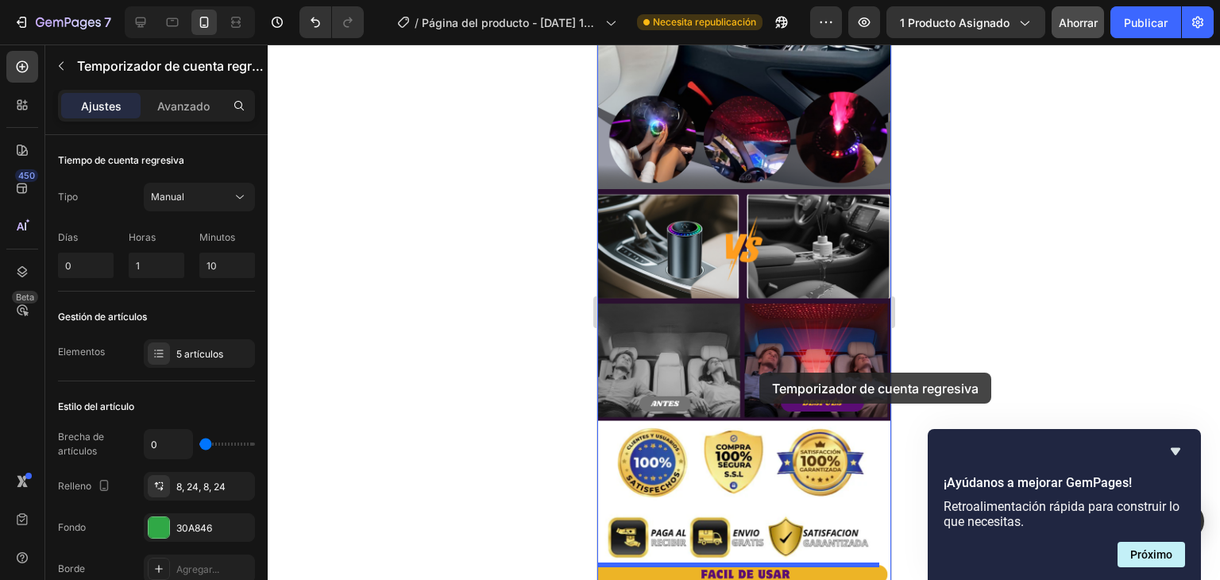
drag, startPoint x: 872, startPoint y: 236, endPoint x: 758, endPoint y: 372, distance: 177.6
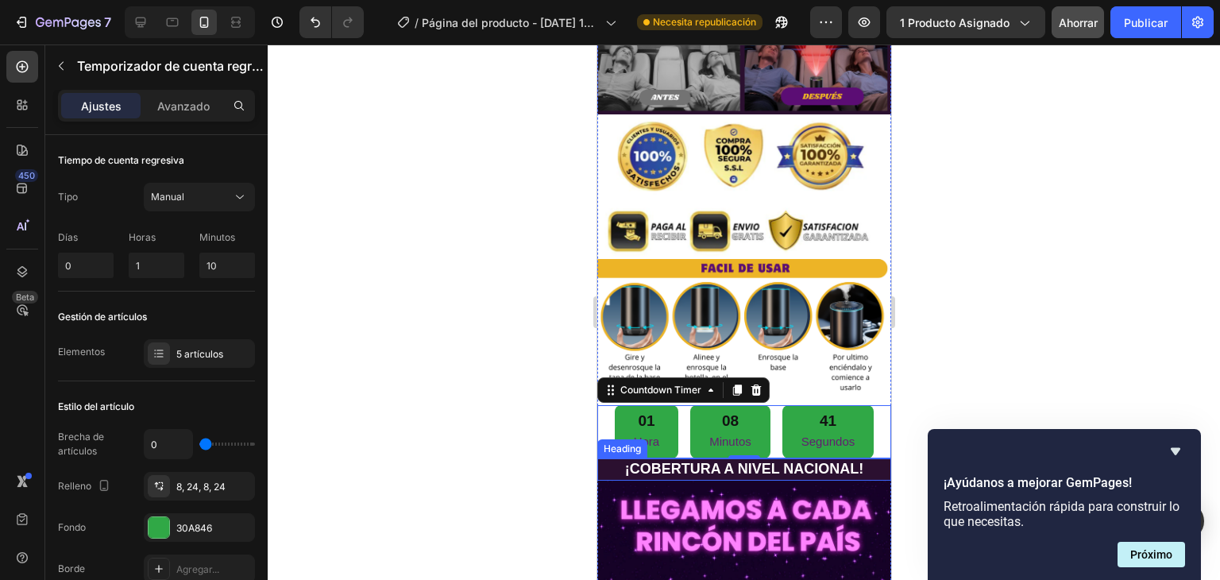
scroll to position [3577, 0]
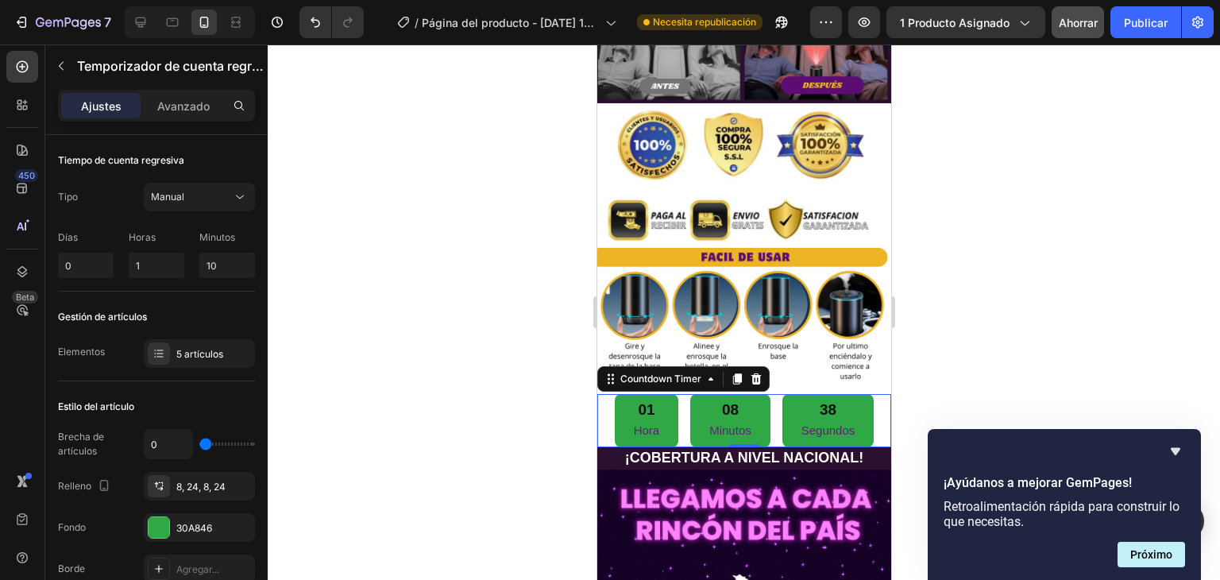
click at [943, 241] on div at bounding box center [744, 311] width 952 height 535
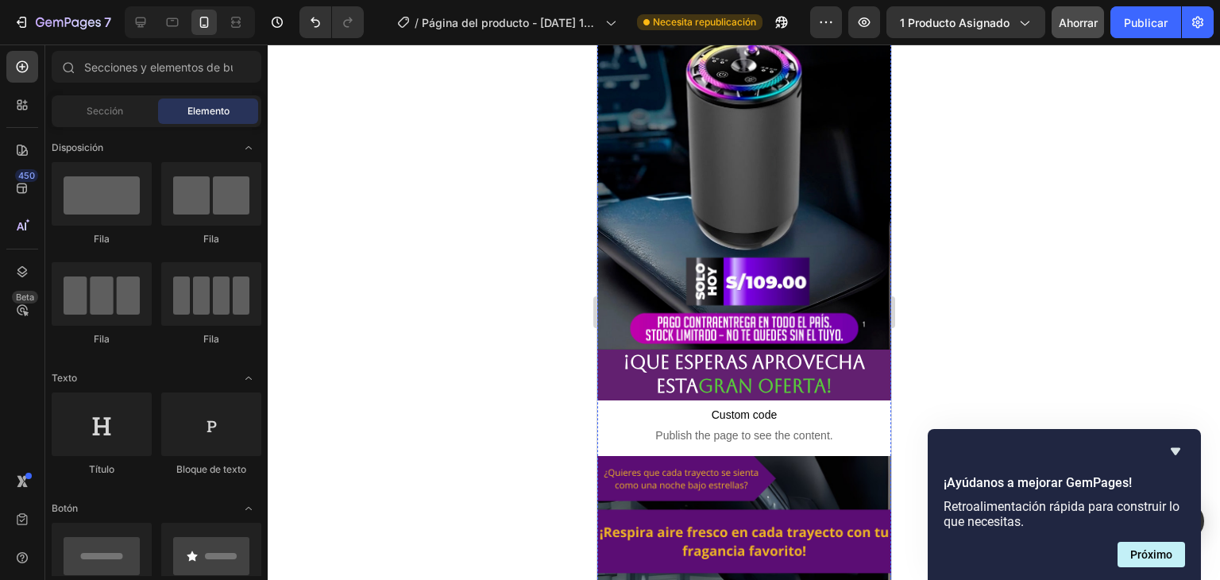
scroll to position [2465, 0]
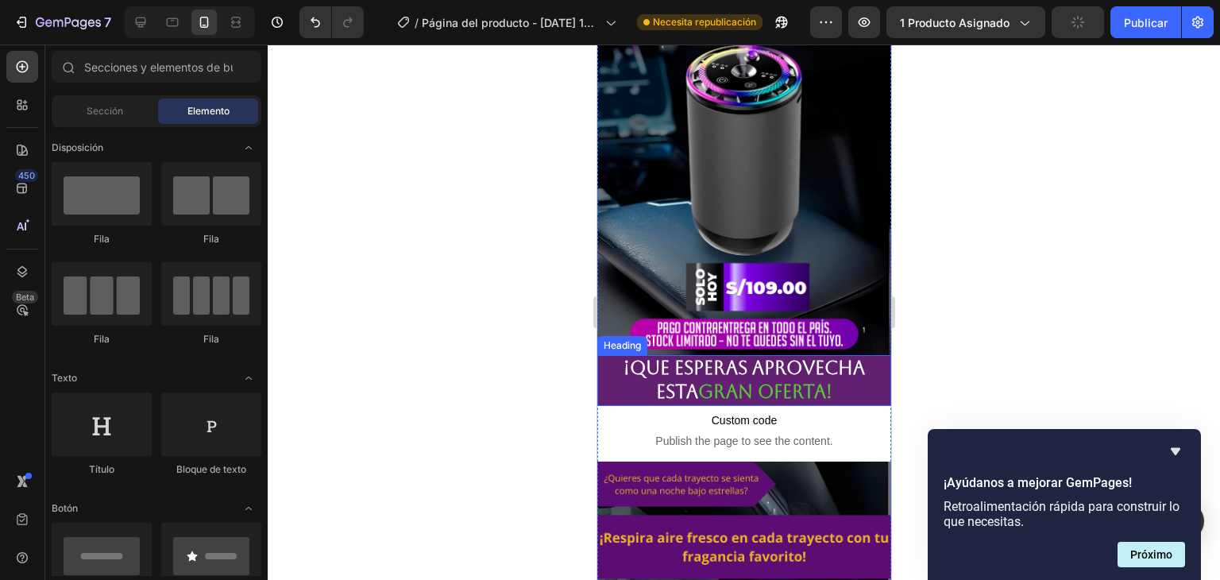
click at [819, 355] on h2 "¡Que esperas aprovecha esta gran oferta!" at bounding box center [743, 380] width 294 height 51
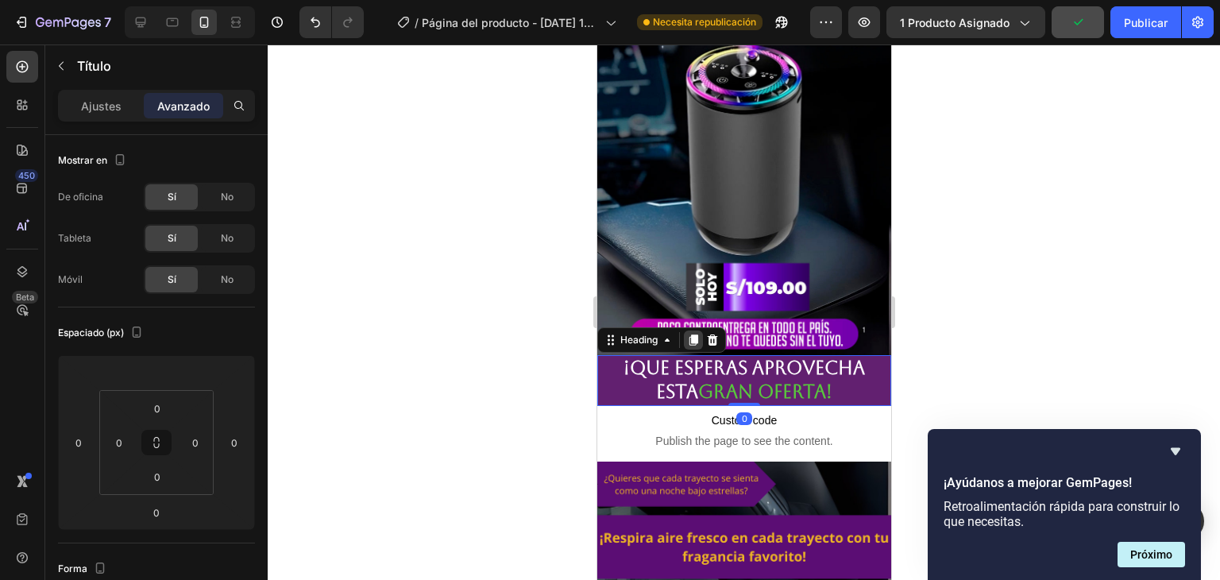
click at [687, 333] on icon at bounding box center [692, 339] width 13 height 13
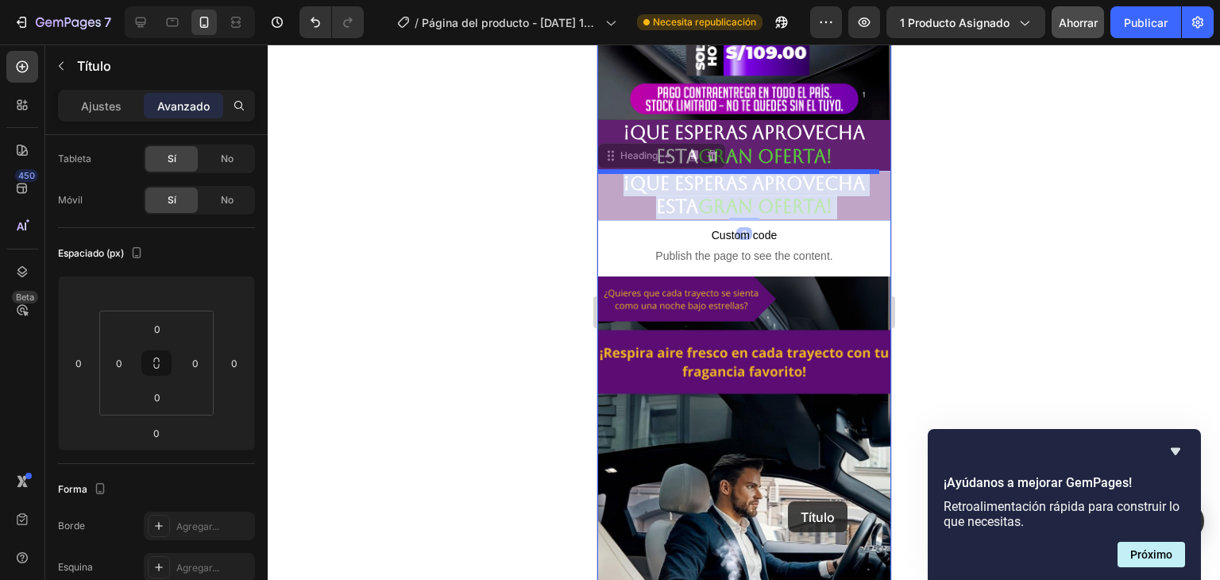
scroll to position [2710, 0]
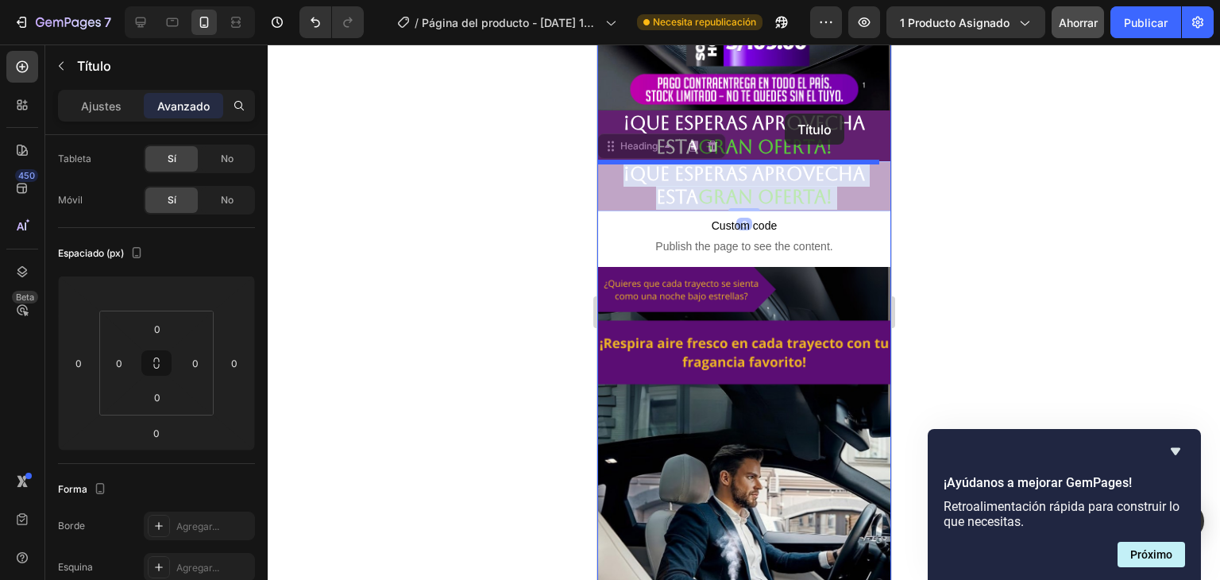
drag, startPoint x: 848, startPoint y: 337, endPoint x: 784, endPoint y: 114, distance: 233.0
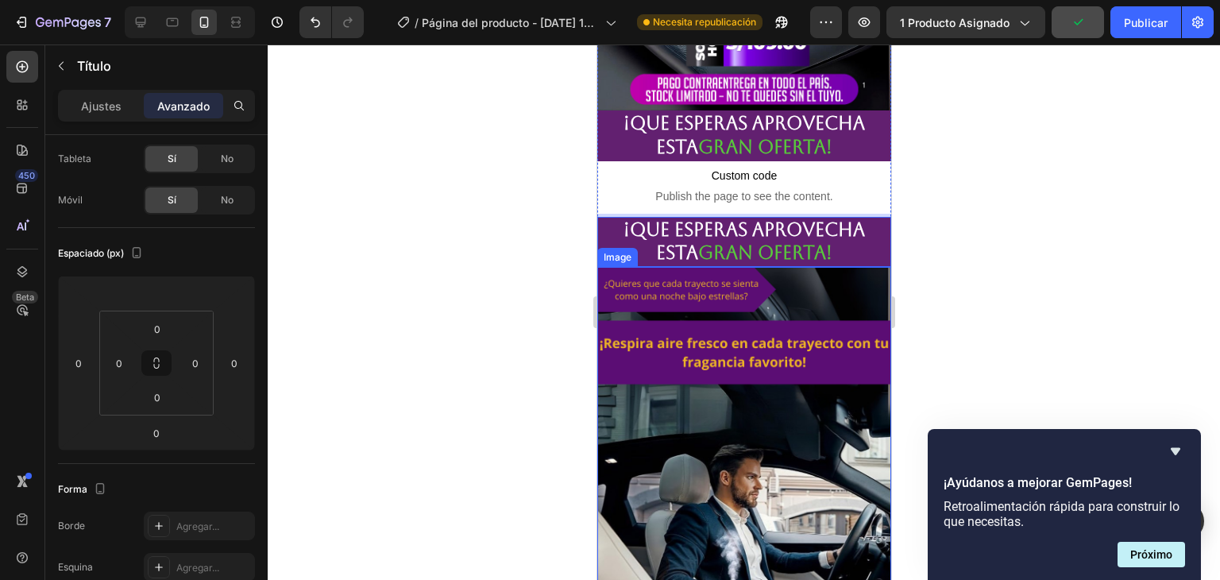
drag, startPoint x: 843, startPoint y: 144, endPoint x: 841, endPoint y: 398, distance: 254.1
click at [982, 220] on div at bounding box center [744, 311] width 952 height 535
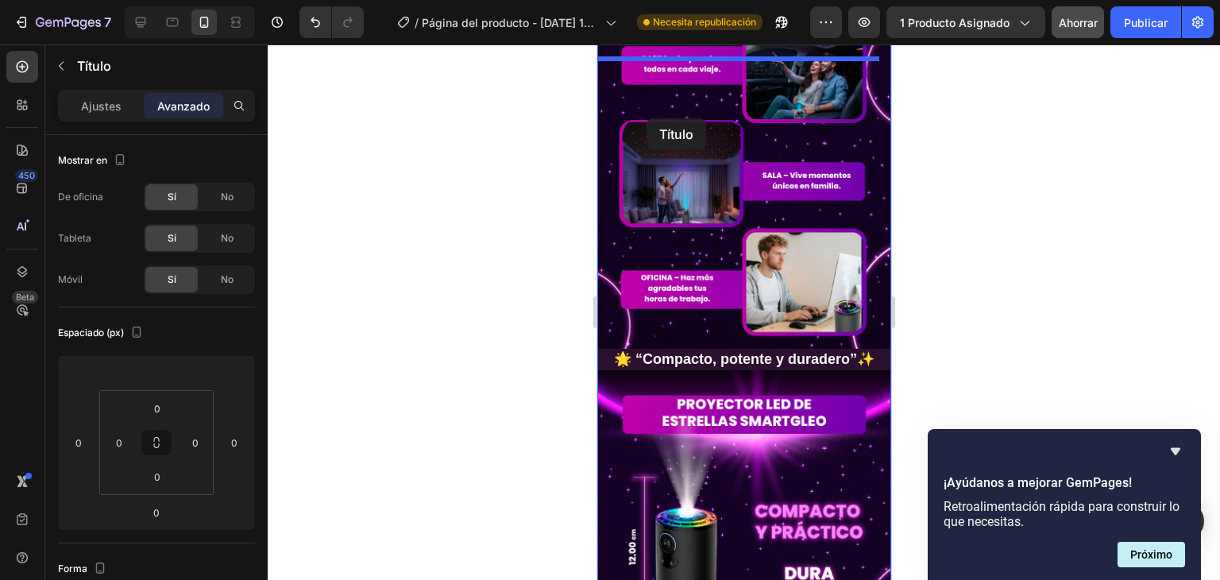
scroll to position [1355, 0]
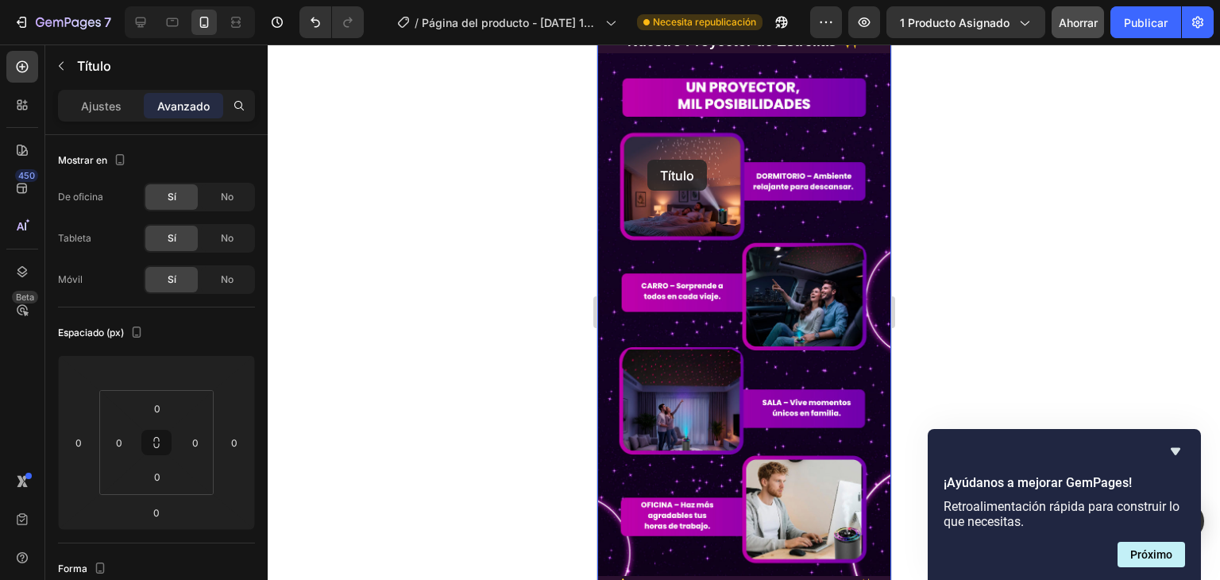
drag, startPoint x: 852, startPoint y: 138, endPoint x: 640, endPoint y: 160, distance: 213.2
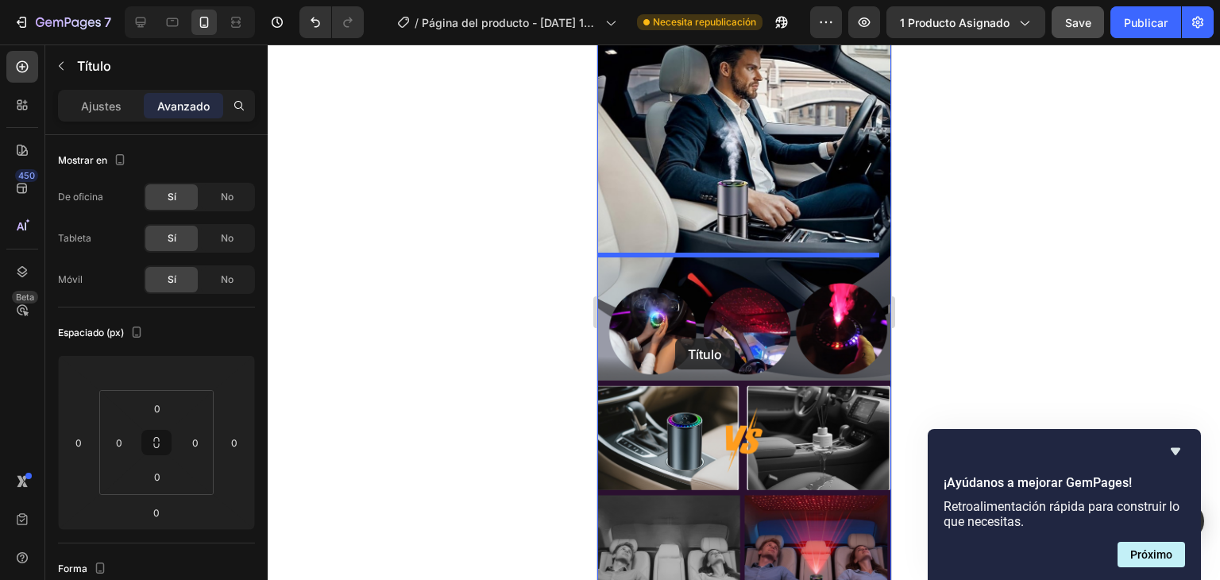
scroll to position [3319, 0]
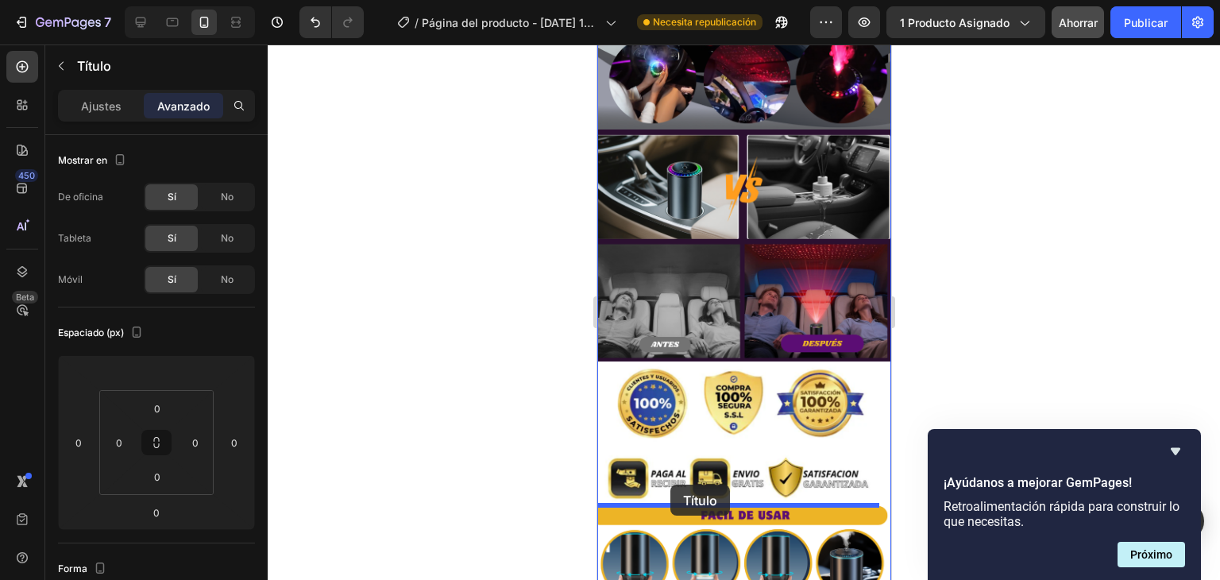
drag, startPoint x: 854, startPoint y: 295, endPoint x: 669, endPoint y: 484, distance: 263.9
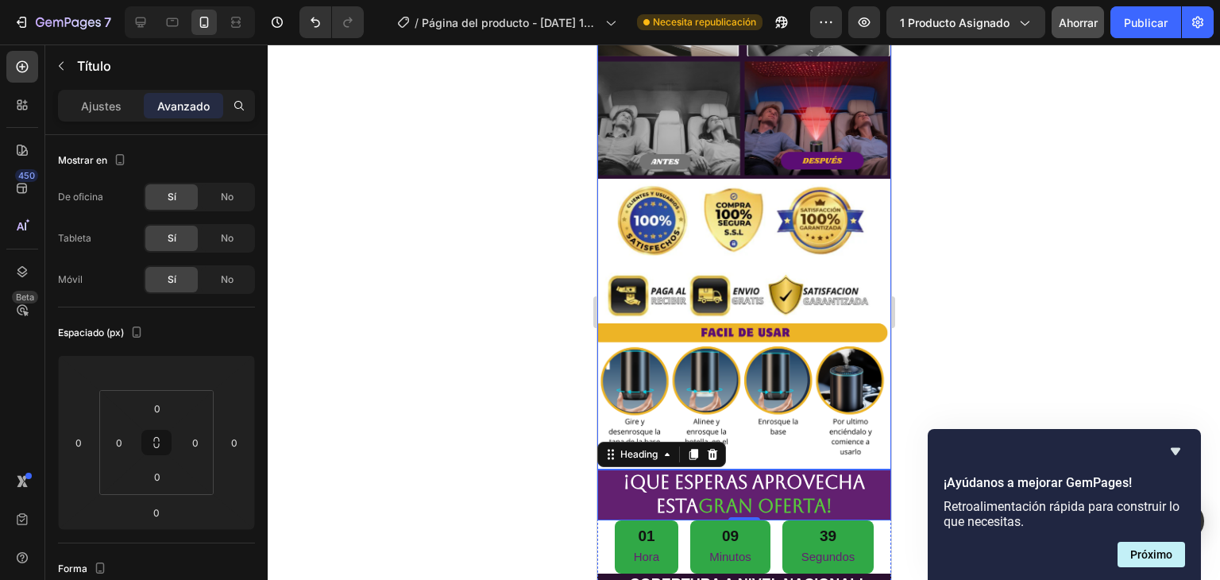
scroll to position [3557, 0]
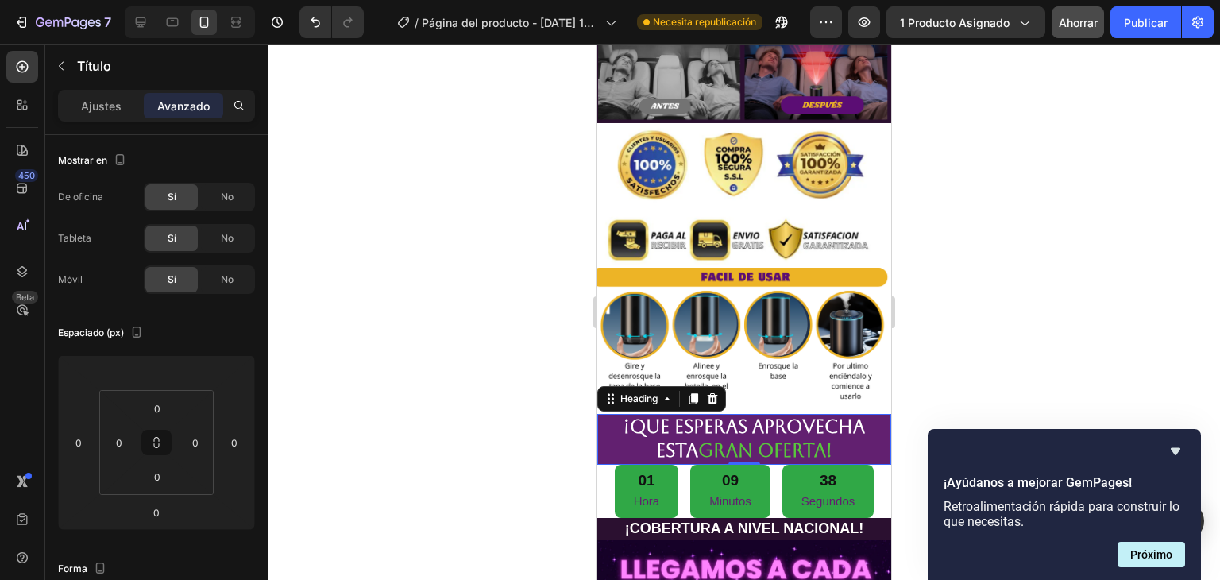
click at [999, 278] on div at bounding box center [744, 311] width 952 height 535
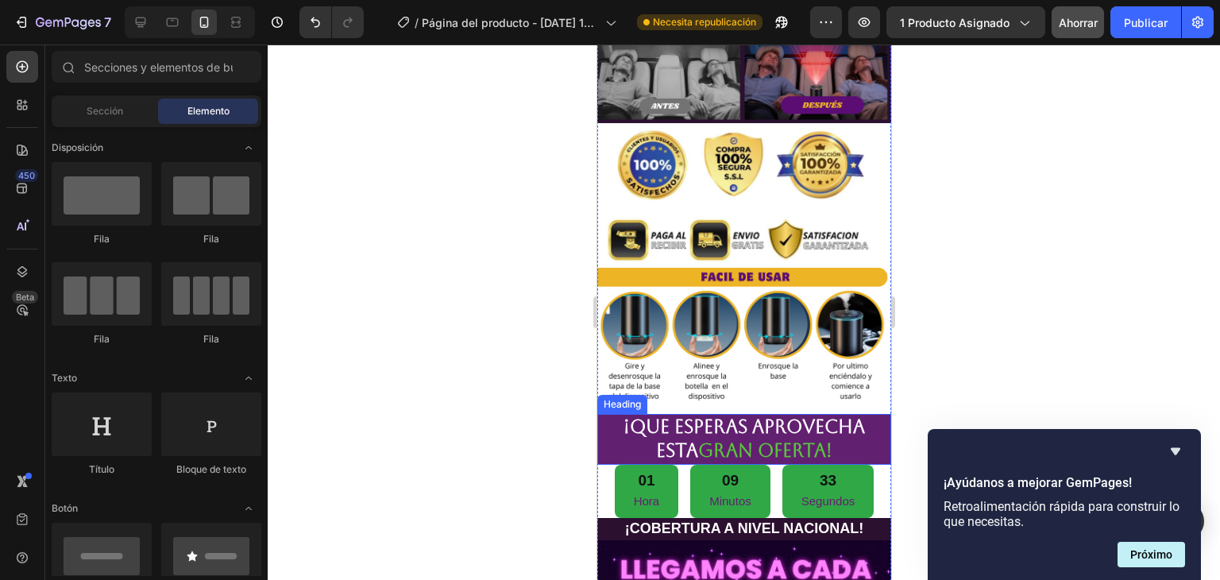
click at [842, 415] on p "¡Que esperas aprovecha esta gran oferta!" at bounding box center [743, 439] width 291 height 48
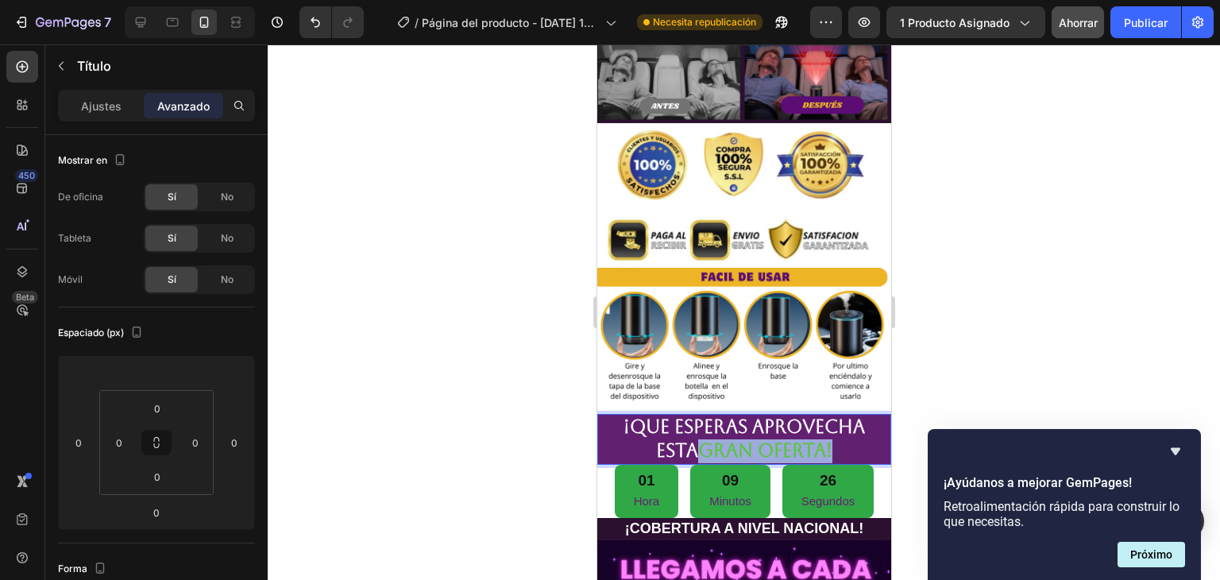
drag, startPoint x: 840, startPoint y: 299, endPoint x: 721, endPoint y: 299, distance: 119.1
click at [703, 415] on p "¡Que esperas aprovecha esta gran oferta!" at bounding box center [743, 439] width 291 height 48
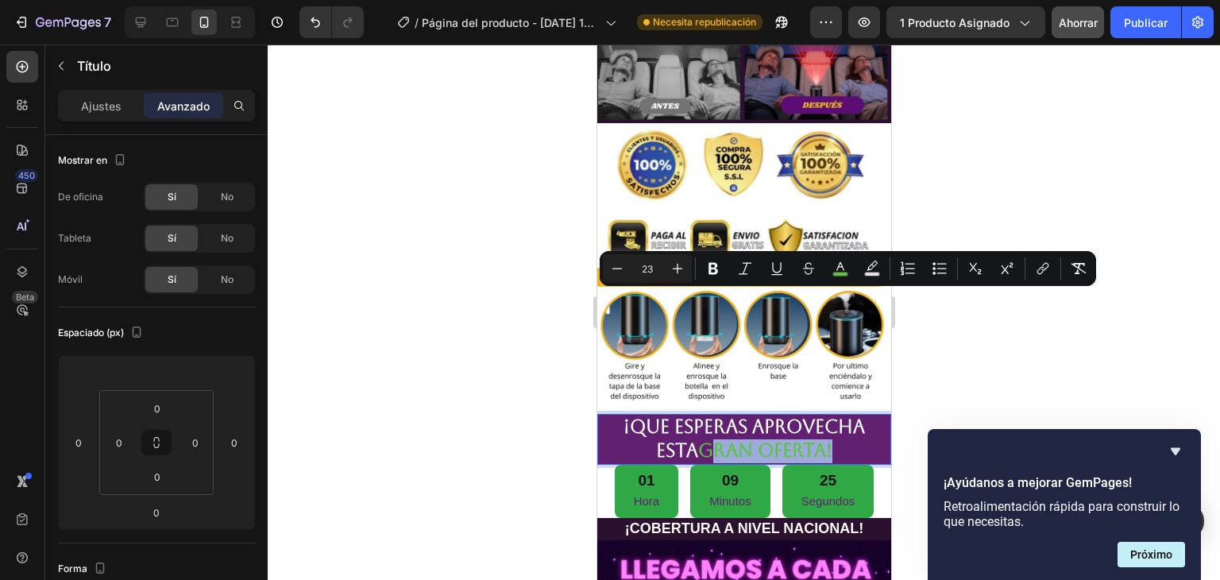
click at [839, 415] on p "¡Que esperas aprovecha esta gran oferta!" at bounding box center [743, 439] width 291 height 48
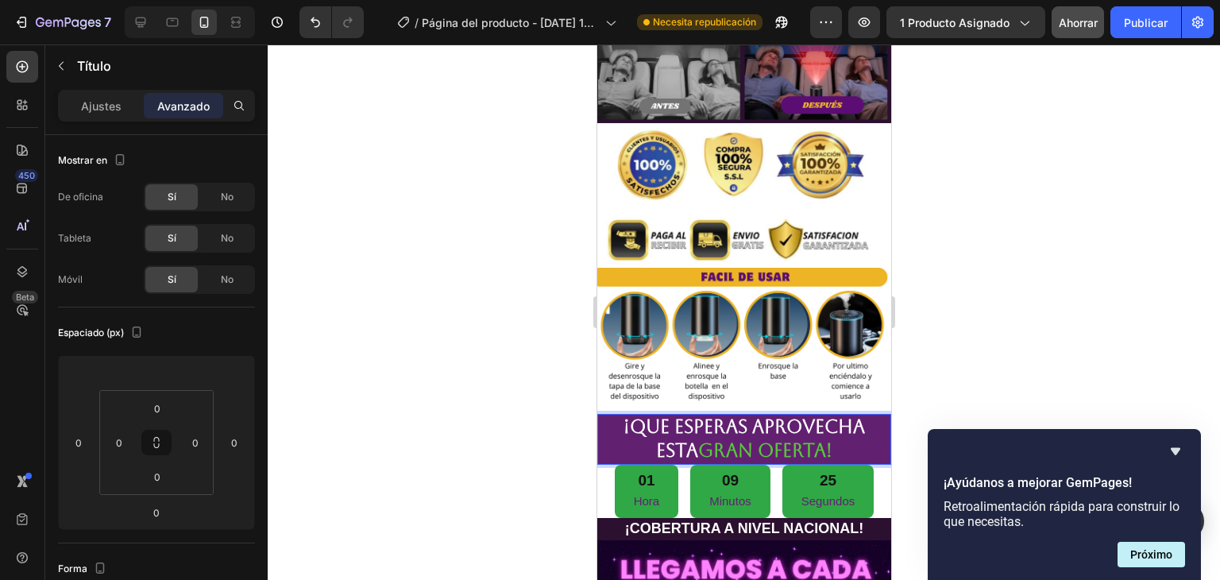
click at [821, 440] on span "gran oferta!" at bounding box center [764, 450] width 134 height 21
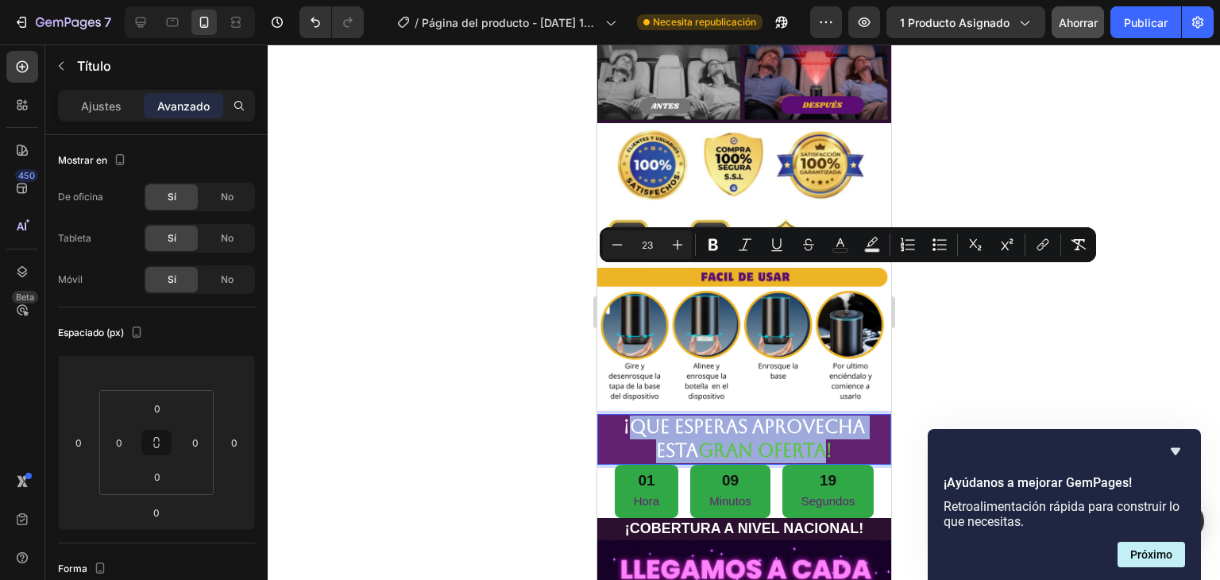
drag, startPoint x: 819, startPoint y: 303, endPoint x: 628, endPoint y: 284, distance: 192.2
click at [628, 415] on p "¡Que esperas aprovecha esta gran oferta!" at bounding box center [743, 439] width 291 height 48
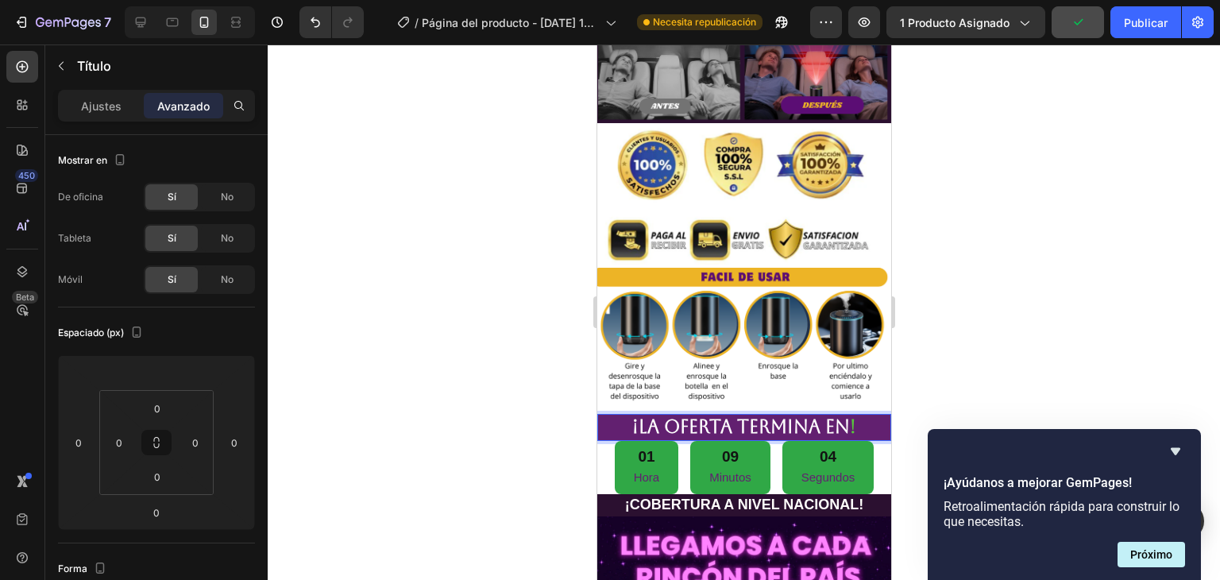
click at [974, 283] on div at bounding box center [744, 311] width 952 height 535
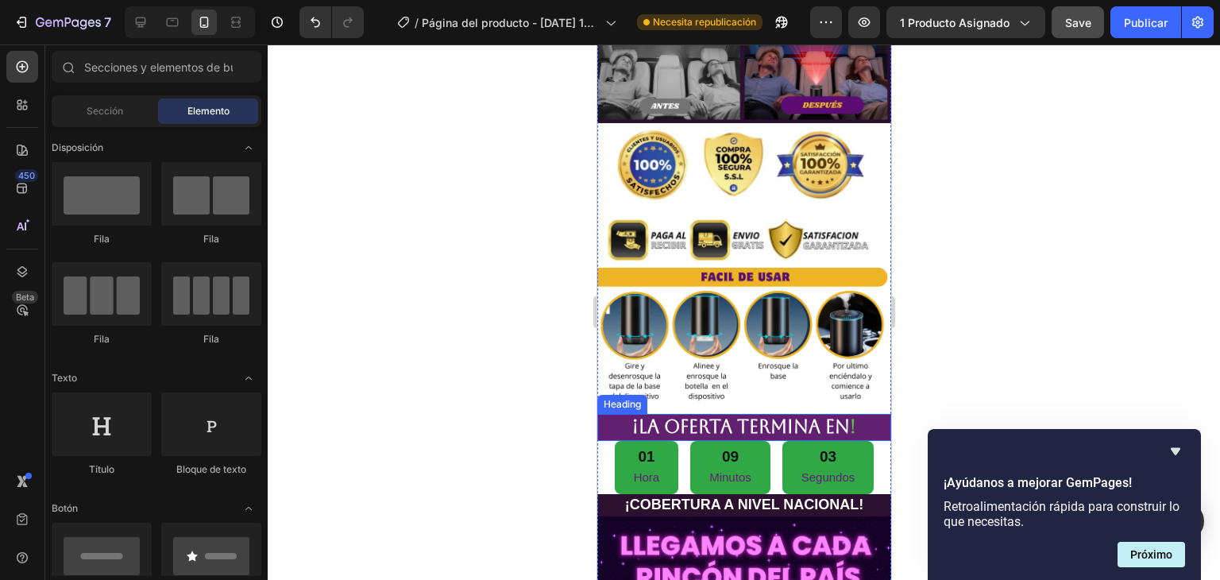
click at [715, 415] on p "¡LA OFERTA TERMINA EN !" at bounding box center [743, 427] width 291 height 24
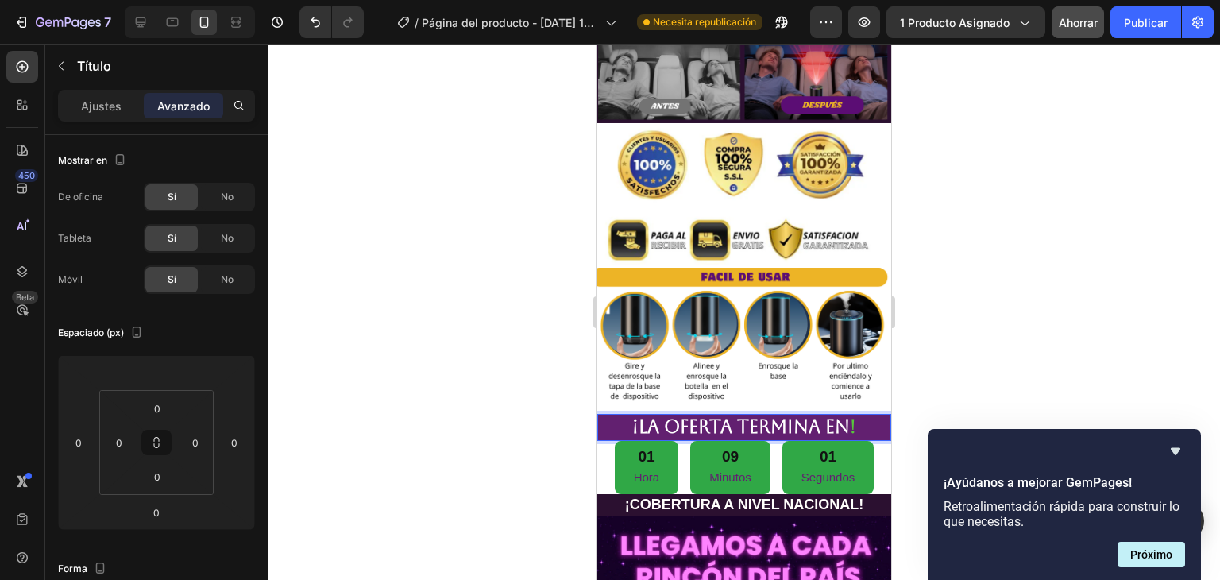
click at [725, 415] on p "¡LA OFERTA TERMINA EN !" at bounding box center [743, 427] width 291 height 24
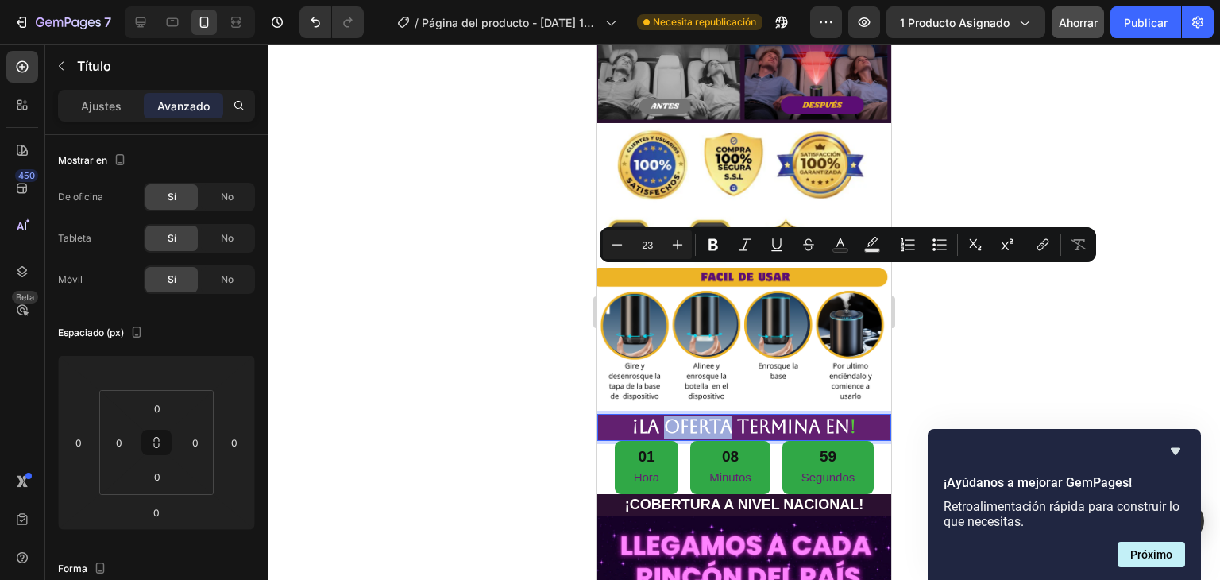
drag, startPoint x: 725, startPoint y: 281, endPoint x: 664, endPoint y: 280, distance: 61.2
click at [664, 415] on p "¡LA OFERTA TERMINA EN !" at bounding box center [743, 427] width 291 height 24
click at [835, 245] on icon "Editor contextual toolbar" at bounding box center [840, 245] width 16 height 16
type input "FFFFFF"
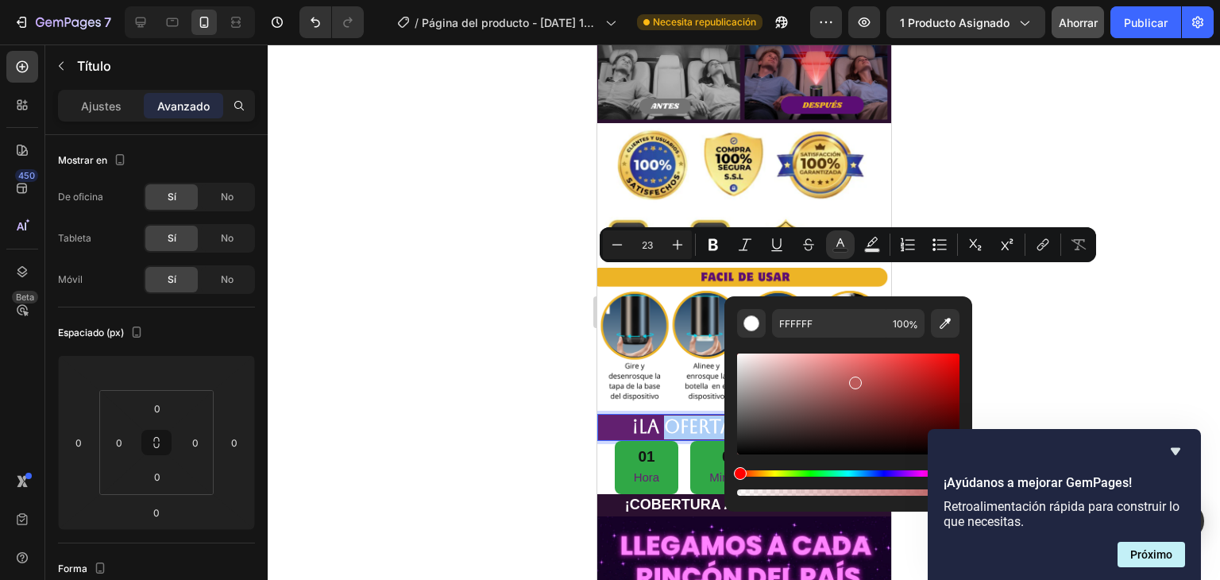
click at [853, 380] on div "Editor contextual toolbar" at bounding box center [848, 403] width 222 height 101
click at [813, 471] on div "Matiz" at bounding box center [848, 473] width 222 height 6
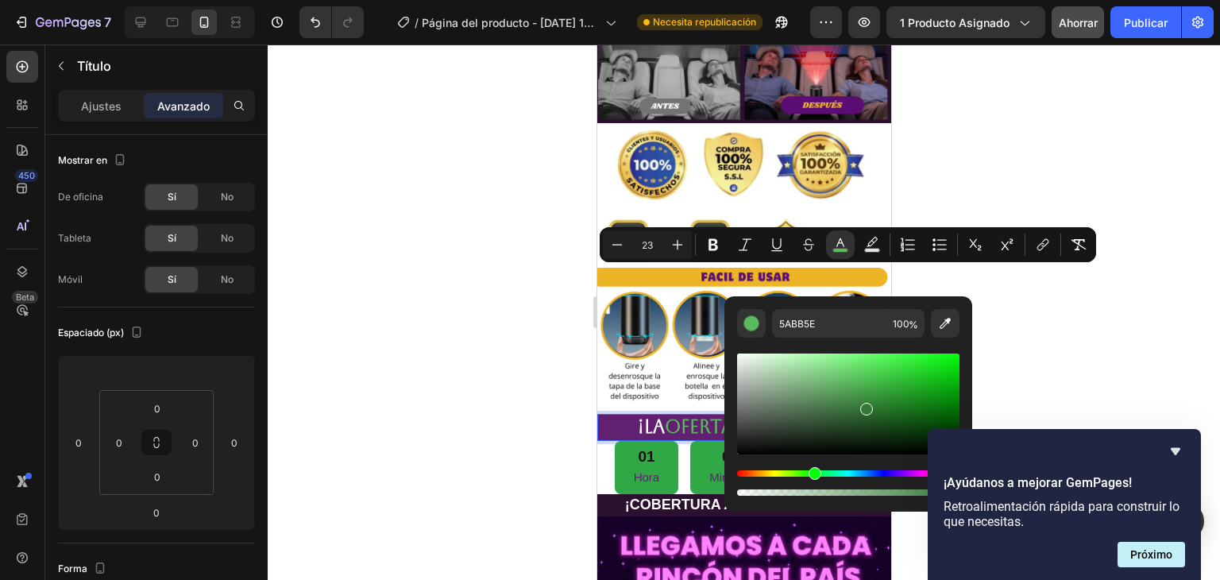
drag, startPoint x: 857, startPoint y: 386, endPoint x: 865, endPoint y: 408, distance: 23.6
click at [865, 408] on div "Editor contextual toolbar" at bounding box center [866, 409] width 13 height 13
drag, startPoint x: 863, startPoint y: 402, endPoint x: 867, endPoint y: 411, distance: 9.6
click at [867, 411] on div "Editor contextual toolbar" at bounding box center [848, 403] width 222 height 101
type input "2E6D30"
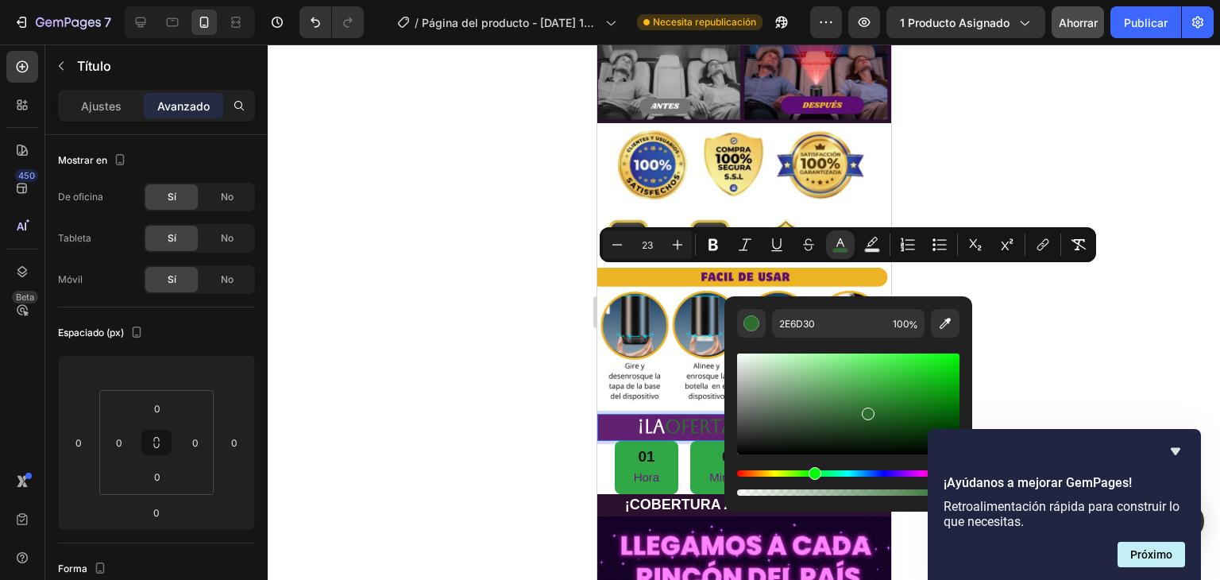
click at [1011, 315] on div at bounding box center [744, 311] width 952 height 535
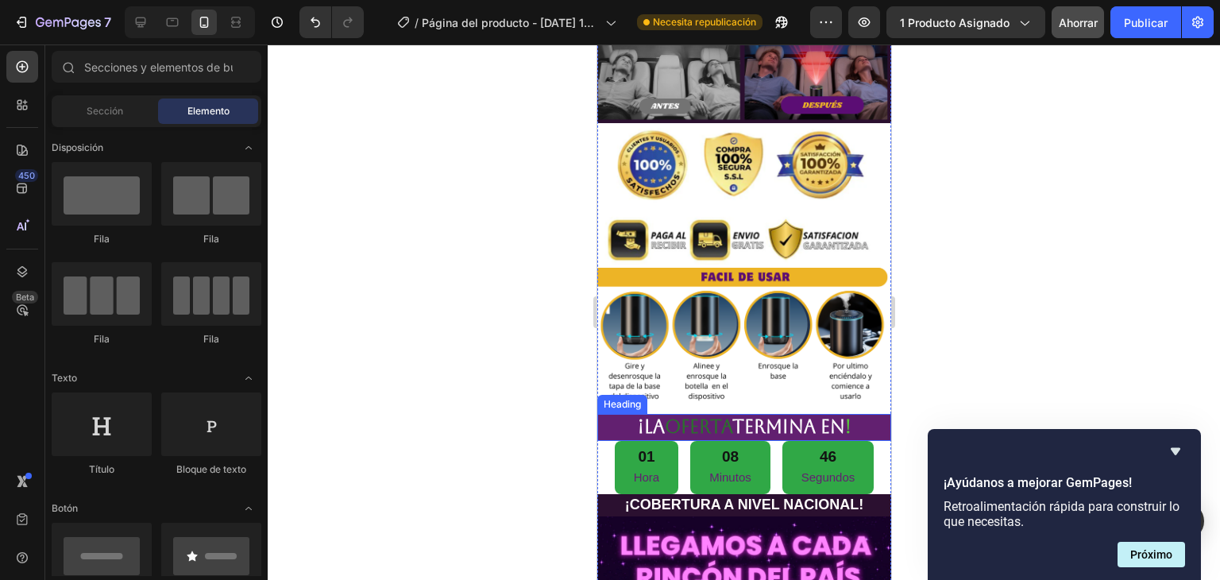
click at [731, 415] on p "¡LA OFERTA TERMINA EN !" at bounding box center [743, 427] width 291 height 24
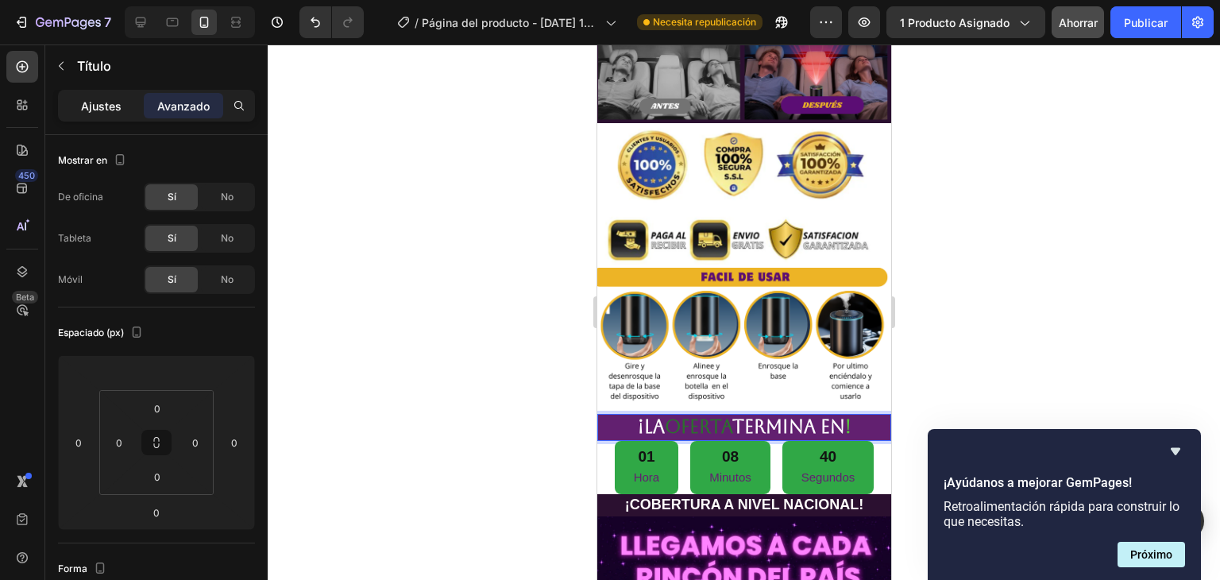
click at [105, 105] on font "Ajustes" at bounding box center [101, 105] width 40 height 13
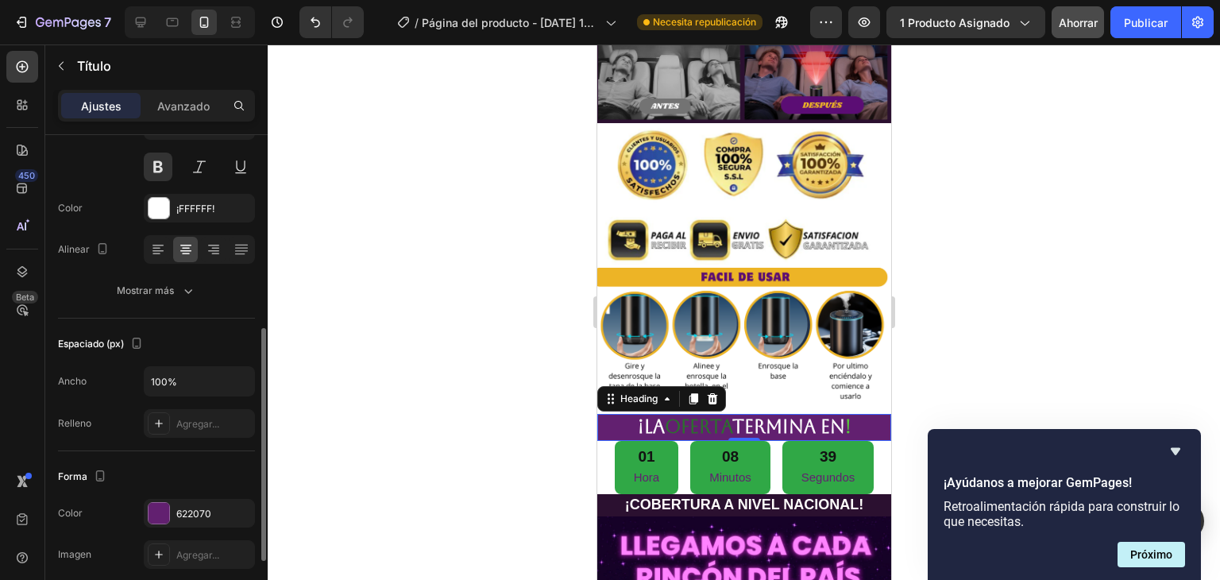
scroll to position [238, 0]
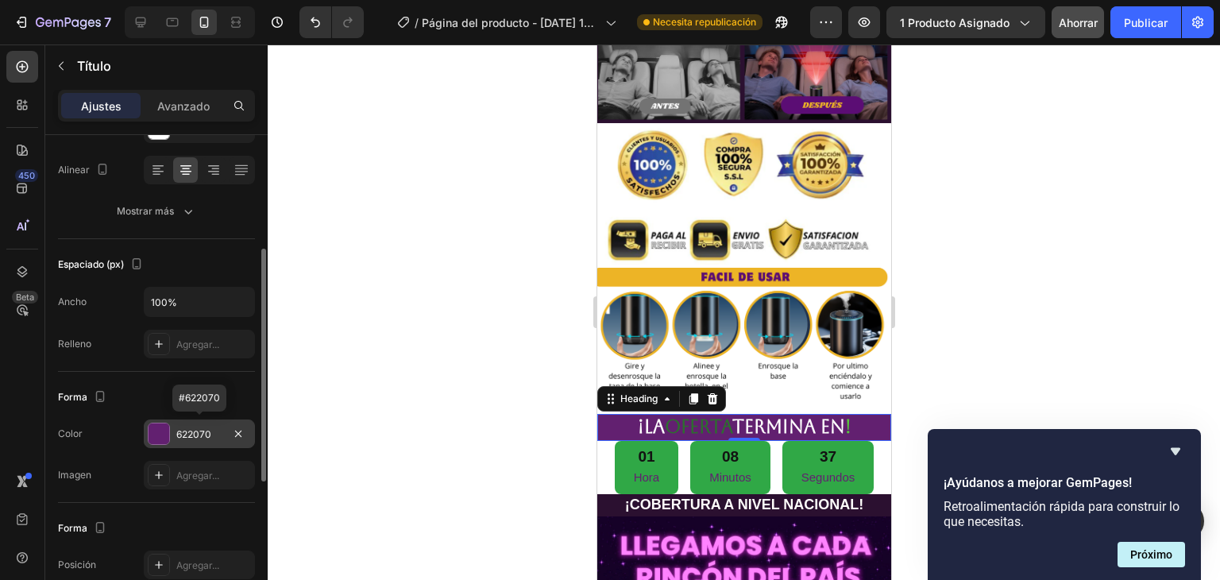
click at [161, 436] on div at bounding box center [158, 433] width 21 height 21
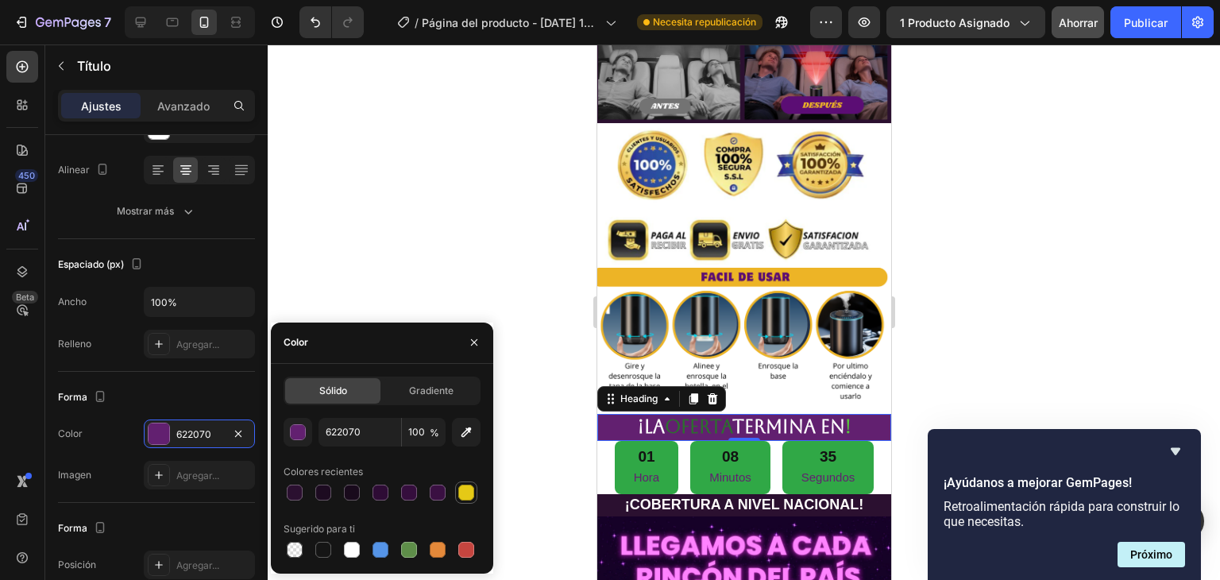
click at [461, 496] on div at bounding box center [466, 492] width 16 height 16
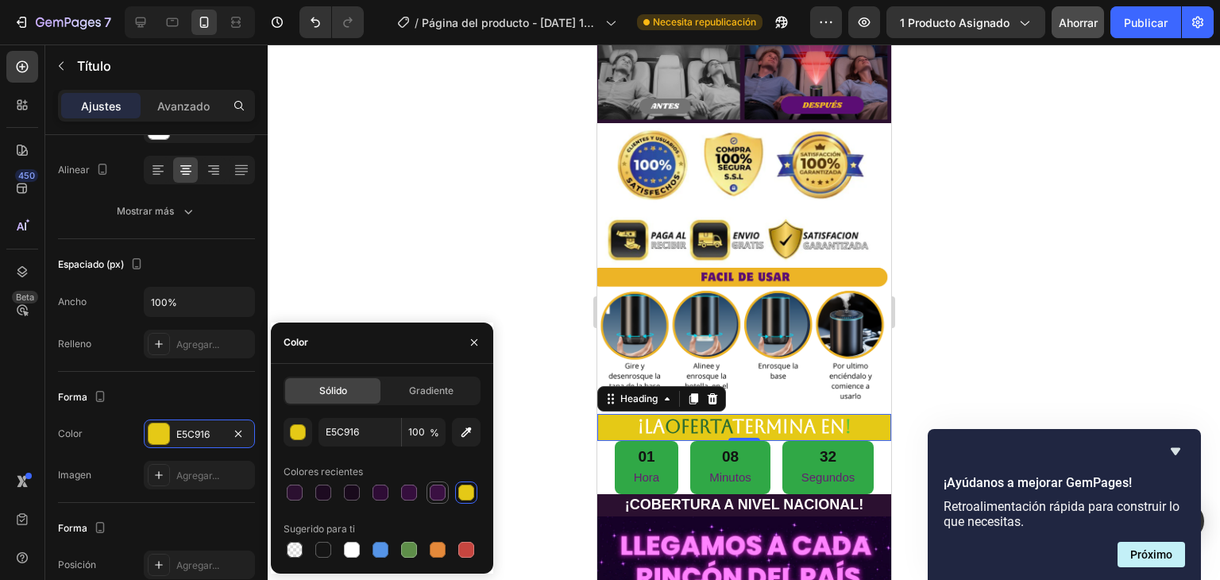
click at [438, 500] on div at bounding box center [437, 492] width 19 height 19
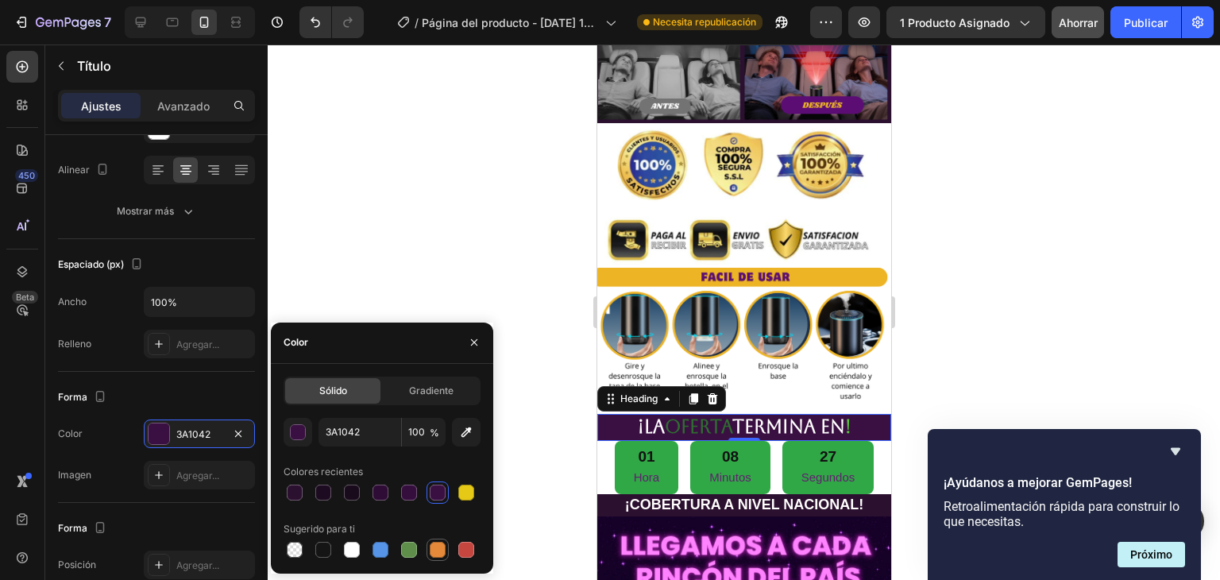
click at [431, 546] on div at bounding box center [438, 550] width 16 height 16
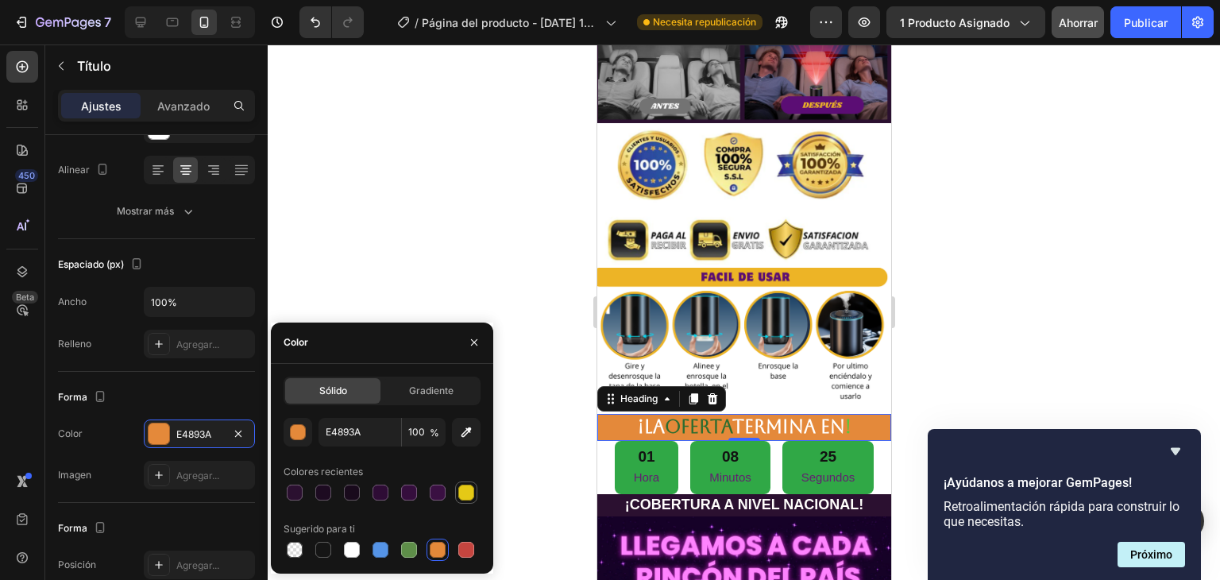
click at [467, 496] on div at bounding box center [466, 492] width 16 height 16
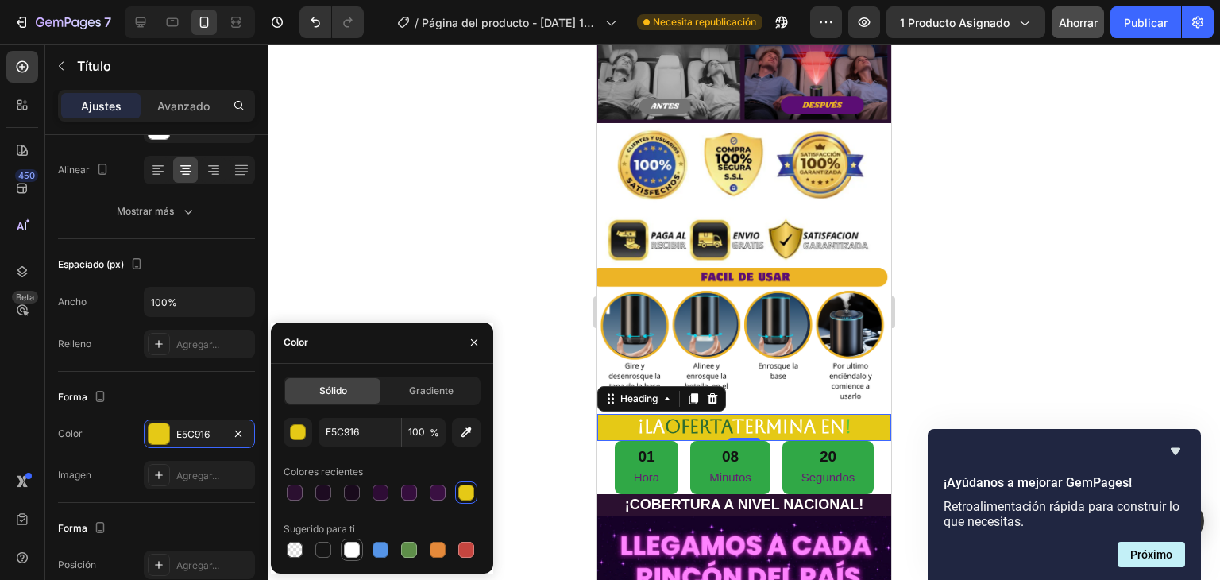
click at [356, 546] on div at bounding box center [352, 550] width 16 height 16
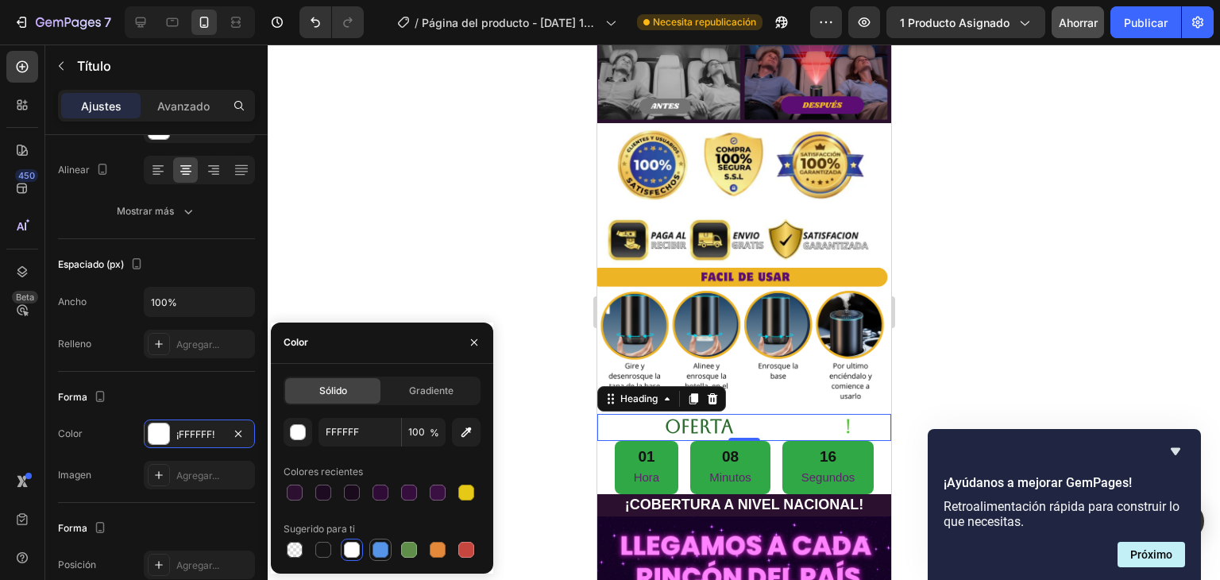
click at [379, 550] on div at bounding box center [380, 550] width 16 height 16
type input "5594E7"
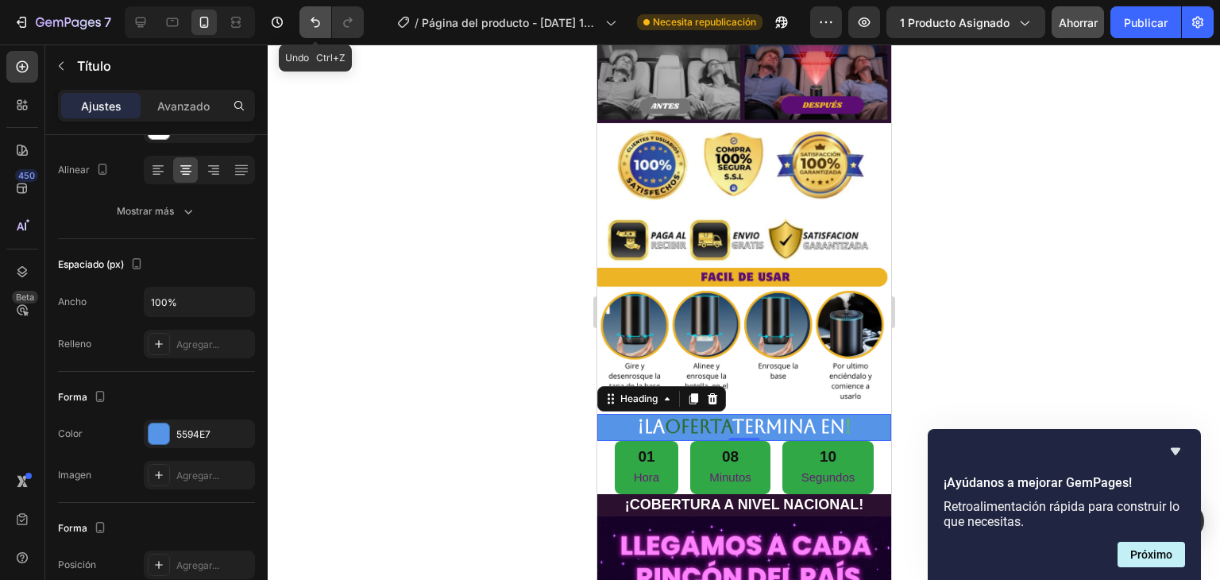
click at [318, 18] on icon "Deshacer/Rehacer" at bounding box center [315, 22] width 16 height 16
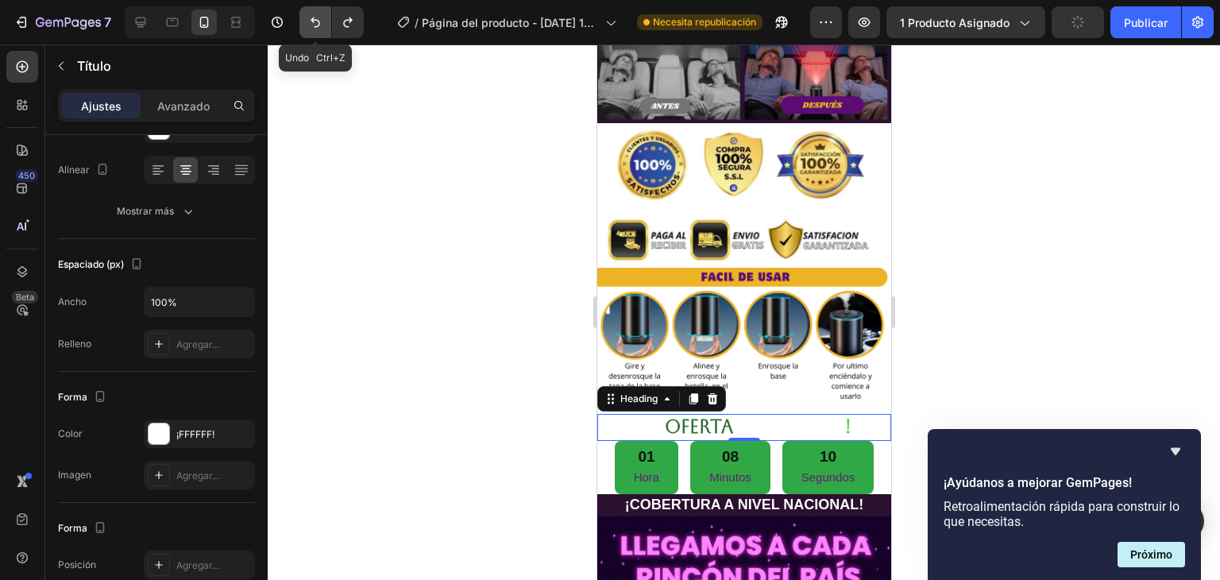
click at [318, 18] on icon "Deshacer/Rehacer" at bounding box center [315, 22] width 16 height 16
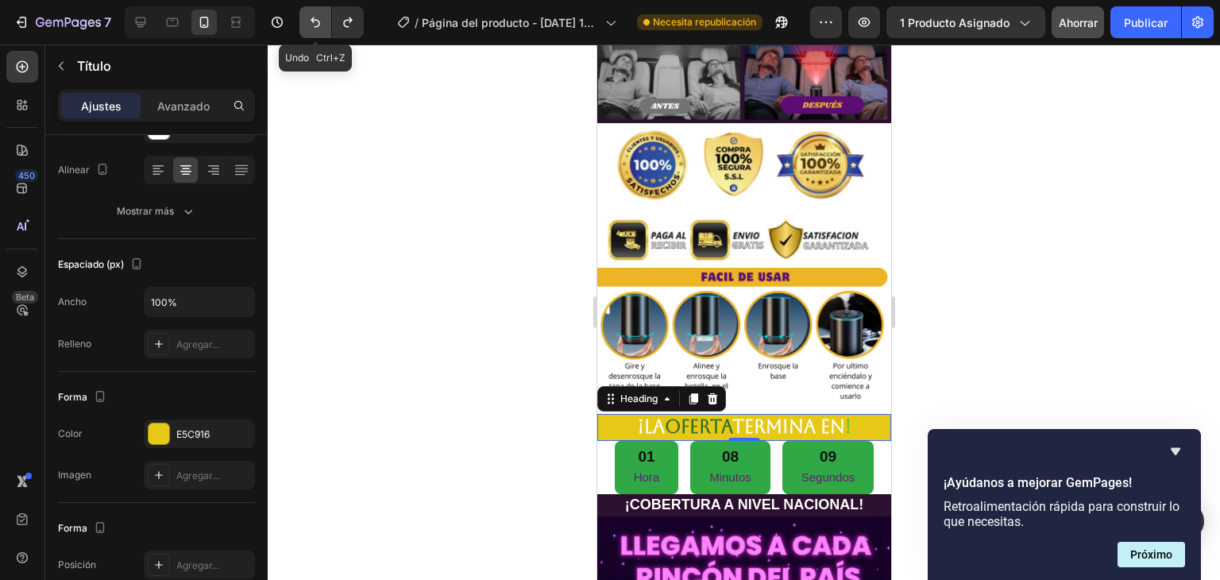
click at [318, 18] on icon "Deshacer/Rehacer" at bounding box center [315, 22] width 16 height 16
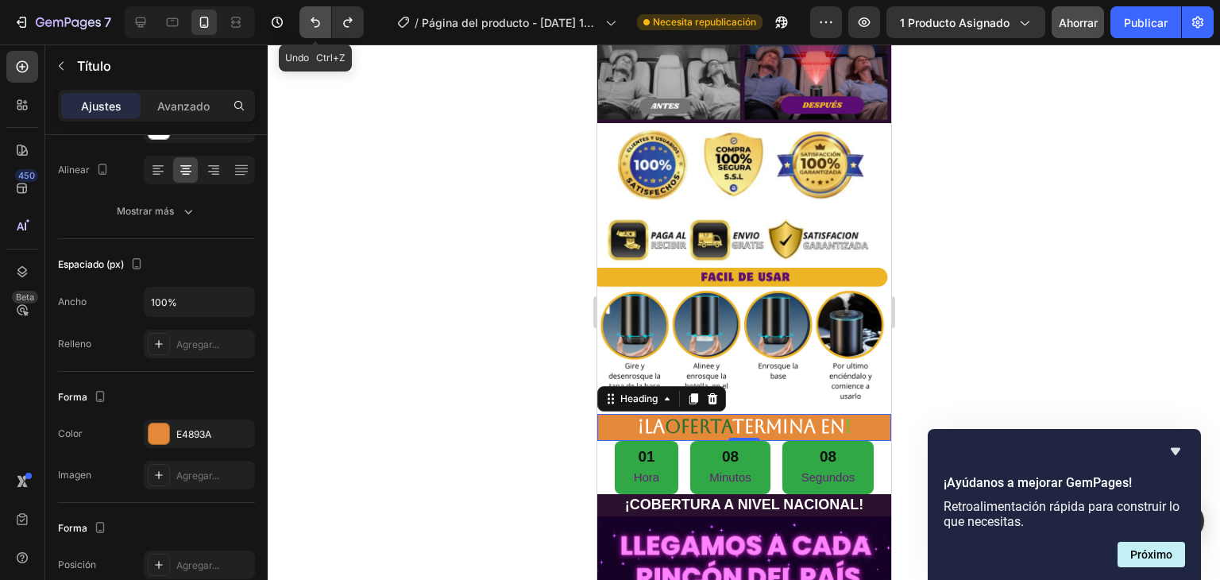
click at [318, 18] on icon "Deshacer/Rehacer" at bounding box center [315, 22] width 16 height 16
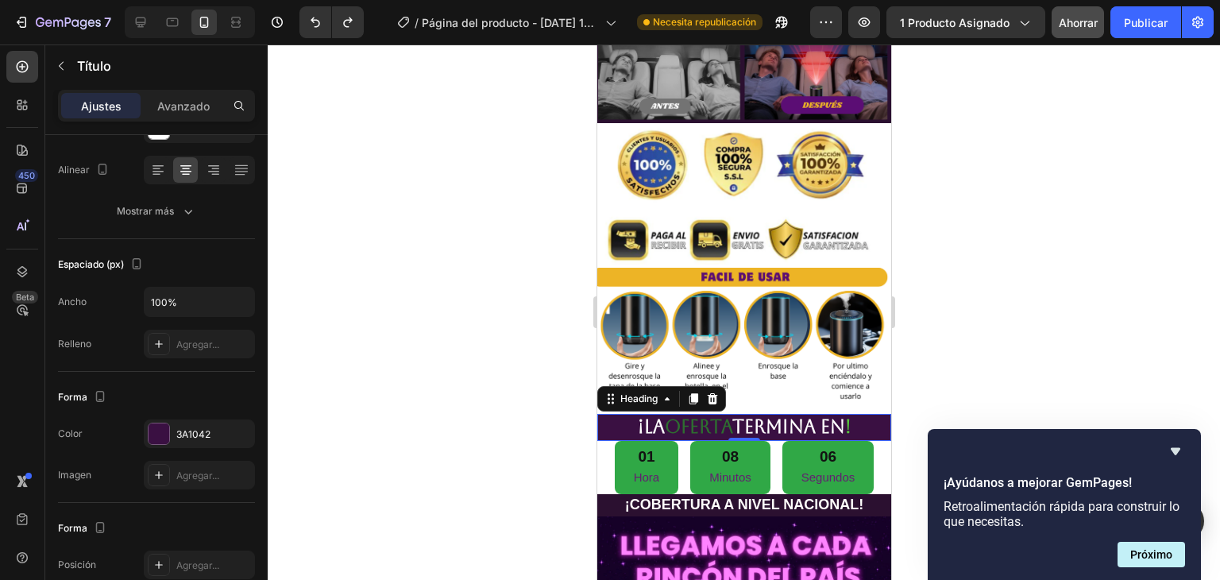
click at [959, 219] on div at bounding box center [744, 311] width 952 height 535
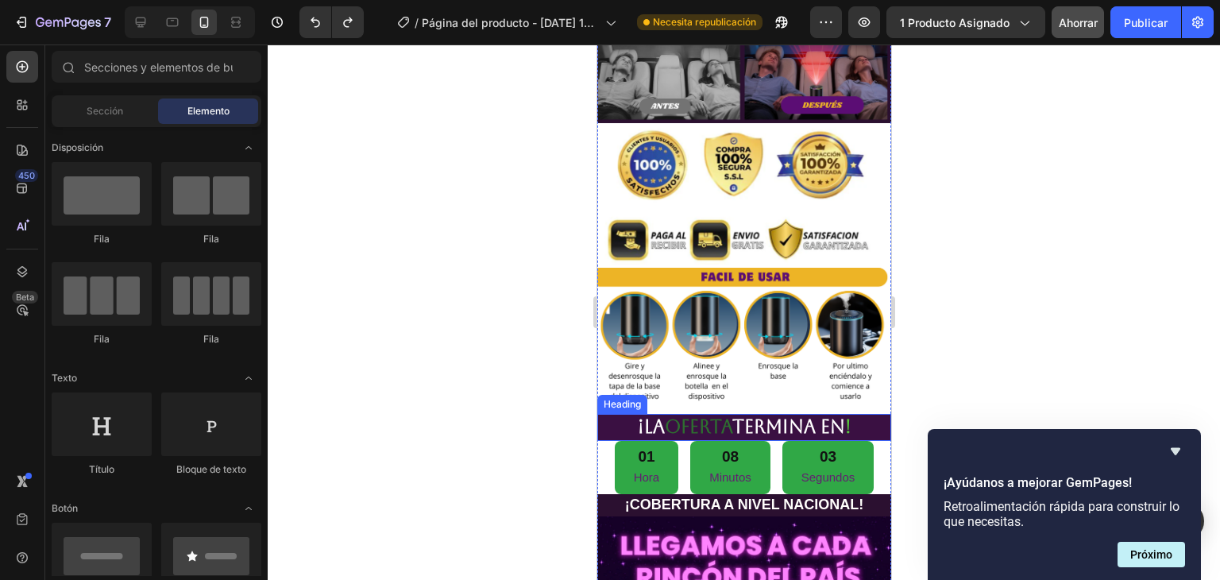
click at [706, 416] on span "OFERTA" at bounding box center [697, 426] width 67 height 21
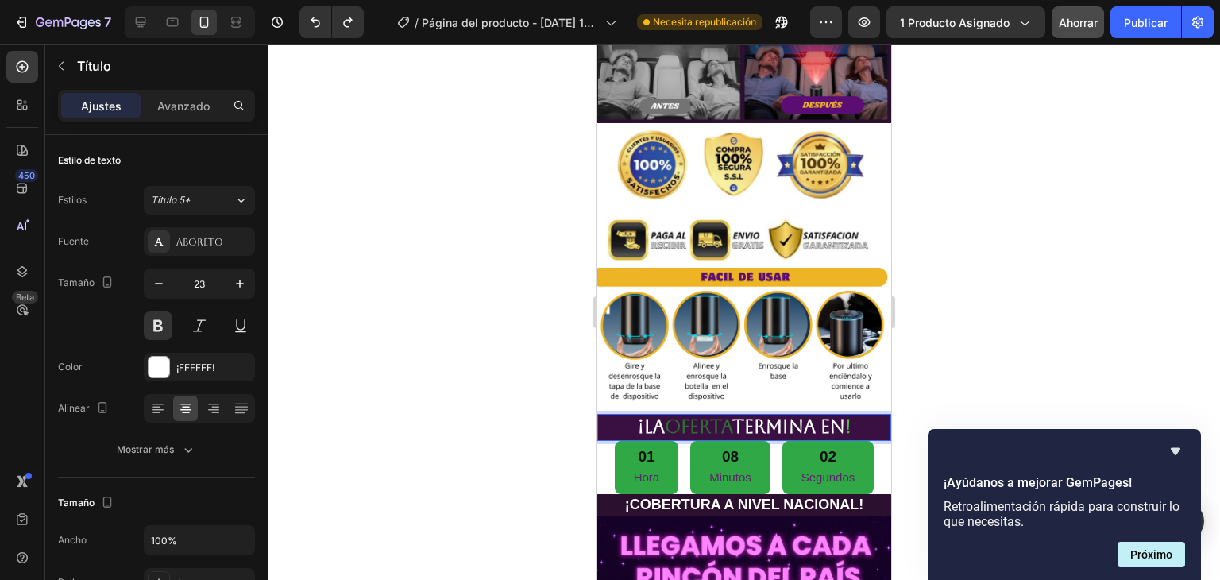
click at [725, 416] on span "OFERTA" at bounding box center [697, 426] width 67 height 21
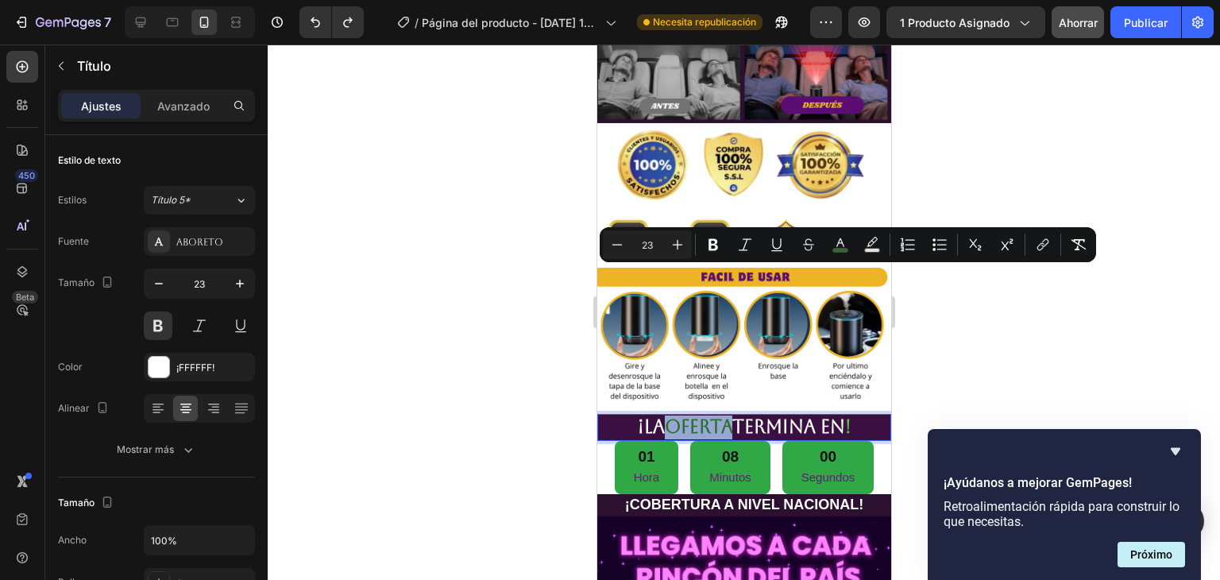
drag, startPoint x: 725, startPoint y: 280, endPoint x: 662, endPoint y: 276, distance: 62.9
click at [664, 416] on span "OFERTA" at bounding box center [697, 426] width 67 height 21
click at [718, 245] on icon "Editor contextual toolbar" at bounding box center [713, 245] width 16 height 16
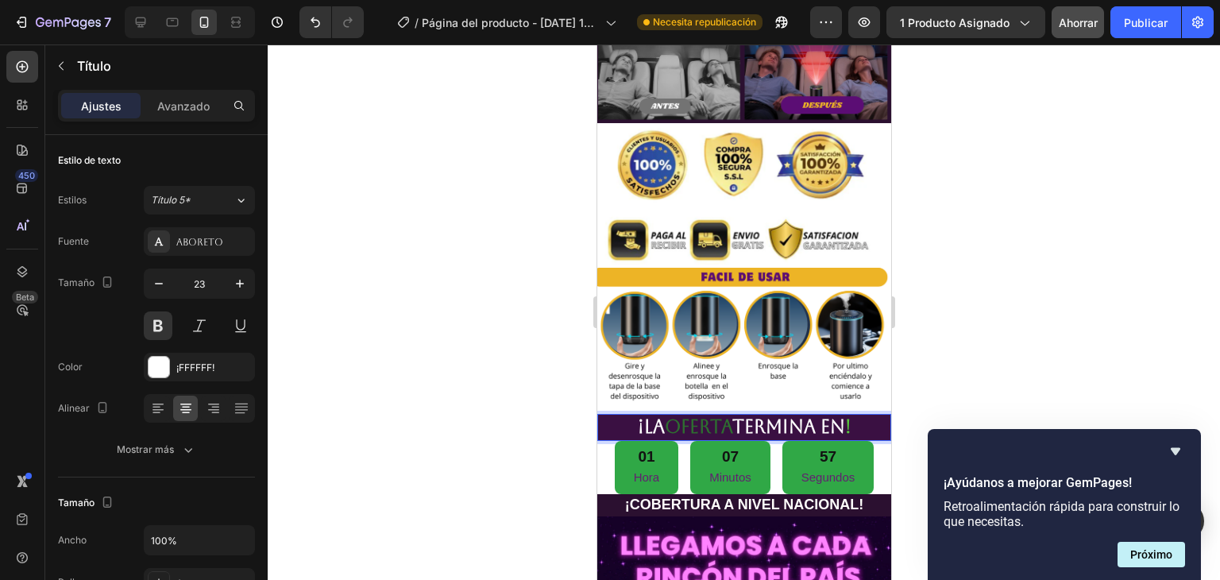
click at [723, 416] on strong "OFERTA" at bounding box center [697, 426] width 67 height 21
drag, startPoint x: 727, startPoint y: 280, endPoint x: 663, endPoint y: 279, distance: 63.5
click at [663, 415] on p "¡LA OFERTA TERMINA EN !" at bounding box center [743, 427] width 291 height 24
click at [705, 416] on strong "OFERTA" at bounding box center [697, 426] width 67 height 21
click at [722, 416] on strong "OFERTA" at bounding box center [697, 426] width 67 height 21
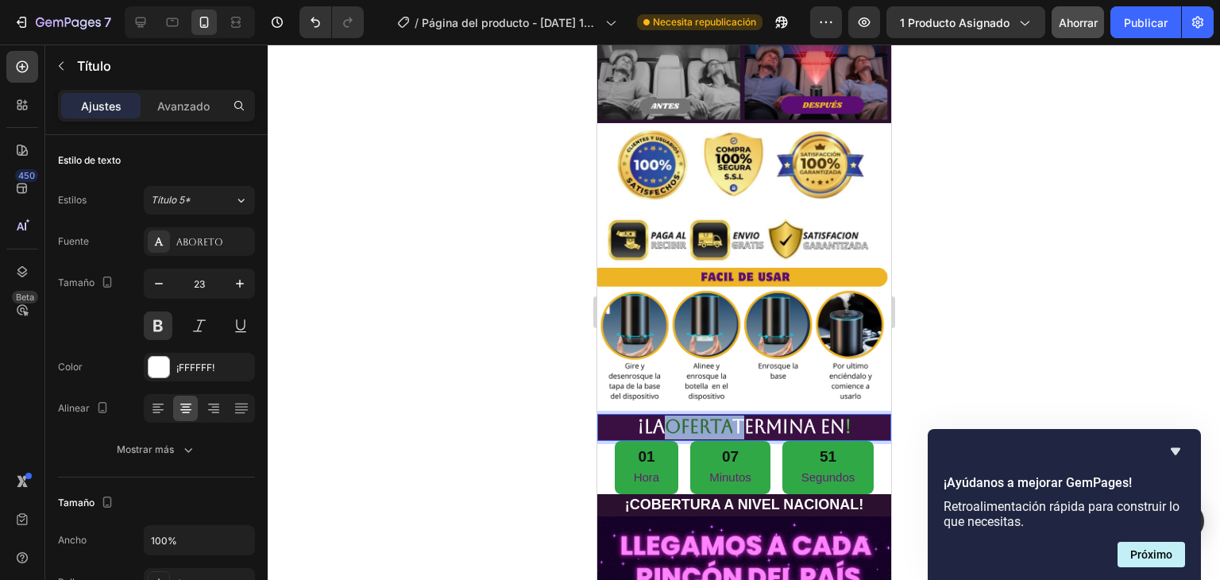
drag, startPoint x: 722, startPoint y: 278, endPoint x: 677, endPoint y: 278, distance: 44.5
click at [677, 416] on strong "OFERTA" at bounding box center [697, 426] width 67 height 21
drag, startPoint x: 85, startPoint y: 233, endPoint x: 553, endPoint y: 262, distance: 469.4
click at [553, 262] on div at bounding box center [744, 311] width 952 height 535
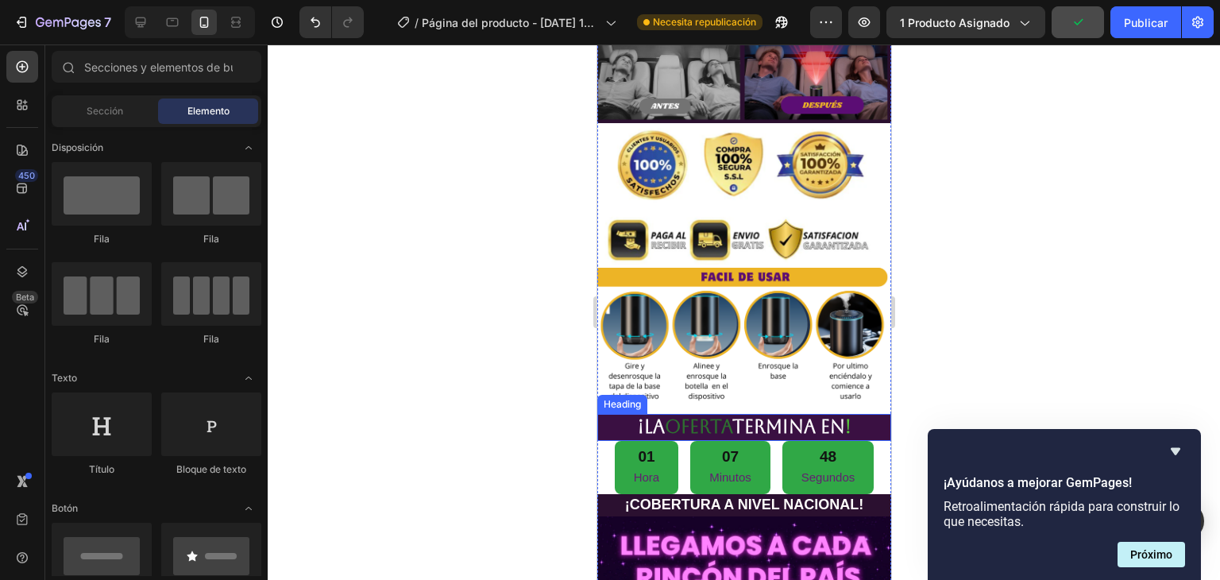
click at [684, 416] on strong "OFERTA" at bounding box center [697, 426] width 67 height 21
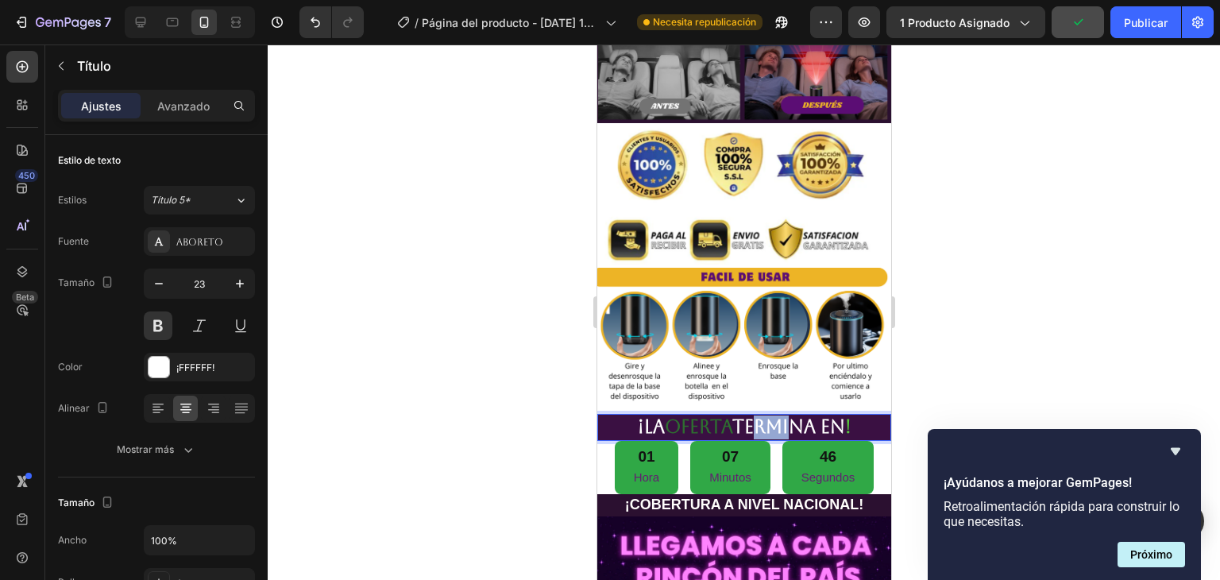
drag, startPoint x: 781, startPoint y: 280, endPoint x: 746, endPoint y: 285, distance: 35.4
click at [746, 415] on p "¡LA OFERTA TERMINA EN !" at bounding box center [743, 427] width 291 height 24
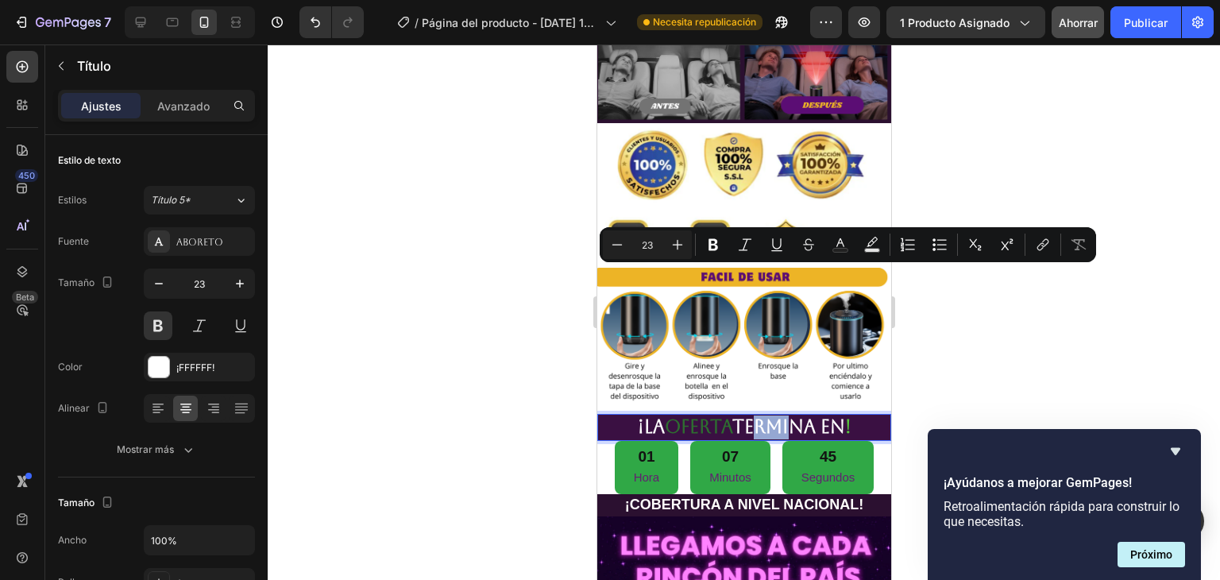
click at [727, 415] on p "¡LA OFERTA TERMINA EN !" at bounding box center [743, 427] width 291 height 24
drag, startPoint x: 727, startPoint y: 280, endPoint x: 664, endPoint y: 283, distance: 63.6
click at [664, 415] on p "¡LA OFERTA TERMINA EN !" at bounding box center [743, 427] width 291 height 24
click at [715, 245] on icon "Editor contextual toolbar" at bounding box center [713, 245] width 10 height 12
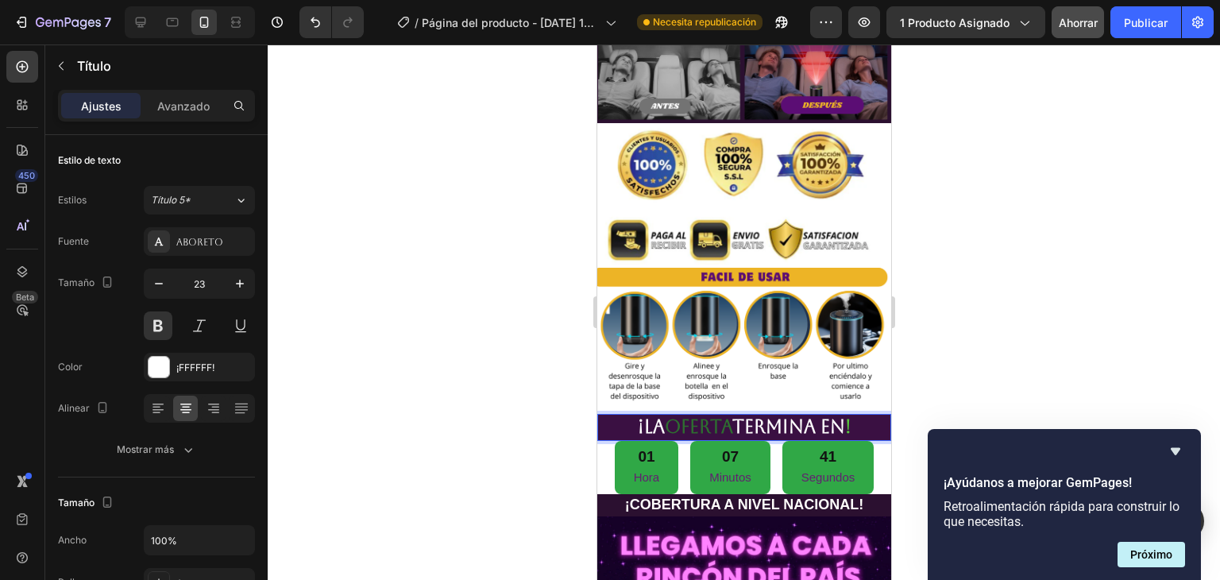
click at [725, 415] on p "¡LA OFERTA TERMINA EN !" at bounding box center [743, 427] width 291 height 24
drag, startPoint x: 725, startPoint y: 280, endPoint x: 662, endPoint y: 282, distance: 62.7
click at [662, 415] on p "¡LA OFERTA TERMINA EN !" at bounding box center [743, 427] width 291 height 24
drag, startPoint x: 757, startPoint y: 276, endPoint x: 734, endPoint y: 277, distance: 22.3
click at [734, 415] on p "¡LA OFERTA TERMINA EN !" at bounding box center [743, 427] width 291 height 24
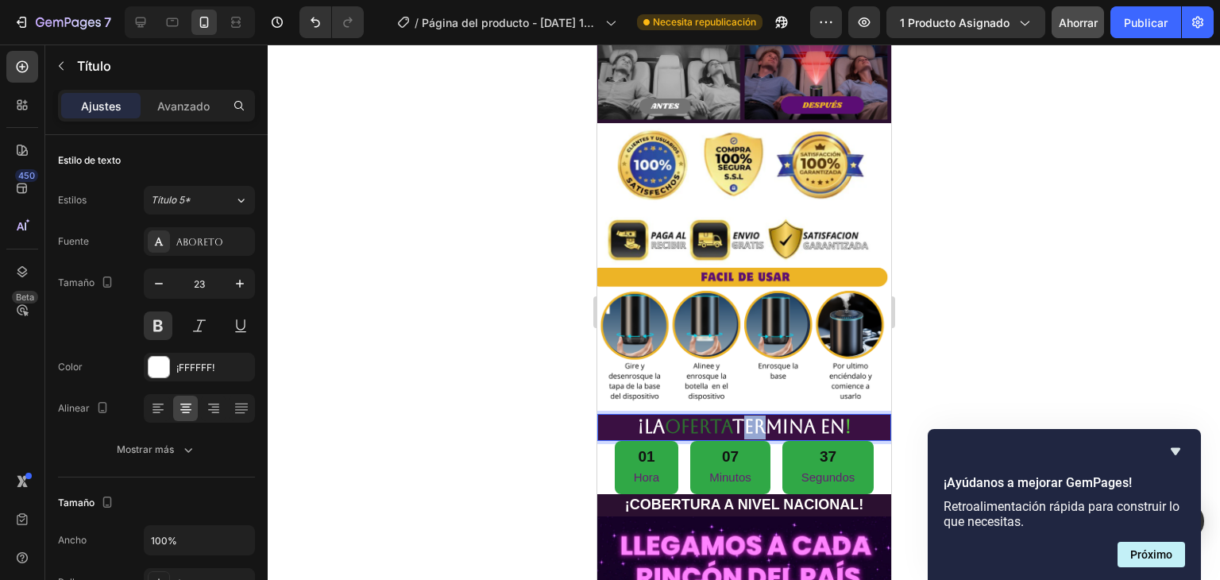
click at [750, 415] on p "¡LA OFERTA TERMINA EN !" at bounding box center [743, 427] width 291 height 24
click at [773, 415] on p "¡LA OFERTA TERMINA EN !" at bounding box center [743, 427] width 291 height 24
drag, startPoint x: 729, startPoint y: 281, endPoint x: 663, endPoint y: 284, distance: 66.0
click at [663, 415] on p "¡LA OFERTA TERMINA EN !" at bounding box center [743, 427] width 291 height 24
drag, startPoint x: 76, startPoint y: 235, endPoint x: 1016, endPoint y: 248, distance: 940.2
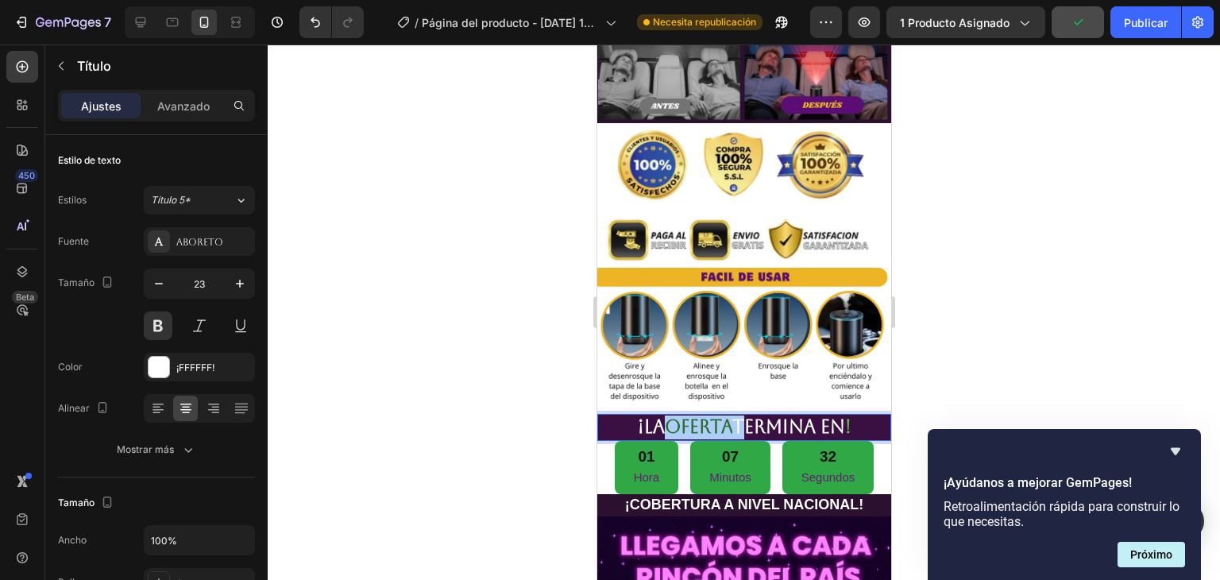
click at [1016, 245] on div at bounding box center [744, 311] width 952 height 535
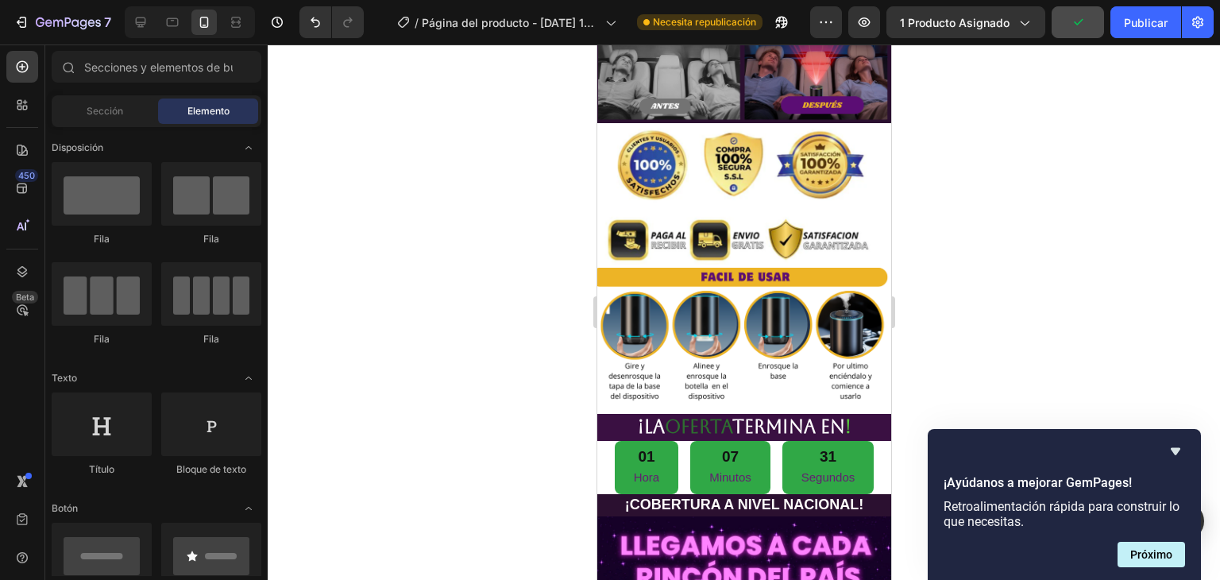
drag, startPoint x: 1016, startPoint y: 248, endPoint x: 1012, endPoint y: 255, distance: 8.2
click at [1016, 249] on div at bounding box center [744, 311] width 952 height 535
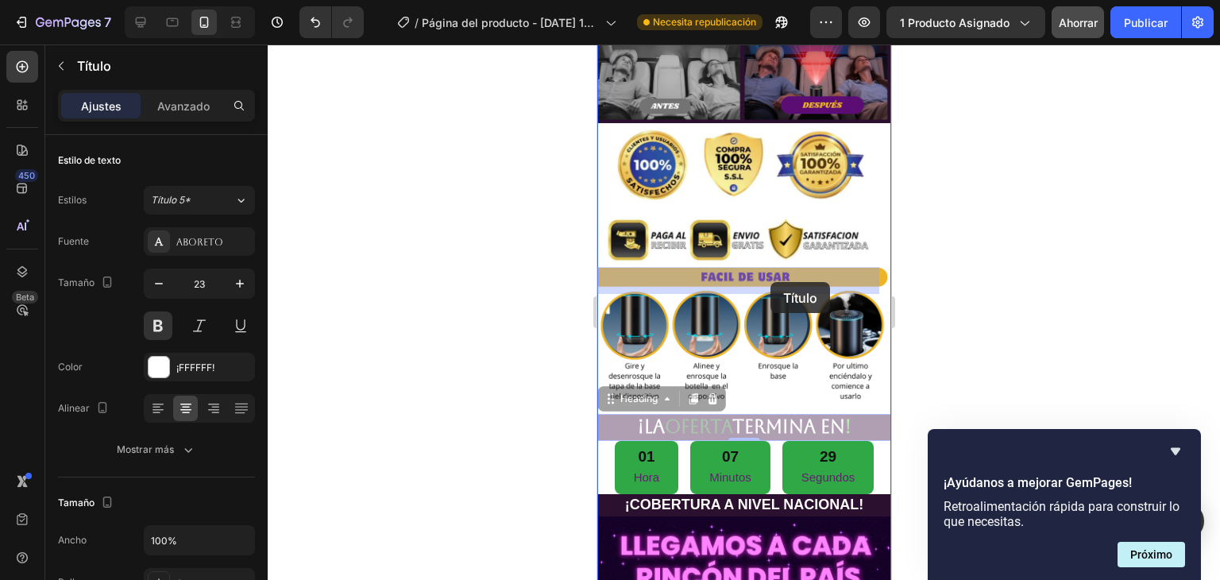
drag, startPoint x: 788, startPoint y: 276, endPoint x: 777, endPoint y: 282, distance: 13.5
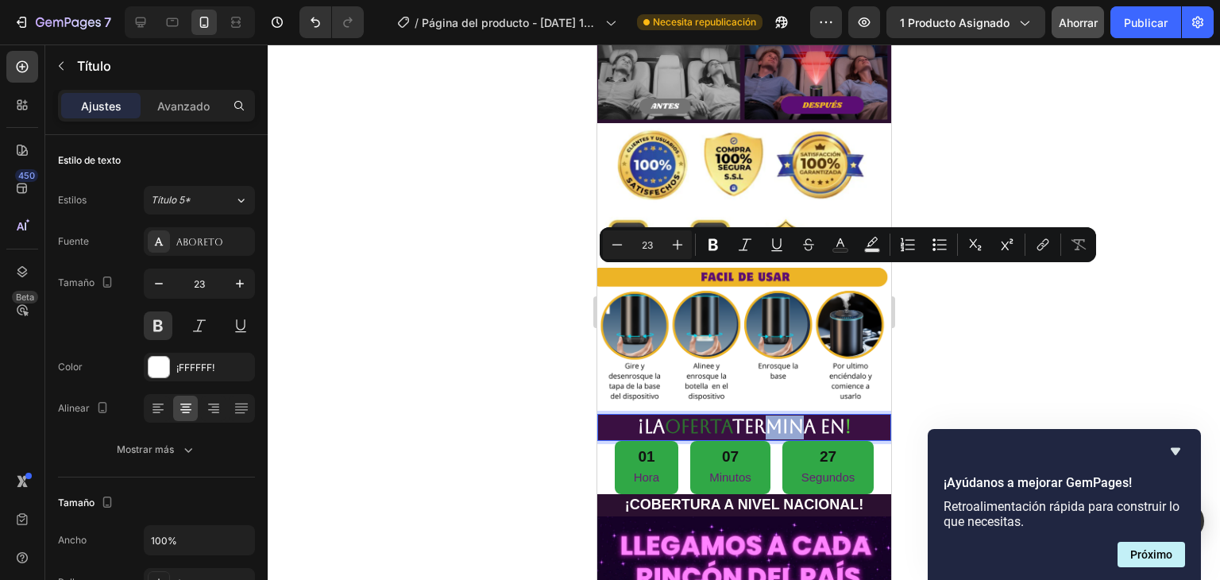
drag, startPoint x: 791, startPoint y: 277, endPoint x: 747, endPoint y: 274, distance: 43.8
click at [747, 415] on p "¡LA OFERTA TERMINA EN !" at bounding box center [743, 427] width 291 height 24
drag, startPoint x: 727, startPoint y: 276, endPoint x: 664, endPoint y: 280, distance: 63.7
click at [664, 415] on p "¡LA OFERTA TERMINA EN !" at bounding box center [743, 427] width 291 height 24
click at [842, 251] on rect "Editor contextual toolbar" at bounding box center [840, 251] width 15 height 4
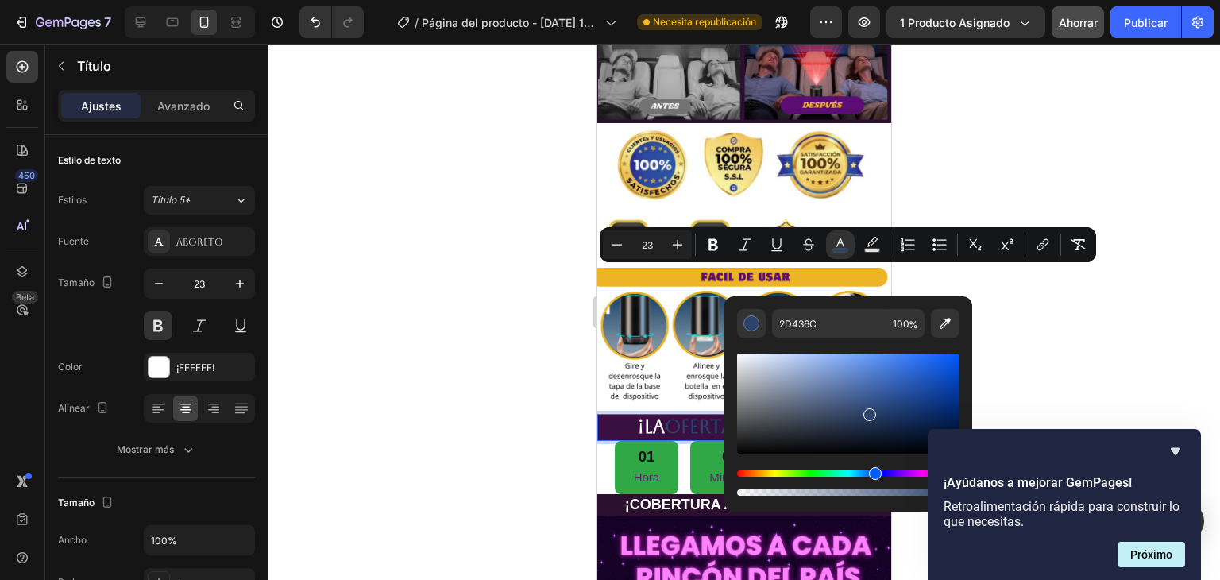
drag, startPoint x: 750, startPoint y: 472, endPoint x: 873, endPoint y: 483, distance: 122.8
click at [873, 483] on div "Editor contextual toolbar" at bounding box center [848, 482] width 222 height 25
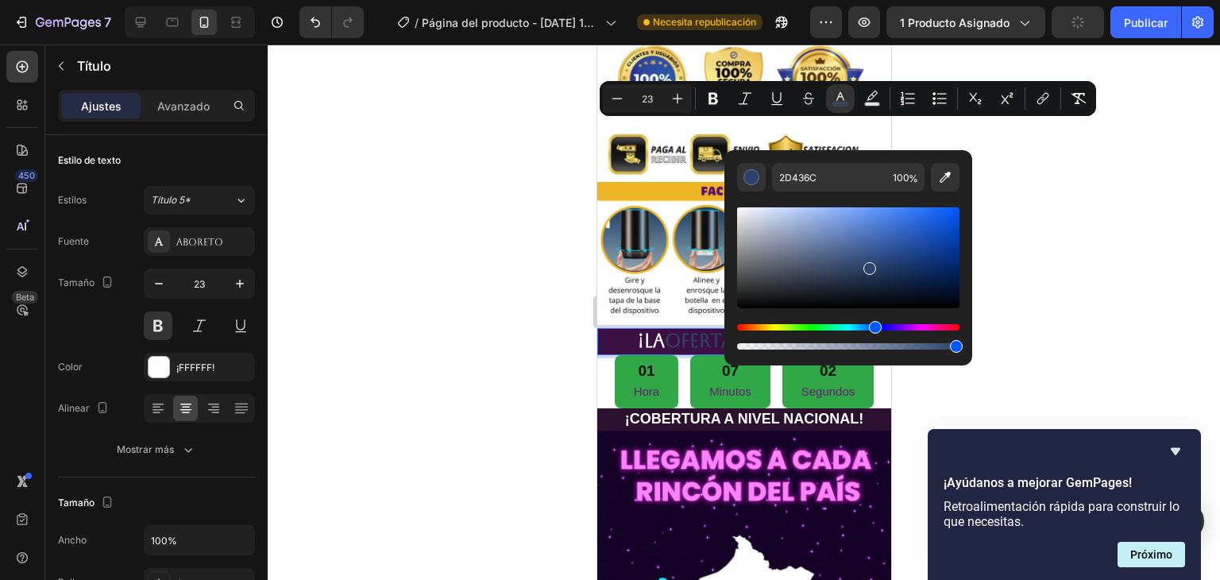
scroll to position [3637, 0]
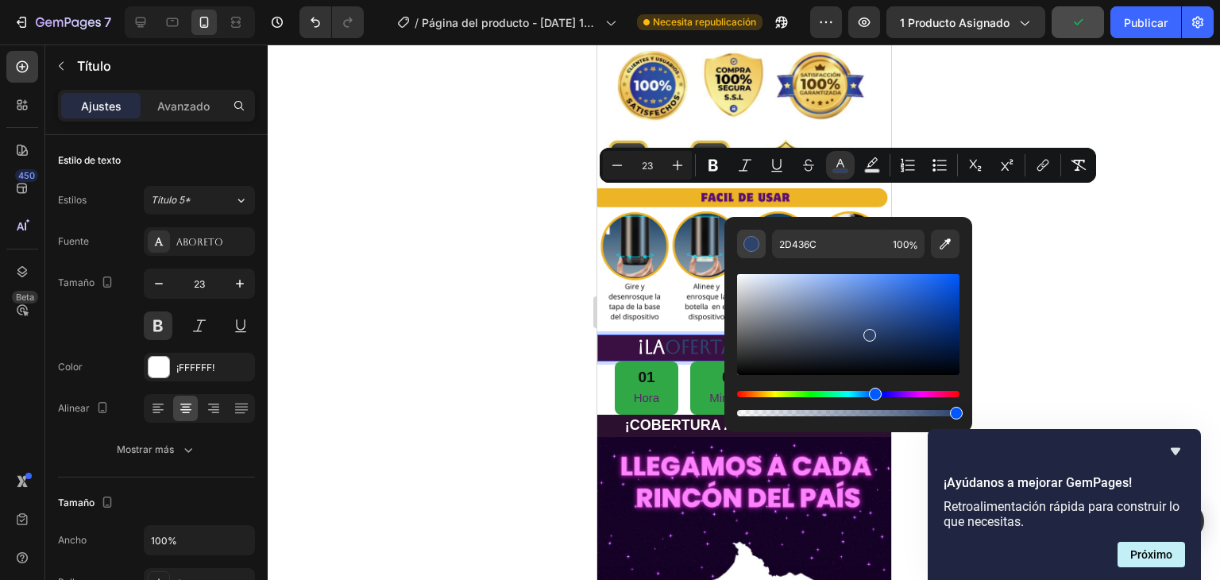
click at [751, 245] on div "Editor contextual toolbar" at bounding box center [751, 244] width 16 height 16
click at [940, 246] on icon "Barra de herramientas contextual del editor" at bounding box center [944, 243] width 11 height 11
type input "3961AC"
click at [841, 167] on icon "Barra de herramientas contextual del editor" at bounding box center [840, 165] width 16 height 16
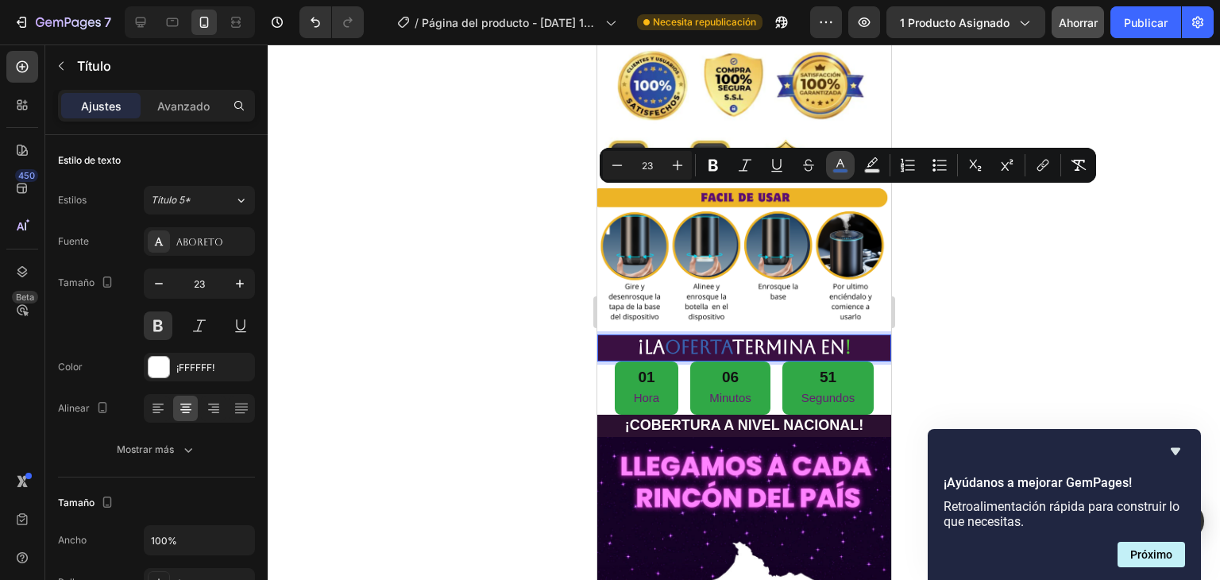
click at [841, 167] on icon "Barra de herramientas contextual del editor" at bounding box center [840, 165] width 16 height 16
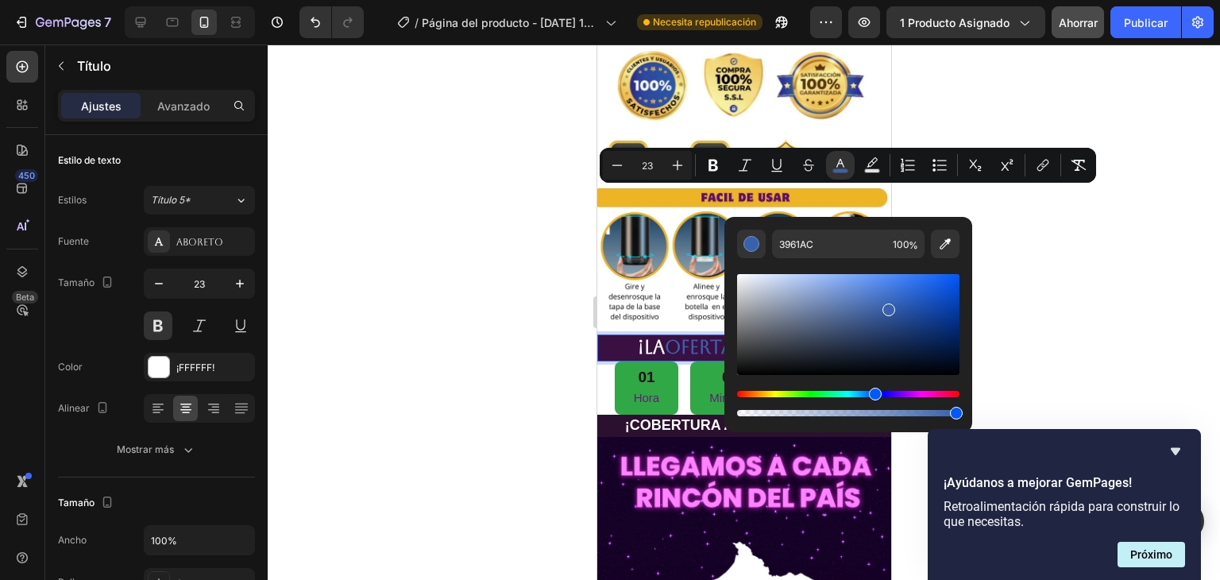
click at [935, 199] on div at bounding box center [744, 311] width 952 height 535
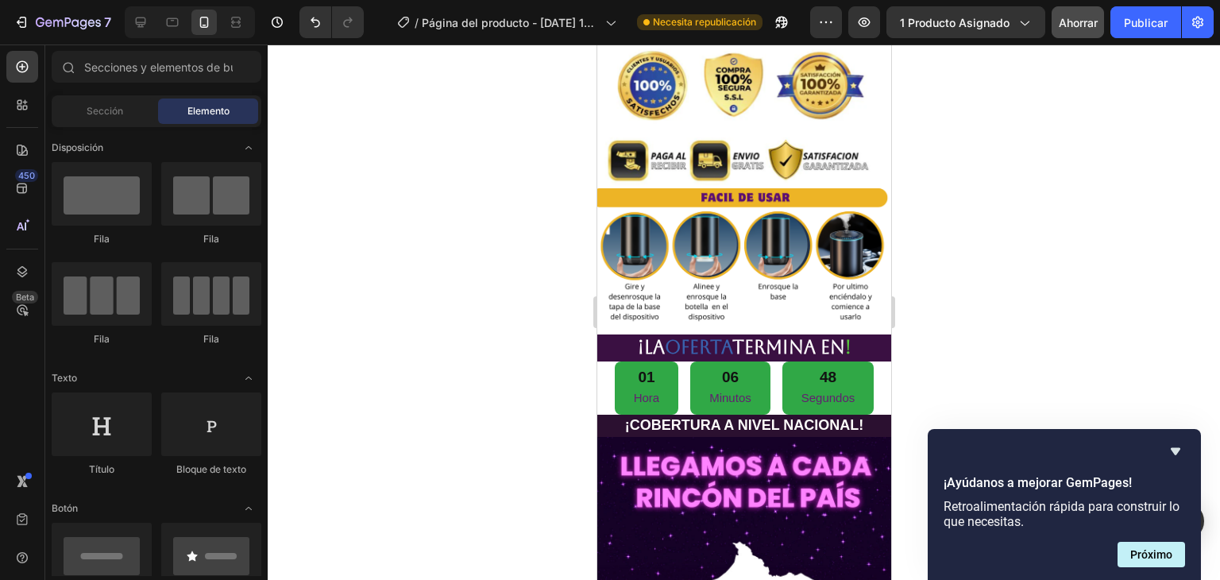
click at [940, 195] on div at bounding box center [744, 311] width 952 height 535
click at [809, 184] on img at bounding box center [743, 73] width 294 height 522
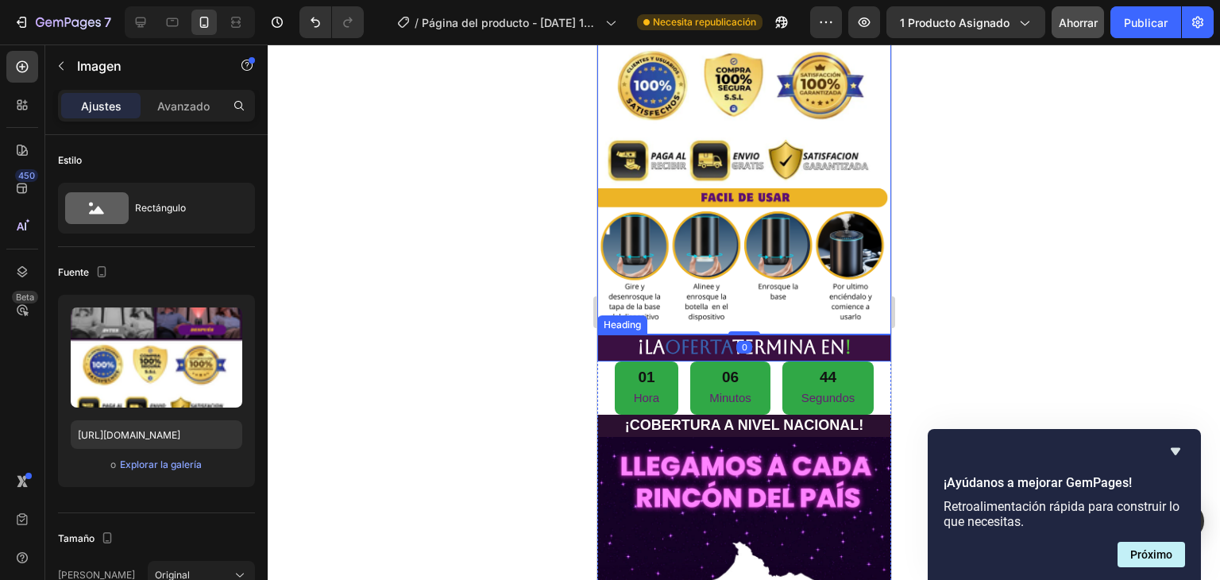
click at [799, 336] on p "¡LA OFERTA TERMINA EN !" at bounding box center [743, 348] width 291 height 24
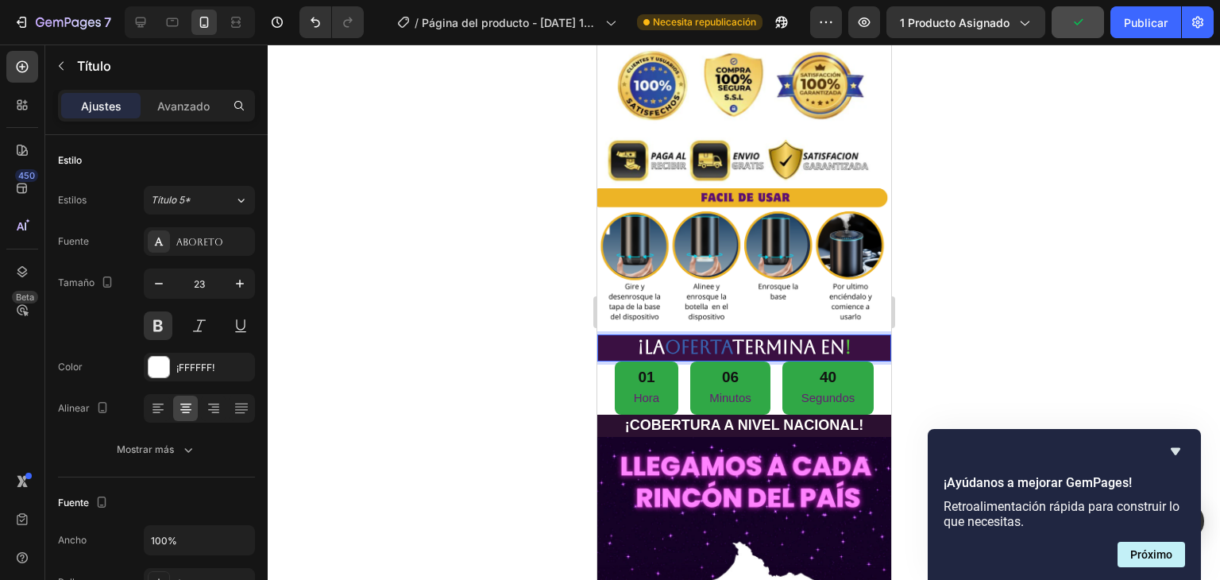
click at [719, 337] on span "OFERTA" at bounding box center [697, 347] width 67 height 21
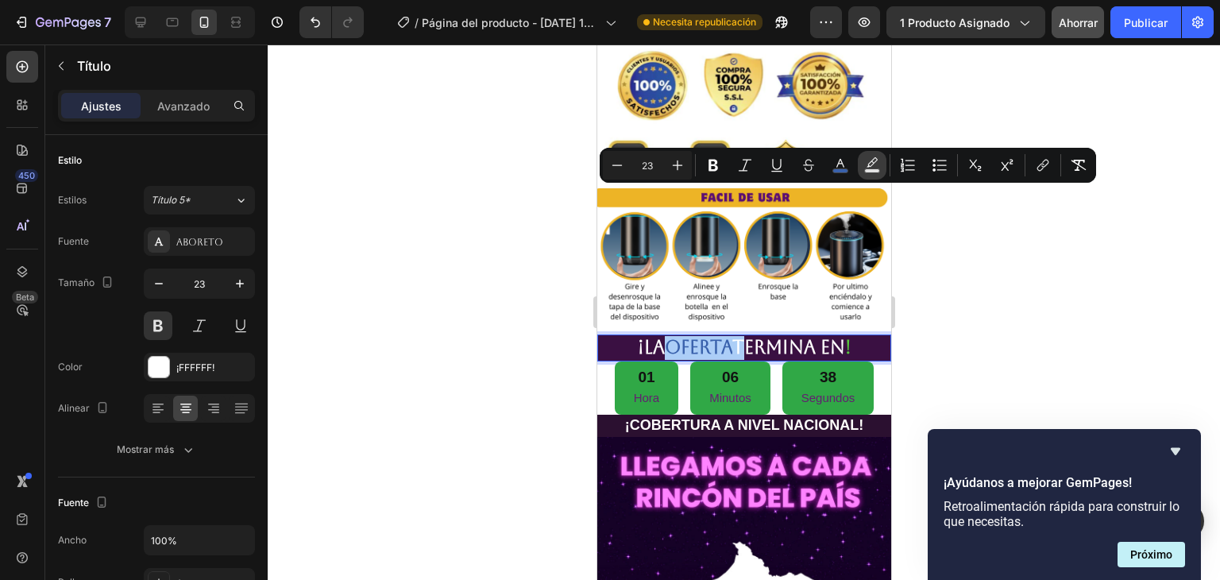
click at [879, 164] on icon "Editor contextual toolbar" at bounding box center [872, 165] width 16 height 16
type input "000000"
type input "77"
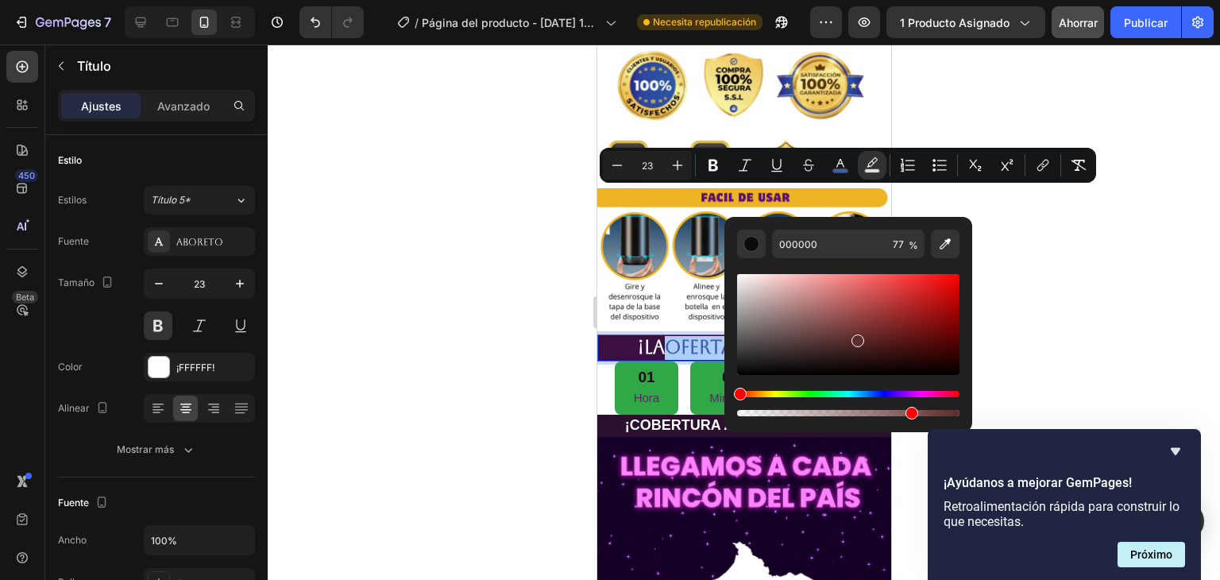
click at [854, 337] on div "Editor contextual toolbar" at bounding box center [848, 324] width 222 height 101
type input "5E2C2C"
click at [908, 246] on font "%" at bounding box center [913, 245] width 10 height 12
click at [861, 242] on input "5E2C2C" at bounding box center [829, 243] width 114 height 29
click at [1038, 261] on div at bounding box center [744, 311] width 952 height 535
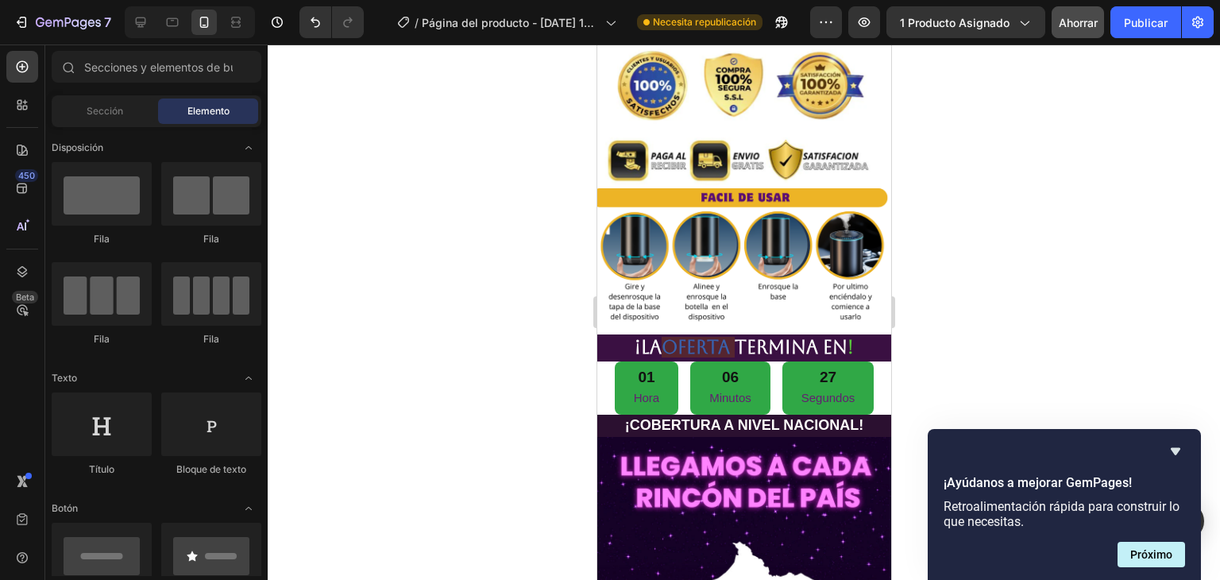
click at [1042, 259] on div at bounding box center [744, 311] width 952 height 535
click at [318, 24] on icon "Deshacer/Rehacer" at bounding box center [315, 22] width 16 height 16
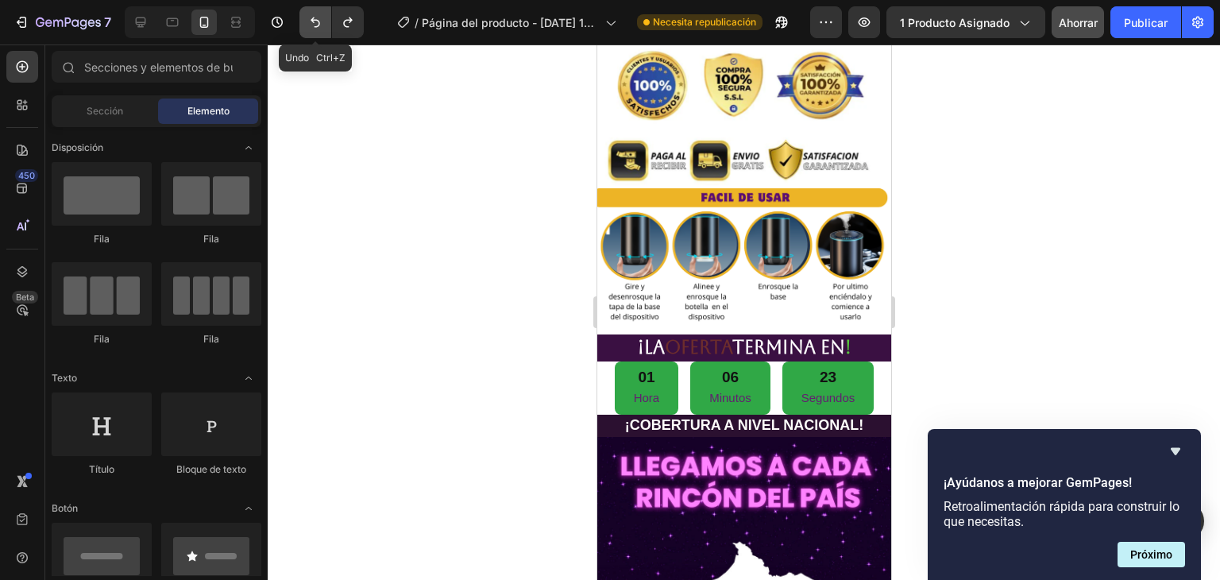
click at [318, 24] on icon "Deshacer/Rehacer" at bounding box center [315, 22] width 16 height 16
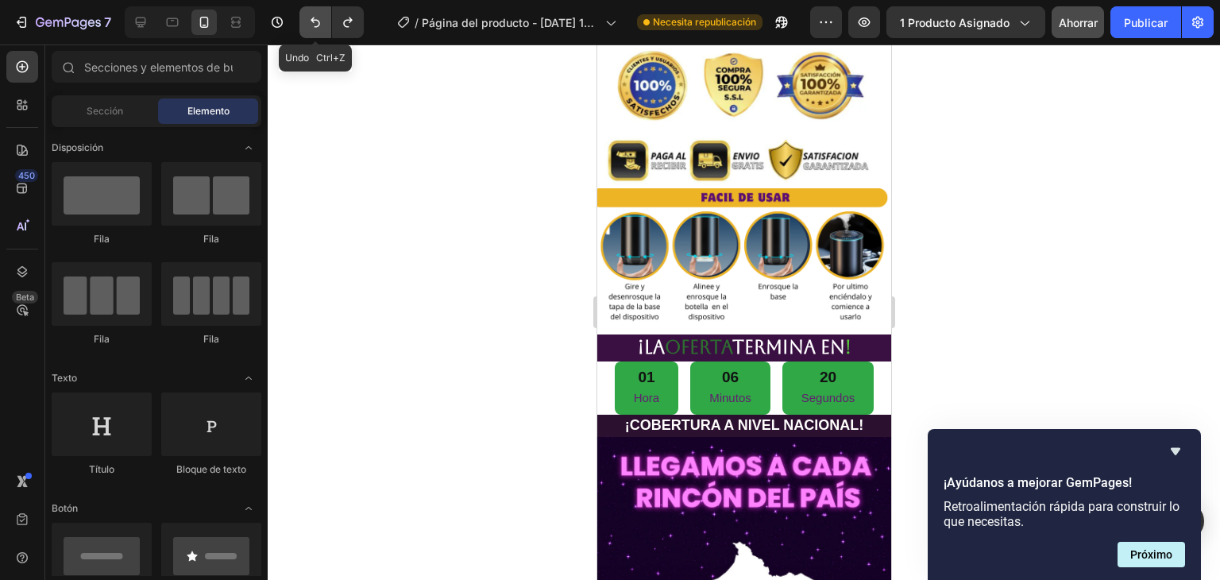
click at [318, 24] on icon "Deshacer/Rehacer" at bounding box center [315, 22] width 16 height 16
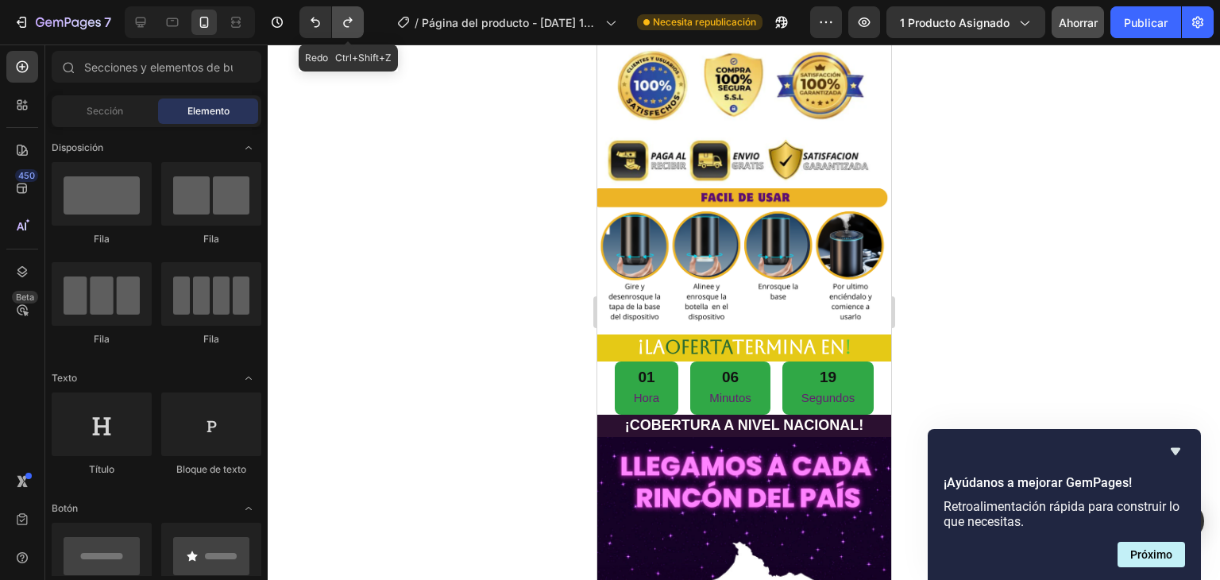
click at [347, 24] on icon "Deshacer/Rehacer" at bounding box center [348, 22] width 16 height 16
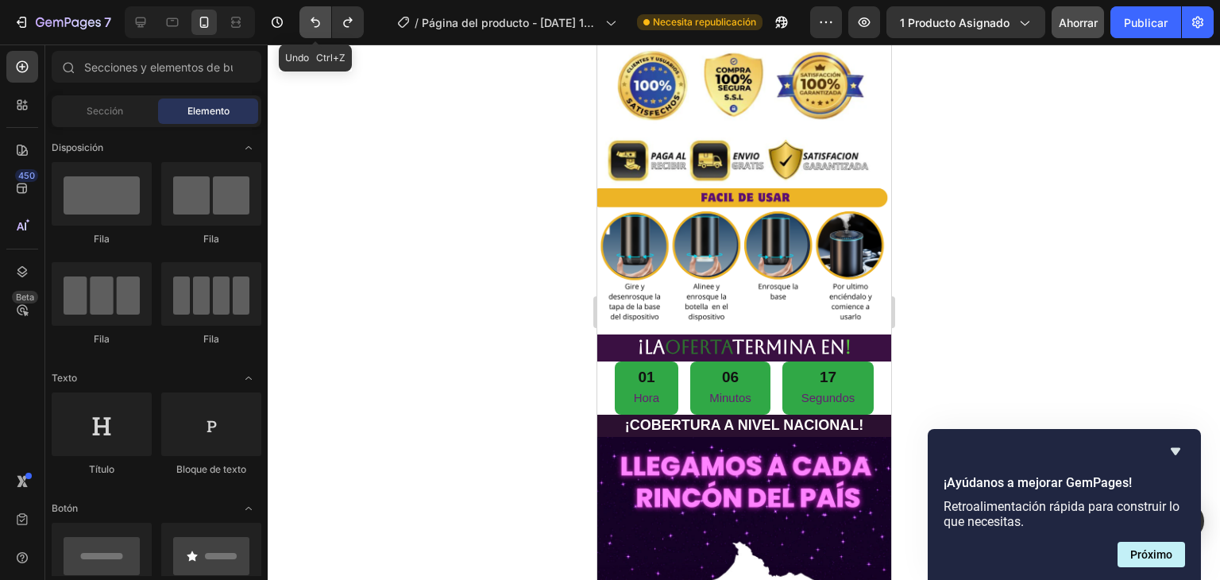
click at [309, 26] on icon "Deshacer/Rehacer" at bounding box center [315, 22] width 16 height 16
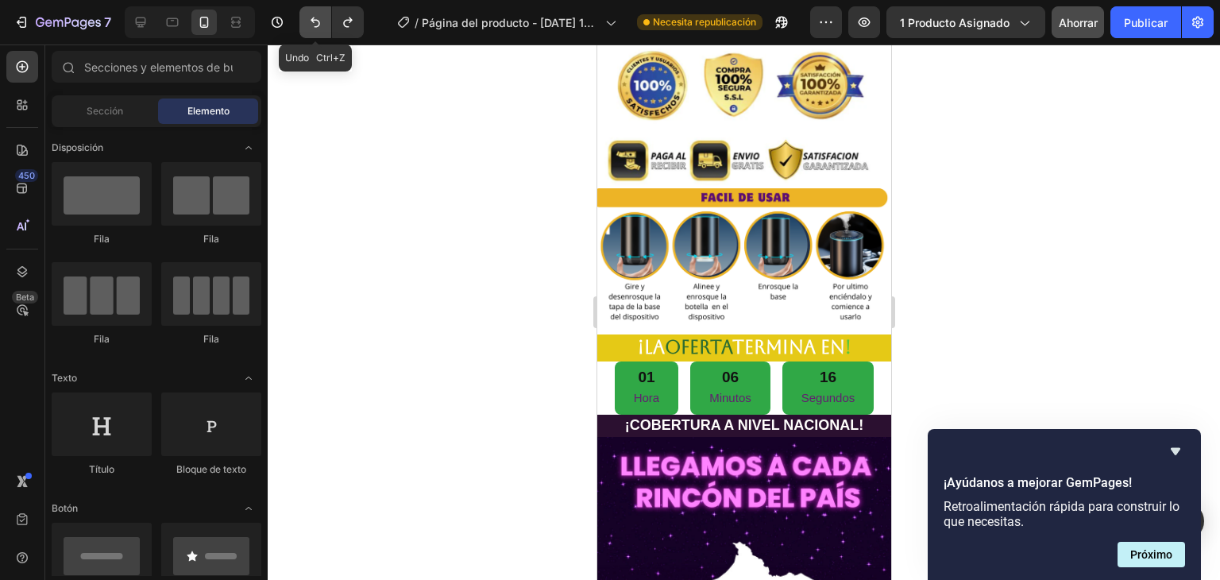
click at [309, 26] on icon "Deshacer/Rehacer" at bounding box center [315, 22] width 16 height 16
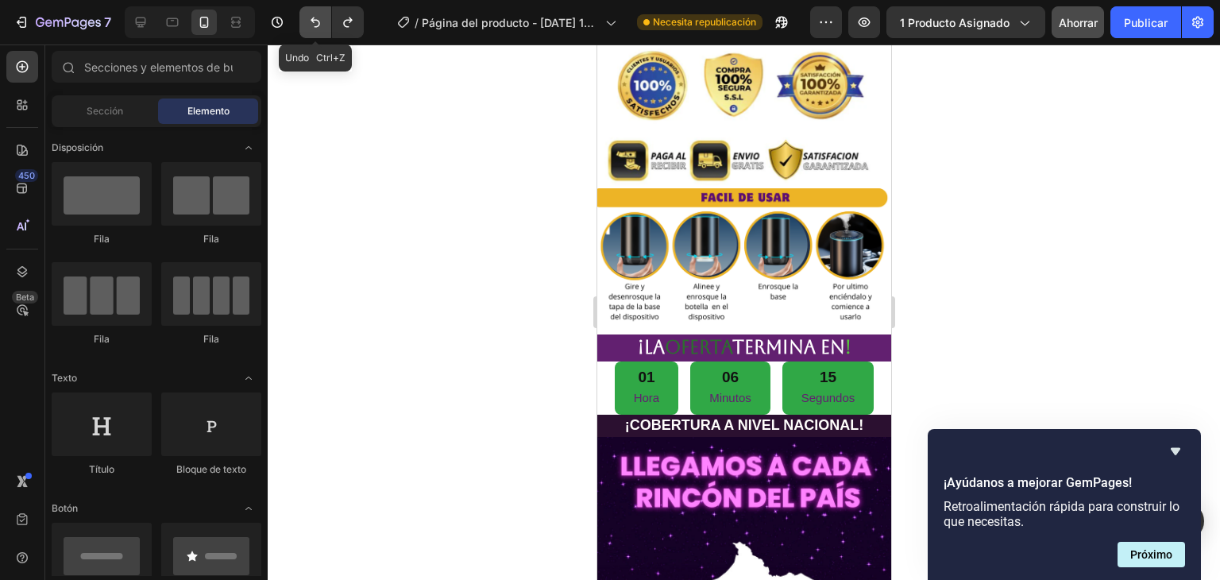
click at [309, 26] on icon "Deshacer/Rehacer" at bounding box center [315, 22] width 16 height 16
click at [968, 173] on div at bounding box center [744, 311] width 952 height 535
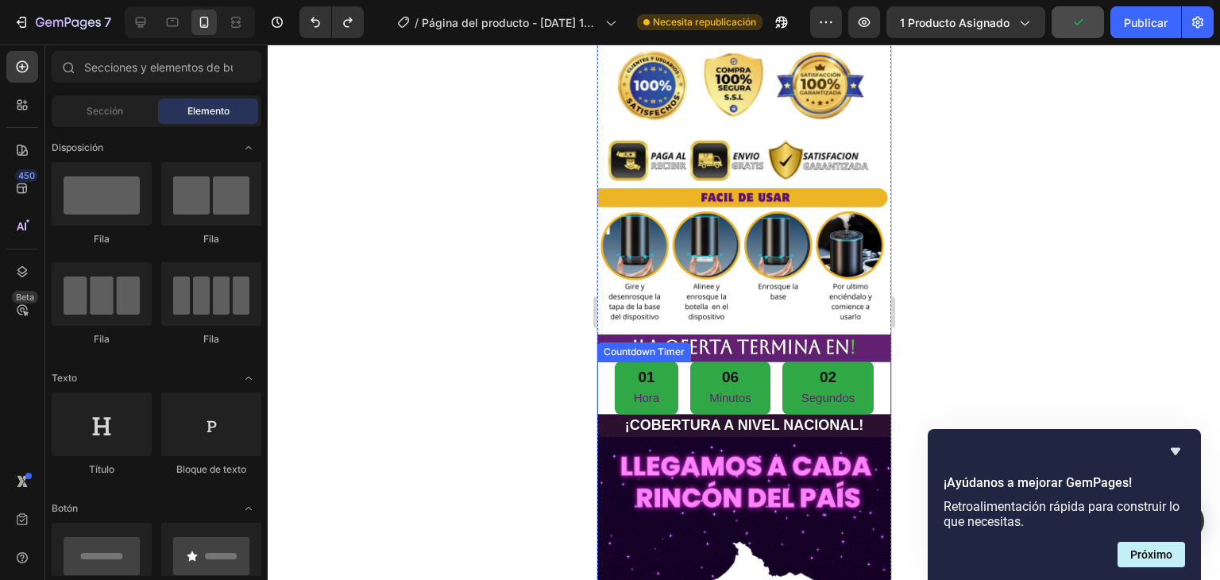
click at [680, 361] on div "01 Hora 06 Minutos 02 Segundos" at bounding box center [744, 388] width 260 height 54
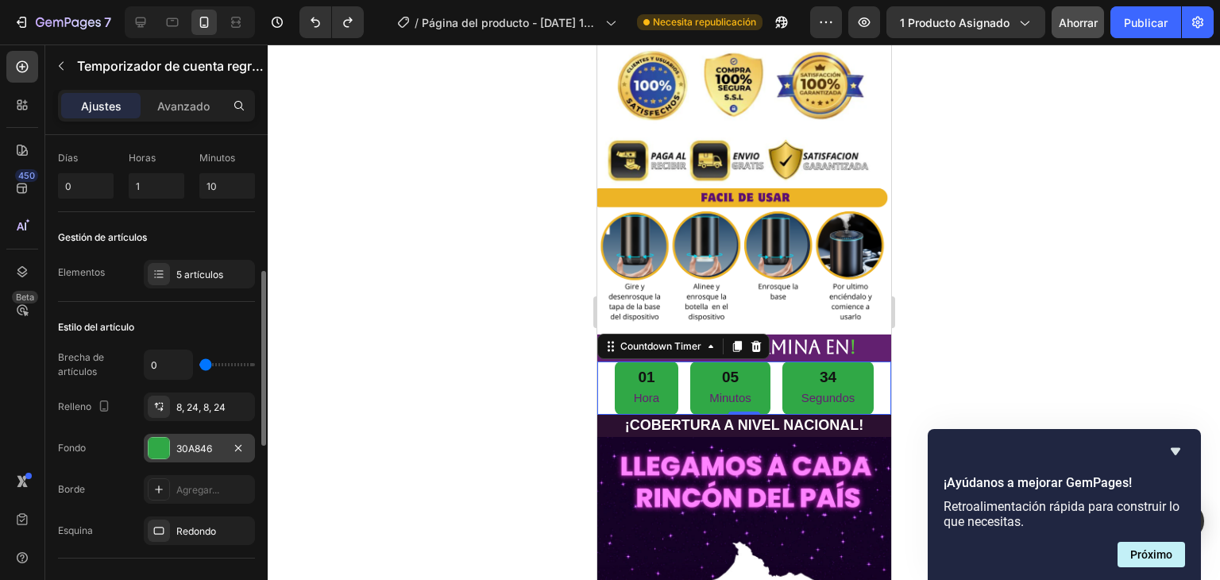
scroll to position [159, 0]
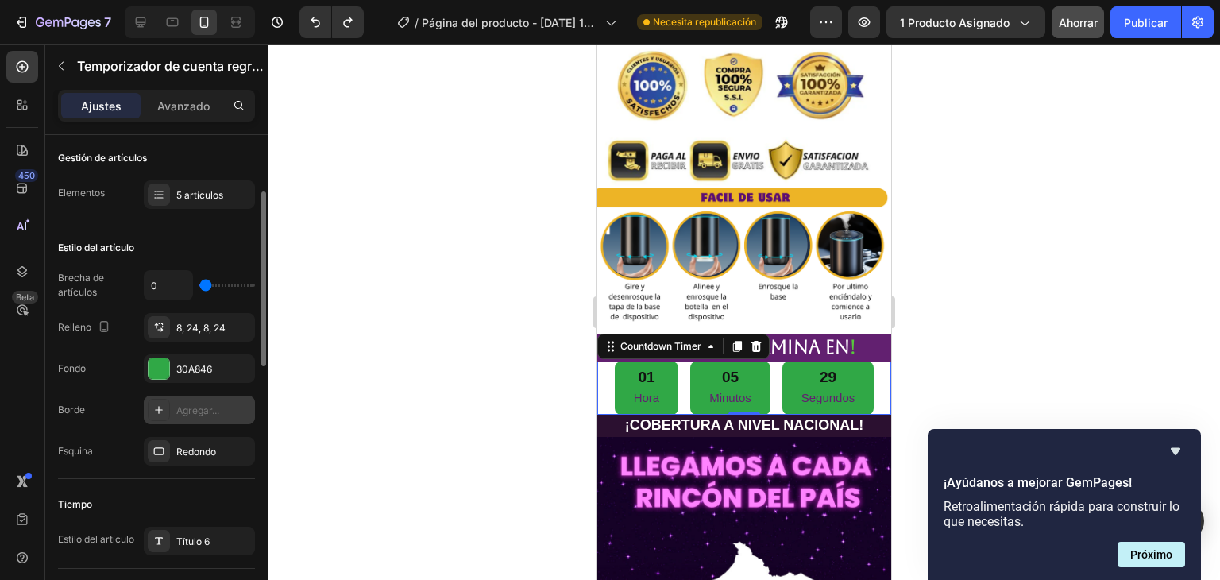
click at [161, 407] on icon at bounding box center [158, 409] width 13 height 13
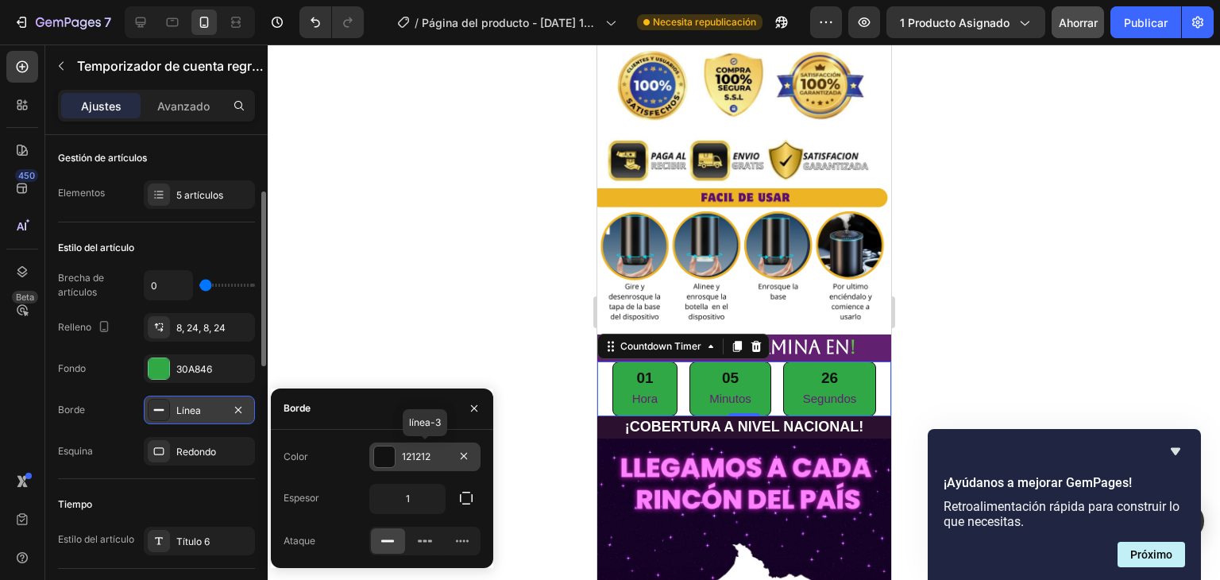
click at [384, 453] on div at bounding box center [384, 456] width 21 height 21
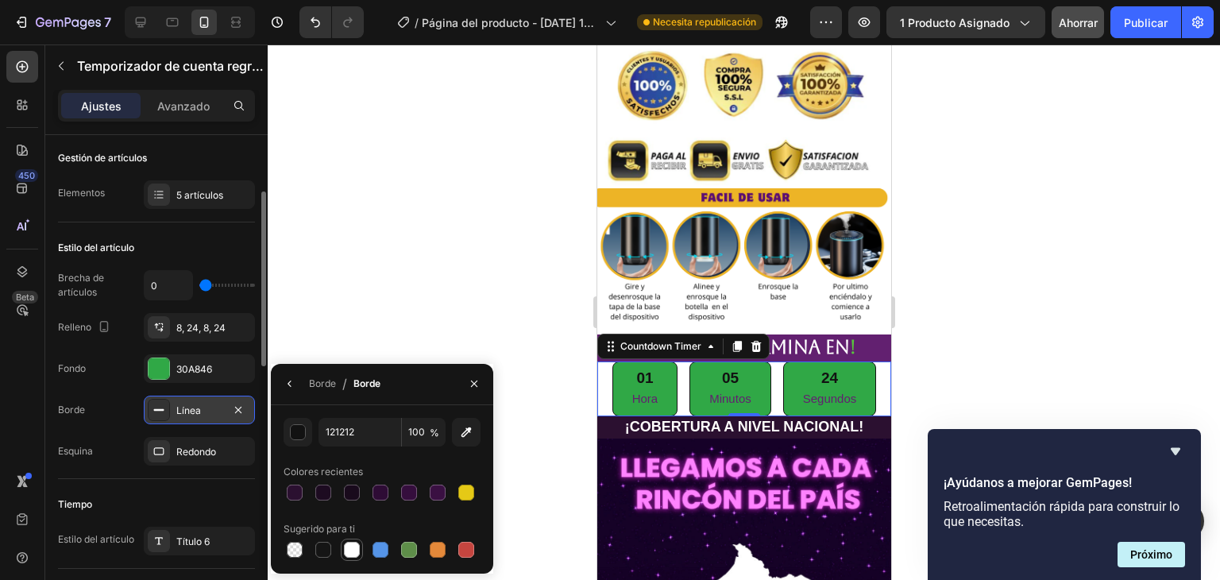
click at [356, 549] on div at bounding box center [352, 550] width 16 height 16
click at [384, 547] on div at bounding box center [380, 550] width 16 height 16
click at [464, 492] on div at bounding box center [466, 492] width 16 height 16
type input "E5C916"
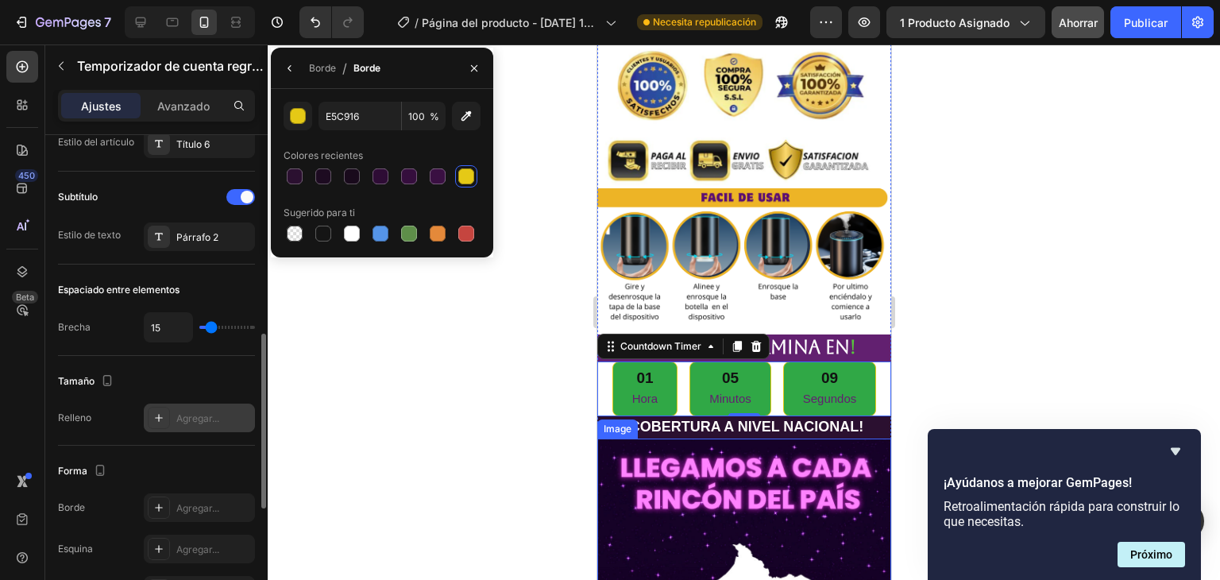
scroll to position [635, 0]
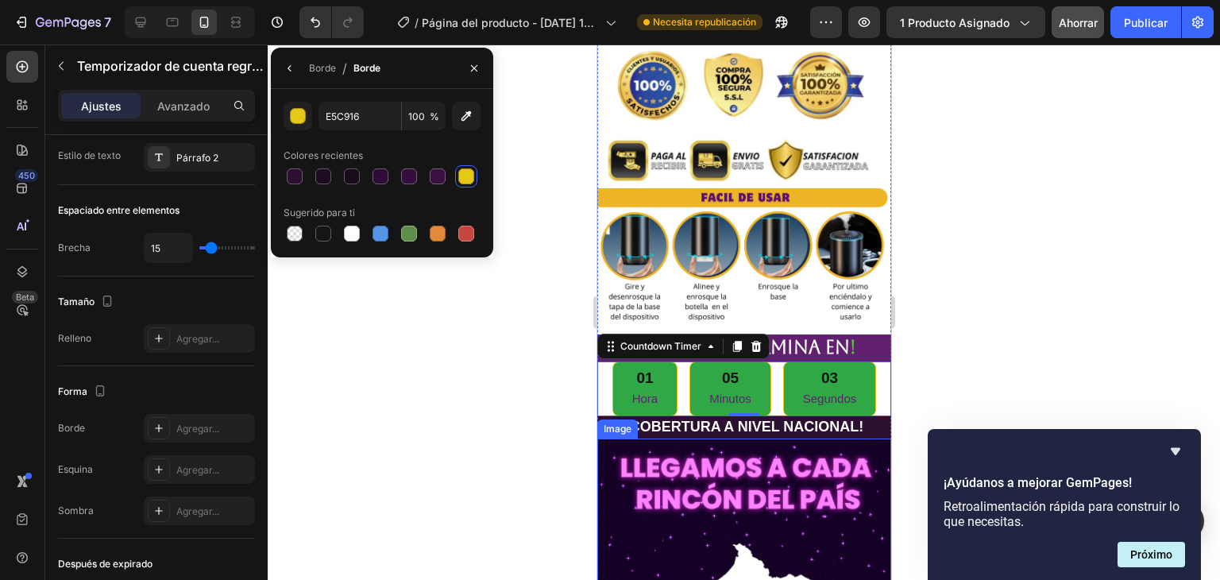
click at [299, 389] on div at bounding box center [744, 311] width 952 height 535
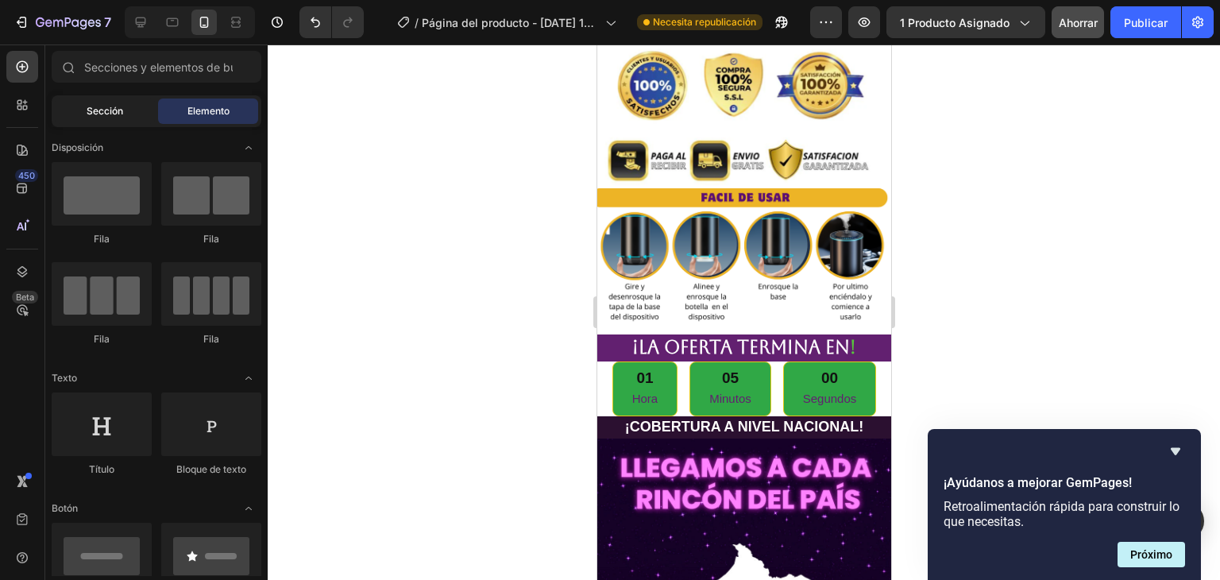
click at [98, 99] on div "Sección" at bounding box center [105, 110] width 100 height 25
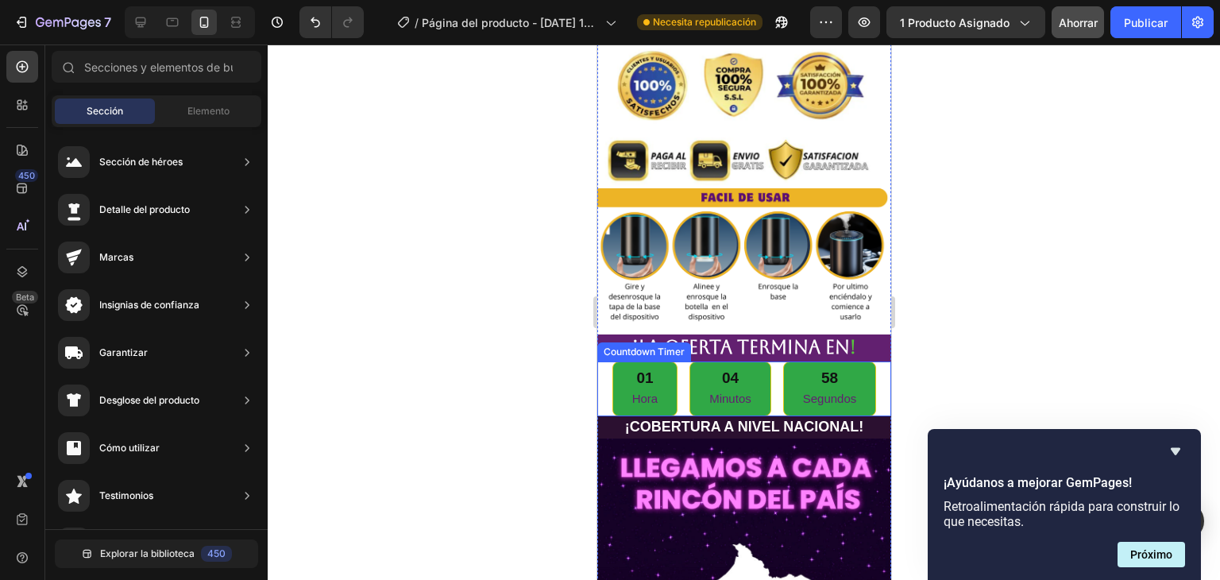
click at [631, 387] on p "Hora" at bounding box center [644, 397] width 26 height 21
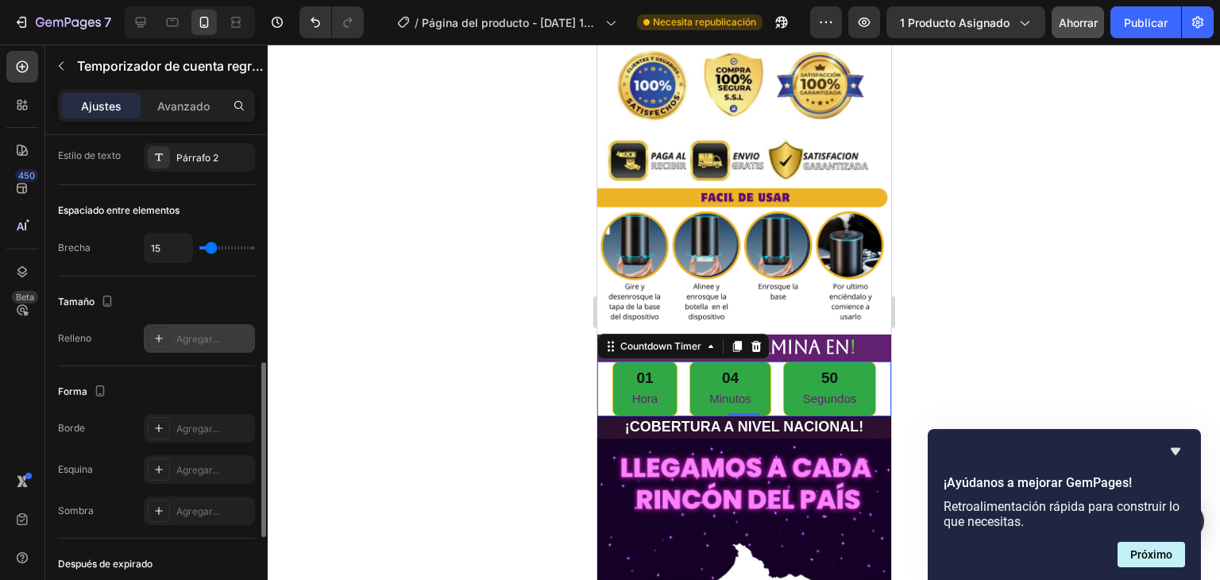
click at [156, 338] on icon at bounding box center [158, 338] width 13 height 13
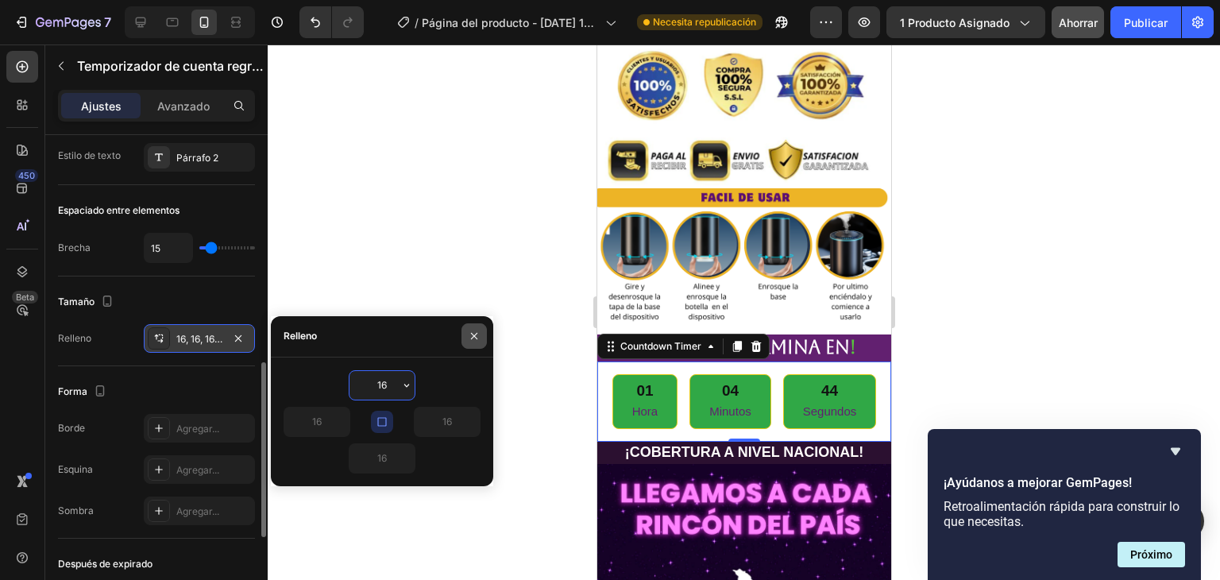
click at [476, 334] on icon "button" at bounding box center [474, 336] width 6 height 6
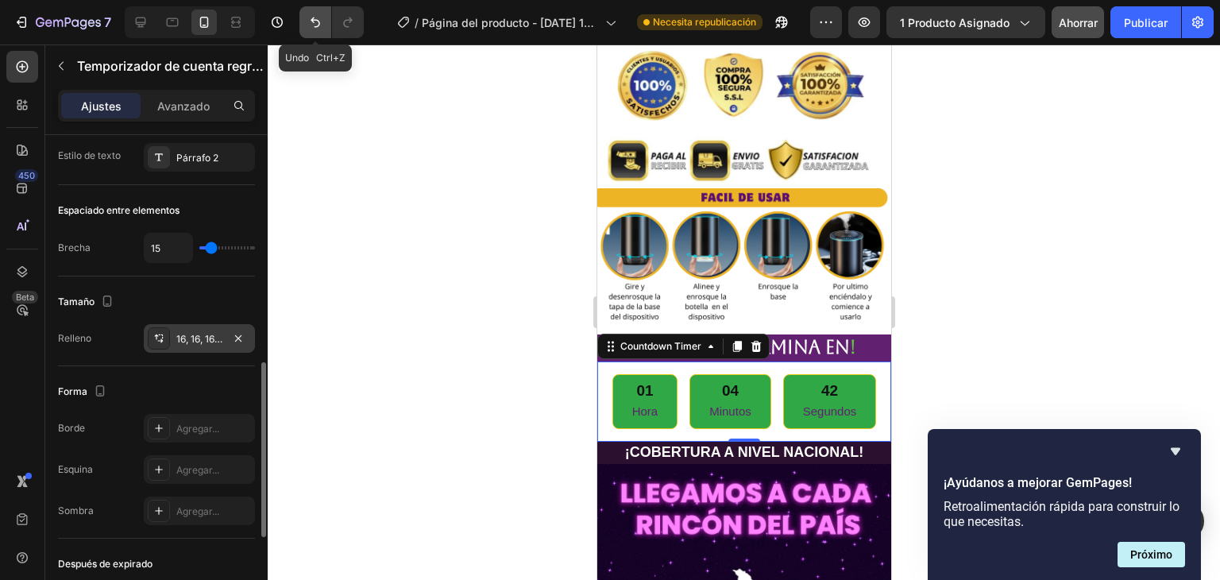
click at [305, 13] on button "Deshacer/Rehacer" at bounding box center [315, 22] width 32 height 32
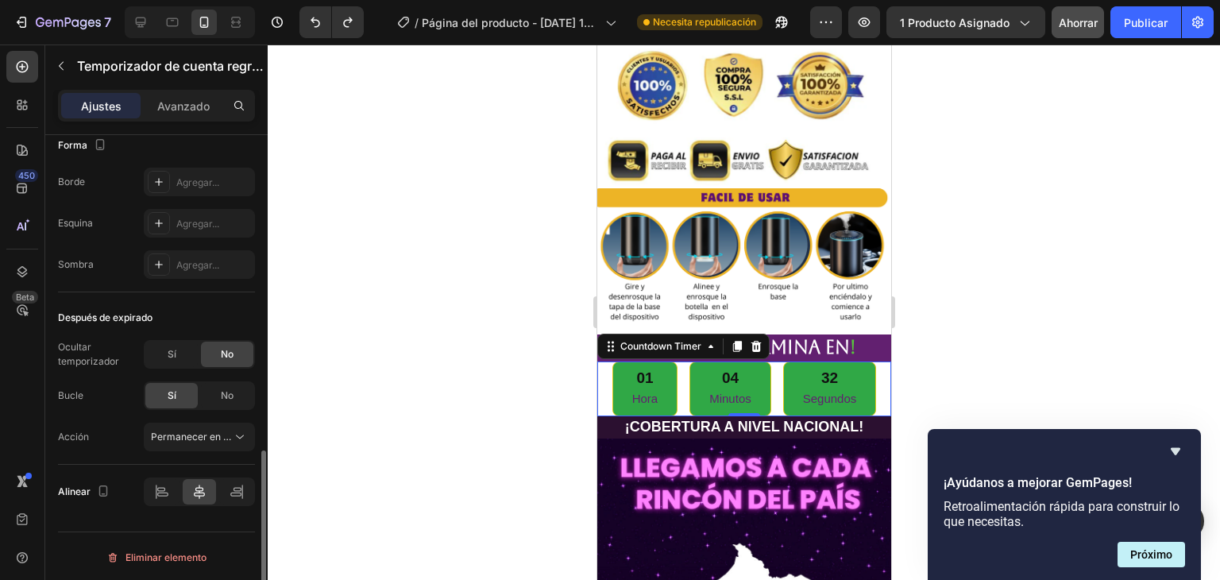
scroll to position [802, 0]
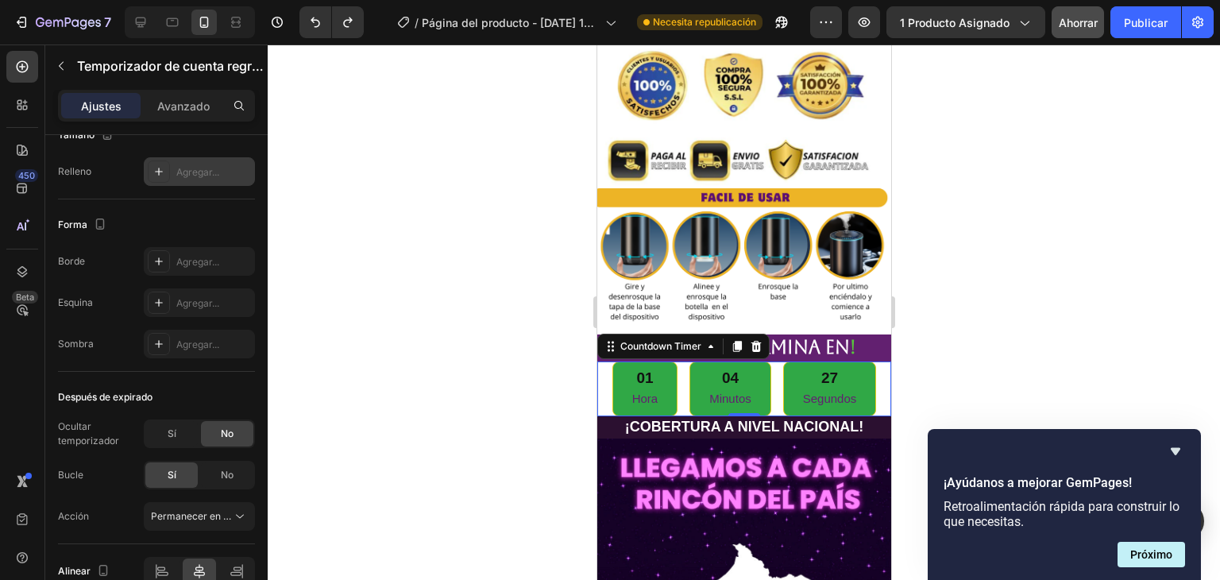
click at [975, 249] on div at bounding box center [744, 311] width 952 height 535
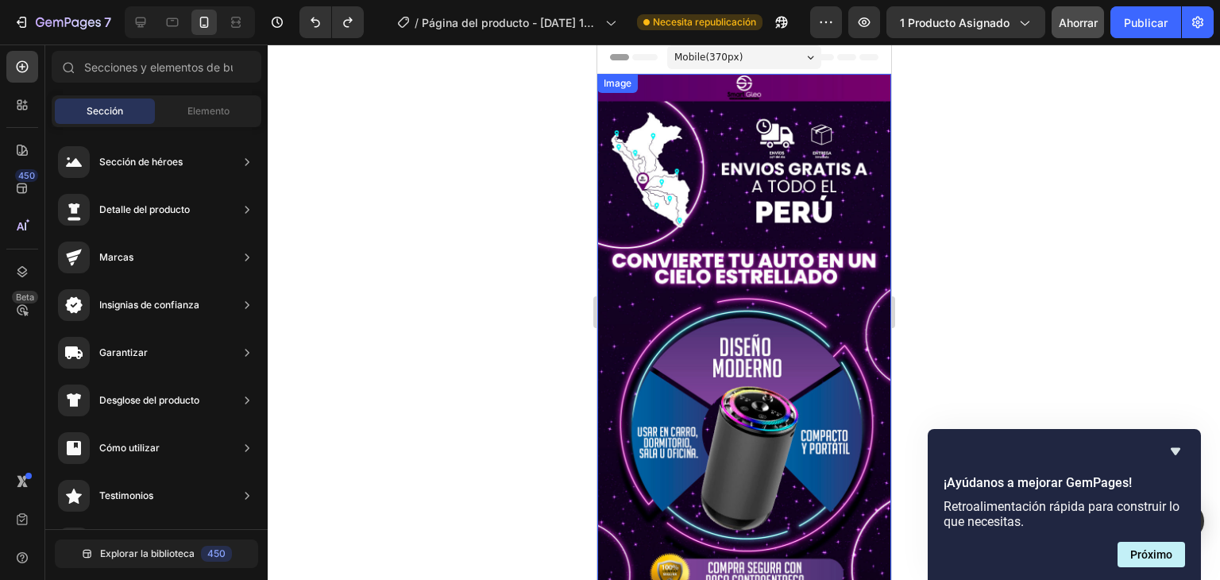
scroll to position [0, 0]
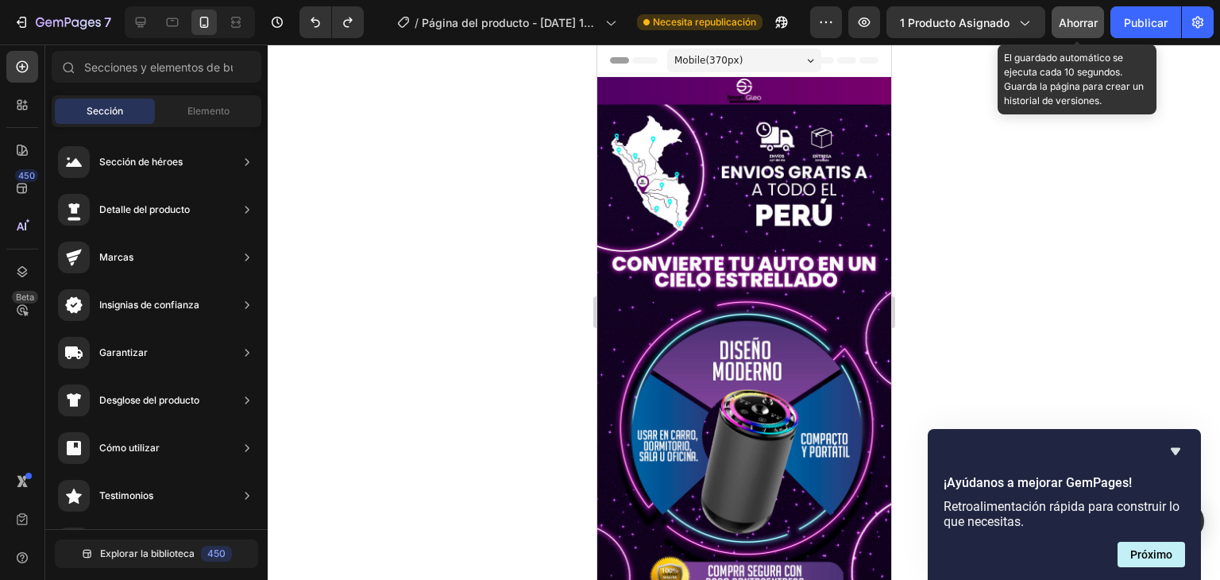
click at [1075, 25] on font "Ahorrar" at bounding box center [1077, 22] width 39 height 13
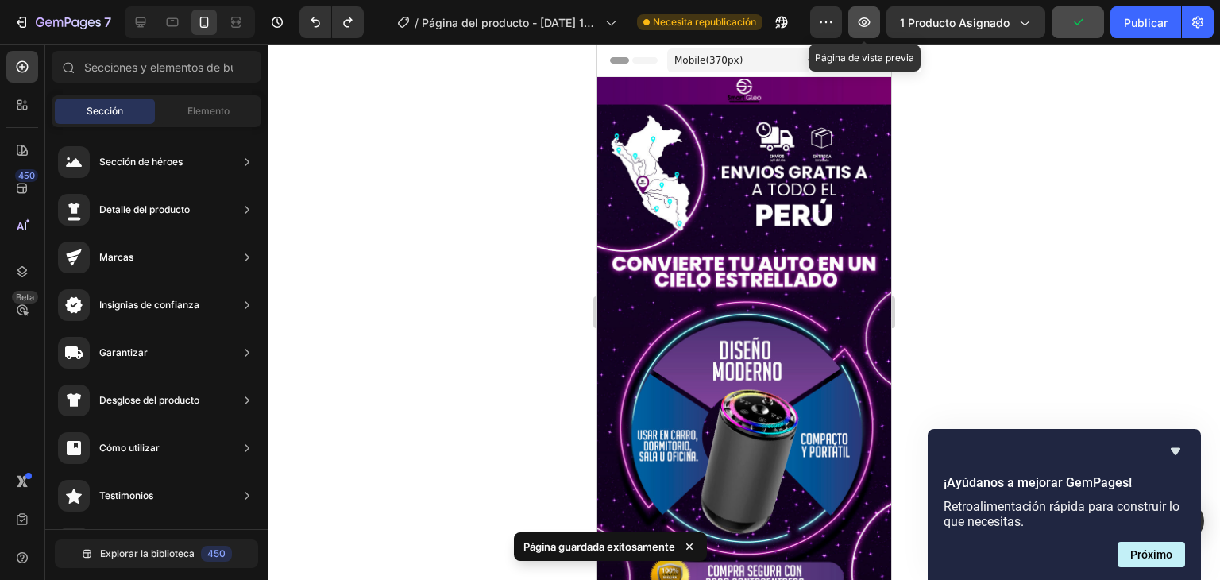
click at [864, 32] on button "button" at bounding box center [864, 22] width 32 height 32
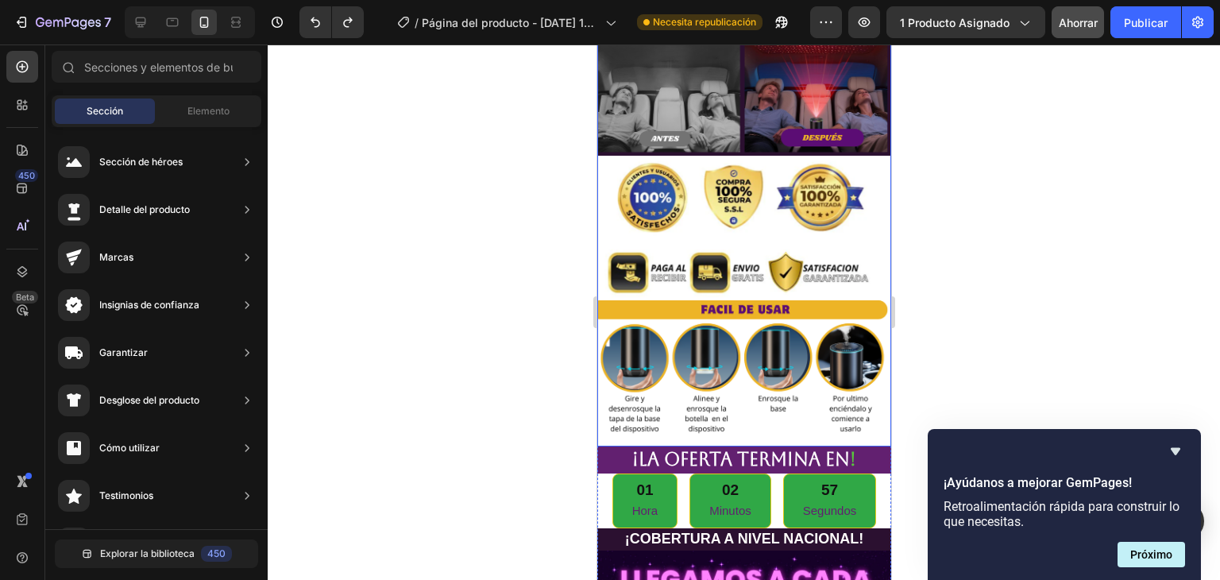
scroll to position [3653, 0]
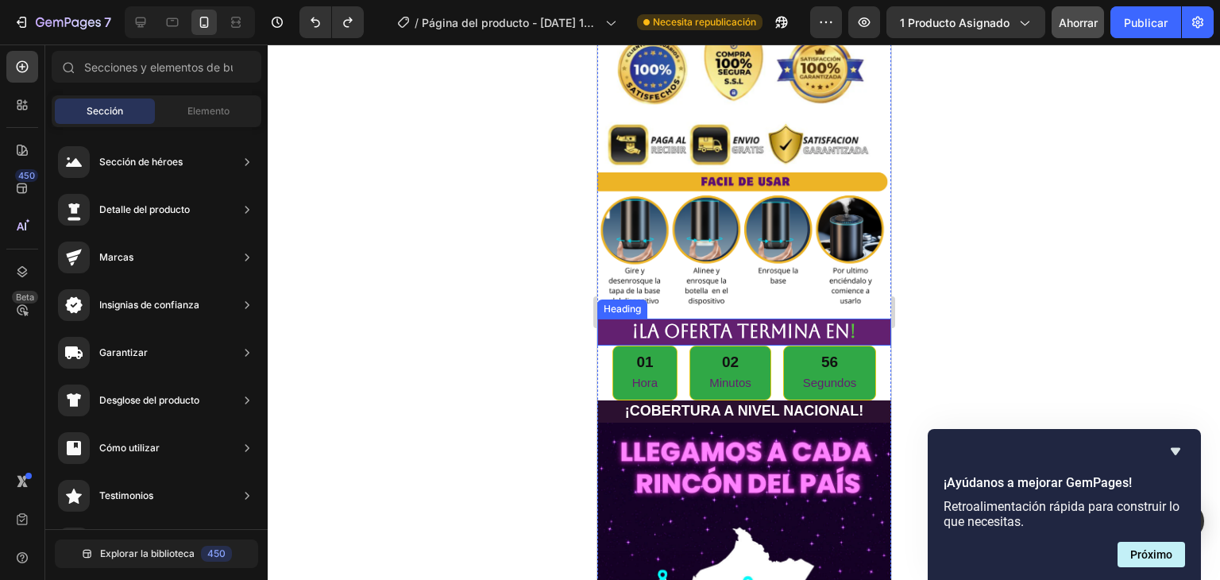
click at [849, 318] on h2 "¡LA OFERTA TERMINA EN !" at bounding box center [743, 331] width 294 height 27
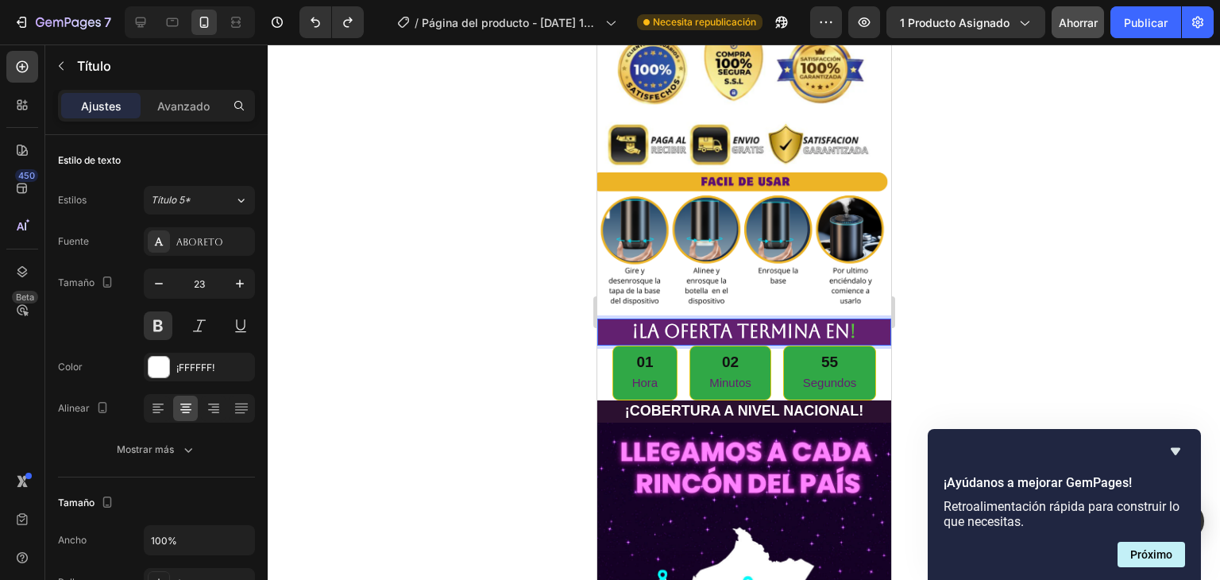
click at [849, 321] on span "!" at bounding box center [852, 331] width 6 height 21
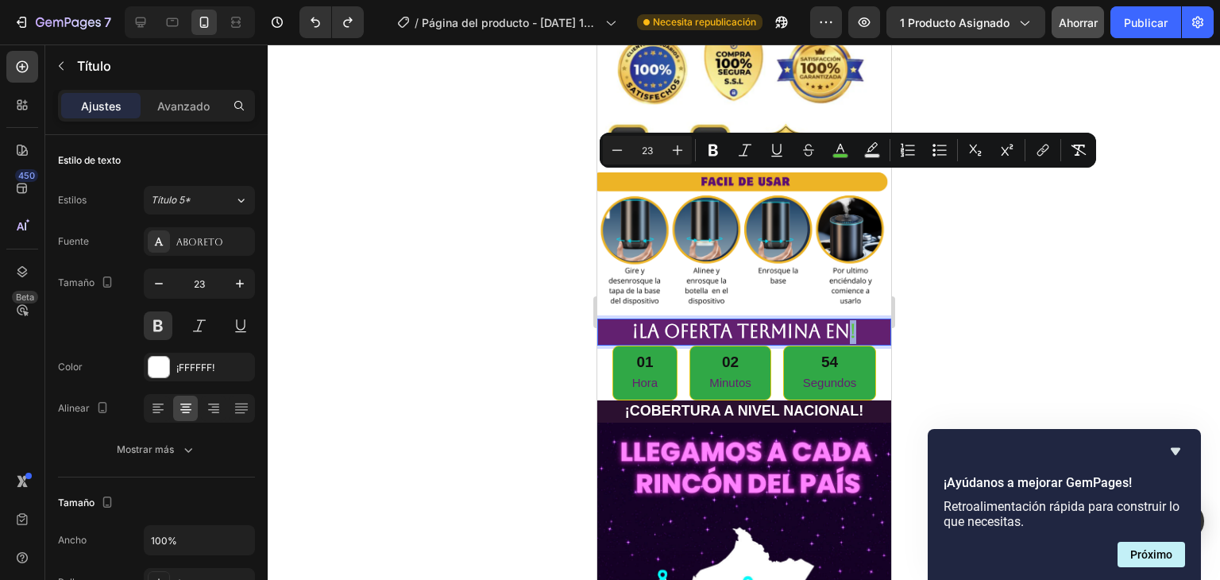
click at [849, 321] on span "!" at bounding box center [852, 331] width 6 height 21
click at [840, 150] on icon "Editor contextual toolbar" at bounding box center [840, 150] width 16 height 16
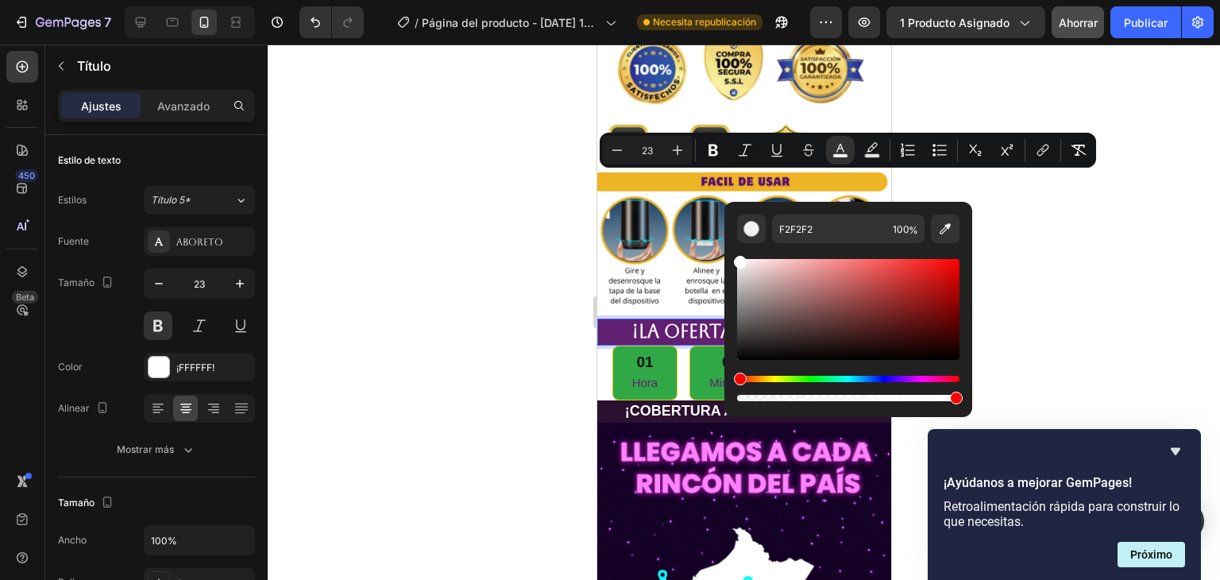
type input "FFFFFF"
drag, startPoint x: 753, startPoint y: 274, endPoint x: 737, endPoint y: 257, distance: 23.0
click at [737, 259] on div "Editor contextual toolbar" at bounding box center [848, 309] width 222 height 101
click at [1002, 207] on div at bounding box center [744, 311] width 952 height 535
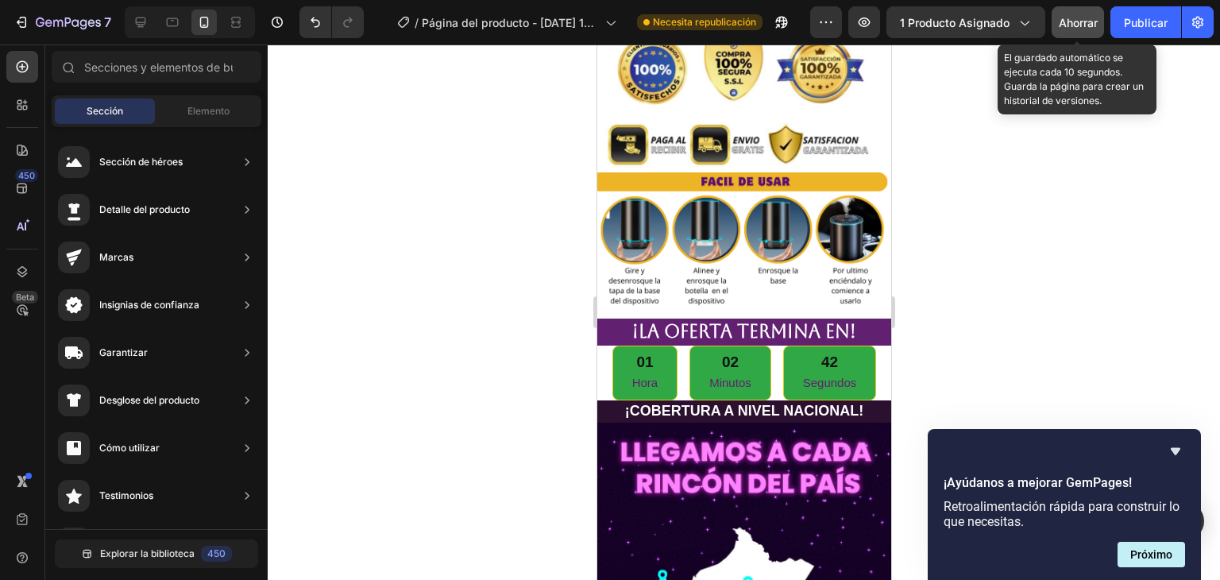
click at [1080, 29] on div "Ahorrar" at bounding box center [1077, 22] width 39 height 17
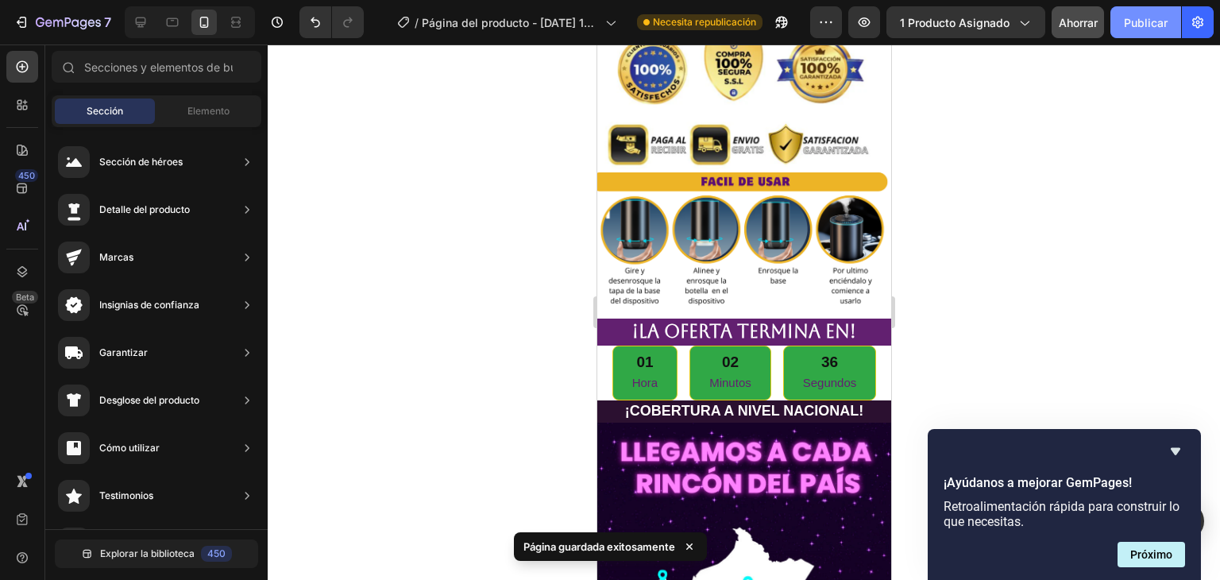
click at [1135, 16] on button "Publicar" at bounding box center [1145, 22] width 71 height 32
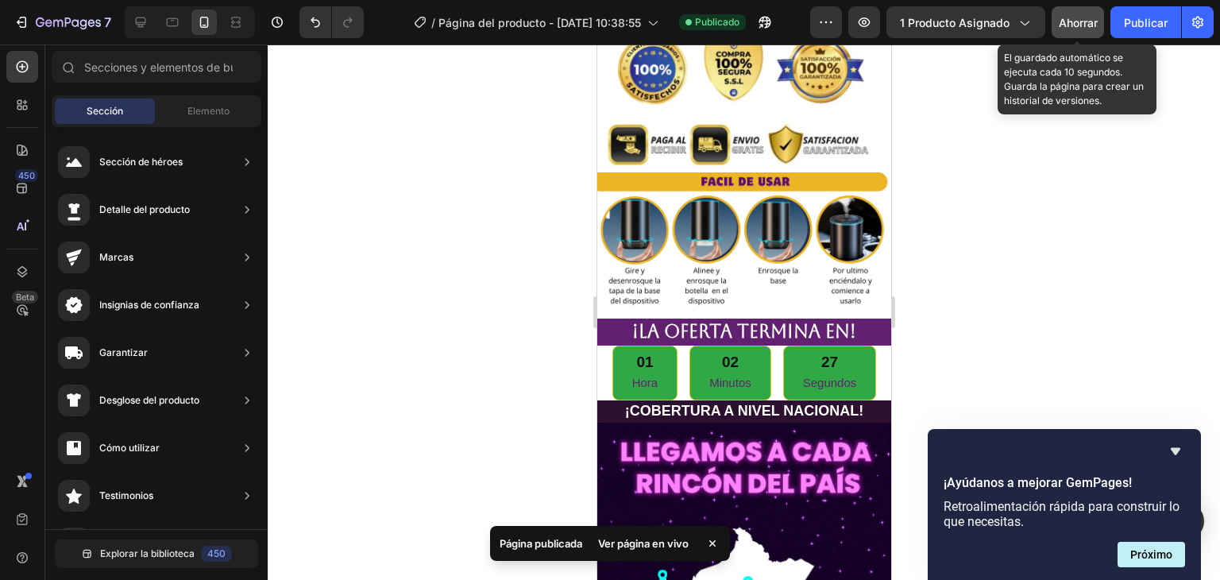
click at [1066, 14] on div "Ahorrar" at bounding box center [1077, 22] width 39 height 17
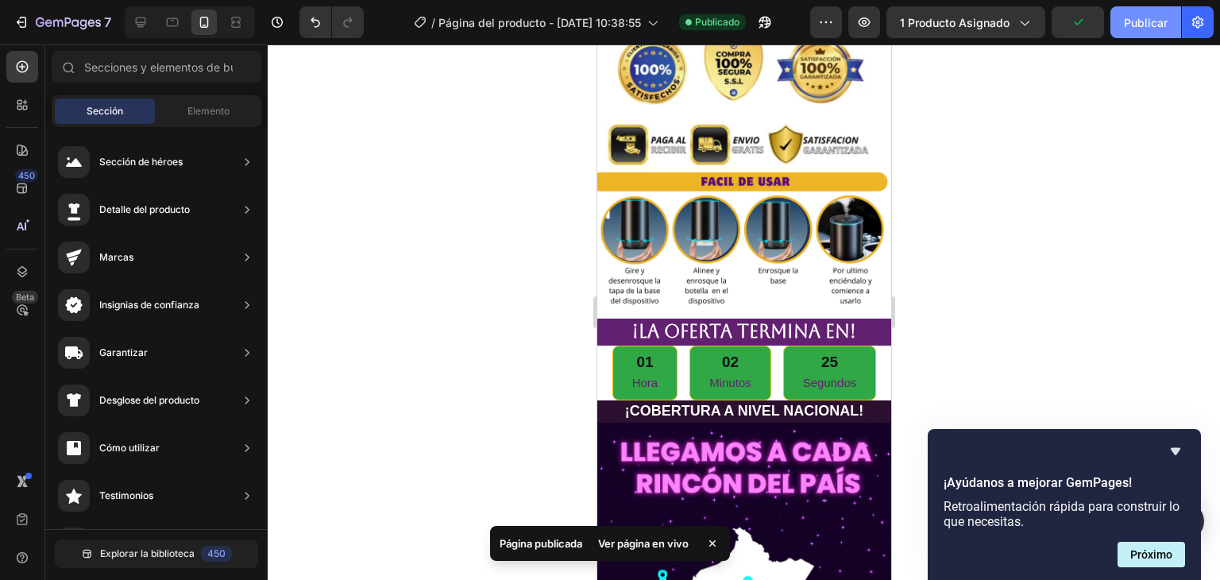
click at [1128, 21] on font "Publicar" at bounding box center [1146, 22] width 44 height 13
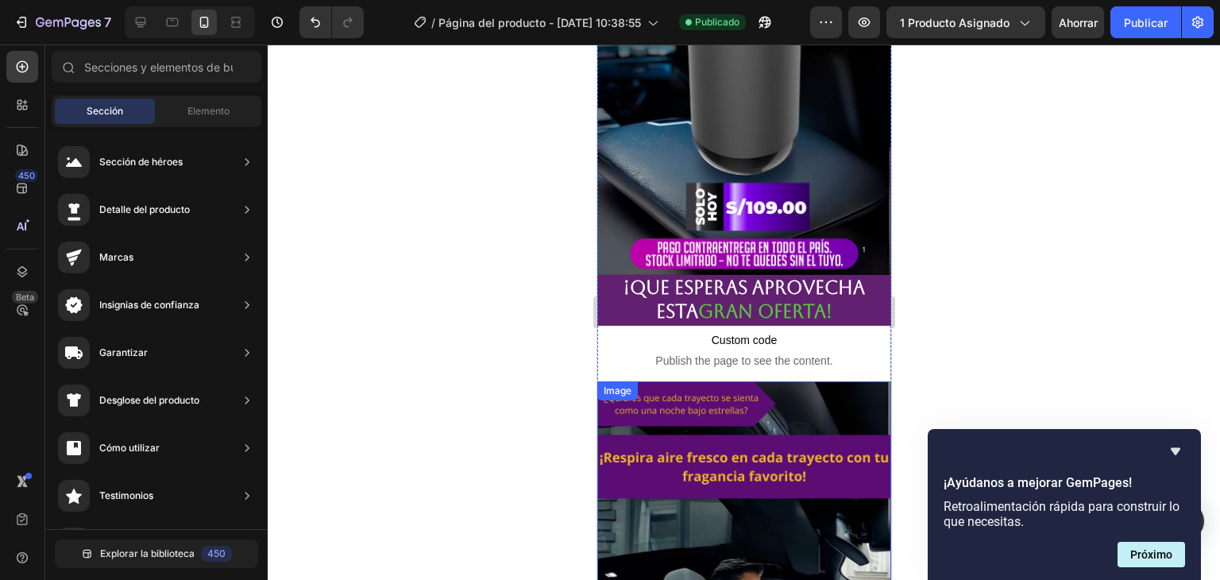
scroll to position [2541, 0]
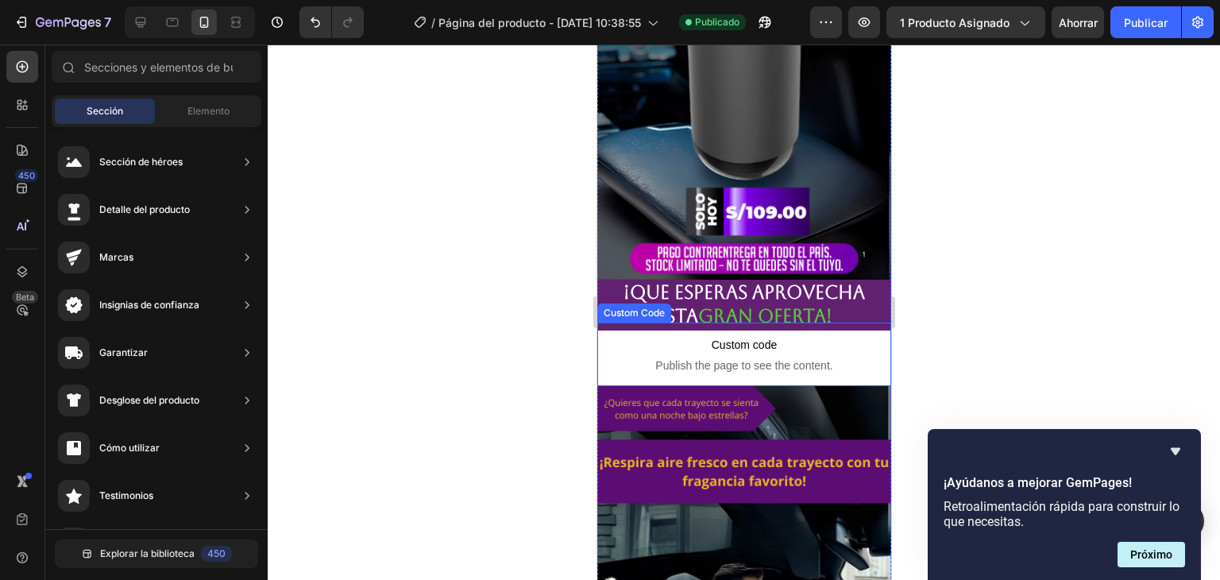
click at [858, 357] on span "Publish the page to see the content." at bounding box center [743, 365] width 294 height 16
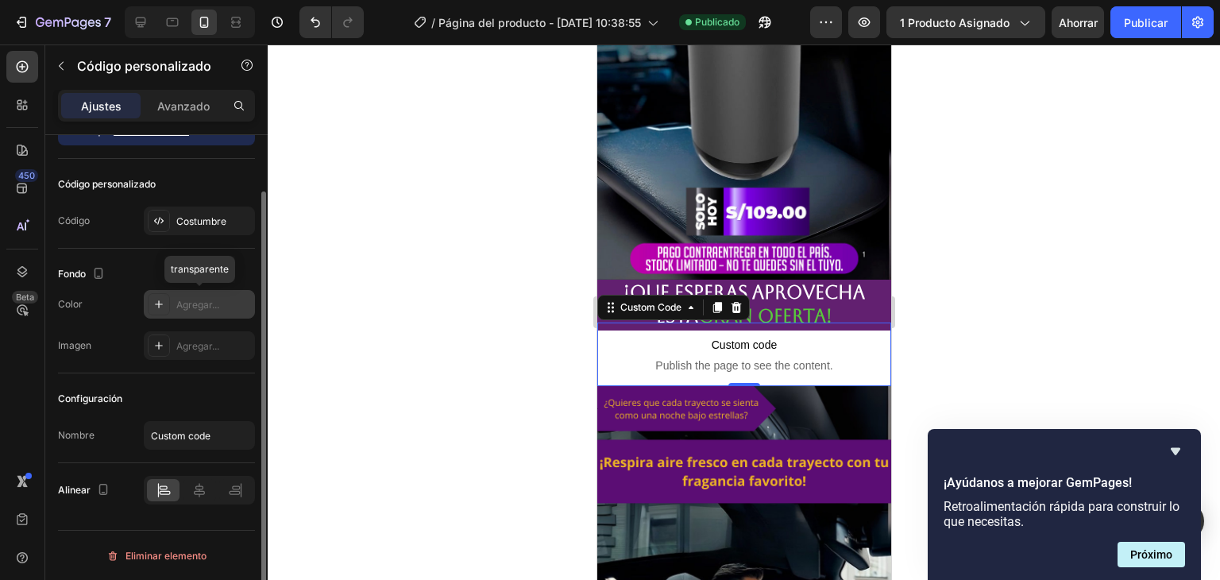
scroll to position [0, 0]
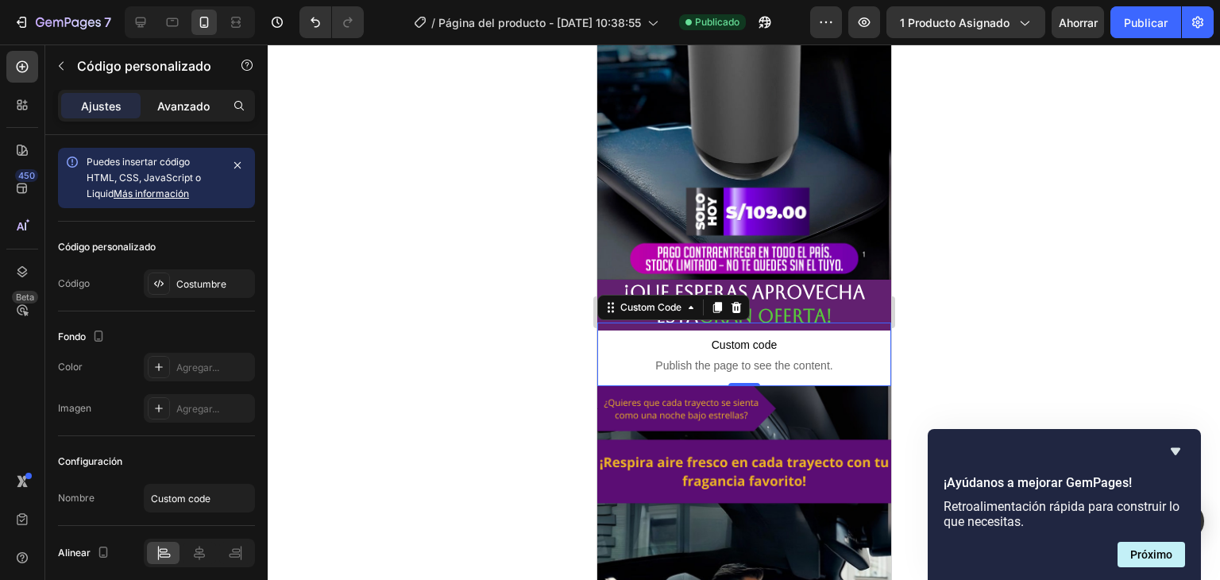
click at [179, 95] on div "Avanzado" at bounding box center [183, 105] width 79 height 25
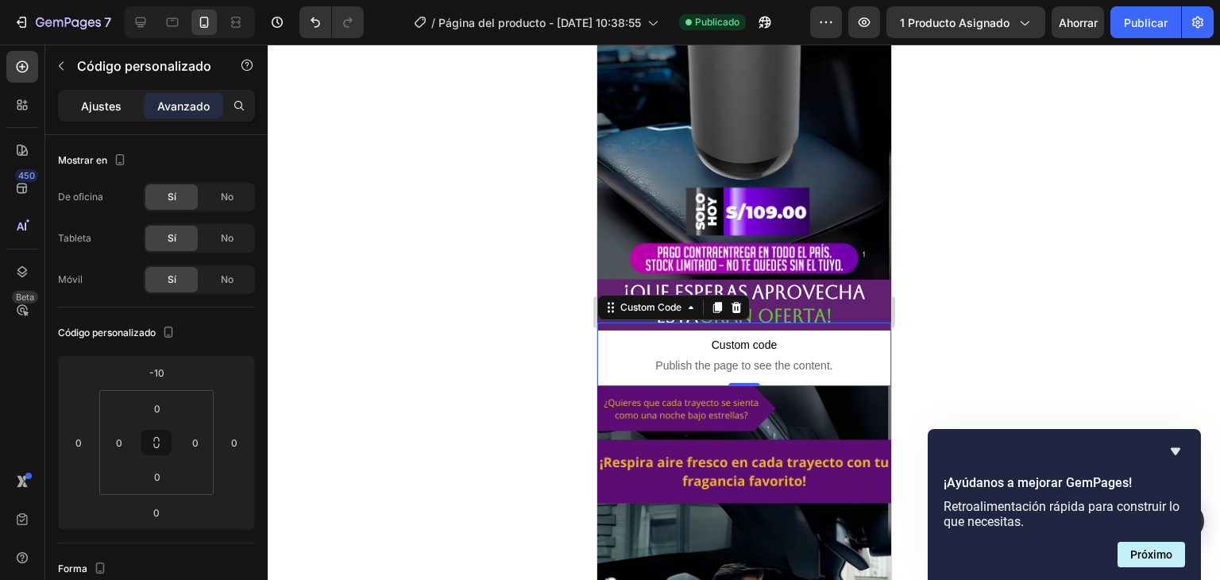
click at [107, 103] on font "Ajustes" at bounding box center [101, 105] width 40 height 13
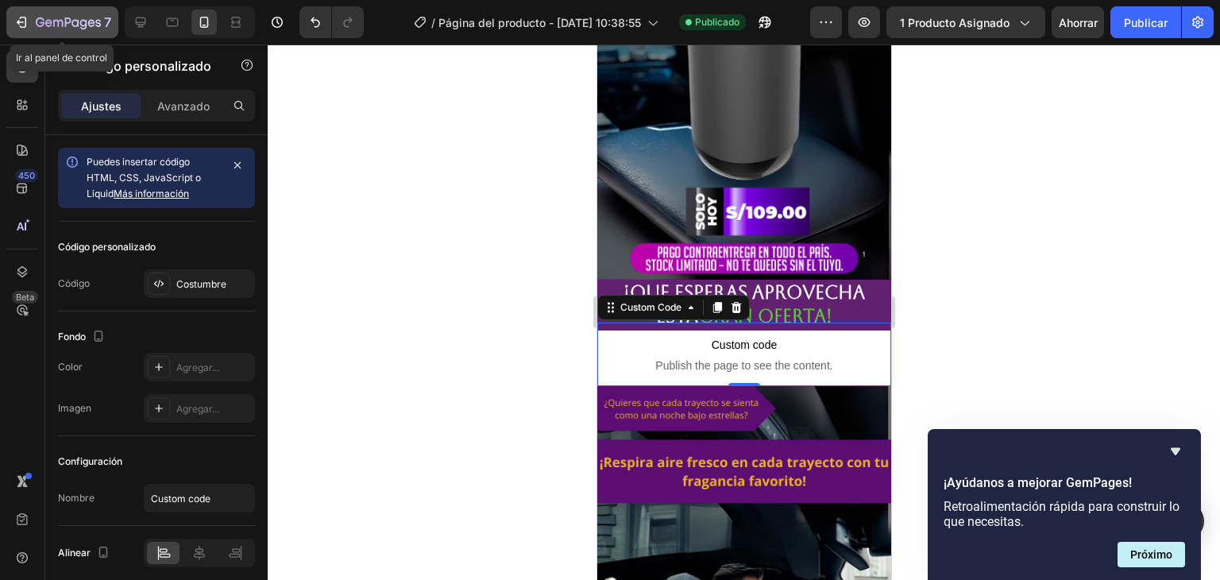
click at [21, 20] on icon "button" at bounding box center [21, 22] width 16 height 16
